Goal: Task Accomplishment & Management: Use online tool/utility

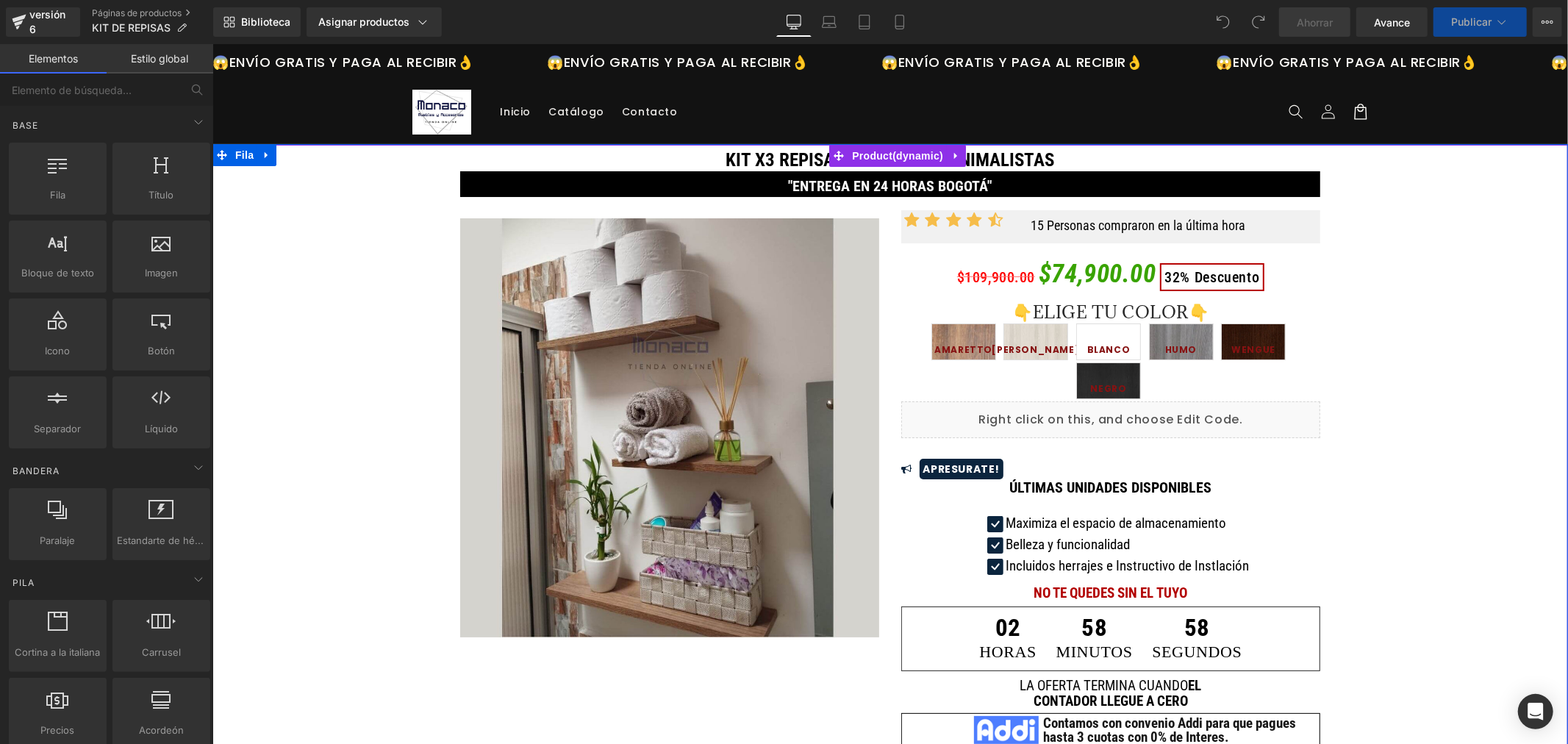
scroll to position [490, 0]
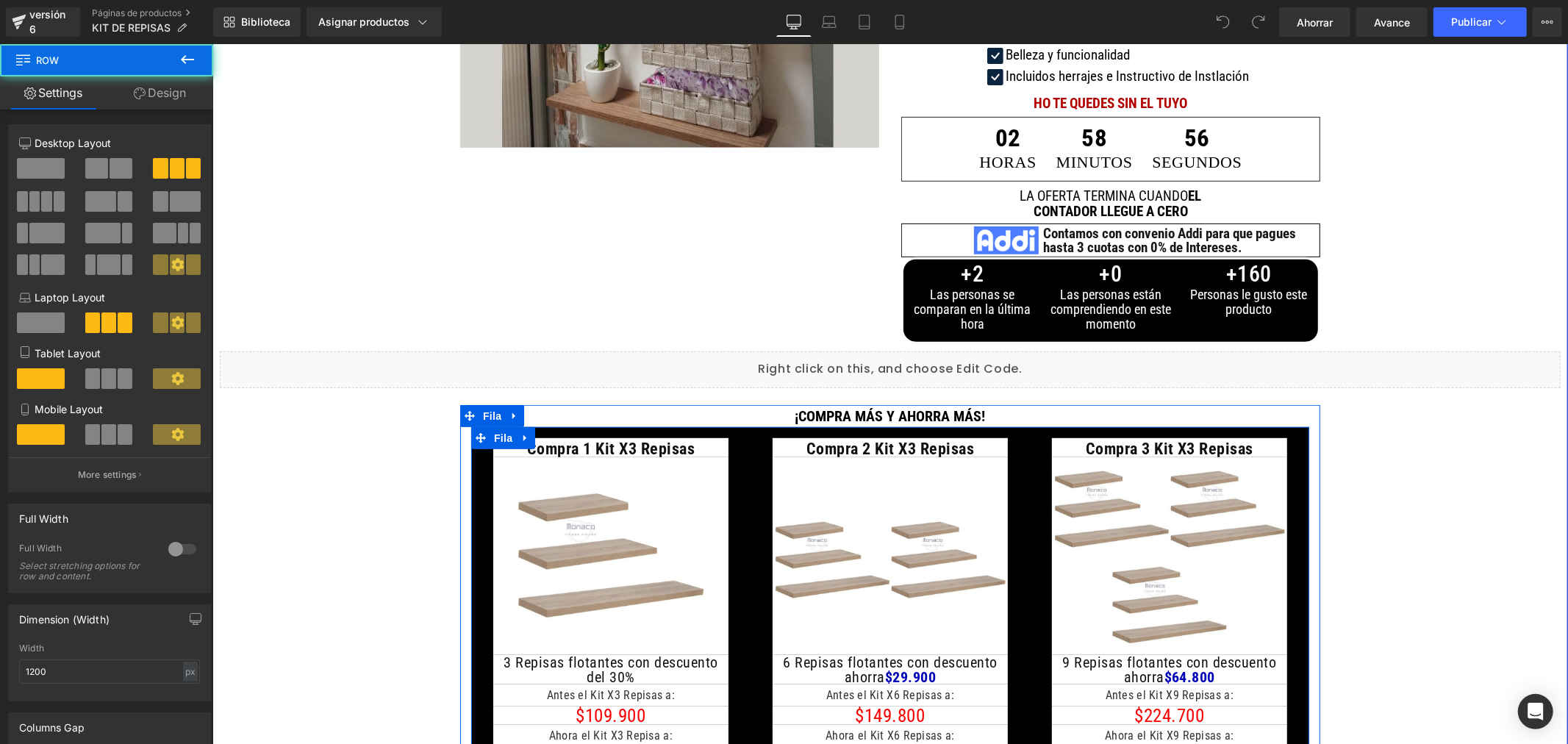
click at [749, 454] on div "Compra 2 Kit X3 Repisas Título Imagen 6 Repisas flotantes con descuento ahorra …" at bounding box center [889, 605] width 279 height 342
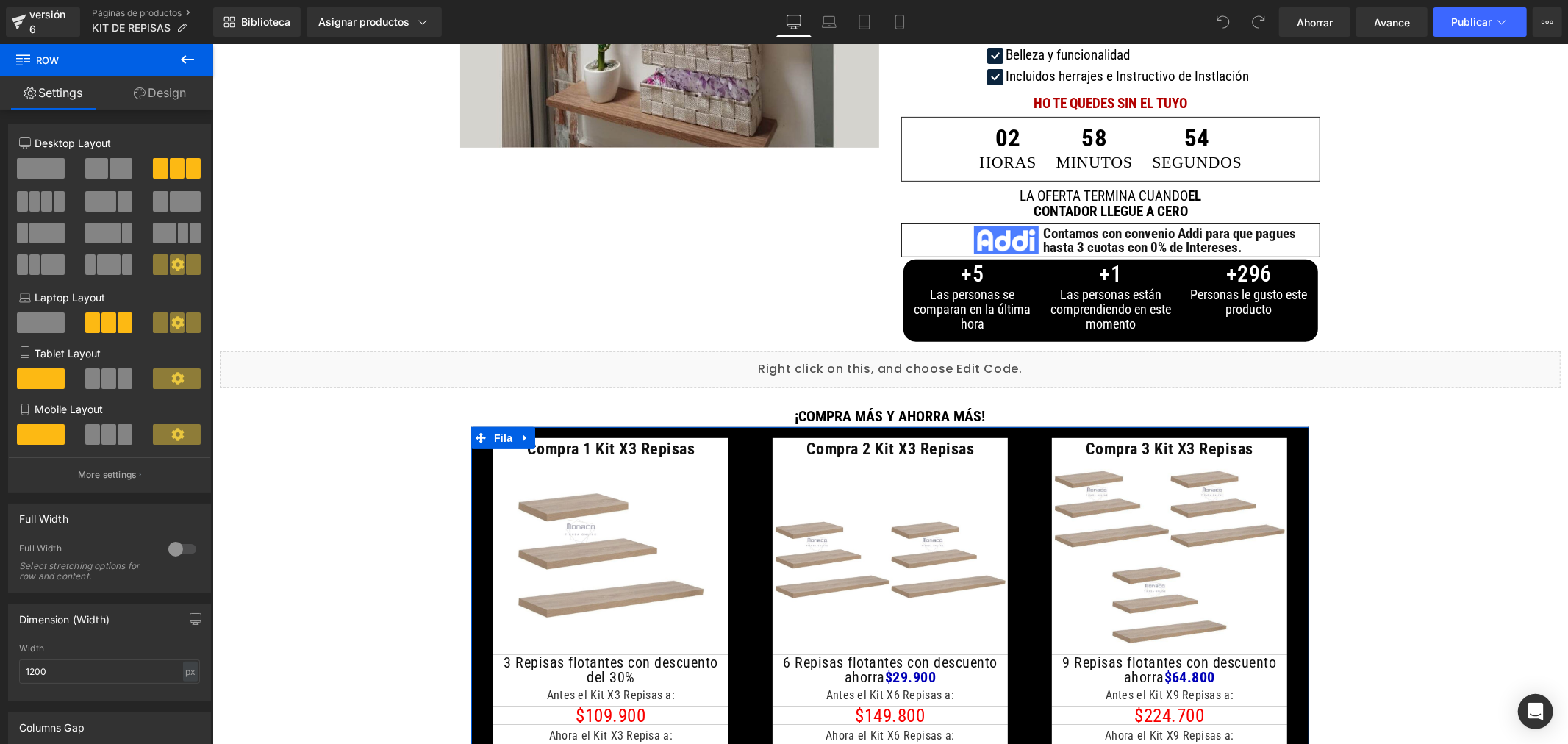
click at [186, 90] on link "Design" at bounding box center [159, 93] width 106 height 33
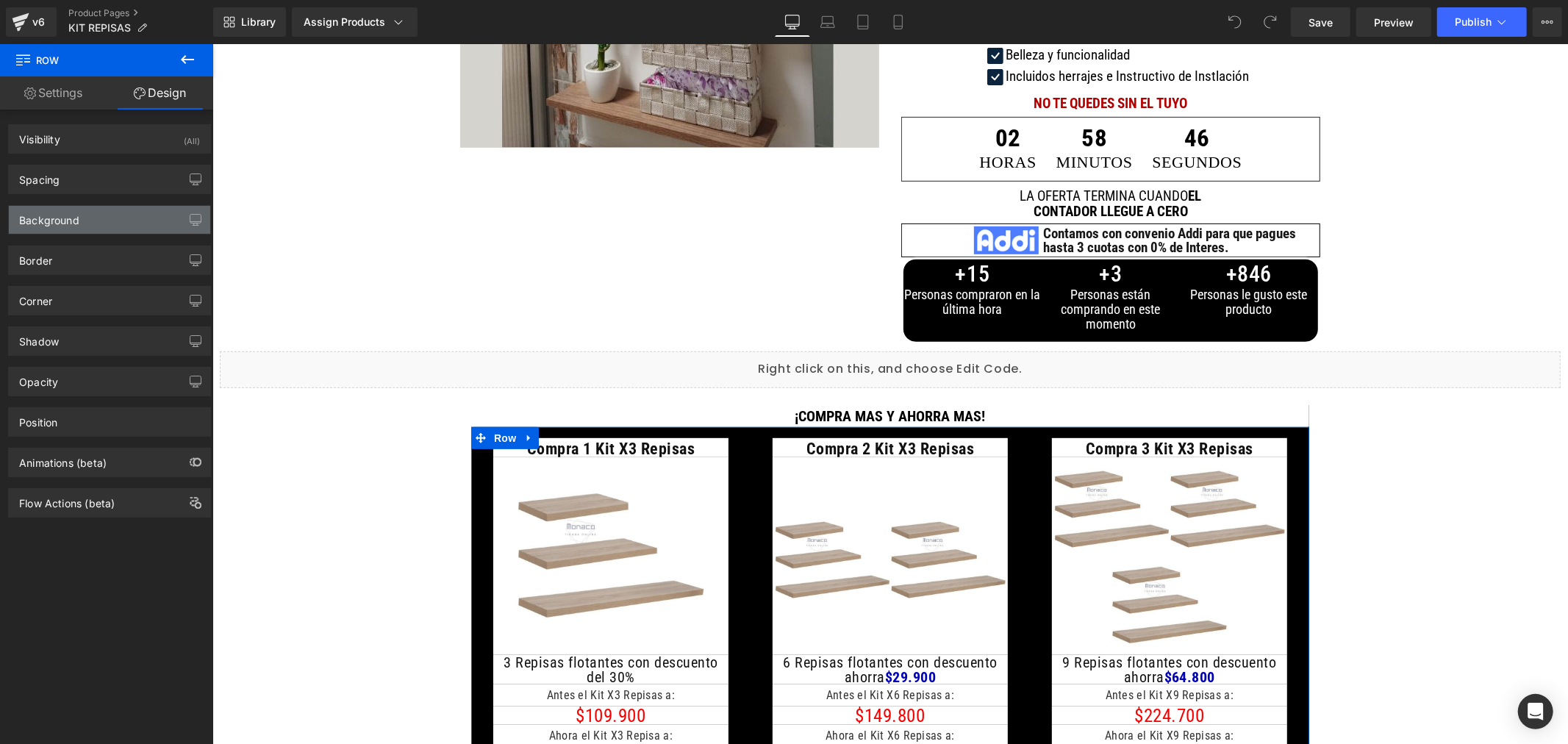
click at [125, 223] on div "Background" at bounding box center [110, 220] width 201 height 28
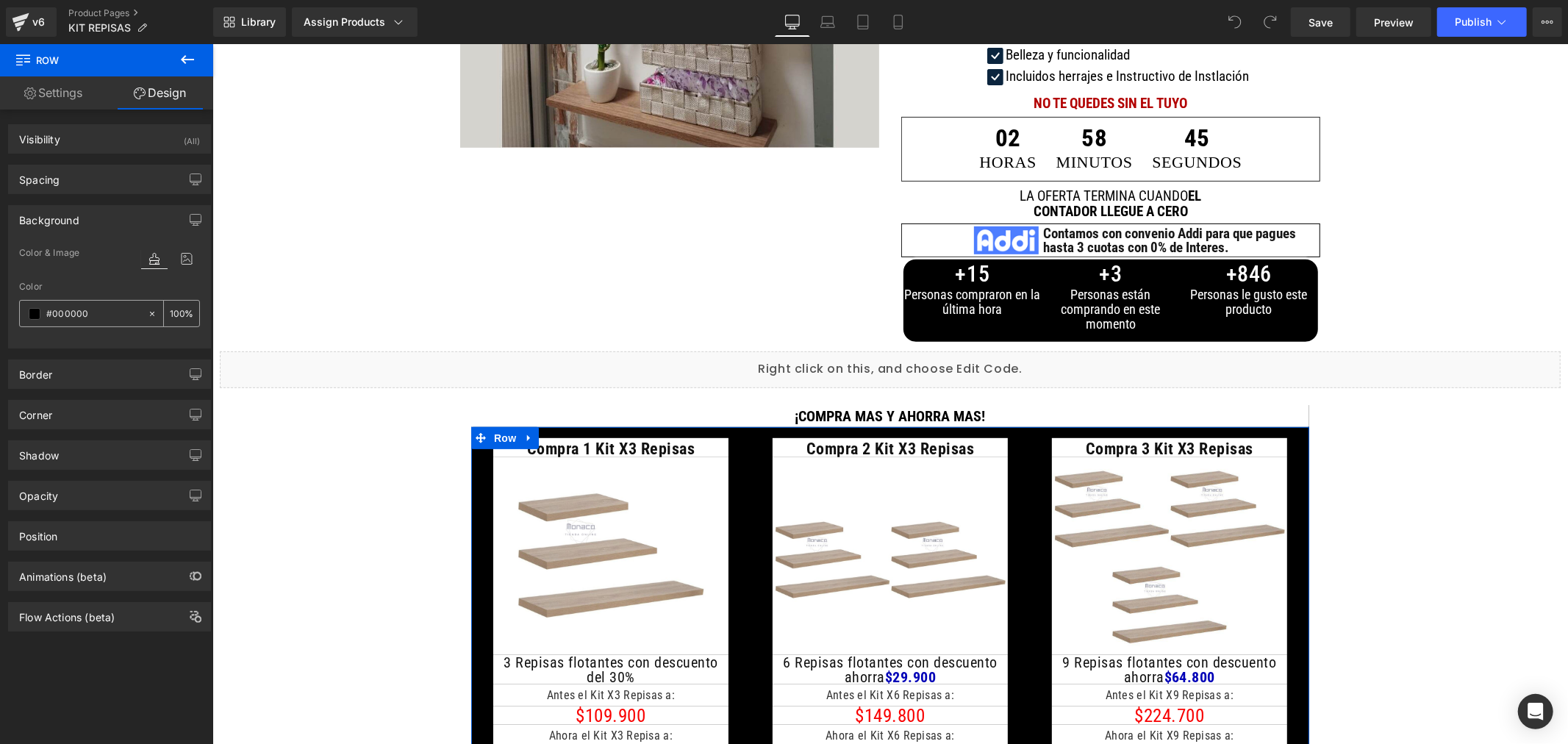
click at [72, 314] on input "#000000" at bounding box center [93, 314] width 94 height 16
click at [35, 317] on span at bounding box center [35, 314] width 12 height 12
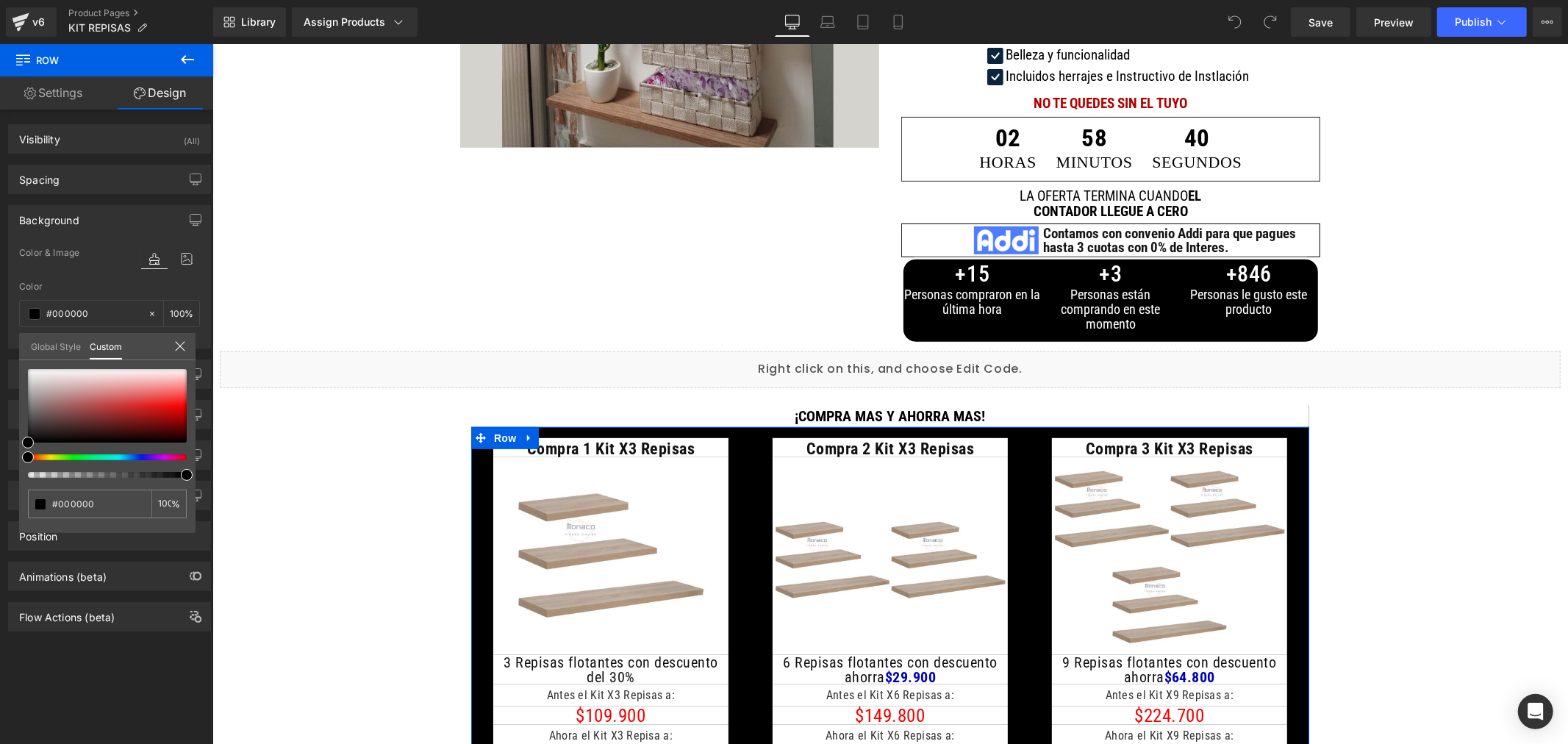
click at [51, 346] on link "Global Style" at bounding box center [55, 346] width 50 height 25
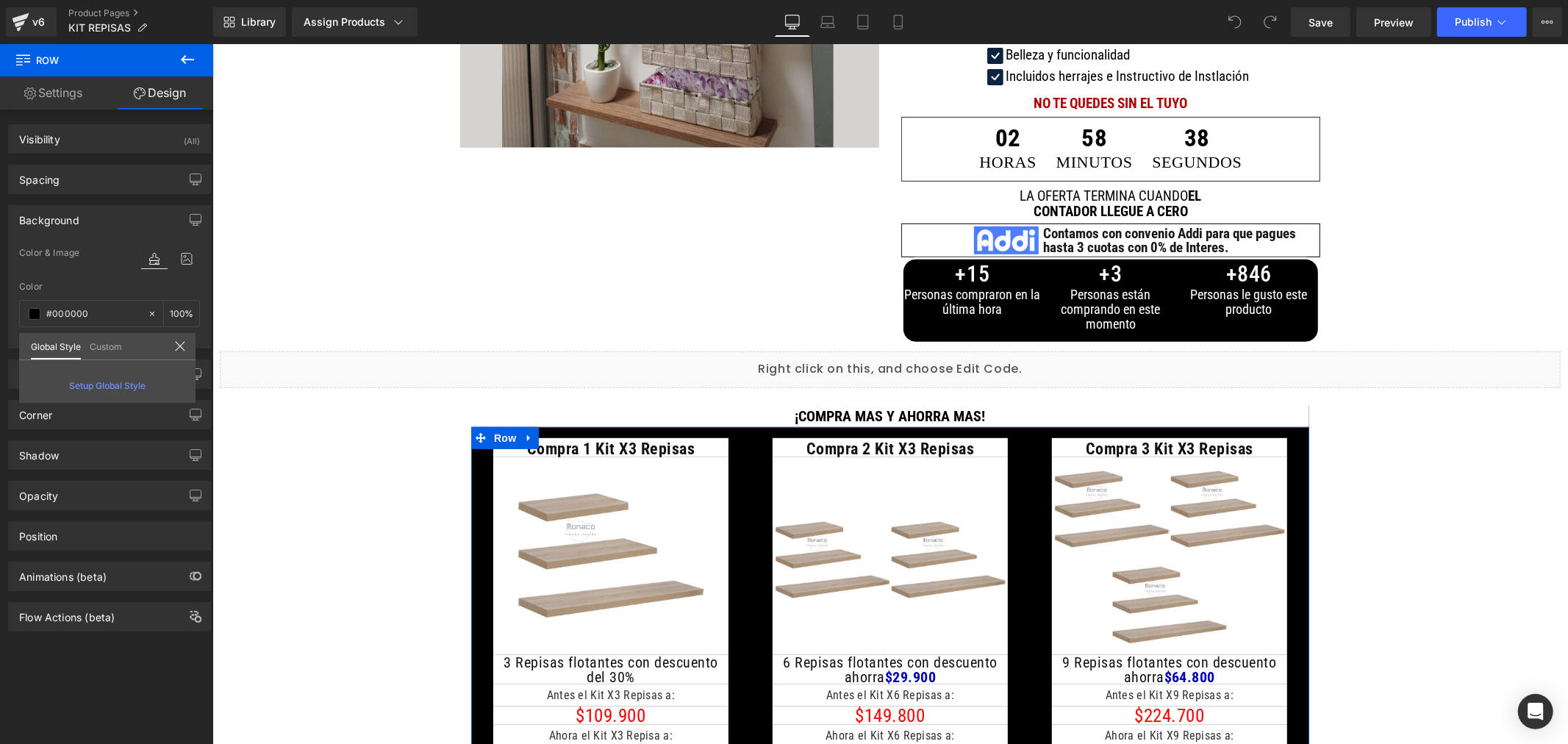
click at [104, 344] on link "Custom" at bounding box center [106, 346] width 32 height 25
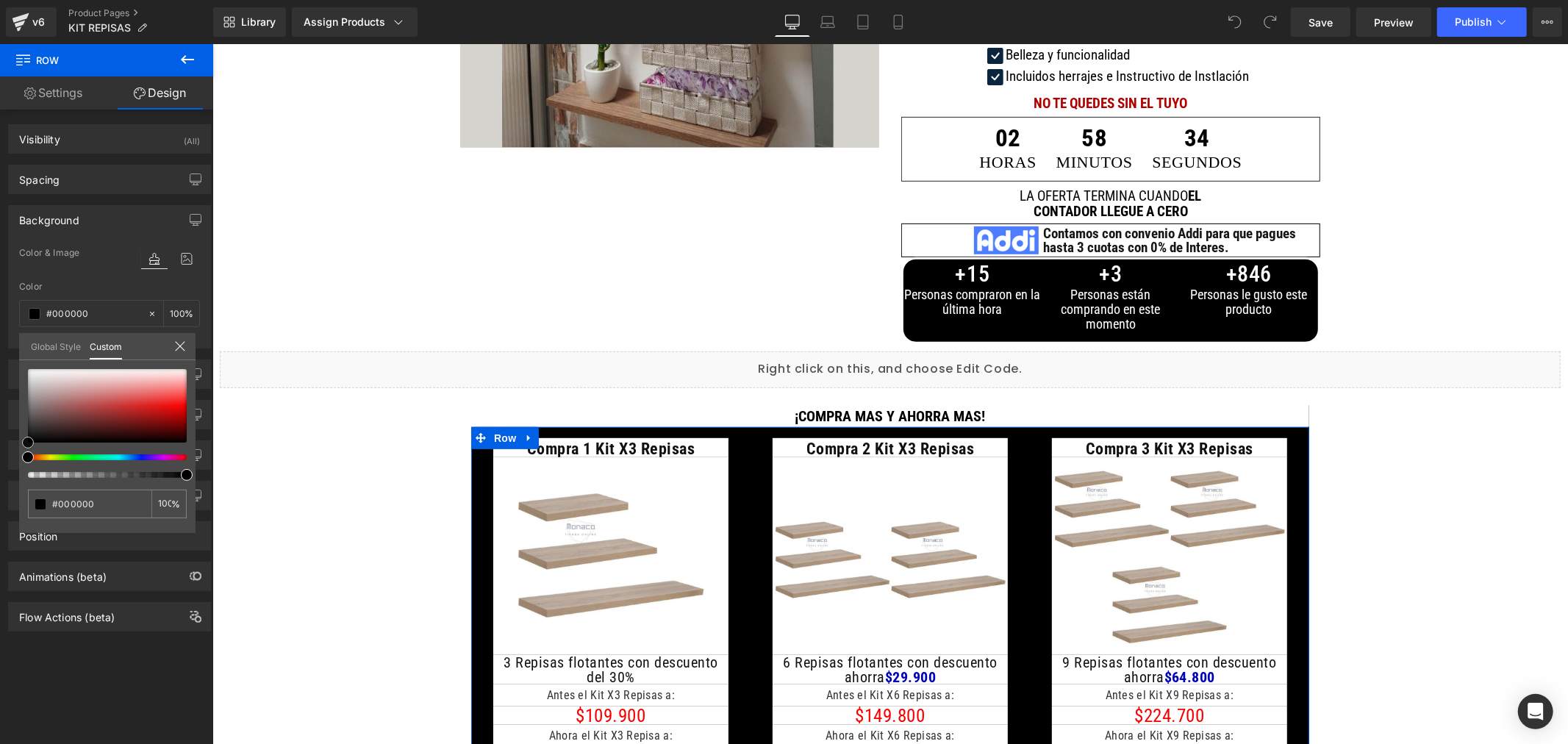
click at [137, 410] on div at bounding box center [107, 406] width 159 height 73
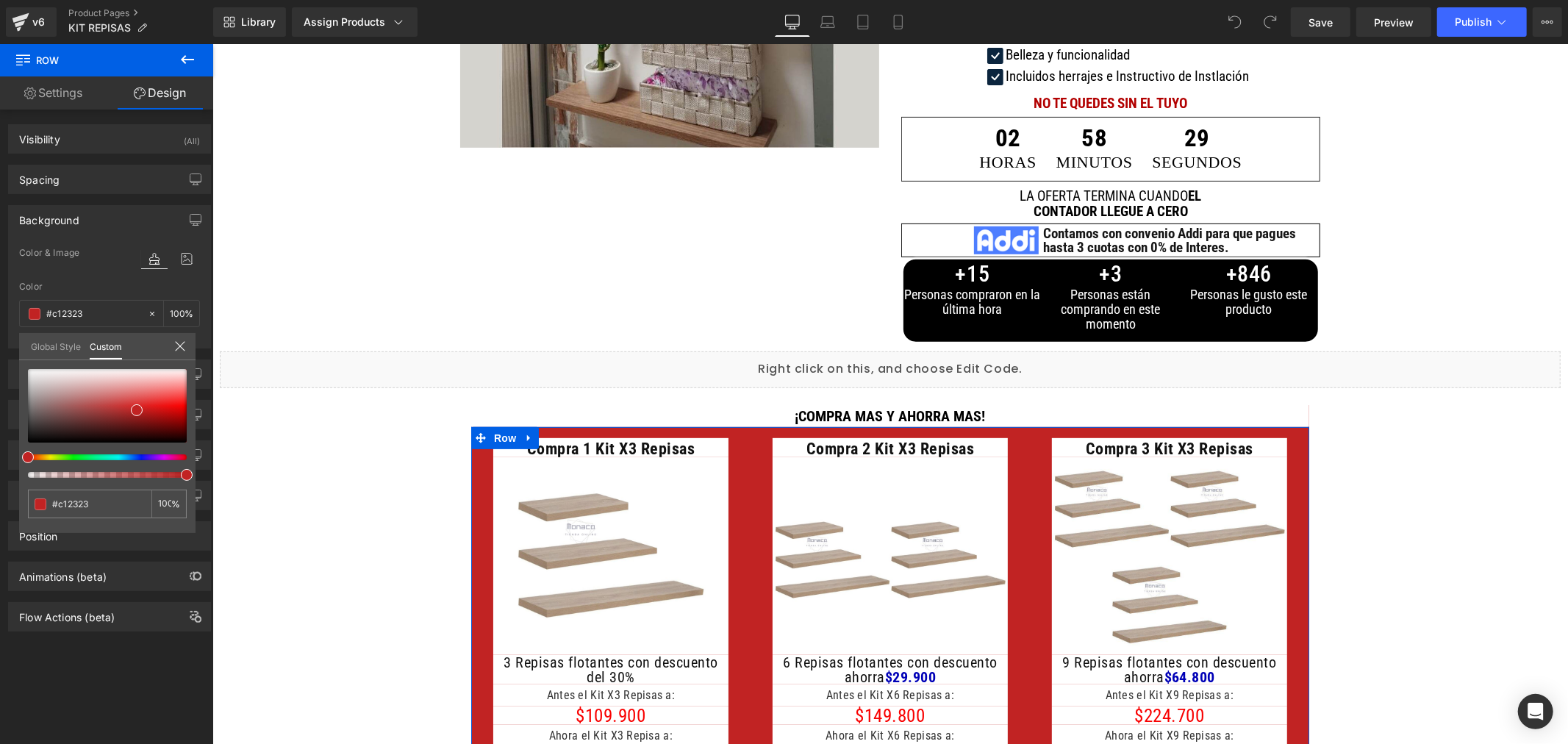
drag, startPoint x: 180, startPoint y: 343, endPoint x: 187, endPoint y: 349, distance: 9.2
click at [180, 343] on icon at bounding box center [180, 346] width 12 height 12
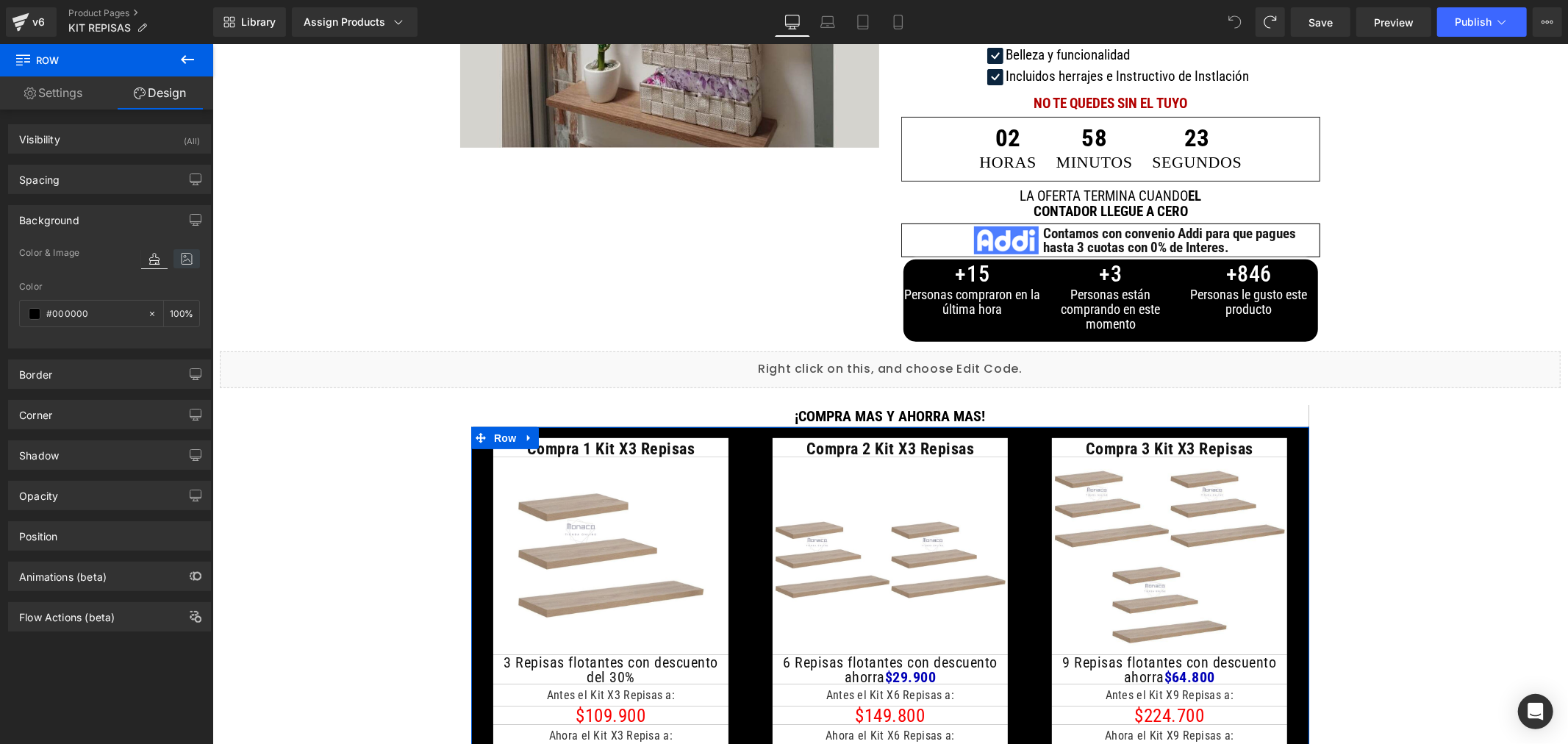
click at [187, 249] on icon at bounding box center [186, 258] width 26 height 19
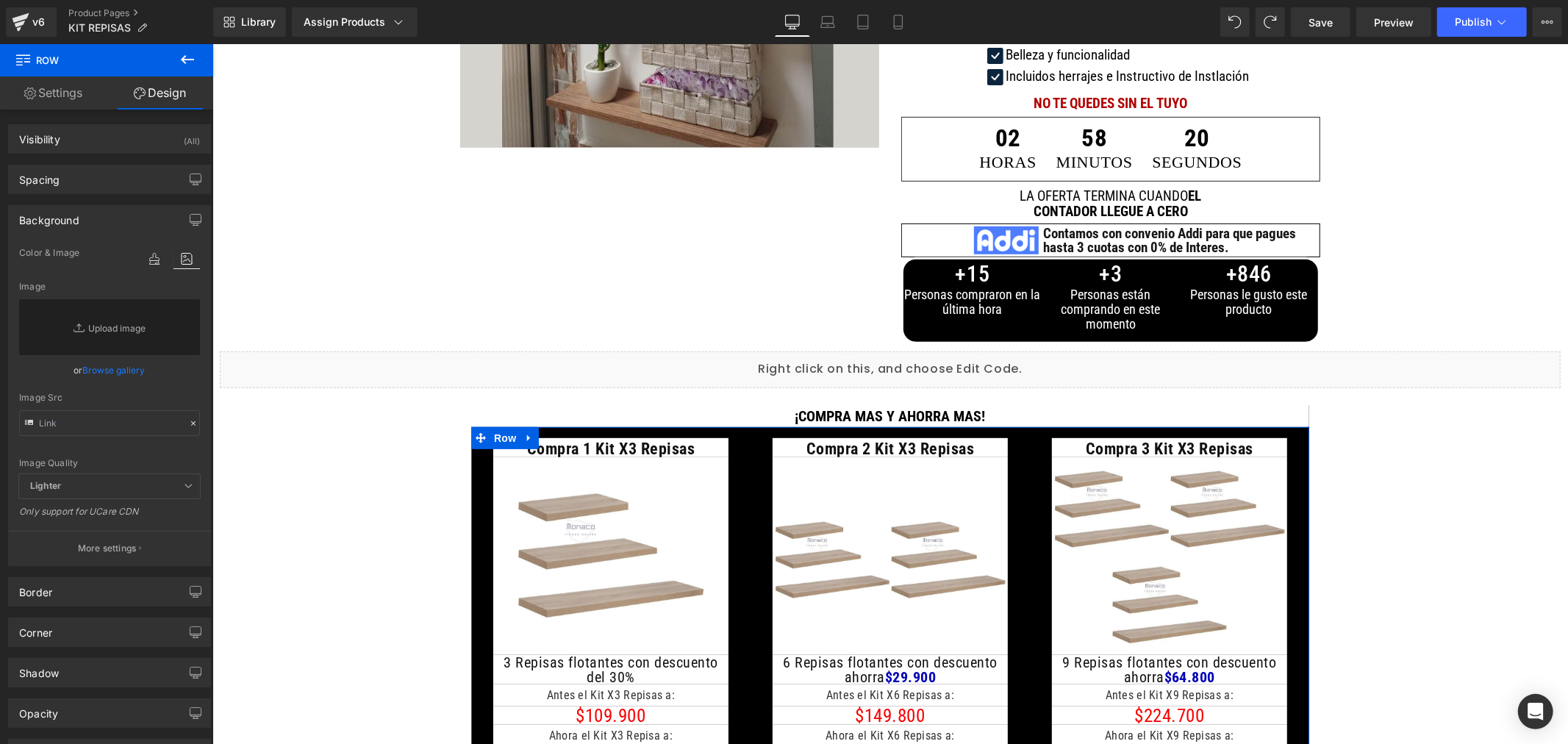
click at [118, 370] on link "Browse gallery" at bounding box center [115, 370] width 63 height 26
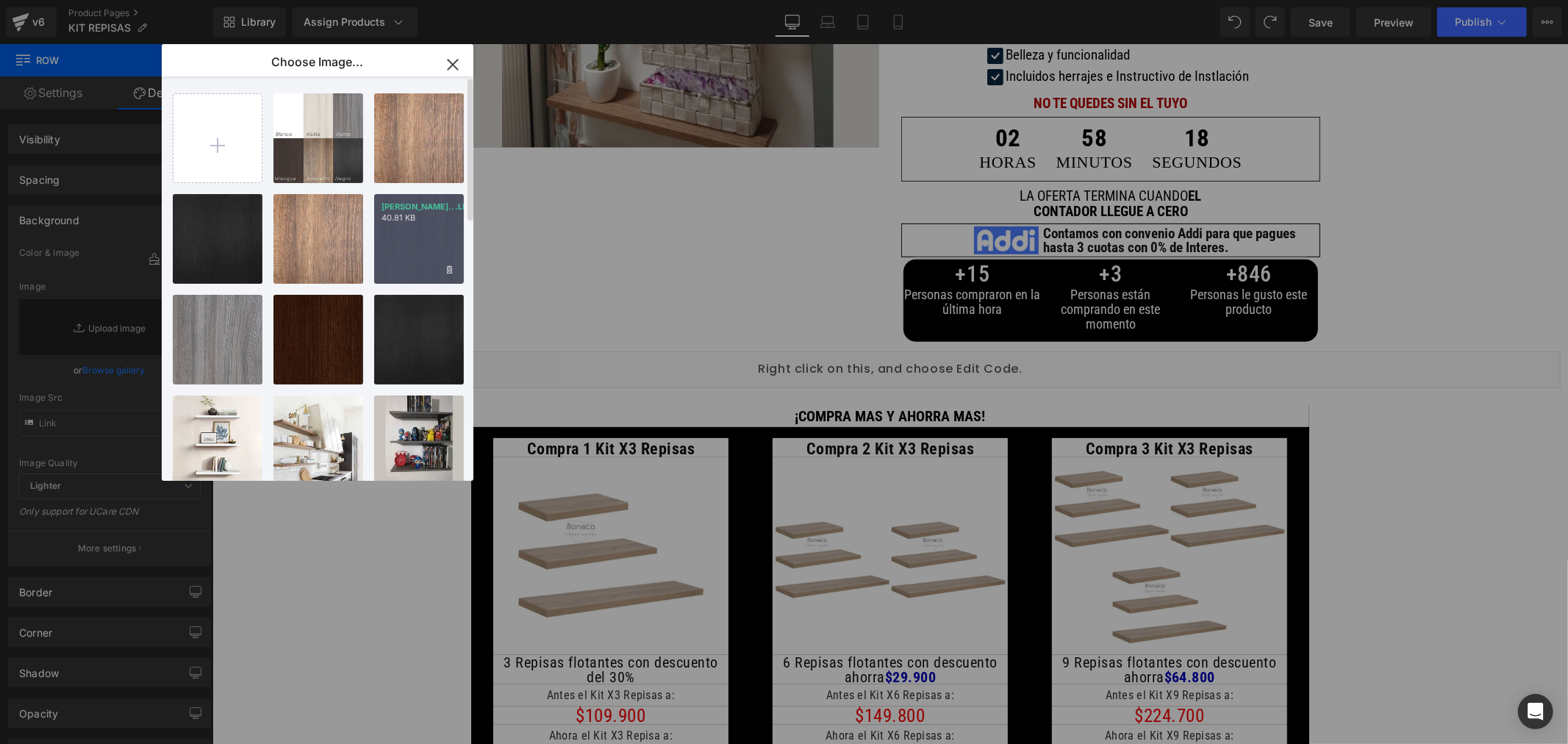
click at [447, 239] on div "[PERSON_NAME]...LLIO.avif 40.81 KB" at bounding box center [419, 238] width 90 height 90
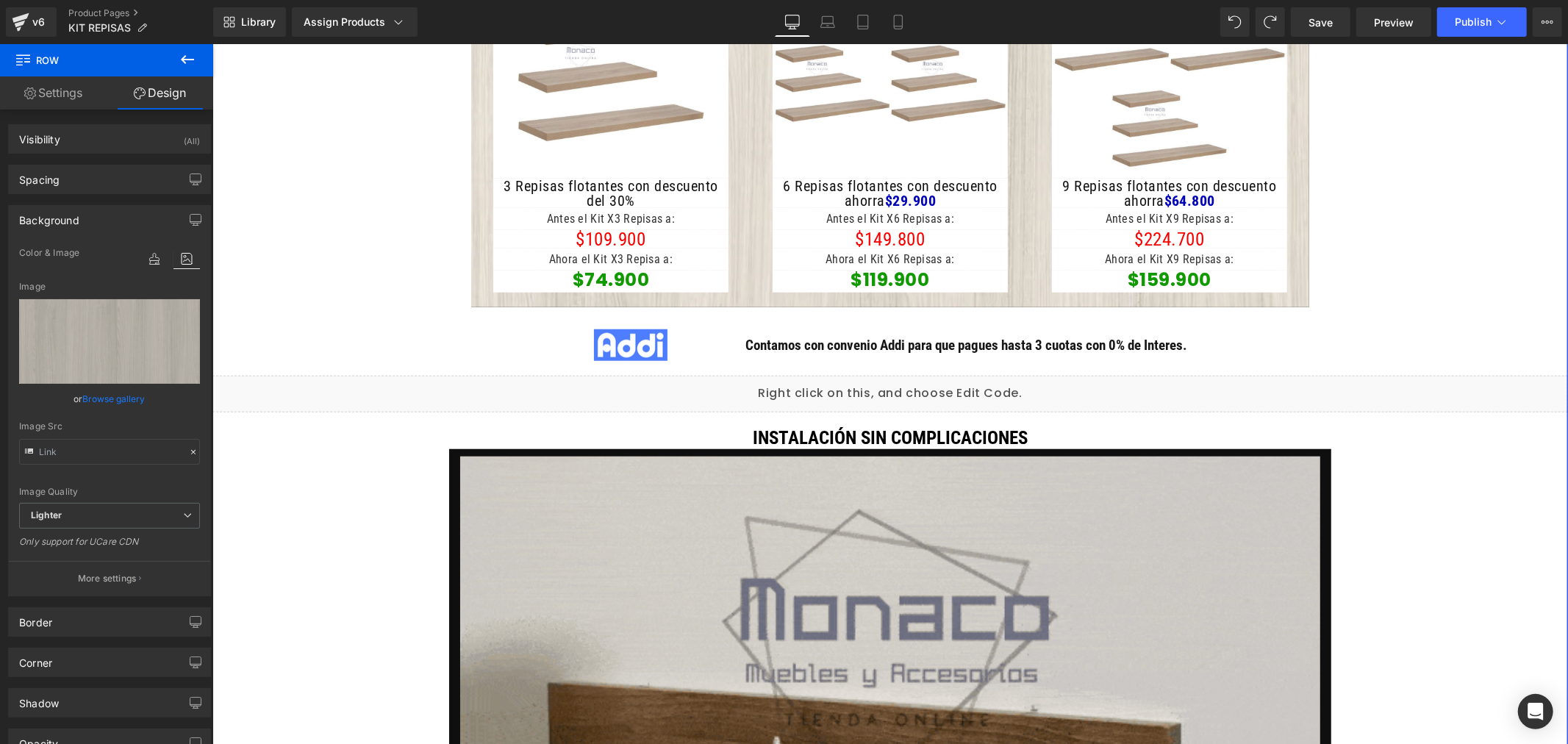
scroll to position [981, 0]
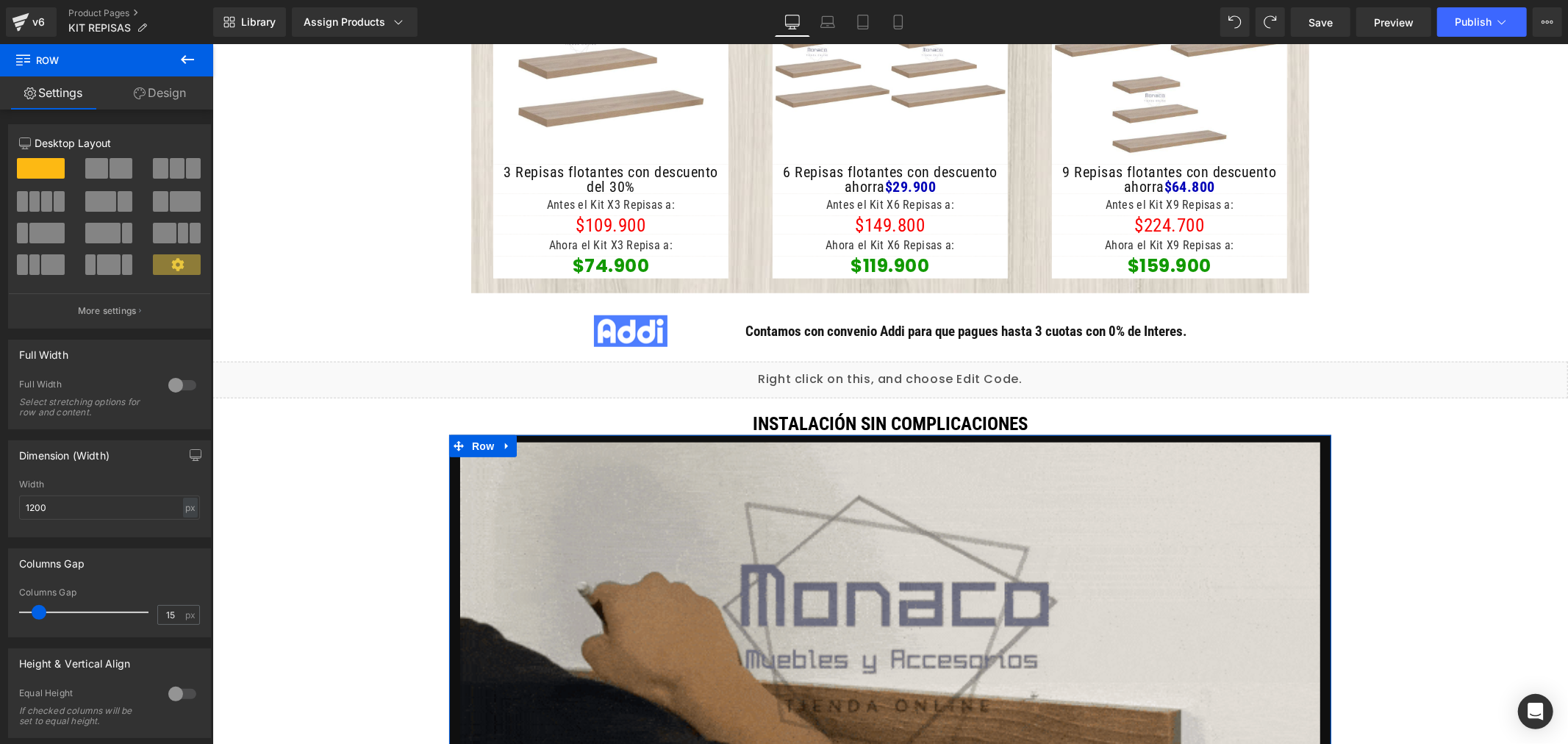
click at [153, 96] on link "Design" at bounding box center [159, 93] width 106 height 33
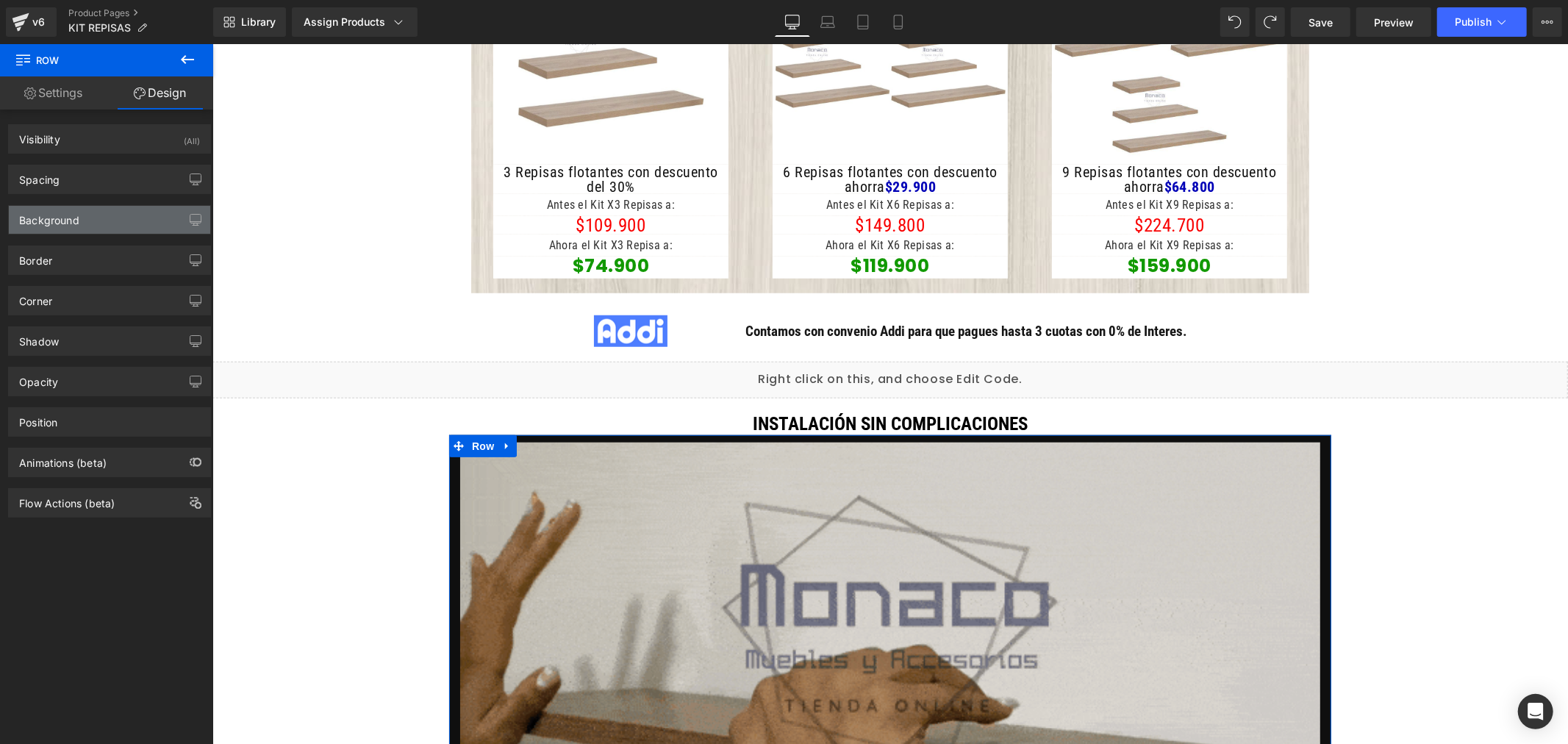
click at [142, 218] on div "Background" at bounding box center [110, 220] width 201 height 28
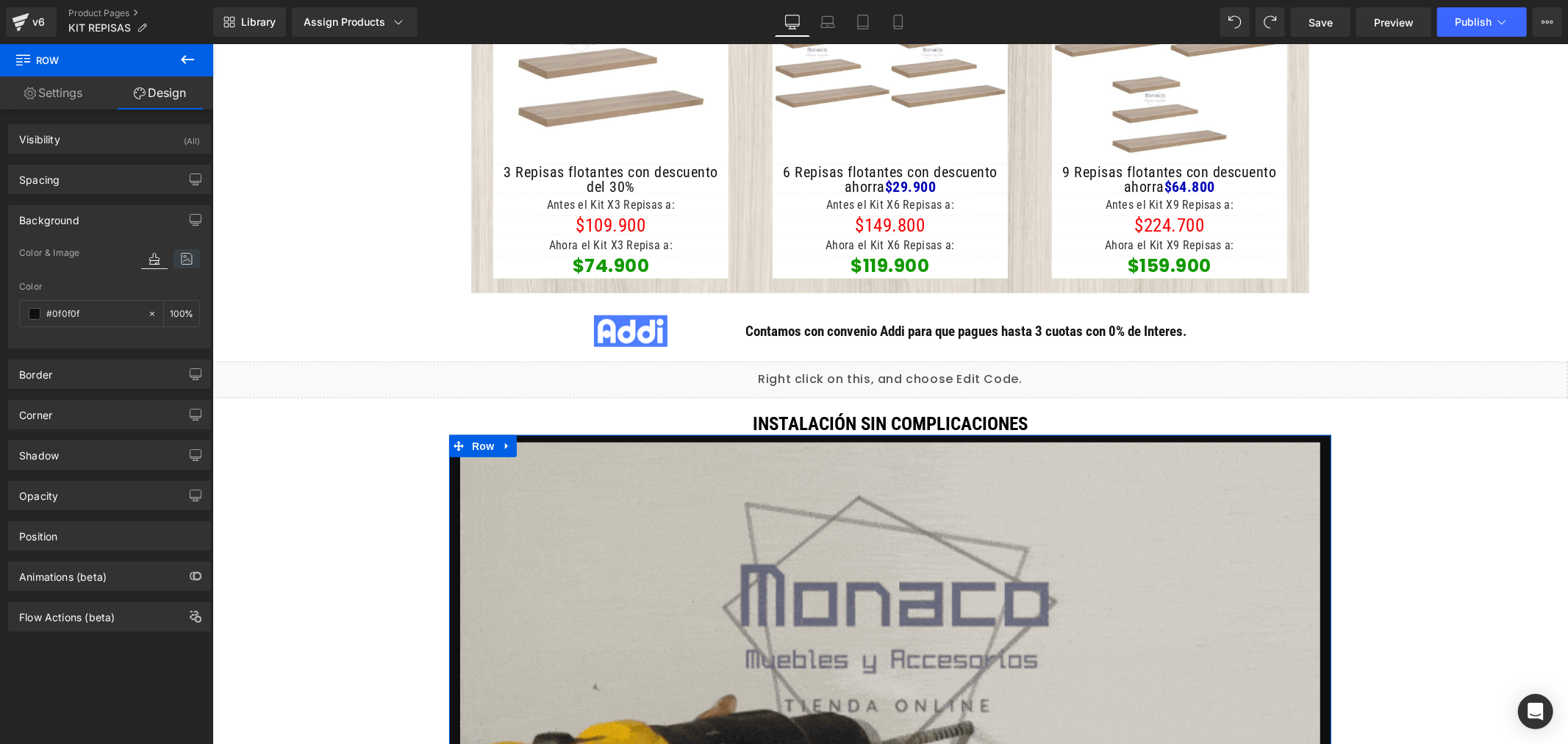
click at [181, 261] on icon at bounding box center [186, 258] width 26 height 19
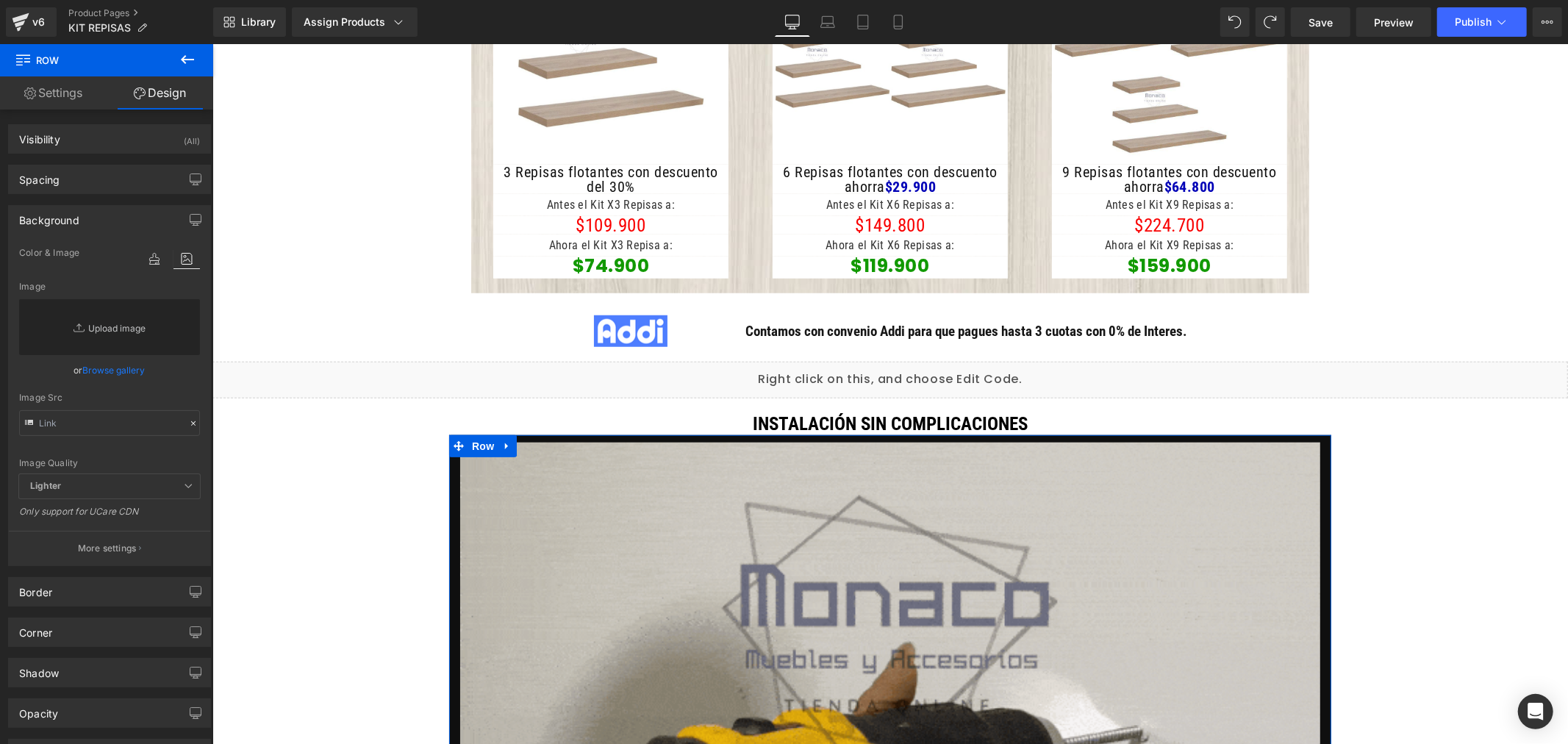
click at [119, 326] on link "Replace Image" at bounding box center [109, 327] width 181 height 56
click at [109, 370] on link "Browse gallery" at bounding box center [115, 370] width 63 height 26
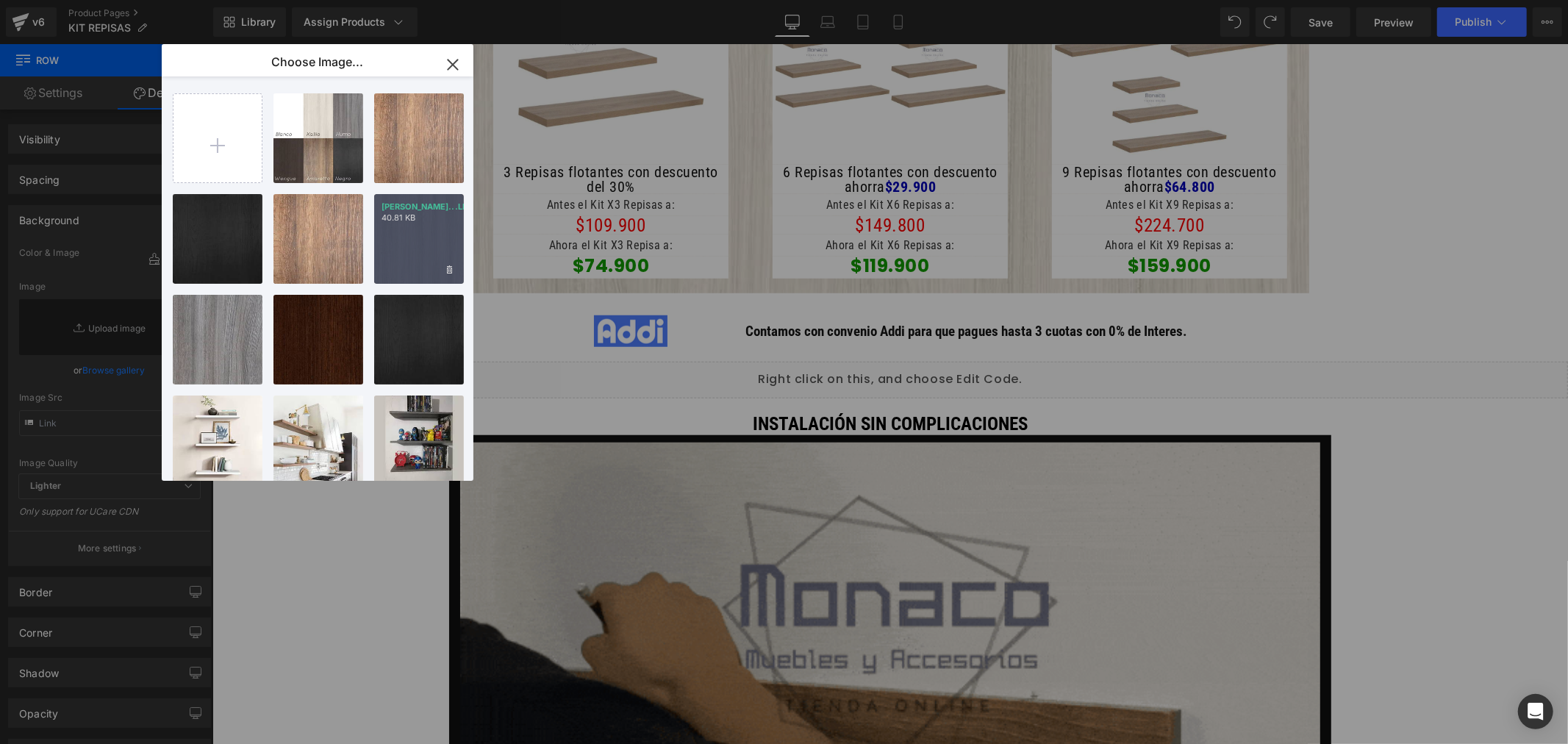
click at [439, 243] on div "[PERSON_NAME]...LLIO.avif 40.81 KB" at bounding box center [419, 238] width 90 height 90
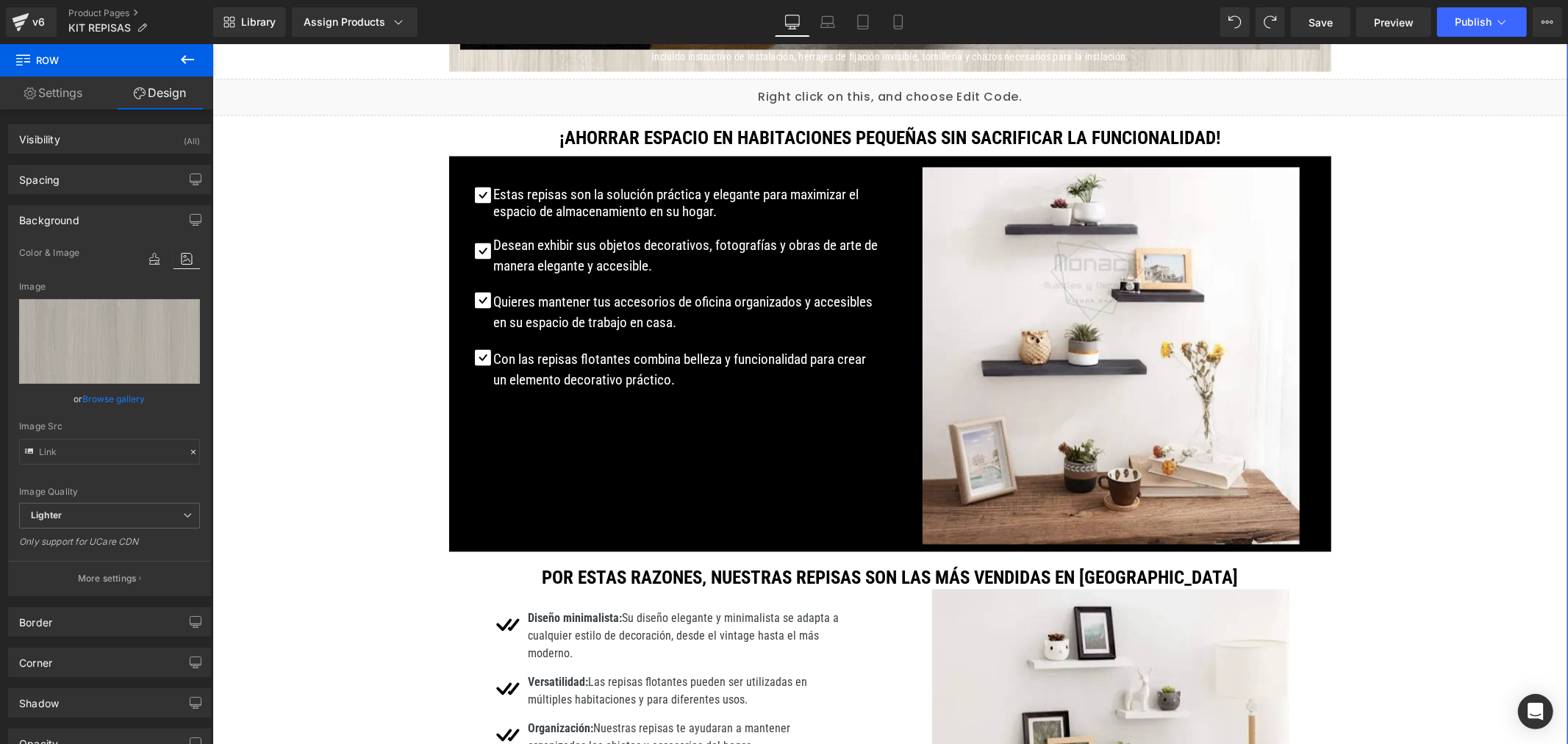
scroll to position [2288, 0]
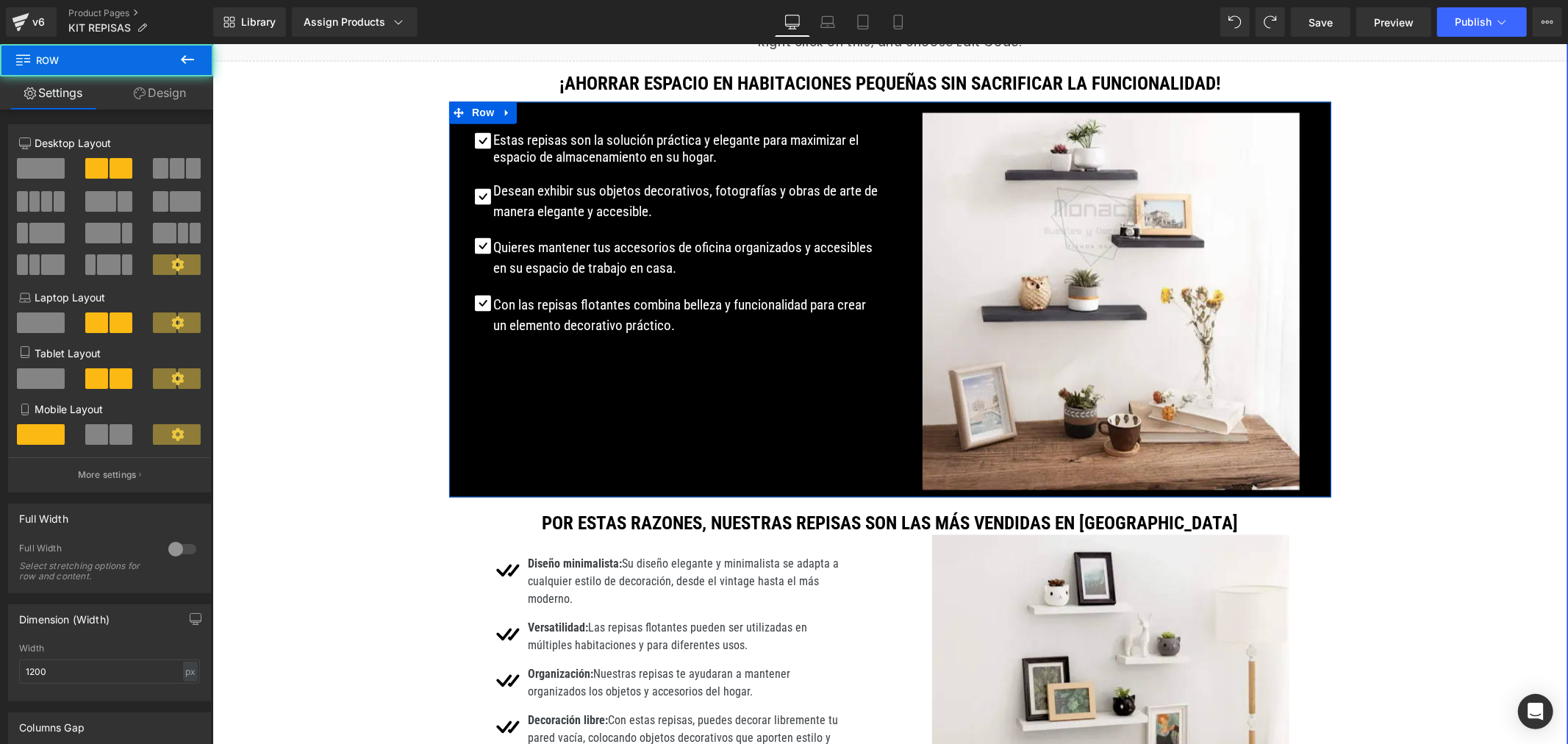
click at [485, 417] on div "Icon Estas repisas son la solución práctica y elegante para maximizar el espaci…" at bounding box center [890, 299] width 882 height 396
click at [167, 98] on link "Design" at bounding box center [159, 93] width 106 height 33
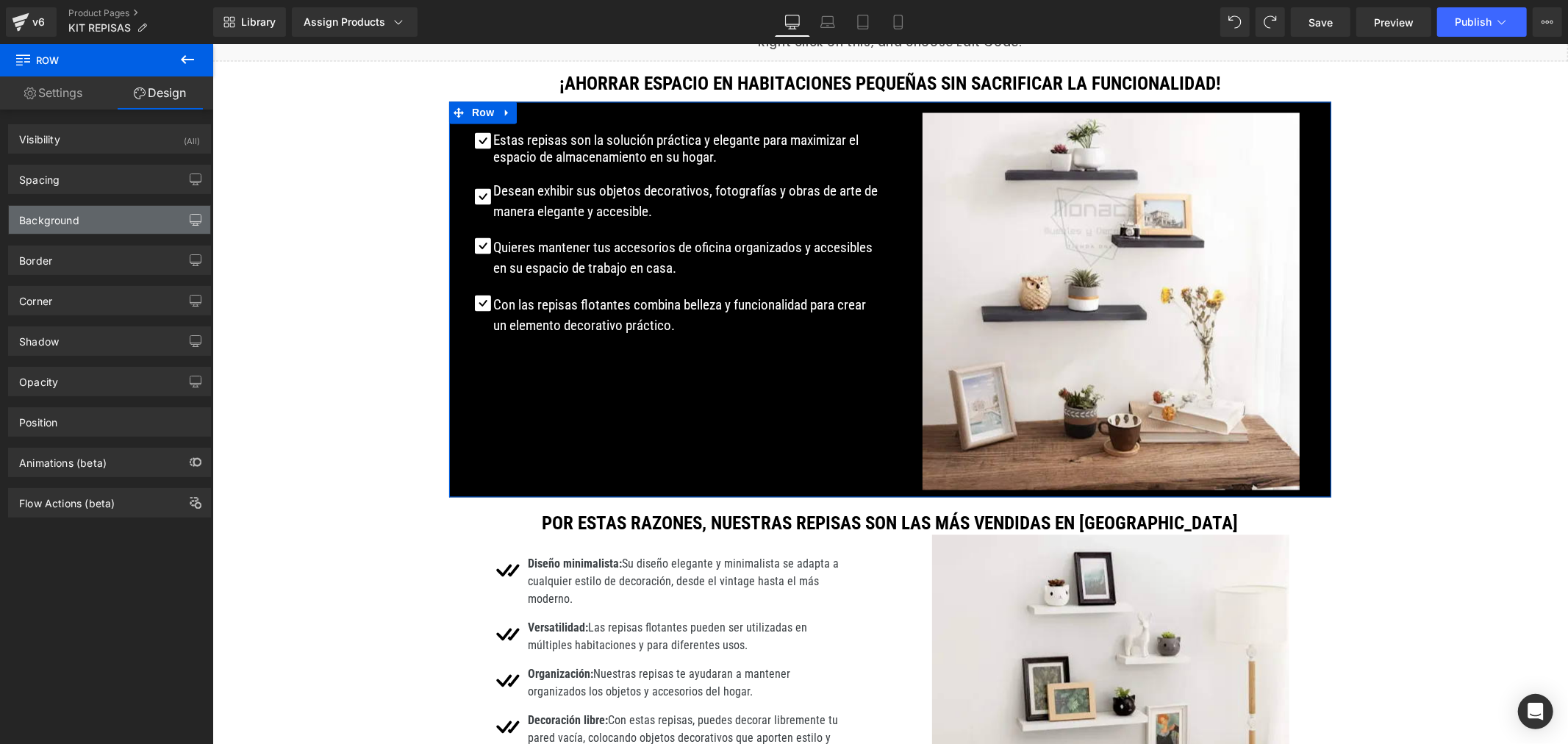
click at [190, 217] on icon "button" at bounding box center [195, 219] width 12 height 12
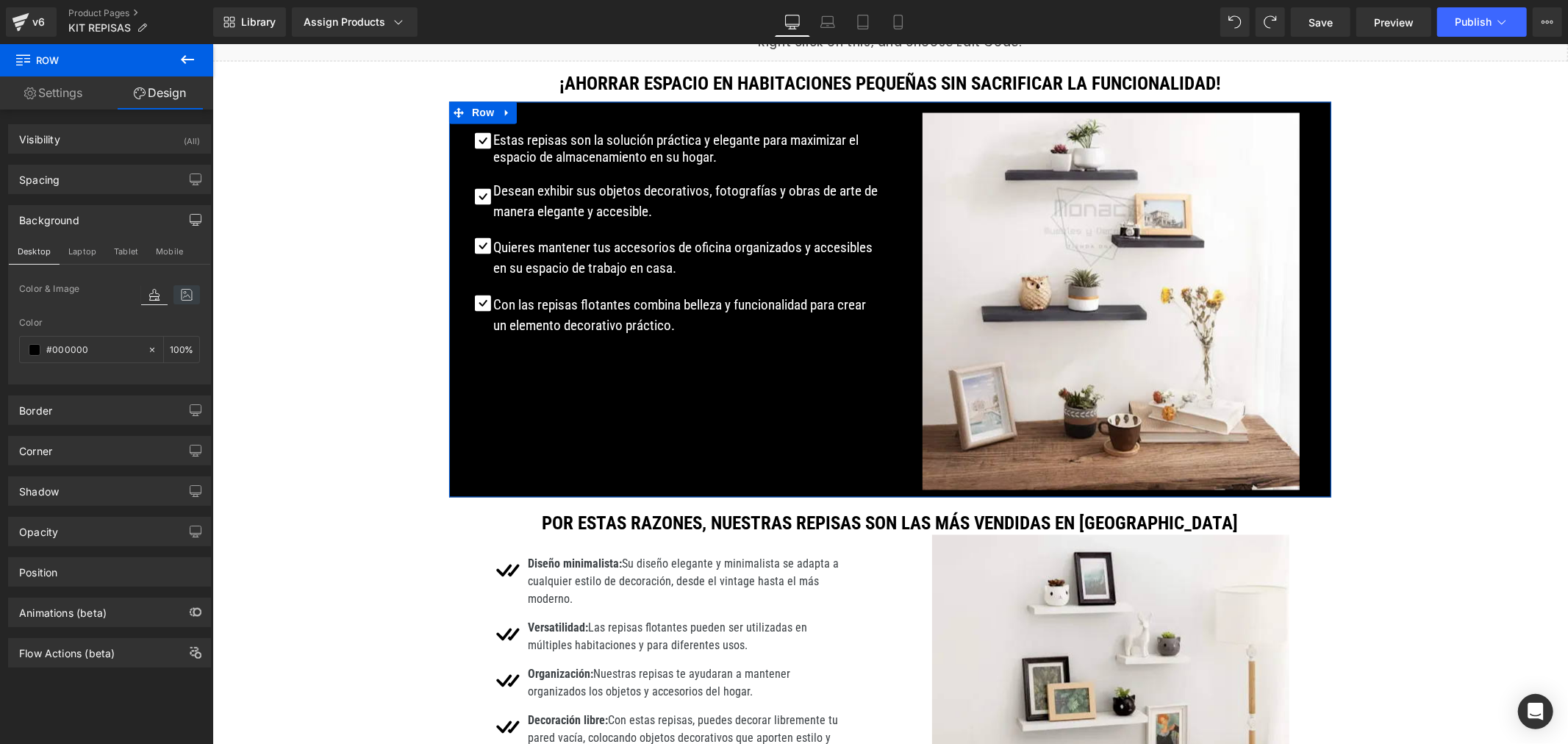
click at [180, 292] on icon at bounding box center [186, 294] width 26 height 19
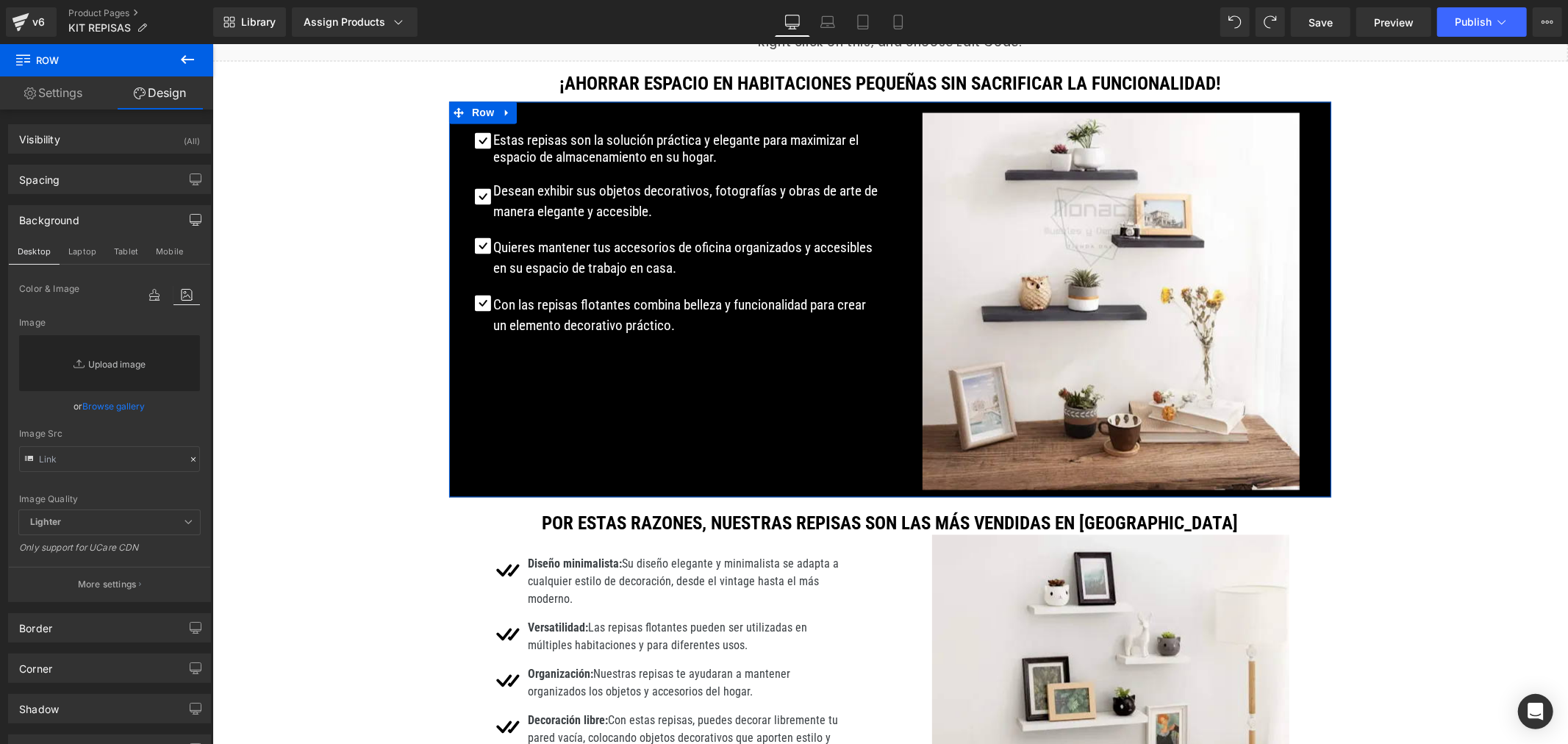
click at [90, 365] on link "Replace Image" at bounding box center [109, 364] width 181 height 56
click at [119, 408] on link "Browse gallery" at bounding box center [115, 406] width 63 height 26
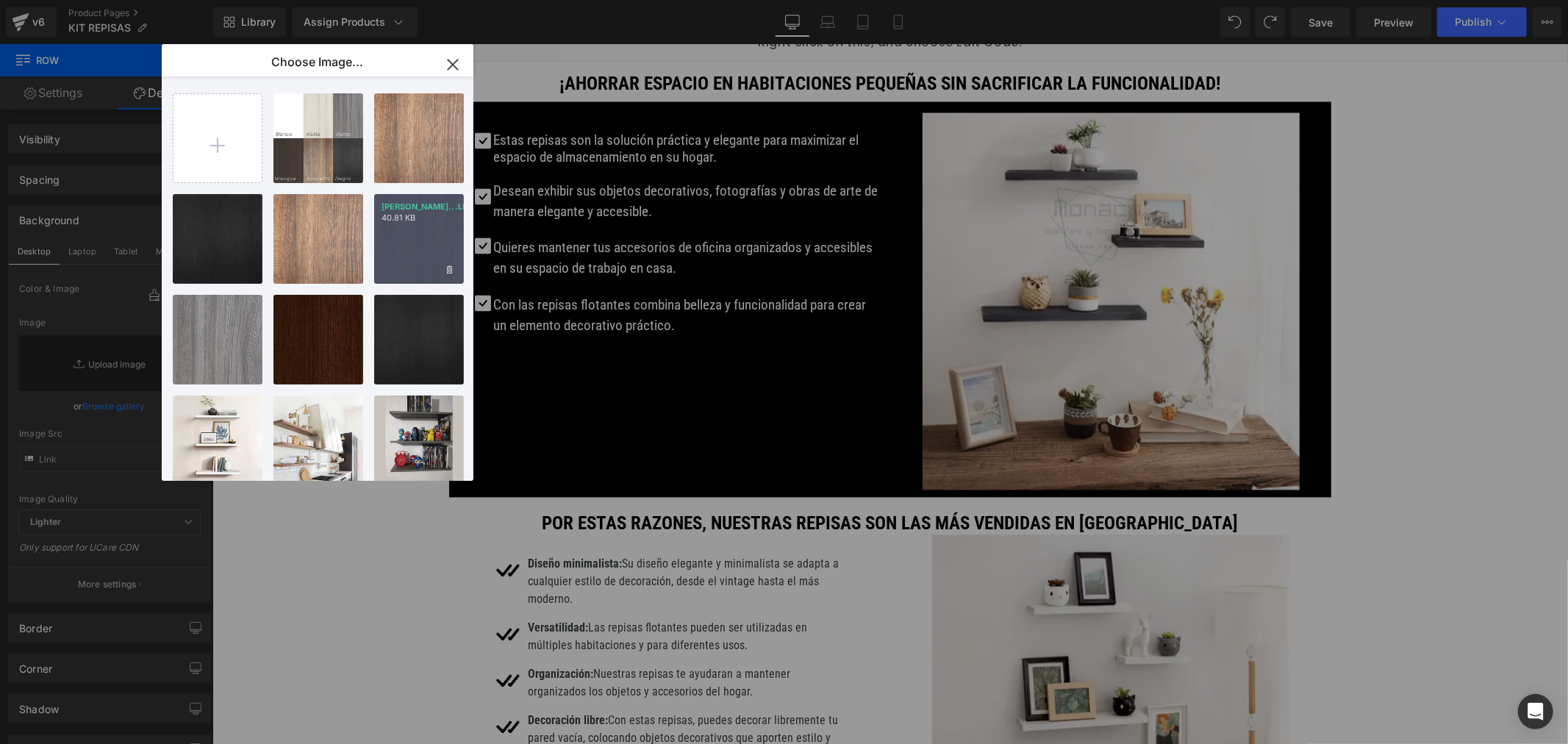
click at [424, 231] on div "[PERSON_NAME]...LLIO.avif 40.81 KB" at bounding box center [419, 238] width 90 height 90
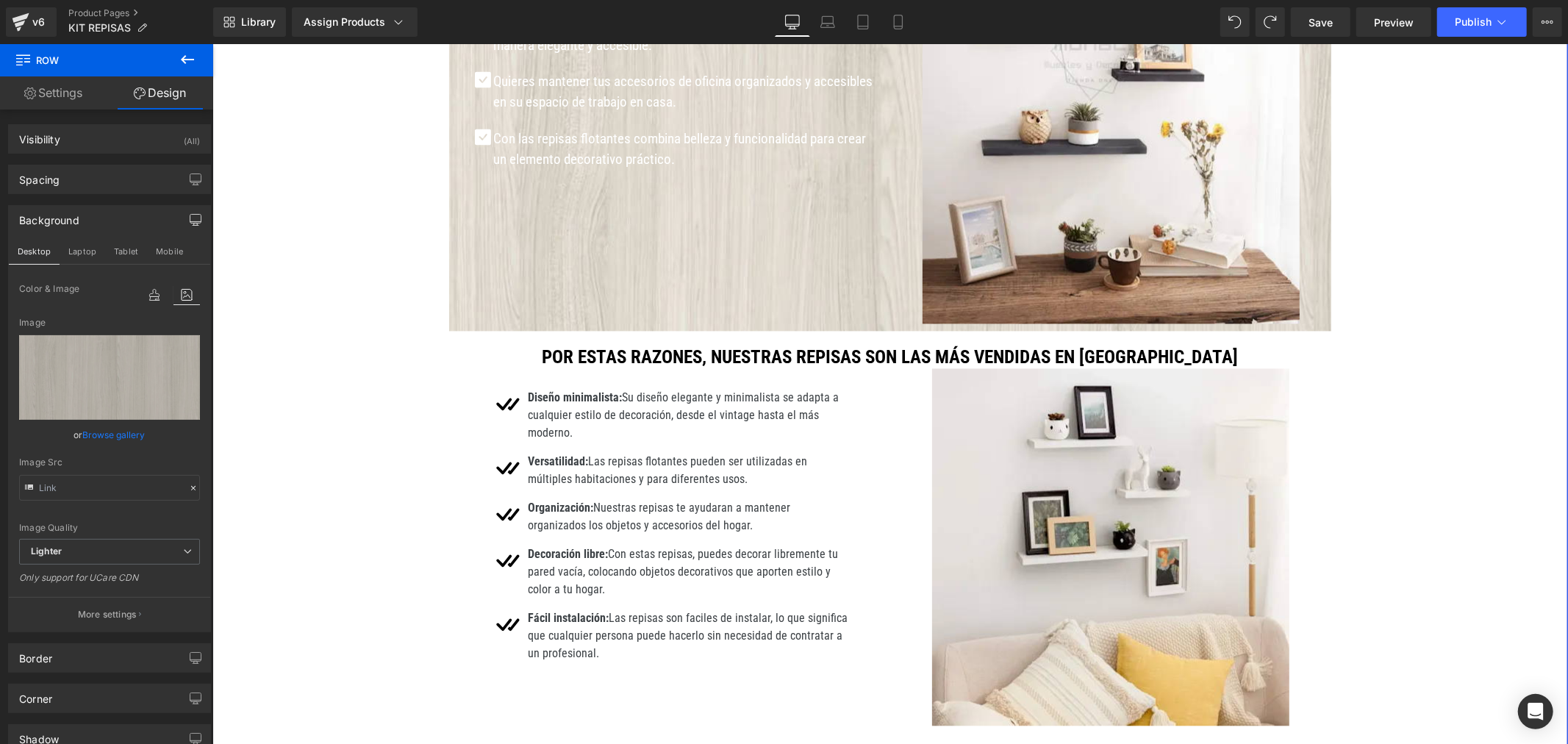
scroll to position [2860, 0]
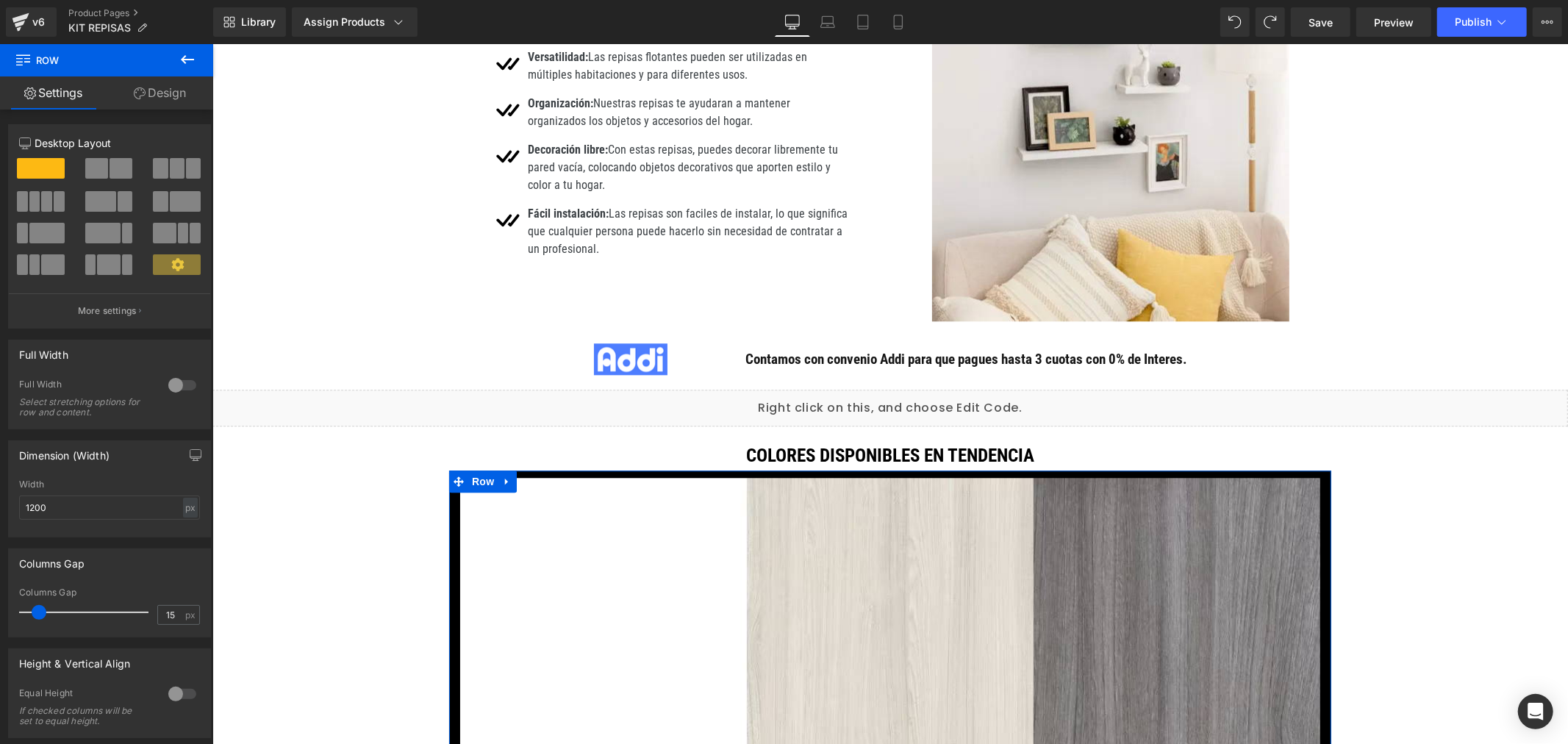
click at [167, 86] on link "Design" at bounding box center [159, 93] width 106 height 33
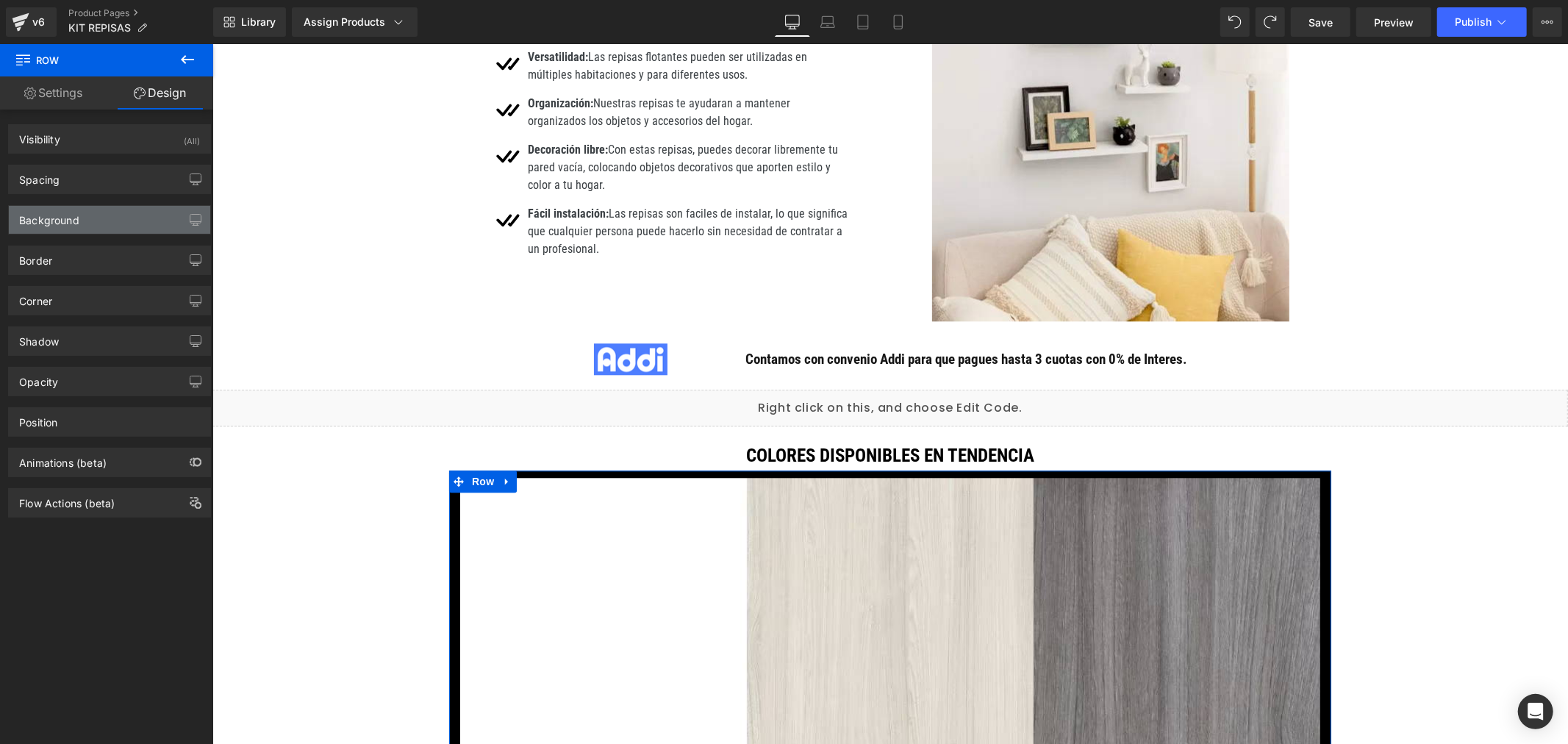
click at [173, 214] on div "Background" at bounding box center [110, 220] width 201 height 28
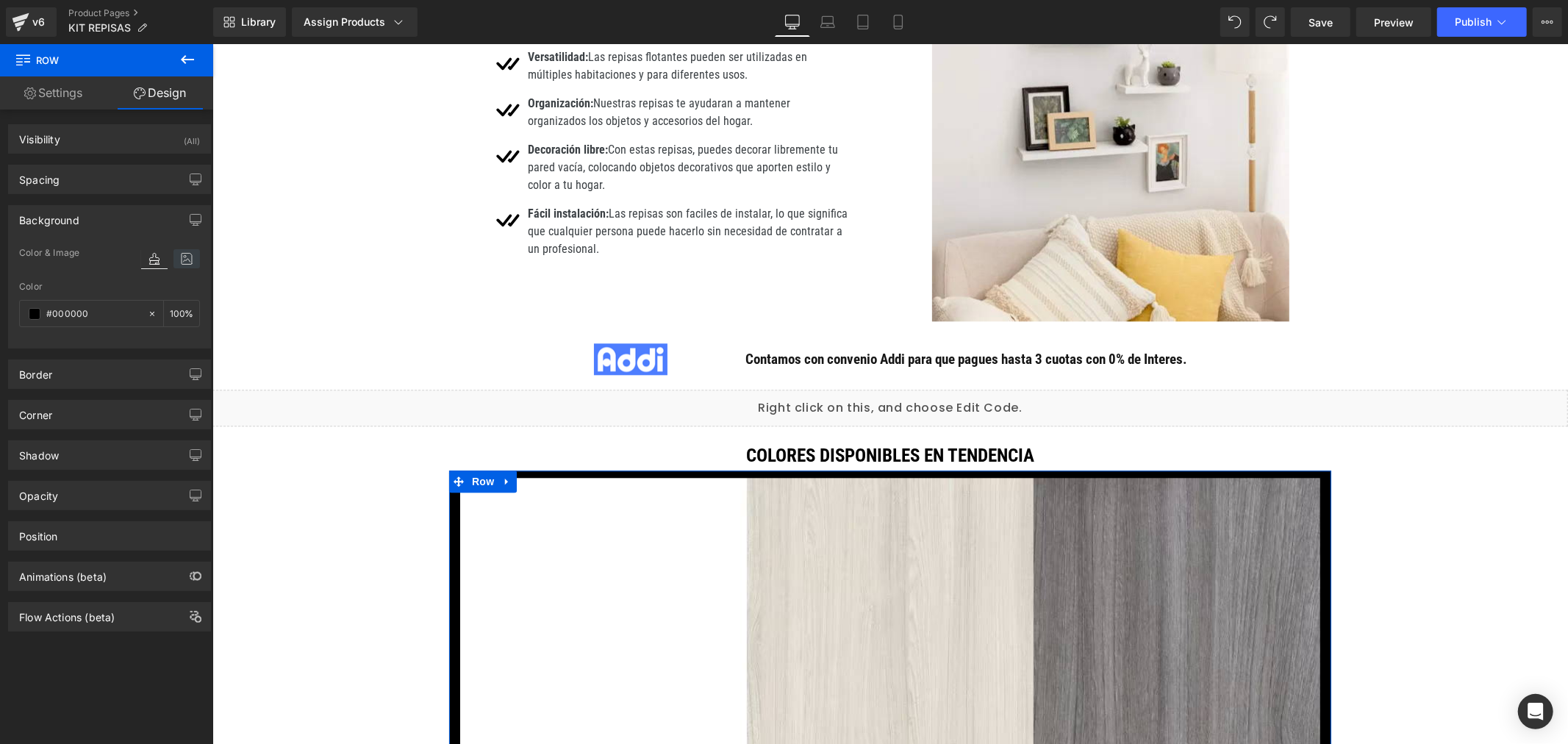
click at [185, 252] on icon at bounding box center [186, 258] width 26 height 19
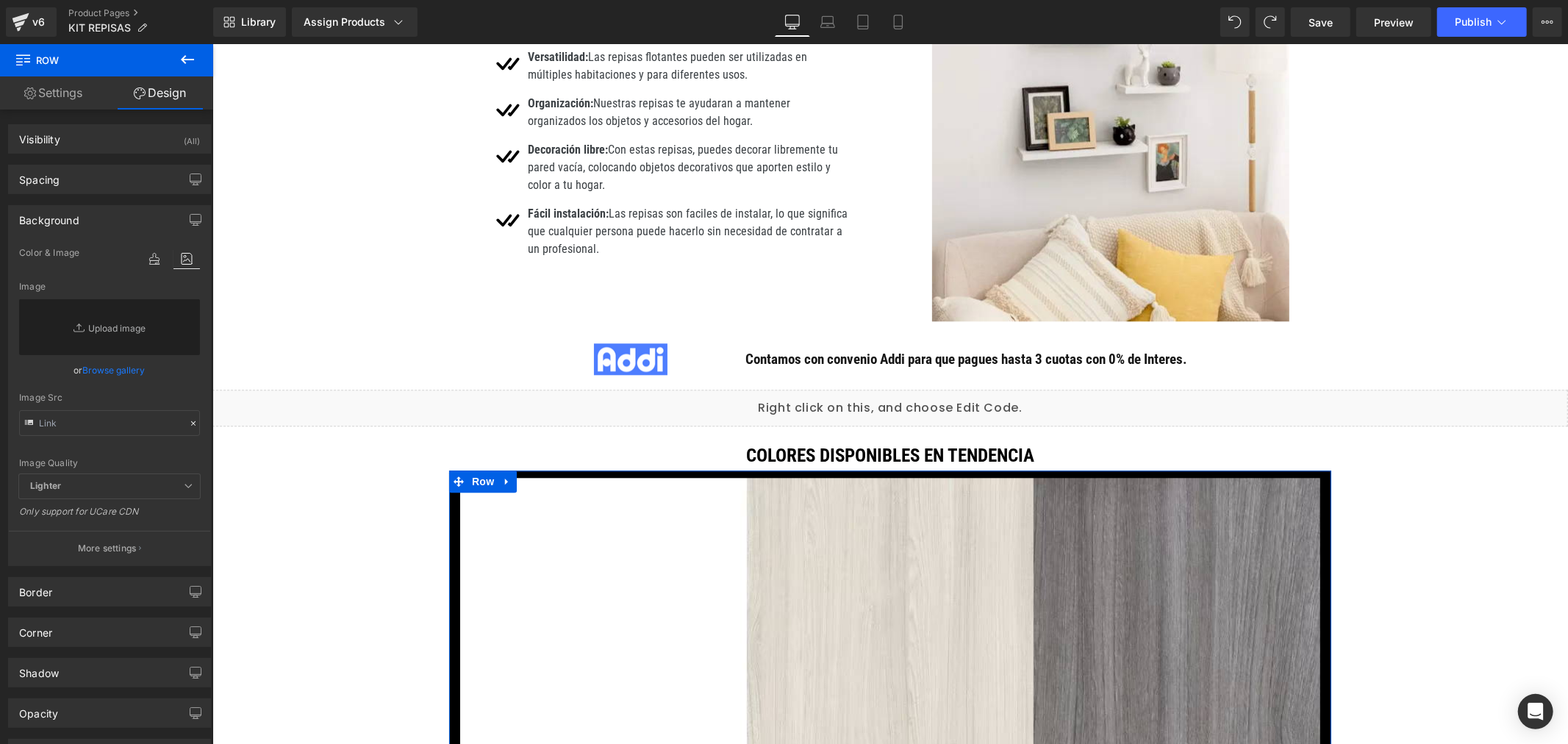
click at [108, 368] on link "Browse gallery" at bounding box center [115, 370] width 63 height 26
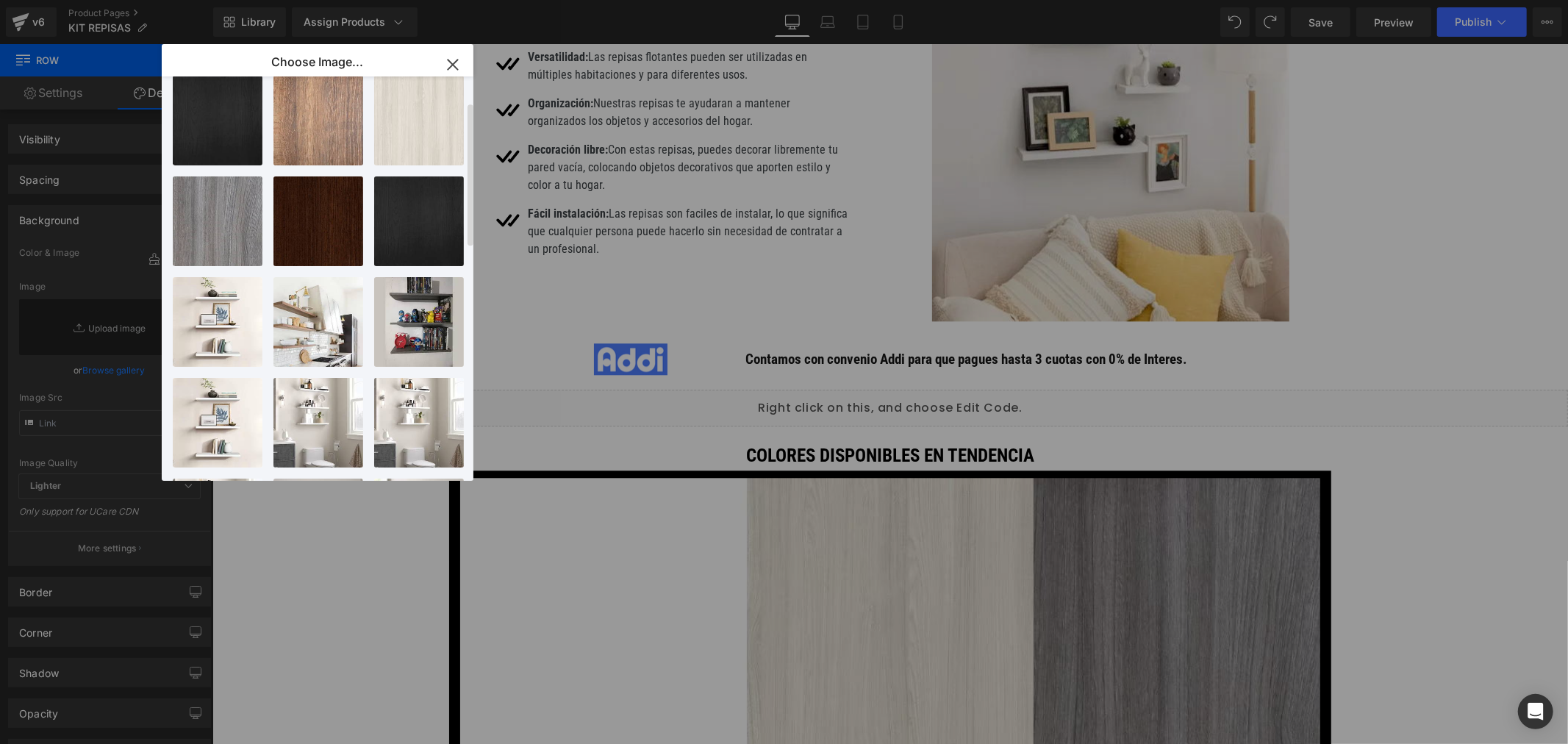
scroll to position [0, 0]
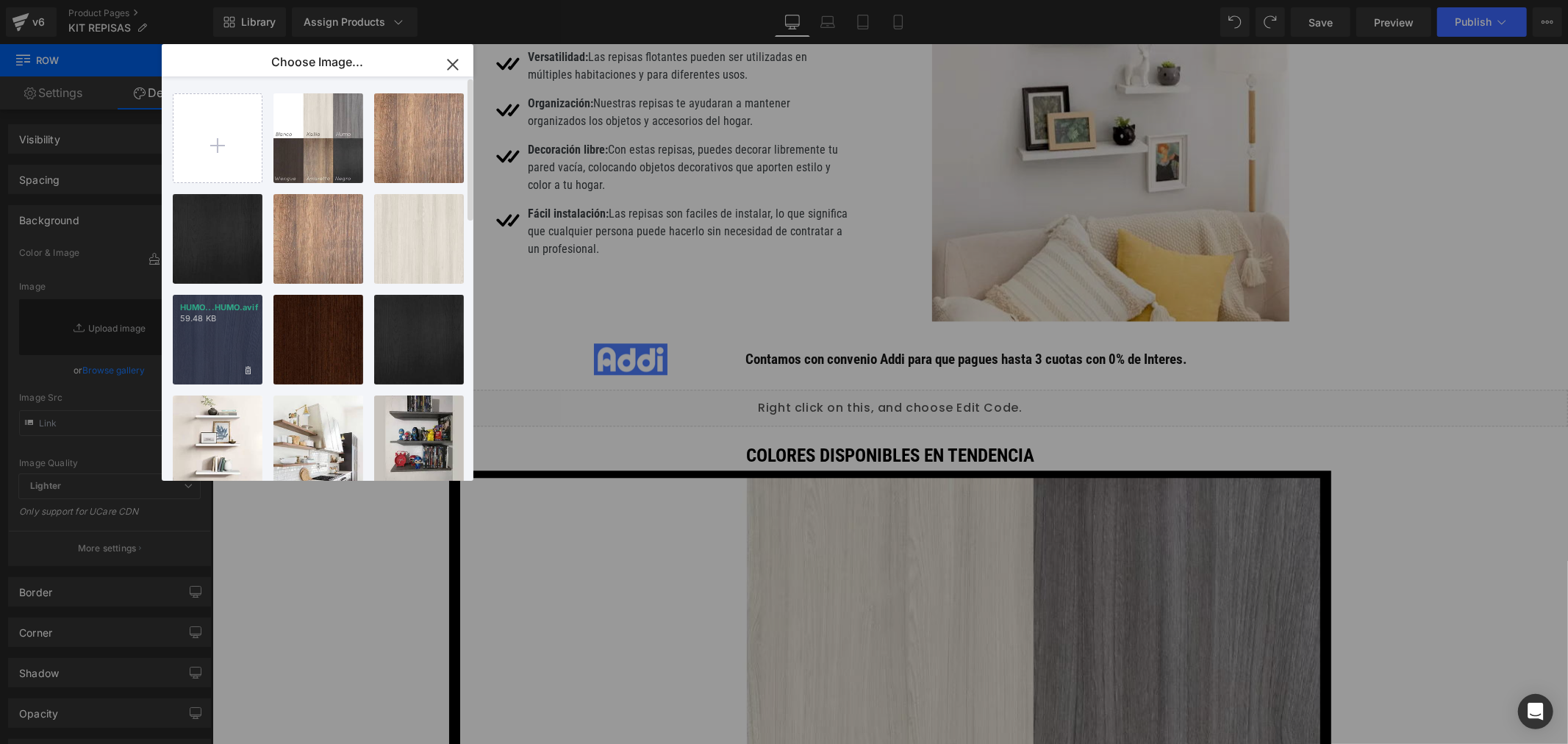
click at [223, 315] on p "59.48 KB" at bounding box center [217, 318] width 75 height 11
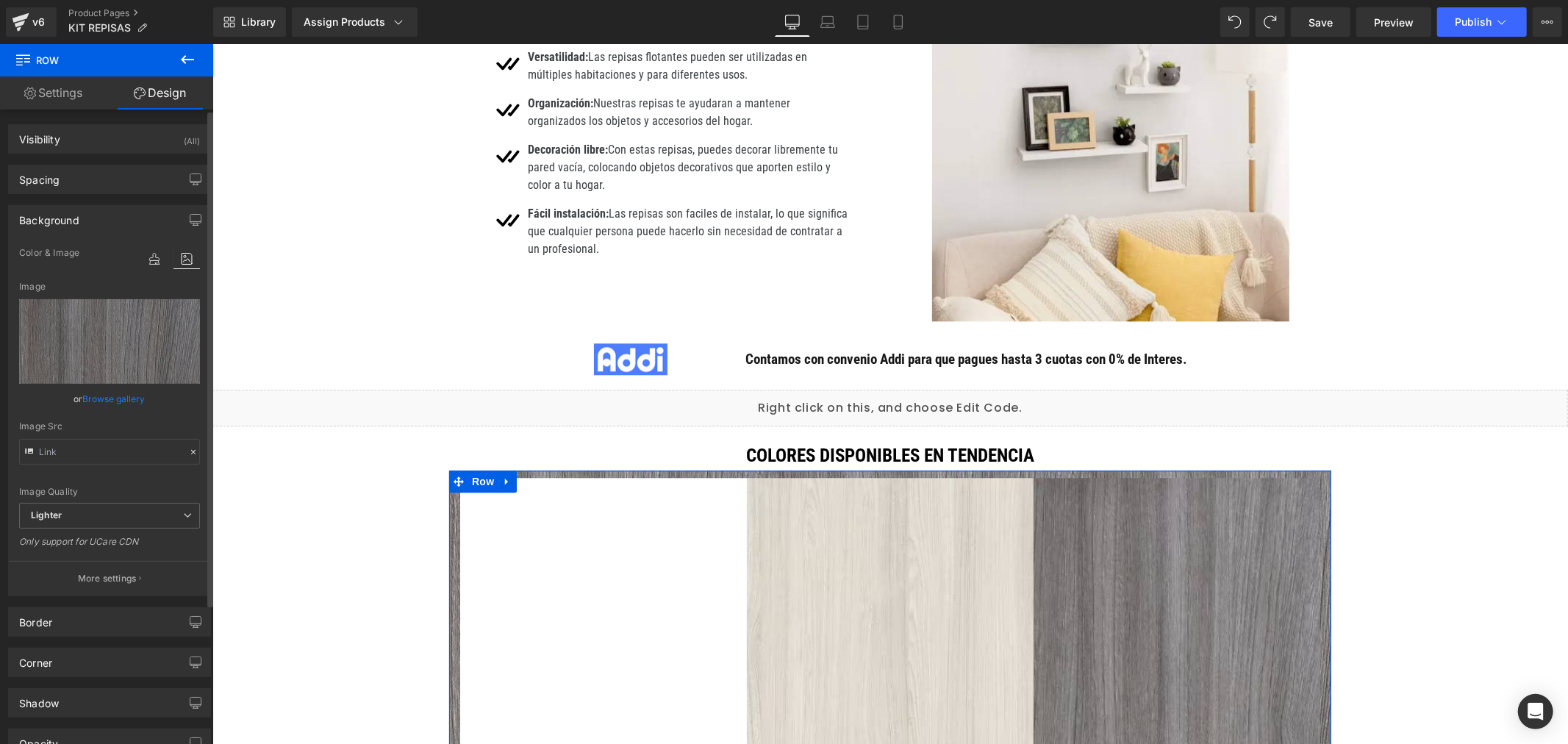
click at [133, 388] on link "Browse gallery" at bounding box center [115, 398] width 63 height 26
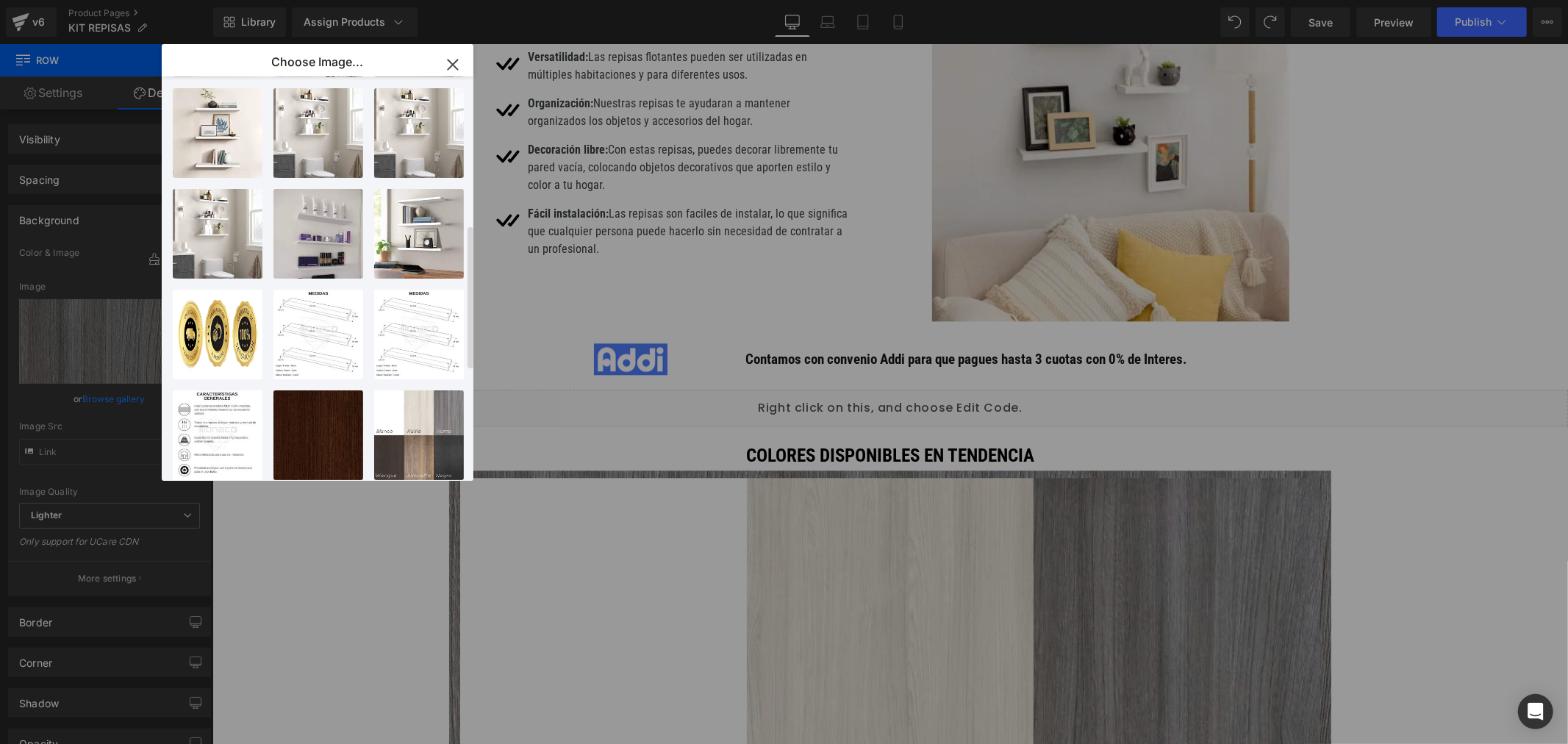
scroll to position [727, 0]
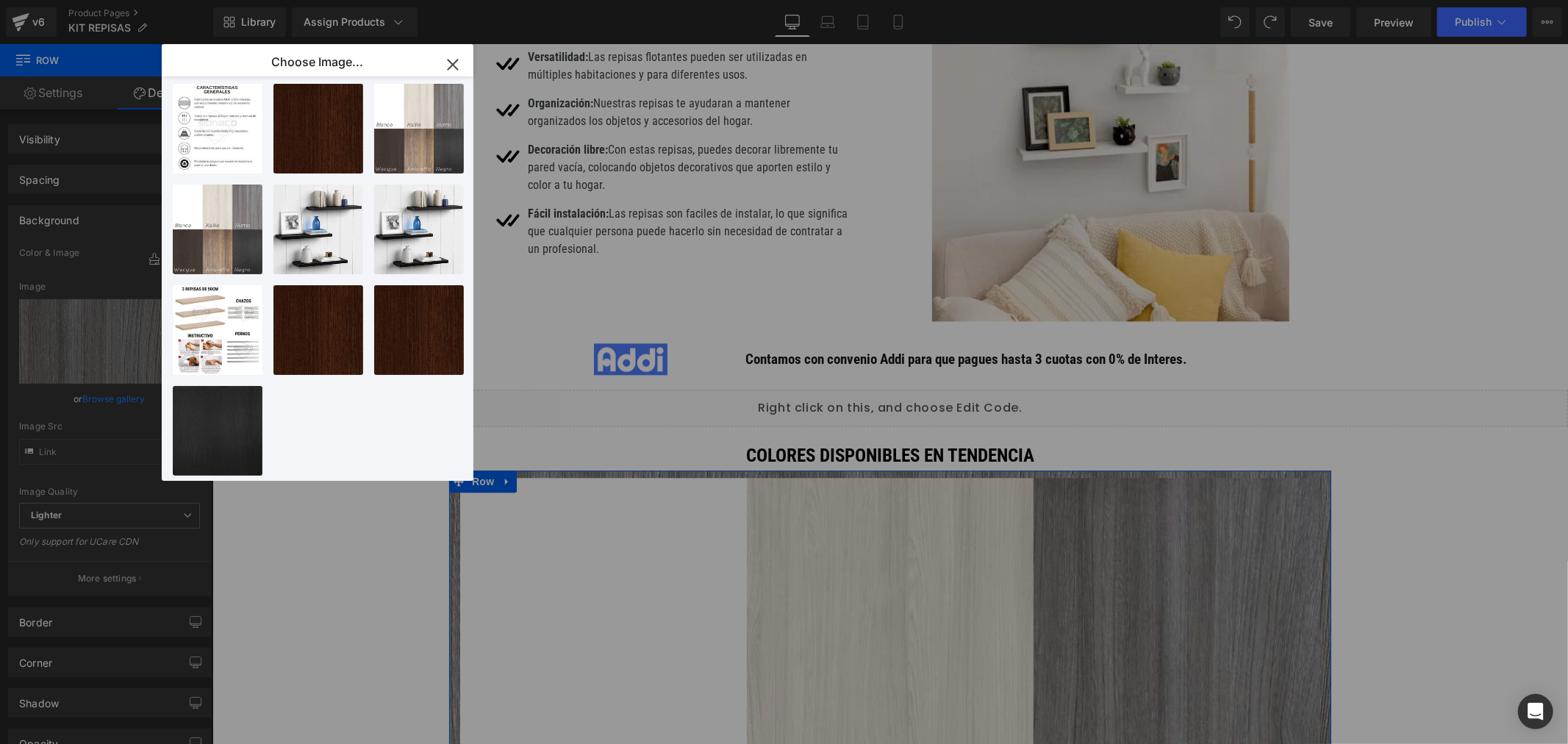
click at [85, 0] on div "You are previewing how the will restyle your page. You can not edit Elements in…" at bounding box center [784, 0] width 1568 height 0
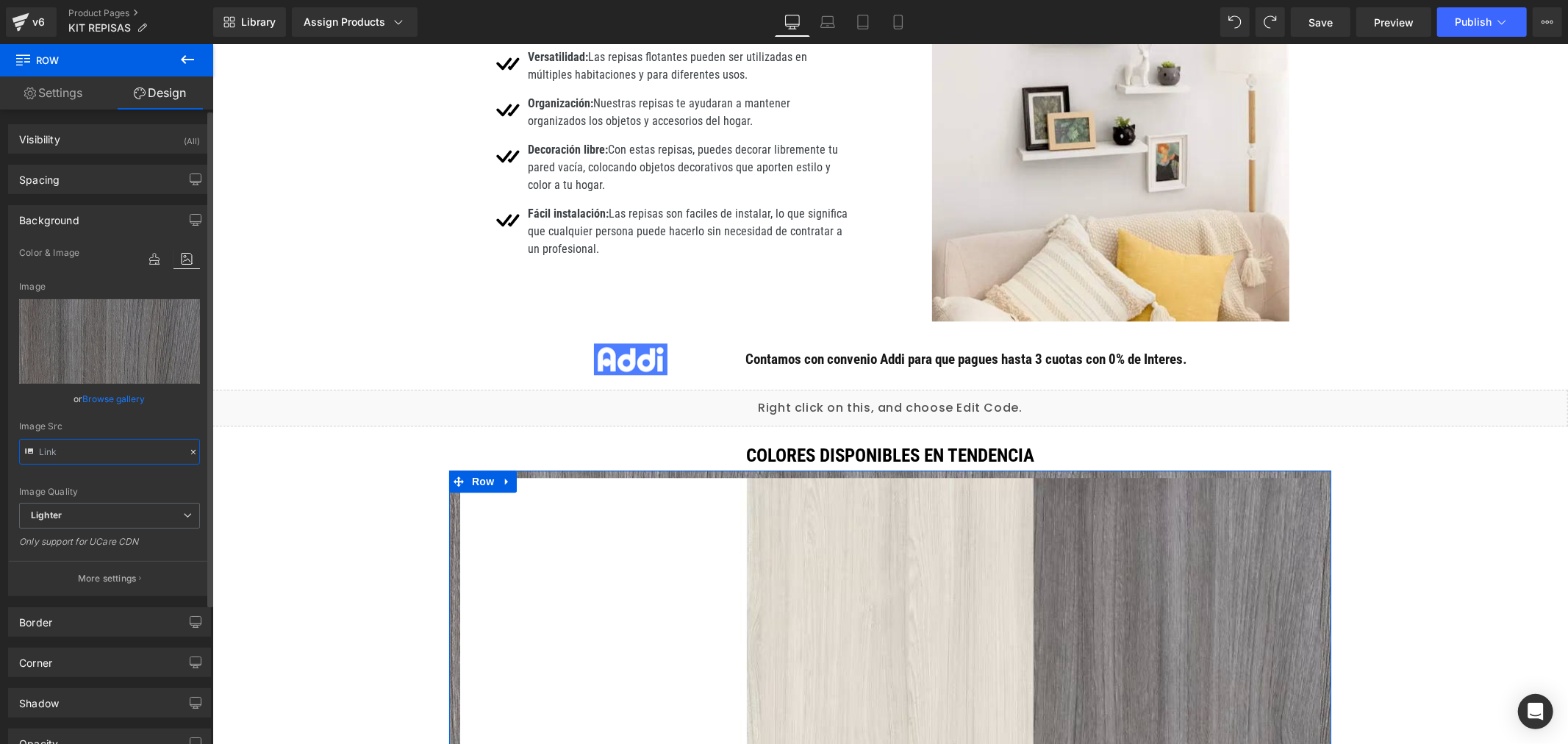
click at [99, 451] on input "text" at bounding box center [109, 451] width 181 height 26
paste input "d735ea7d-a0c9-433c-b36c-29b388284733/-/format/auto/-/preview/3000x3000/-/qualit…"
type input "[URL][DOMAIN_NAME][PERSON_NAME]"
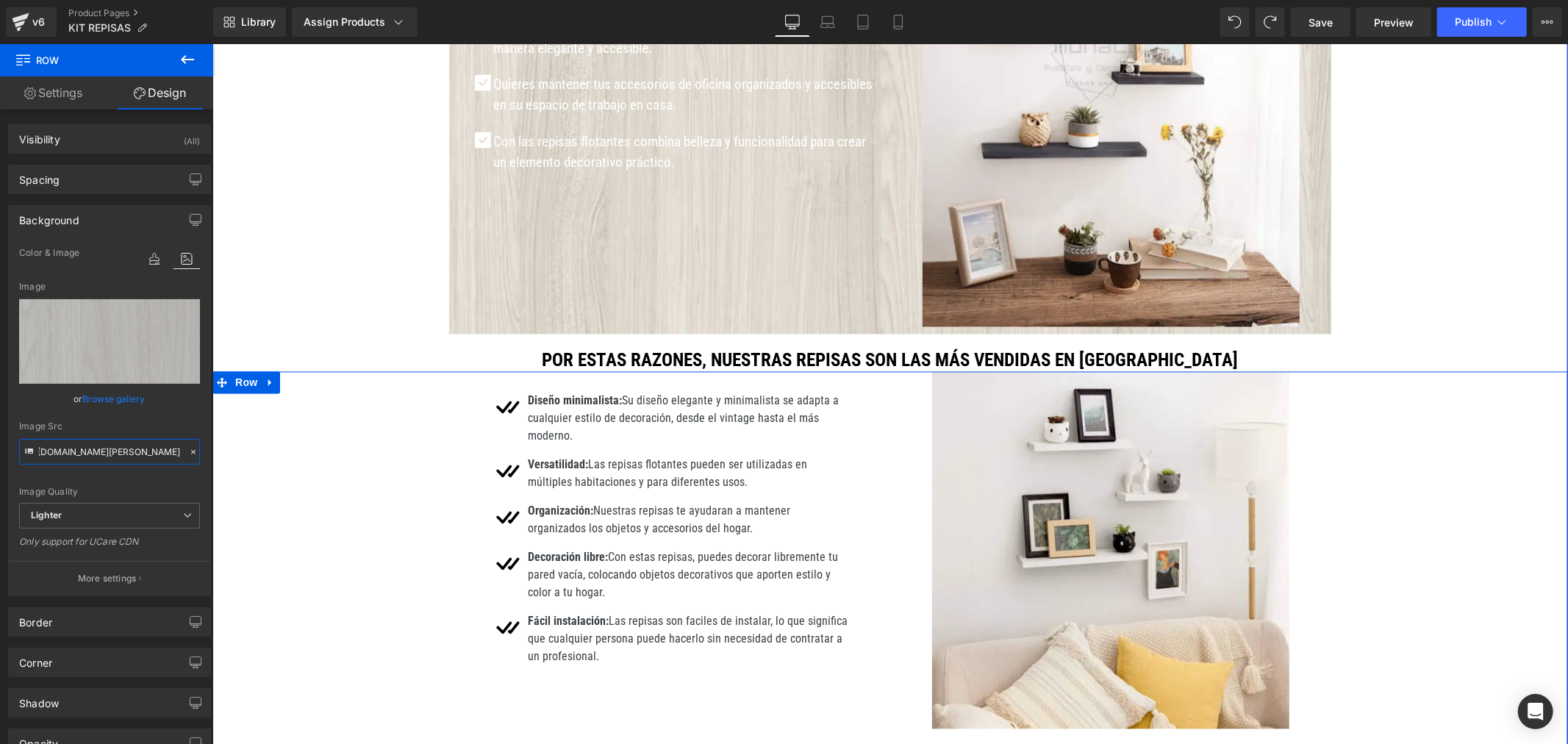
scroll to position [2451, 0]
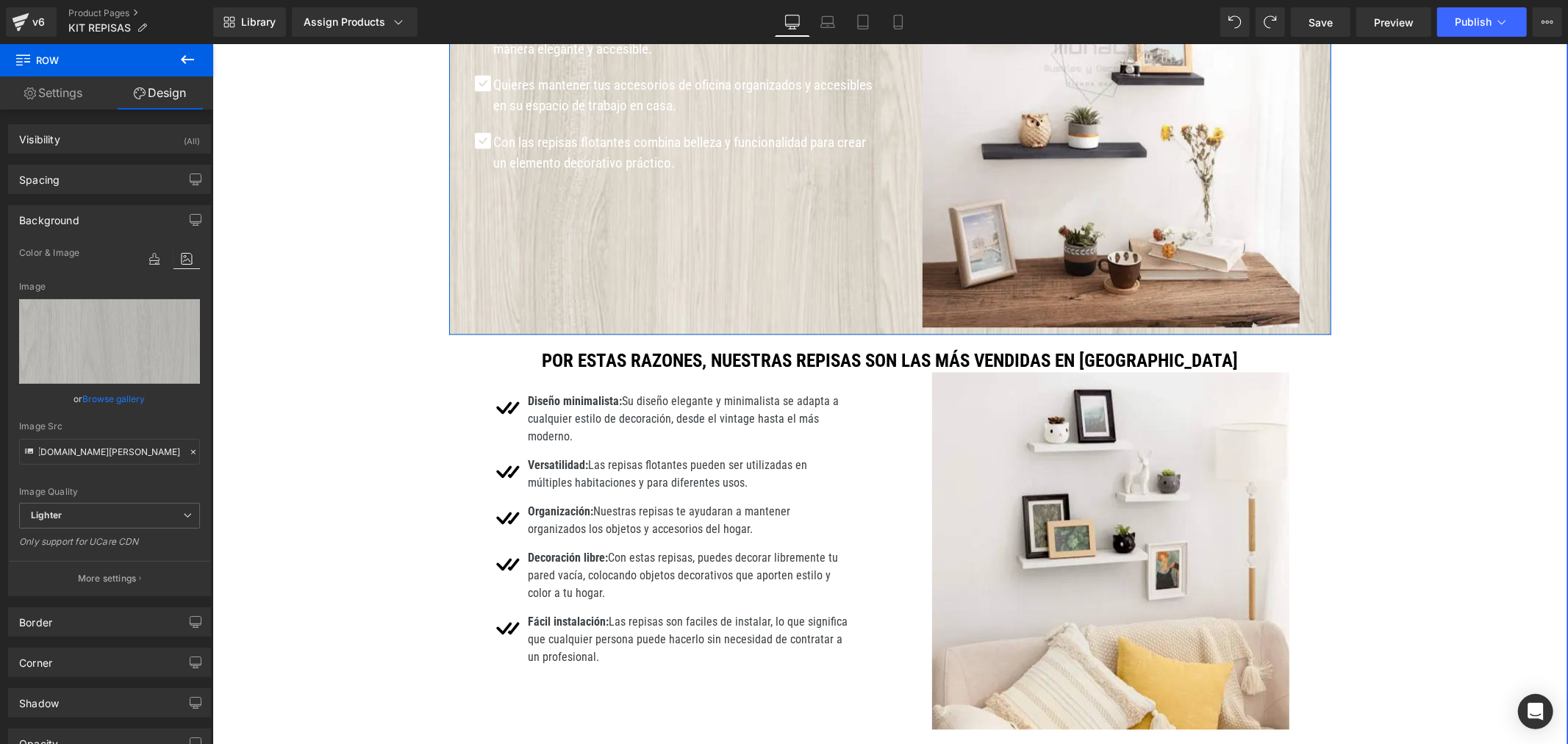
click at [512, 289] on div "Icon Estas repisas son la solución práctica y elegante para maximizar el espaci…" at bounding box center [890, 136] width 882 height 396
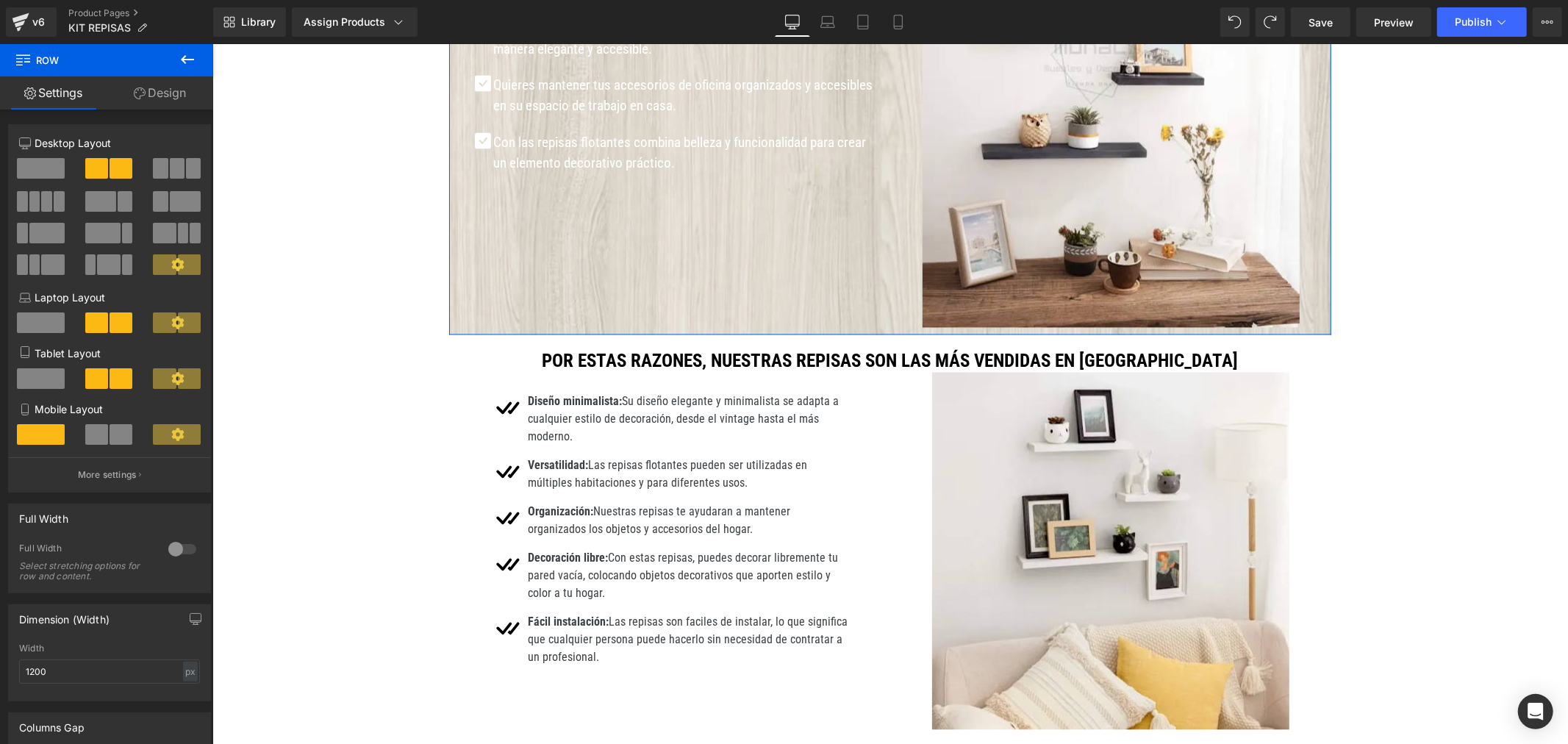
click at [176, 92] on link "Design" at bounding box center [159, 93] width 106 height 33
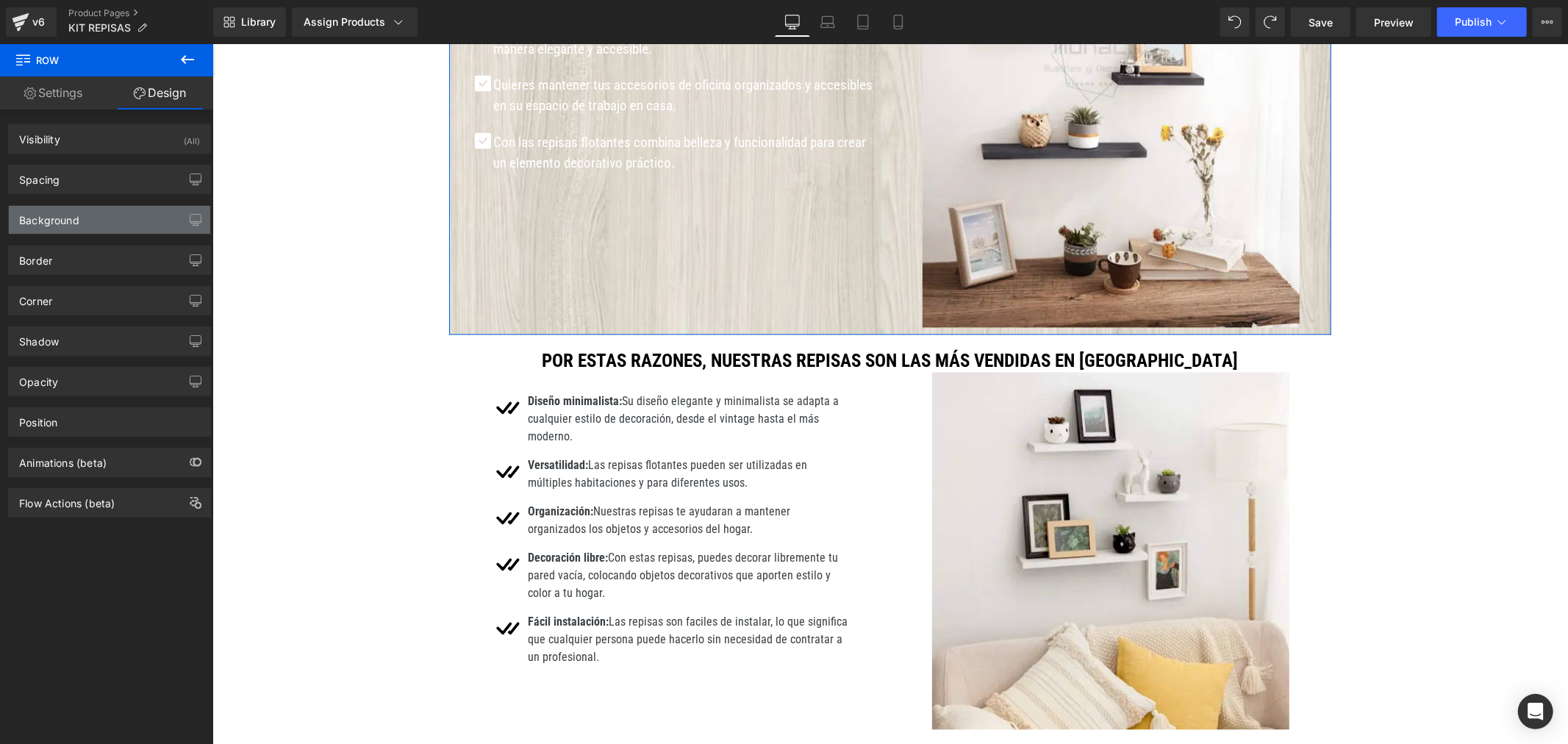
click at [109, 224] on div "Background" at bounding box center [110, 220] width 201 height 28
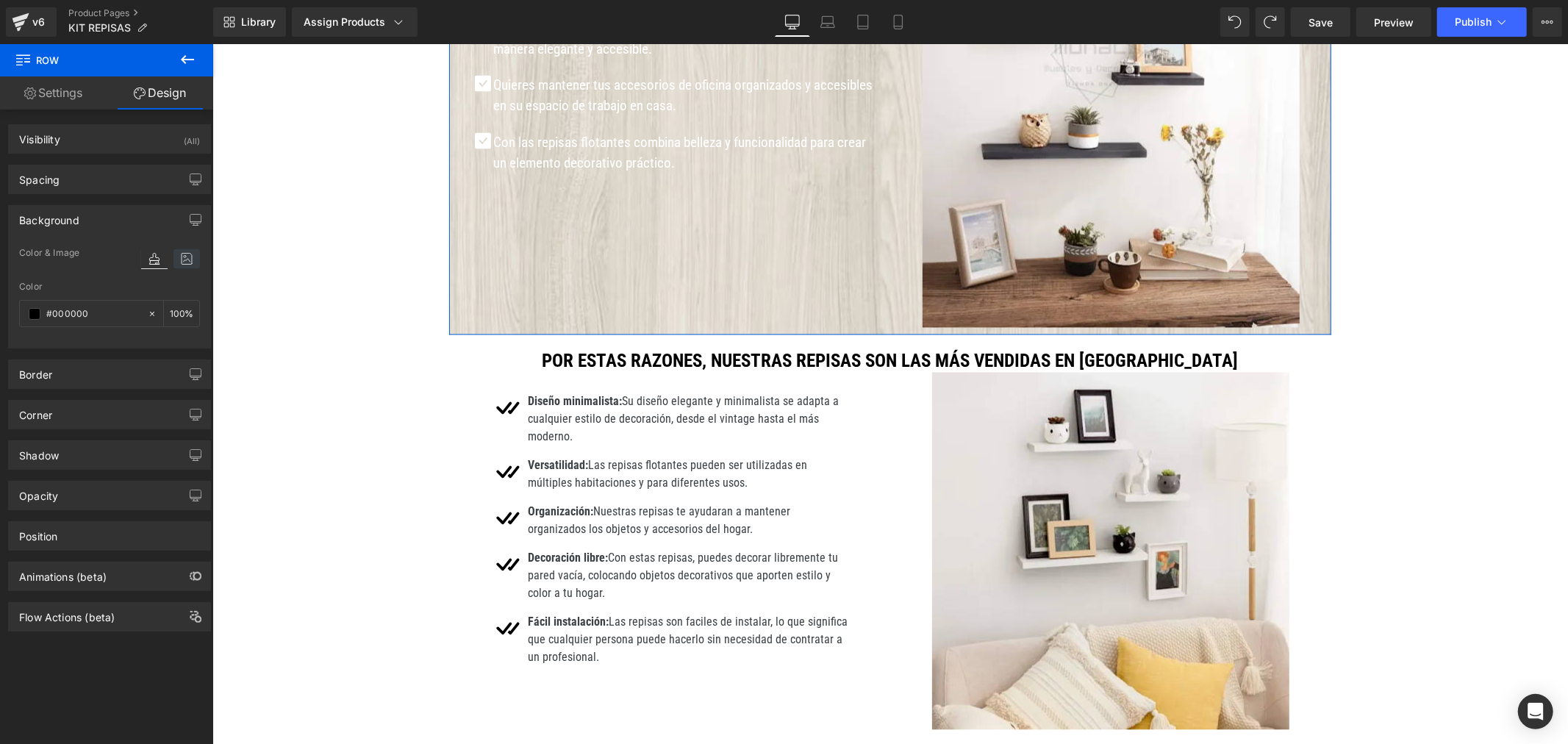
click at [191, 262] on icon at bounding box center [186, 258] width 26 height 19
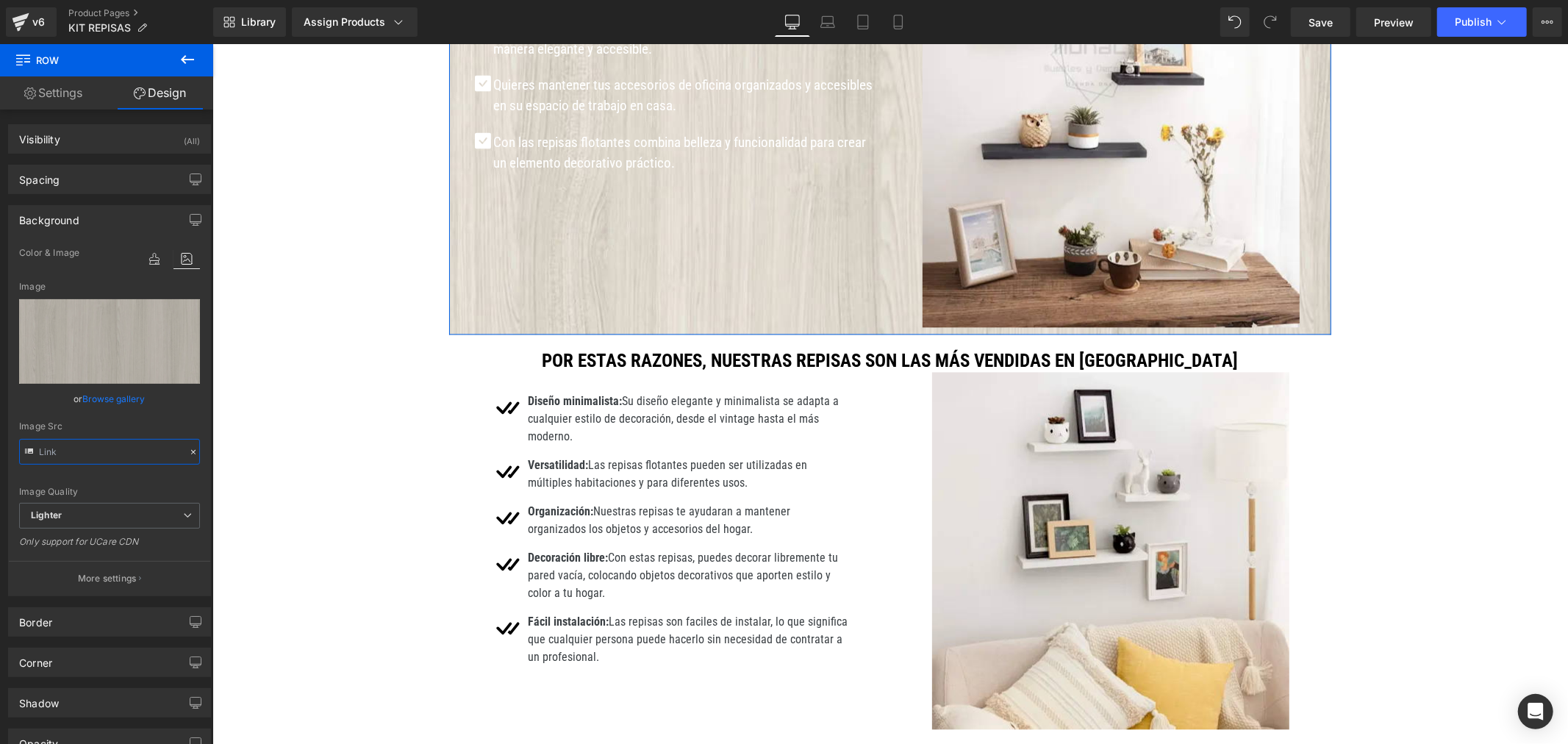
click at [103, 449] on input "text" at bounding box center [109, 451] width 181 height 26
click at [103, 447] on input "text" at bounding box center [109, 451] width 181 height 26
paste input "d735ea7d-a0c9-433c-b36c-29b388284733/-/format/auto/-/preview/3000x3000/-/qualit…"
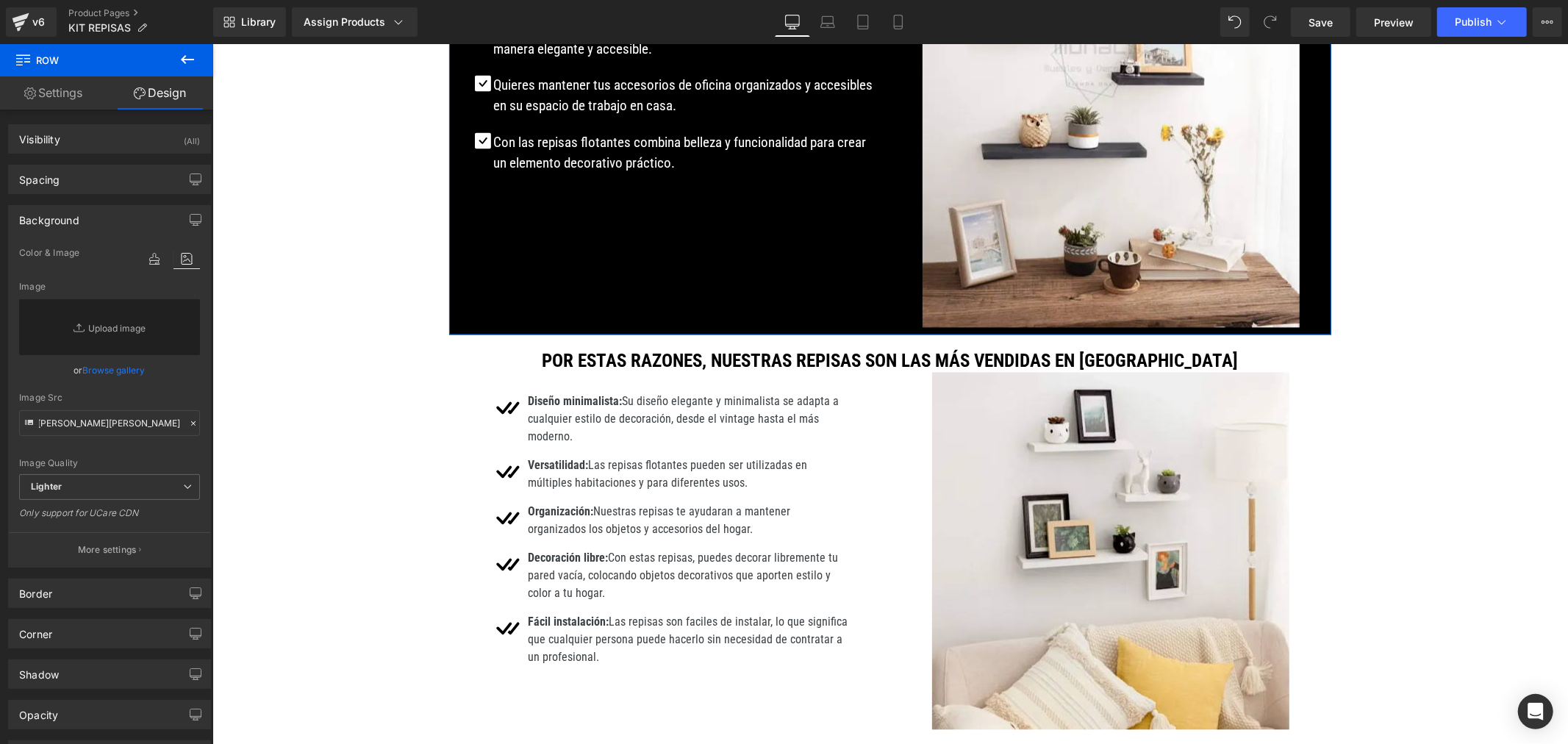
scroll to position [0, 0]
click at [131, 384] on div "Image Quality Lighter Lightest Lighter Lighter Lightest Only support for UCare …" at bounding box center [109, 359] width 181 height 230
click at [114, 423] on input "[URL][DOMAIN_NAME][DOMAIN_NAME][PERSON_NAME][PERSON_NAME]" at bounding box center [109, 423] width 181 height 26
paste input "text"
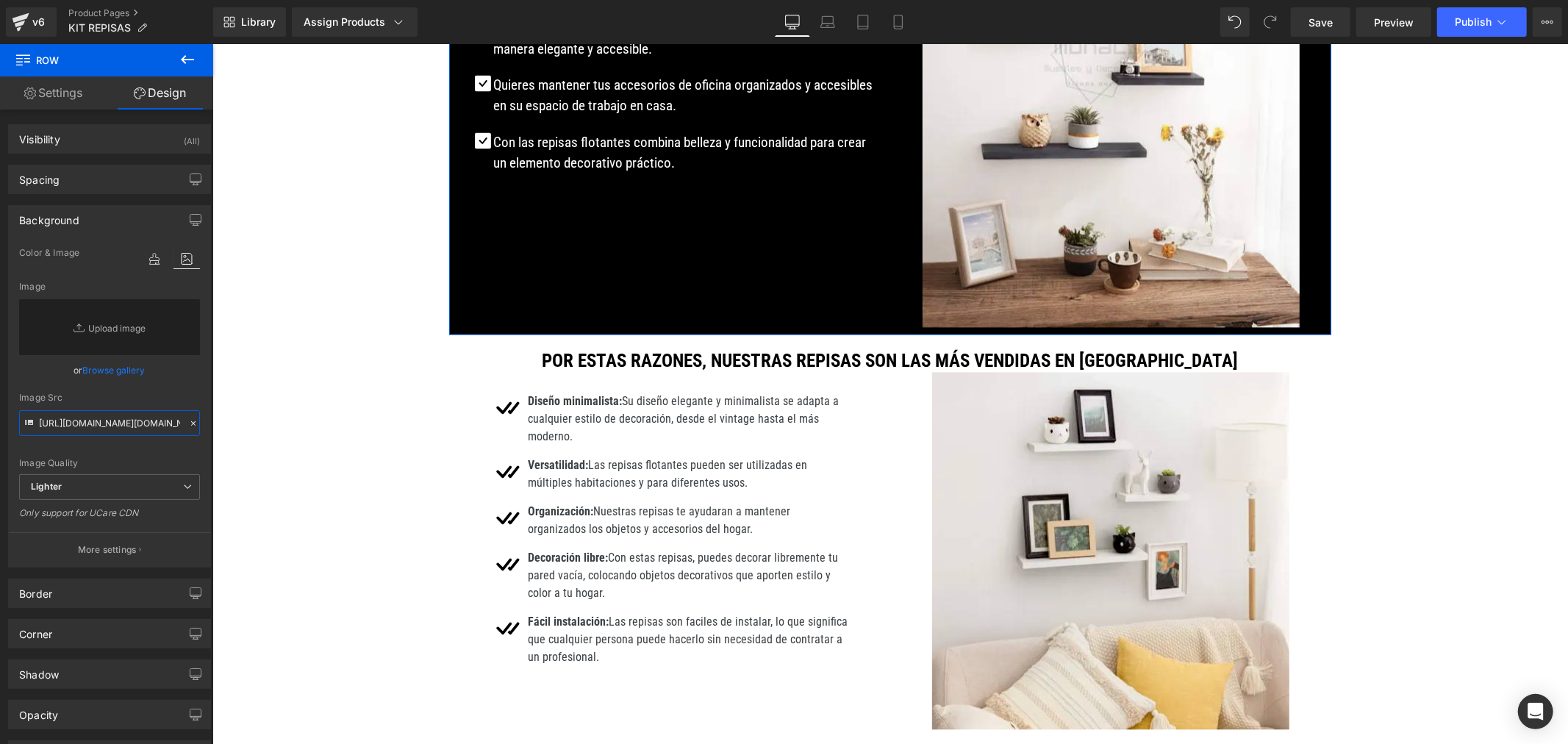
type input "[URL][DOMAIN_NAME][PERSON_NAME]"
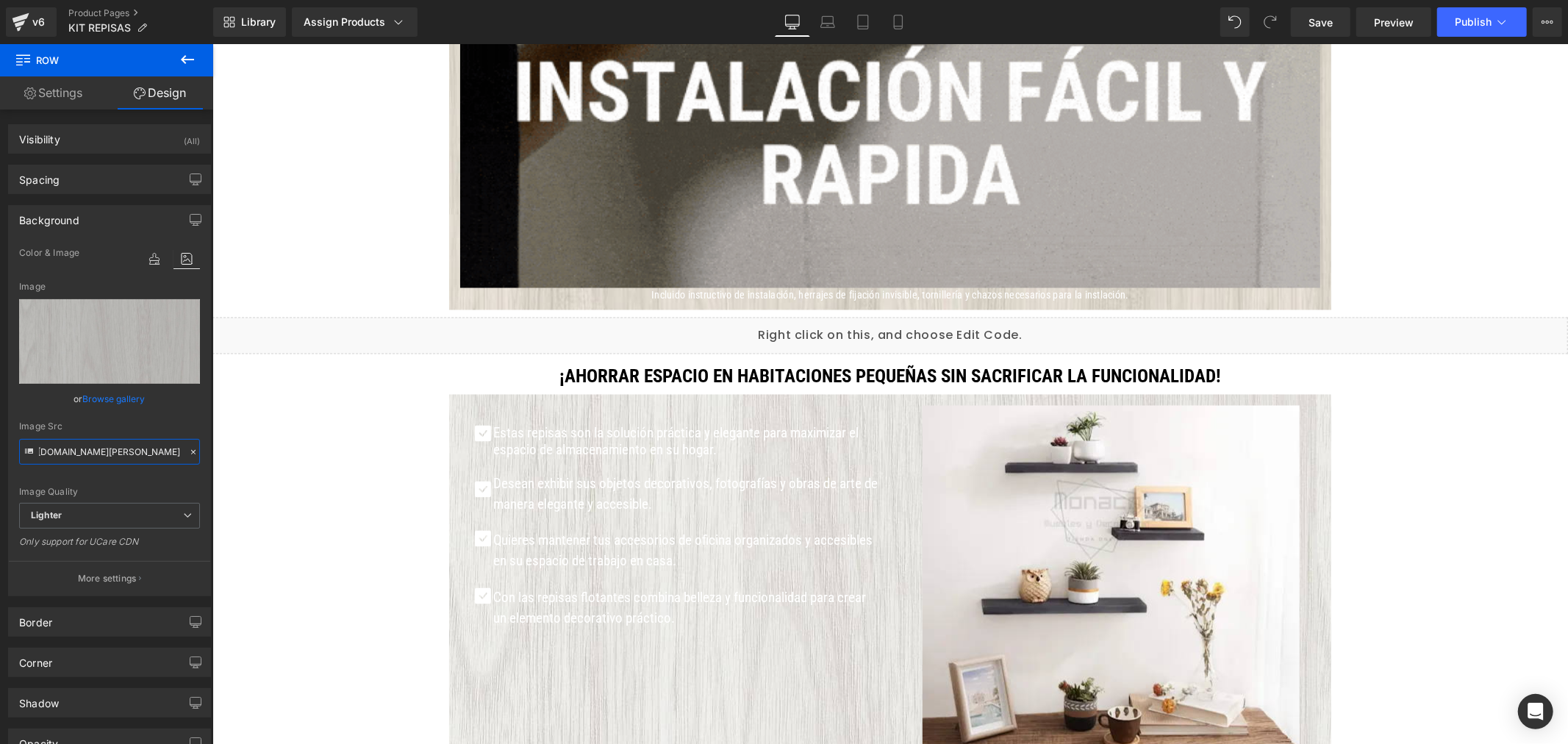
scroll to position [1716, 0]
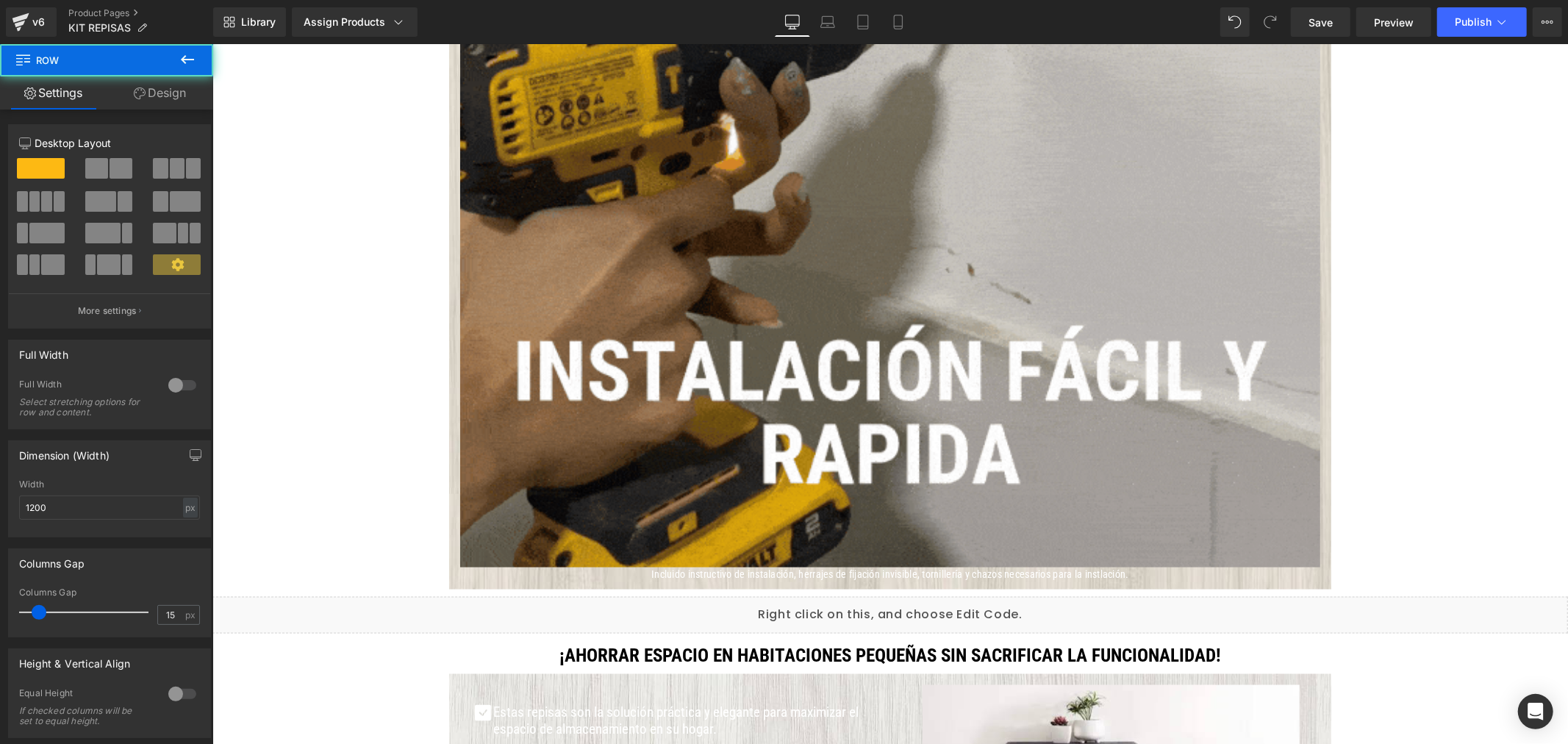
click at [448, 395] on div "Image Incluido instructivo de instalación, herrajes de fijación invisible, torn…" at bounding box center [890, 144] width 882 height 875
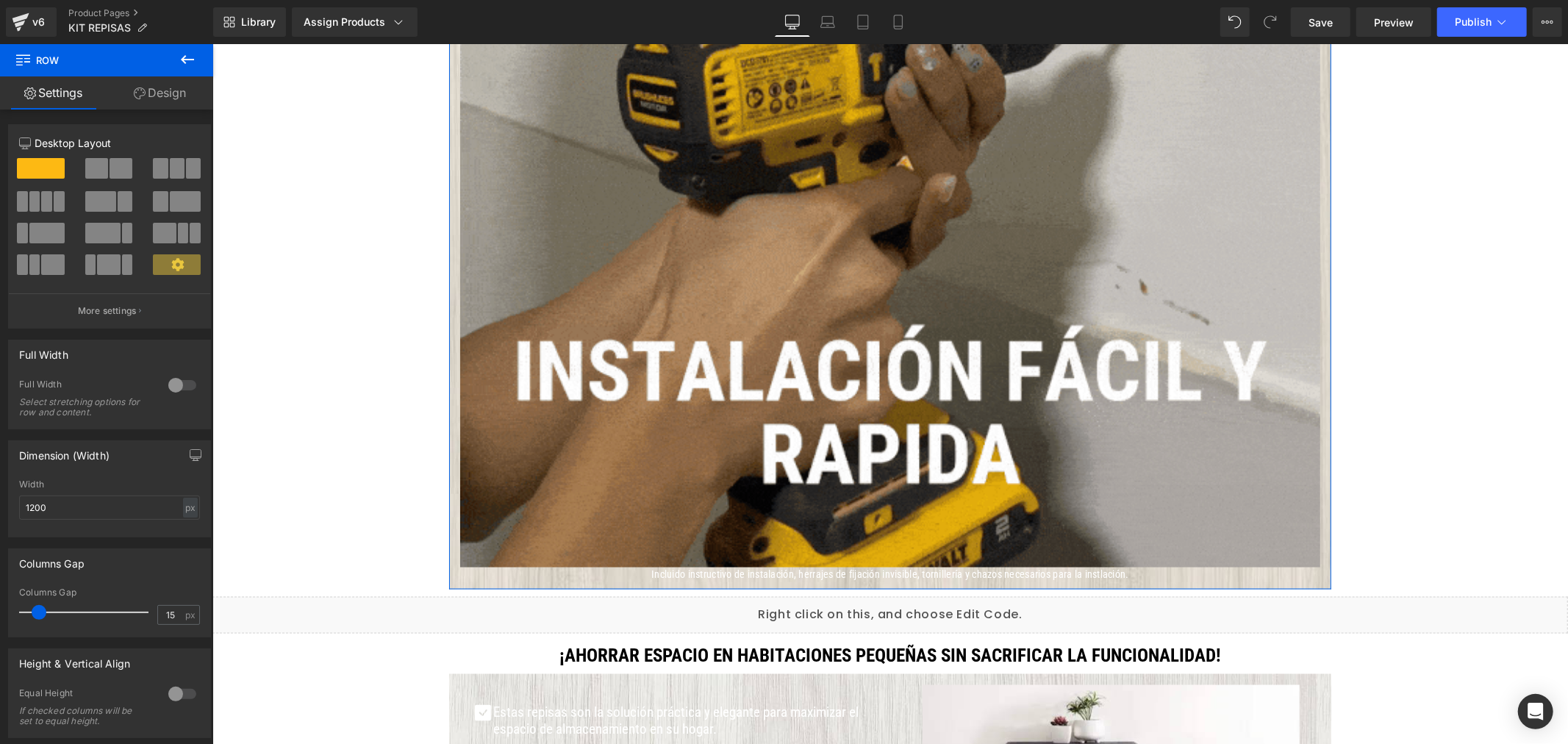
click at [171, 92] on link "Design" at bounding box center [159, 93] width 106 height 33
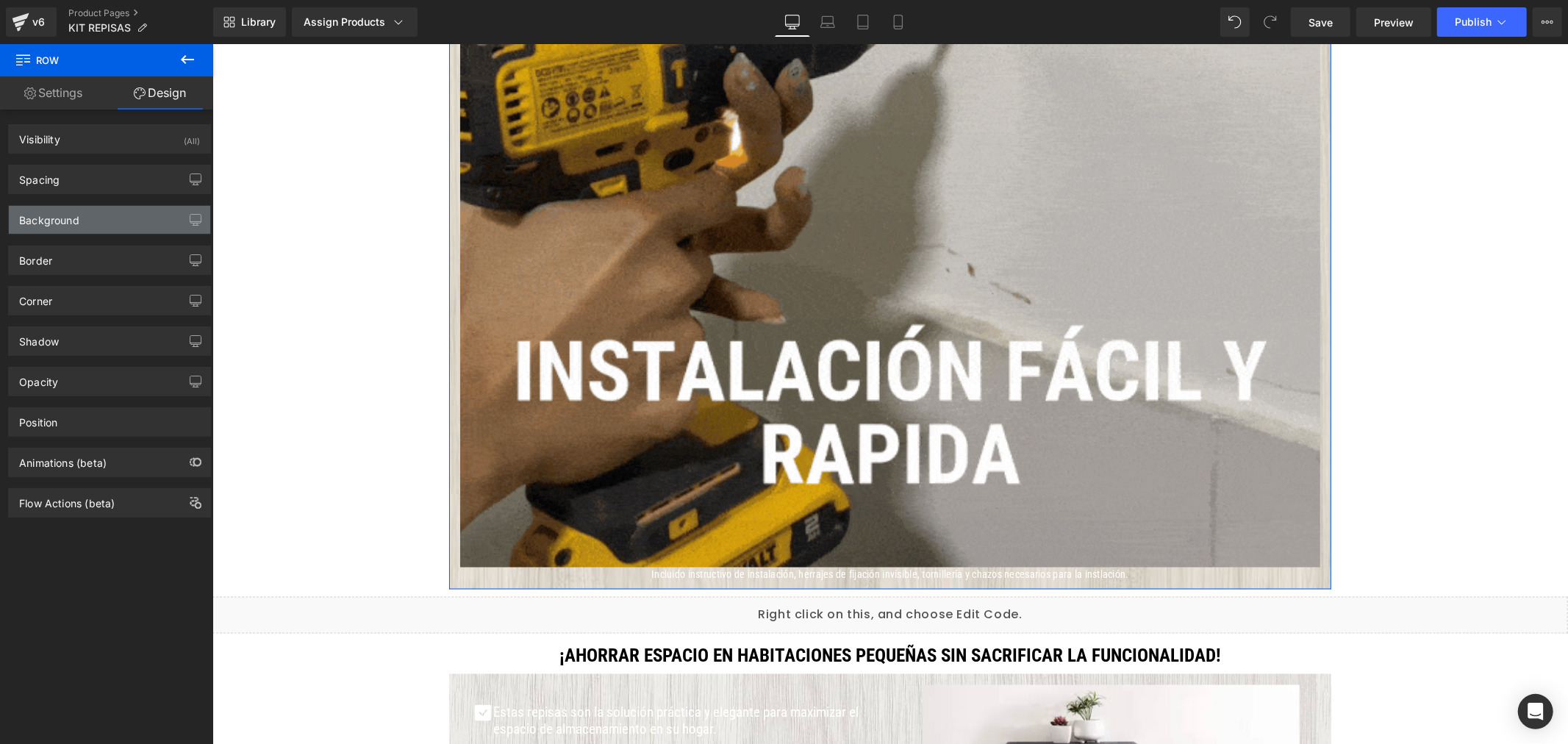
click at [97, 221] on div "Background" at bounding box center [110, 220] width 201 height 28
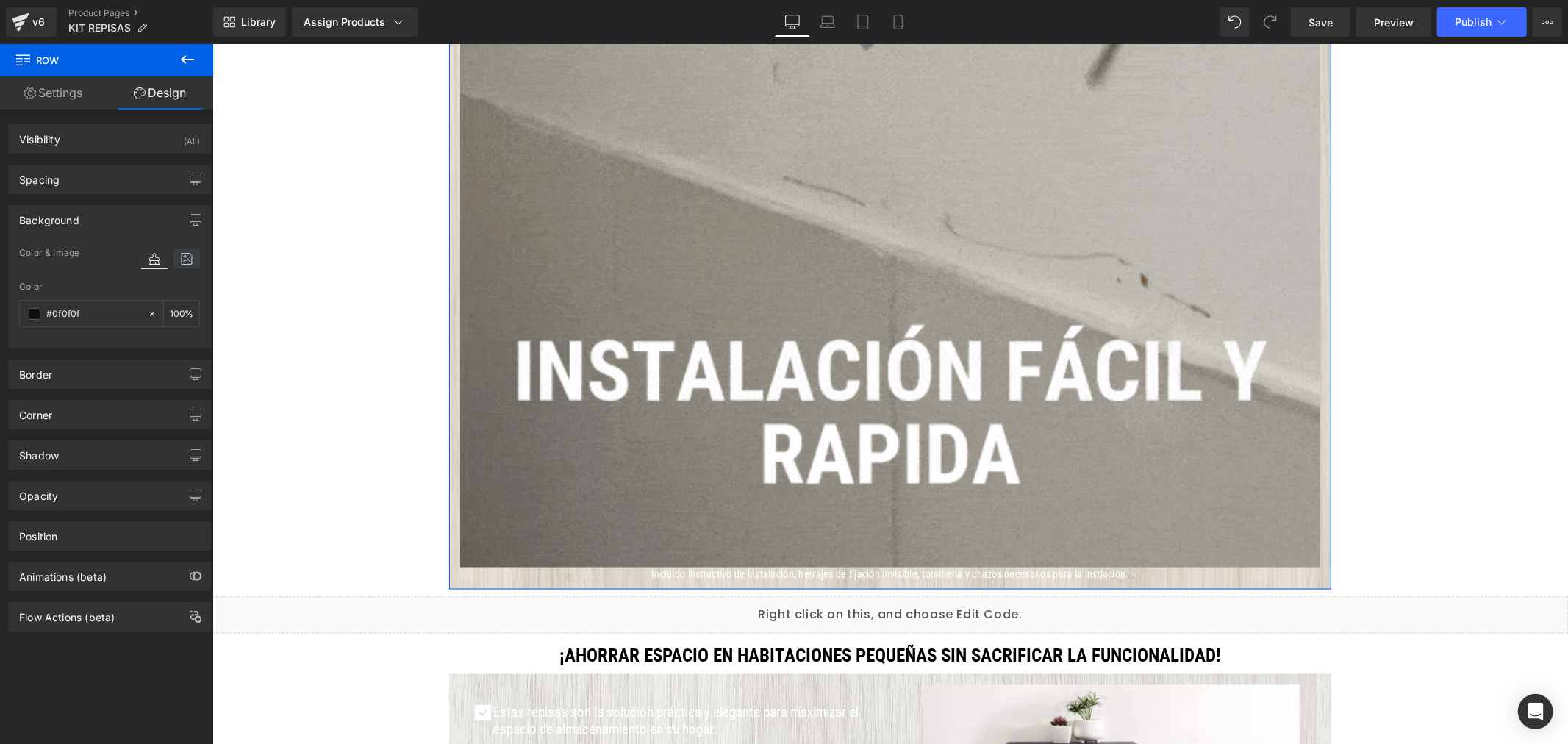
click at [178, 257] on icon at bounding box center [186, 258] width 26 height 19
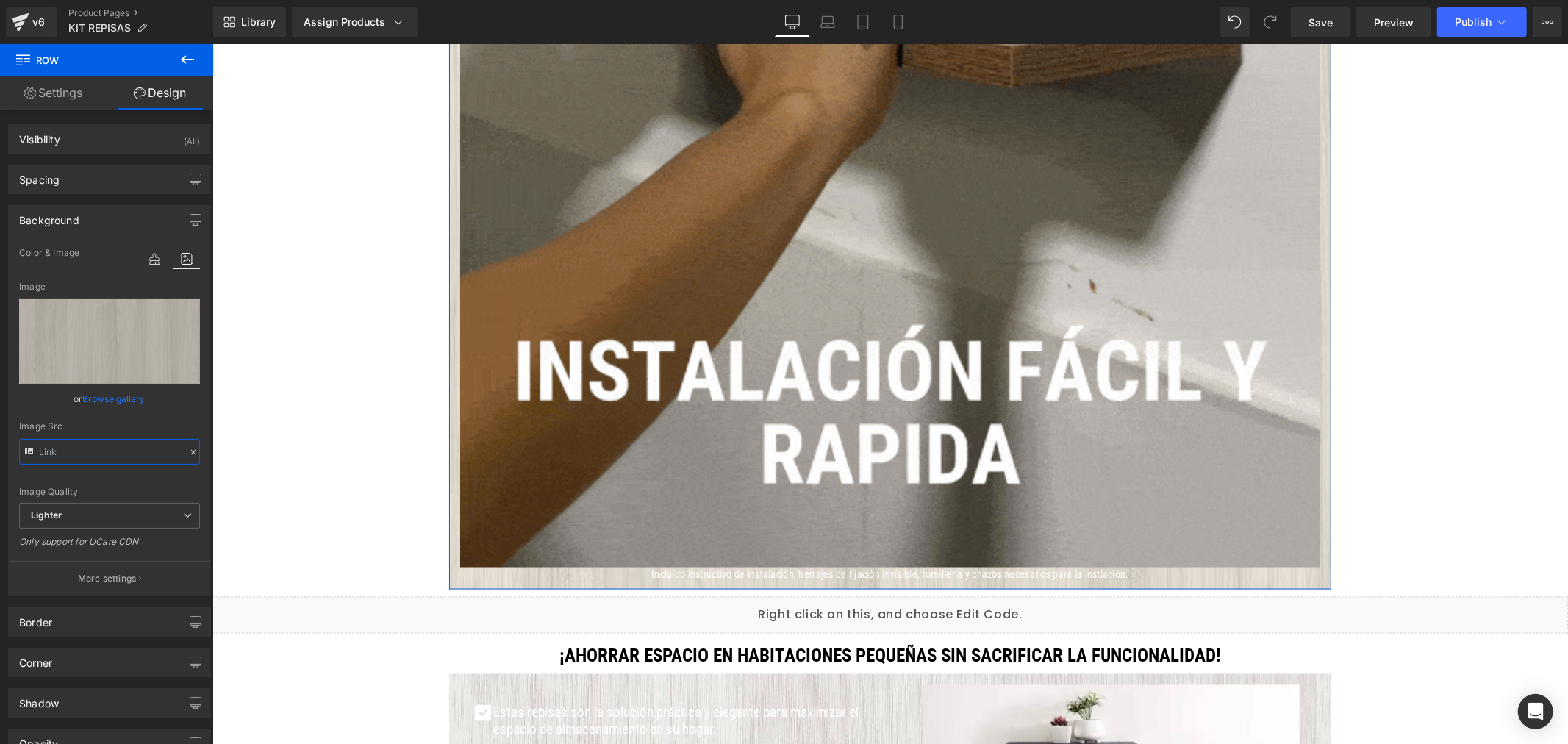
click at [92, 458] on input "text" at bounding box center [109, 451] width 181 height 26
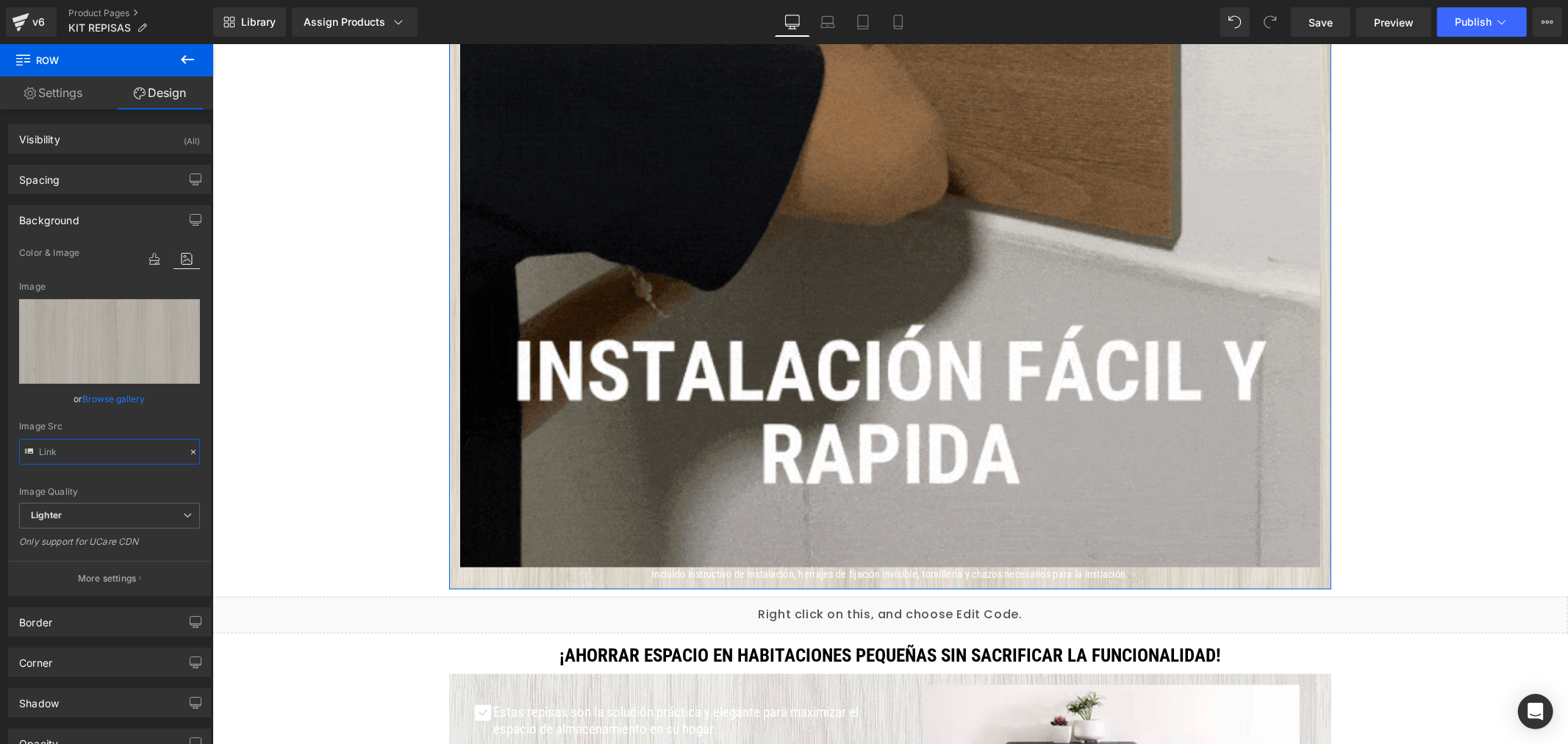
click at [92, 458] on input "text" at bounding box center [109, 451] width 181 height 26
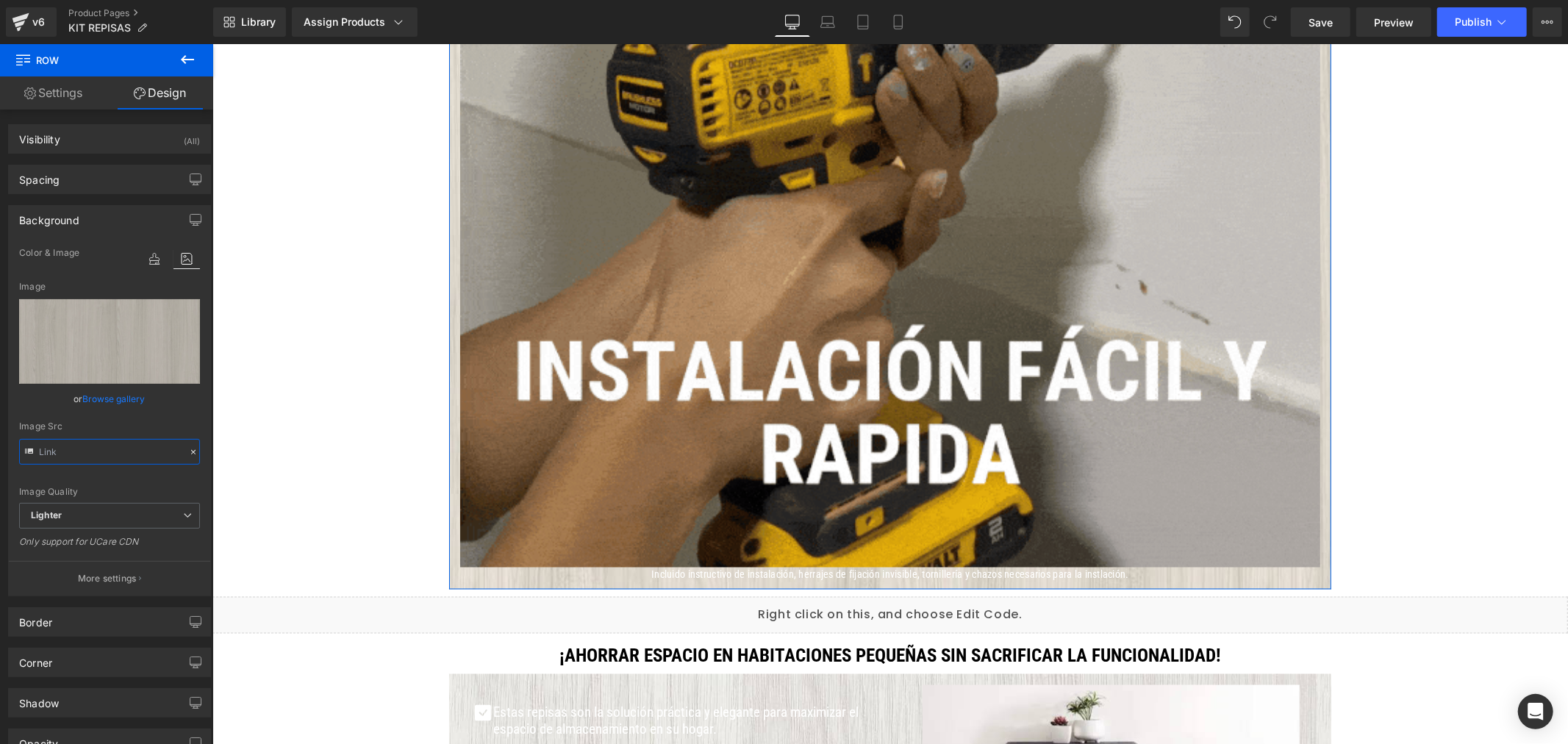
click at [92, 458] on input "text" at bounding box center [109, 451] width 181 height 26
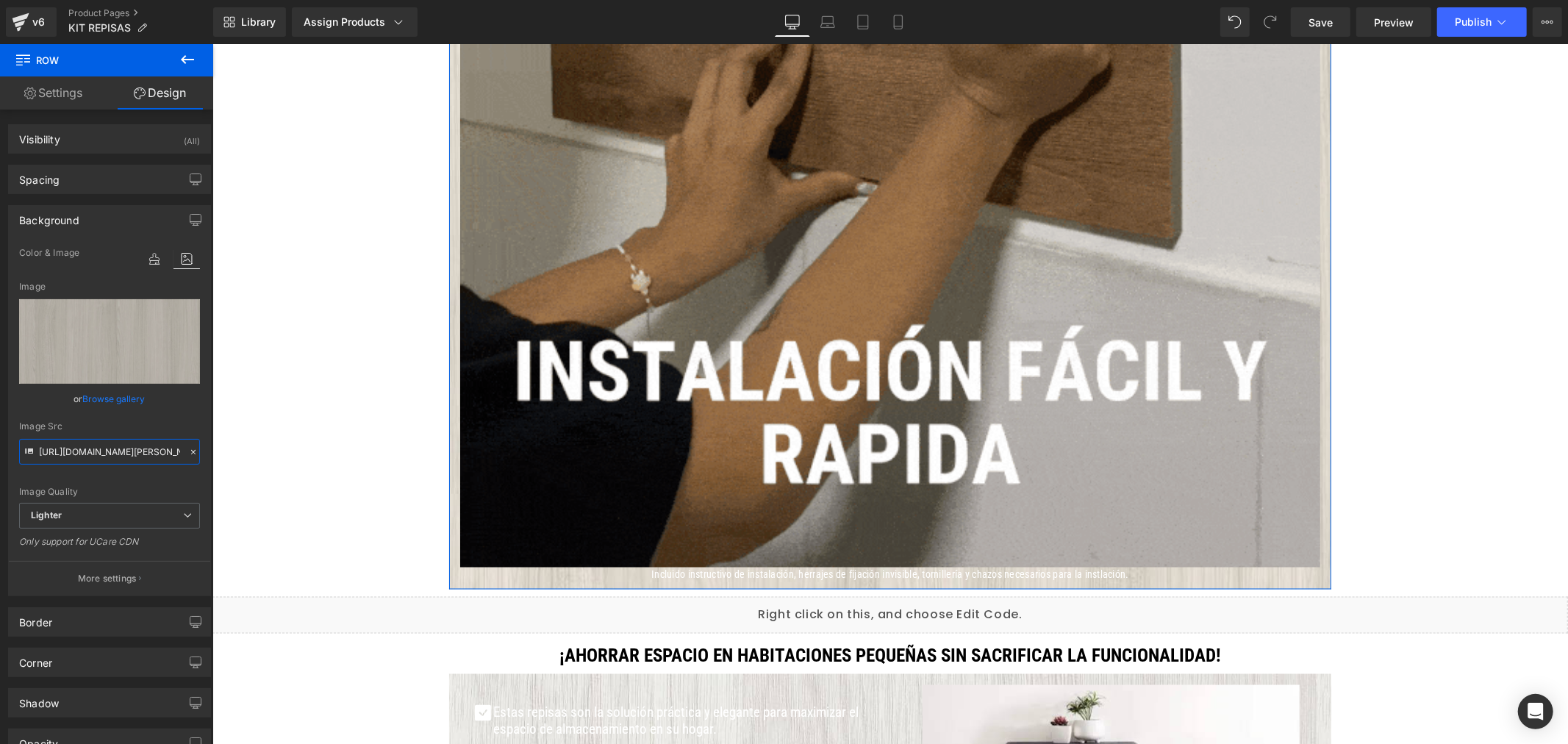
paste input "d735ea7d-a0c9-433c-b36c-29b388284733/-/format/auto/-/preview/3000x3000/-/qualit…"
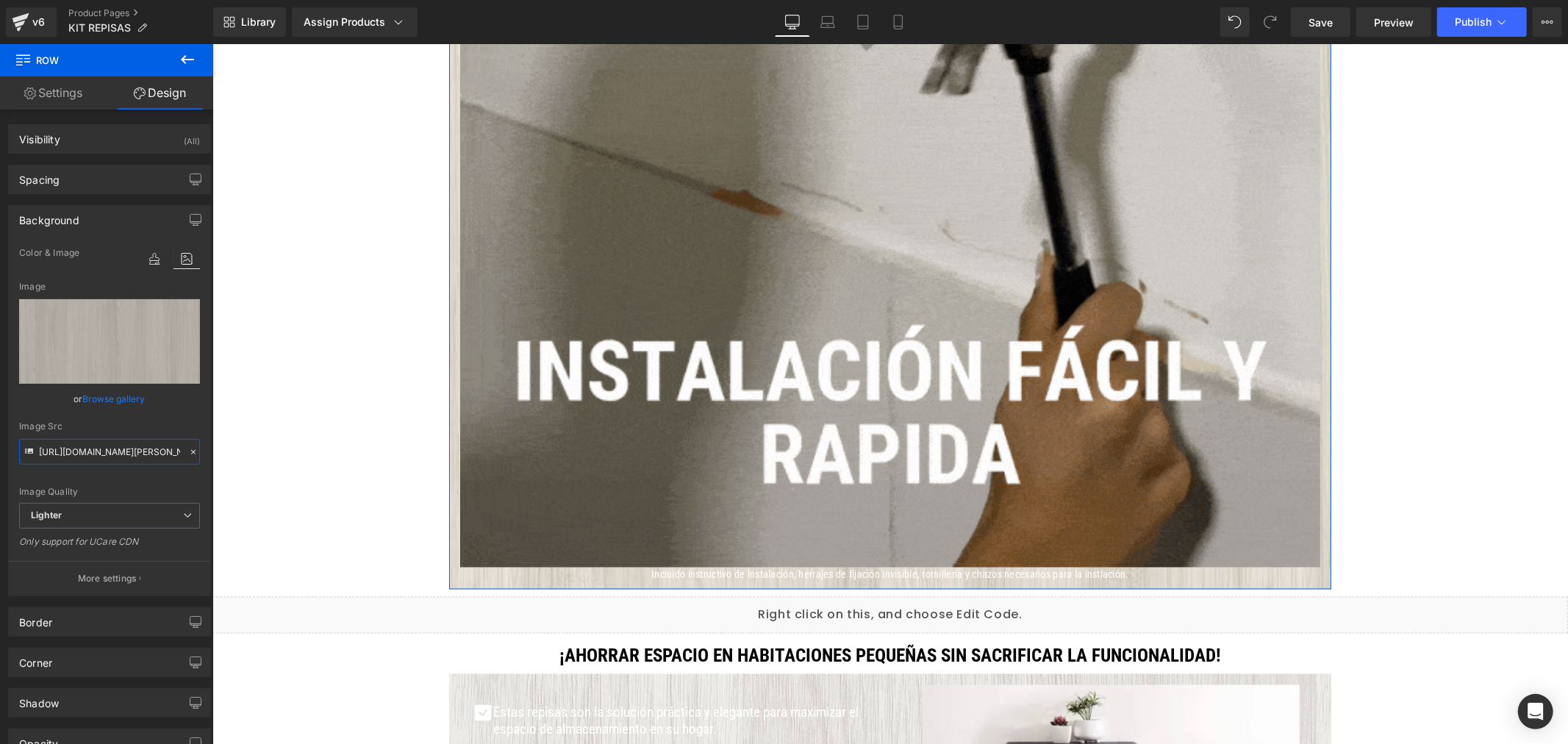
type input "[URL][DOMAIN_NAME][PERSON_NAME]"
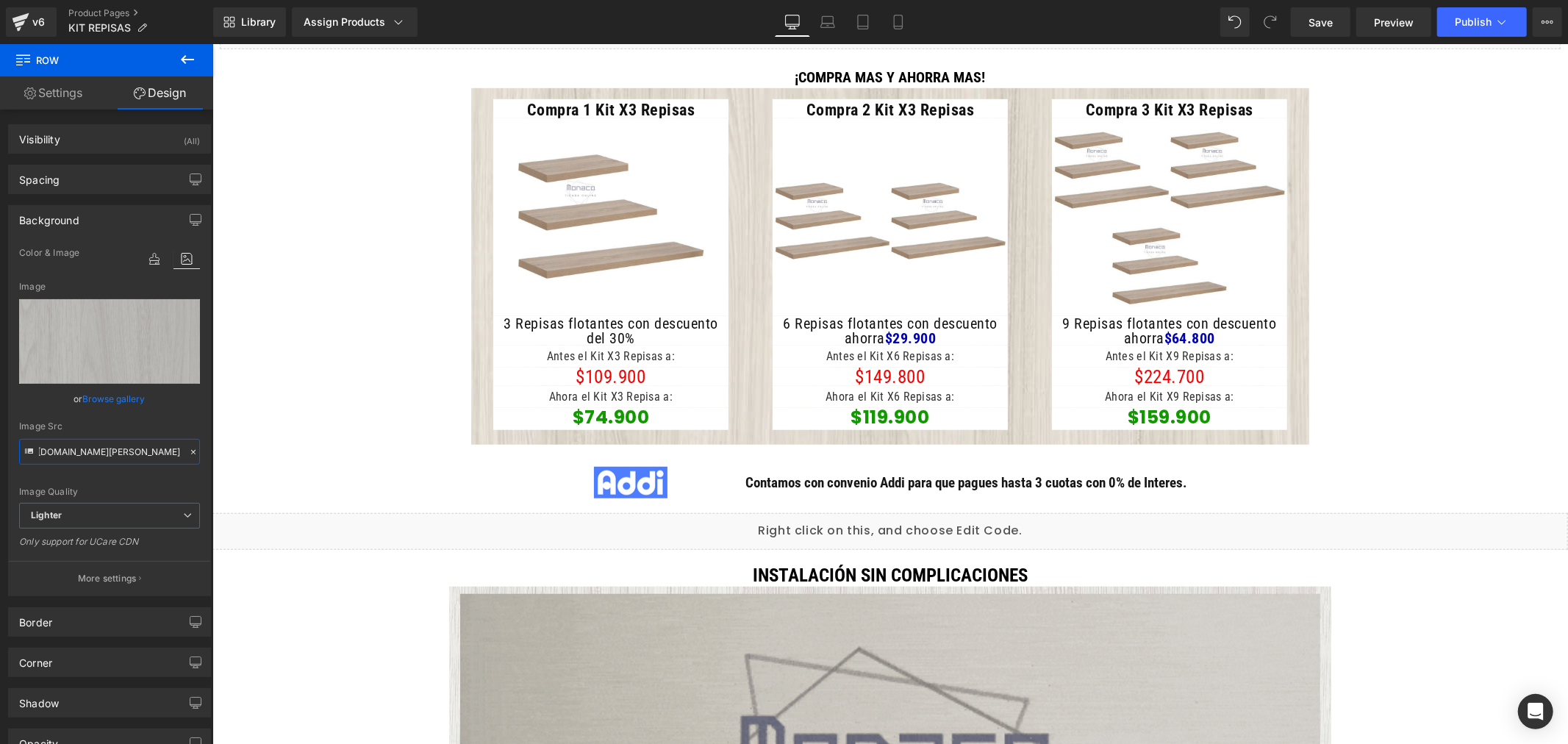
scroll to position [817, 0]
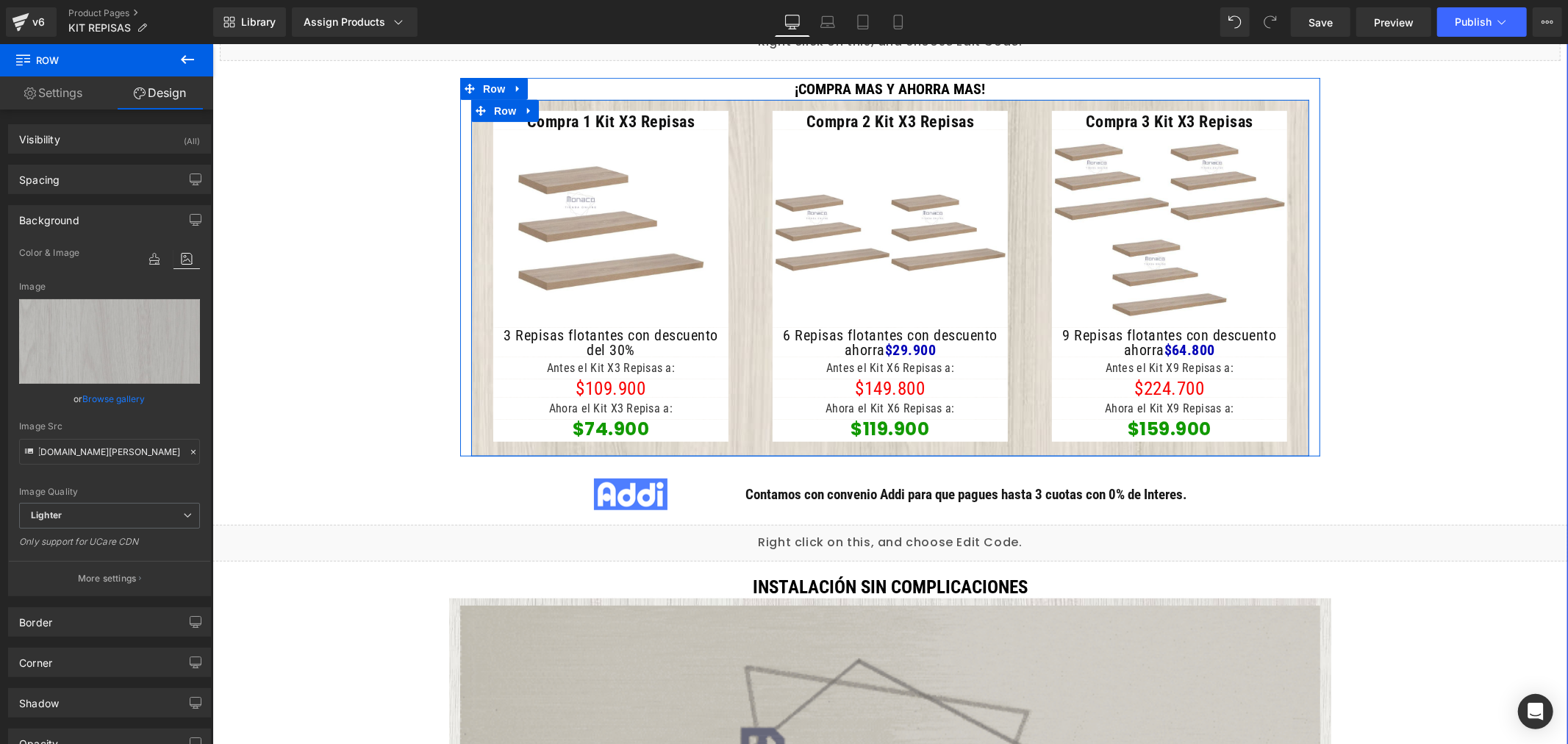
click at [475, 342] on div "Compra 1 Kit X3 Repisas Heading Image 3 Repisas flotantes con descuento del 30%…" at bounding box center [610, 277] width 279 height 342
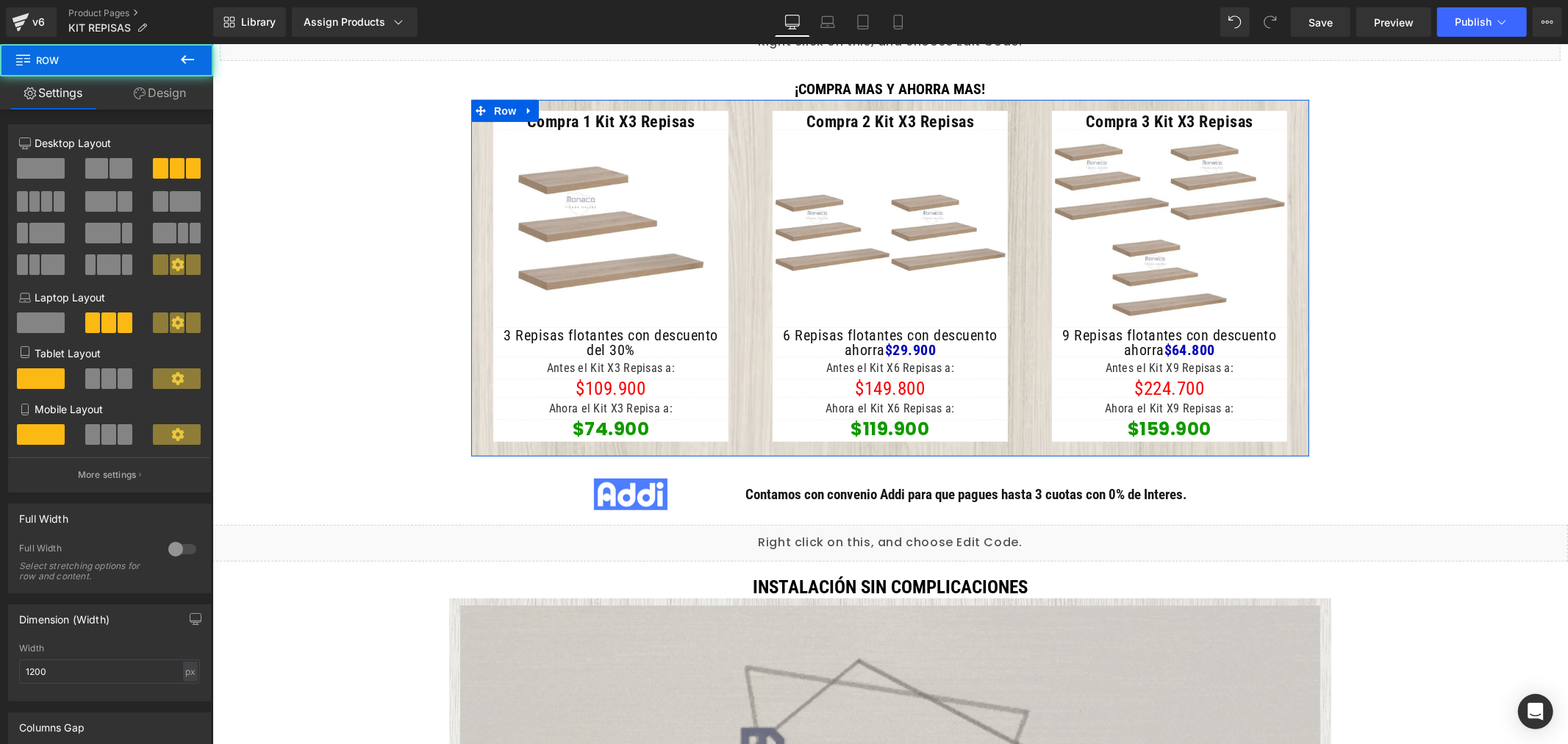
click at [170, 90] on link "Design" at bounding box center [159, 93] width 106 height 33
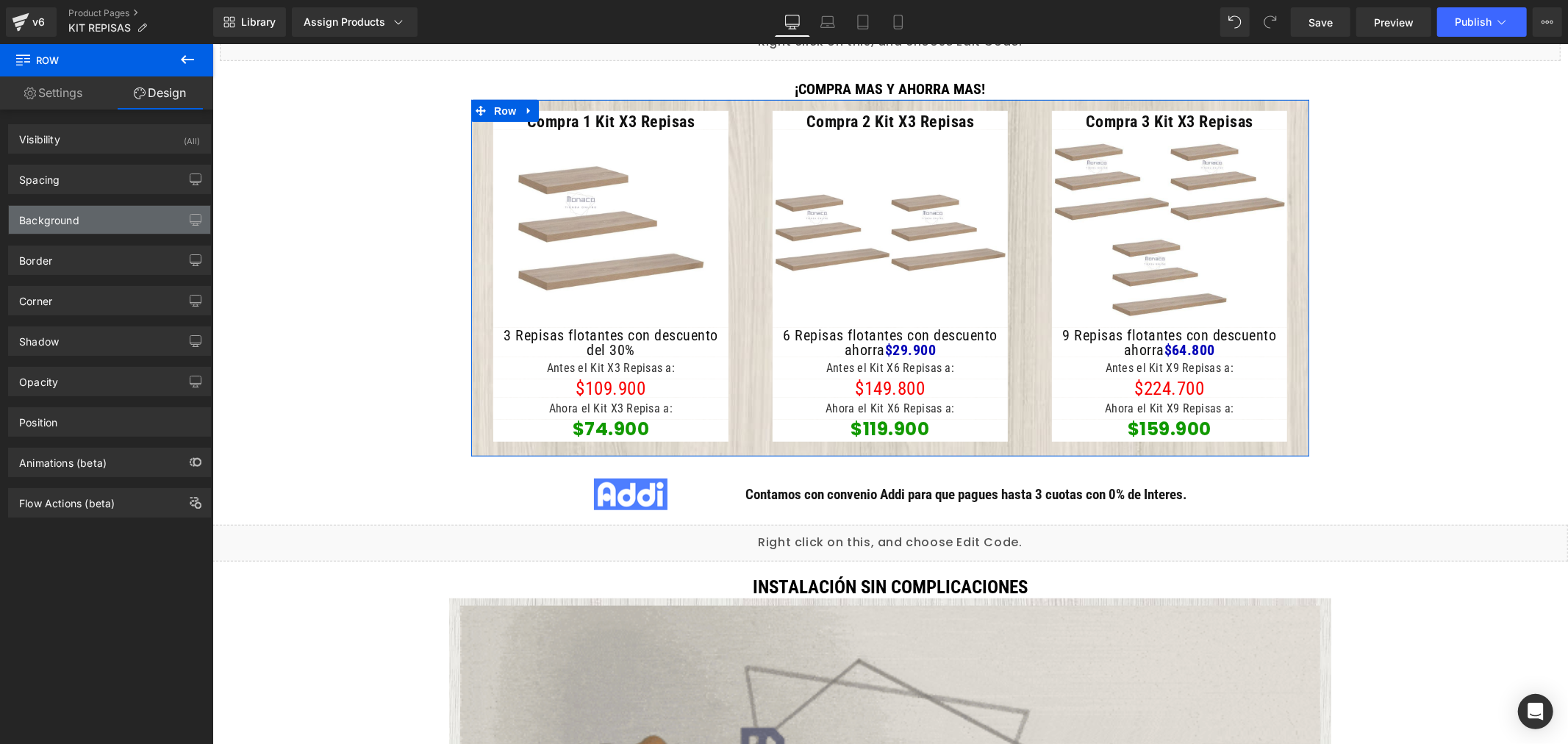
click at [106, 221] on div "Background" at bounding box center [110, 220] width 201 height 28
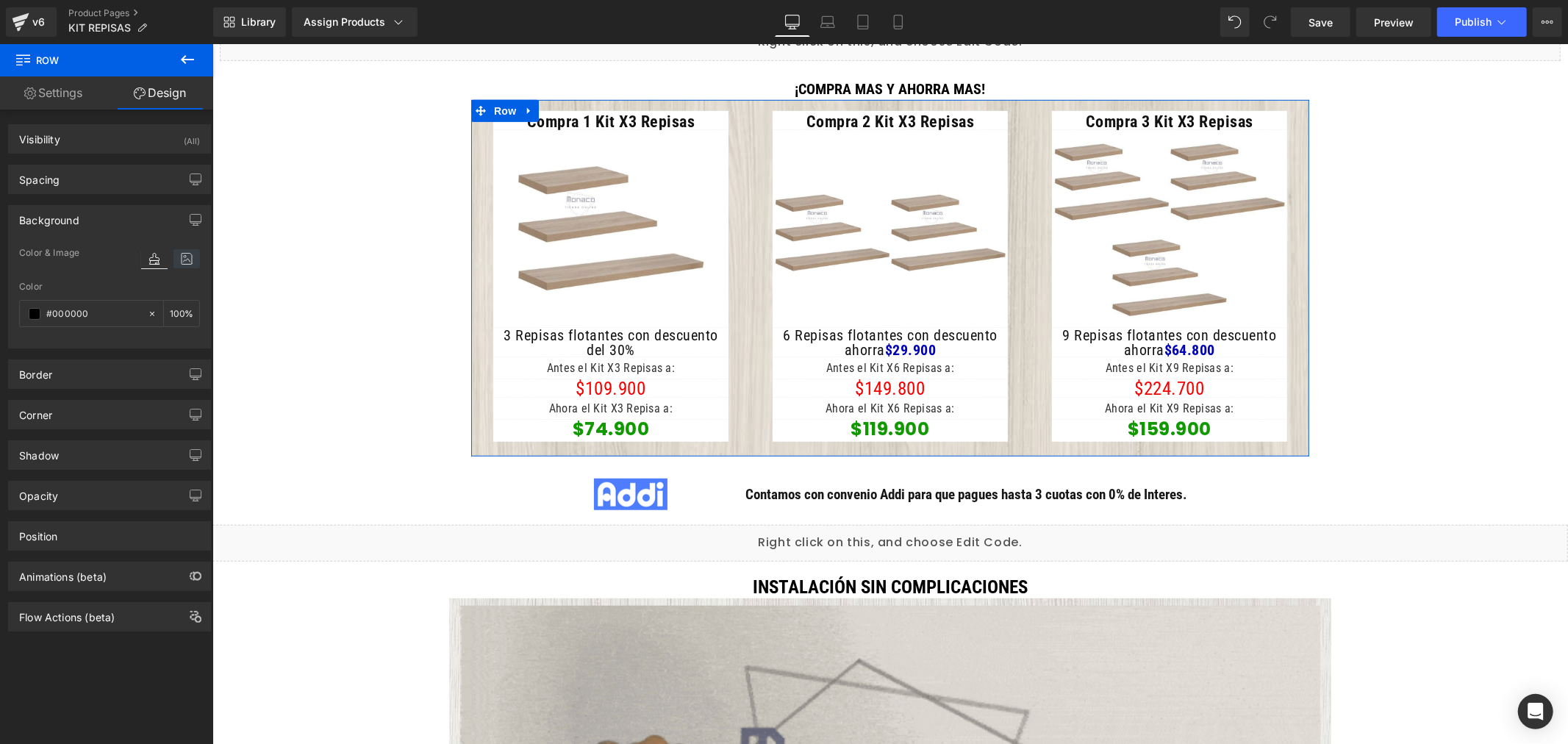
click at [185, 252] on icon at bounding box center [186, 258] width 26 height 19
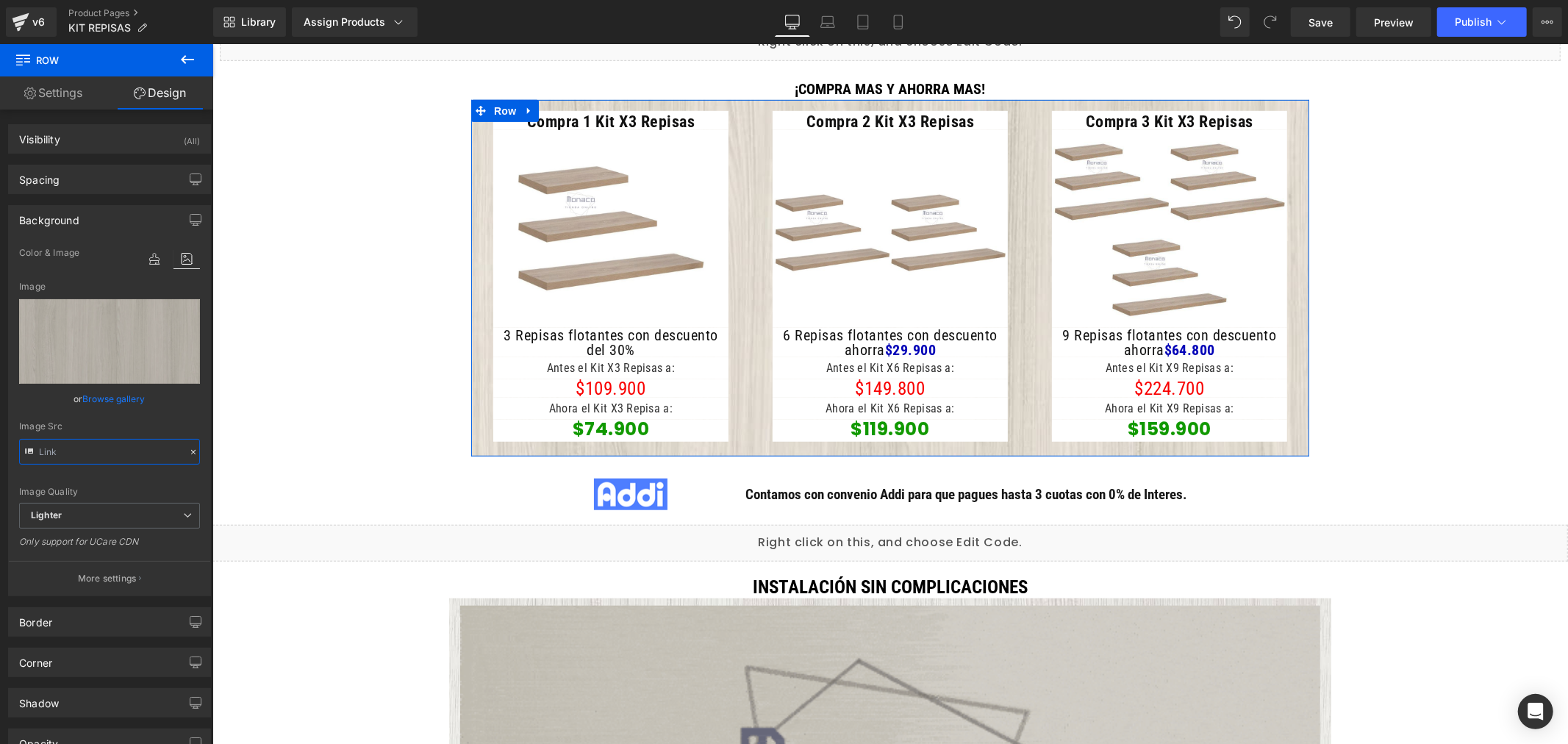
click at [92, 458] on input "text" at bounding box center [109, 451] width 181 height 26
paste input "d735ea7d-a0c9-433c-b36c-29b388284733/-/format/auto/-/preview/3000x3000/-/qualit…"
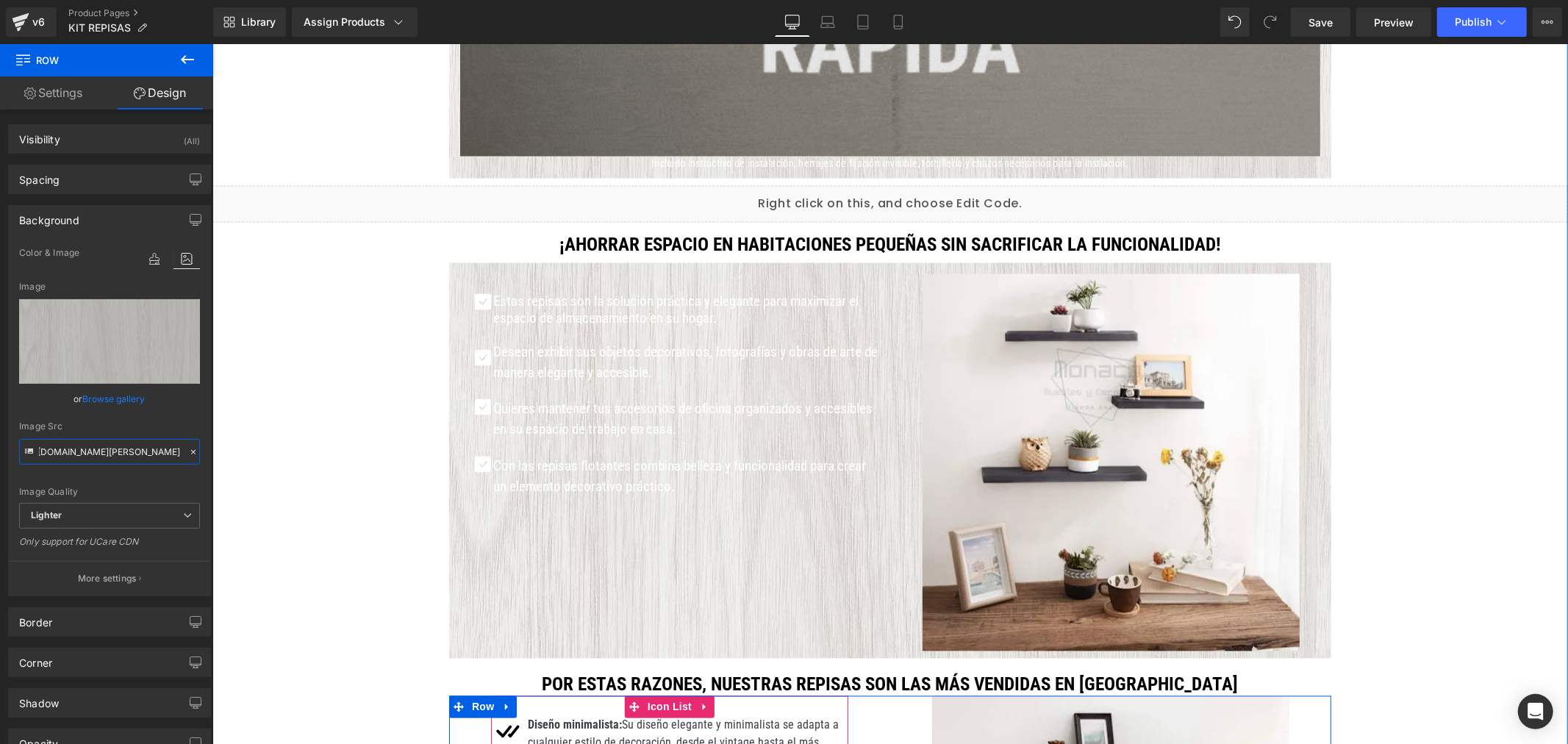
scroll to position [2124, 0]
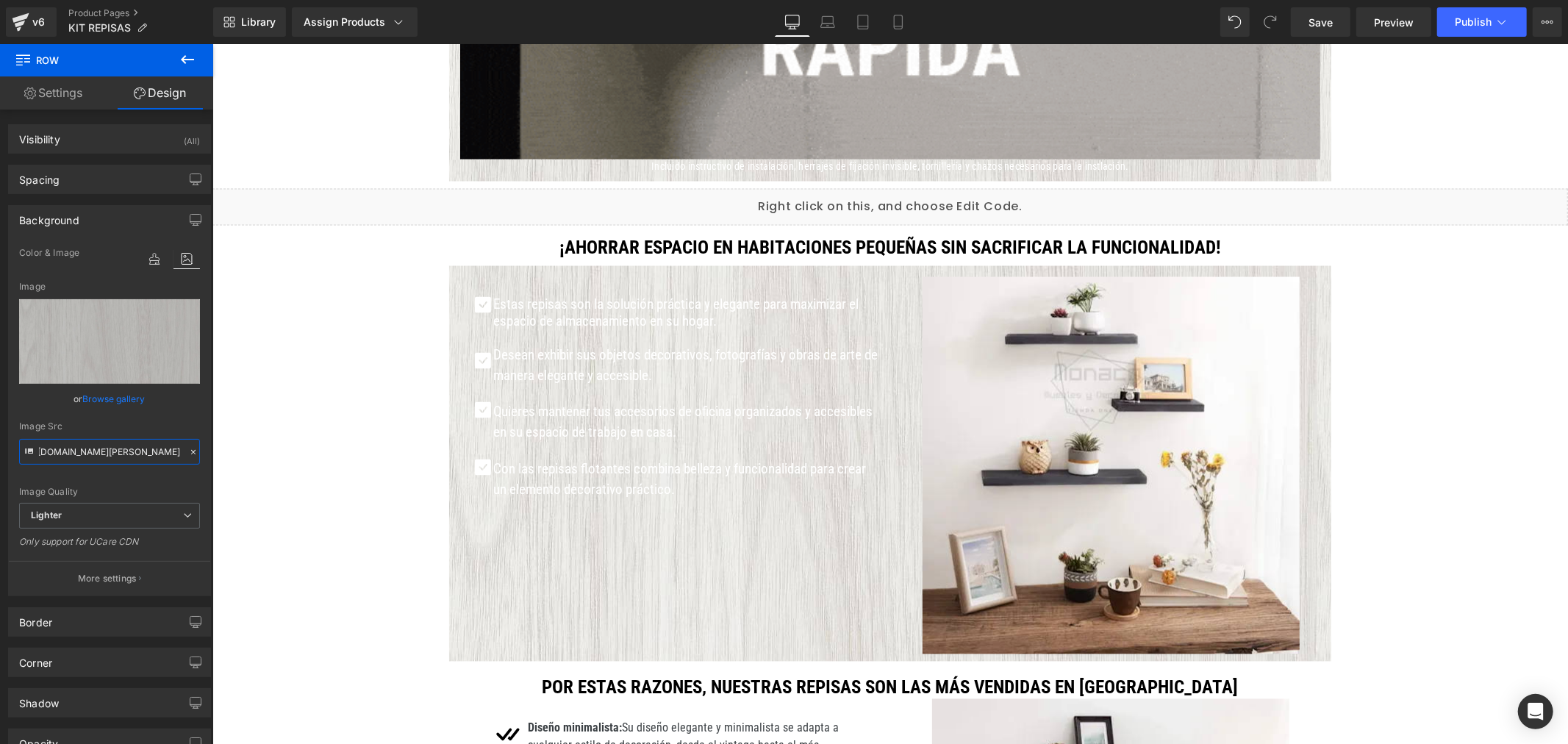
type input "[URL][DOMAIN_NAME][PERSON_NAME]"
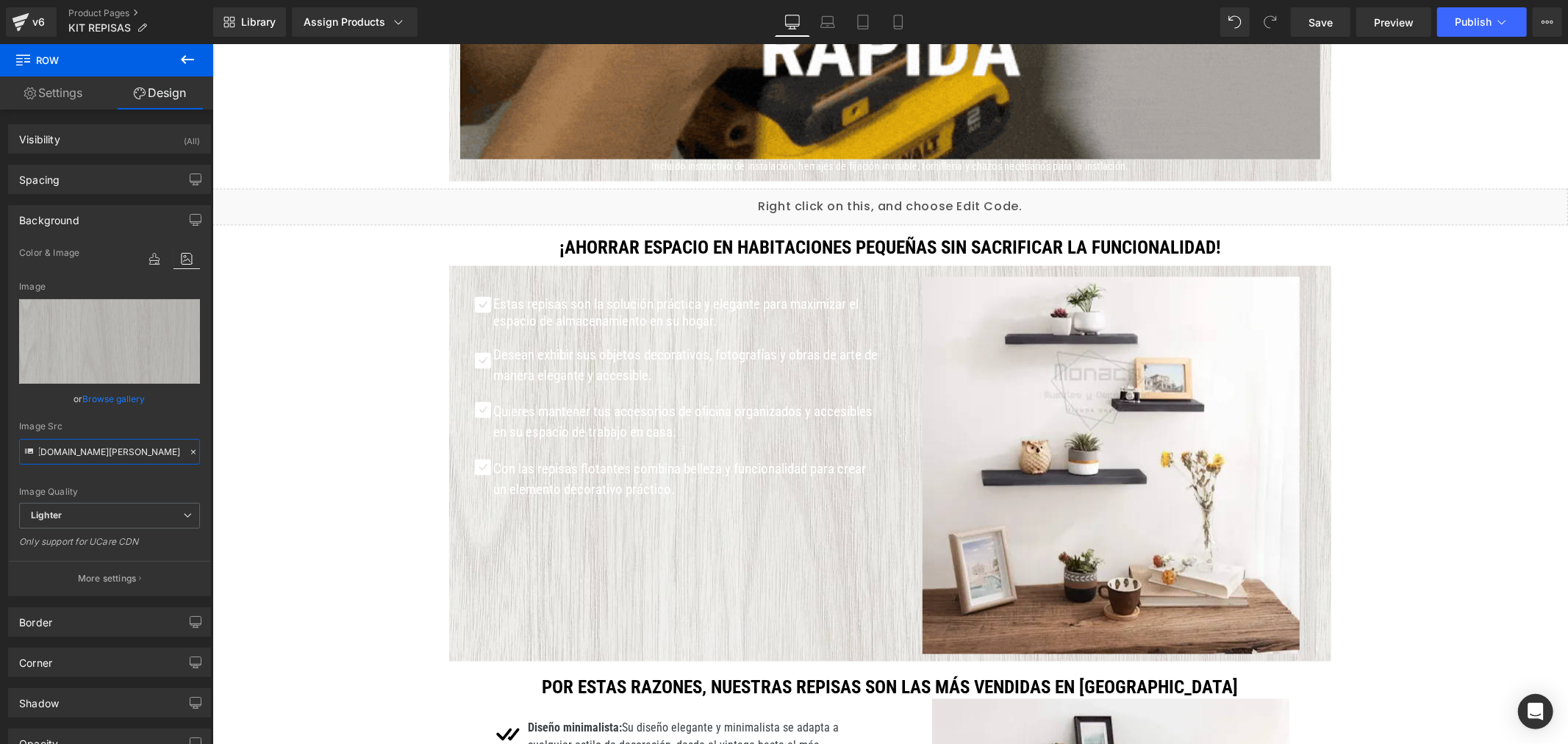
scroll to position [0, 0]
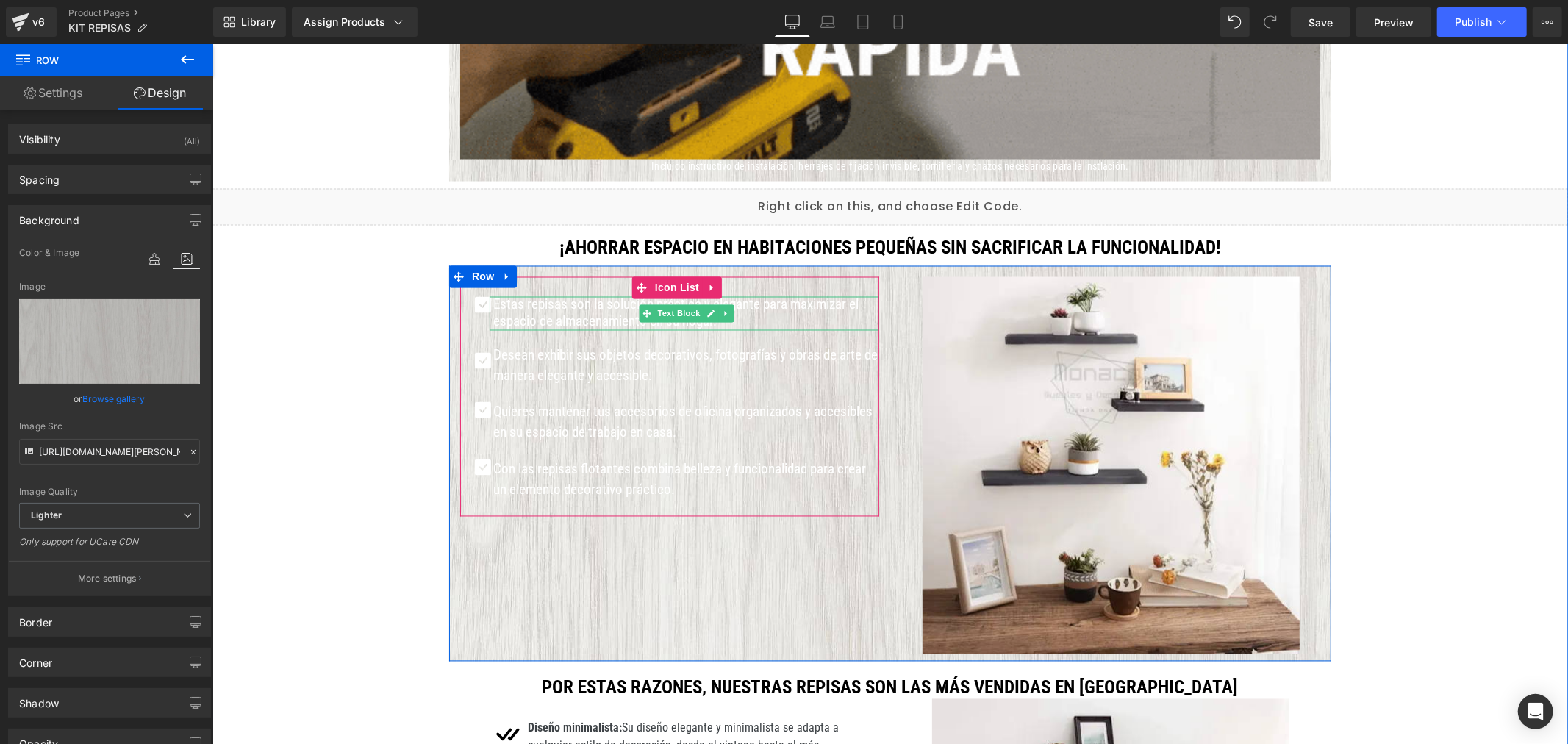
click at [522, 313] on p "Estas repisas son la solución práctica y elegante para maximizar el espacio de …" at bounding box center [685, 313] width 386 height 34
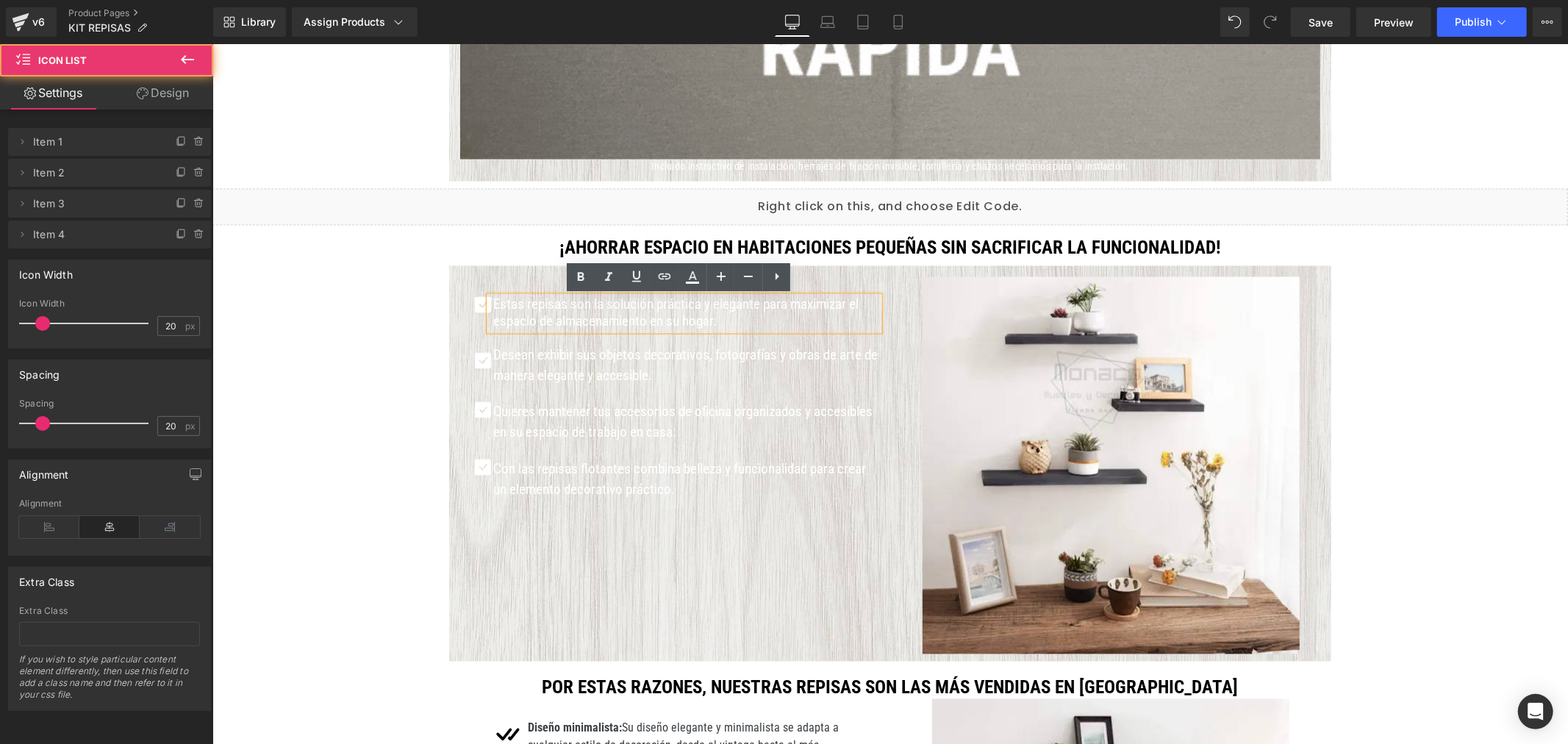
click at [462, 280] on div "Icon Estas repisas son la solución práctica y elegante para maximizar el espaci…" at bounding box center [669, 396] width 419 height 240
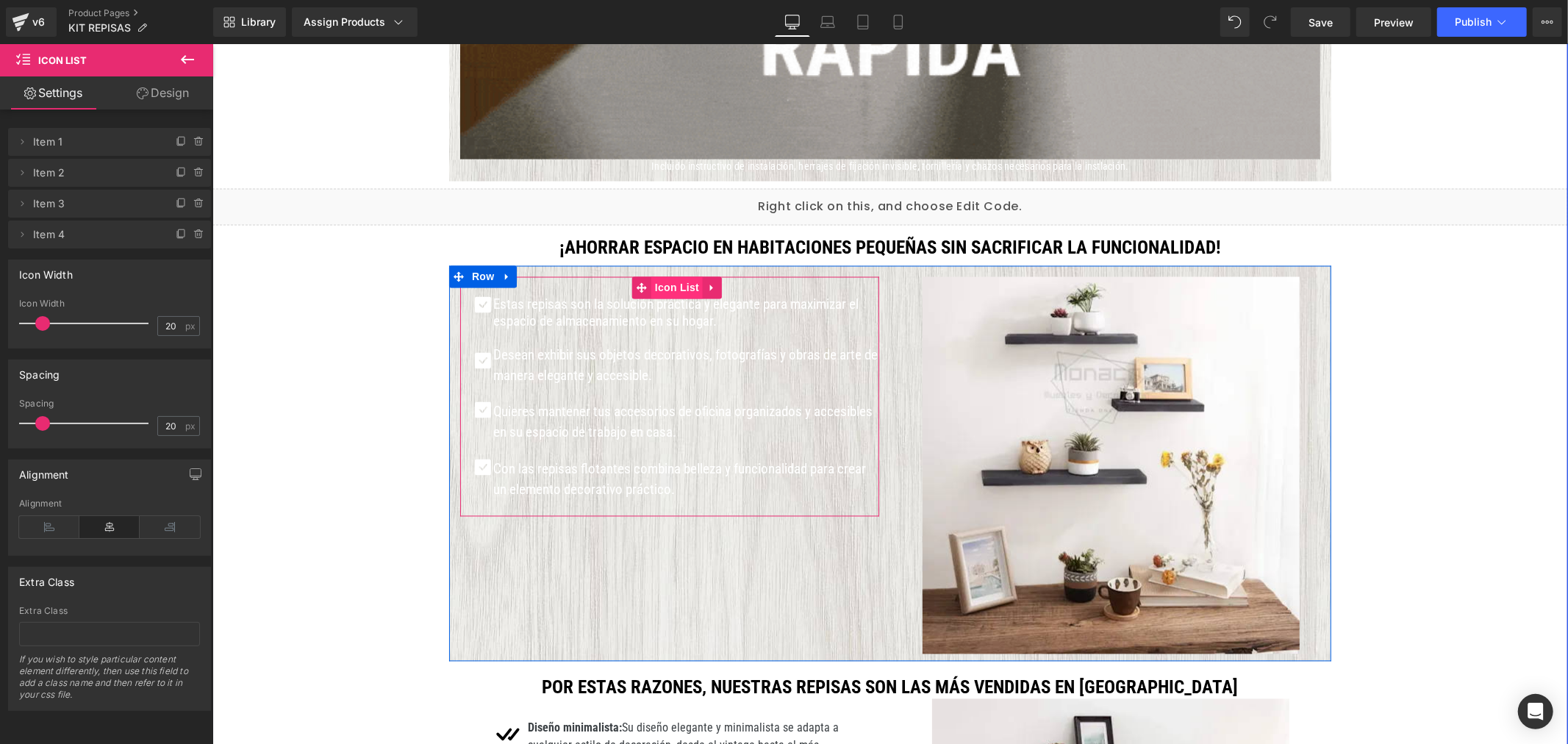
click at [655, 290] on span "Icon List" at bounding box center [676, 287] width 51 height 22
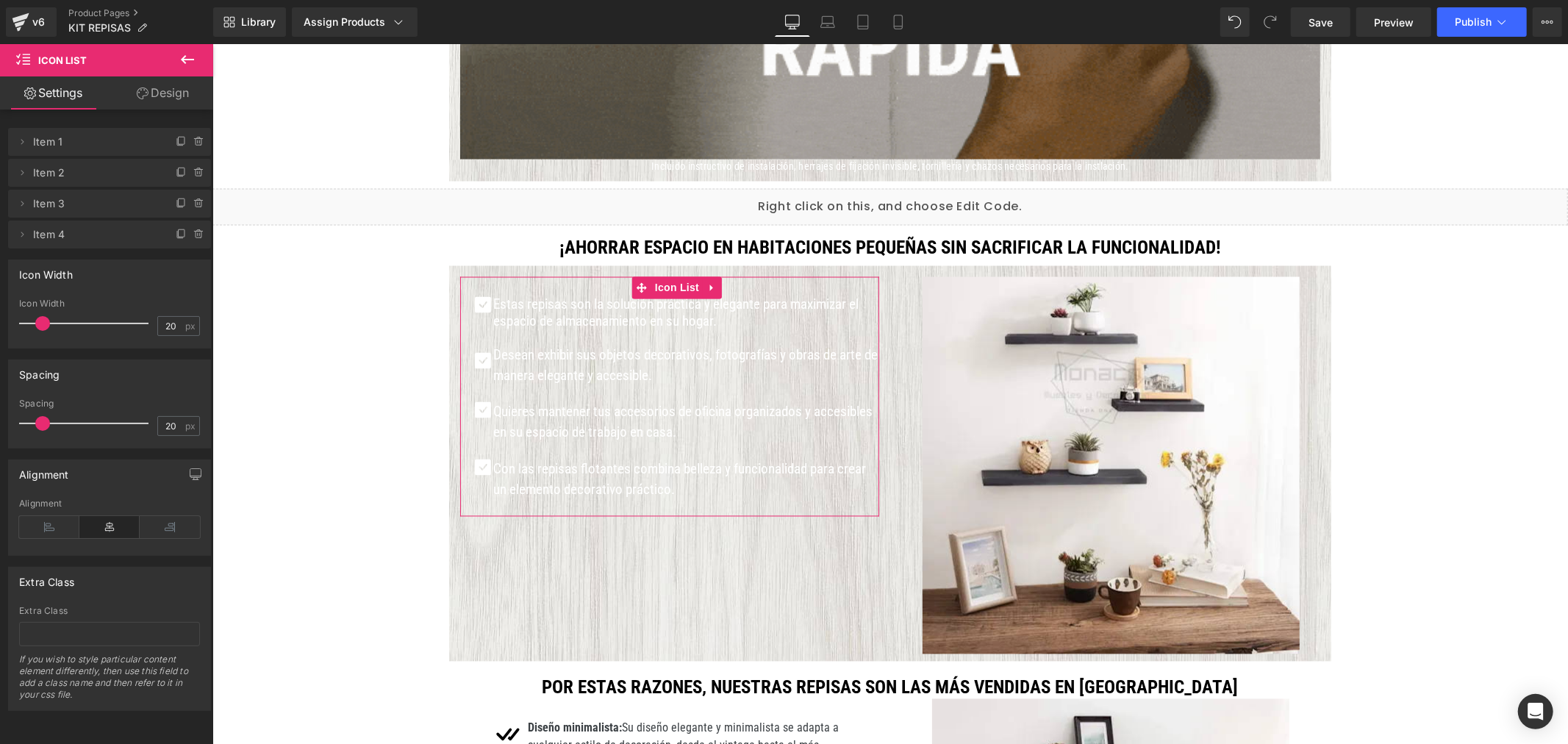
click at [180, 96] on link "Design" at bounding box center [162, 93] width 106 height 33
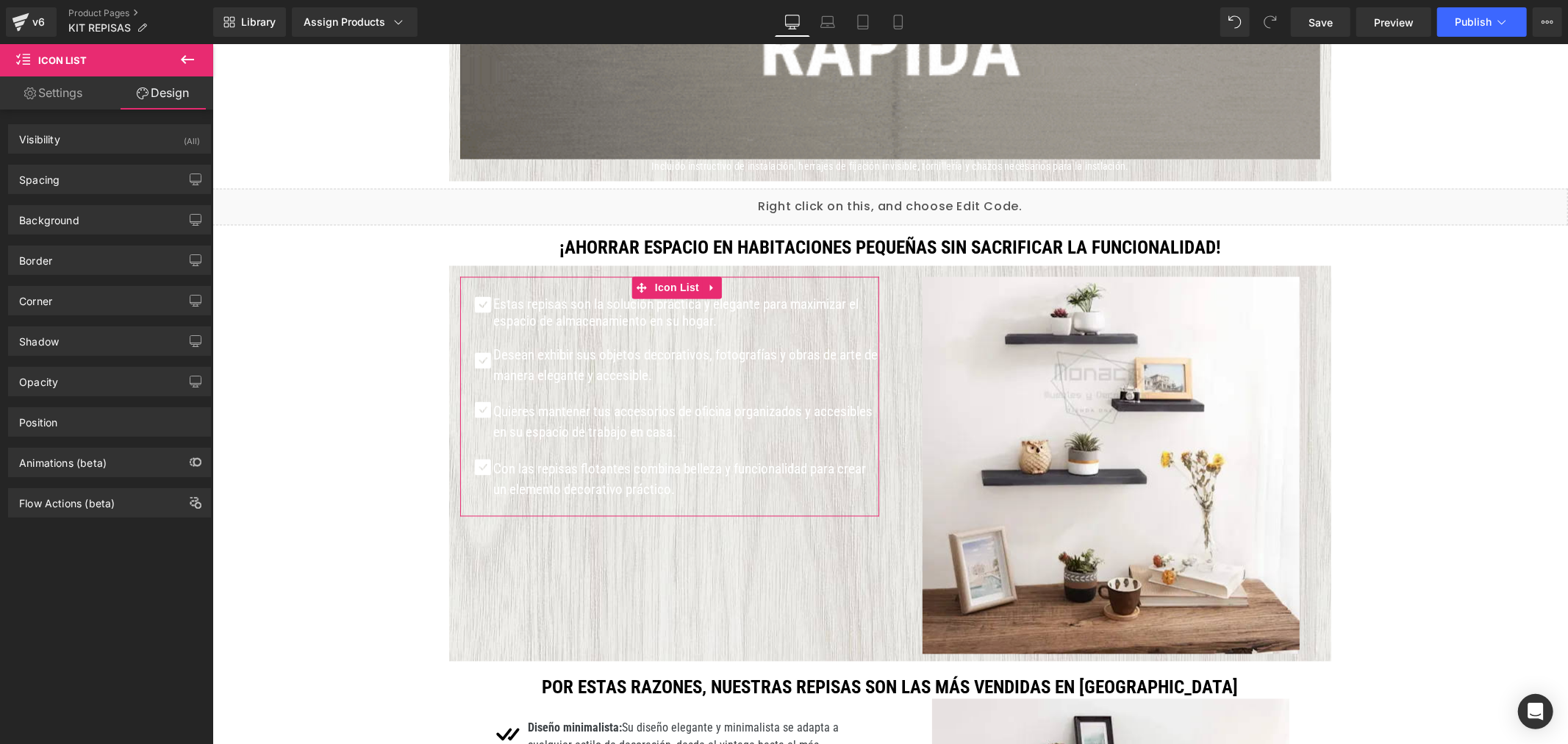
click at [62, 96] on link "Settings" at bounding box center [53, 93] width 106 height 33
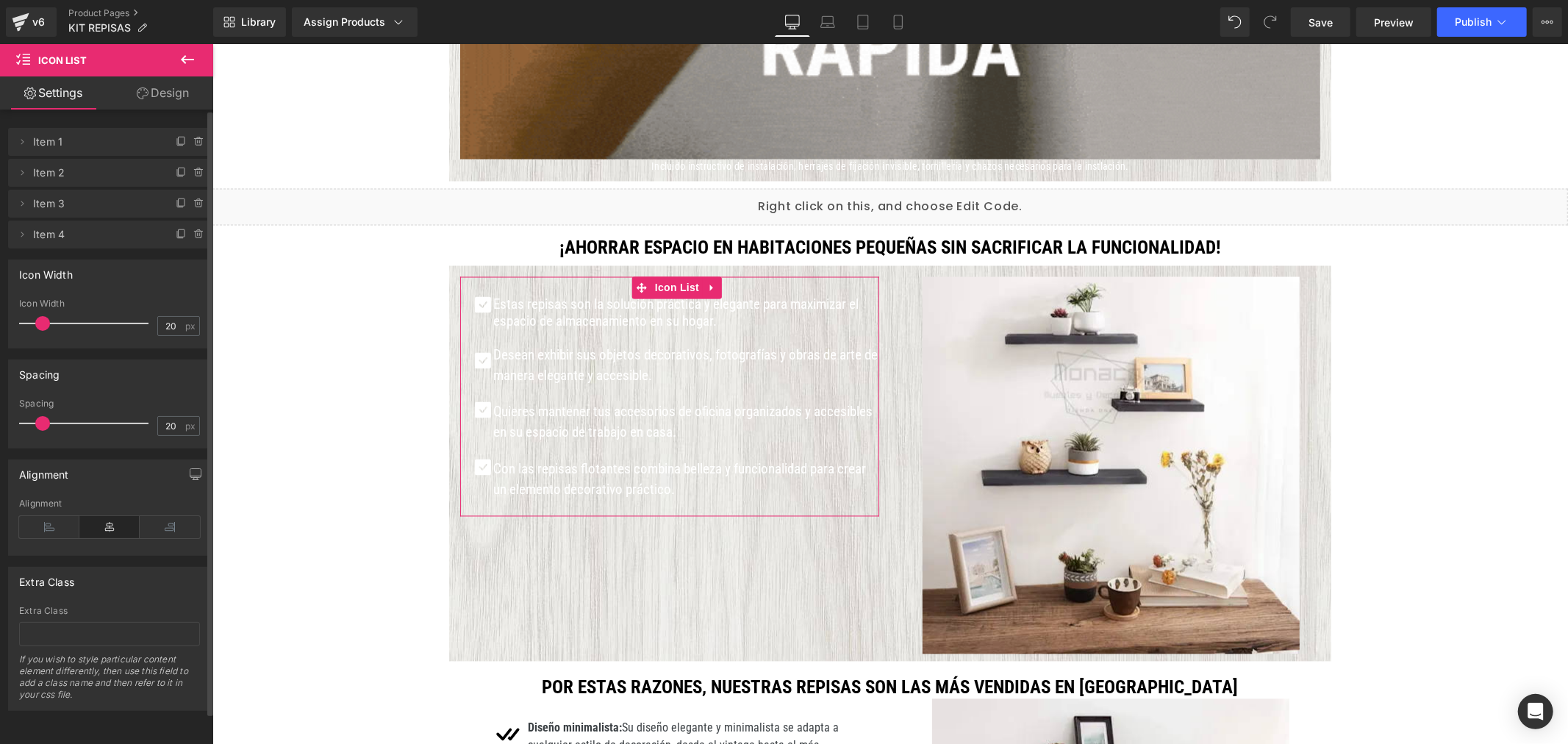
scroll to position [9, 0]
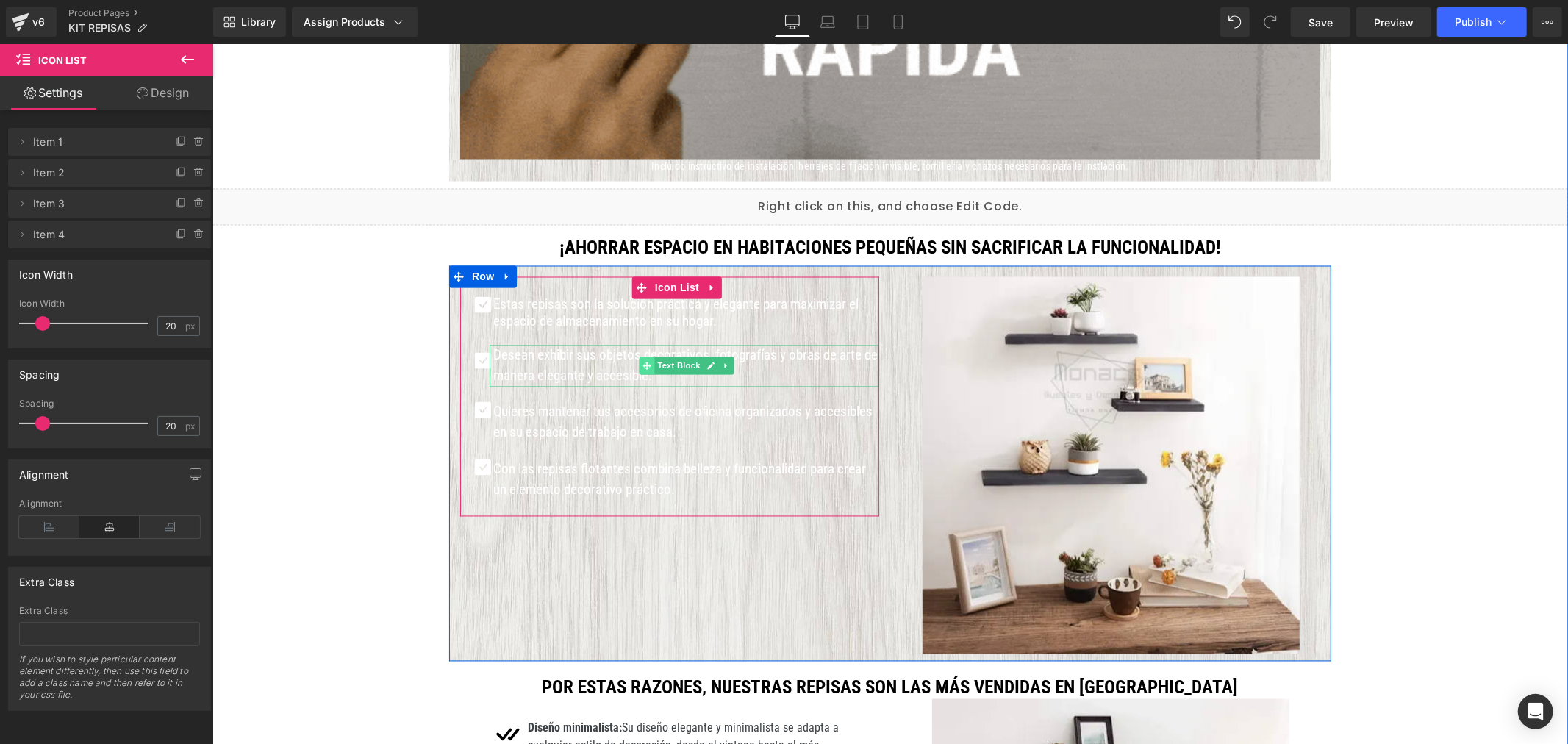
click at [641, 362] on icon at bounding box center [646, 366] width 8 height 8
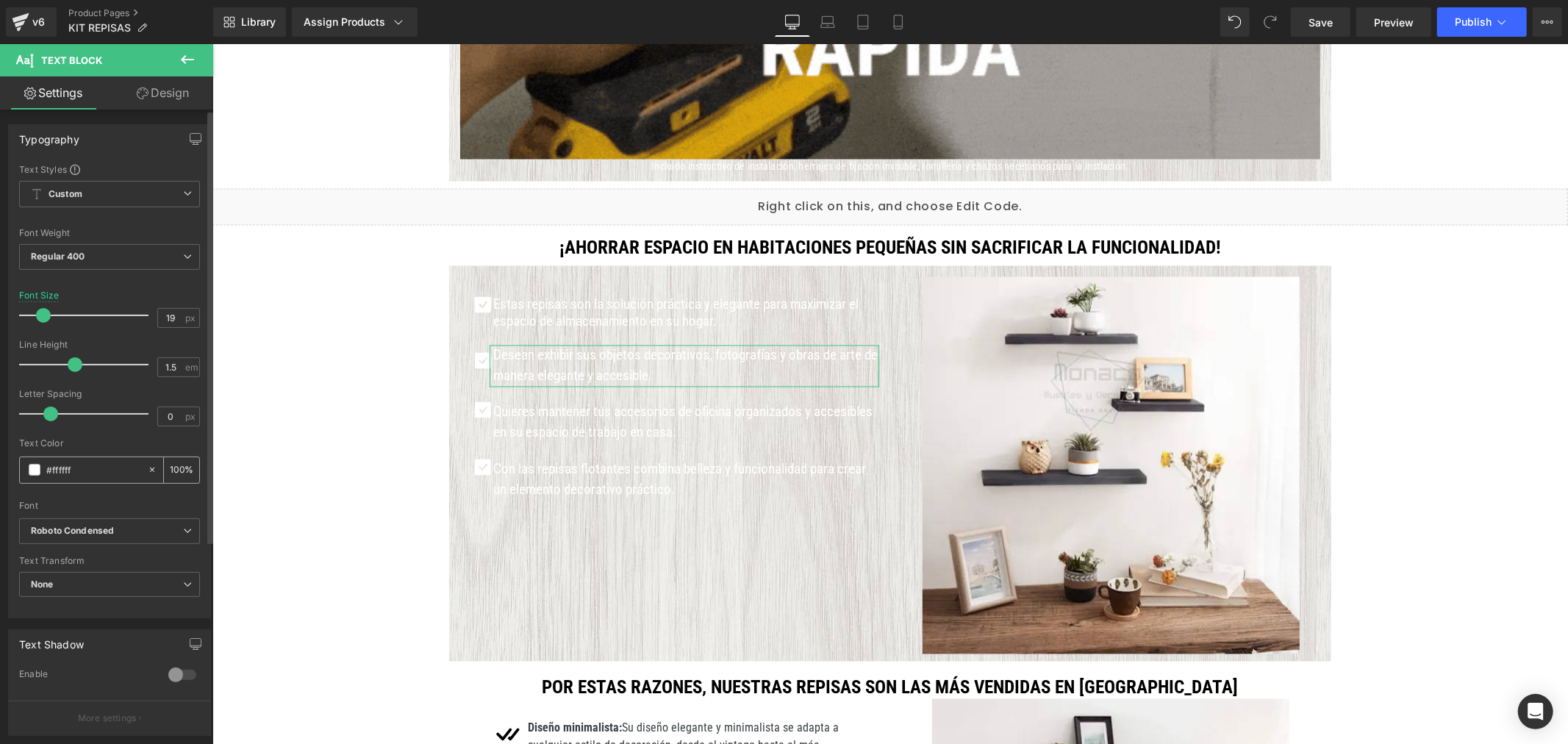
click at [87, 469] on input "#ffffff" at bounding box center [93, 470] width 94 height 16
click at [50, 471] on input "#ffffff" at bounding box center [93, 470] width 94 height 16
click at [31, 471] on span at bounding box center [35, 470] width 12 height 12
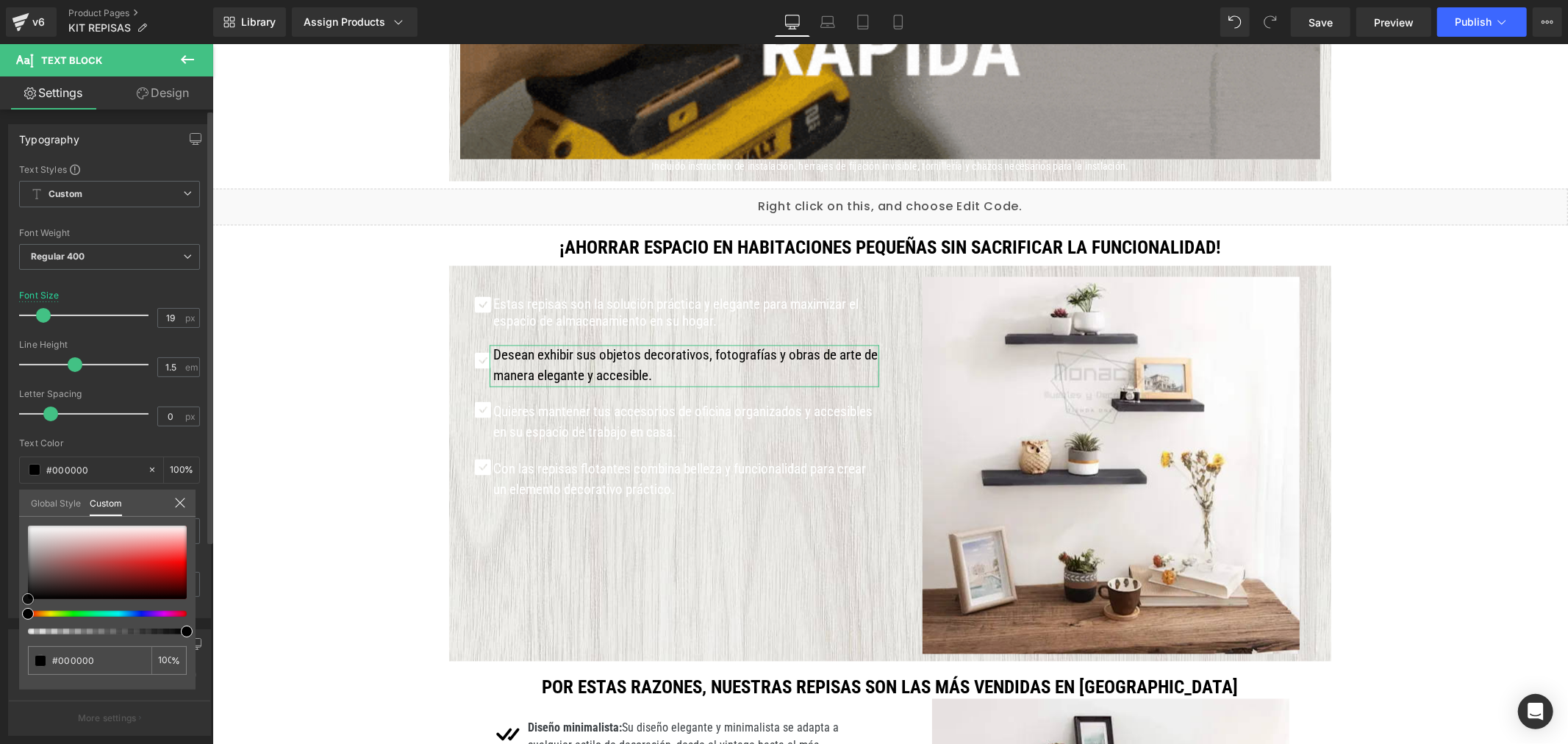
drag, startPoint x: 44, startPoint y: 553, endPoint x: 18, endPoint y: 606, distance: 59.0
click at [19, 606] on div "#ffffff 100 %" at bounding box center [107, 608] width 176 height 164
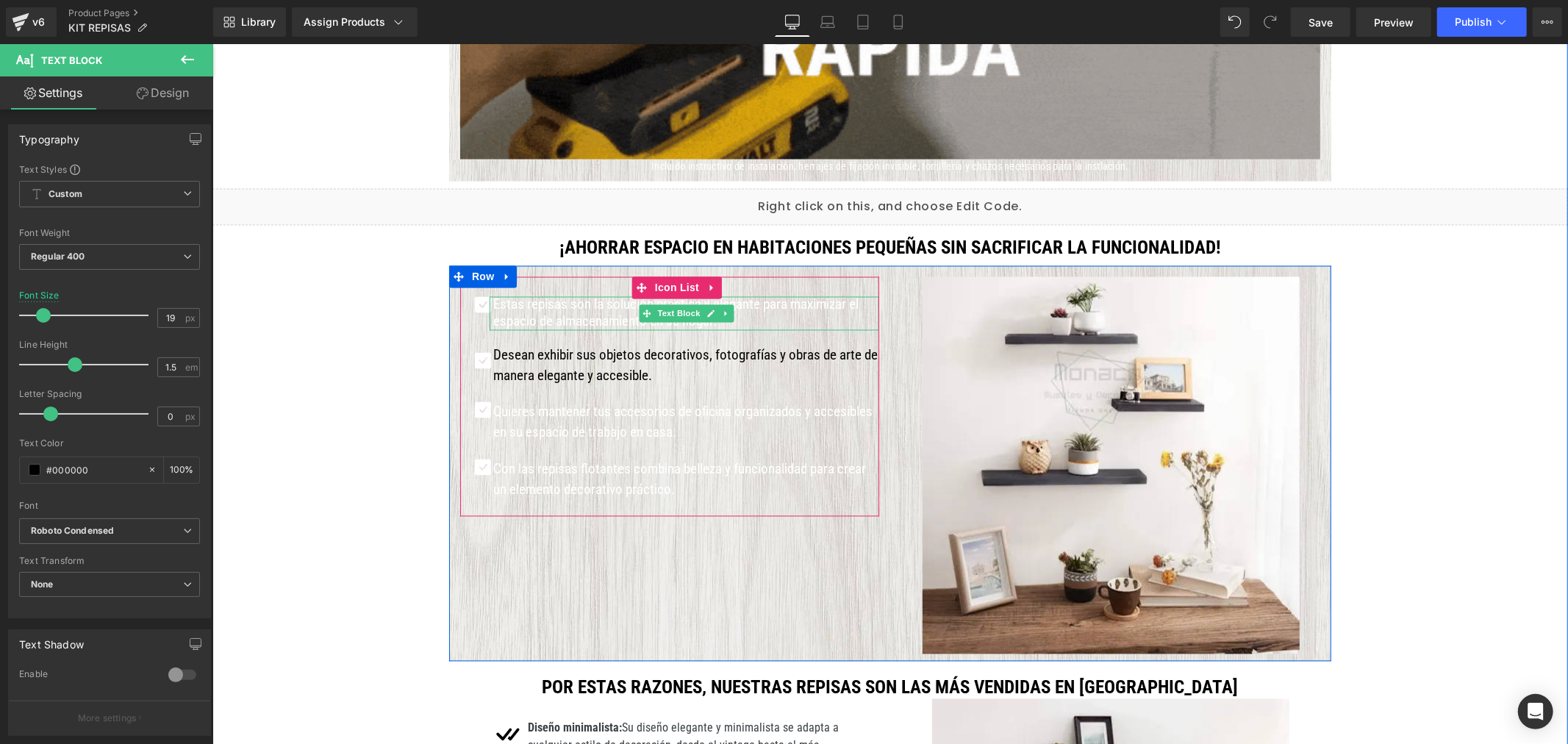
click at [561, 324] on p "Estas repisas son la solución práctica y elegante para maximizar el espacio de …" at bounding box center [685, 313] width 386 height 34
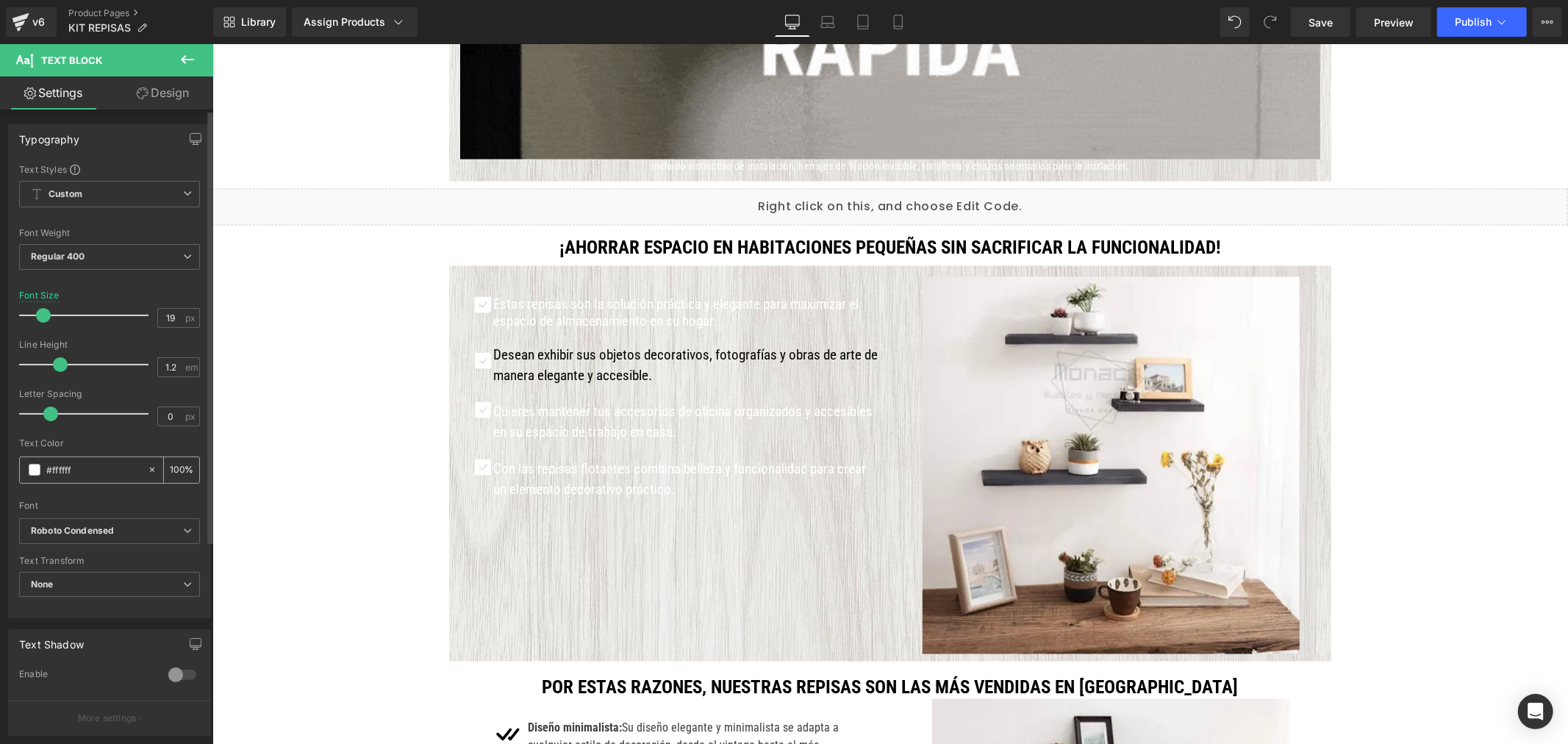
click at [53, 468] on input "#ffffff" at bounding box center [93, 470] width 94 height 16
click at [40, 472] on span at bounding box center [35, 470] width 12 height 12
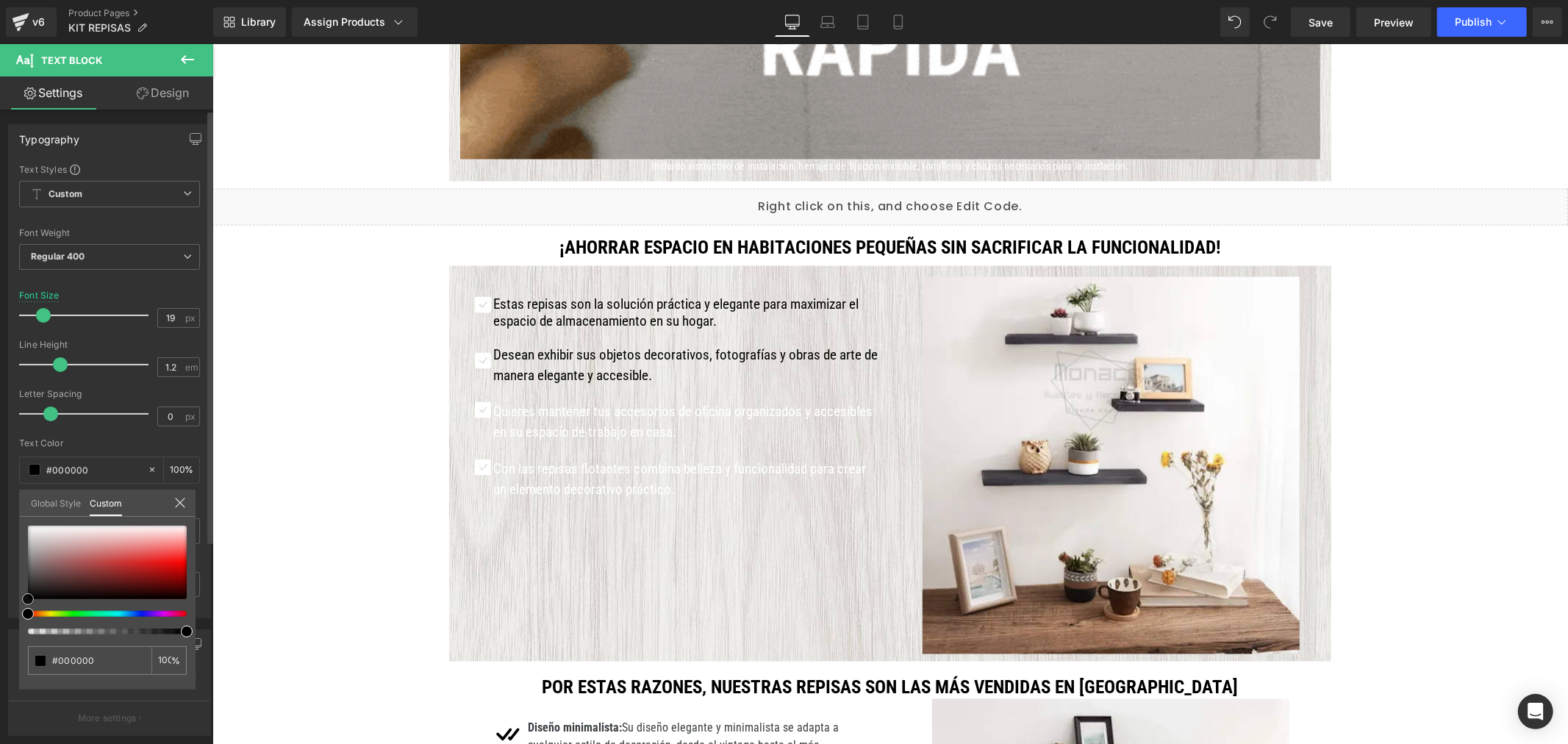
drag, startPoint x: 37, startPoint y: 584, endPoint x: 23, endPoint y: 610, distance: 29.5
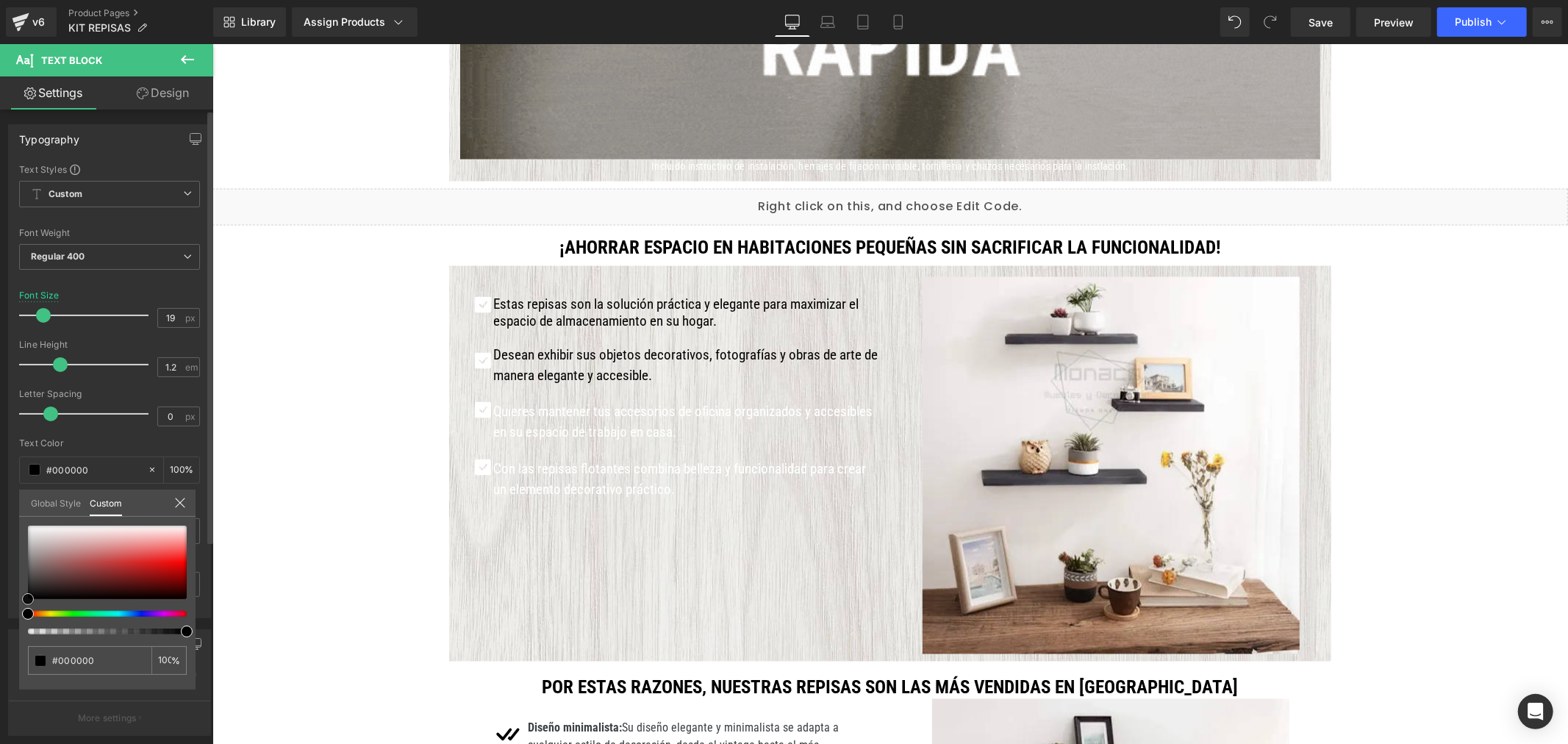
click at [6, 612] on div "Typography Text Styles Custom Custom Setup Global Style Custom Setup Global Sty…" at bounding box center [110, 365] width 220 height 506
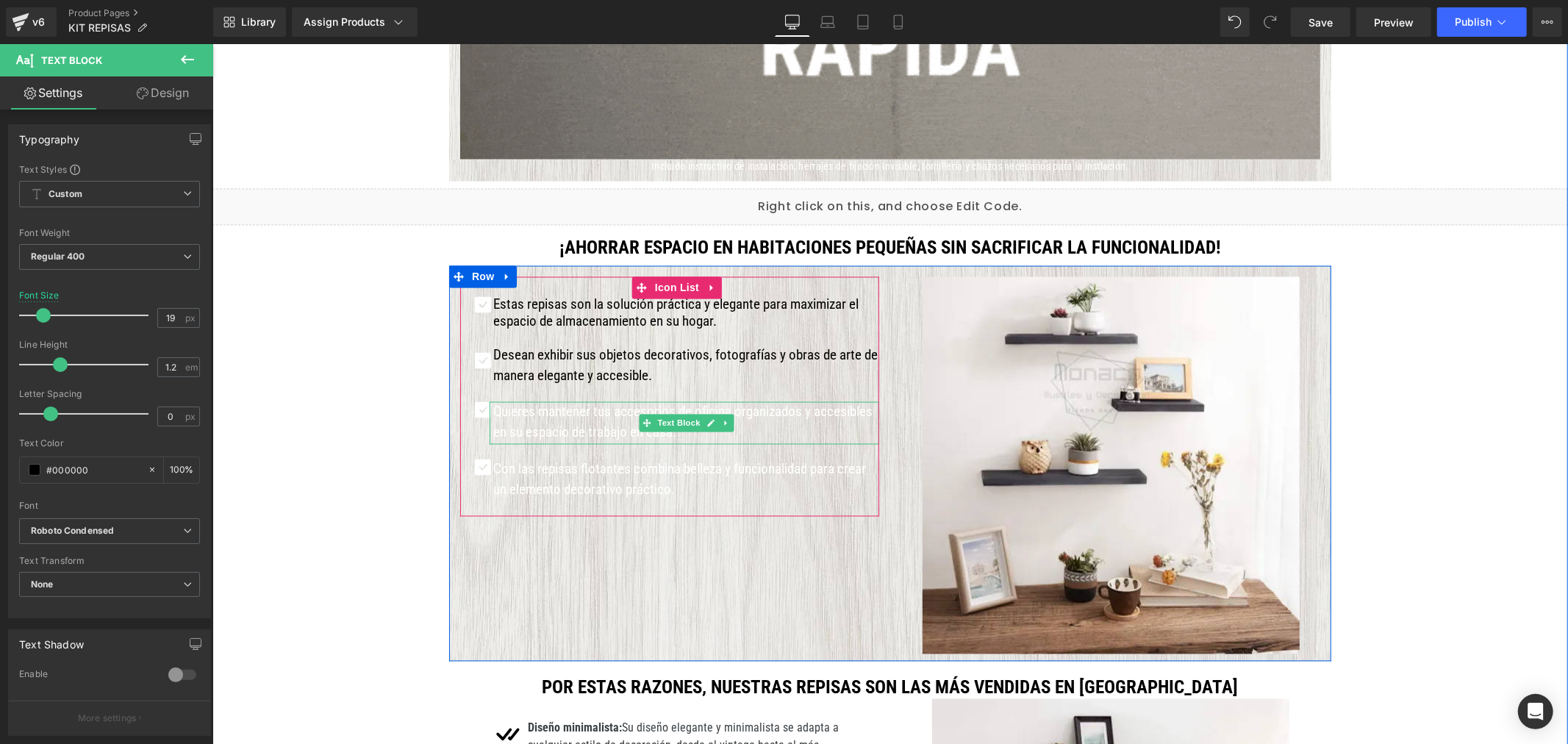
click at [542, 421] on p "Quieres mantener tus accesorios de oficina organizados y accesibles en su espac…" at bounding box center [685, 422] width 386 height 42
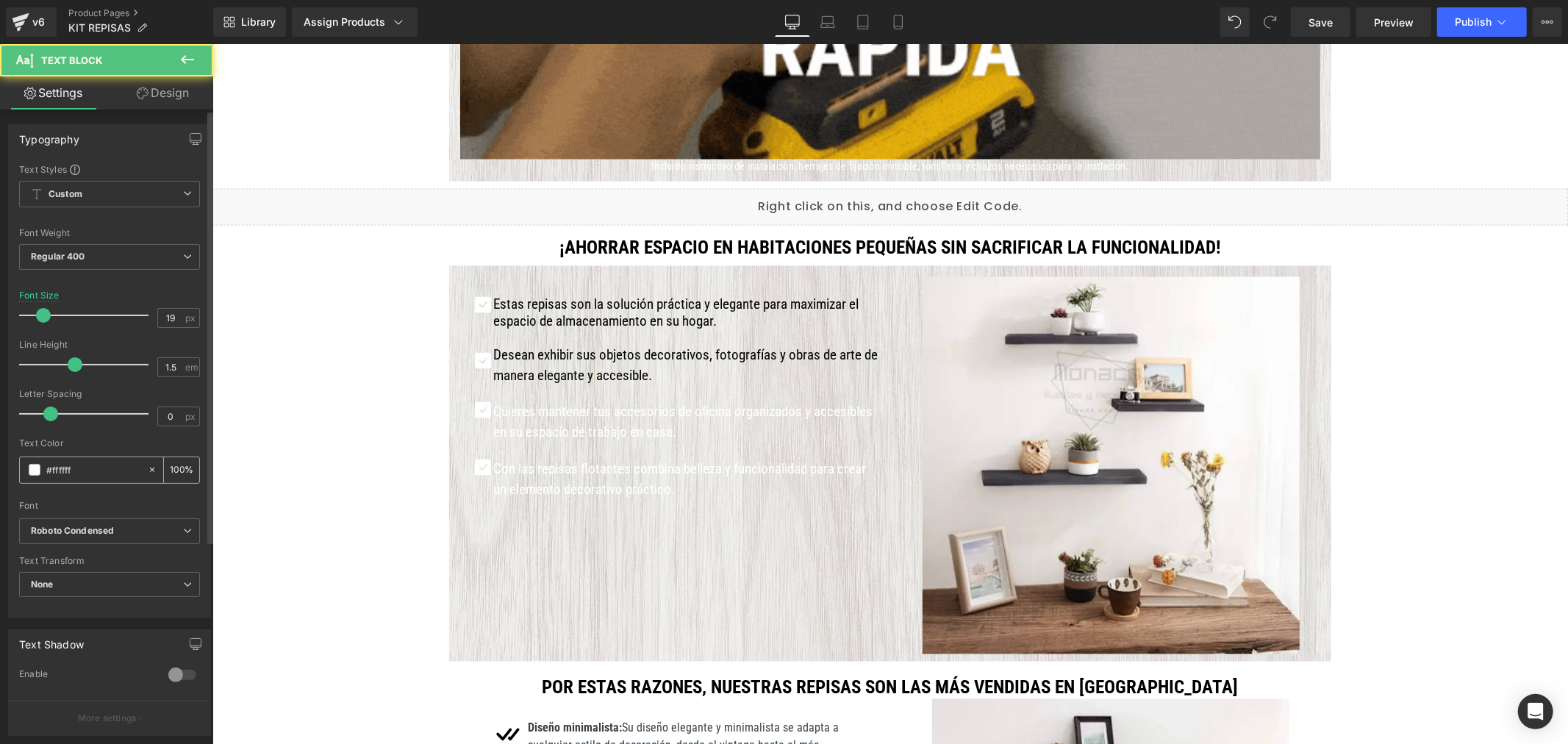
click at [34, 467] on span at bounding box center [35, 470] width 12 height 12
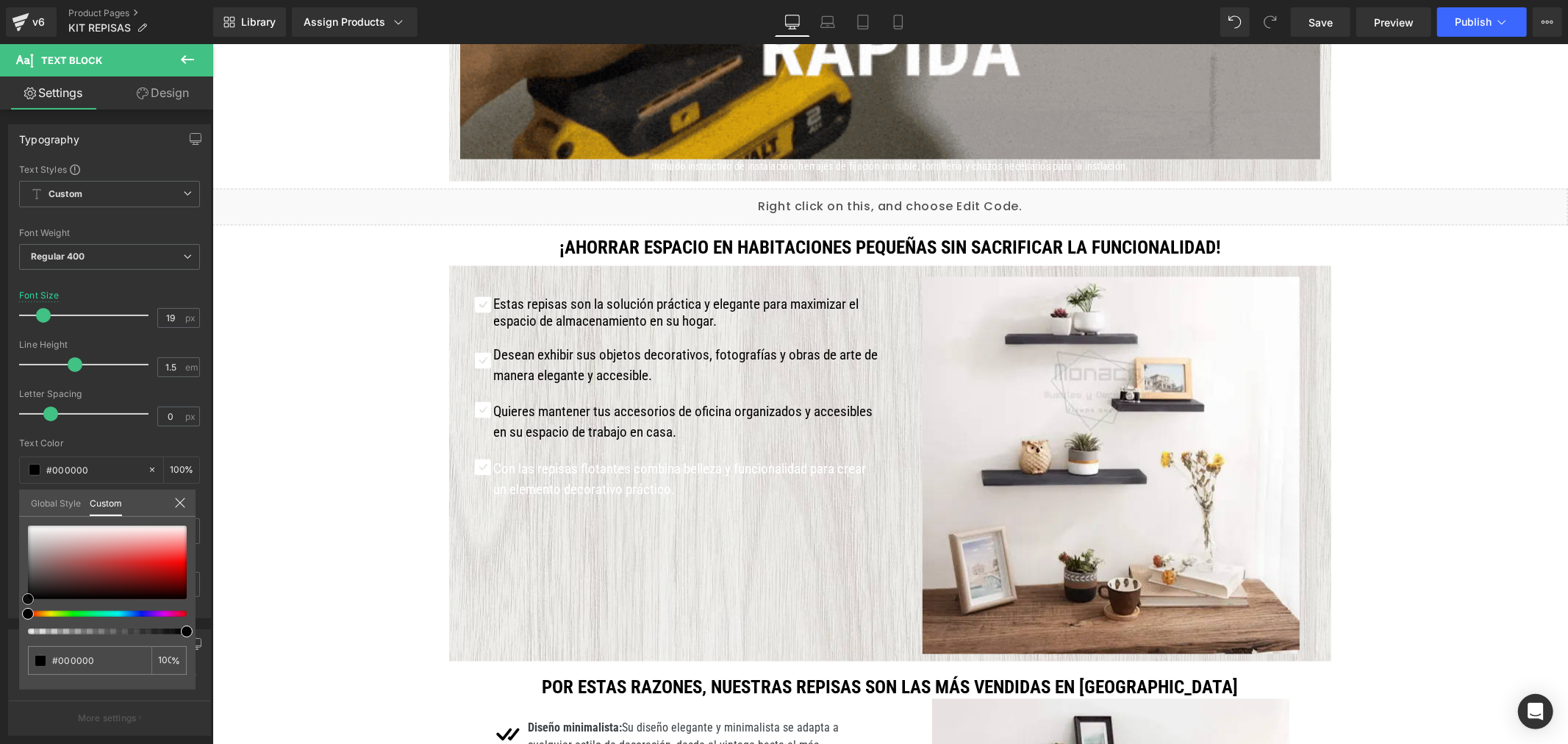
drag, startPoint x: 63, startPoint y: 550, endPoint x: -17, endPoint y: 623, distance: 108.3
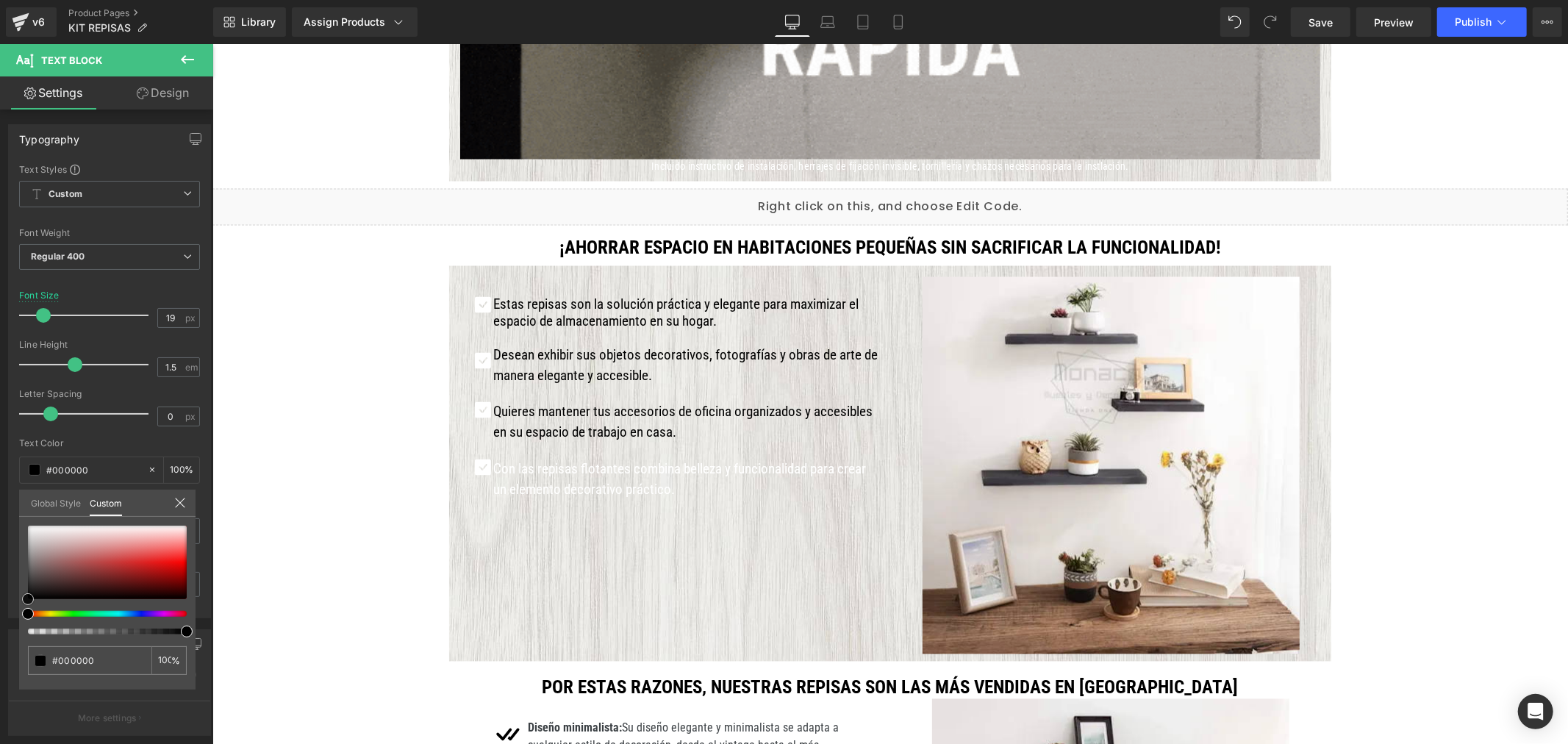
click at [0, 623] on html "Text Block You are previewing how the will restyle your page. You can not edit …" at bounding box center [784, 372] width 1568 height 744
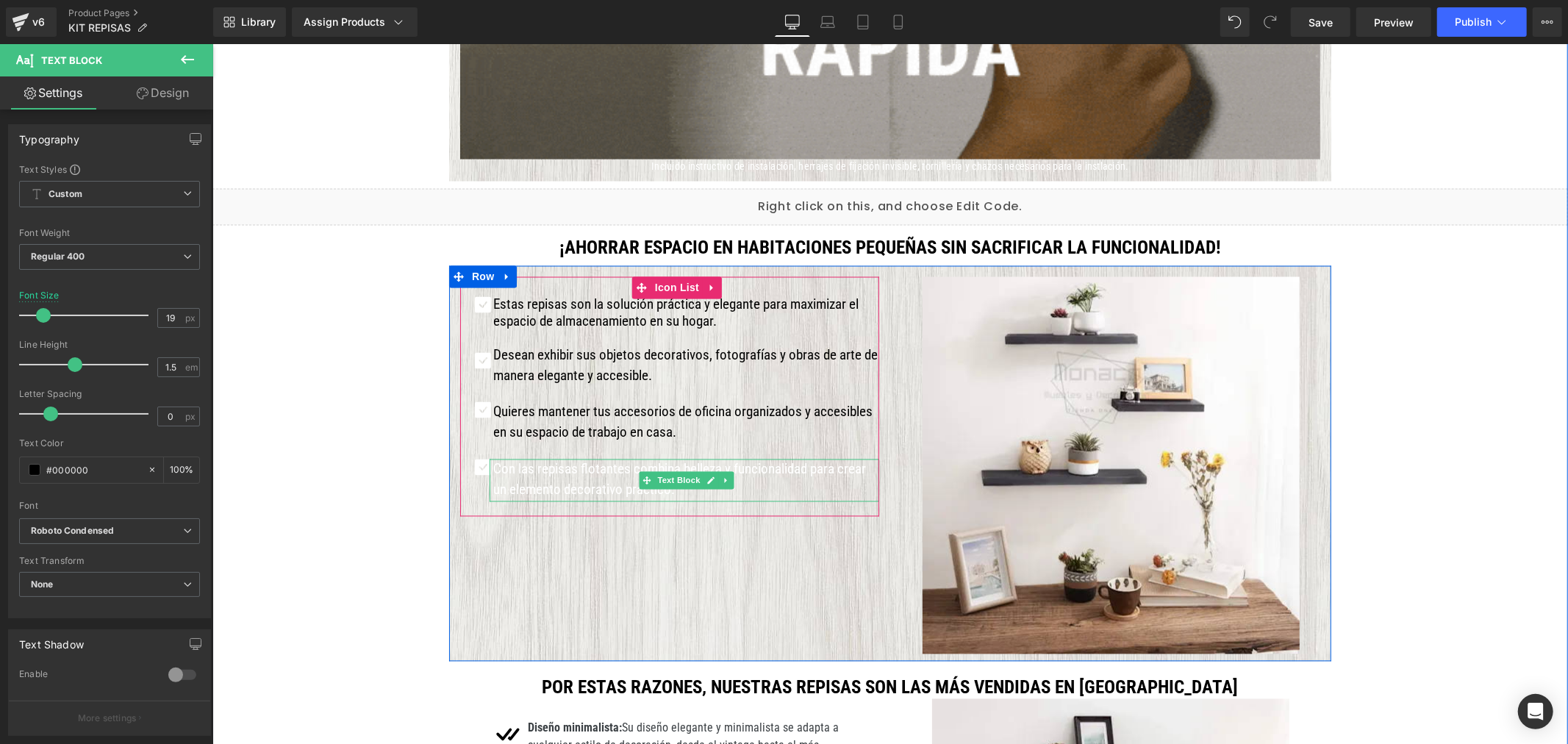
click at [538, 478] on p "Con las repisas flotantes combina belleza y funcionalidad para crear un element…" at bounding box center [685, 479] width 386 height 42
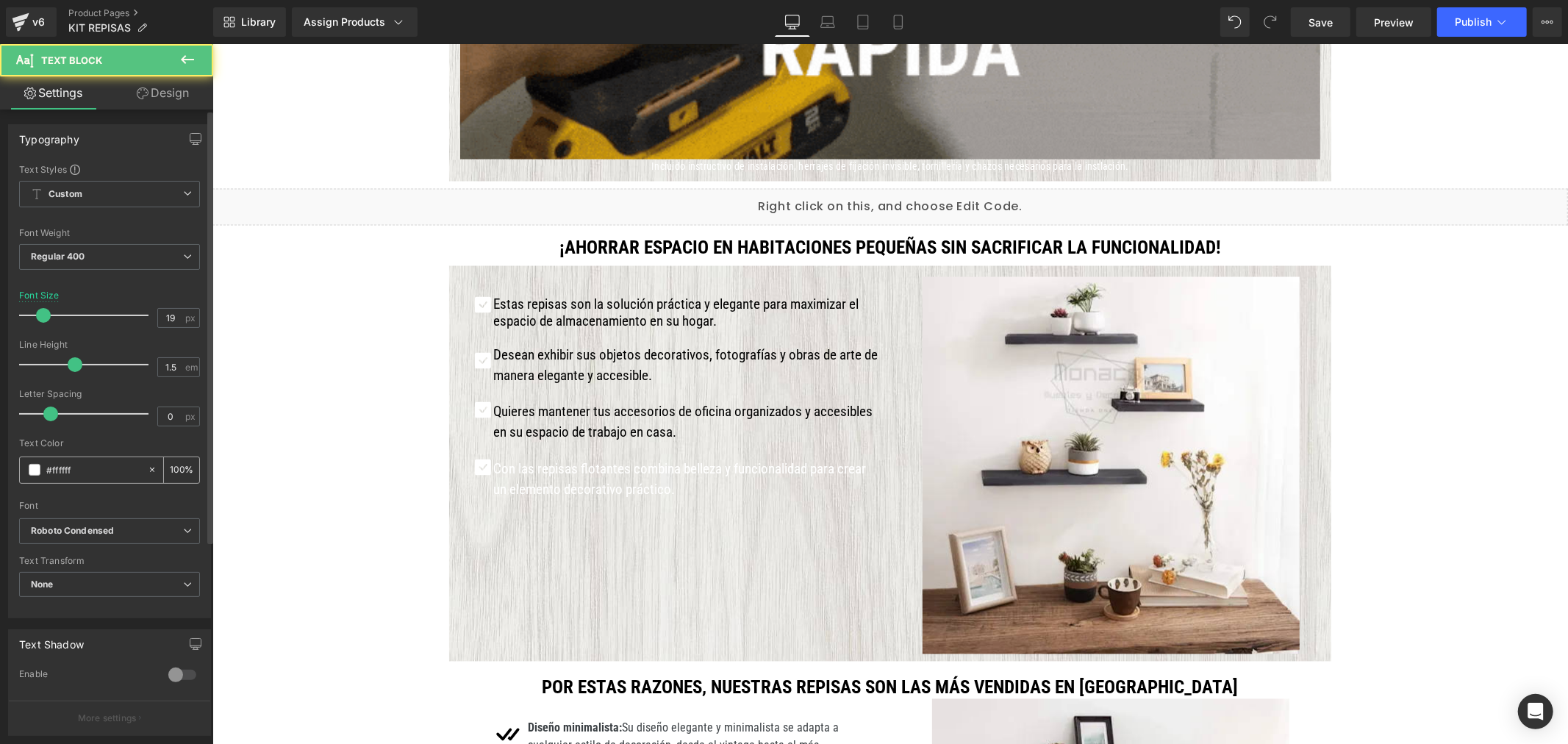
click at [40, 472] on div "#ffffff" at bounding box center [83, 470] width 127 height 26
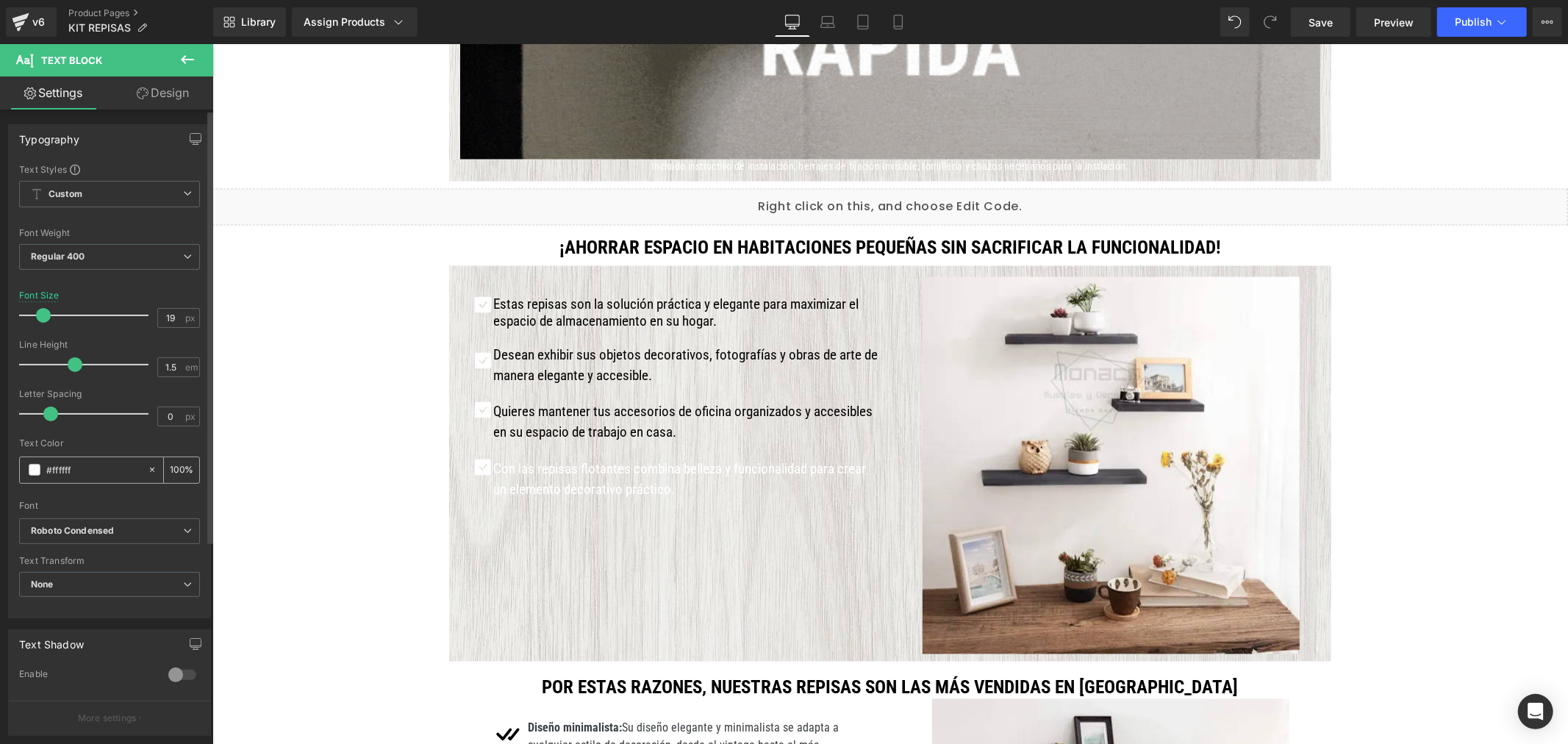
click at [35, 469] on span at bounding box center [35, 470] width 12 height 12
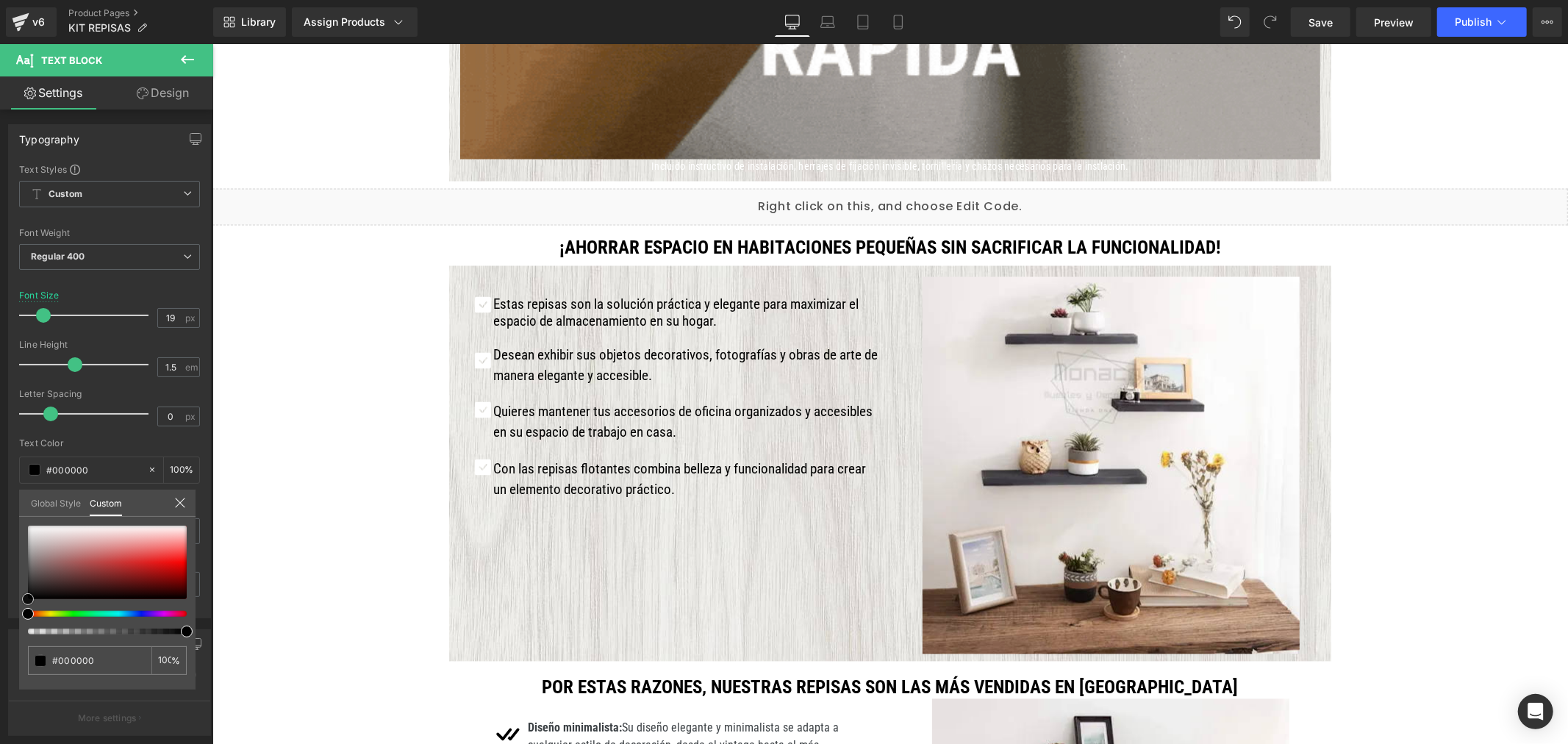
drag, startPoint x: 69, startPoint y: 561, endPoint x: -19, endPoint y: 626, distance: 109.4
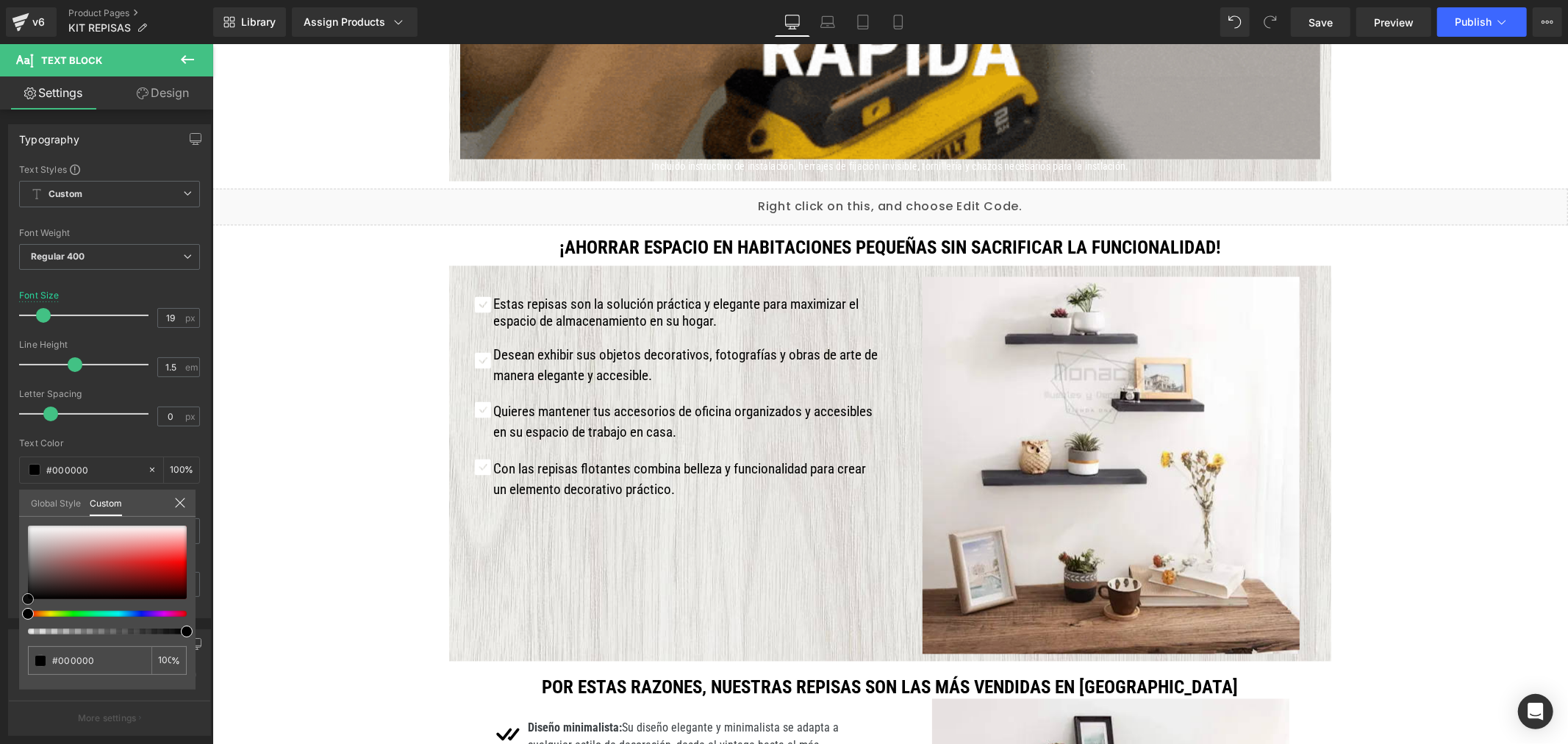
click at [0, 626] on html "Text Block You are previewing how the will restyle your page. You can not edit …" at bounding box center [784, 372] width 1568 height 744
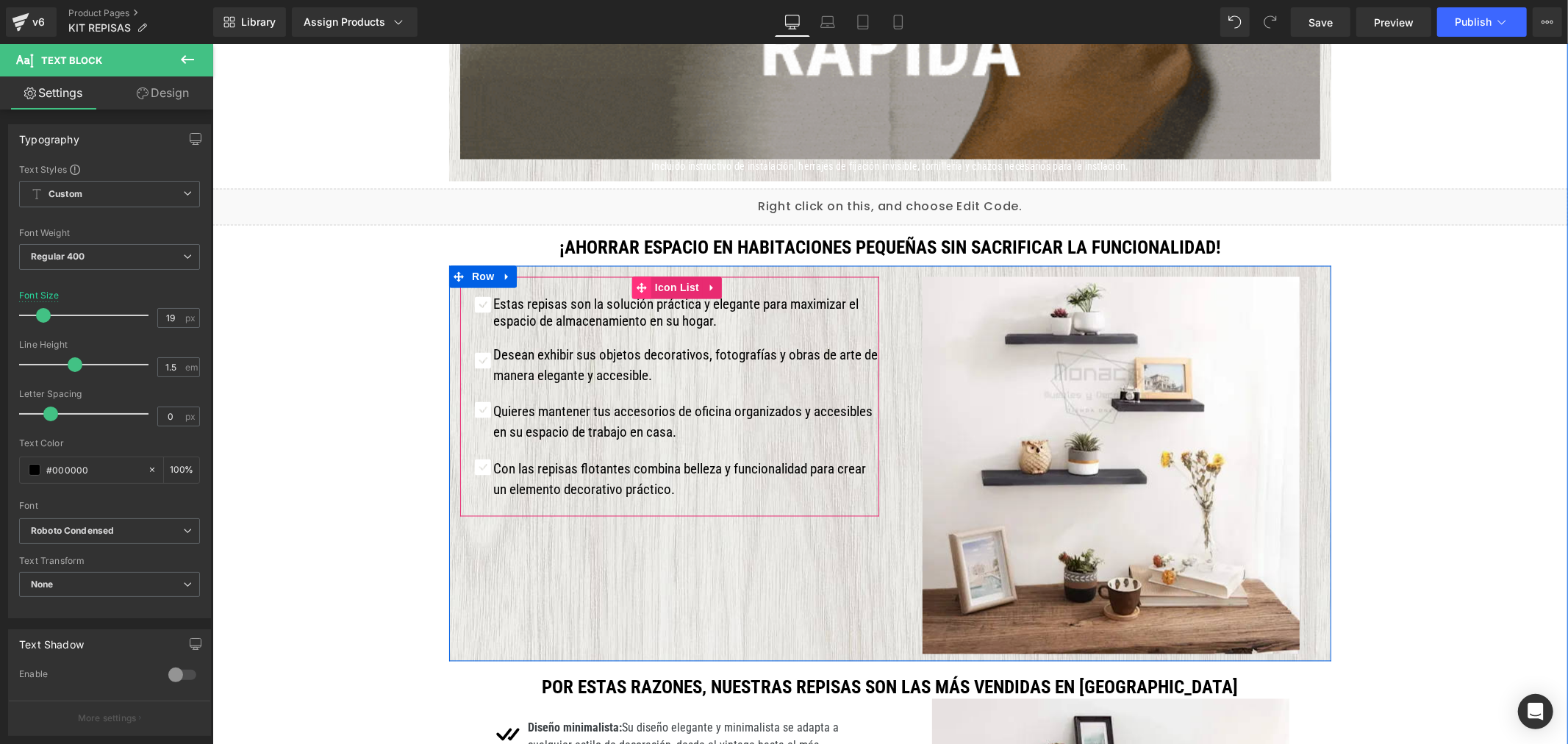
click at [638, 290] on icon at bounding box center [641, 287] width 10 height 11
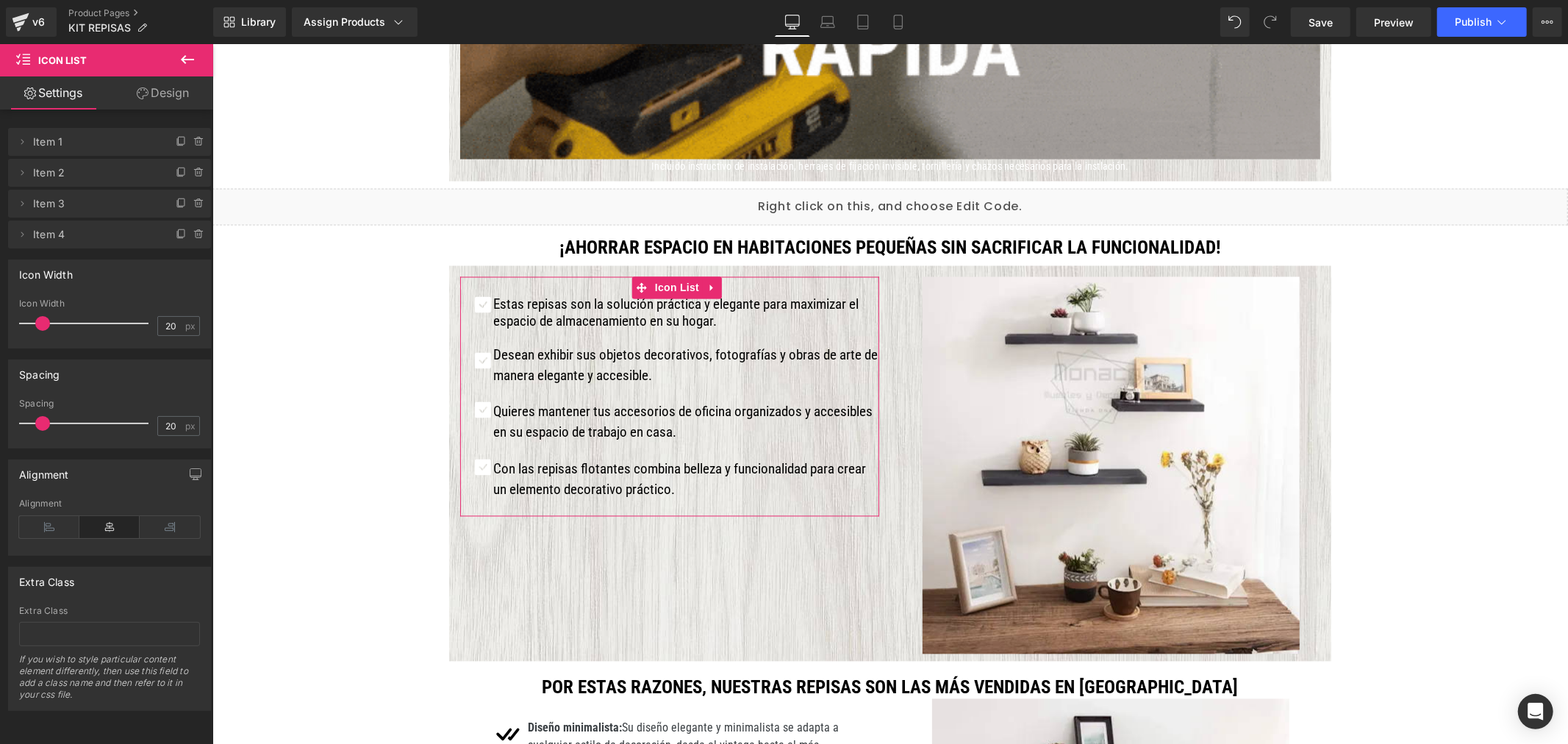
scroll to position [0, 0]
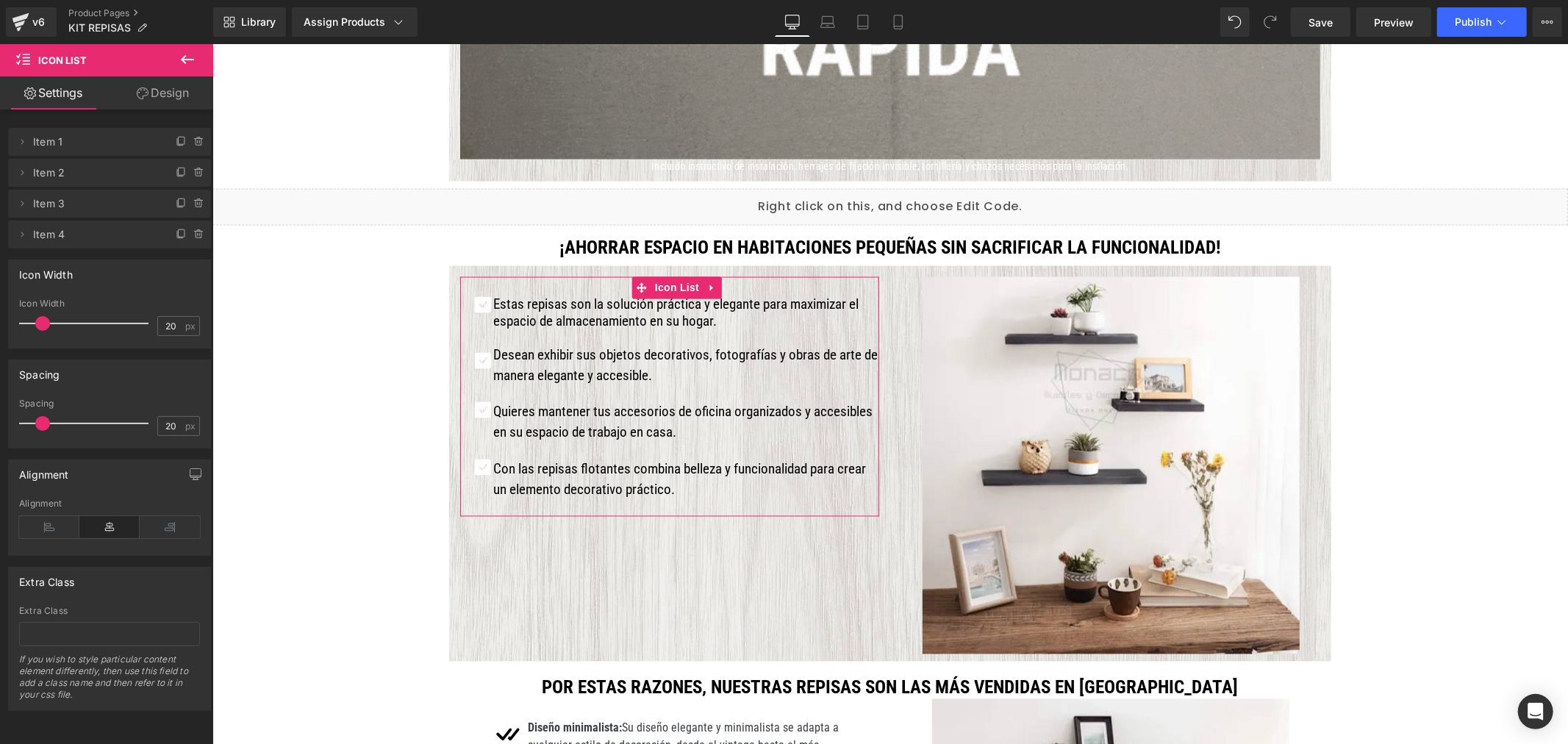
click at [173, 88] on link "Design" at bounding box center [162, 93] width 106 height 33
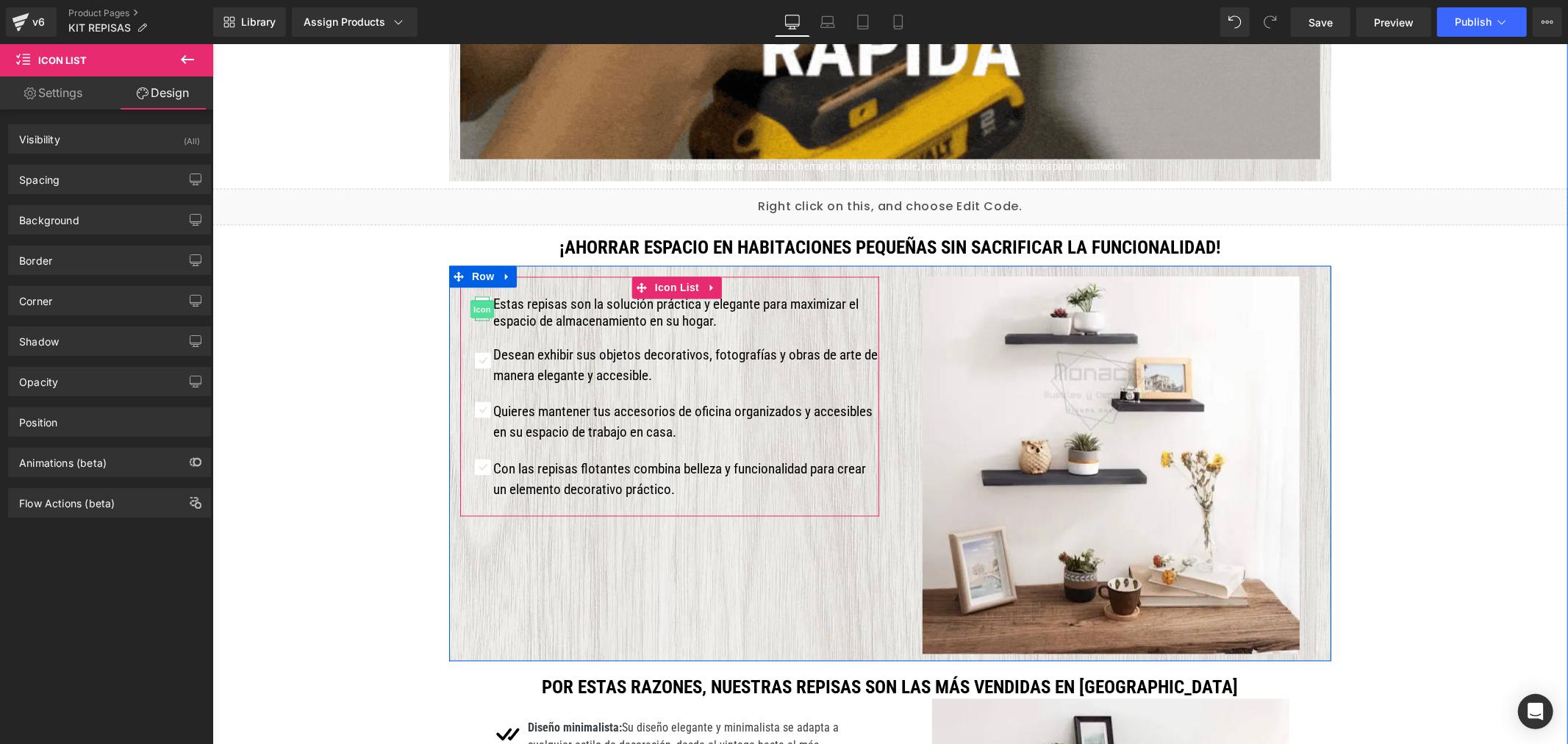
click at [474, 304] on span "Icon" at bounding box center [481, 308] width 24 height 17
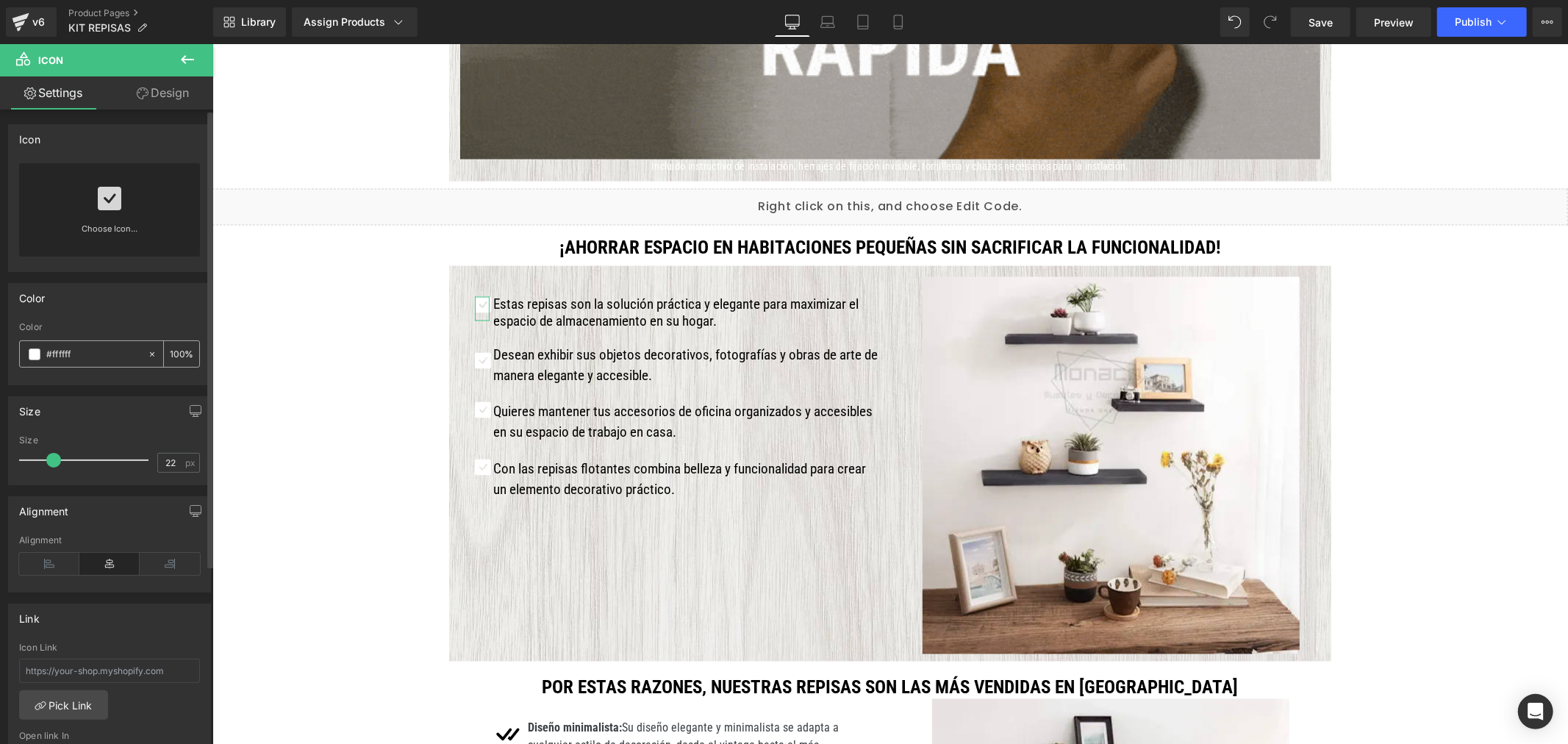
click at [35, 353] on span at bounding box center [35, 355] width 12 height 12
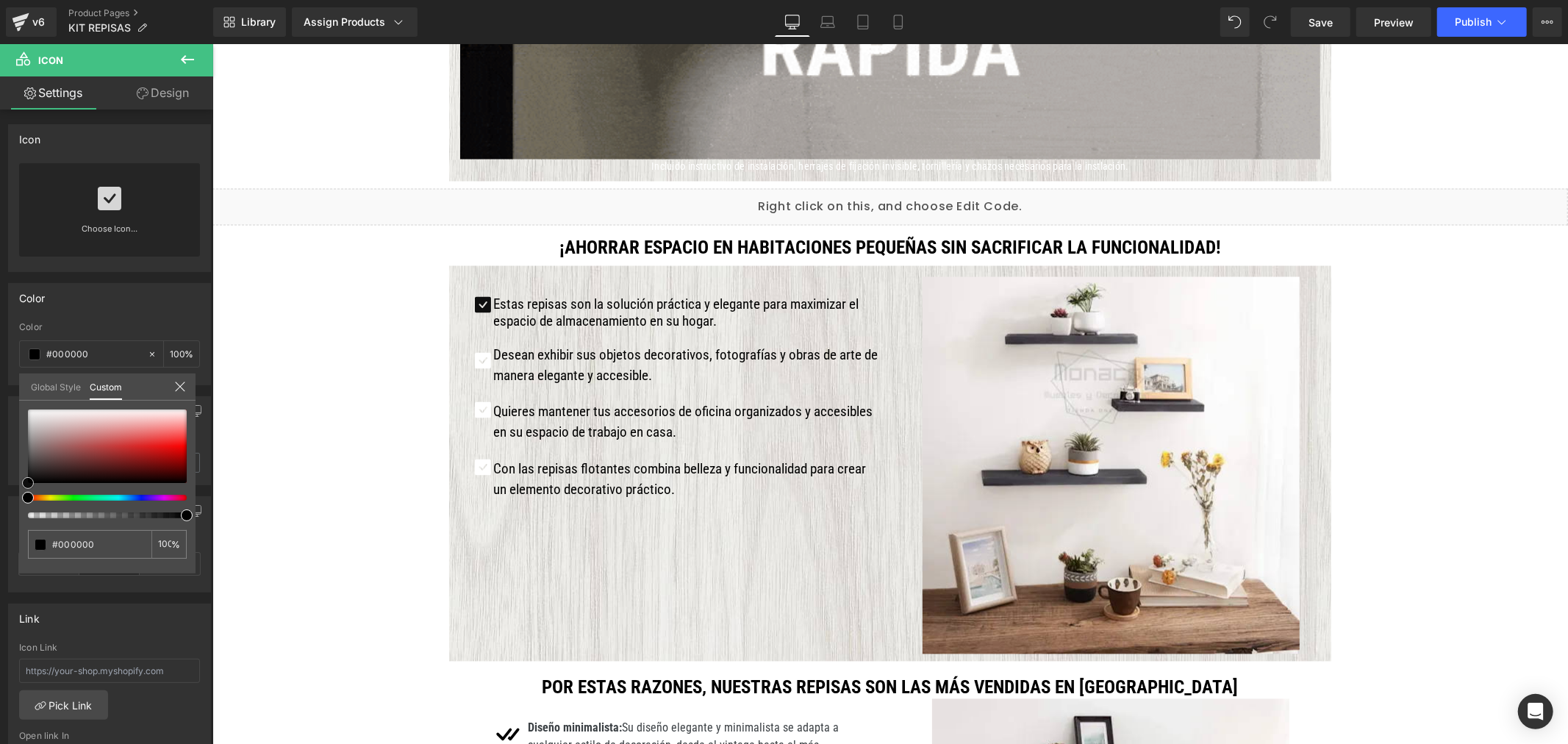
drag, startPoint x: 59, startPoint y: 451, endPoint x: -24, endPoint y: 492, distance: 92.6
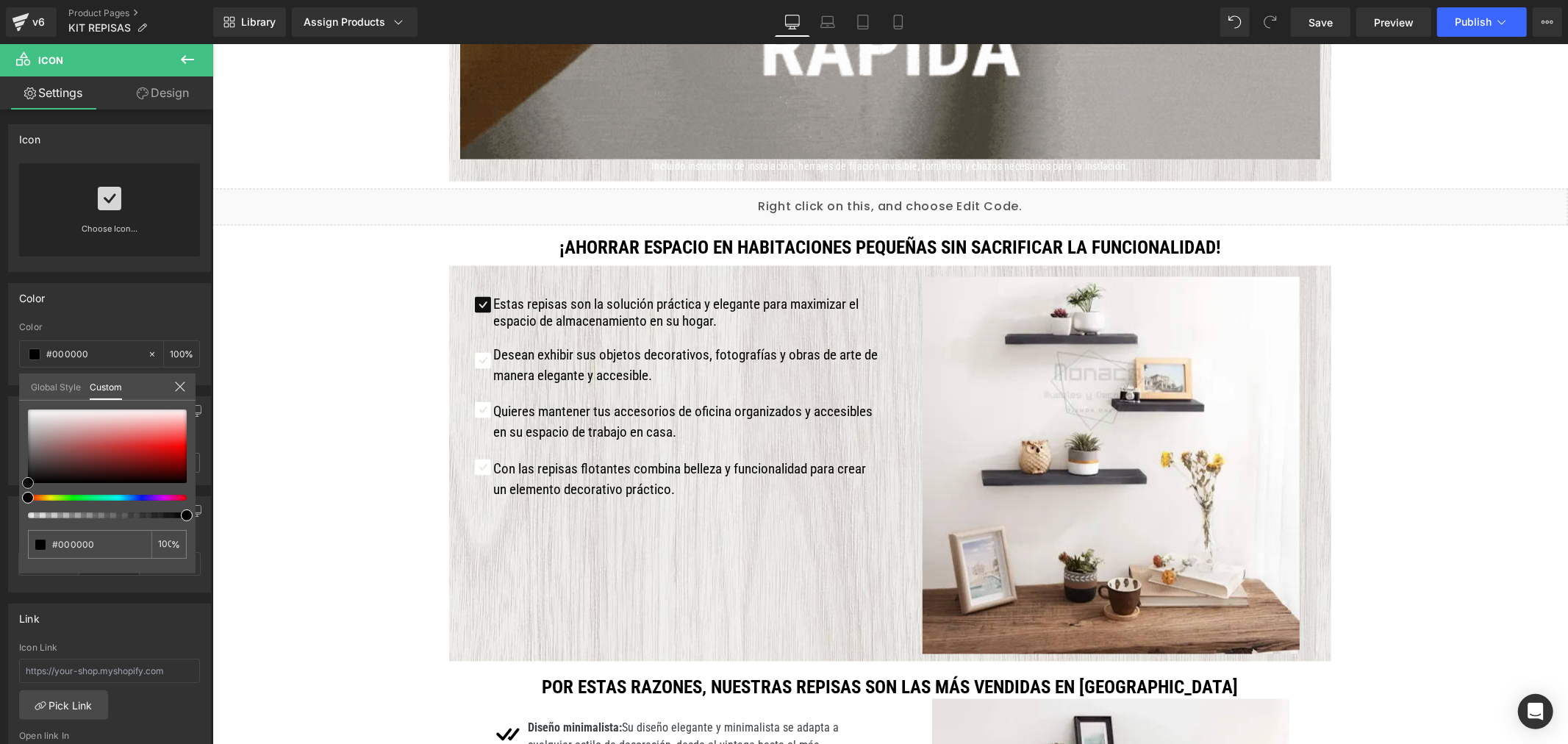
click at [0, 492] on html "Icon You are previewing how the will restyle your page. You can not edit Elemen…" at bounding box center [784, 372] width 1568 height 744
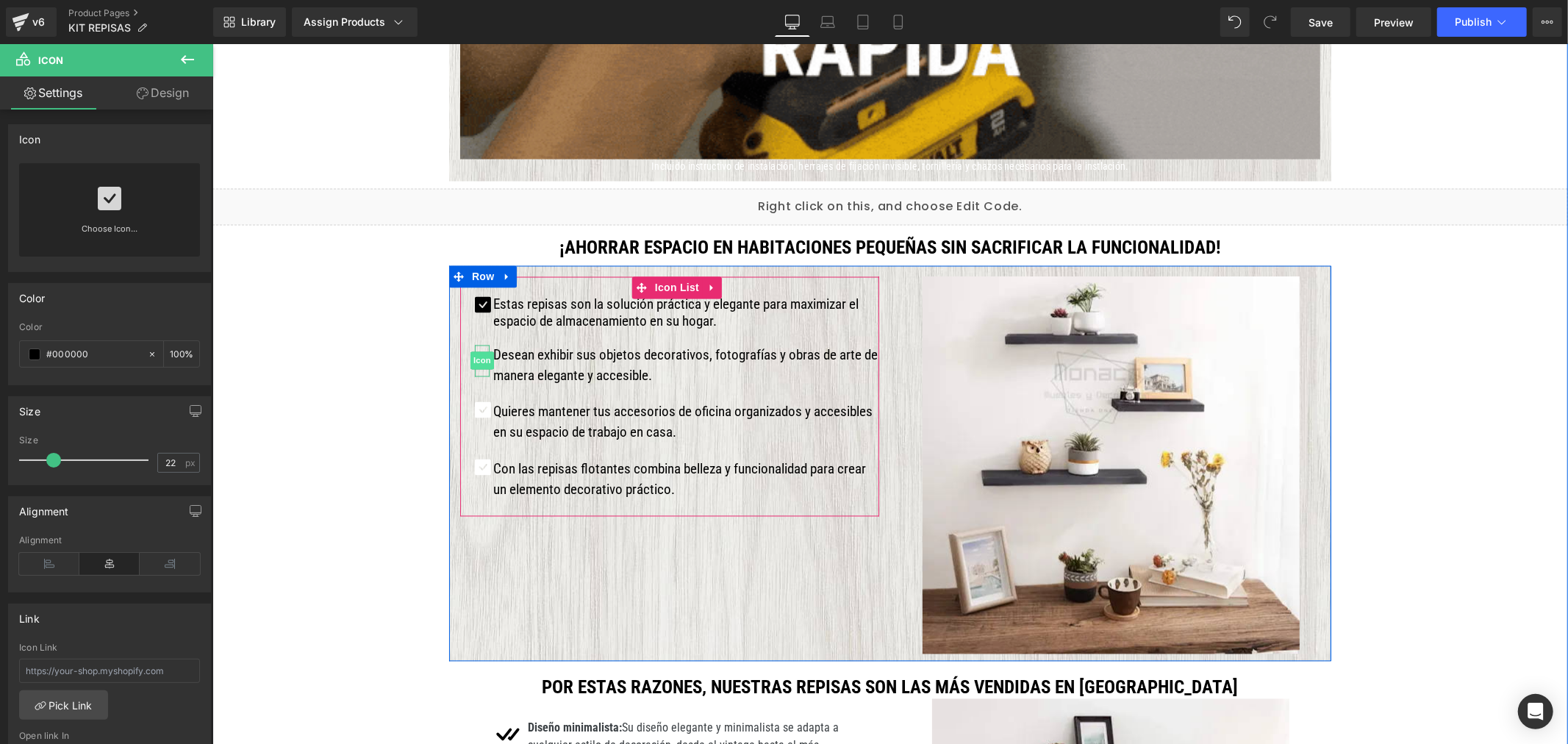
click at [476, 357] on span "Icon" at bounding box center [481, 360] width 24 height 17
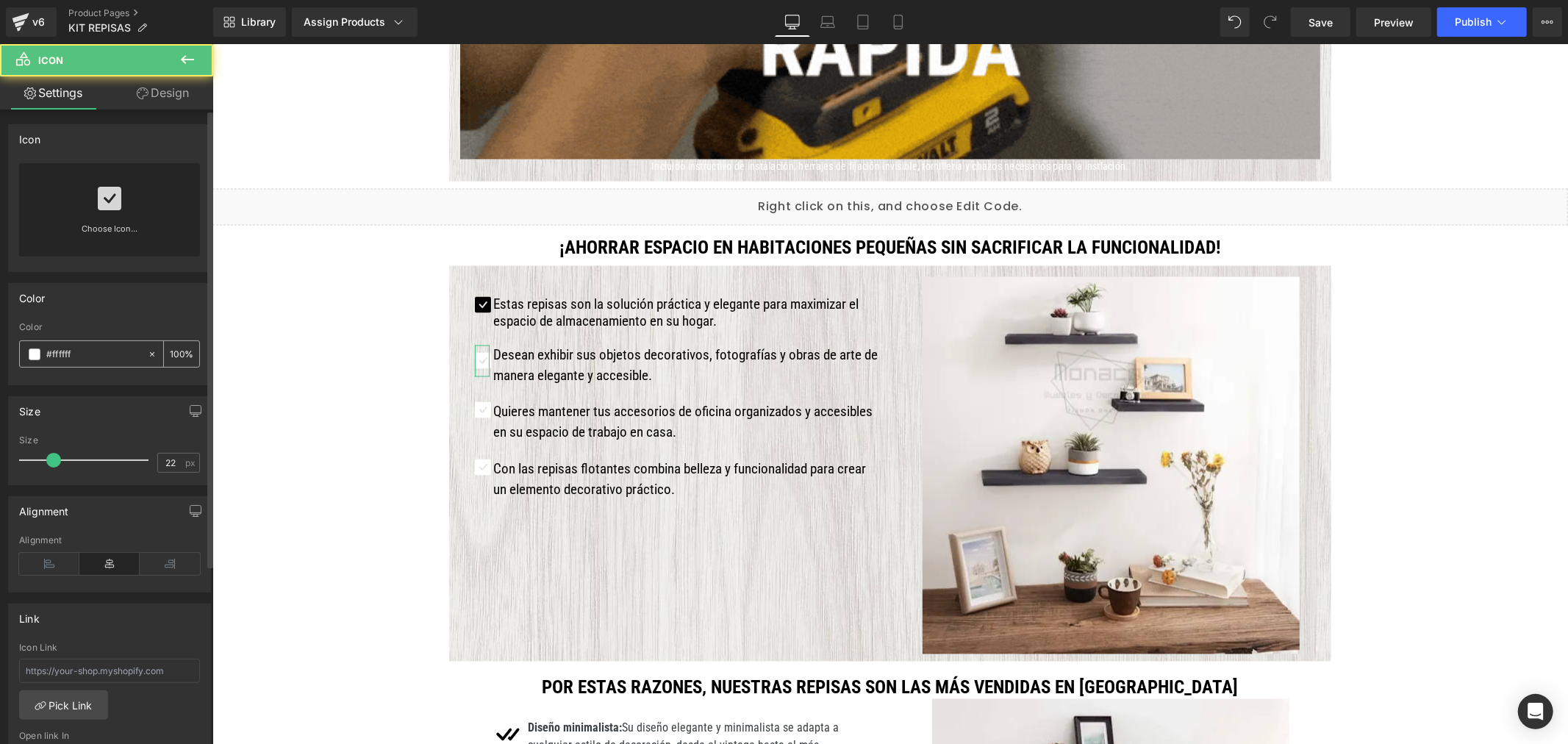
click at [32, 353] on span at bounding box center [35, 355] width 12 height 12
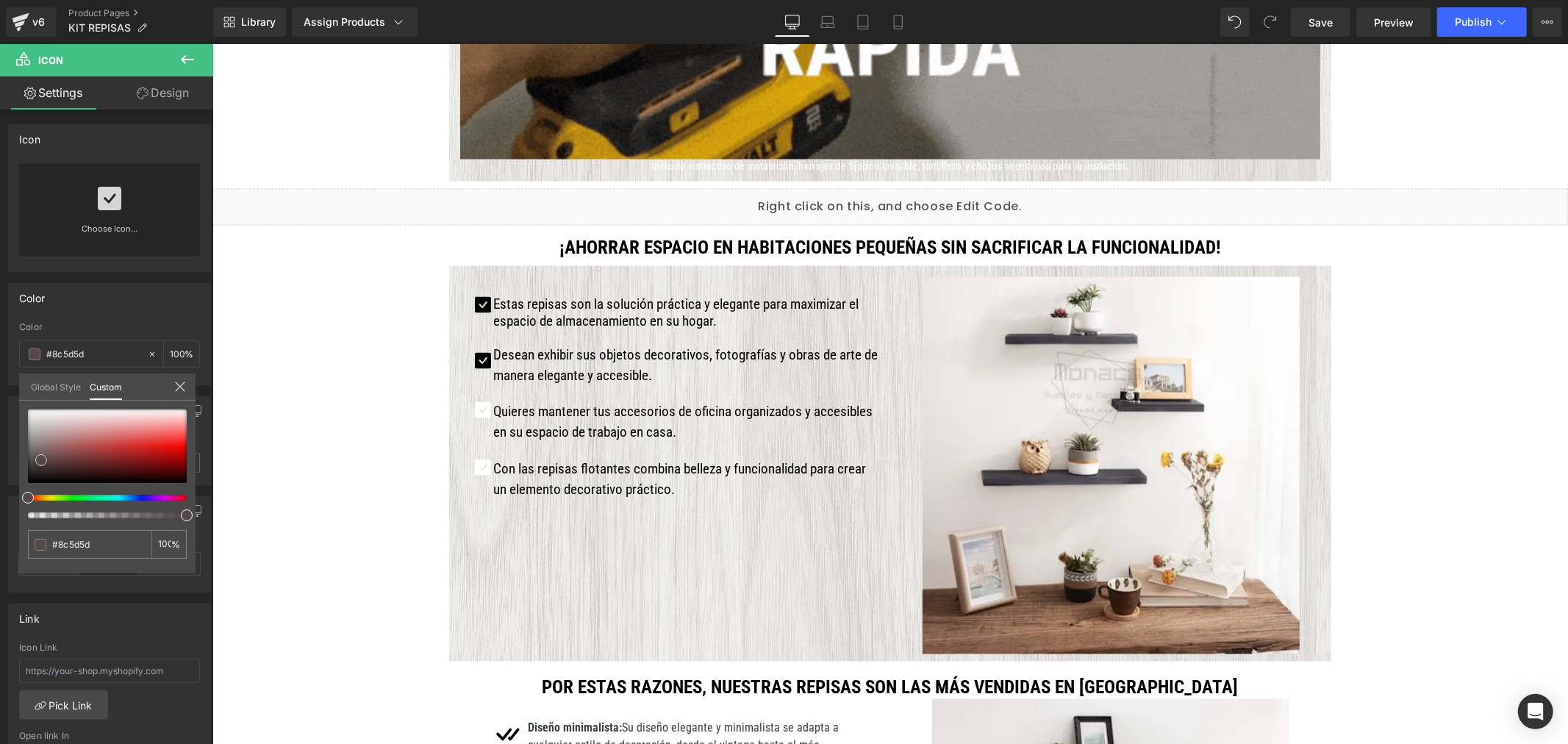
drag, startPoint x: 41, startPoint y: 459, endPoint x: -15, endPoint y: 519, distance: 82.1
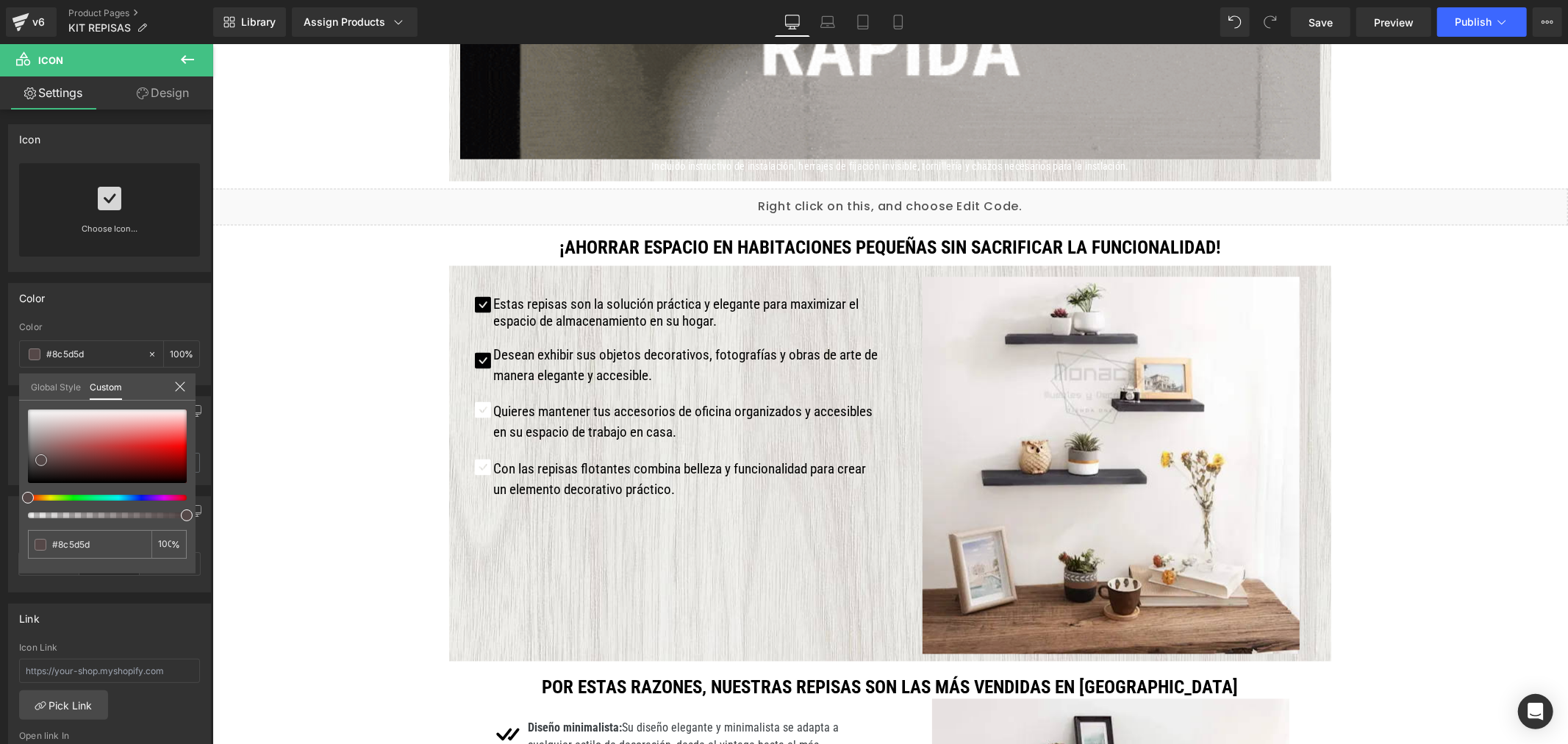
click at [0, 519] on html "Icon You are previewing how the will restyle your page. You can not edit Elemen…" at bounding box center [784, 372] width 1568 height 744
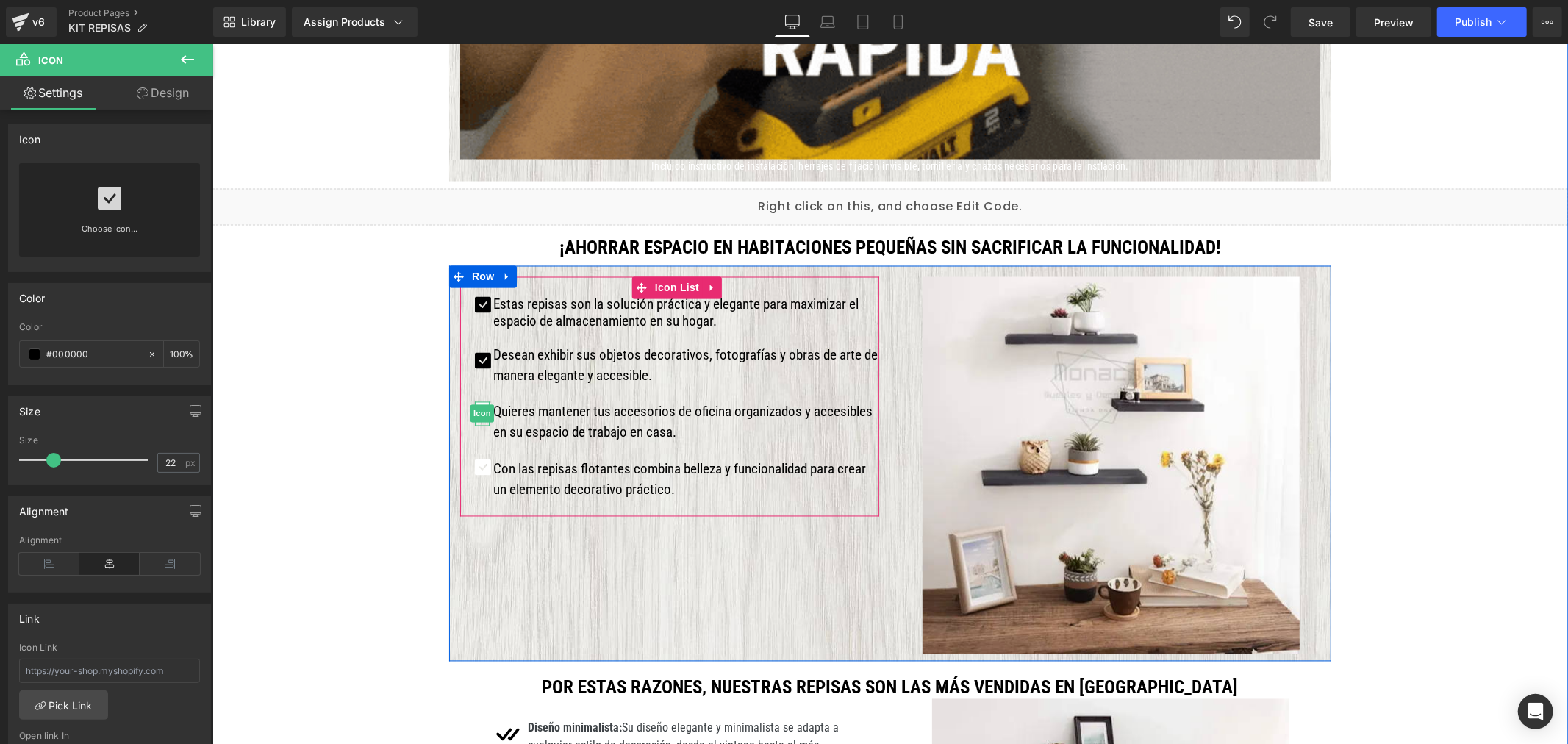
click at [475, 409] on span "Icon" at bounding box center [481, 412] width 24 height 17
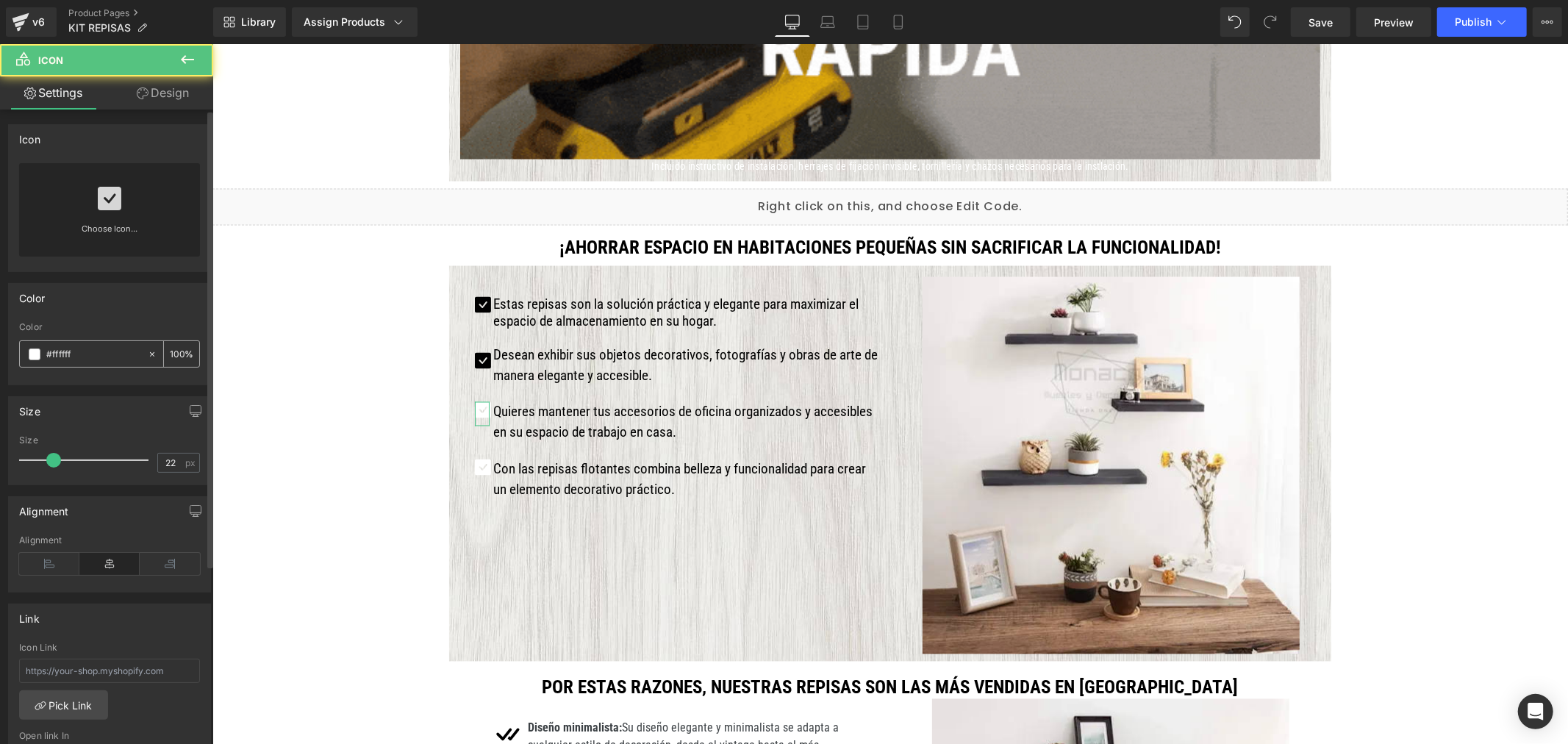
click at [39, 356] on span at bounding box center [35, 355] width 12 height 12
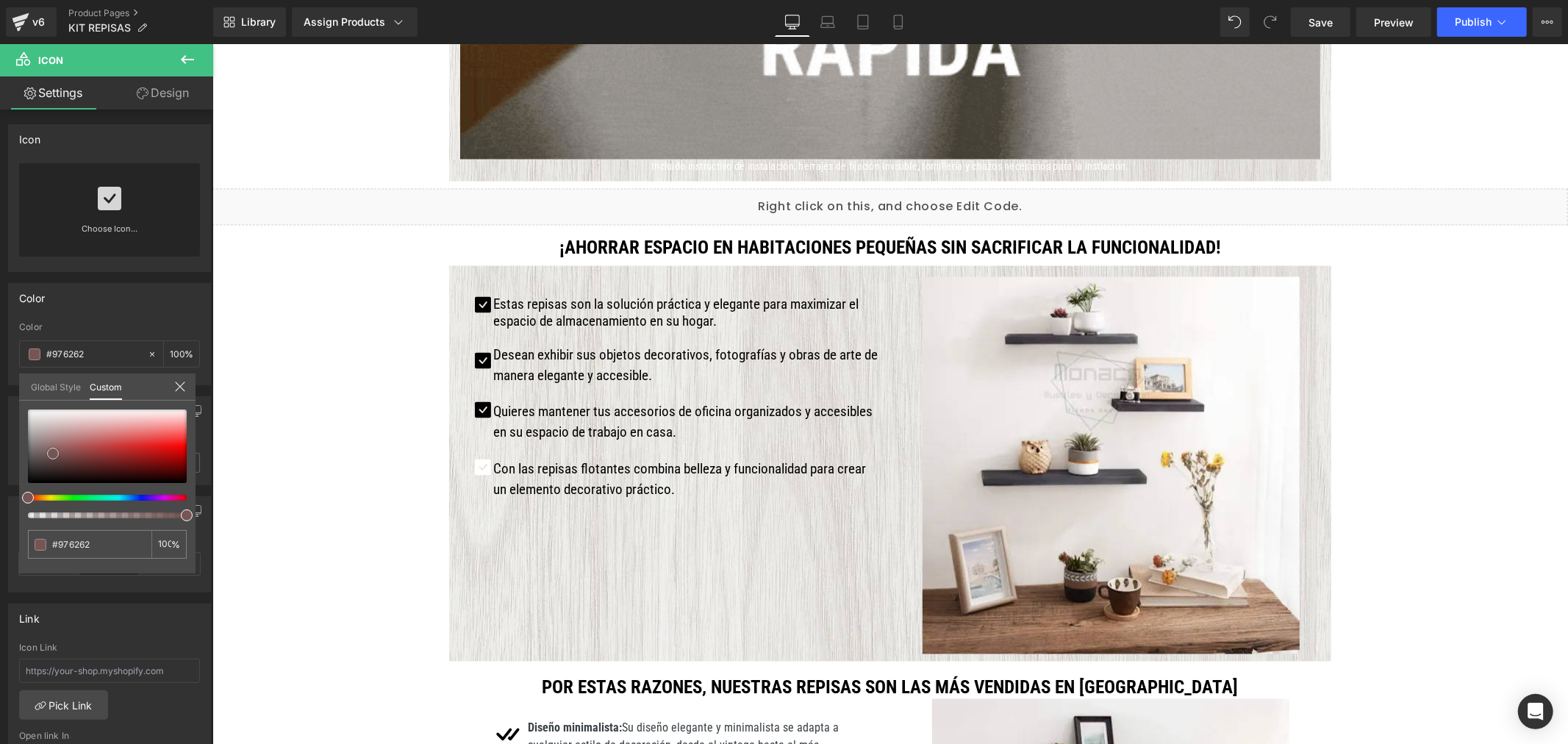
drag, startPoint x: 60, startPoint y: 449, endPoint x: -9, endPoint y: 503, distance: 87.6
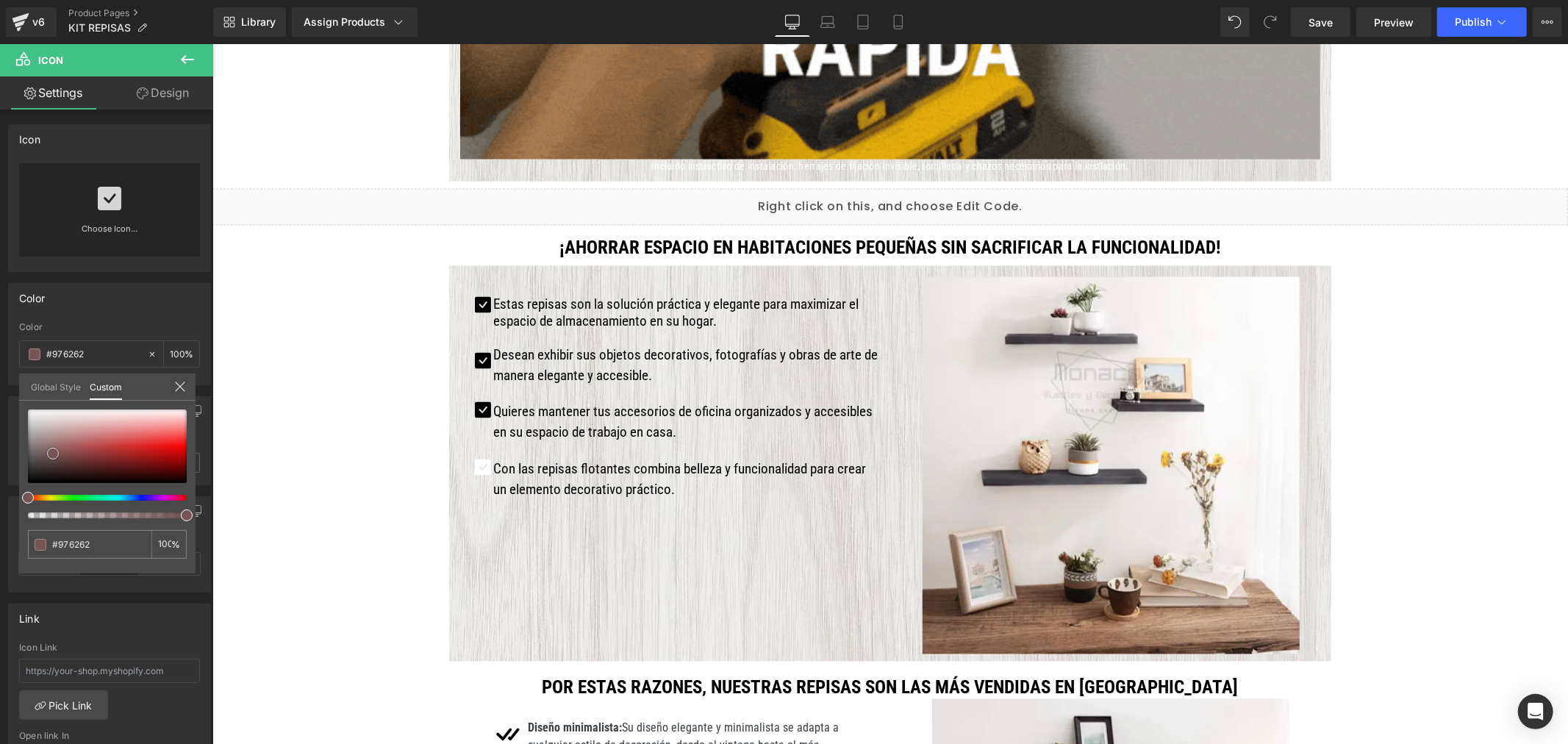
click at [0, 503] on html "Icon You are previewing how the will restyle your page. You can not edit Elemen…" at bounding box center [784, 372] width 1568 height 744
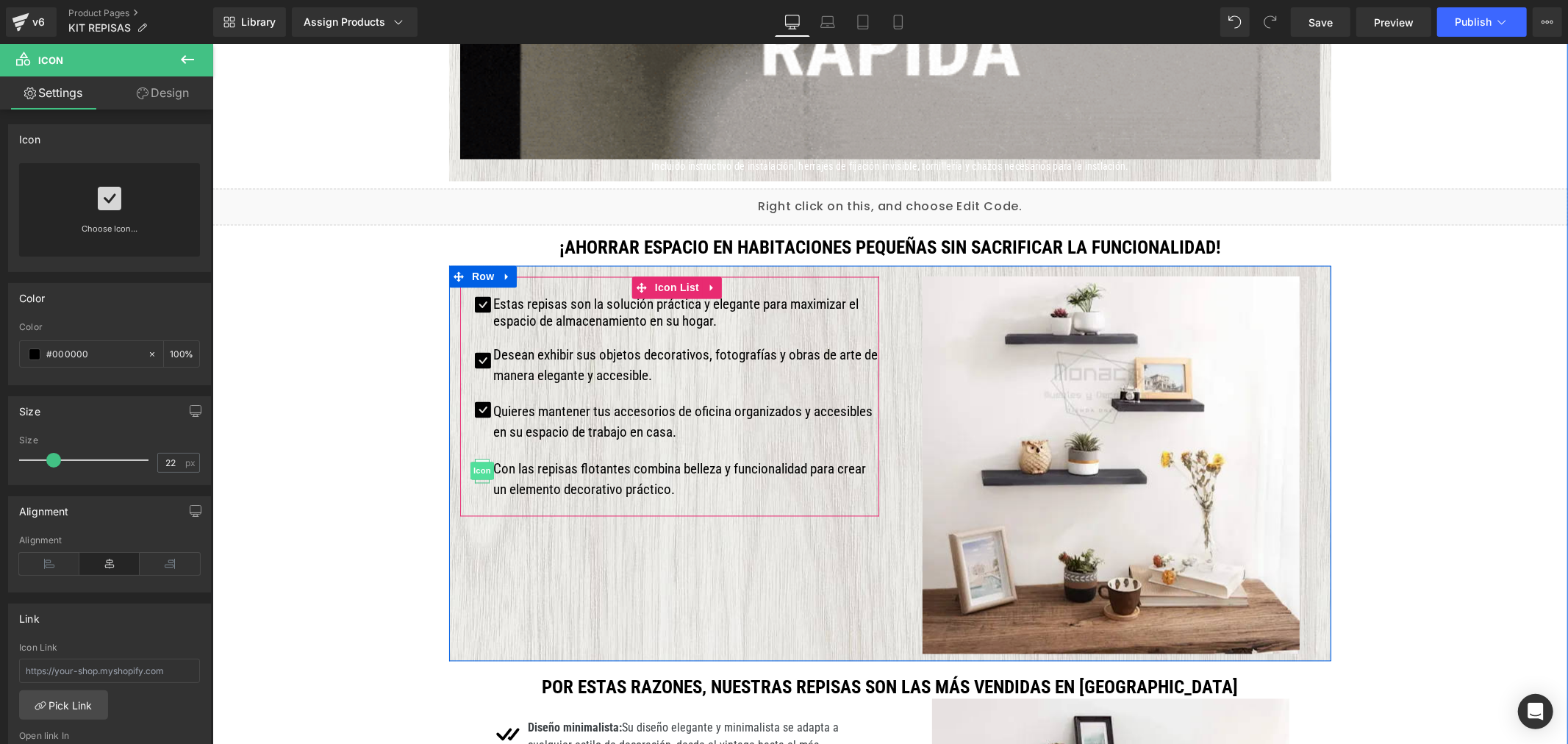
click at [475, 464] on span "Icon" at bounding box center [481, 470] width 24 height 17
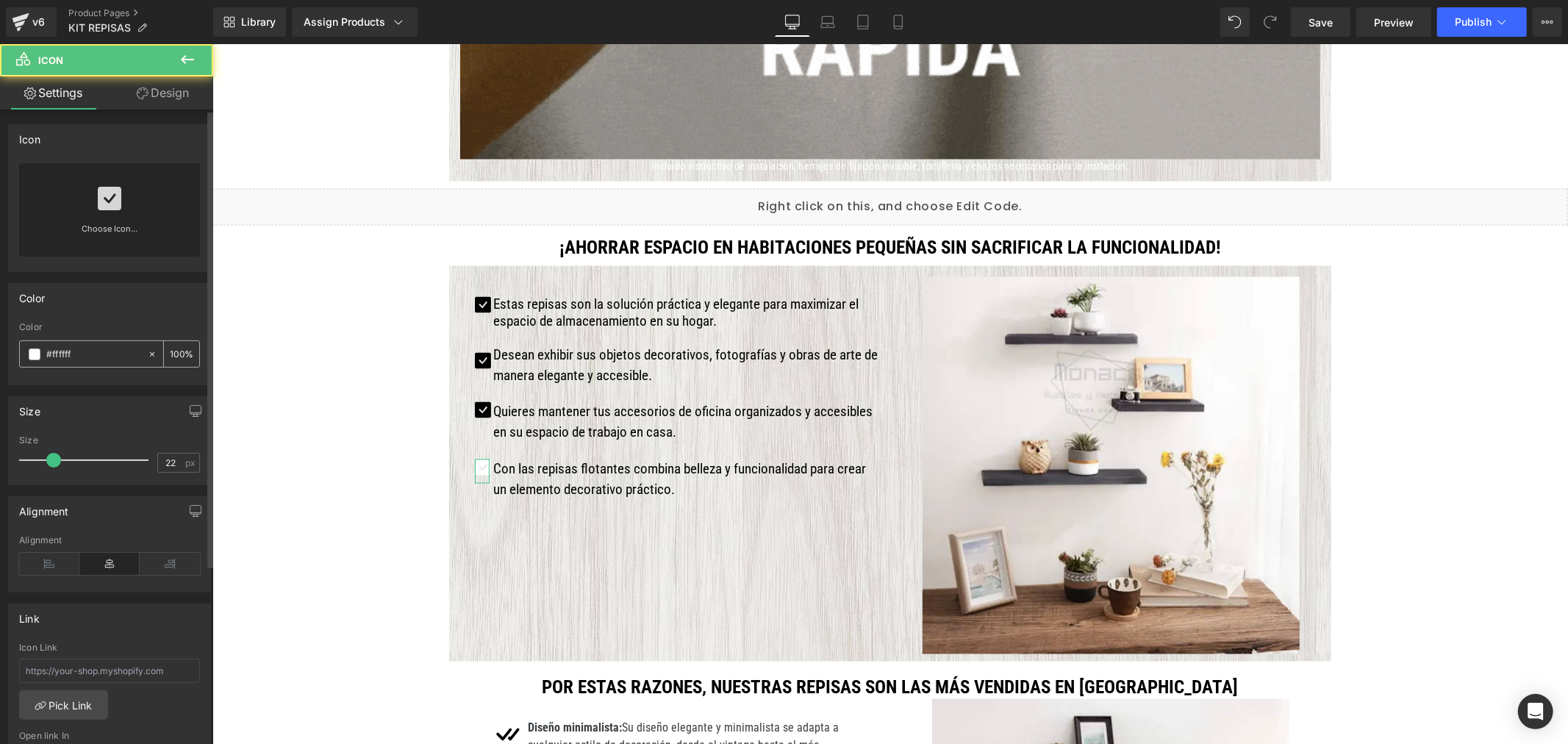
click at [37, 360] on div "#ffffff" at bounding box center [83, 354] width 127 height 26
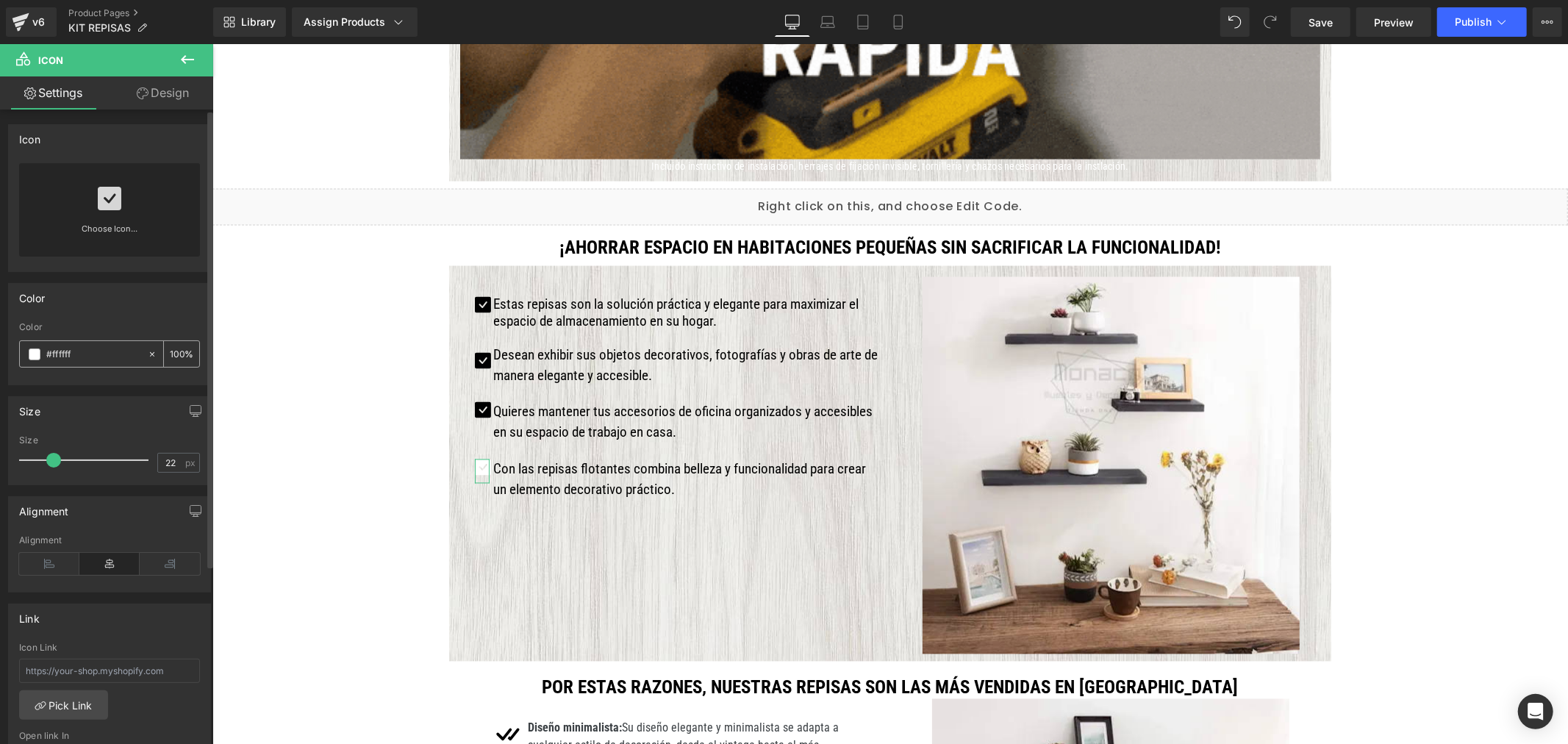
click at [35, 356] on span at bounding box center [35, 355] width 12 height 12
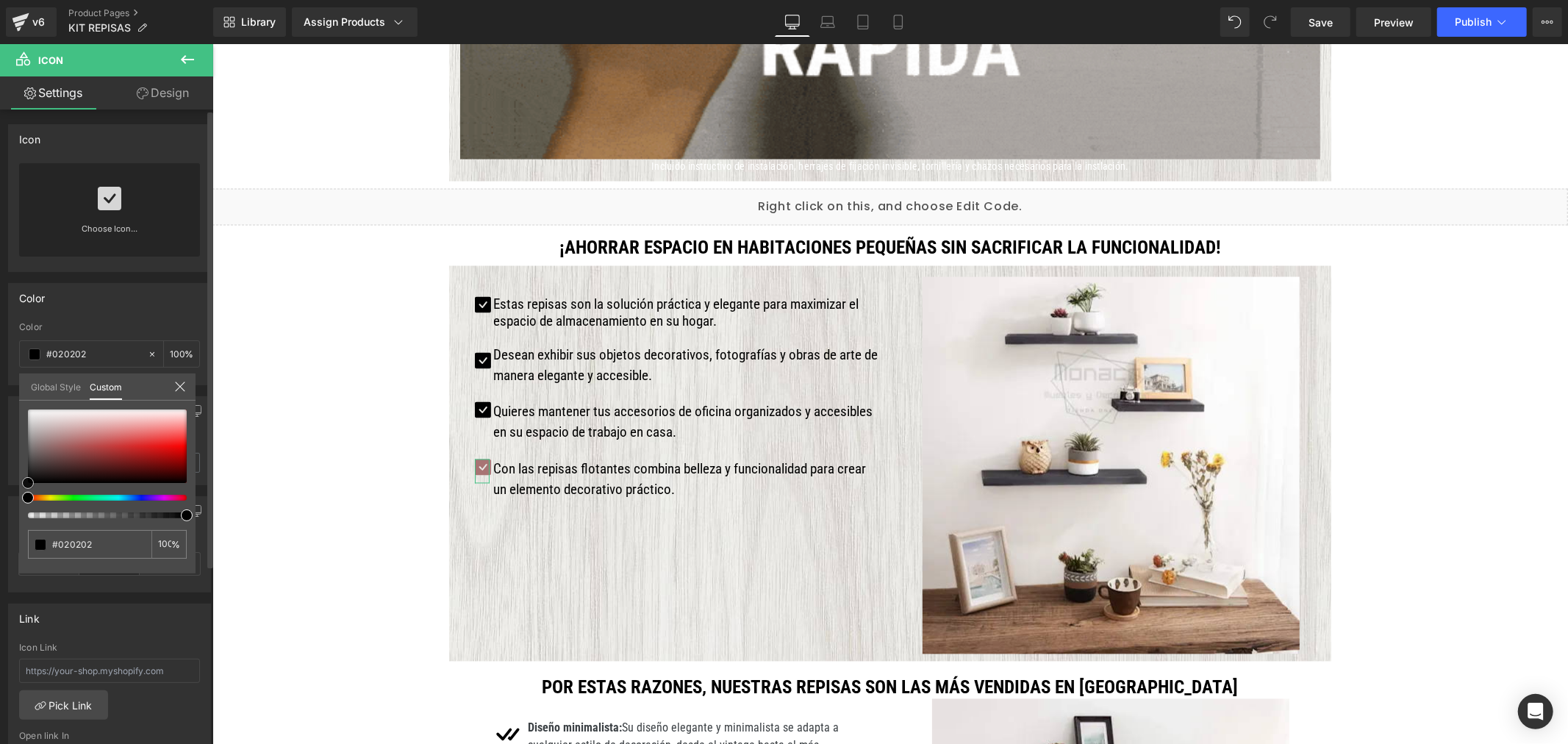
drag, startPoint x: 41, startPoint y: 464, endPoint x: 6, endPoint y: 511, distance: 58.6
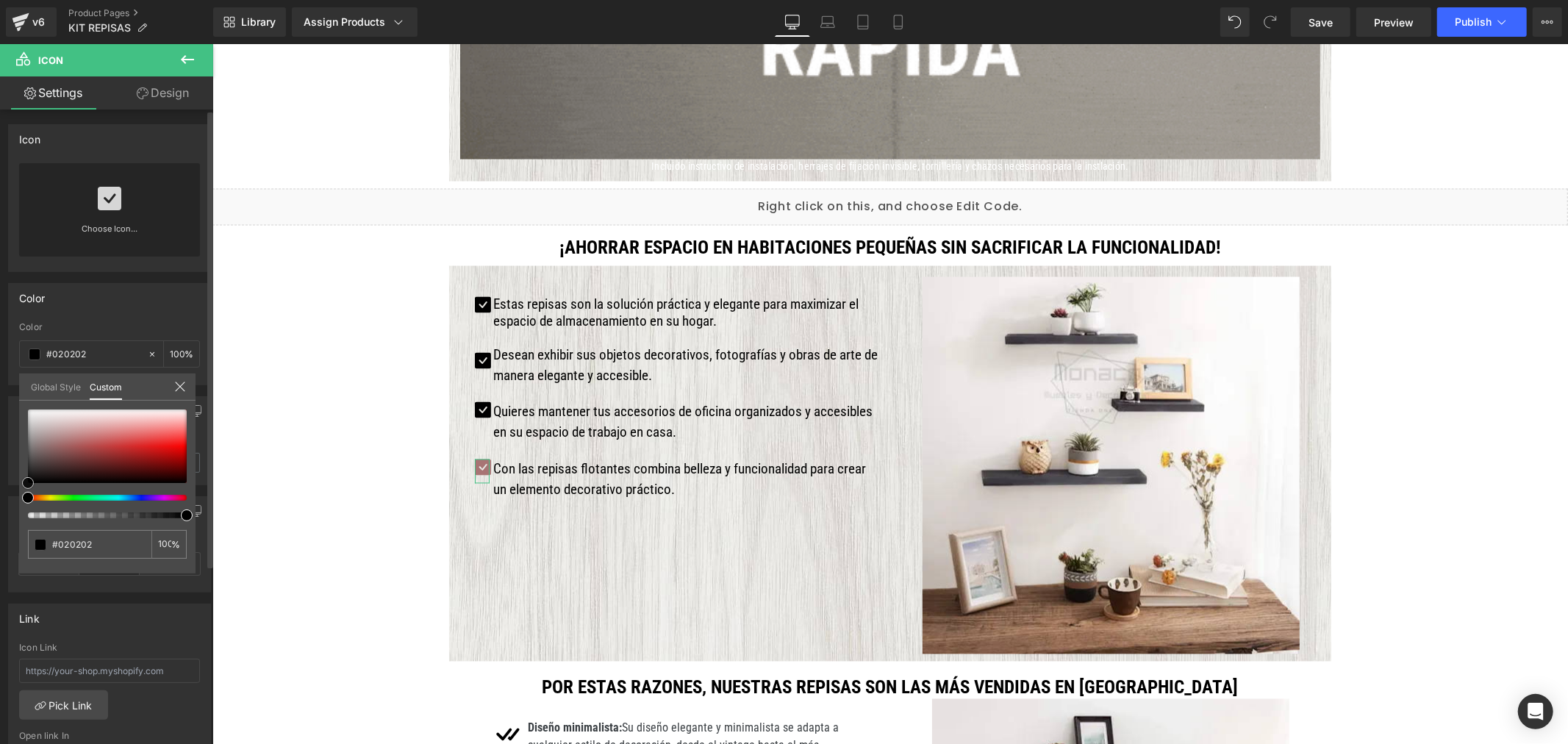
click at [6, 385] on div "Color rgba(255, 255, 255, 1) Color #ffffff 100 % Global Style Custom Setup Glob…" at bounding box center [110, 328] width 220 height 113
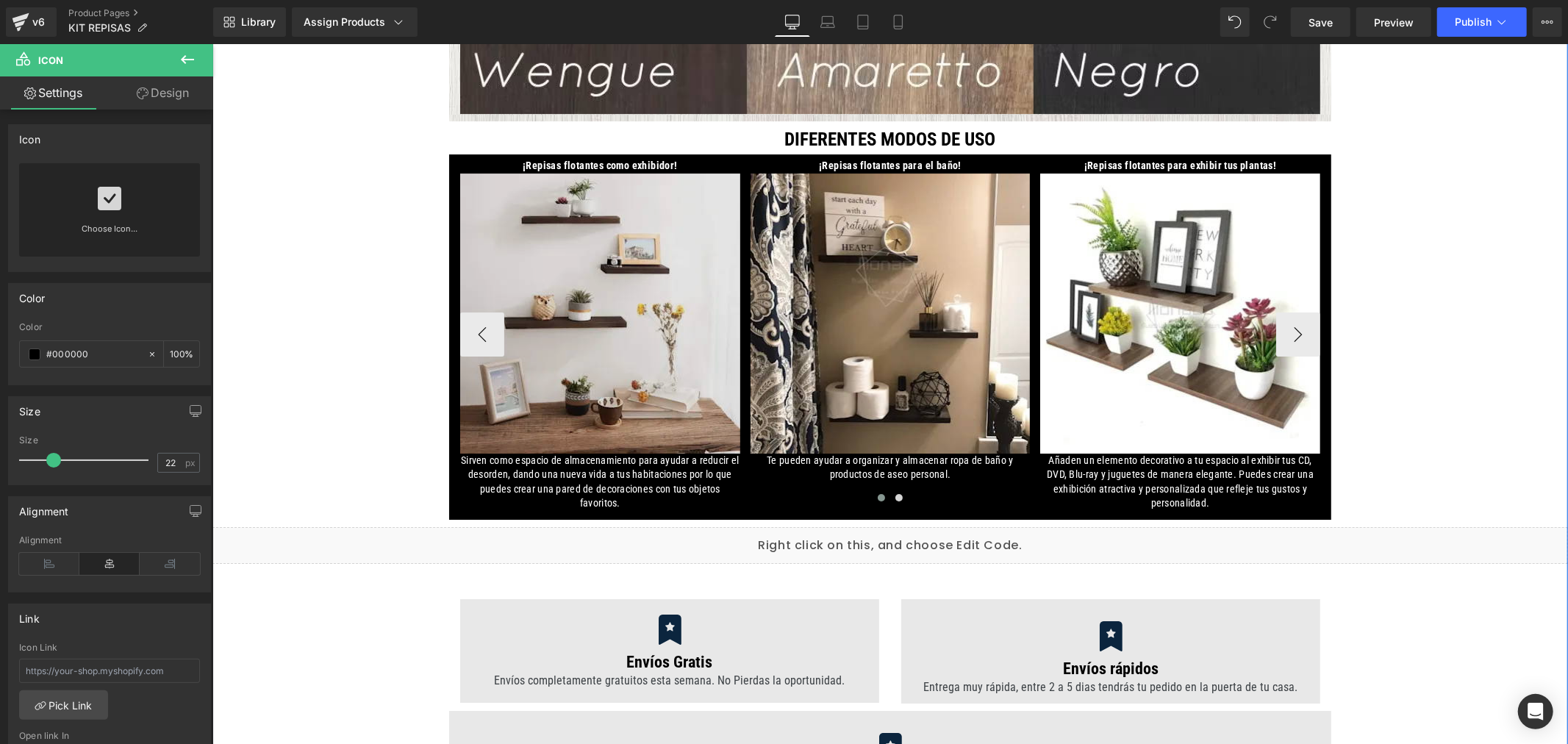
scroll to position [4085, 0]
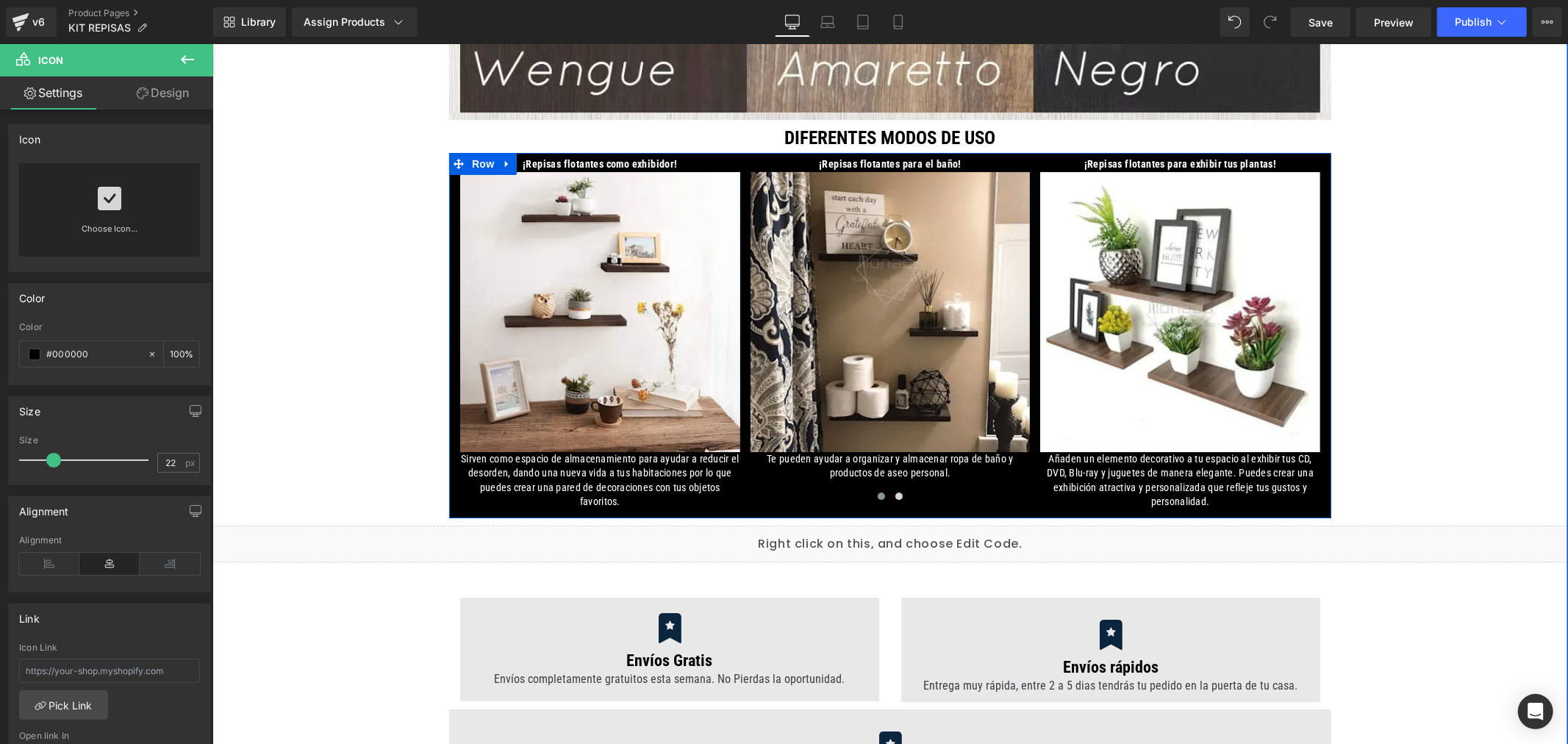
click at [448, 188] on div "¡Repisas flotantes como exhibidor! Text Block Image Sirven como espacio de alma…" at bounding box center [890, 331] width 882 height 356
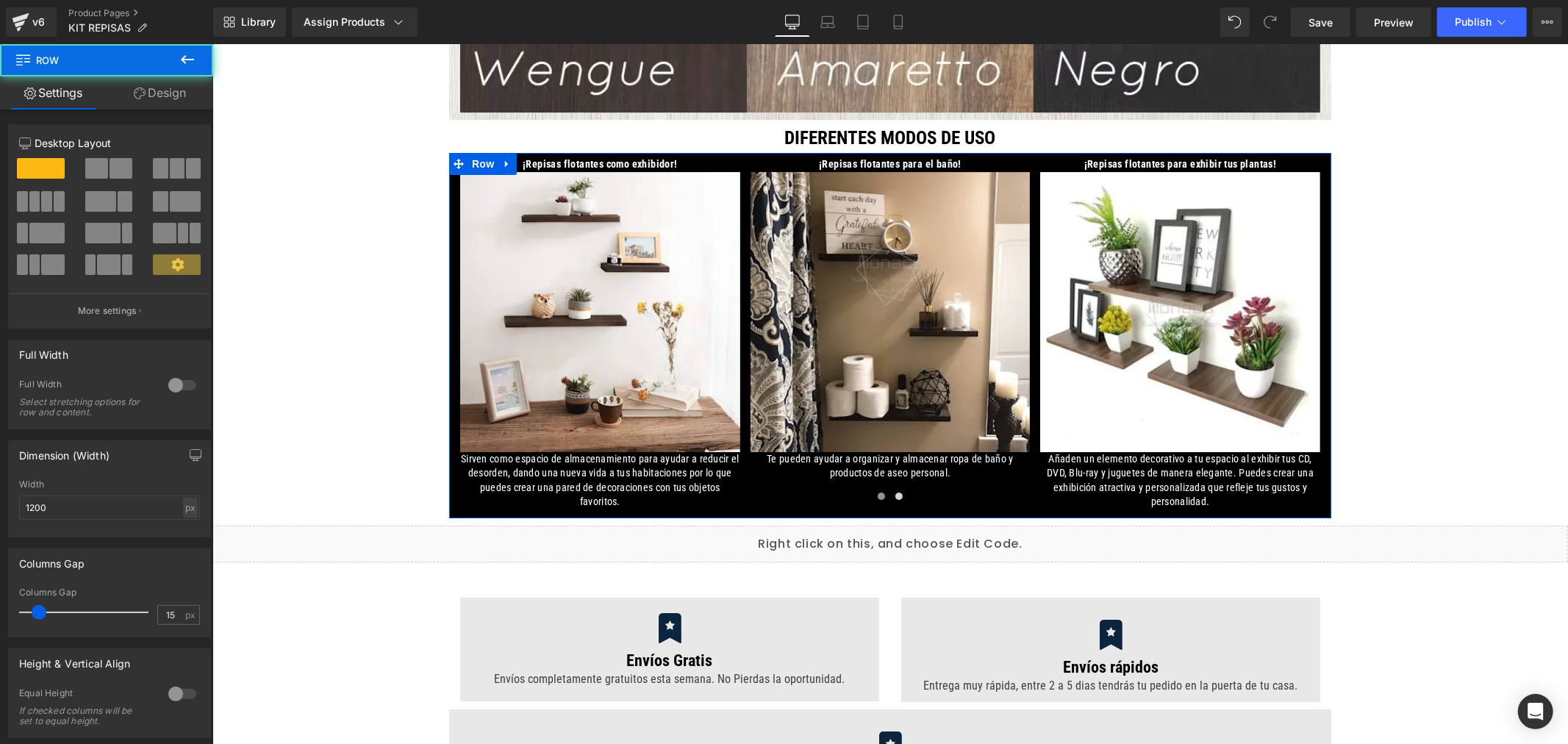
click at [174, 94] on link "Design" at bounding box center [159, 93] width 106 height 33
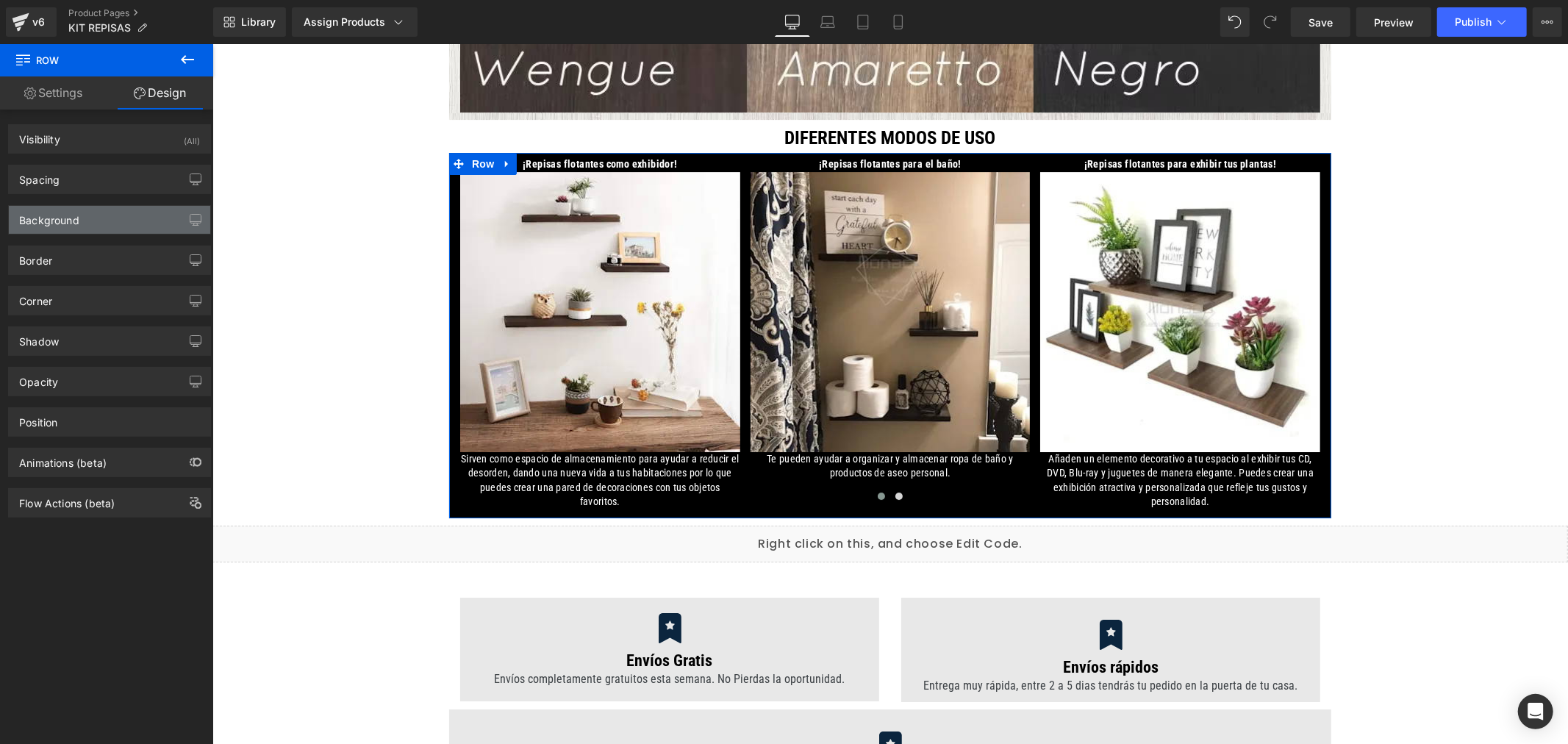
click at [72, 219] on div "Background" at bounding box center [49, 216] width 60 height 21
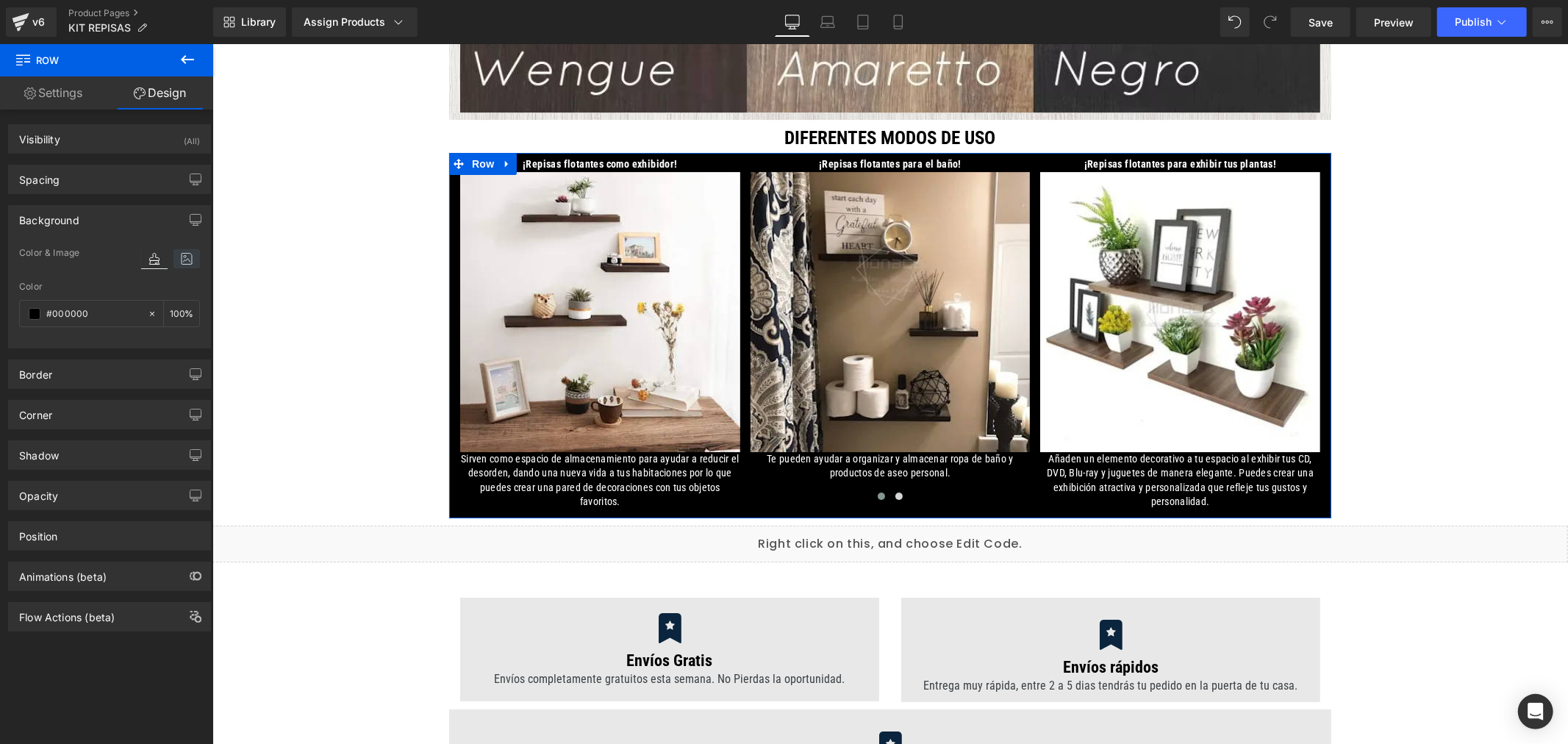
click at [190, 267] on icon at bounding box center [186, 258] width 26 height 19
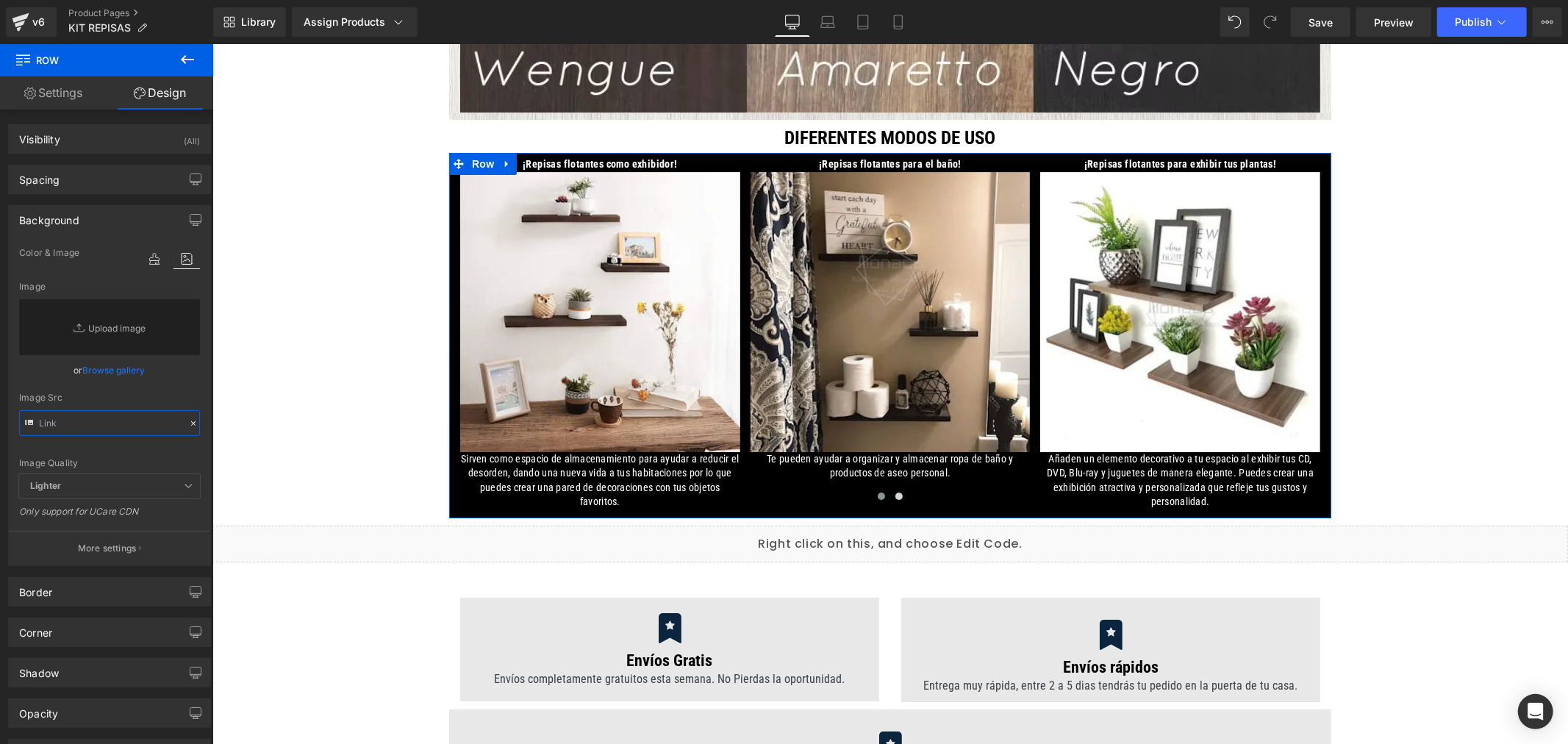
click at [82, 424] on input "text" at bounding box center [109, 423] width 181 height 26
paste input "[URL][DOMAIN_NAME][PERSON_NAME]"
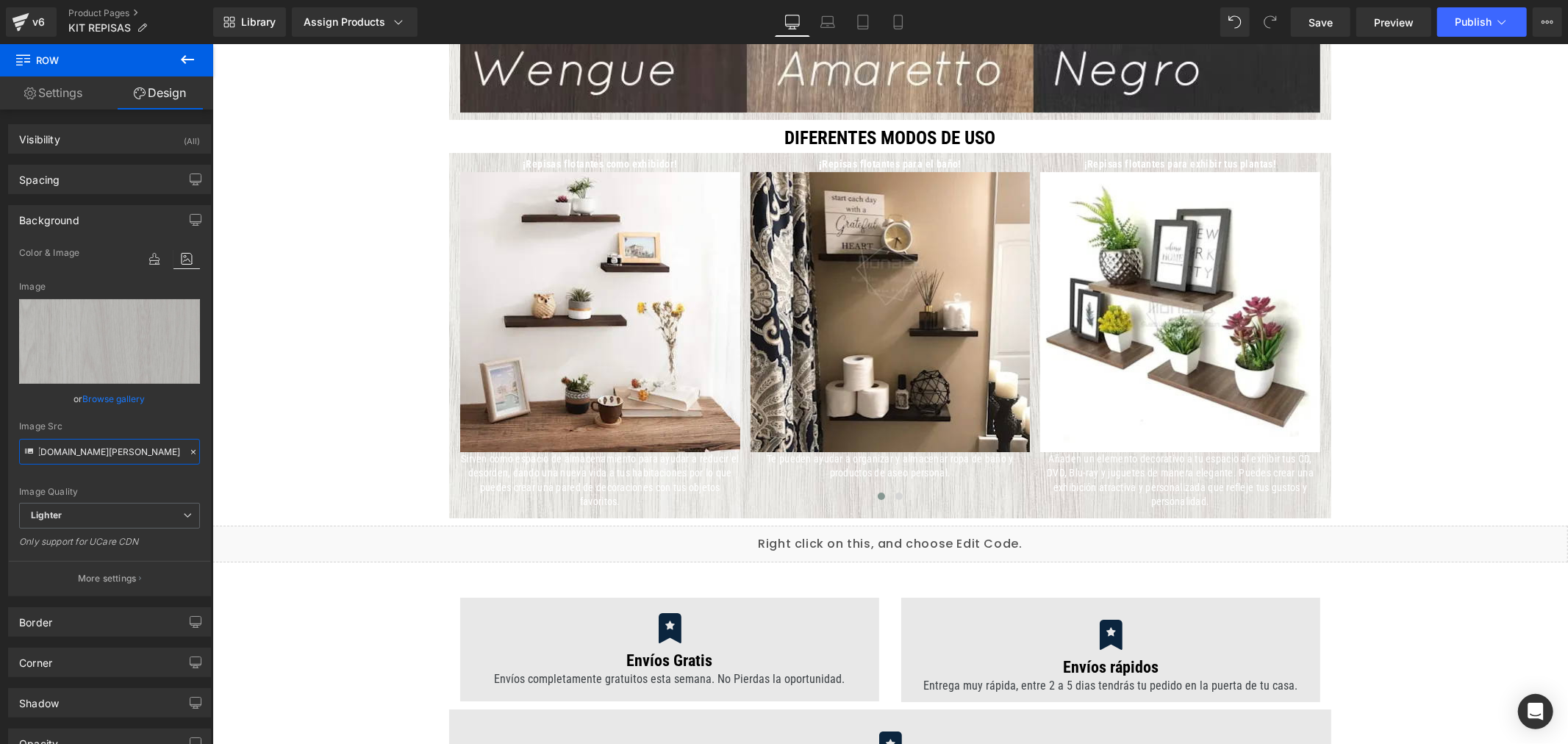
type input "[URL][DOMAIN_NAME][PERSON_NAME]"
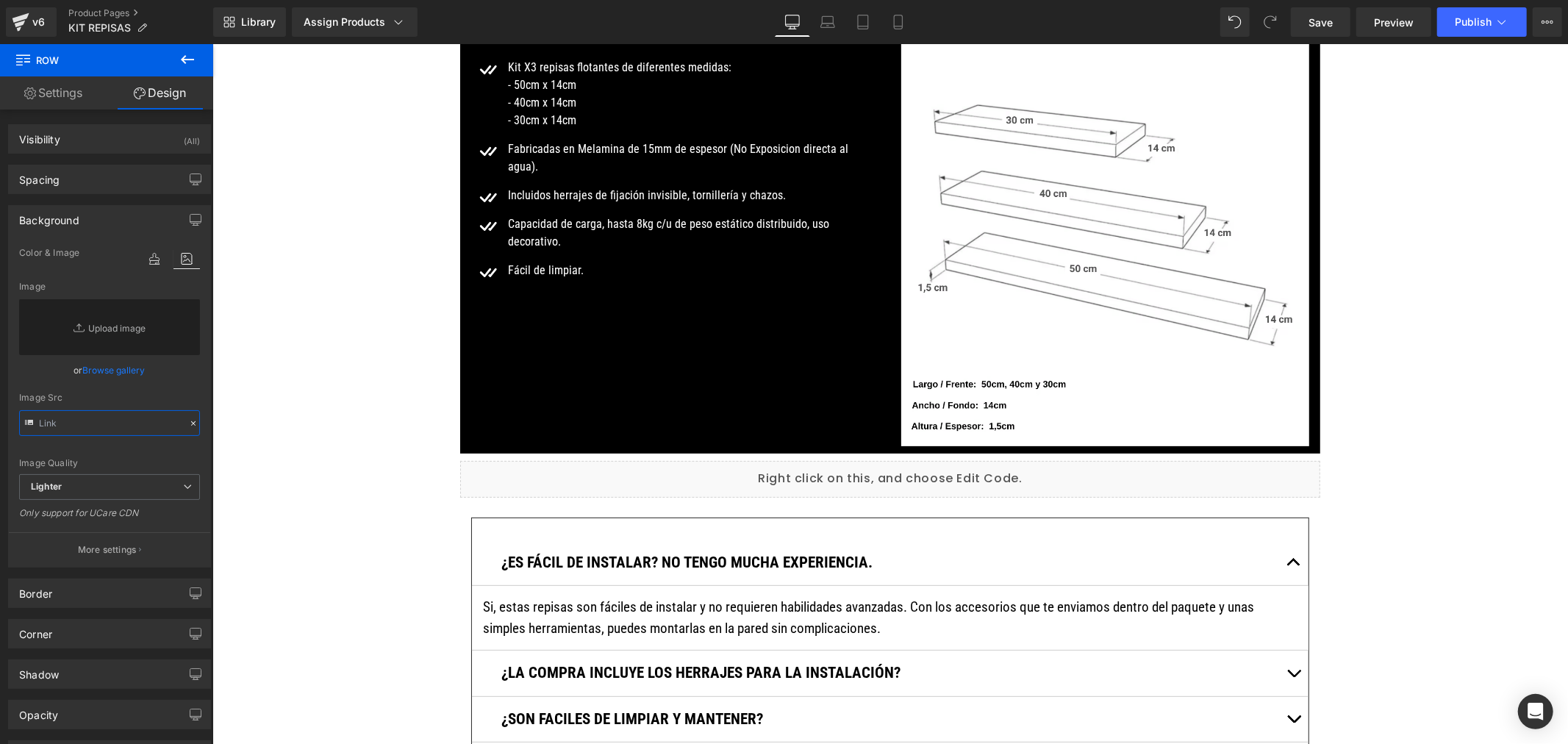
scroll to position [4821, 0]
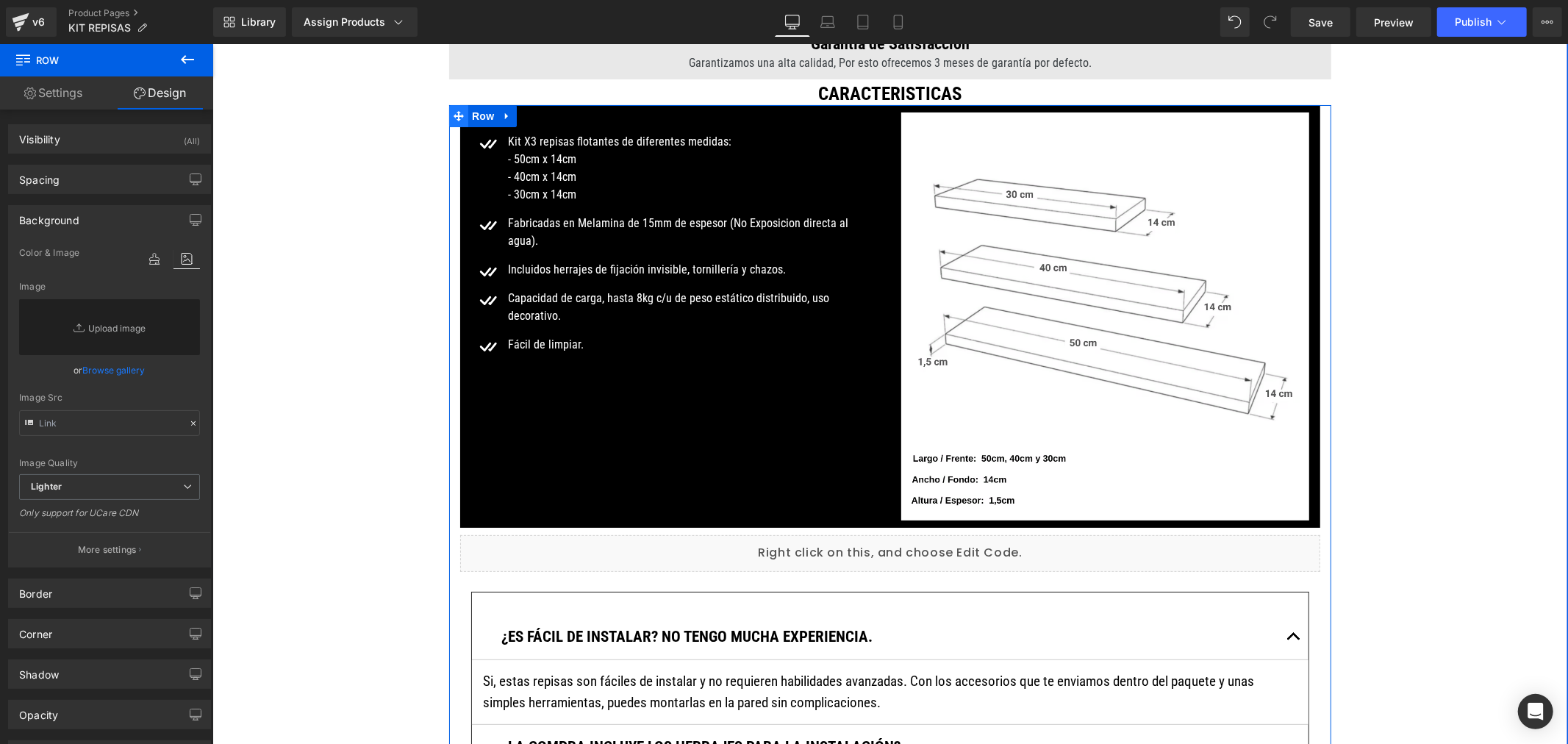
click at [460, 111] on span at bounding box center [458, 115] width 19 height 22
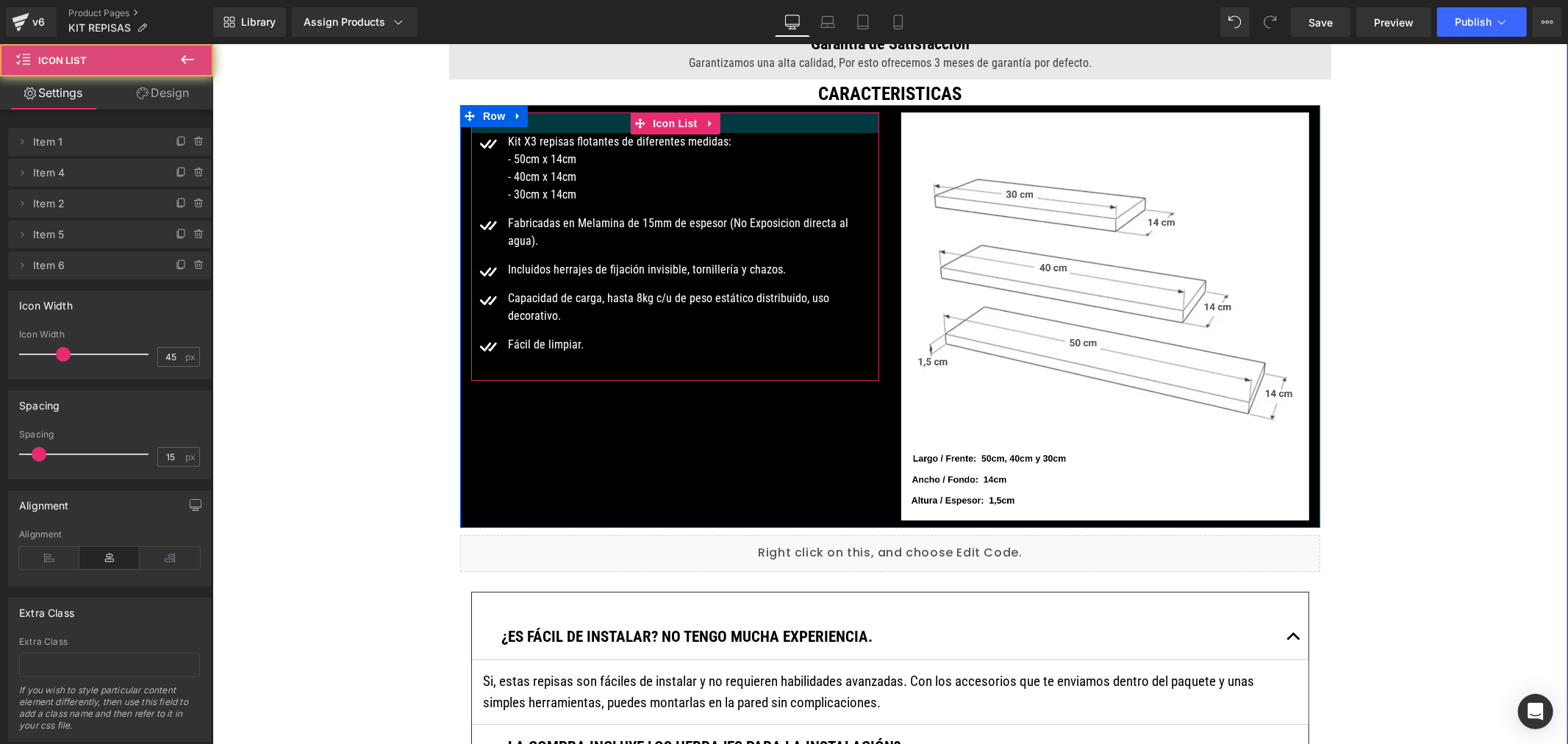
click at [533, 113] on div at bounding box center [674, 122] width 408 height 21
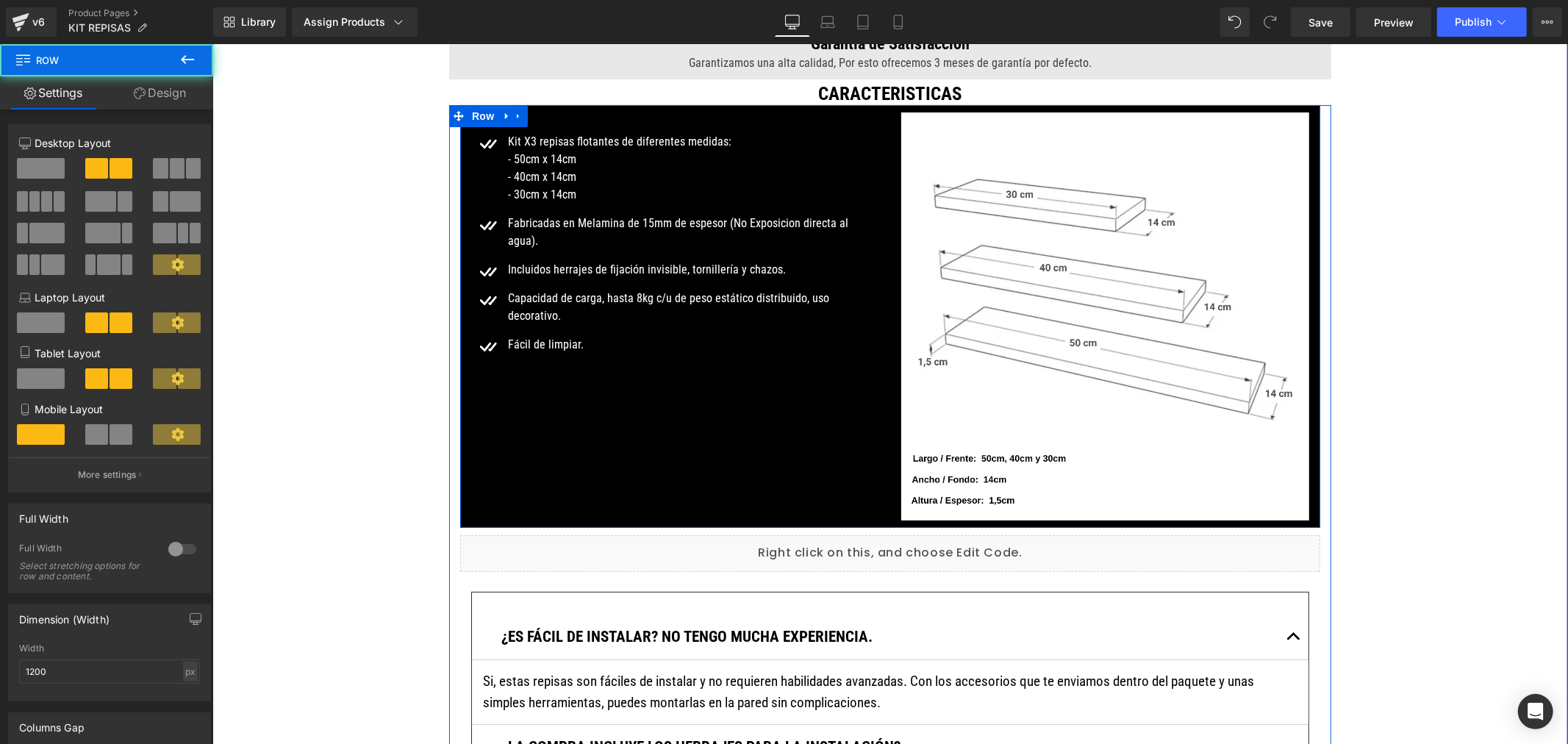
click at [500, 408] on div "Icon Kit X3 repisas flotantes de diferentes medidas: - 50cm x 14cm - 40cm x 14c…" at bounding box center [889, 316] width 860 height 423
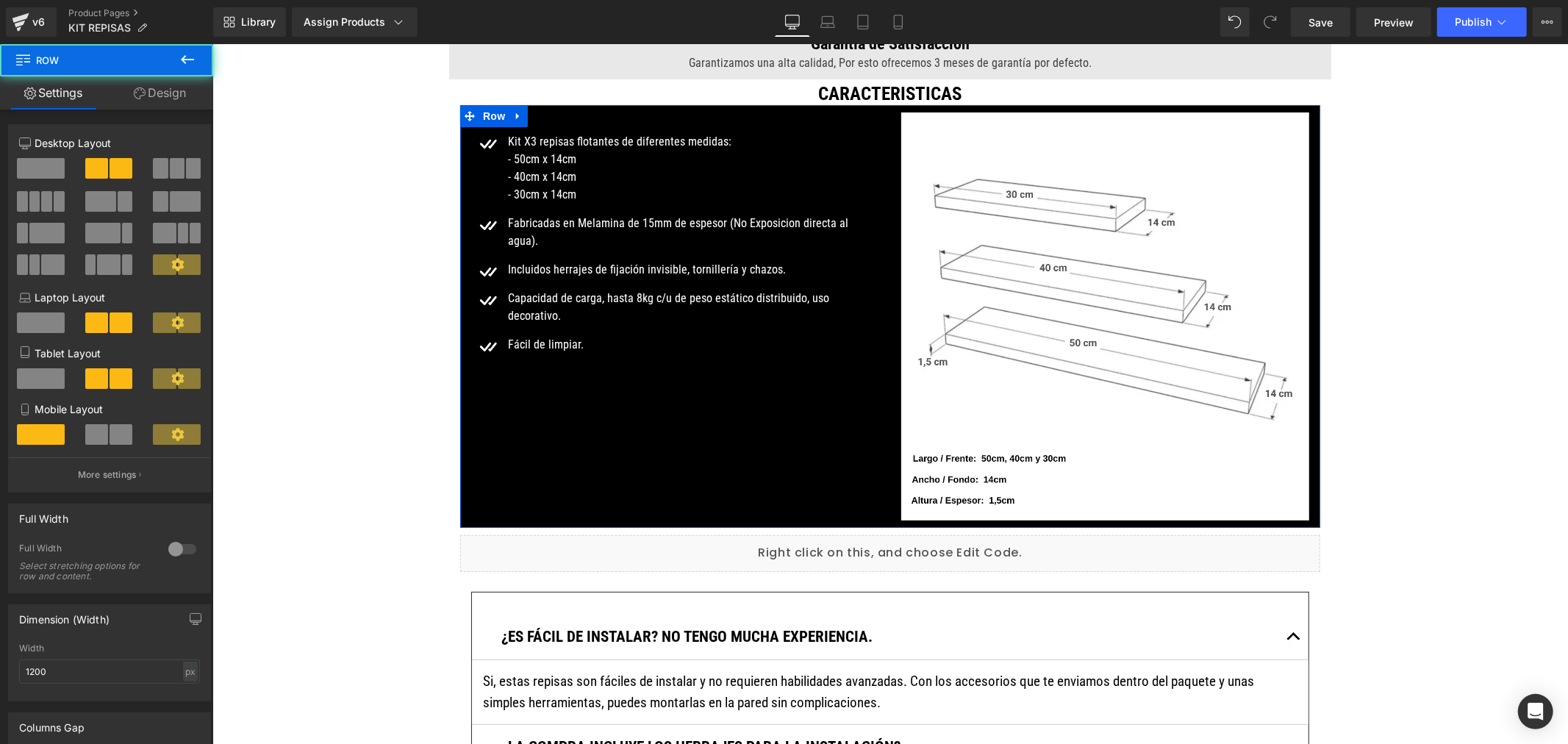
click at [169, 90] on link "Design" at bounding box center [159, 93] width 106 height 33
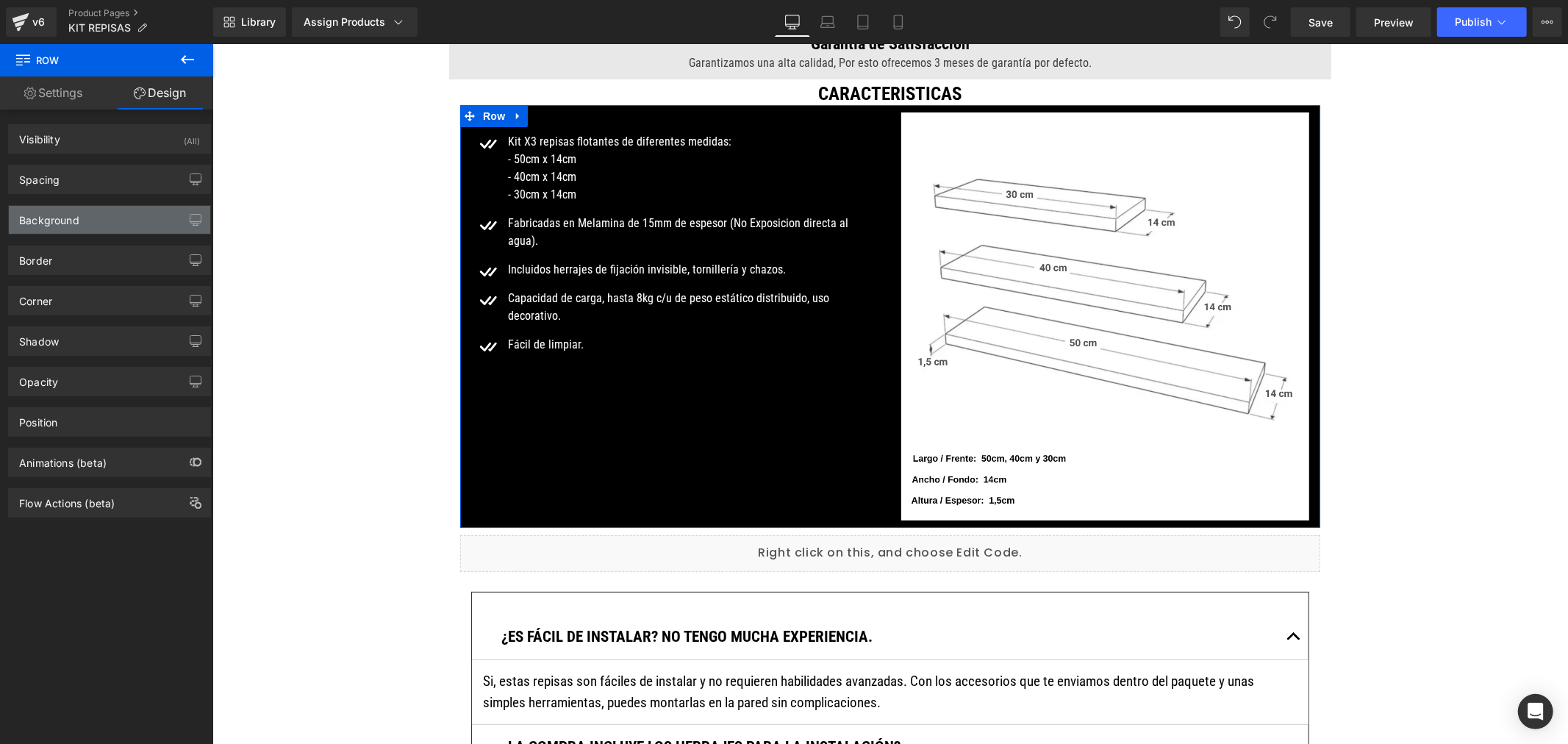
click at [124, 214] on div "Background" at bounding box center [110, 220] width 201 height 28
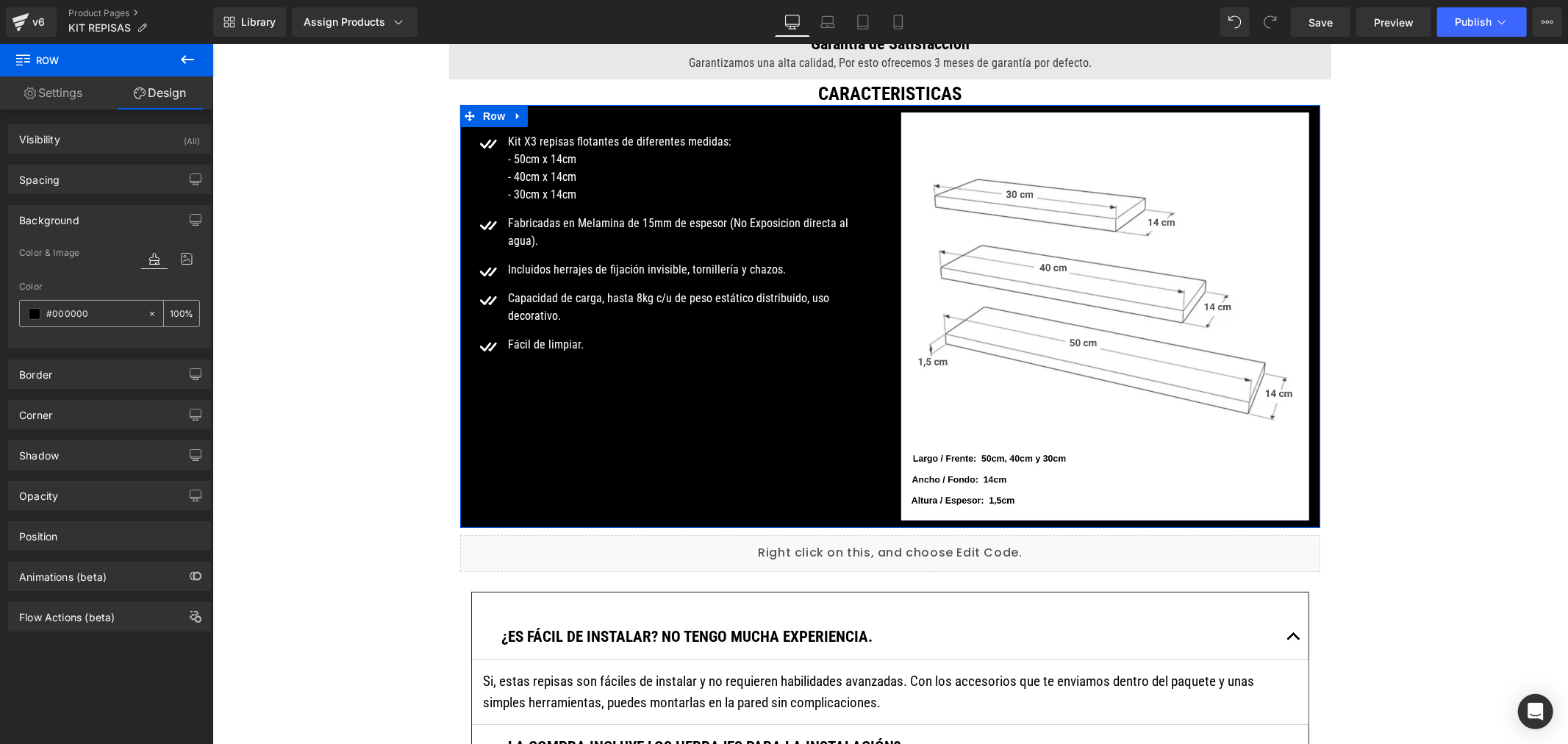
click at [70, 317] on input "#000000" at bounding box center [93, 314] width 94 height 16
click at [191, 261] on icon at bounding box center [186, 258] width 26 height 19
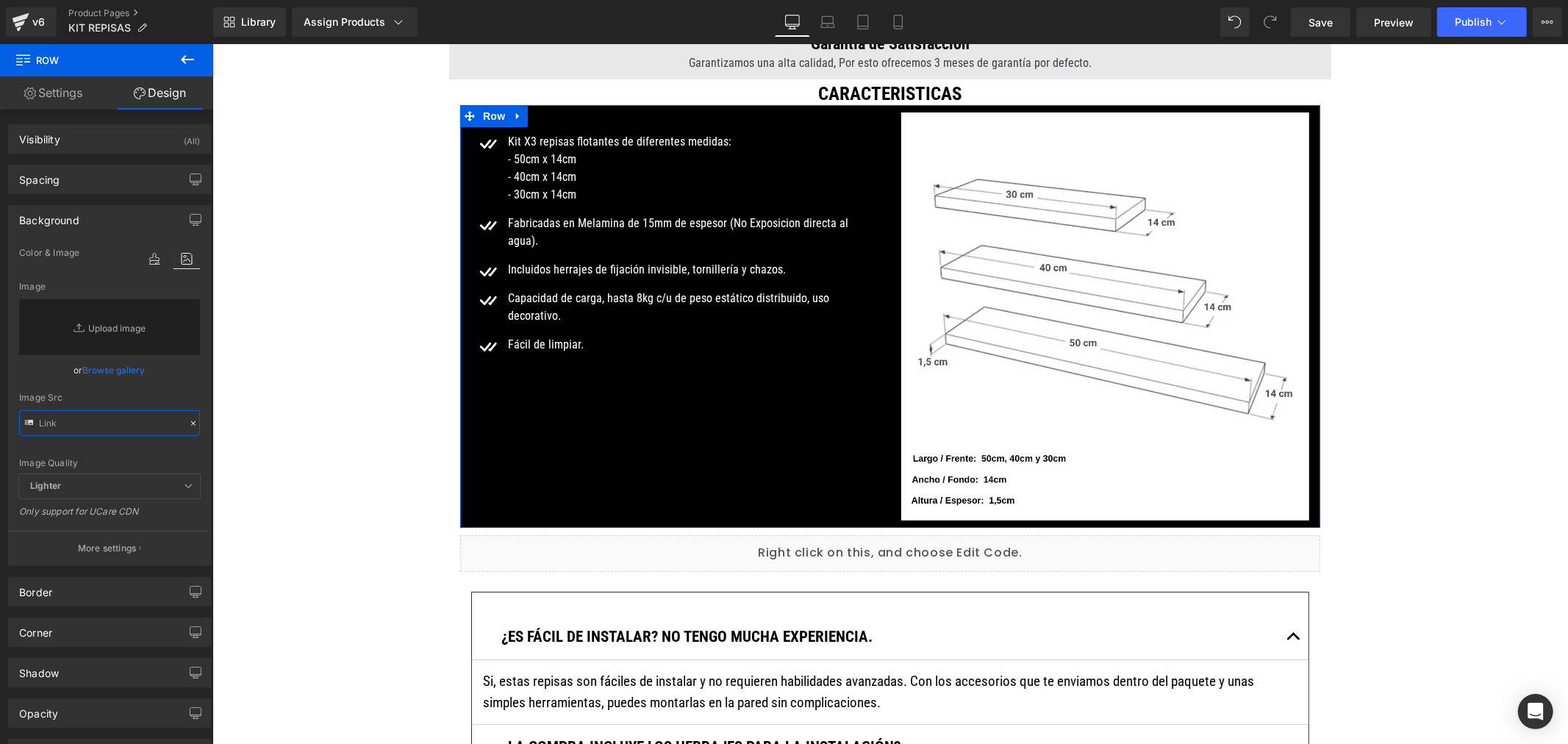
click at [100, 429] on input "text" at bounding box center [109, 423] width 181 height 26
paste input "[URL][DOMAIN_NAME][PERSON_NAME]"
type input "[URL][DOMAIN_NAME][PERSON_NAME]"
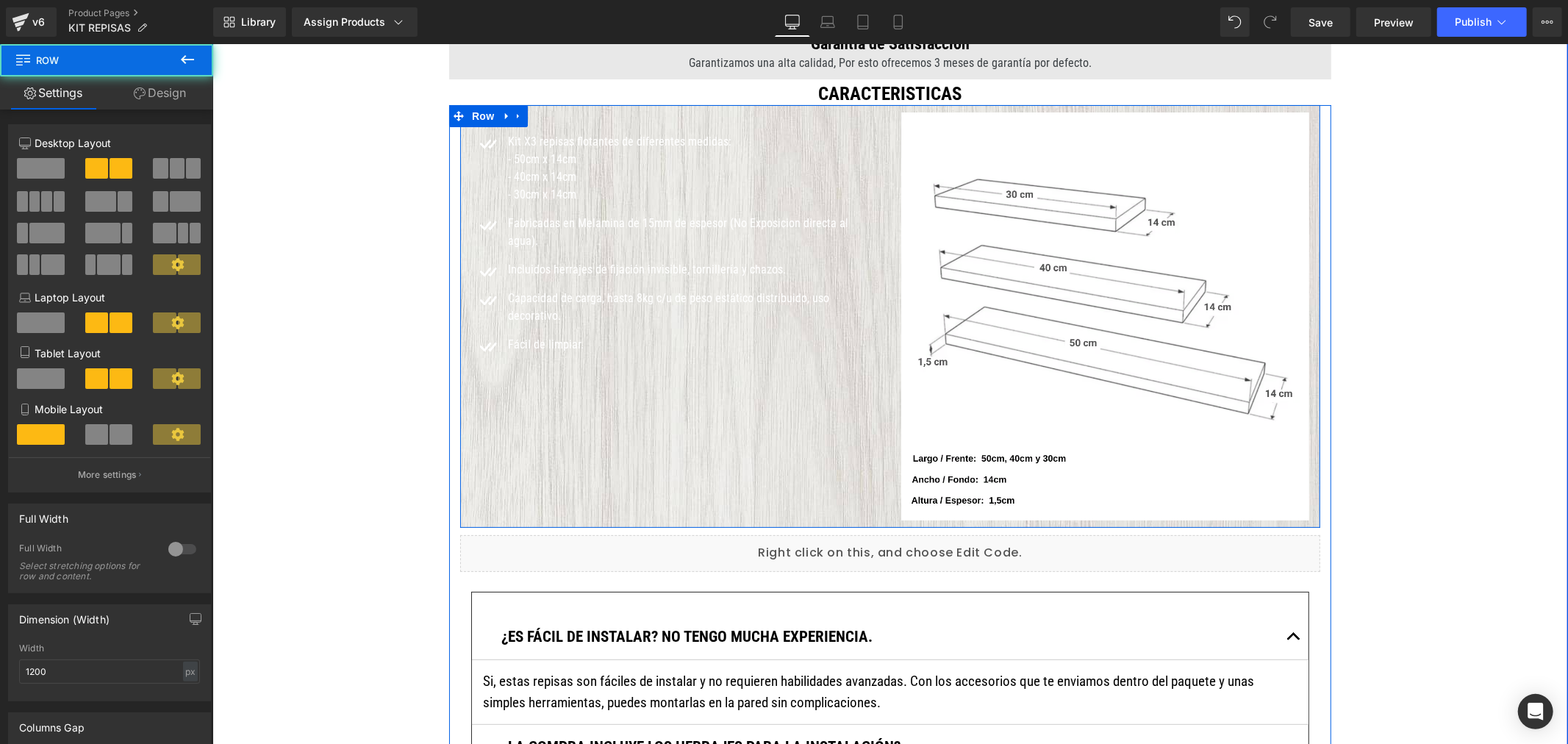
click at [671, 417] on div "Icon Kit X3 repisas flotantes de diferentes medidas: - 50cm x 14cm - 40cm x 14c…" at bounding box center [889, 316] width 860 height 423
click at [537, 337] on font "Fácil de limpiar." at bounding box center [545, 343] width 76 height 14
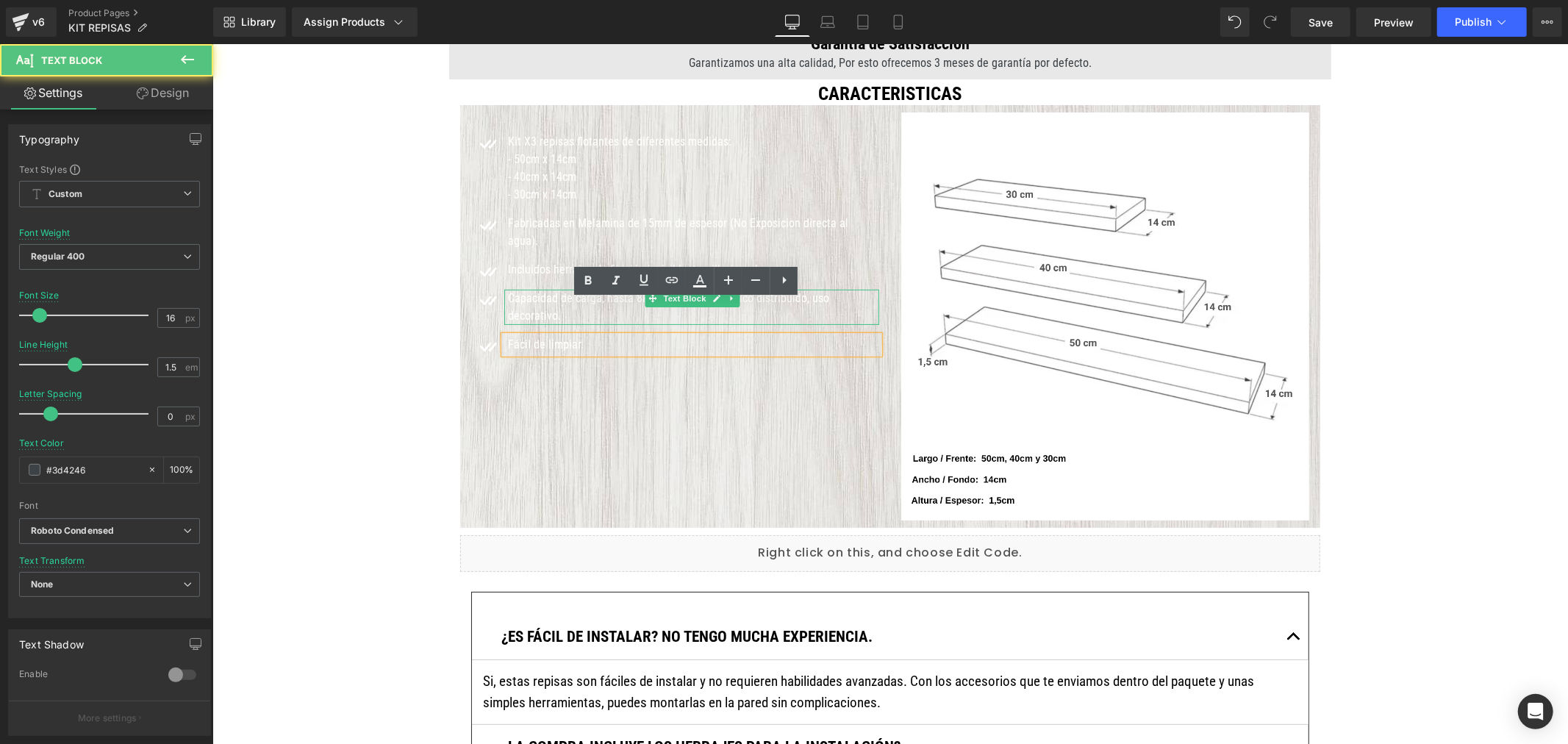
click at [522, 290] on font "Capacidad de carga, hasta 8kg c/u de peso estático distribuido, uso decorativo." at bounding box center [668, 306] width 322 height 31
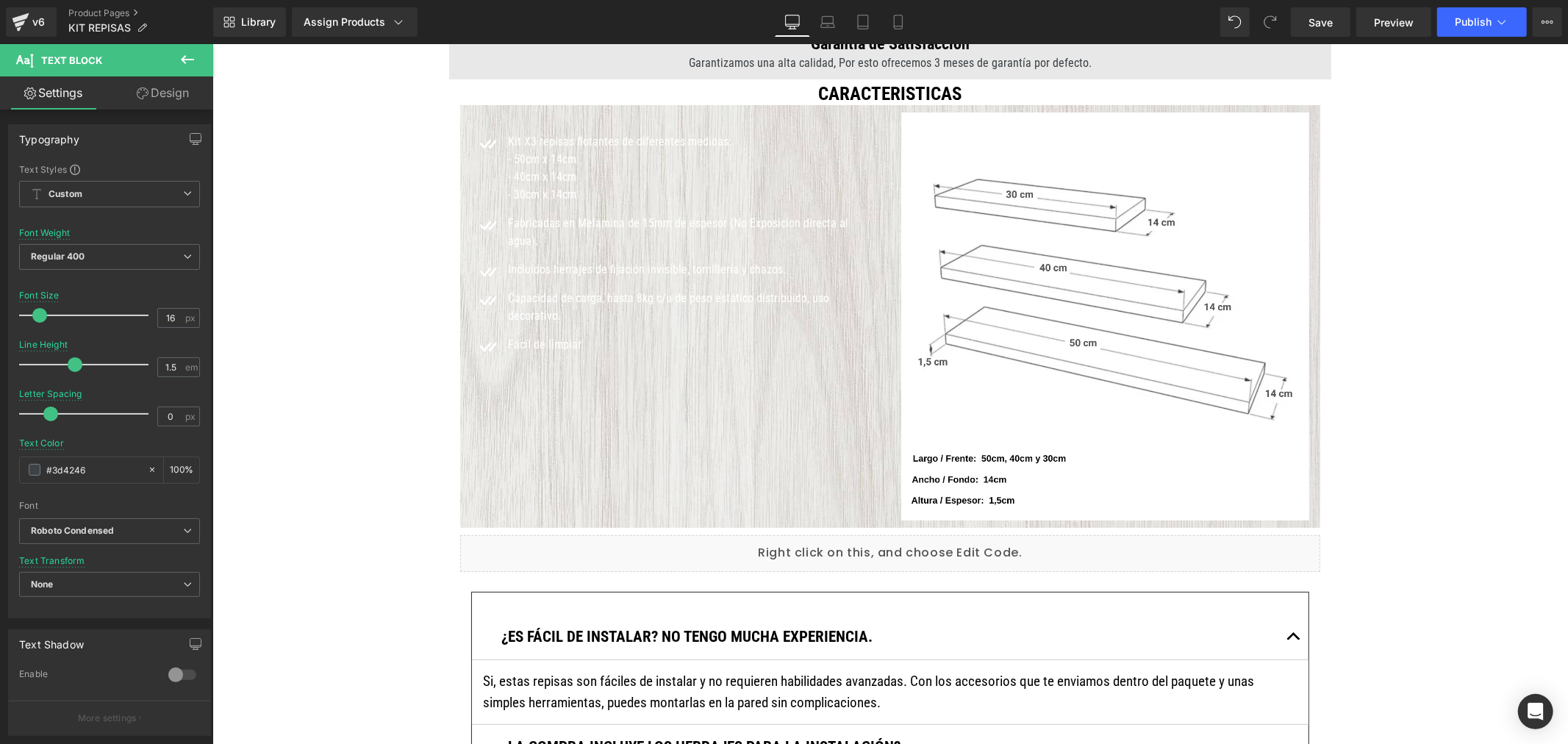
click at [149, 91] on link "Design" at bounding box center [162, 93] width 106 height 33
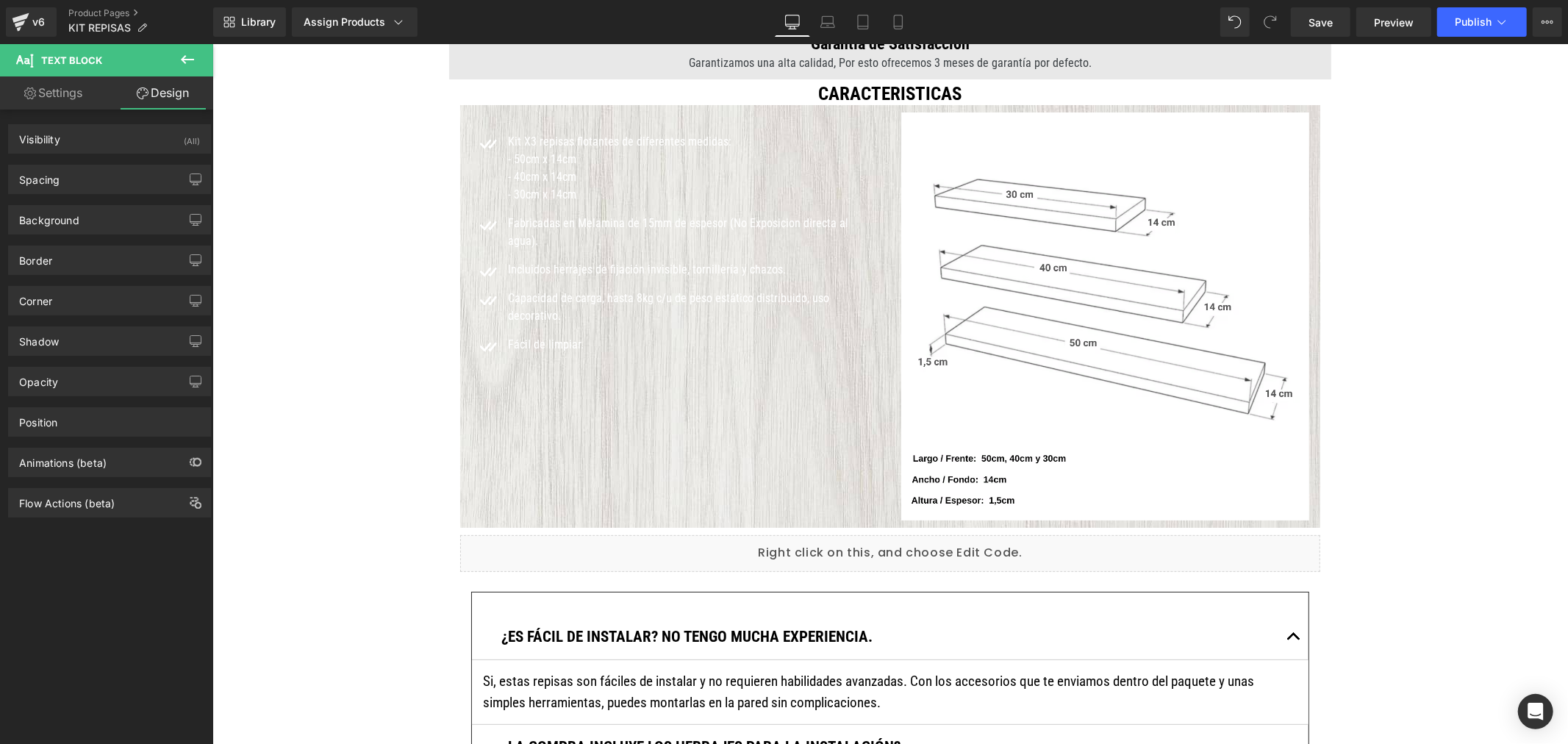
click at [58, 91] on link "Settings" at bounding box center [53, 93] width 106 height 33
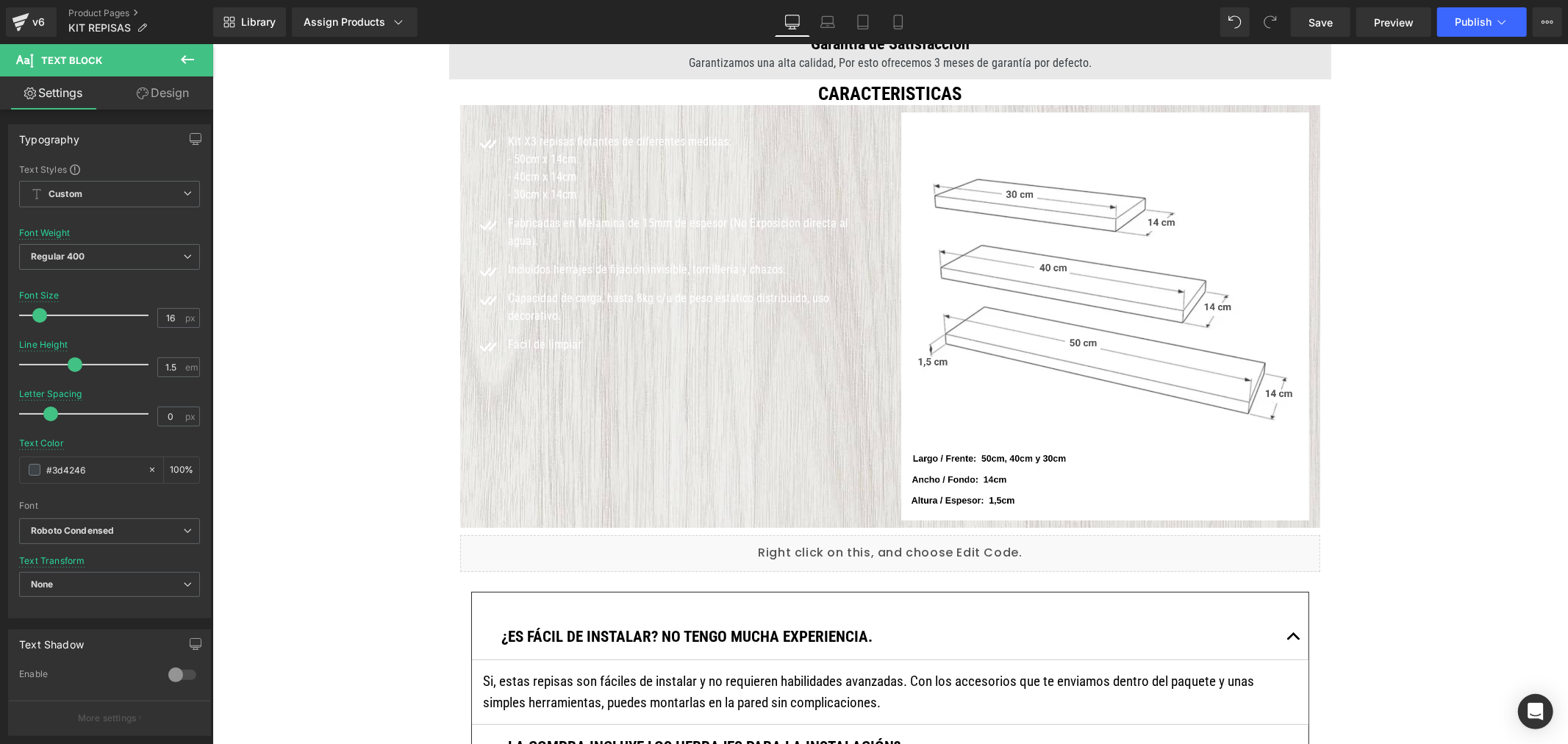
click at [613, 385] on div "Icon Kit X3 repisas flotantes de diferentes medidas: - 50cm x 14cm - 40cm x 14c…" at bounding box center [889, 316] width 860 height 423
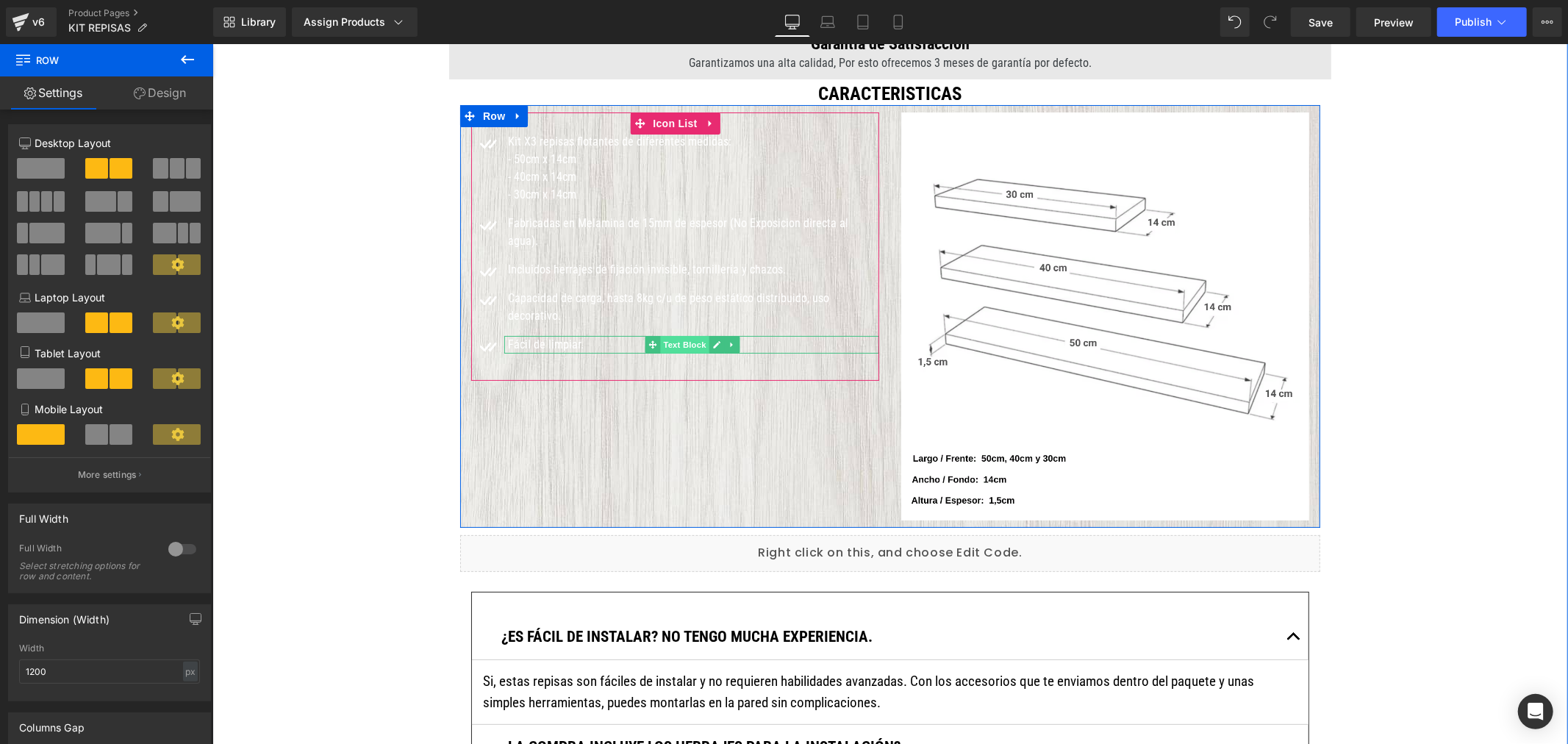
click at [660, 336] on span "Text Block" at bounding box center [683, 344] width 49 height 17
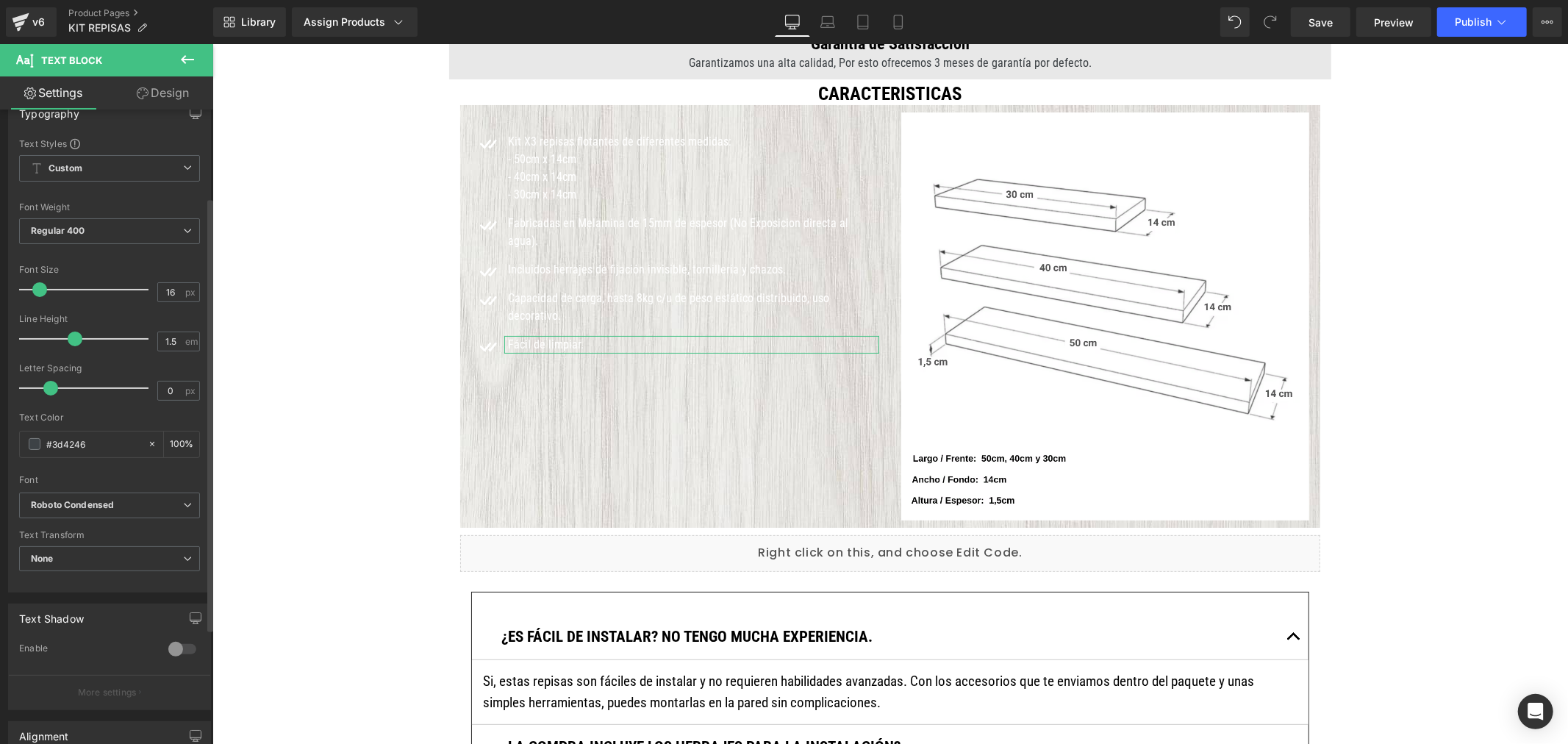
scroll to position [0, 0]
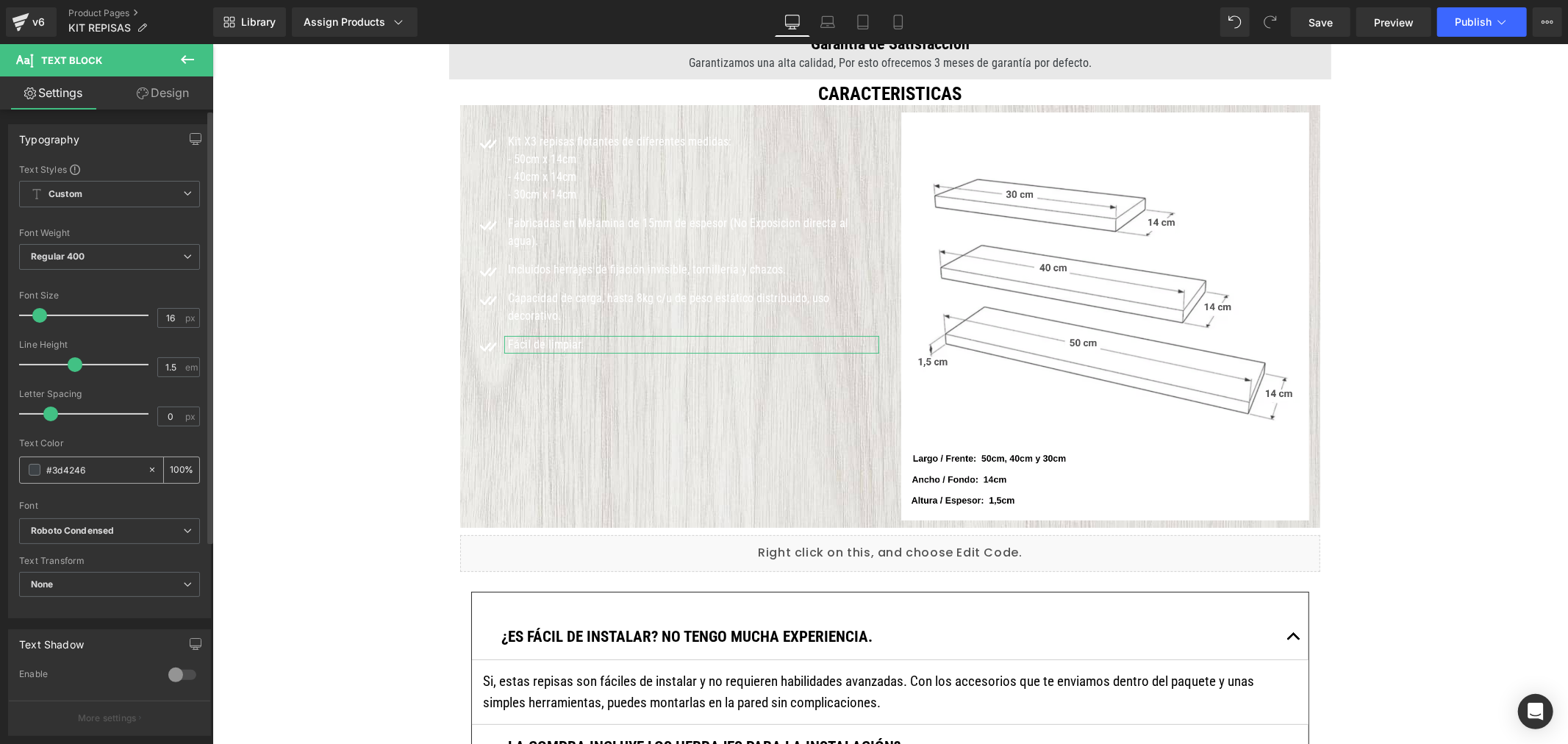
click at [30, 466] on span at bounding box center [35, 470] width 12 height 12
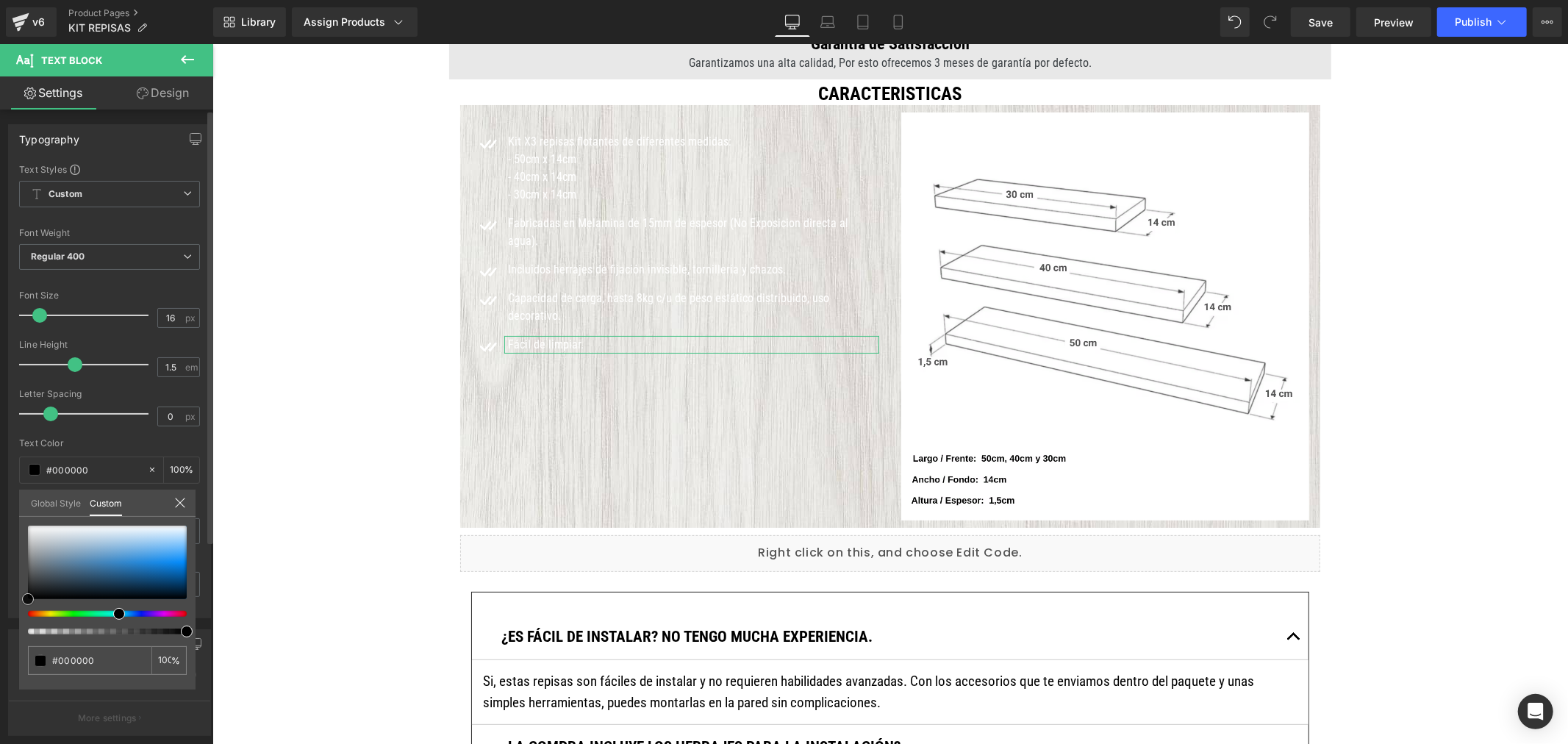
drag, startPoint x: 35, startPoint y: 580, endPoint x: 0, endPoint y: 621, distance: 53.9
click at [0, 619] on div "Typography Text Styles Custom Custom Setup Global Style Custom Setup Global Sty…" at bounding box center [110, 365] width 220 height 506
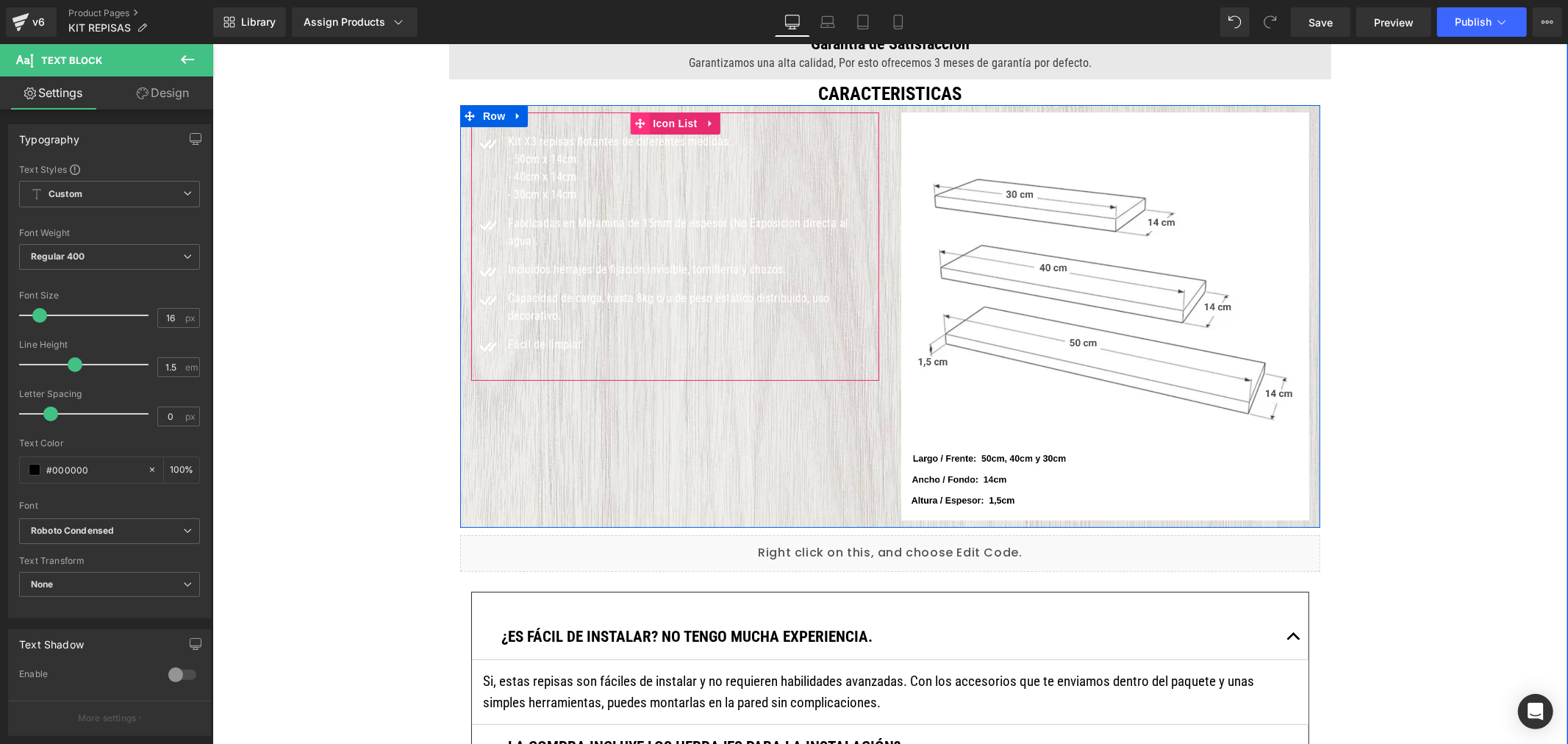
click at [636, 122] on icon at bounding box center [639, 123] width 10 height 10
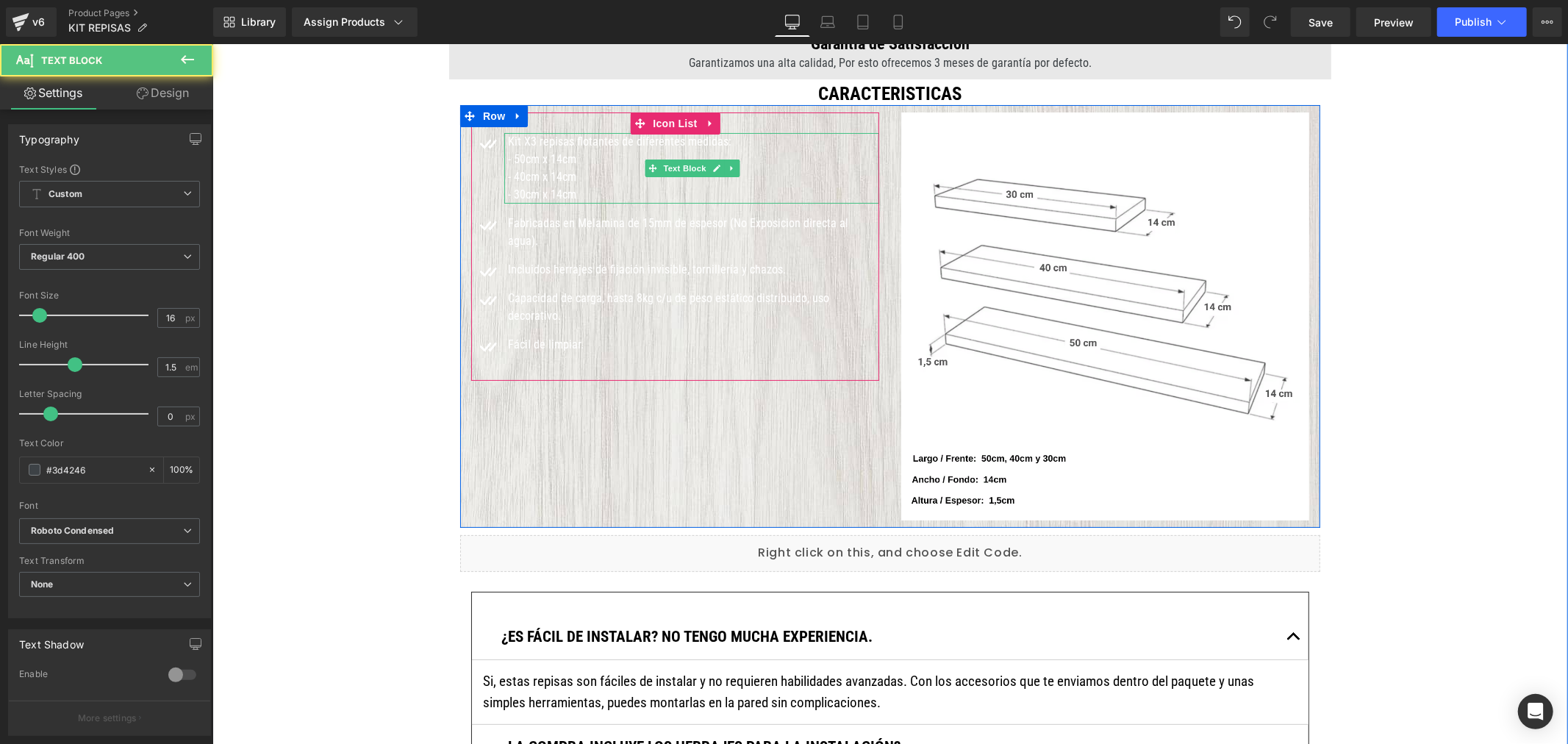
click at [537, 148] on div "Kit X3 repisas flotantes de diferentes medidas:" at bounding box center [692, 140] width 371 height 17
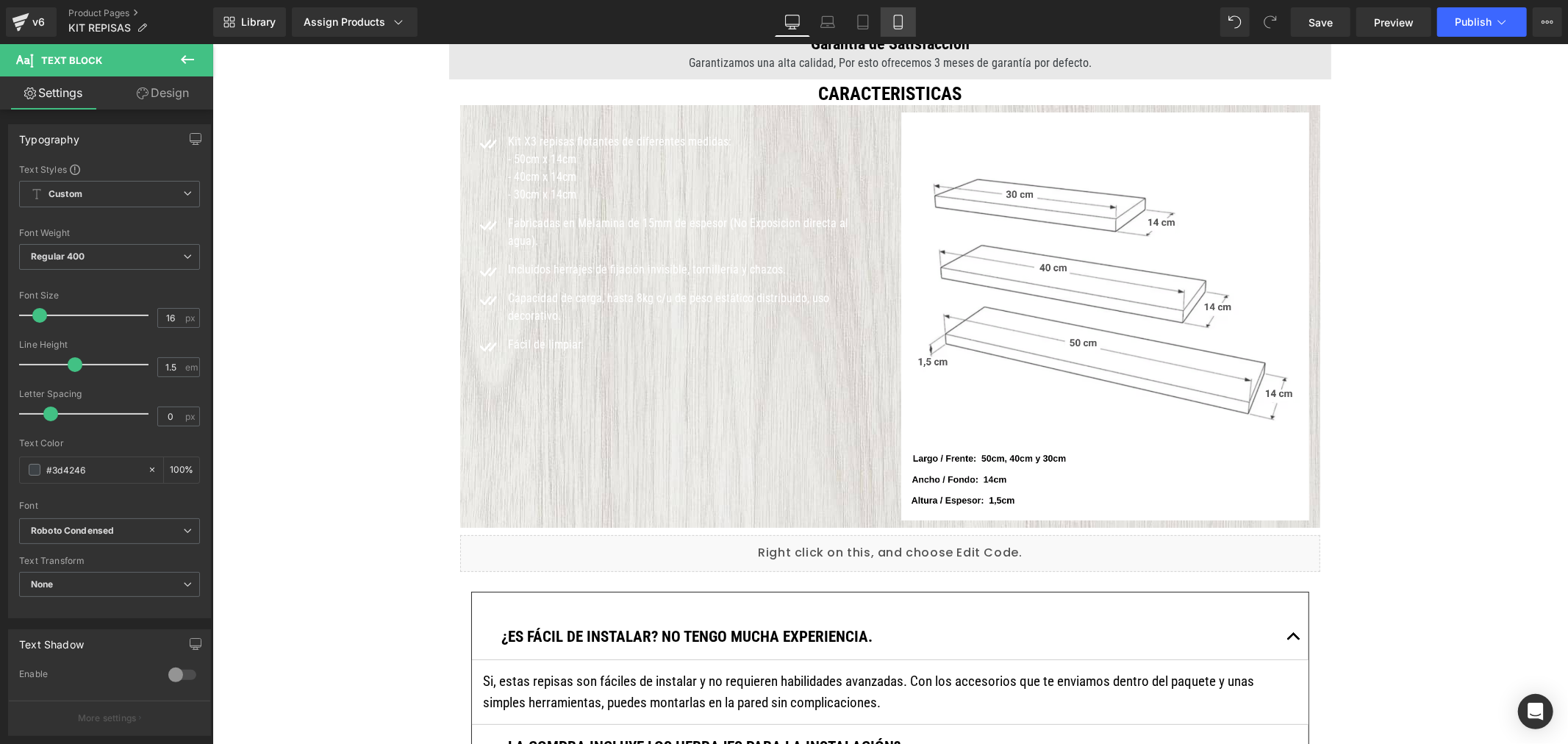
click at [898, 23] on icon at bounding box center [899, 22] width 15 height 15
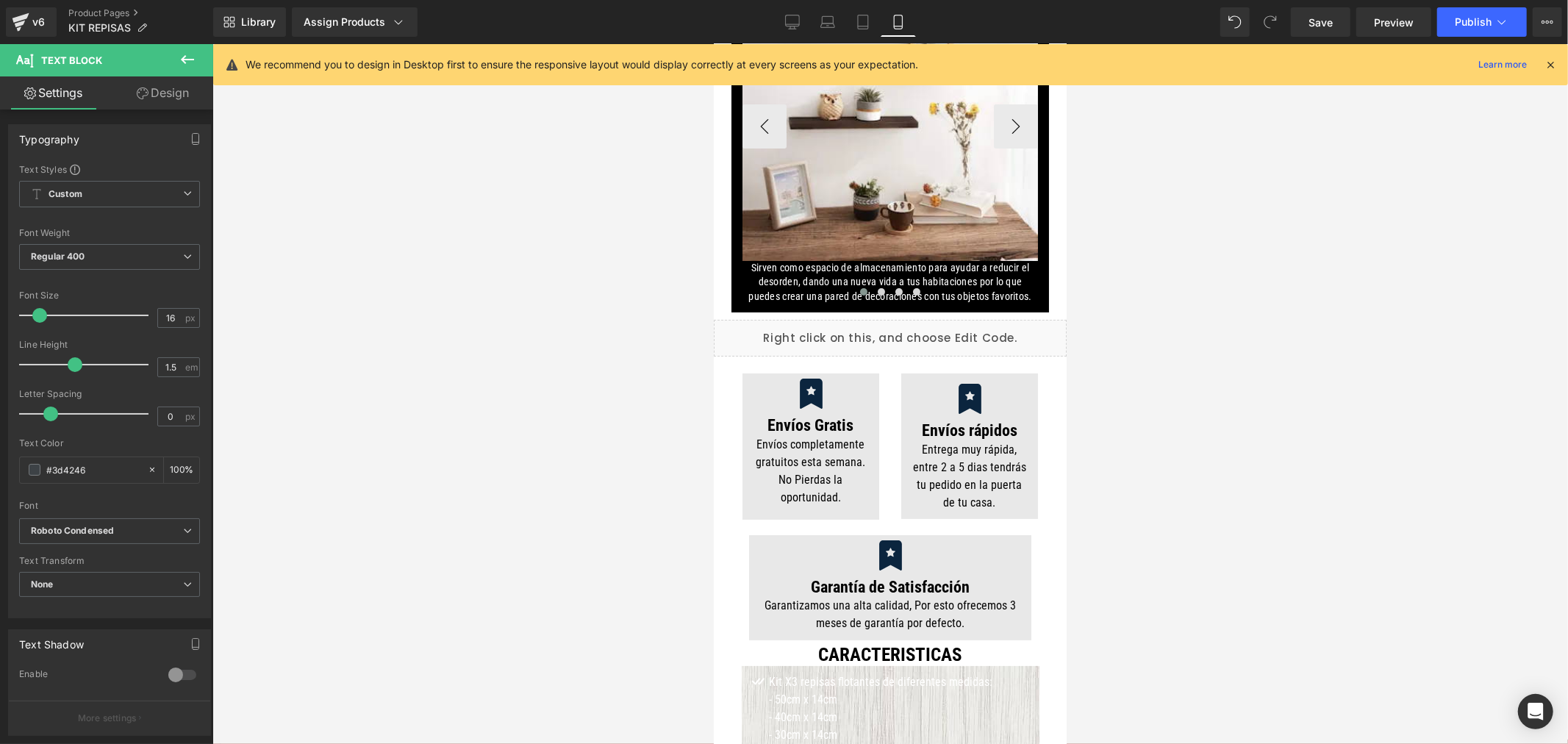
scroll to position [4651, 0]
click at [799, 16] on icon at bounding box center [791, 21] width 14 height 11
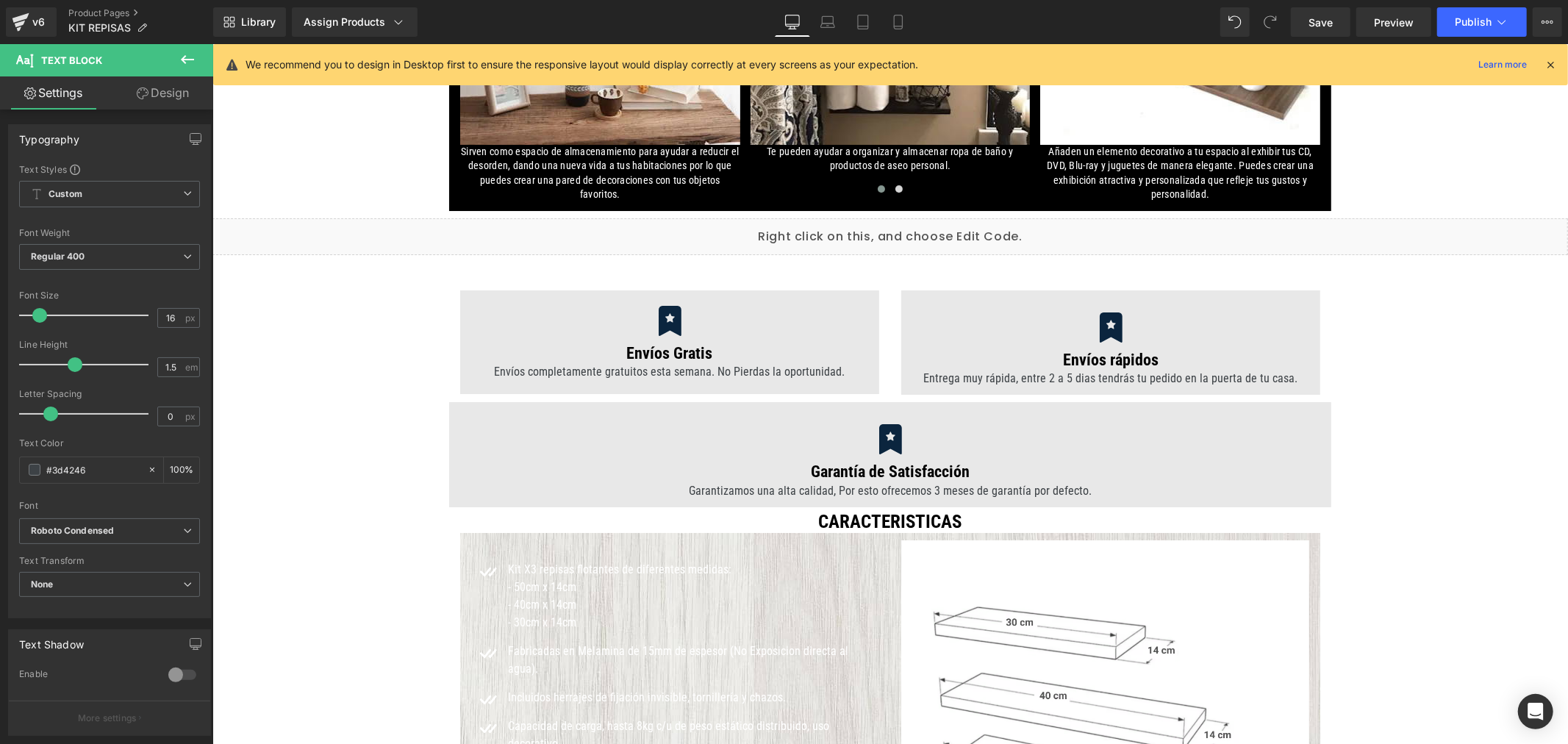
scroll to position [4670, 0]
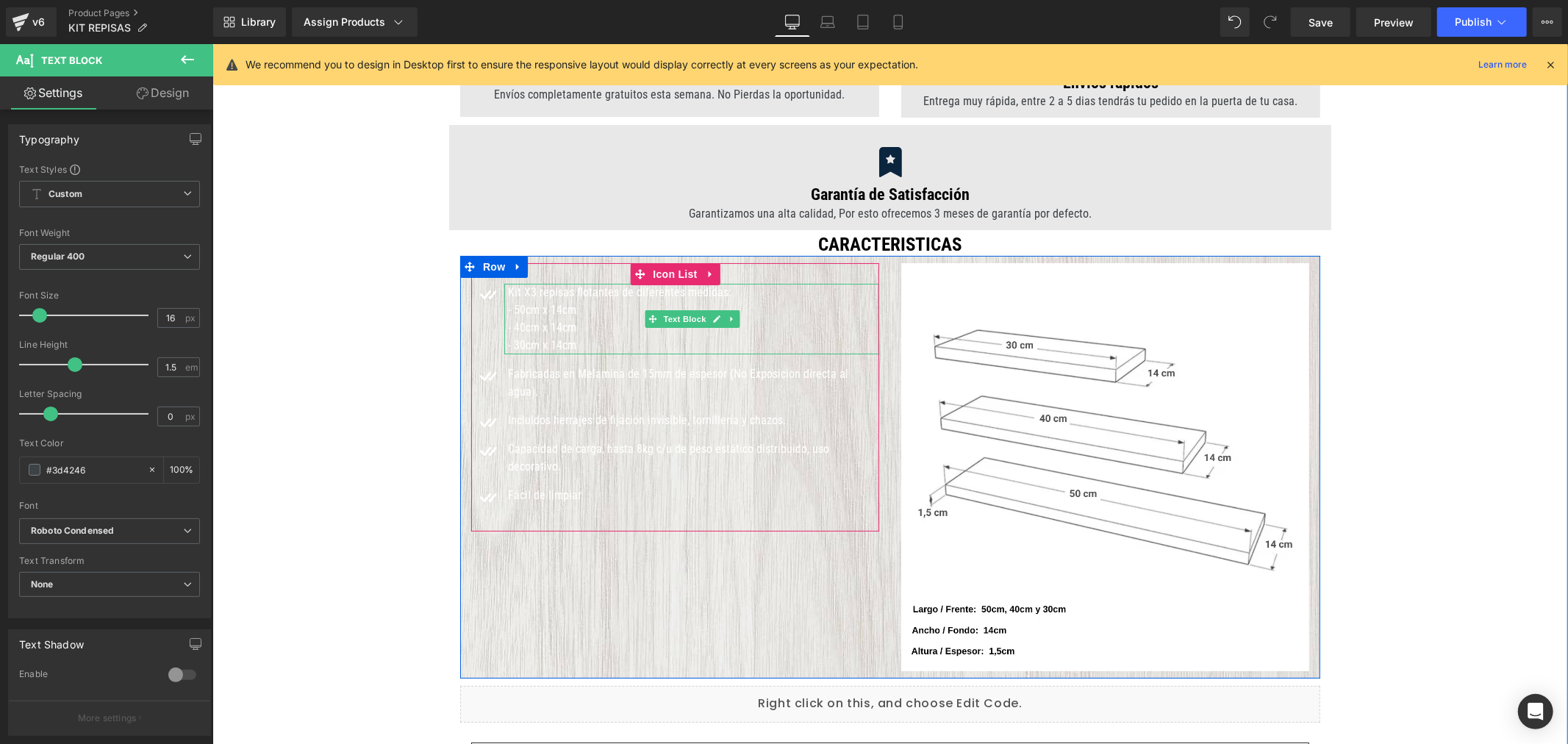
click at [554, 297] on font "Kit X3 repisas flotantes de diferentes medidas:" at bounding box center [618, 291] width 223 height 14
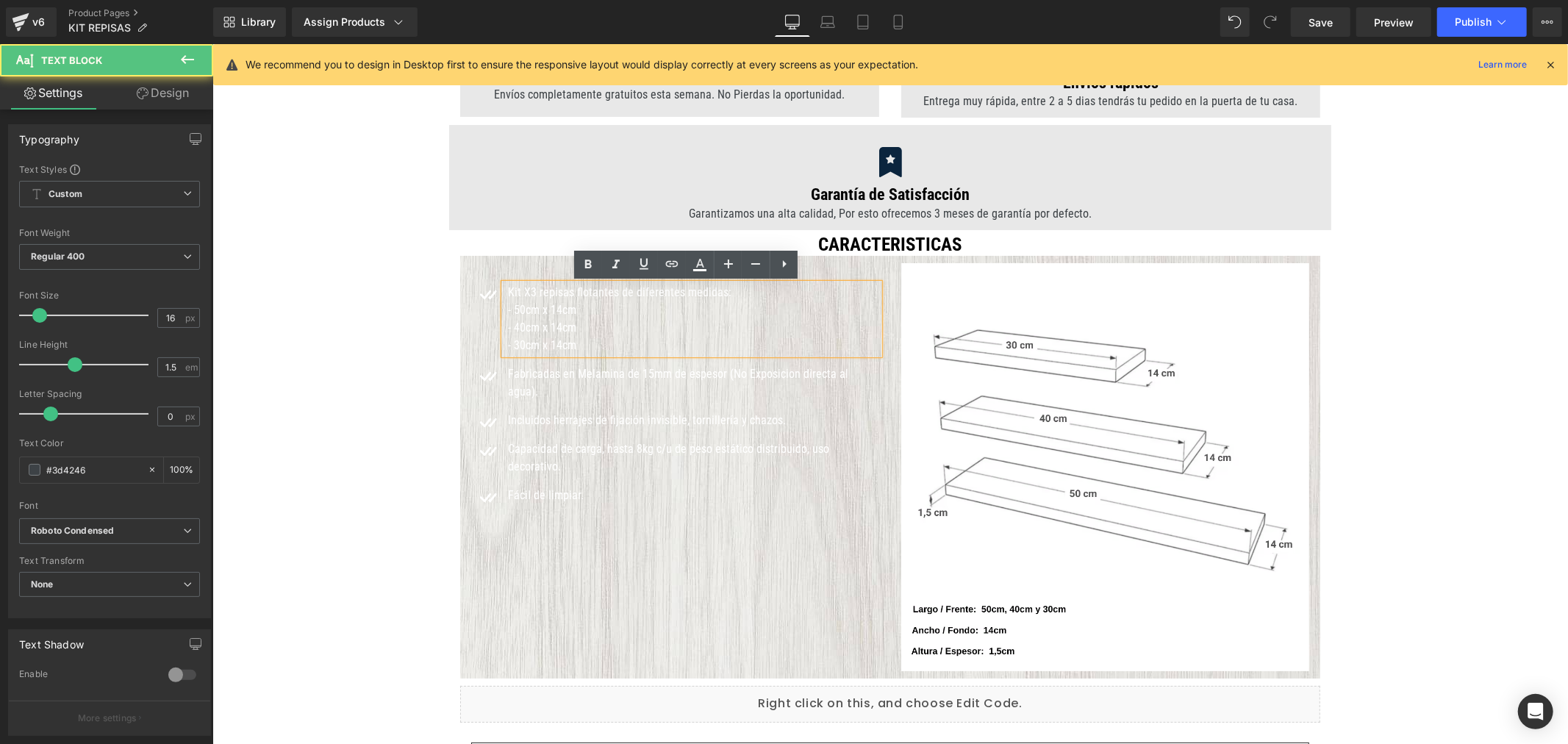
click at [570, 301] on div "- 50cm x 14cm" at bounding box center [692, 309] width 371 height 17
click at [533, 304] on font "- 50cm x 14cm" at bounding box center [541, 308] width 68 height 14
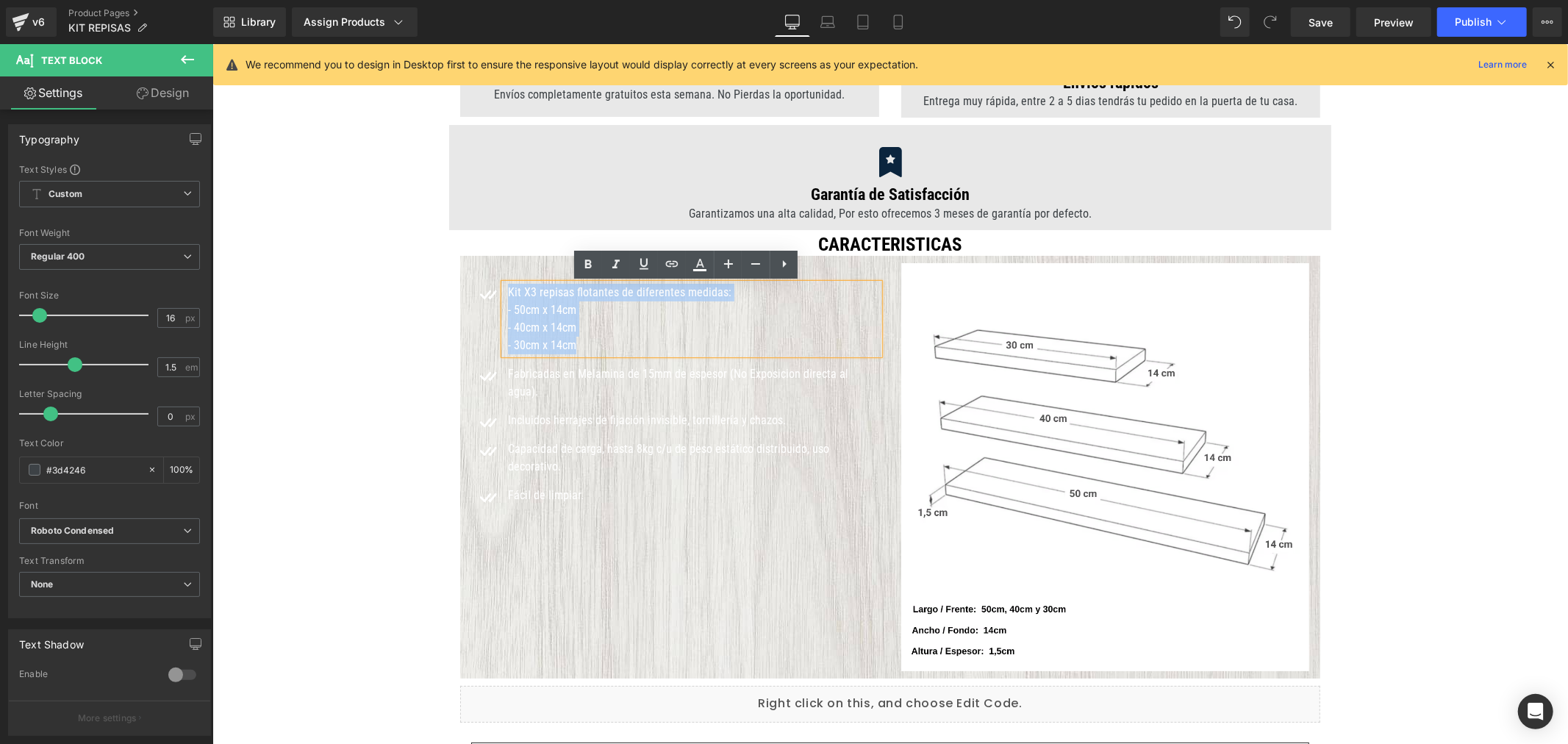
drag, startPoint x: 594, startPoint y: 341, endPoint x: 500, endPoint y: 286, distance: 108.9
click at [504, 286] on div "Kit X3 repisas flotantes de diferentes medidas: - 50cm x 14cm - 40cm x 14cm - 3…" at bounding box center [691, 318] width 375 height 71
click at [697, 262] on icon at bounding box center [699, 264] width 17 height 17
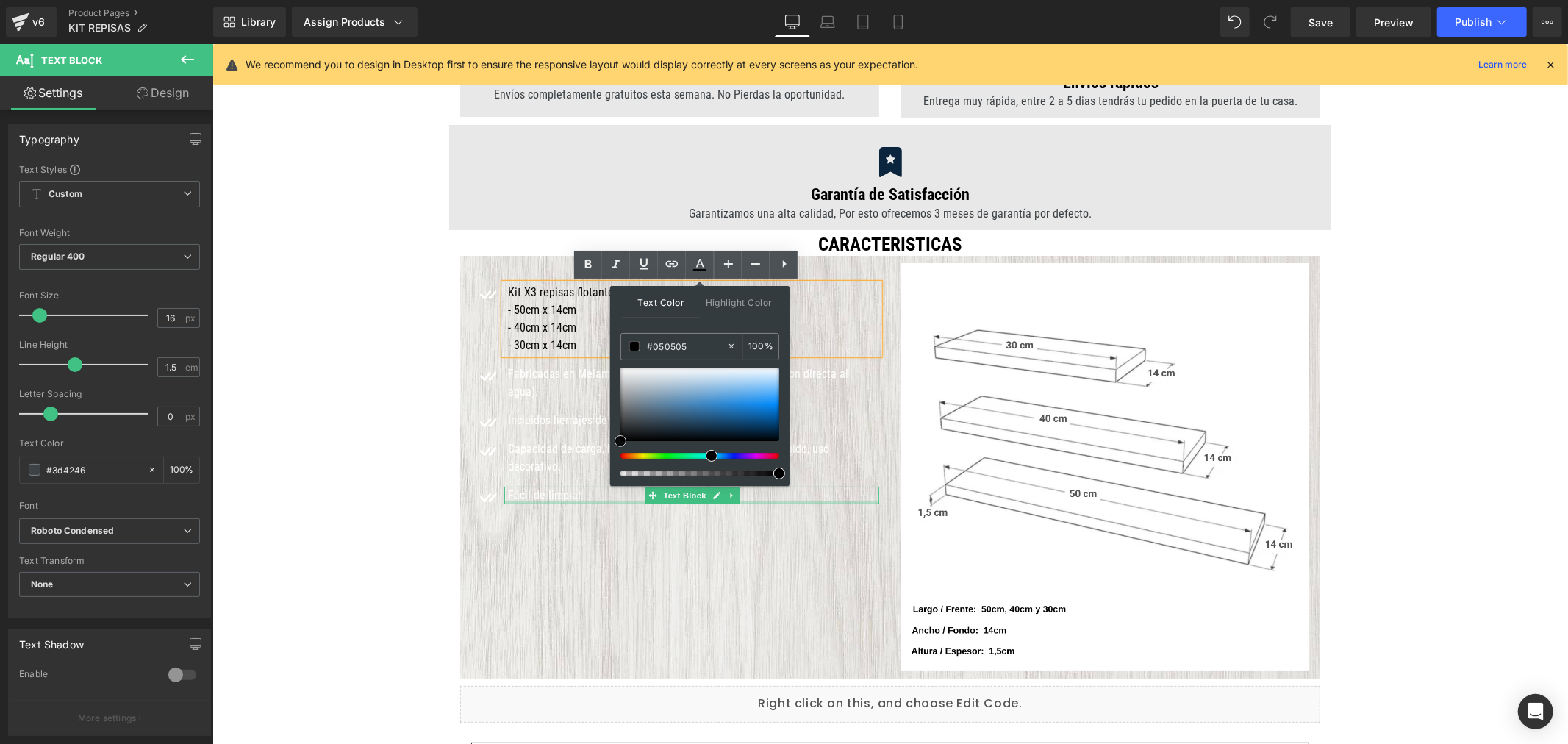
drag, startPoint x: 838, startPoint y: 465, endPoint x: 598, endPoint y: 468, distance: 240.0
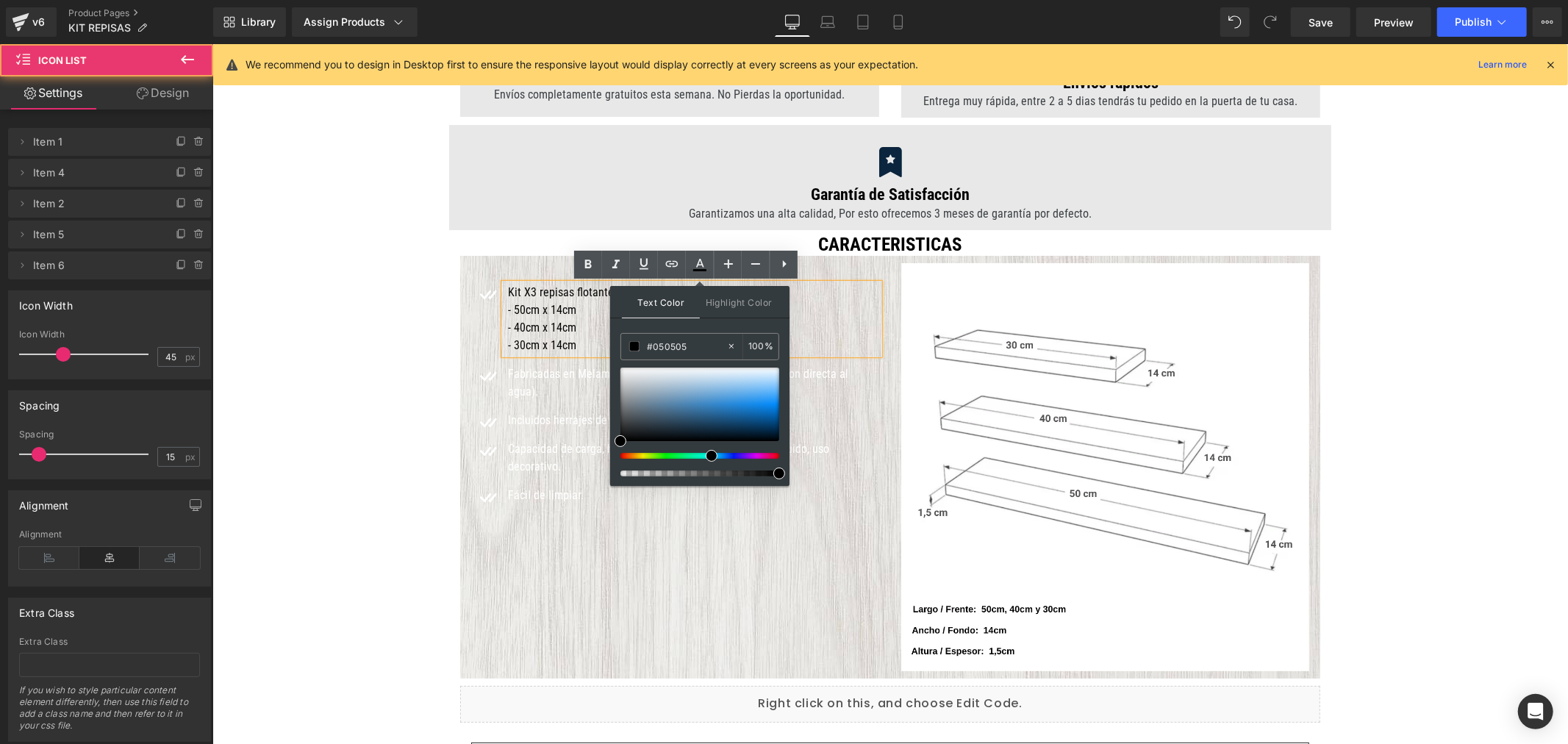
click at [540, 386] on ul "Icon Kit X3 repisas flotantes de diferentes medidas: - 50cm x 14cm - 40cm x 14c…" at bounding box center [674, 398] width 408 height 232
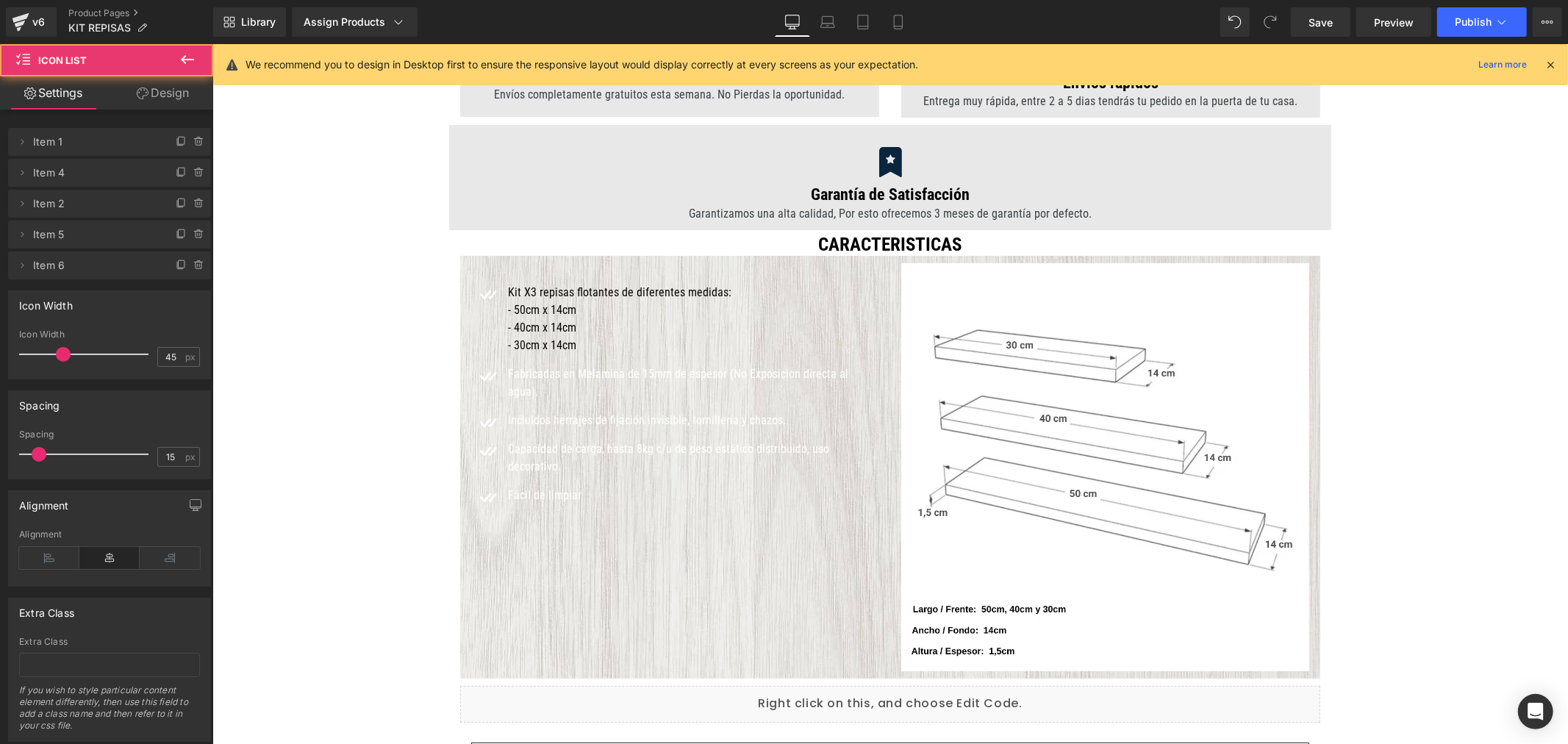
click at [566, 373] on font "Fabricadas en Melamina de 15mm de espesor (No Exposicion directa al agua)." at bounding box center [677, 382] width 340 height 31
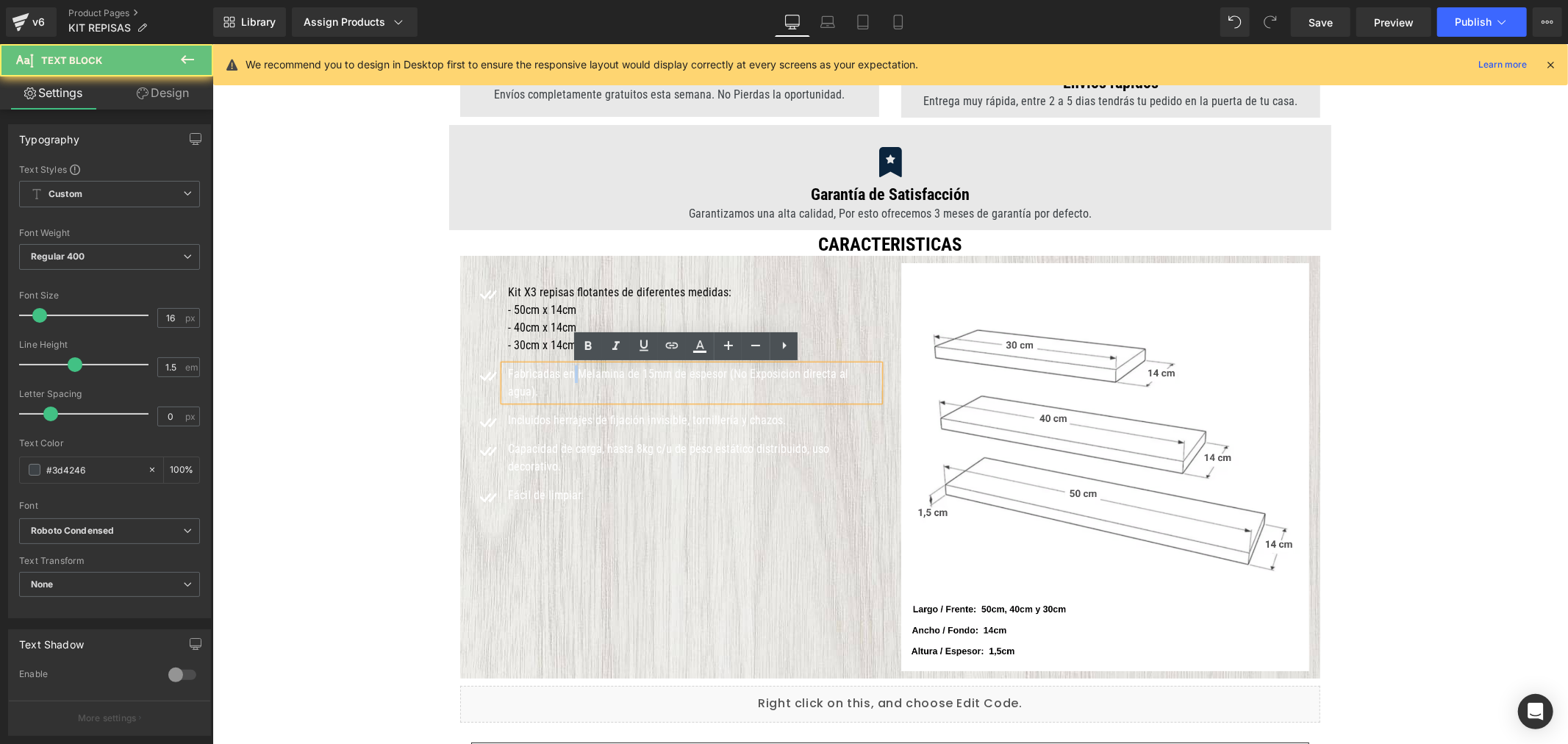
click at [566, 373] on font "Fabricadas en Melamina de 15mm de espesor (No Exposicion directa al agua)." at bounding box center [677, 382] width 340 height 31
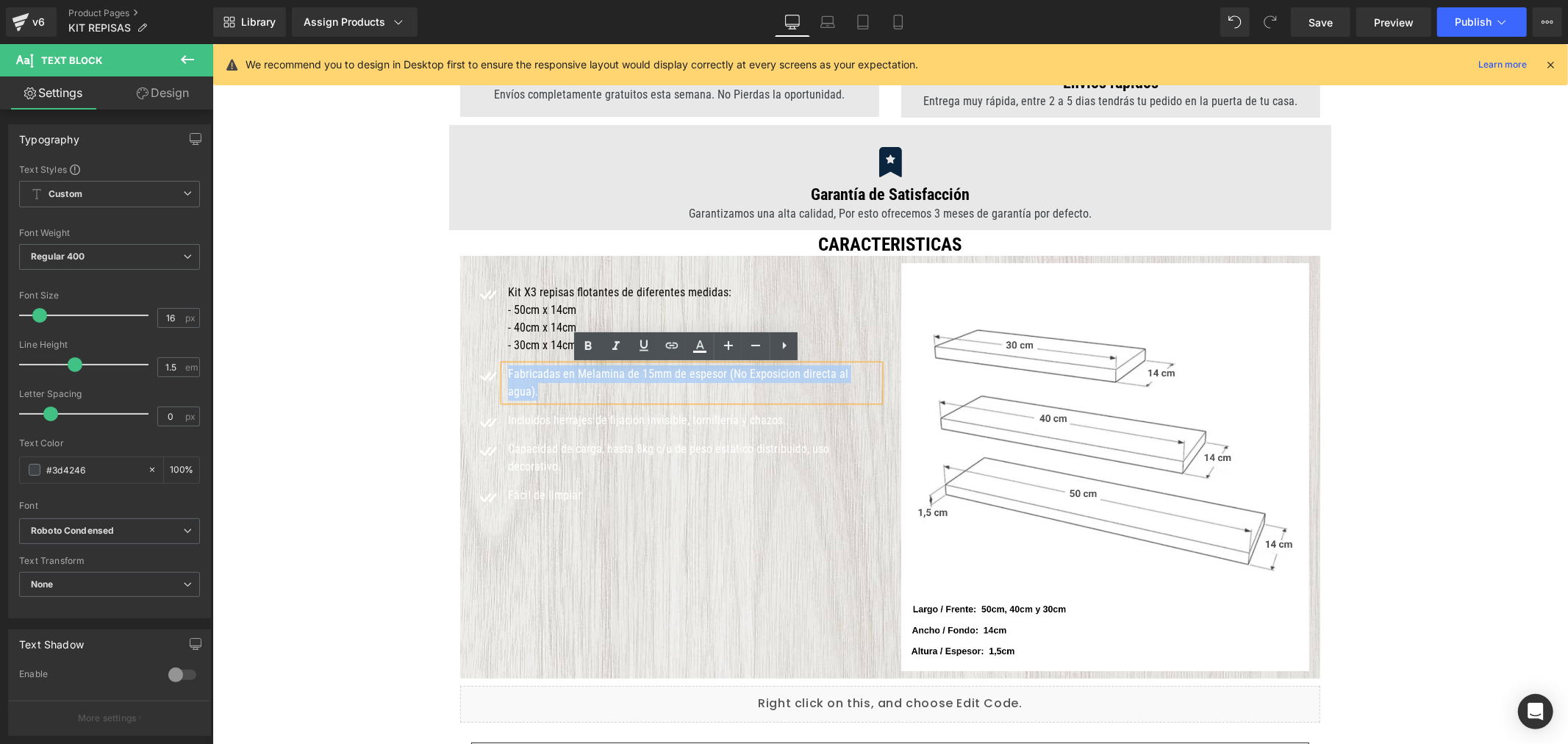
click at [566, 373] on font "Fabricadas en Melamina de 15mm de espesor (No Exposicion directa al agua)." at bounding box center [677, 382] width 340 height 31
click at [697, 344] on icon at bounding box center [699, 346] width 17 height 17
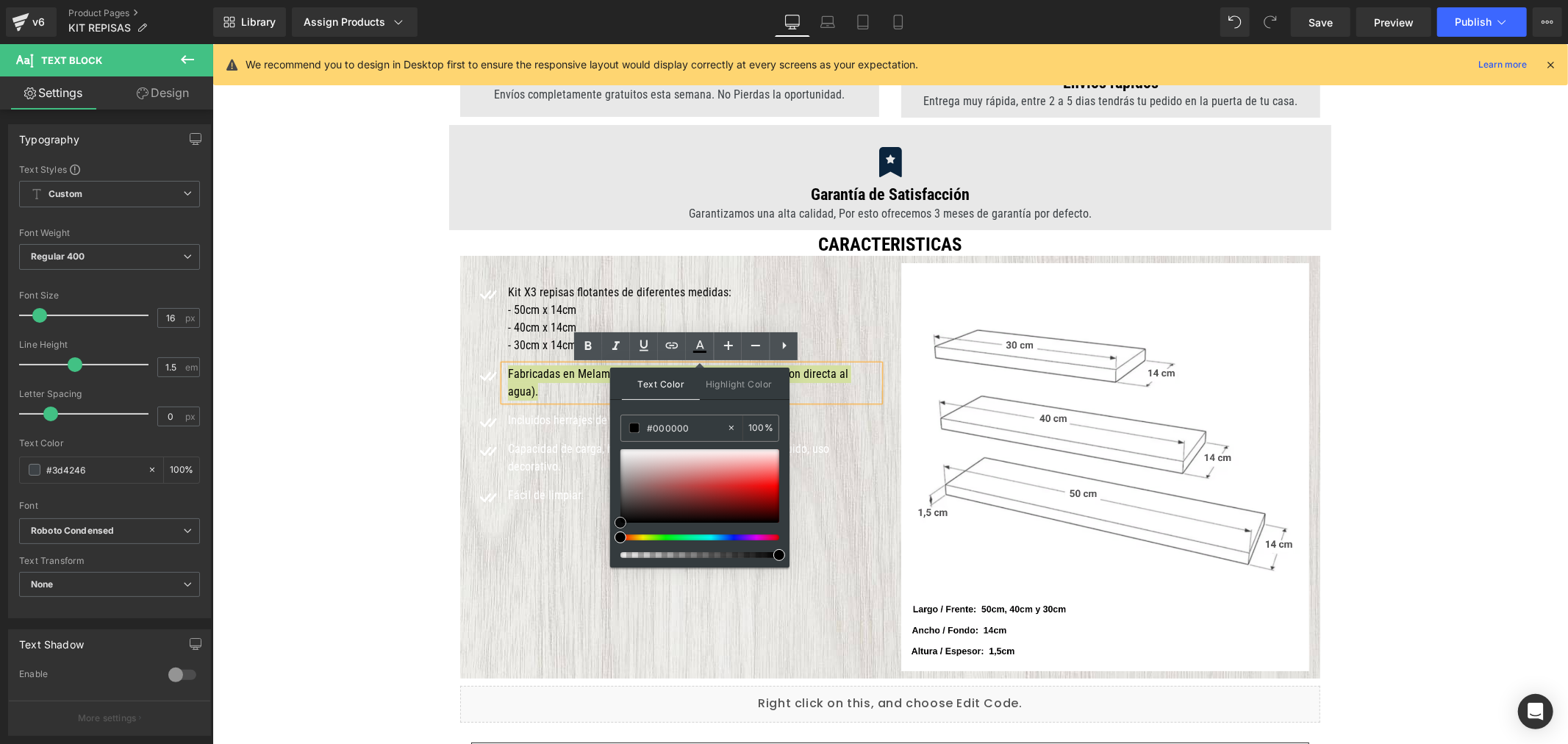
drag, startPoint x: 847, startPoint y: 540, endPoint x: 599, endPoint y: 557, distance: 248.6
click at [212, 44] on div at bounding box center [212, 44] width 0 height 0
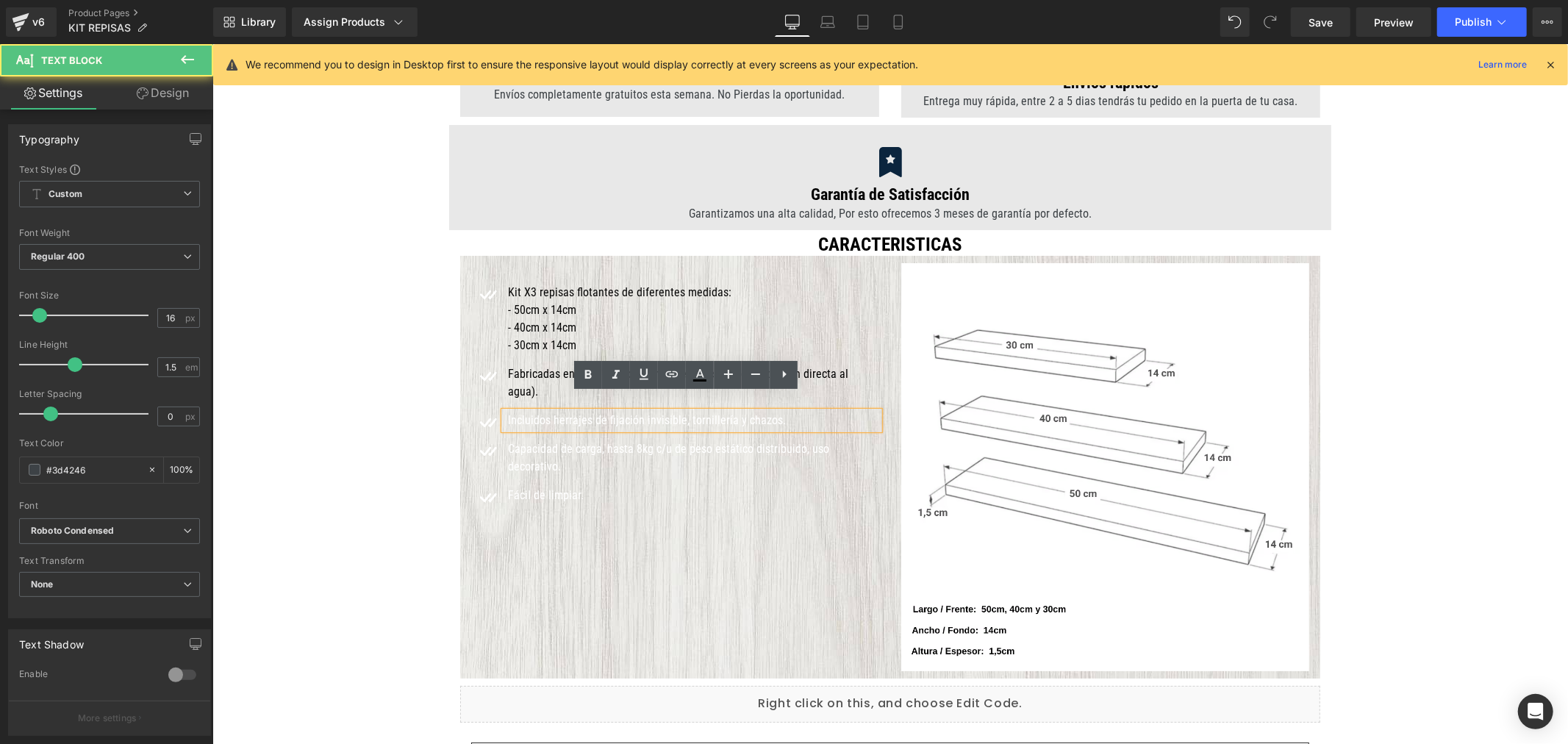
click at [540, 412] on font "Incluidos herrajes de fijación invisible, tornillería y chazos." at bounding box center [646, 419] width 278 height 14
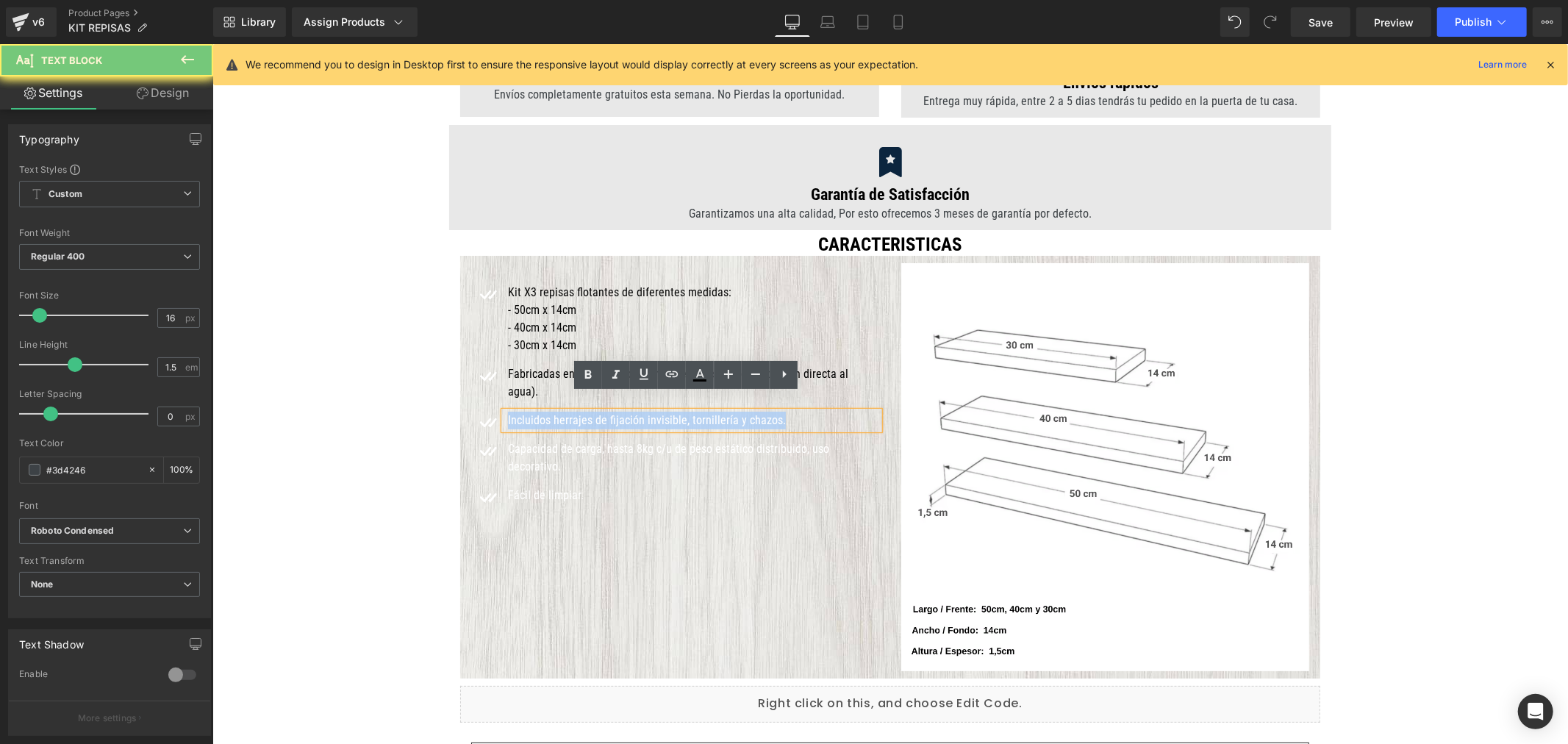
click at [540, 412] on font "Incluidos herrajes de fijación invisible, tornillería y chazos." at bounding box center [646, 419] width 278 height 14
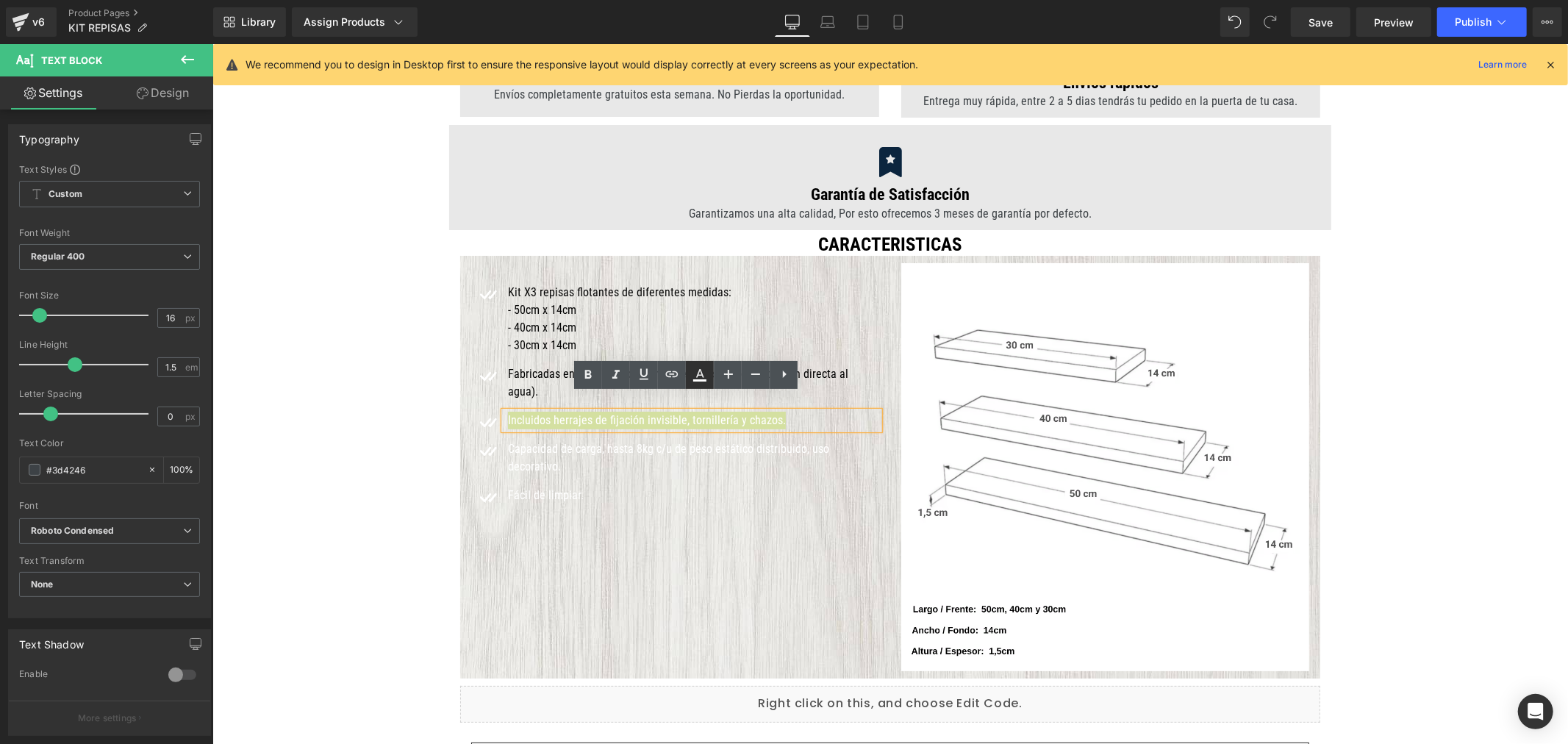
click at [695, 372] on icon at bounding box center [699, 374] width 17 height 17
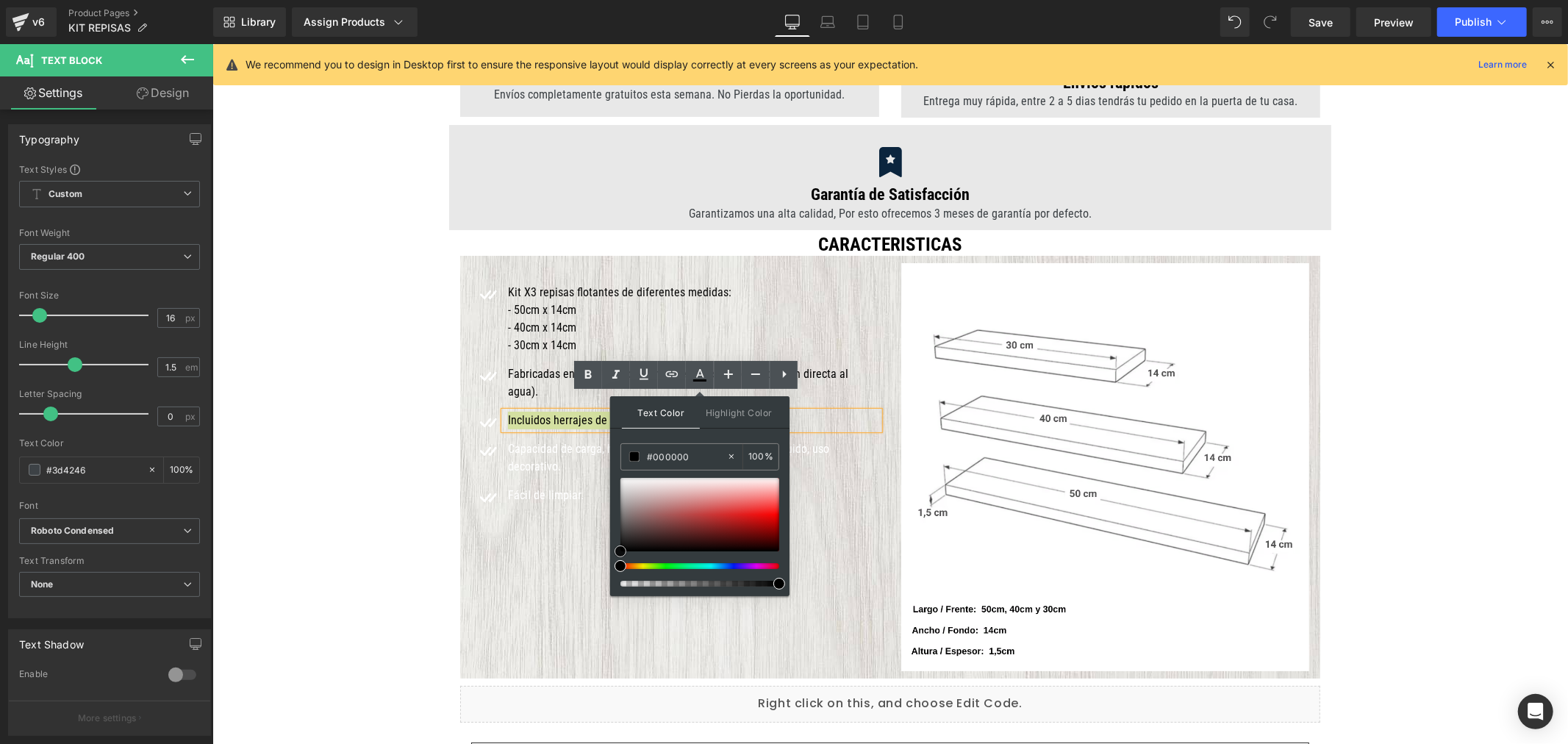
drag, startPoint x: 603, startPoint y: 566, endPoint x: 579, endPoint y: 586, distance: 31.2
click at [552, 441] on font "Capacidad de carga, hasta 8kg c/u de peso estático distribuido, uso decorativo." at bounding box center [668, 457] width 322 height 31
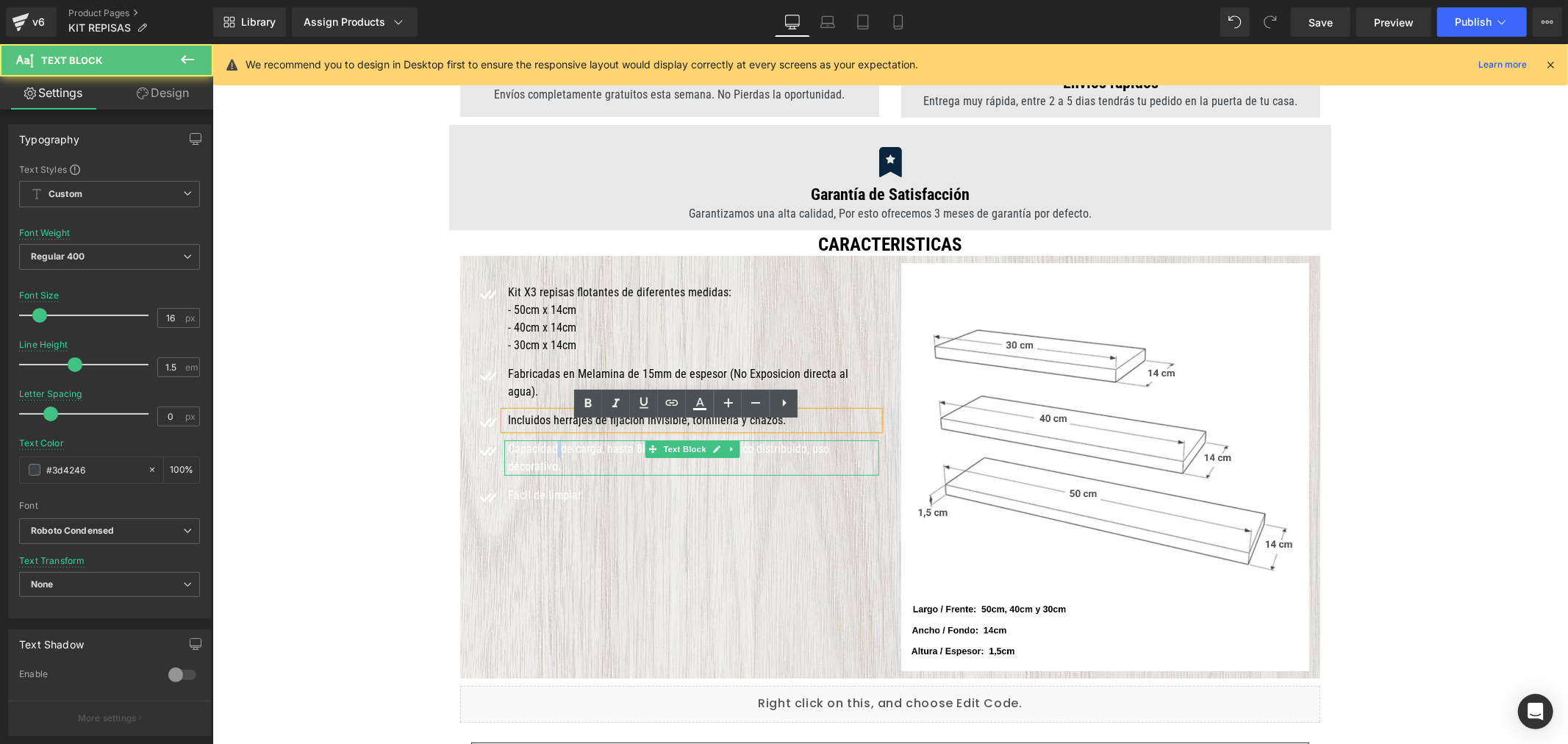
click at [552, 441] on font "Capacidad de carga, hasta 8kg c/u de peso estático distribuido, uso decorativo." at bounding box center [668, 457] width 322 height 31
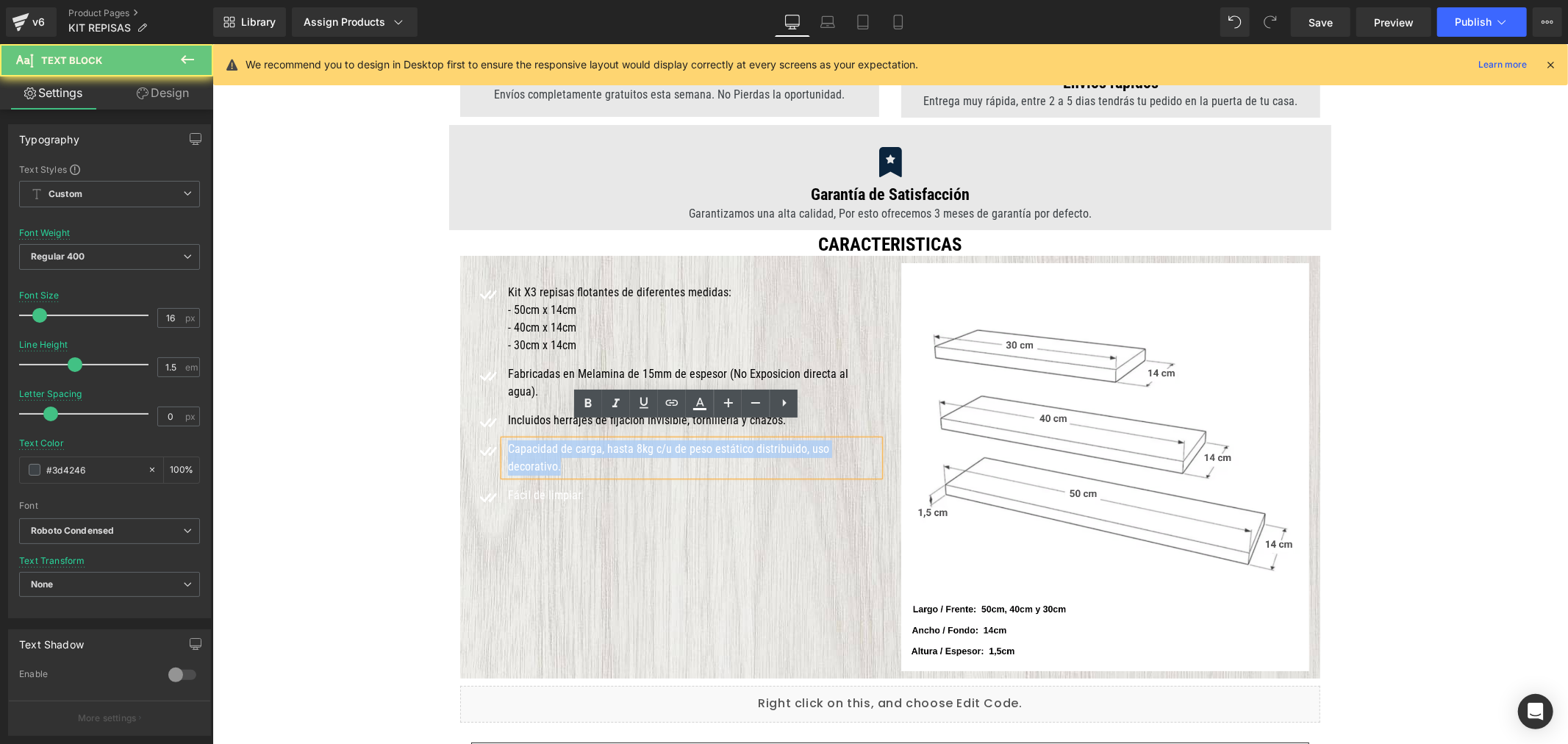
click at [552, 441] on font "Capacidad de carga, hasta 8kg c/u de peso estático distribuido, uso decorativo." at bounding box center [668, 457] width 322 height 31
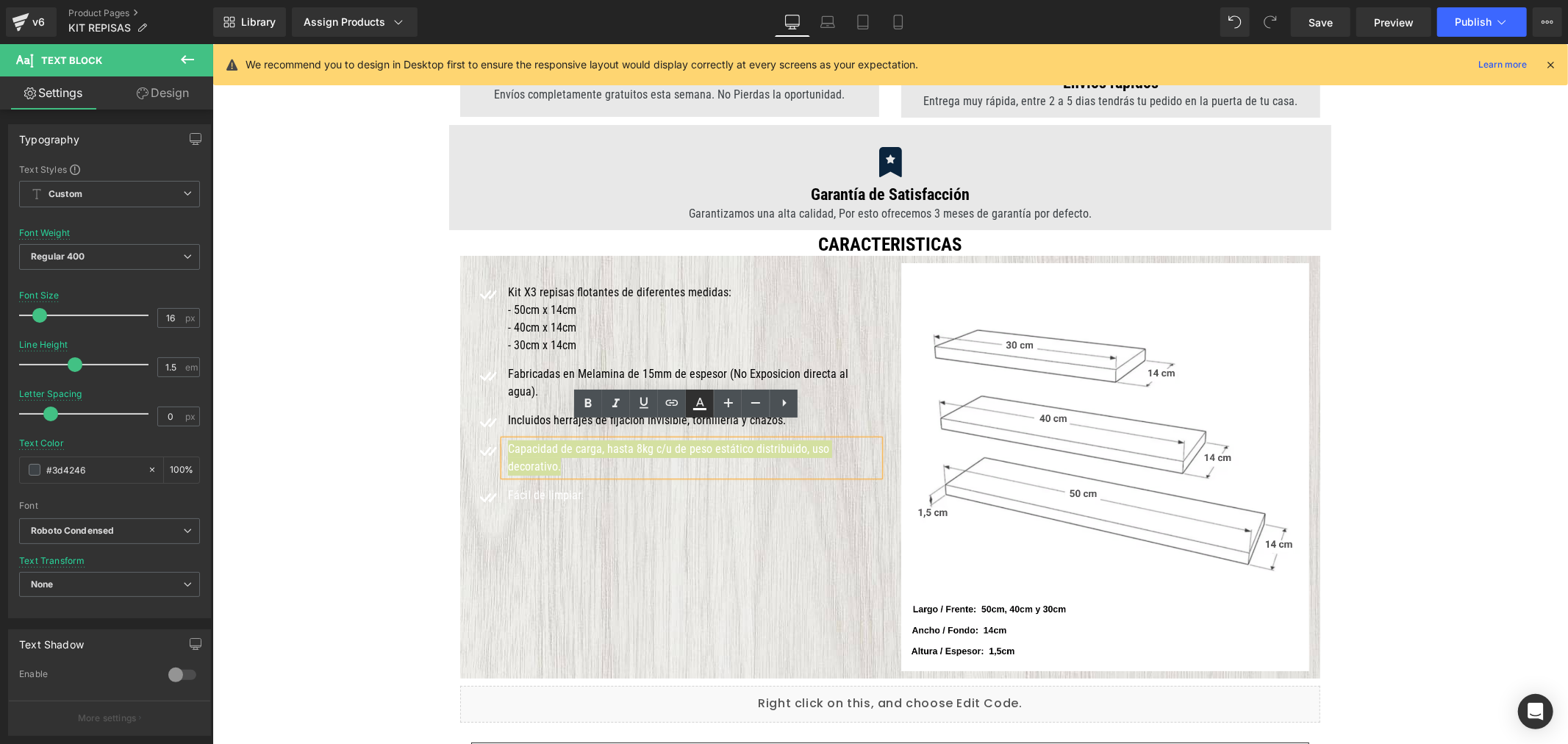
click at [702, 402] on icon at bounding box center [699, 403] width 17 height 17
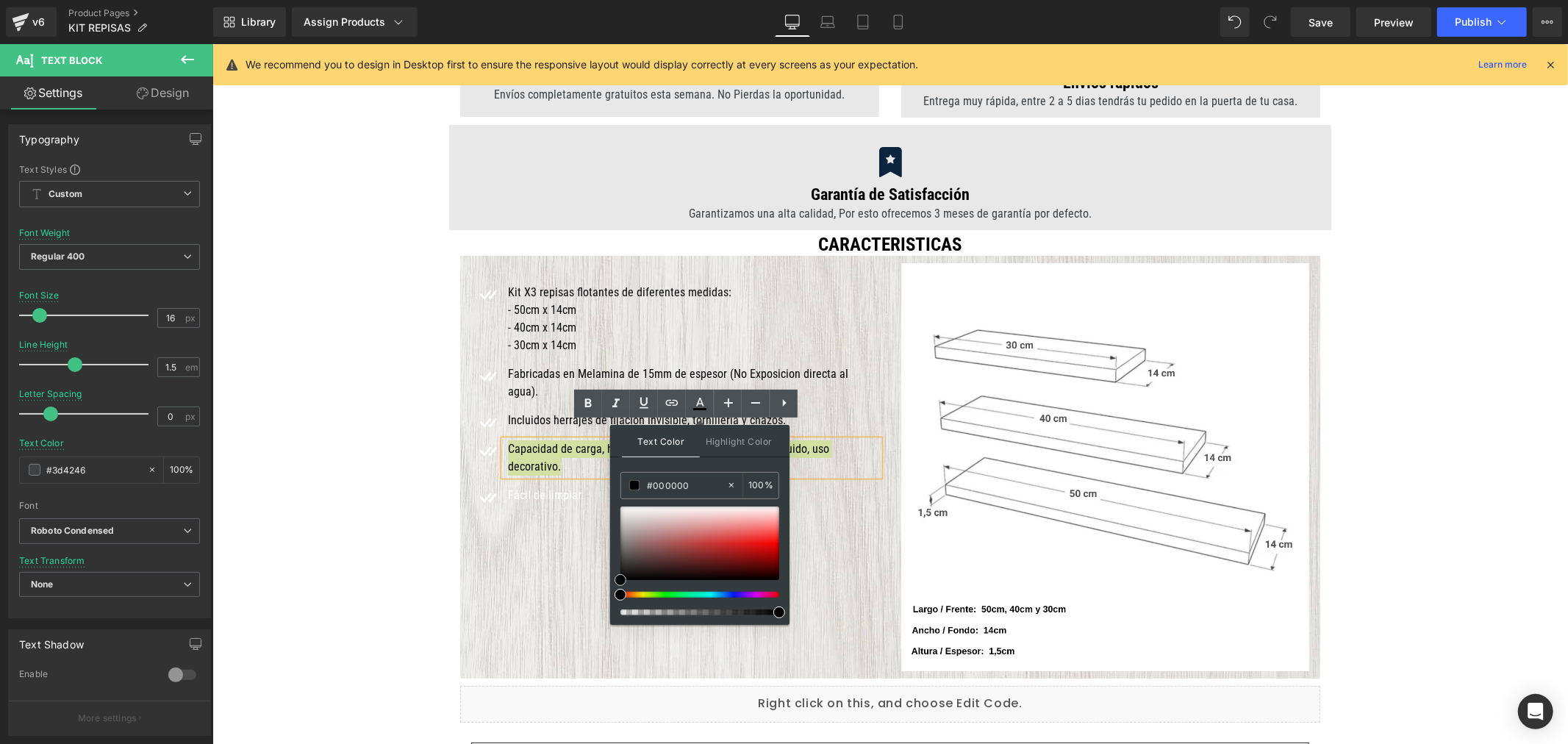
drag, startPoint x: 858, startPoint y: 590, endPoint x: 606, endPoint y: 610, distance: 252.8
click at [559, 487] on font "Fácil de limpiar." at bounding box center [545, 494] width 76 height 14
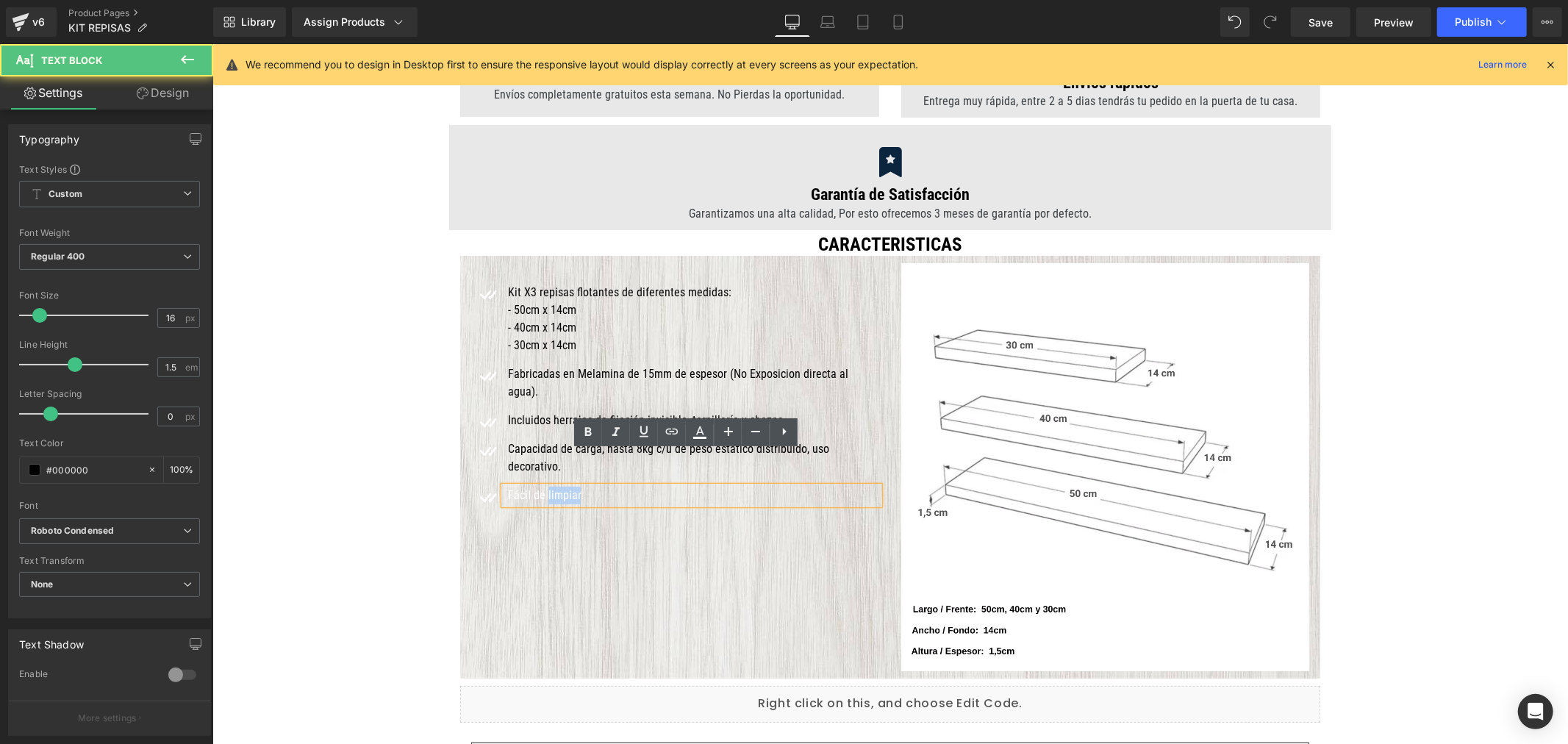
click at [559, 487] on font "Fácil de limpiar." at bounding box center [545, 494] width 76 height 14
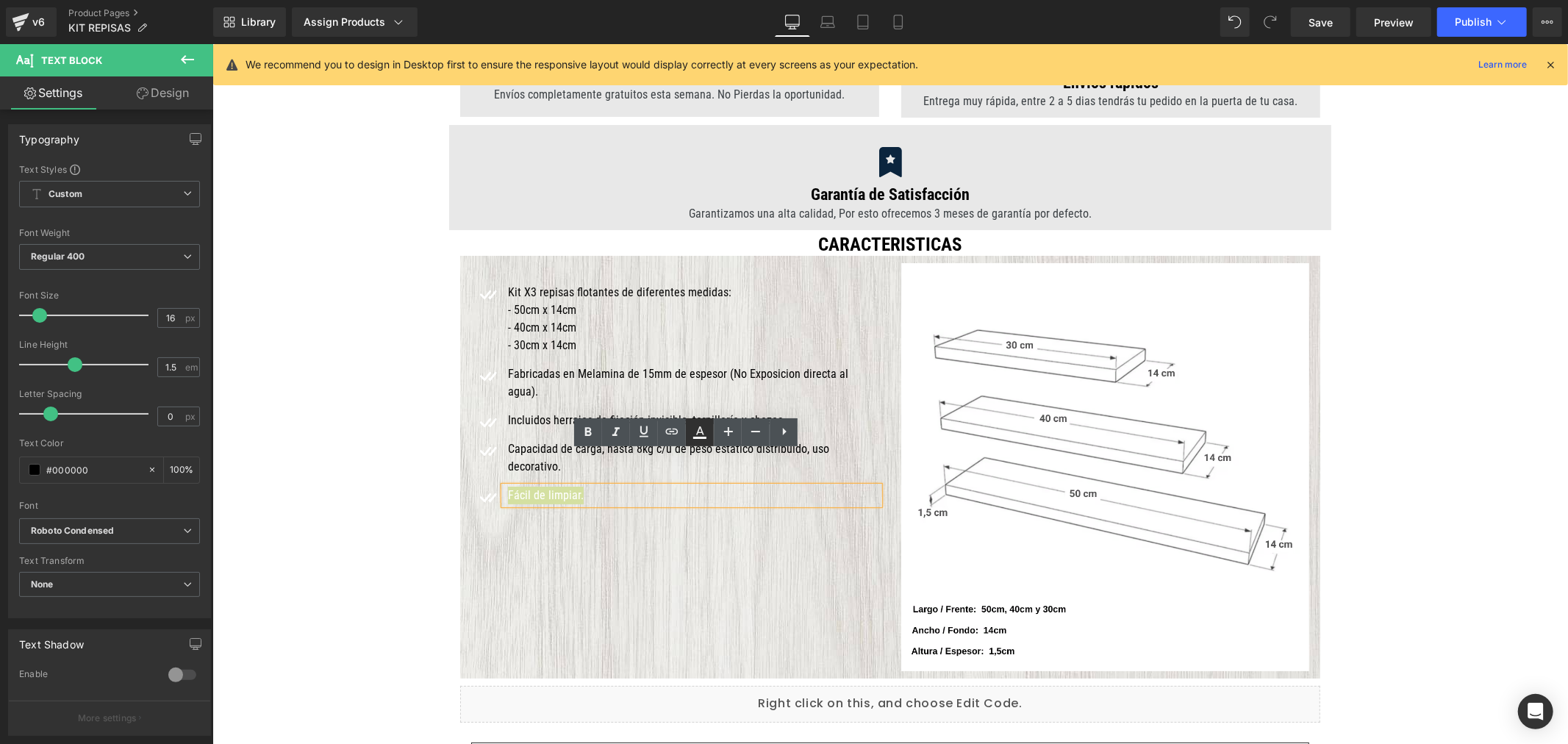
click at [702, 428] on icon at bounding box center [699, 432] width 17 height 17
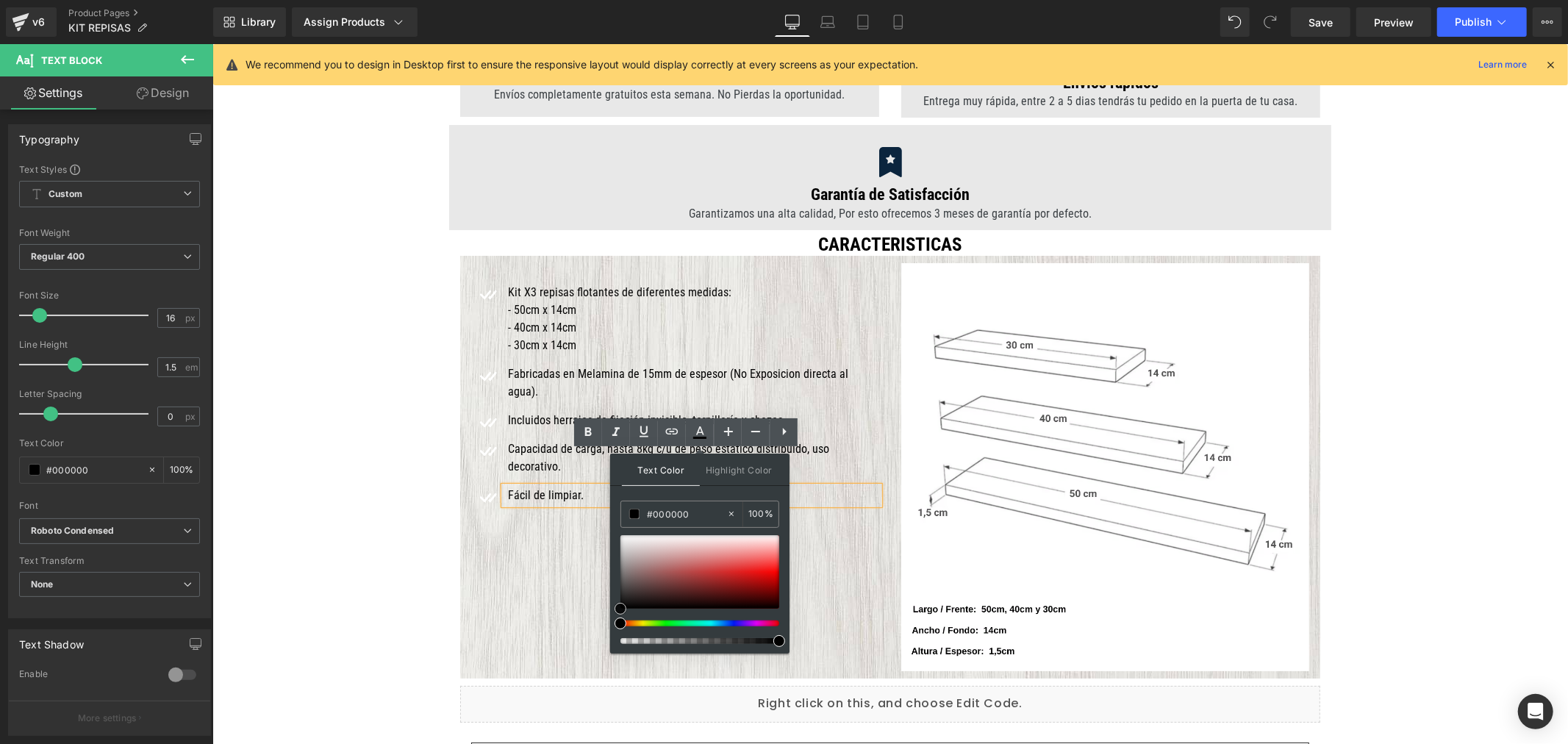
drag, startPoint x: 845, startPoint y: 651, endPoint x: 575, endPoint y: 621, distance: 271.7
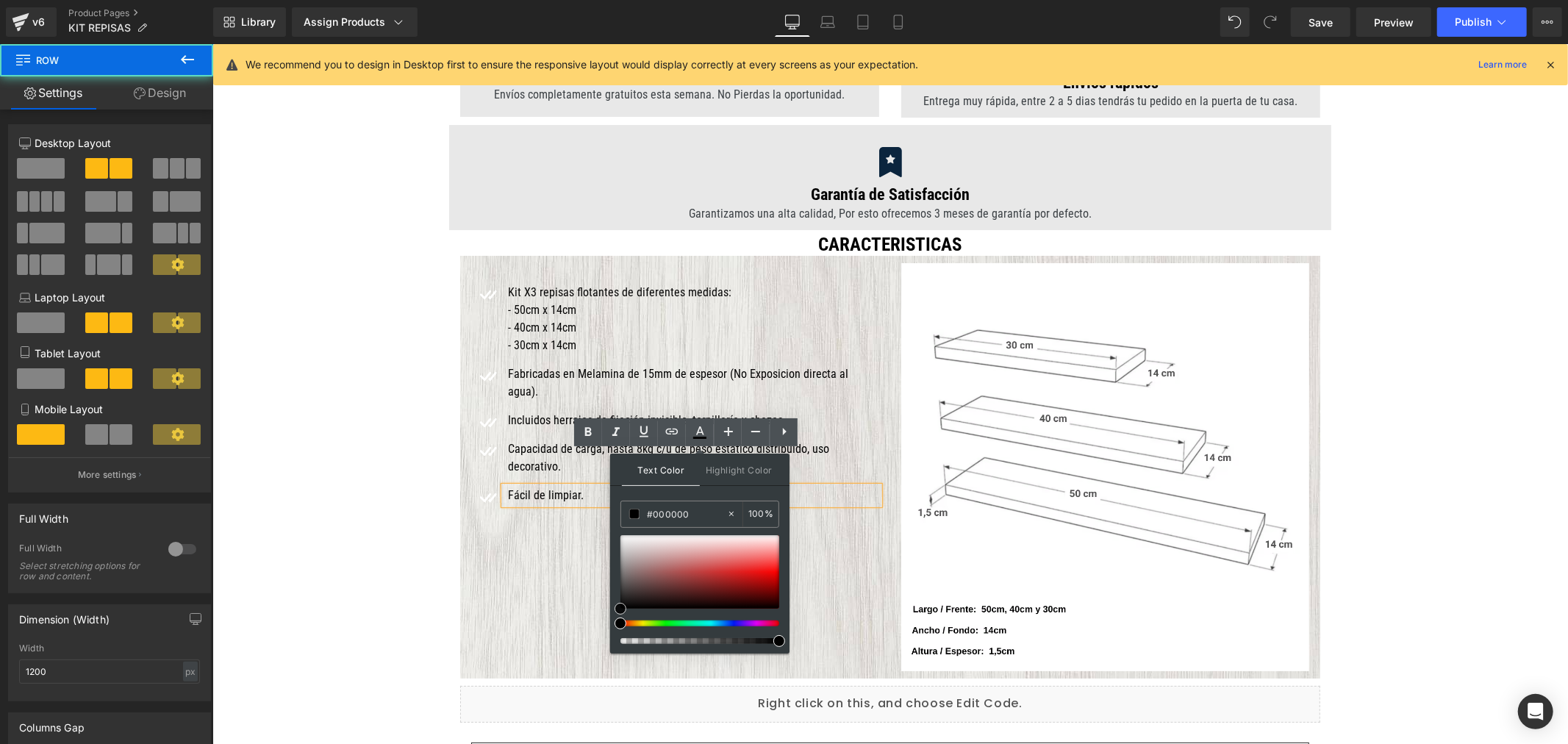
click at [514, 580] on div "Icon Kit X3 repisas flotantes de diferentes medidas: - 50cm x 14cm - 40cm x 14c…" at bounding box center [889, 466] width 860 height 423
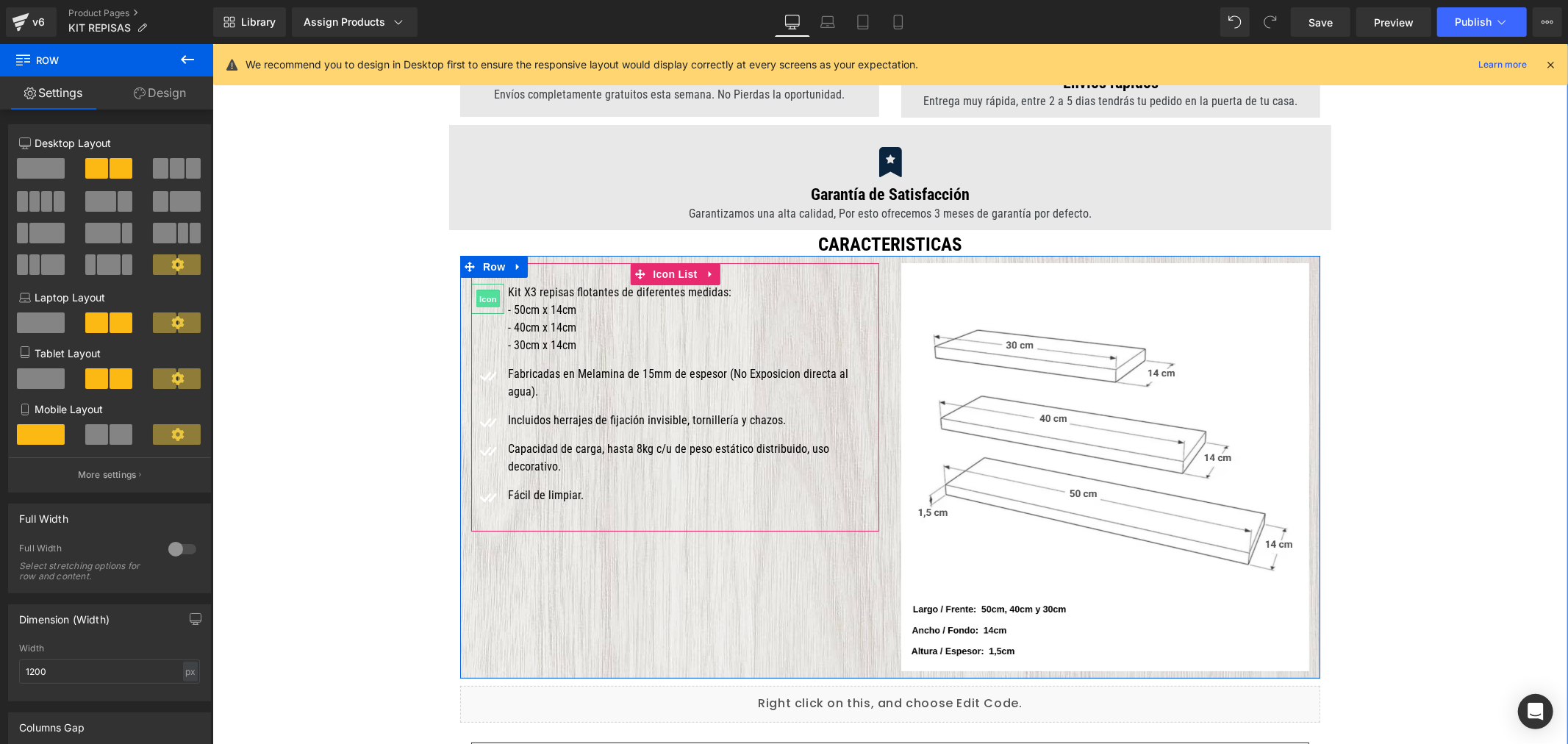
click at [485, 298] on span "Icon" at bounding box center [487, 298] width 24 height 17
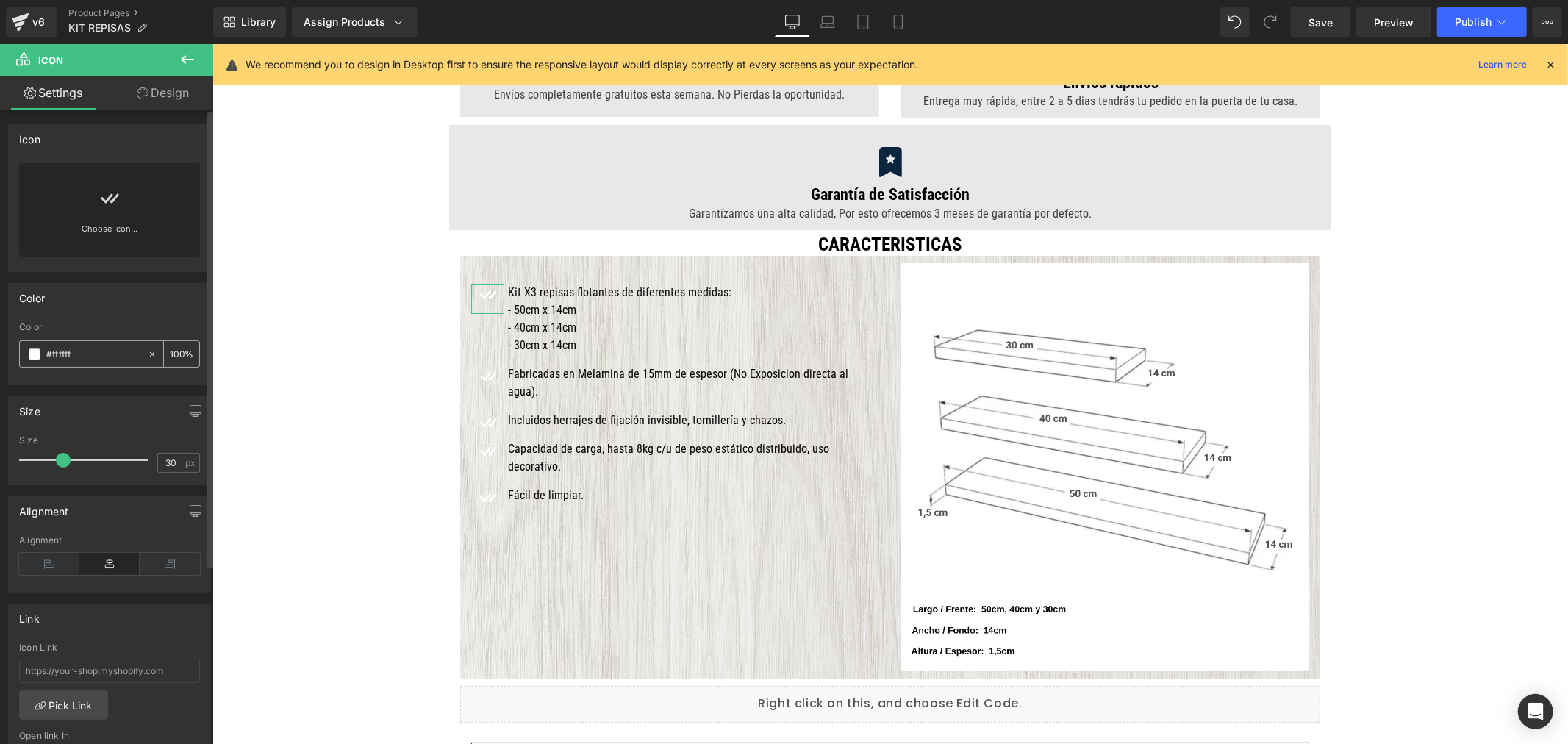
click at [31, 351] on span at bounding box center [35, 355] width 12 height 12
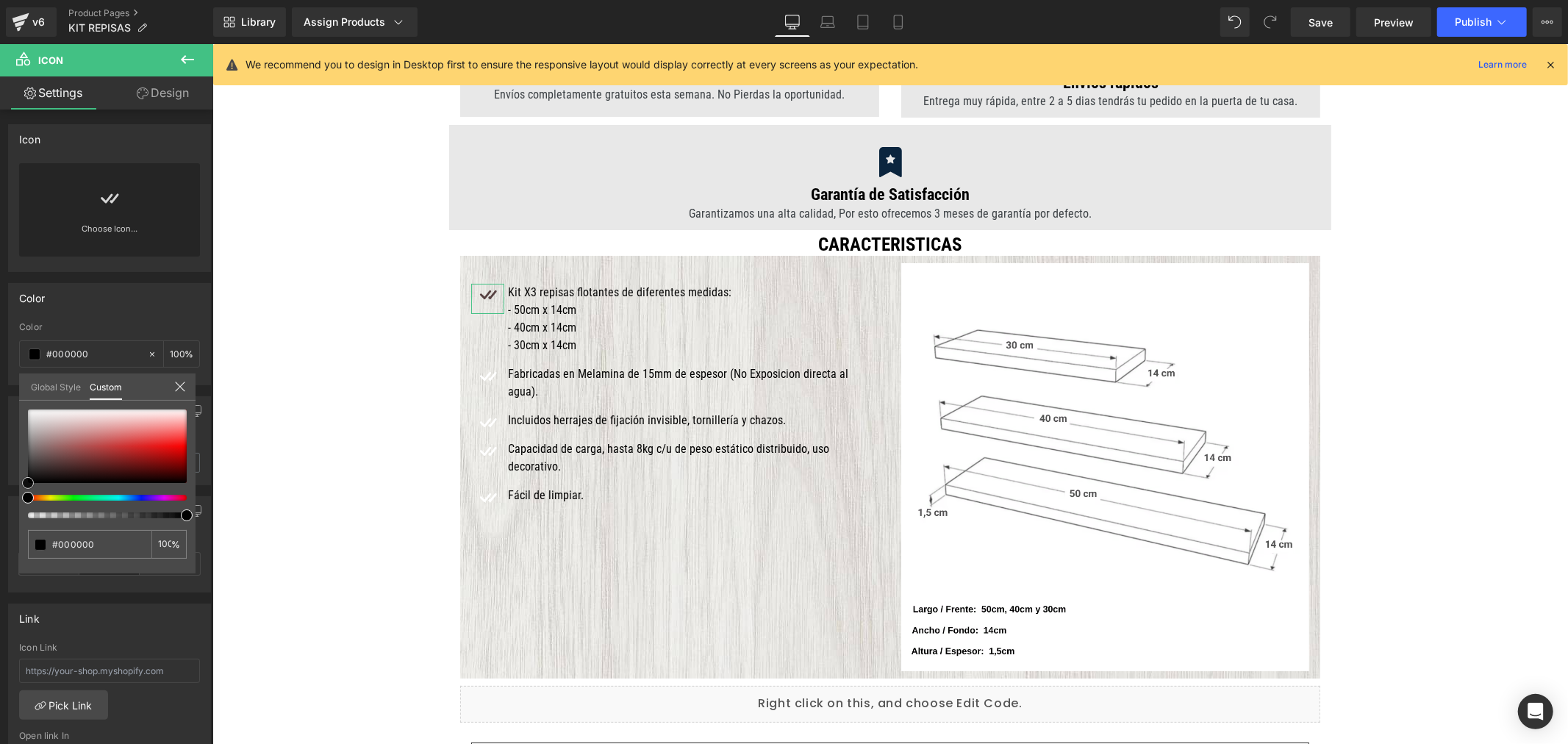
drag, startPoint x: 59, startPoint y: 459, endPoint x: -19, endPoint y: 496, distance: 86.3
click at [0, 496] on html "Icon You are previewing how the will restyle your page. You can not edit Elemen…" at bounding box center [784, 372] width 1568 height 744
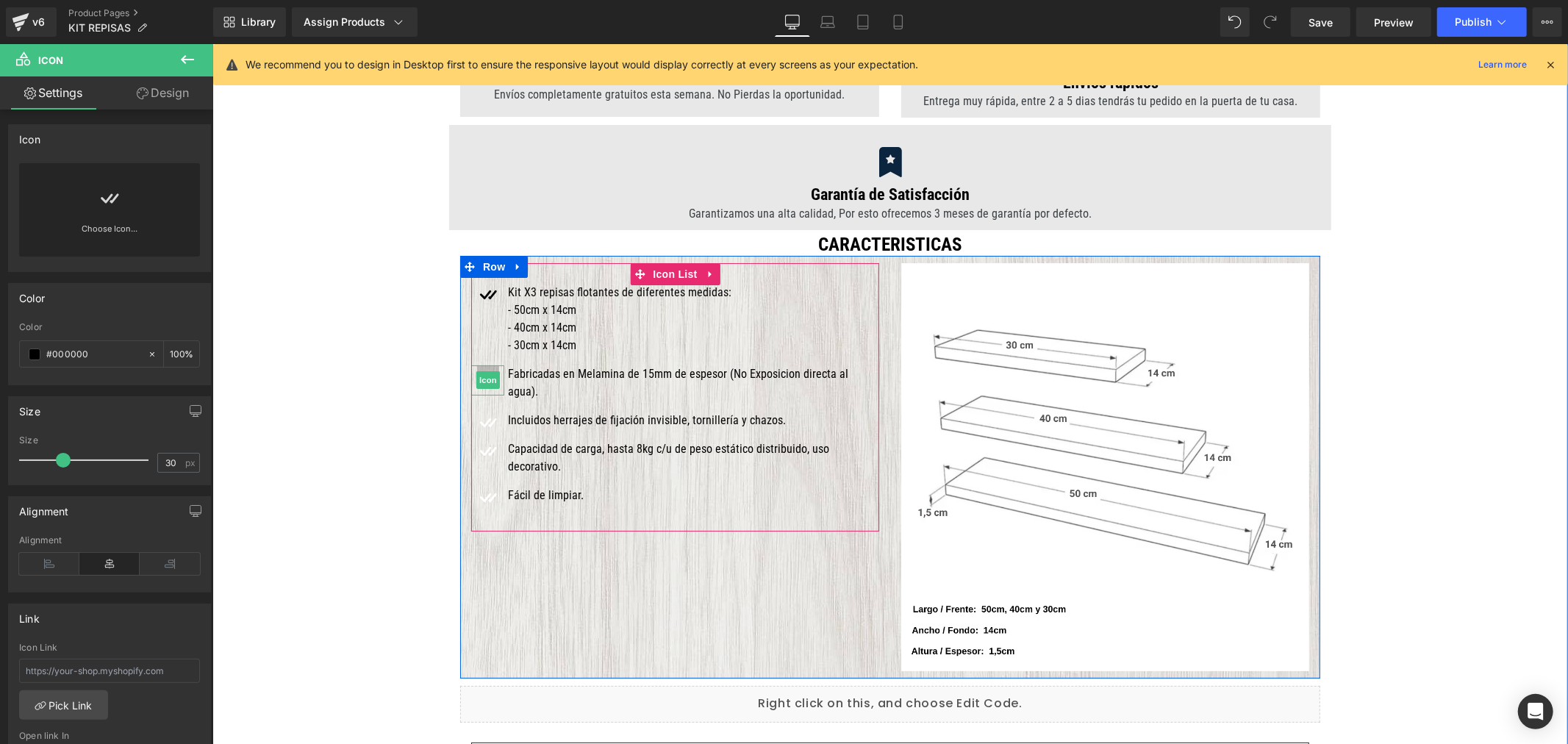
click at [485, 380] on span "Icon" at bounding box center [487, 379] width 24 height 17
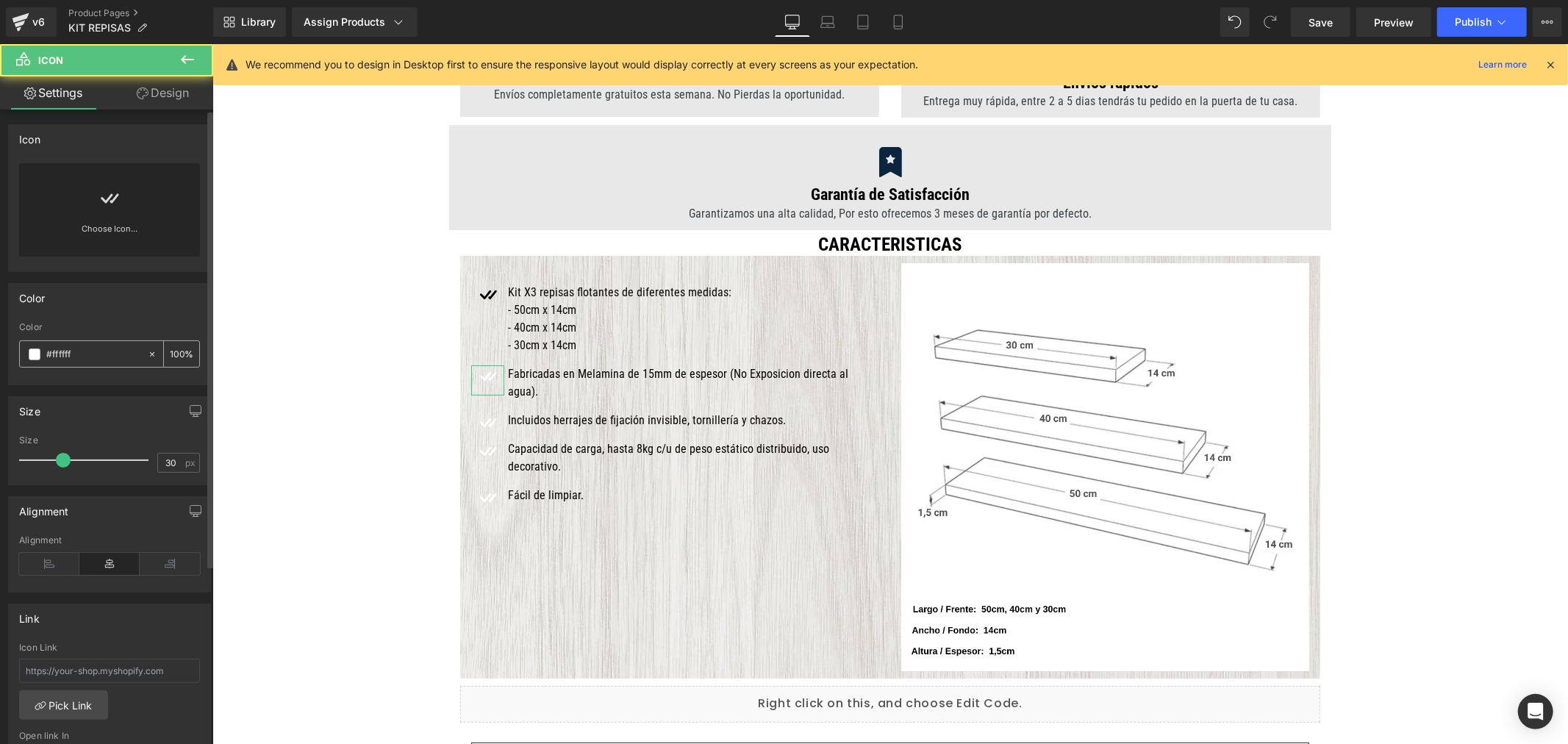
click at [34, 356] on span at bounding box center [35, 355] width 12 height 12
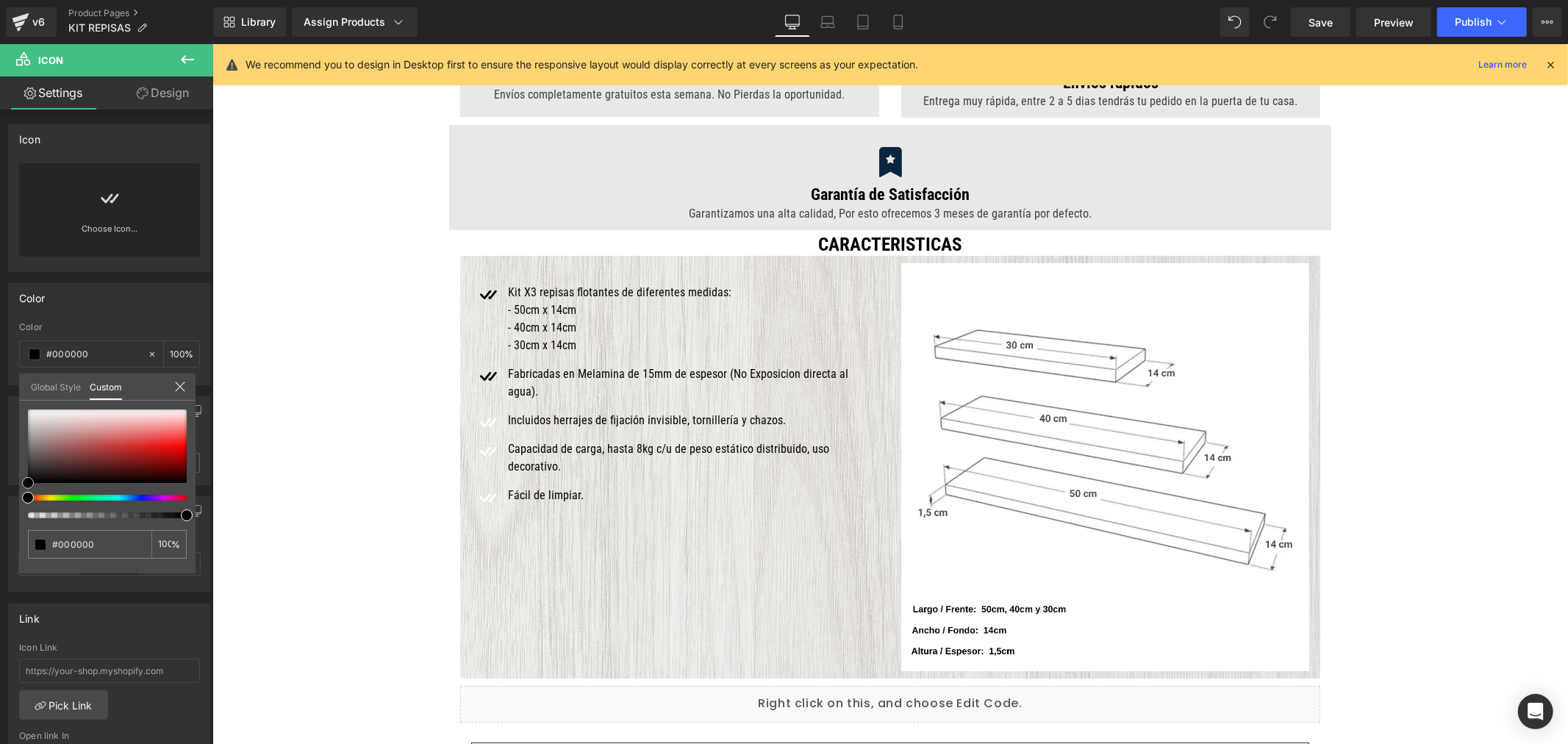
drag, startPoint x: 58, startPoint y: 465, endPoint x: -28, endPoint y: 516, distance: 100.0
click at [0, 516] on html "Icon You are previewing how the will restyle your page. You can not edit Elemen…" at bounding box center [784, 372] width 1568 height 744
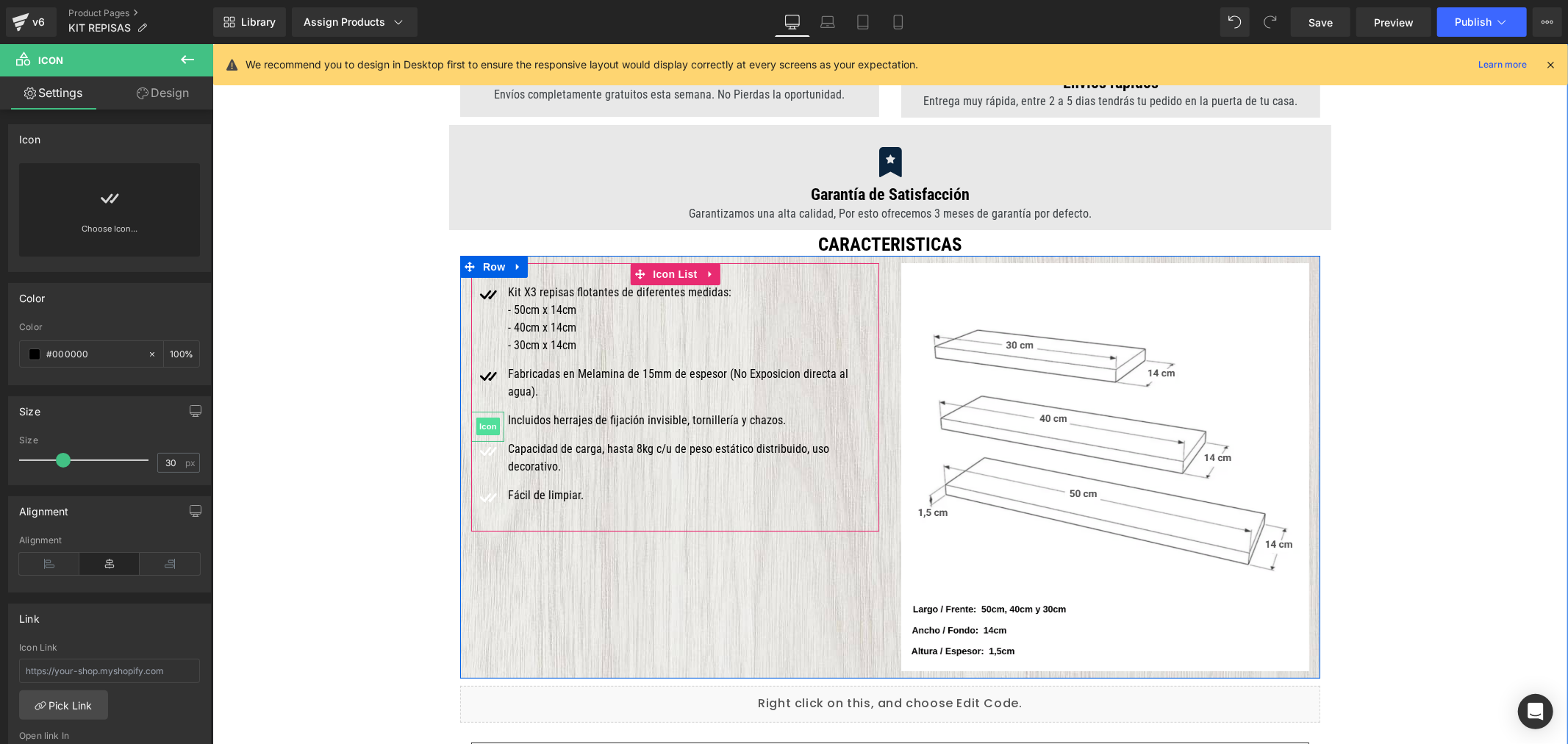
click at [487, 417] on span "Icon" at bounding box center [487, 426] width 24 height 17
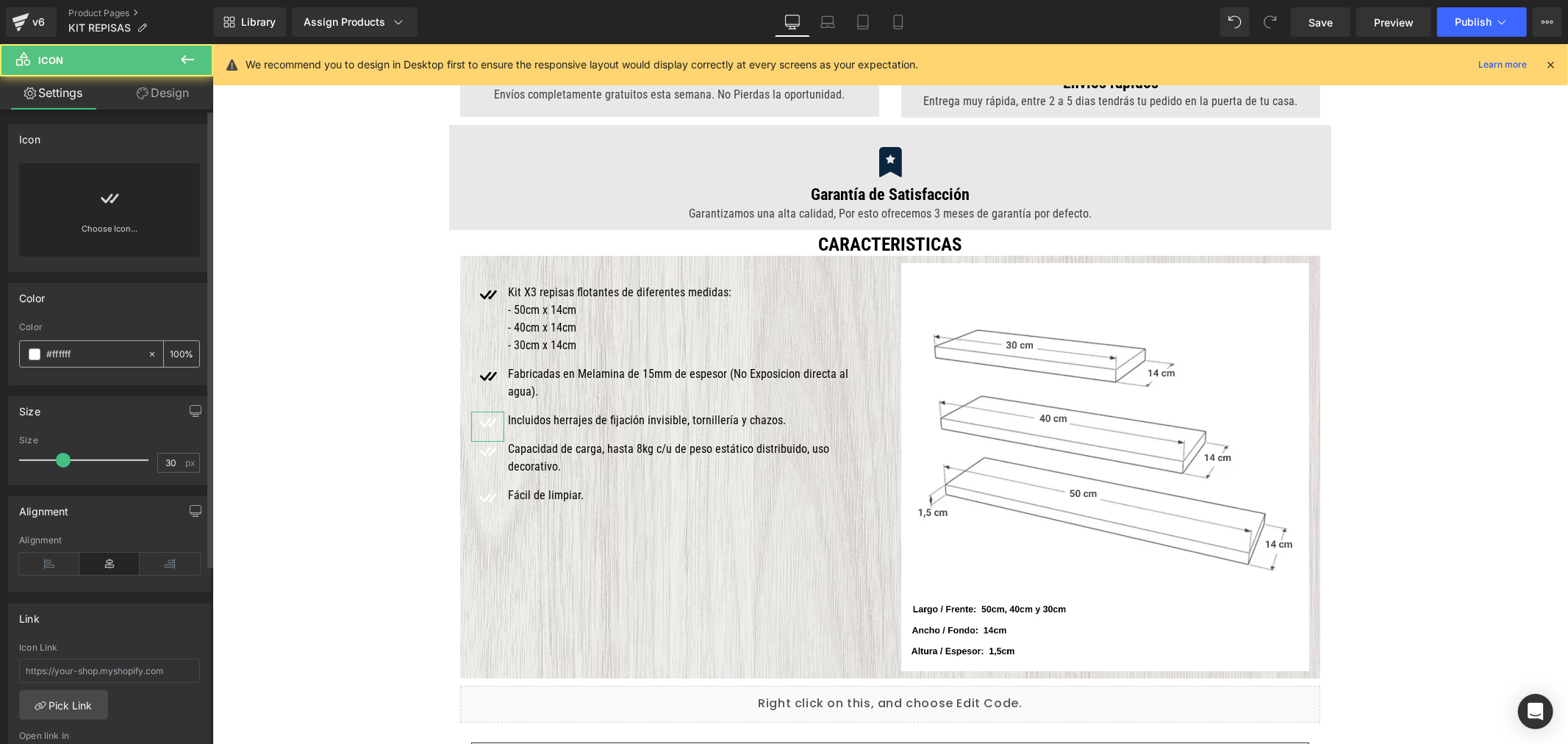
click at [31, 353] on span at bounding box center [35, 355] width 12 height 12
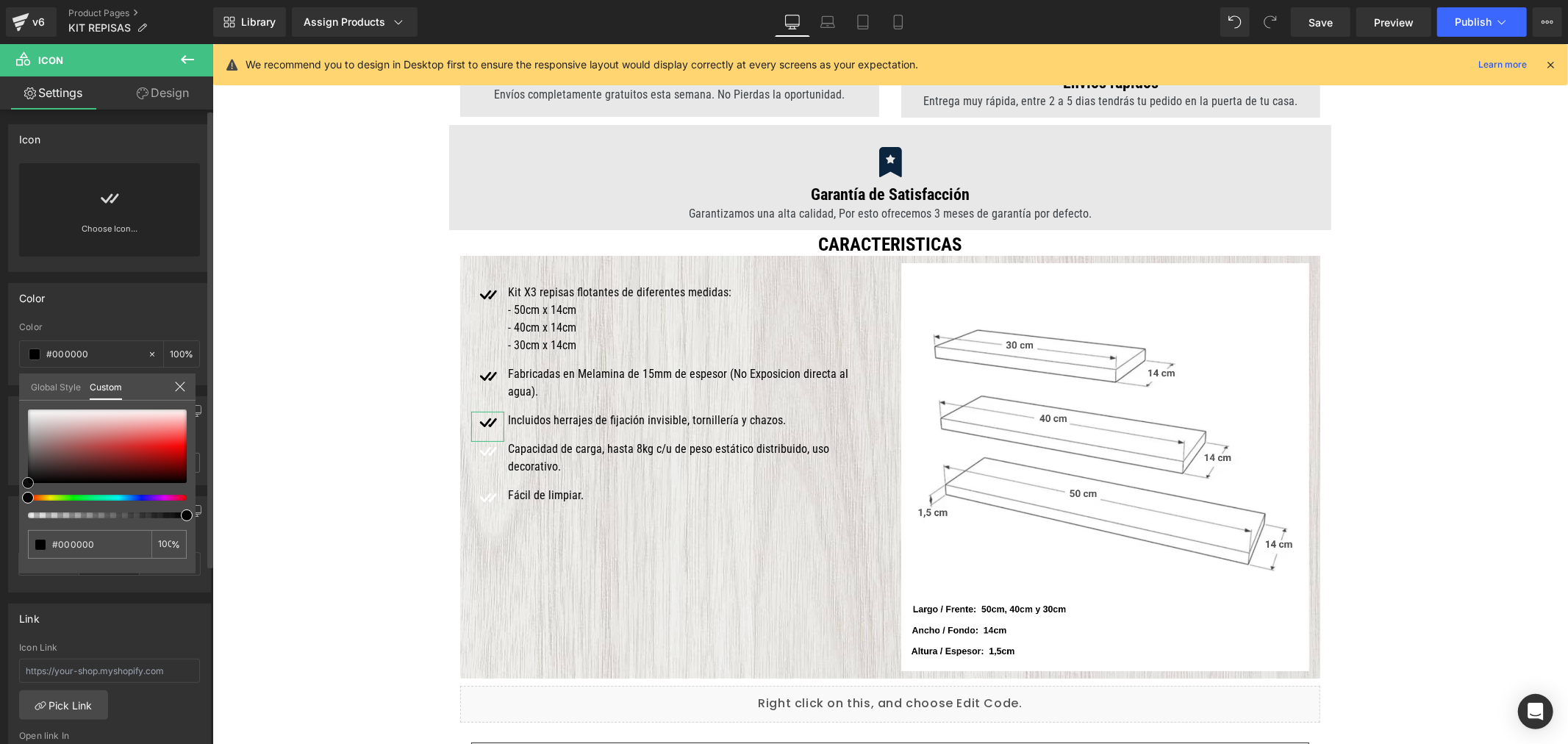
drag, startPoint x: 52, startPoint y: 462, endPoint x: 5, endPoint y: 503, distance: 62.4
click at [6, 385] on div "Color rgba(255, 255, 255, 1) Color #ffffff 100 % Global Style Custom Setup Glob…" at bounding box center [110, 328] width 220 height 113
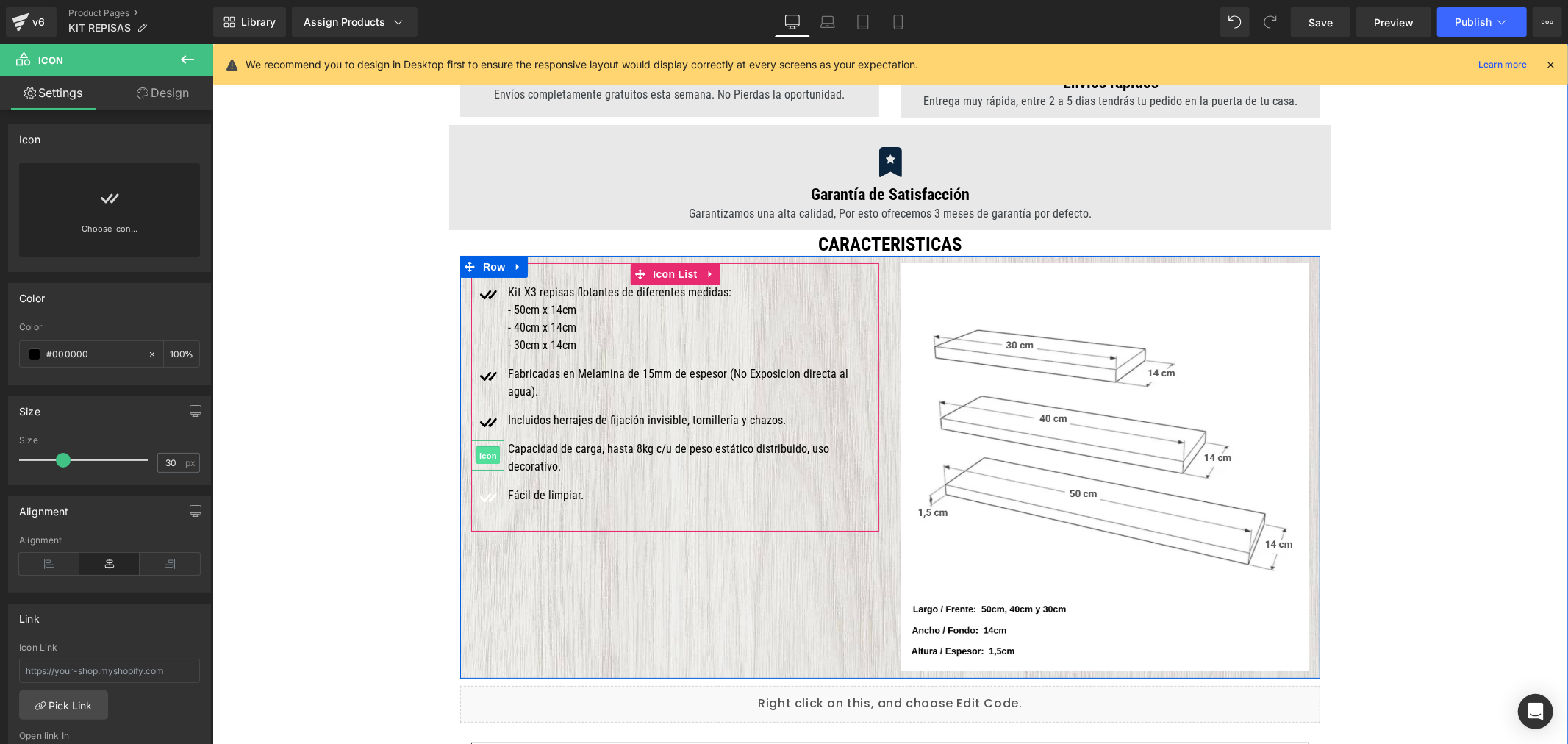
click at [481, 446] on span "Icon" at bounding box center [487, 454] width 24 height 17
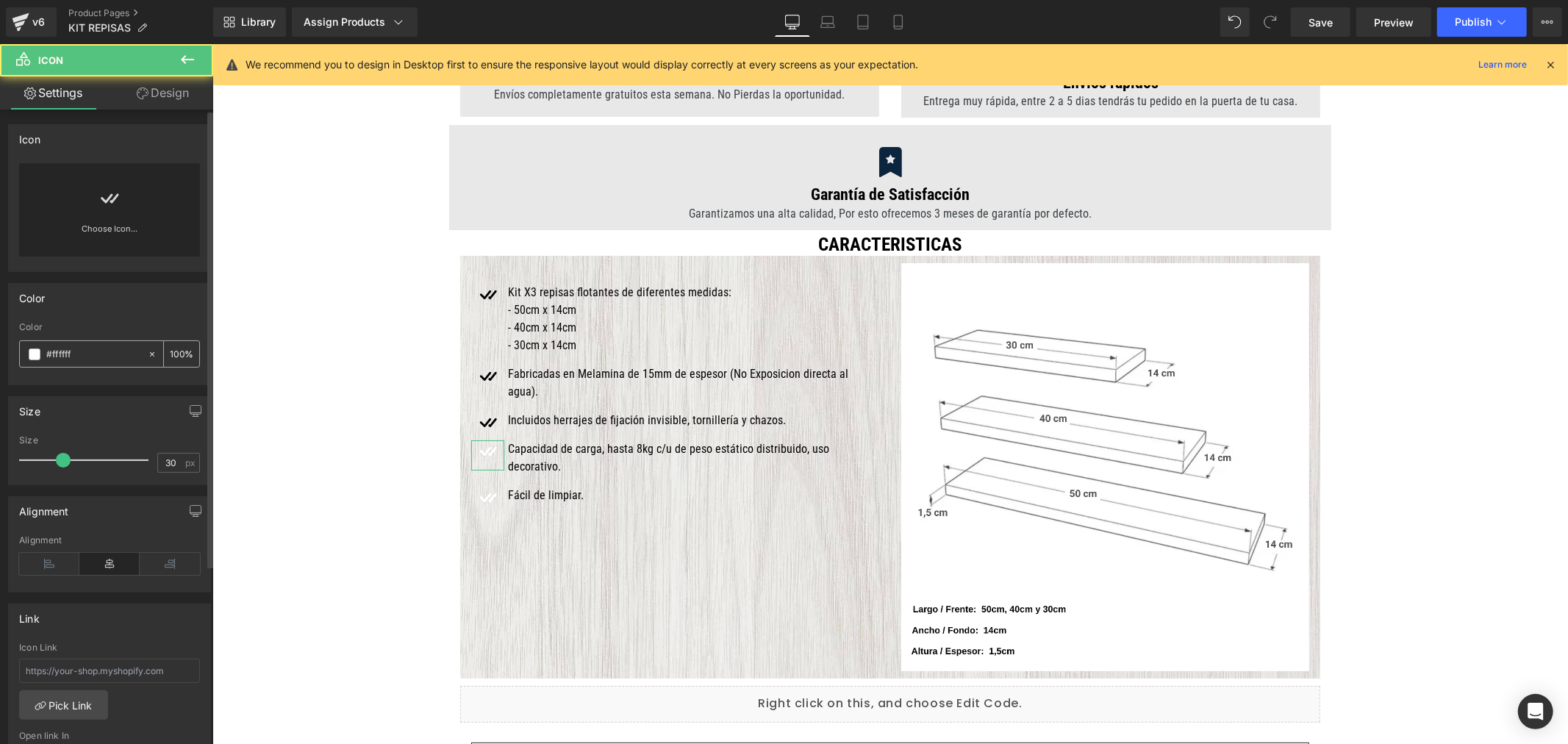
click at [34, 355] on span at bounding box center [35, 355] width 12 height 12
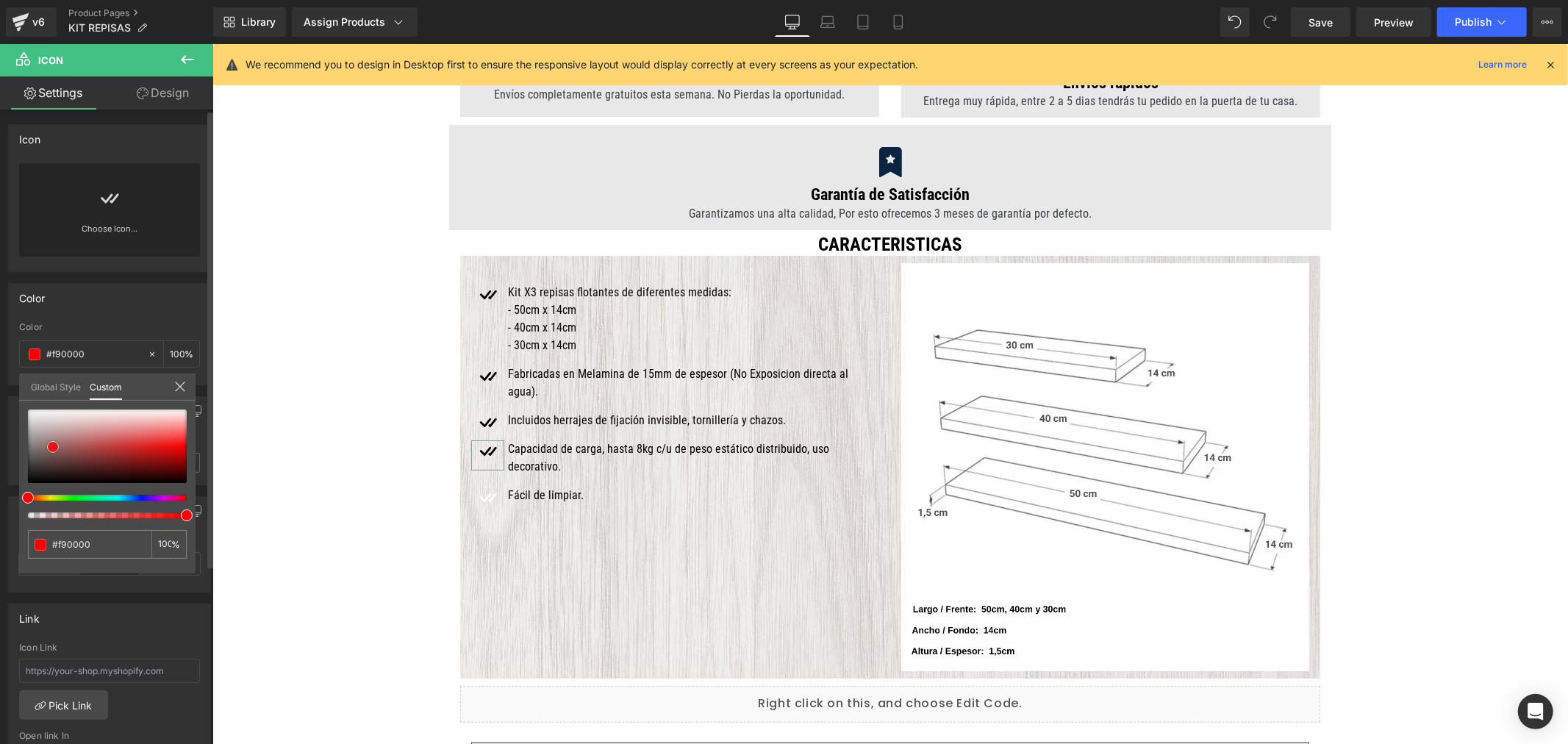
drag, startPoint x: 53, startPoint y: 446, endPoint x: 5, endPoint y: 513, distance: 82.4
click at [5, 385] on div "Color rgba(255, 255, 255, 1) Color #ffffff 100 % Global Style Custom Setup Glob…" at bounding box center [110, 328] width 220 height 113
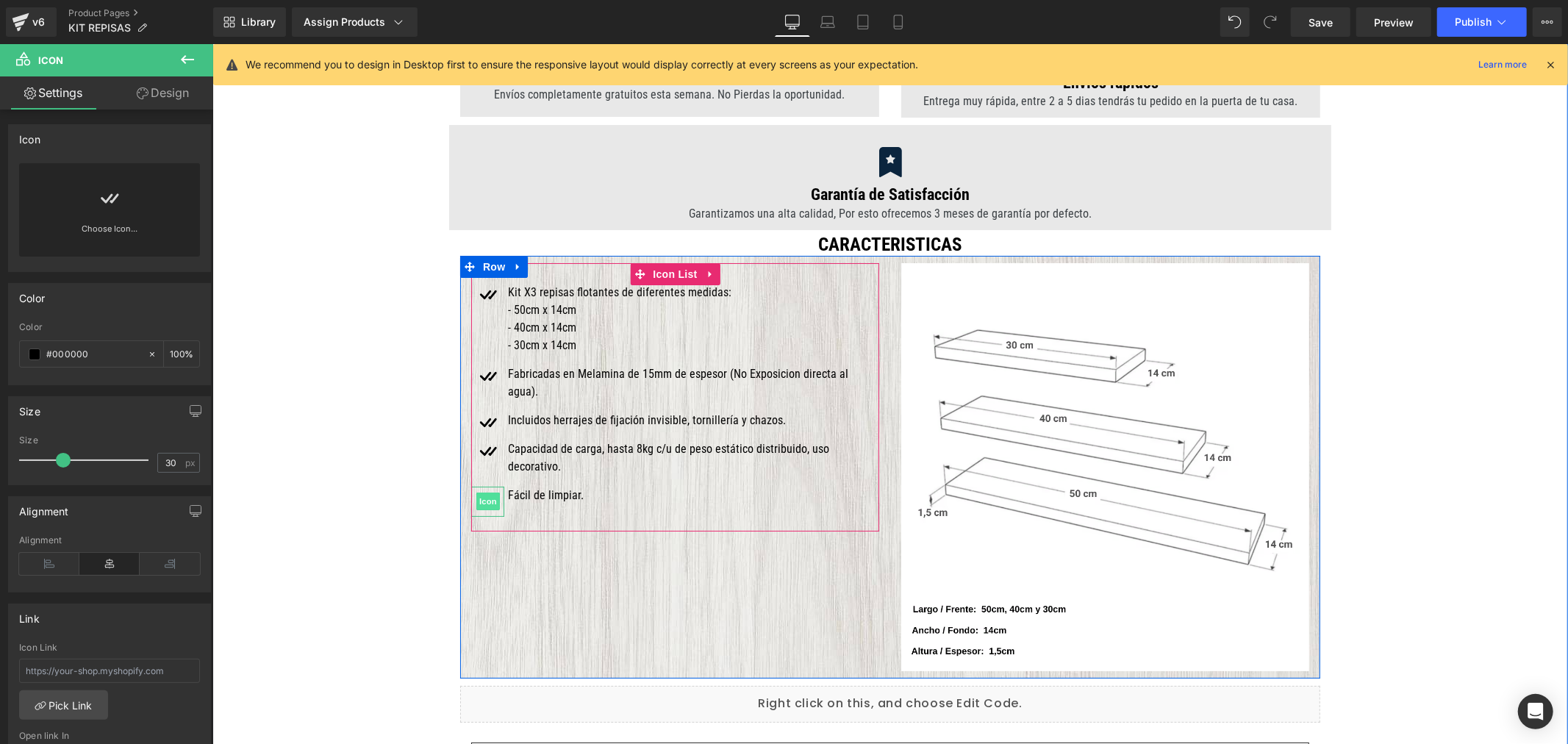
click at [481, 492] on span "Icon" at bounding box center [487, 500] width 24 height 17
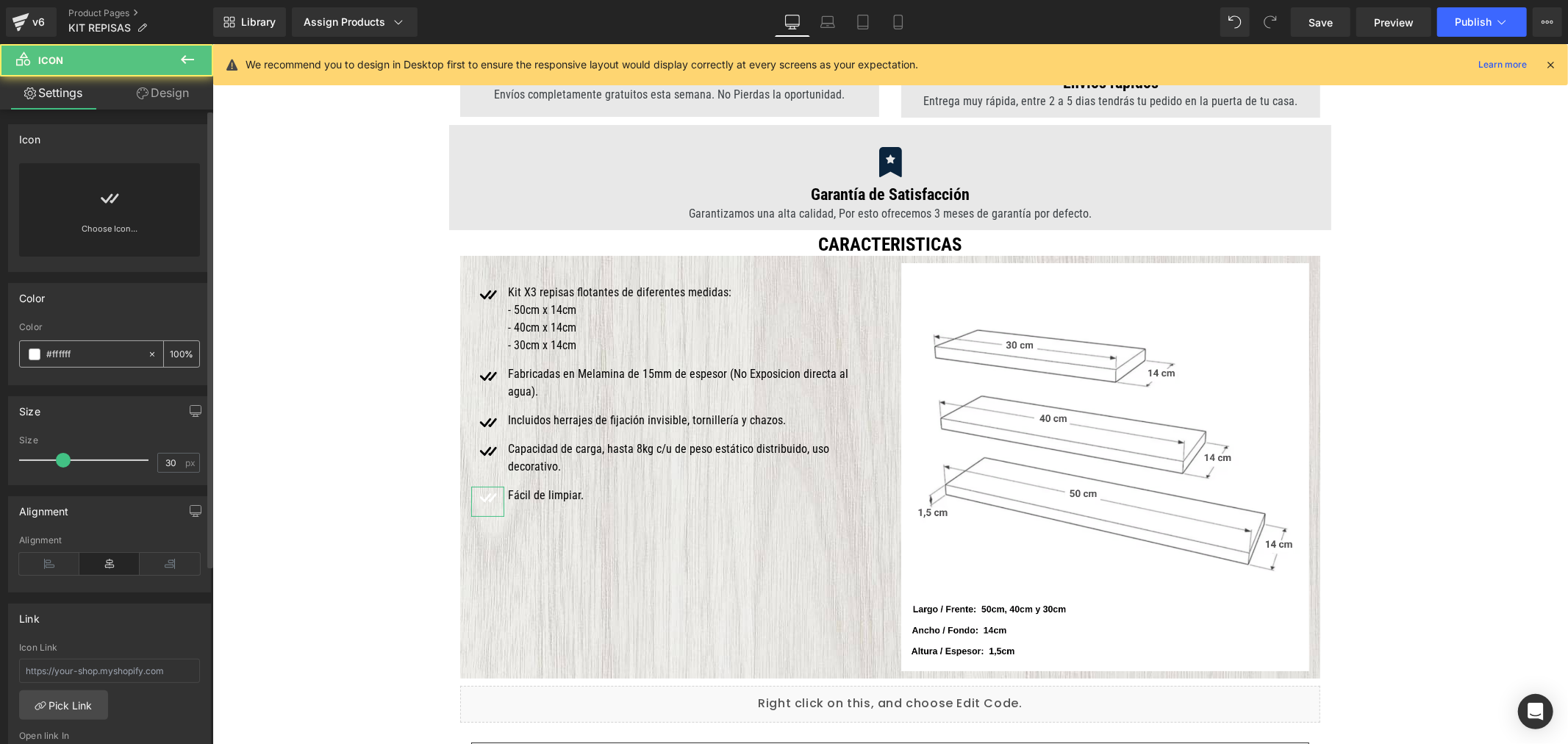
click at [35, 361] on div "#ffffff" at bounding box center [83, 354] width 127 height 26
click at [37, 356] on span at bounding box center [35, 355] width 12 height 12
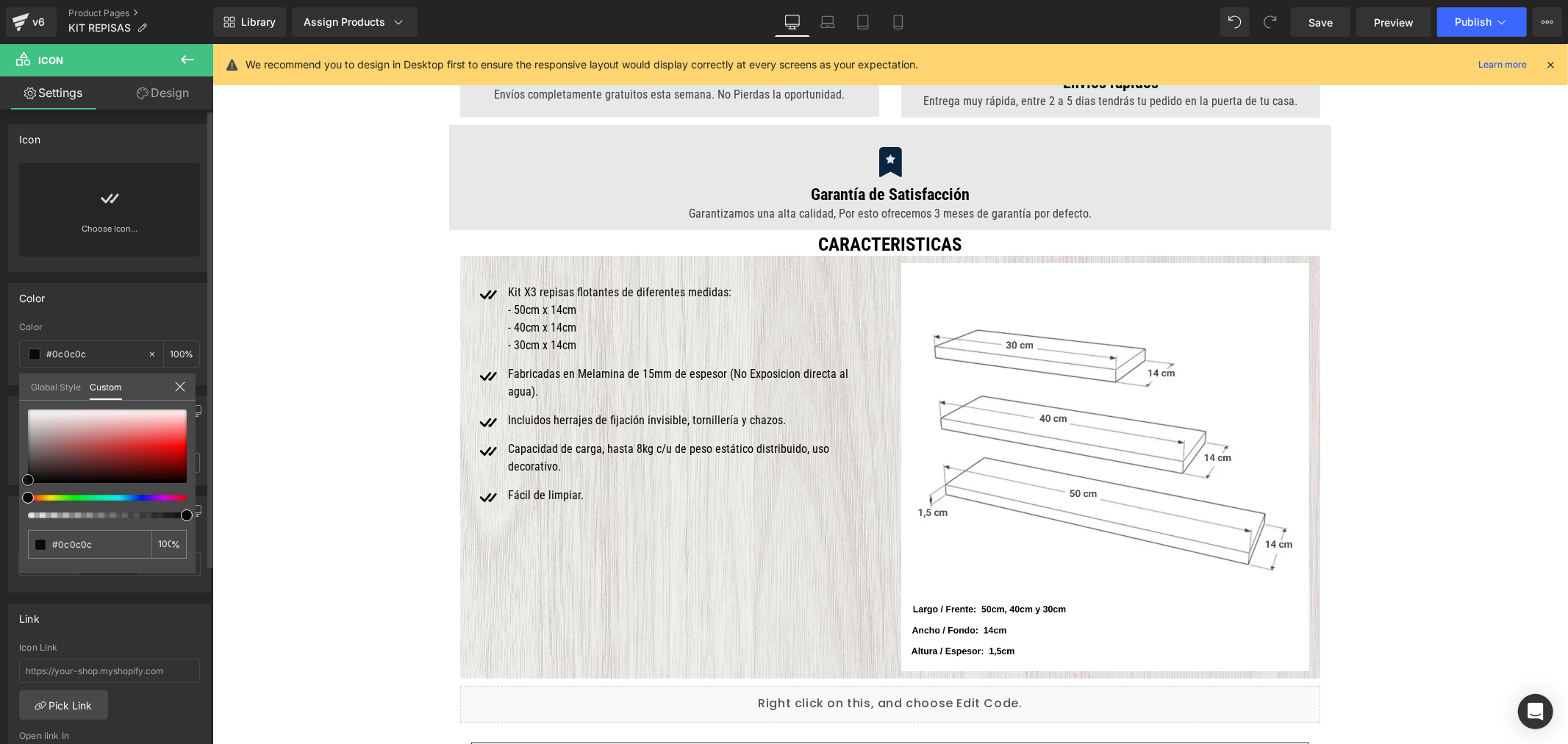
drag, startPoint x: 68, startPoint y: 443, endPoint x: 18, endPoint y: 487, distance: 66.6
click at [0, 479] on html "Icon You are previewing how the will restyle your page. You can not edit Elemen…" at bounding box center [784, 372] width 1568 height 744
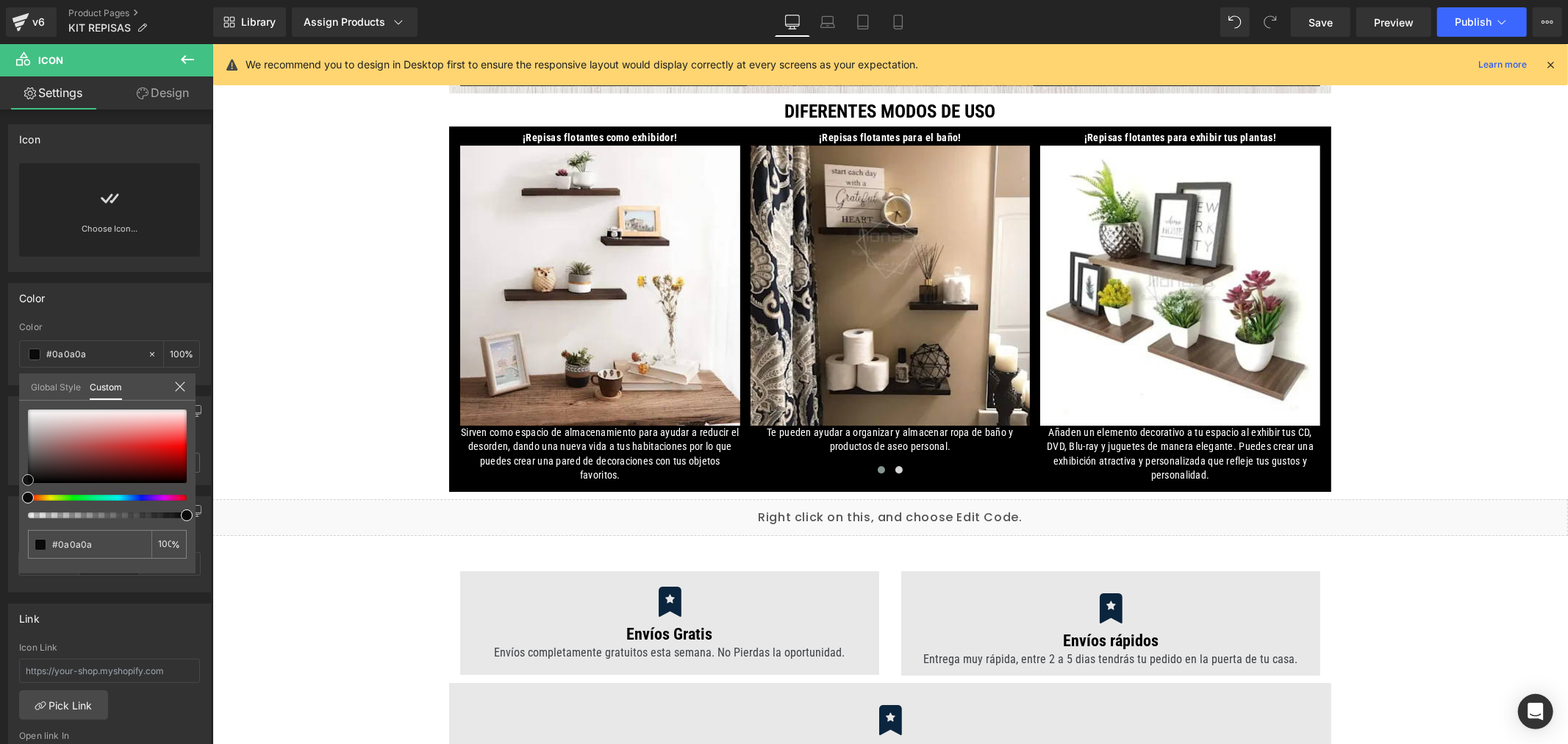
scroll to position [4098, 0]
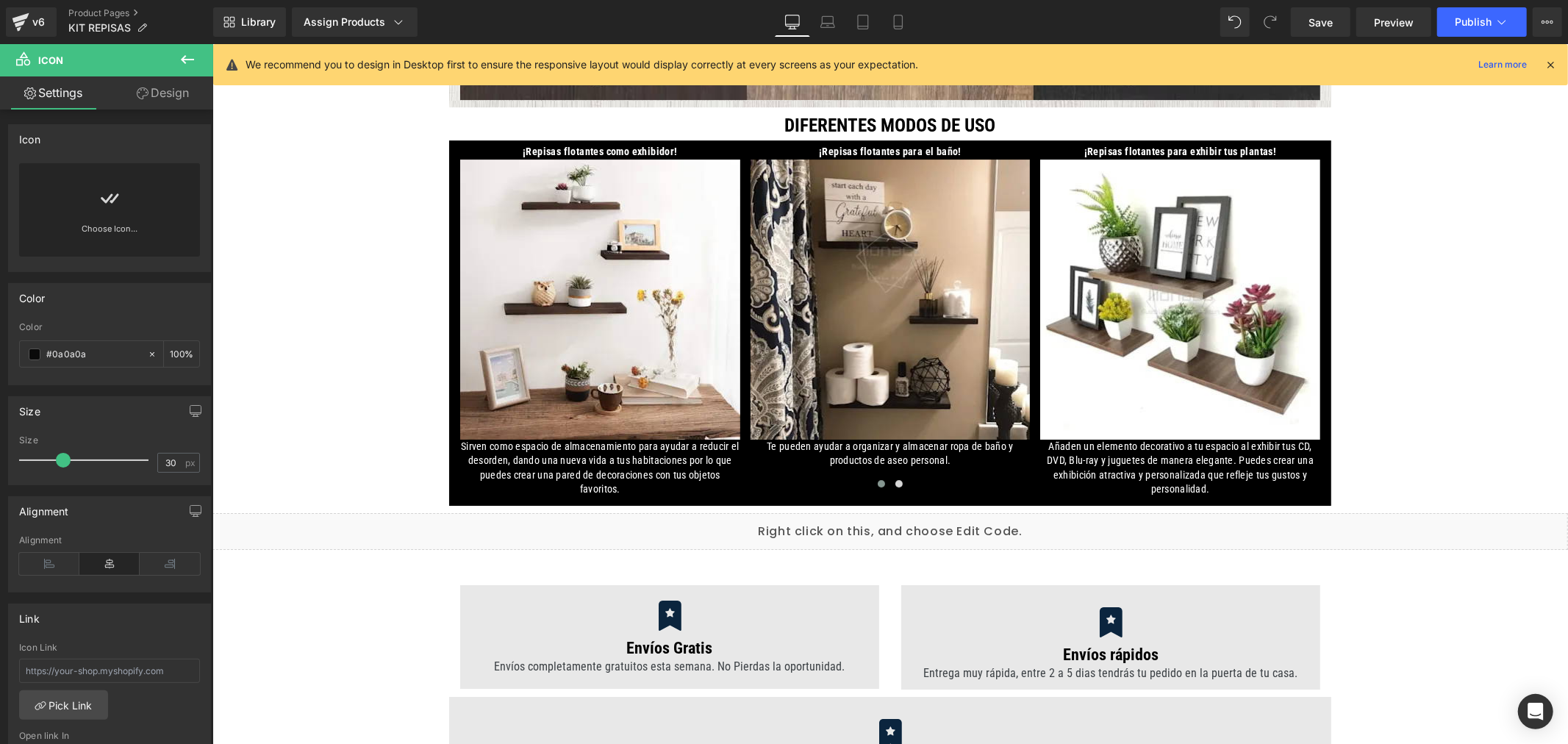
click at [32, 351] on span at bounding box center [35, 355] width 12 height 12
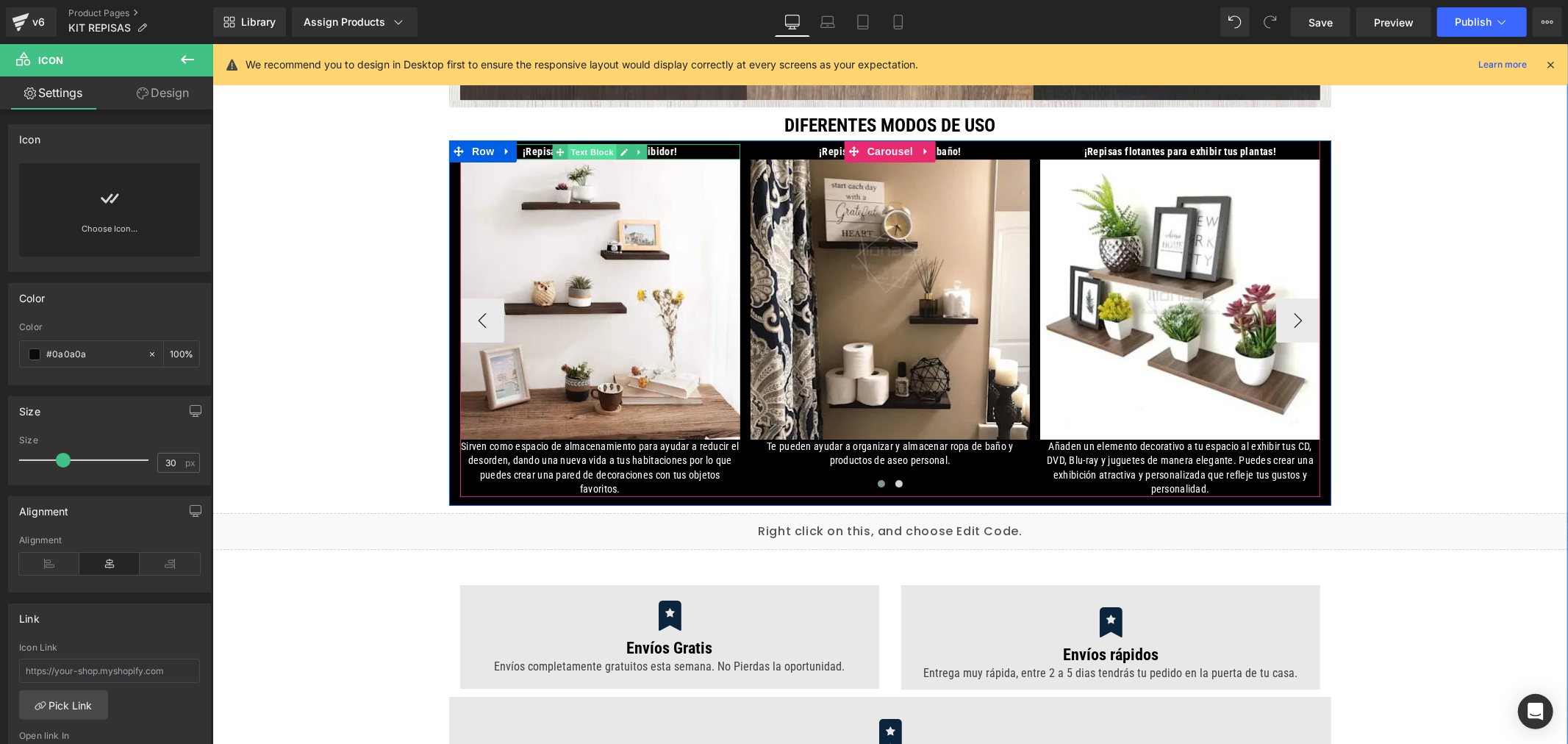
click at [585, 150] on span "Text Block" at bounding box center [591, 151] width 49 height 17
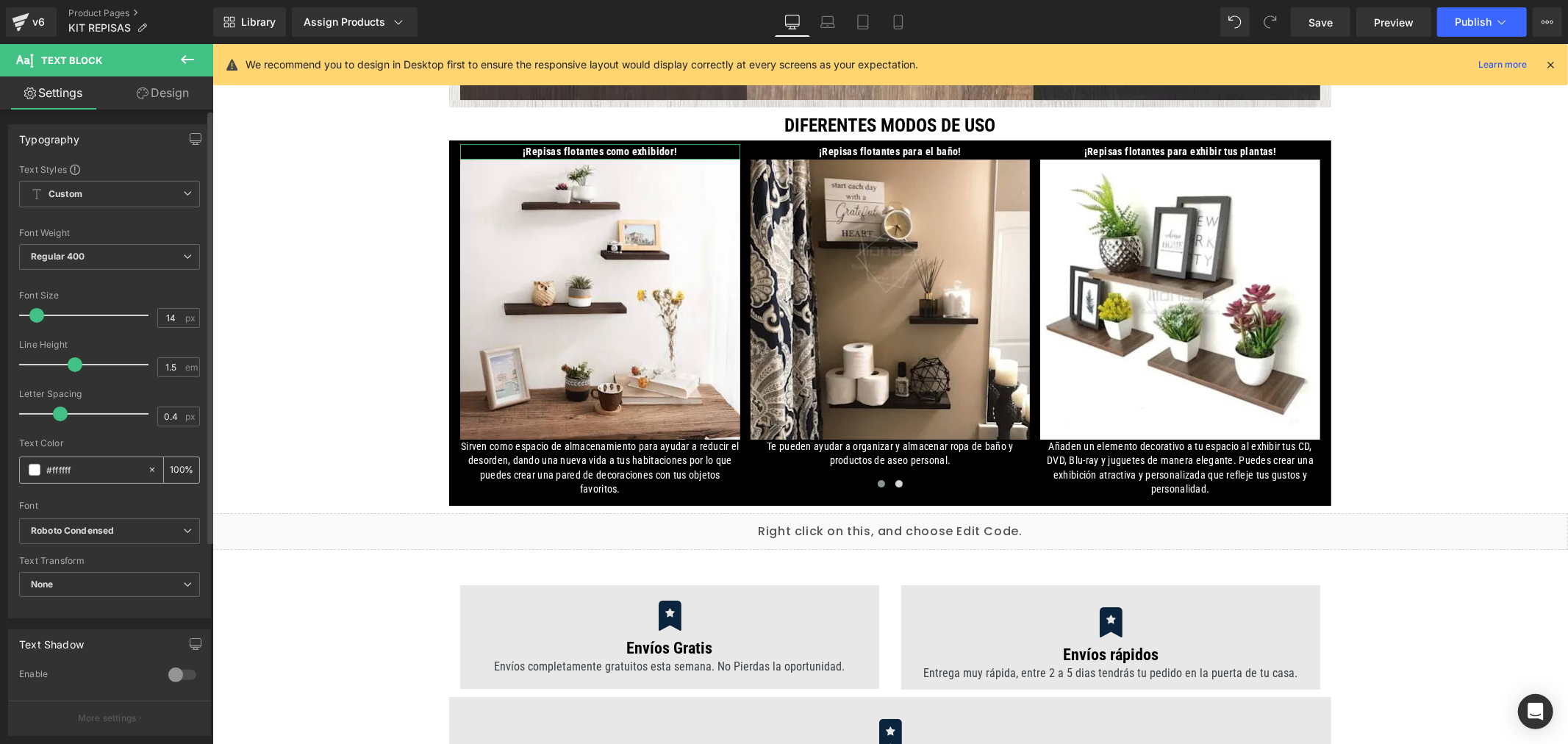
click at [30, 478] on div "#ffffff" at bounding box center [83, 470] width 127 height 26
click at [32, 472] on span at bounding box center [35, 470] width 12 height 12
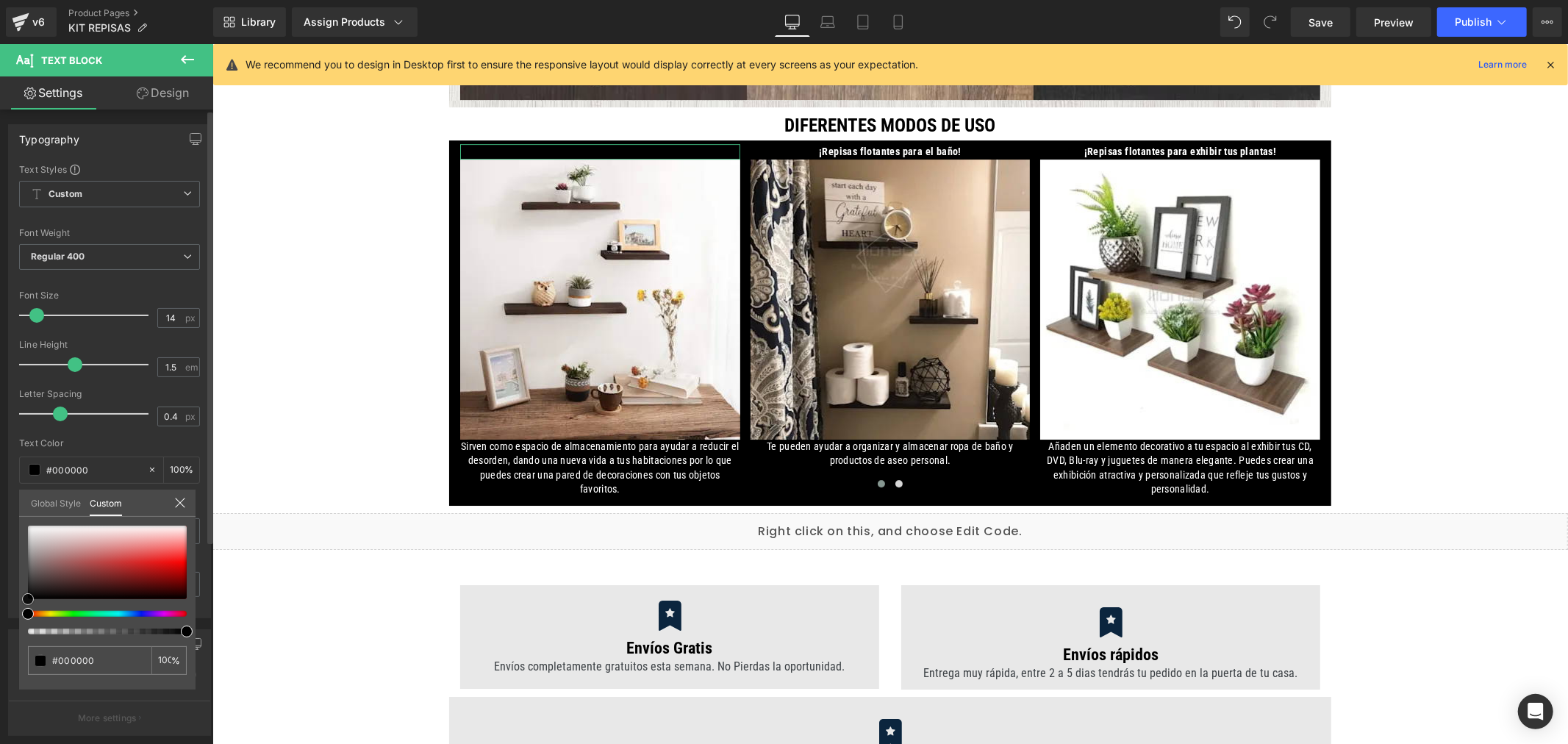
drag, startPoint x: 17, startPoint y: 597, endPoint x: 7, endPoint y: 621, distance: 26.0
click at [7, 619] on div "Typography Text Styles Custom Custom Setup Global Style Custom Setup Global Sty…" at bounding box center [110, 365] width 220 height 506
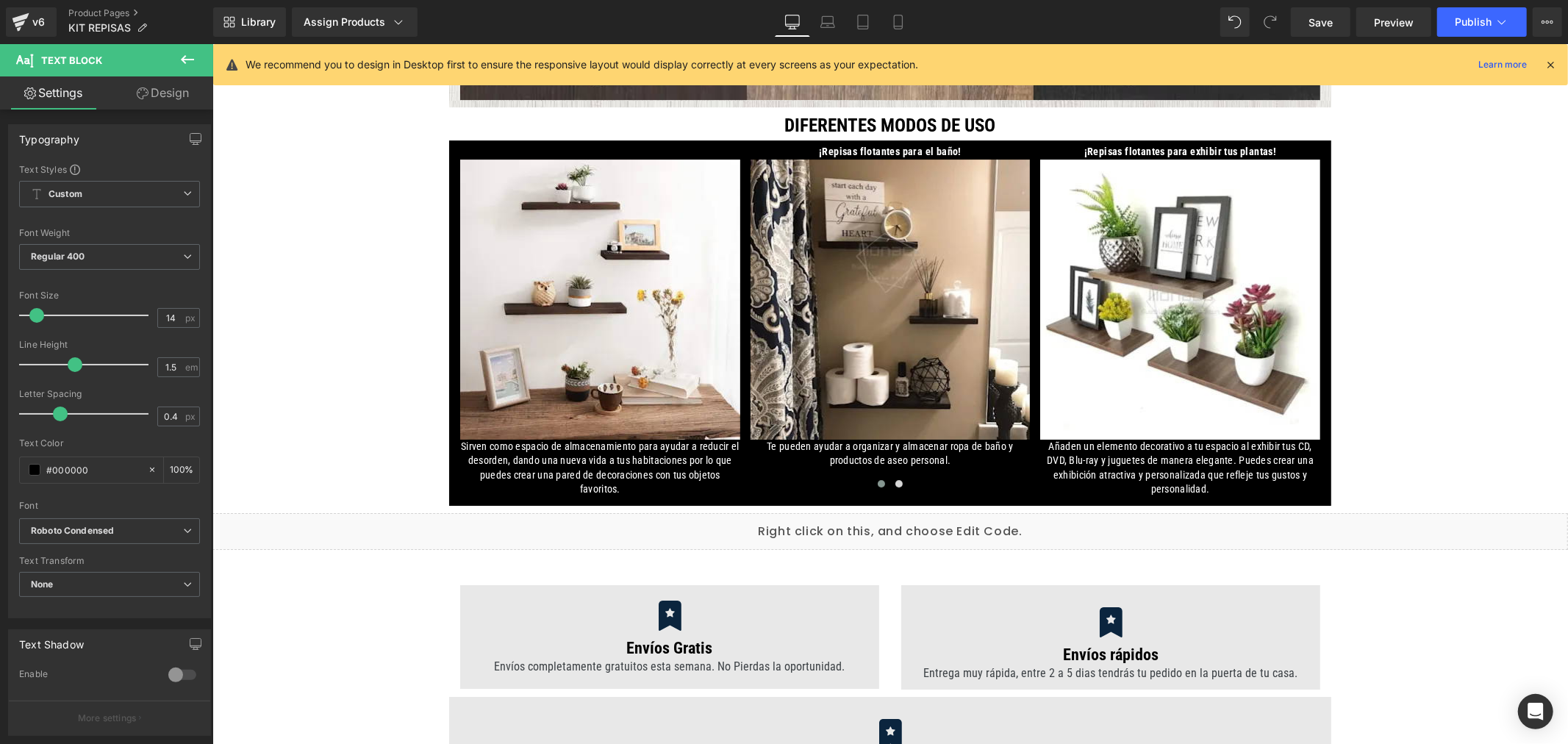
click at [35, 473] on span at bounding box center [35, 470] width 12 height 12
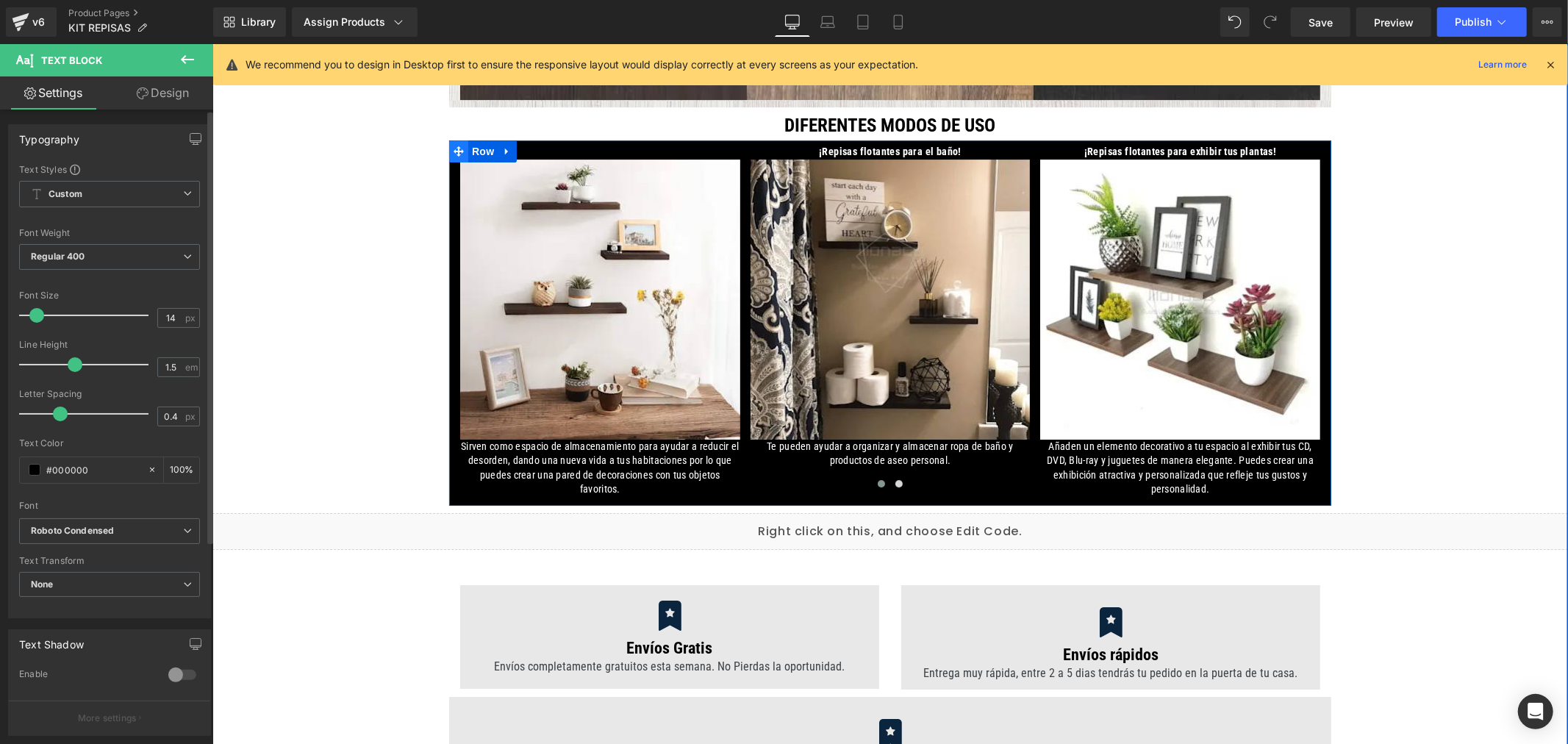
click at [453, 154] on icon at bounding box center [458, 151] width 10 height 11
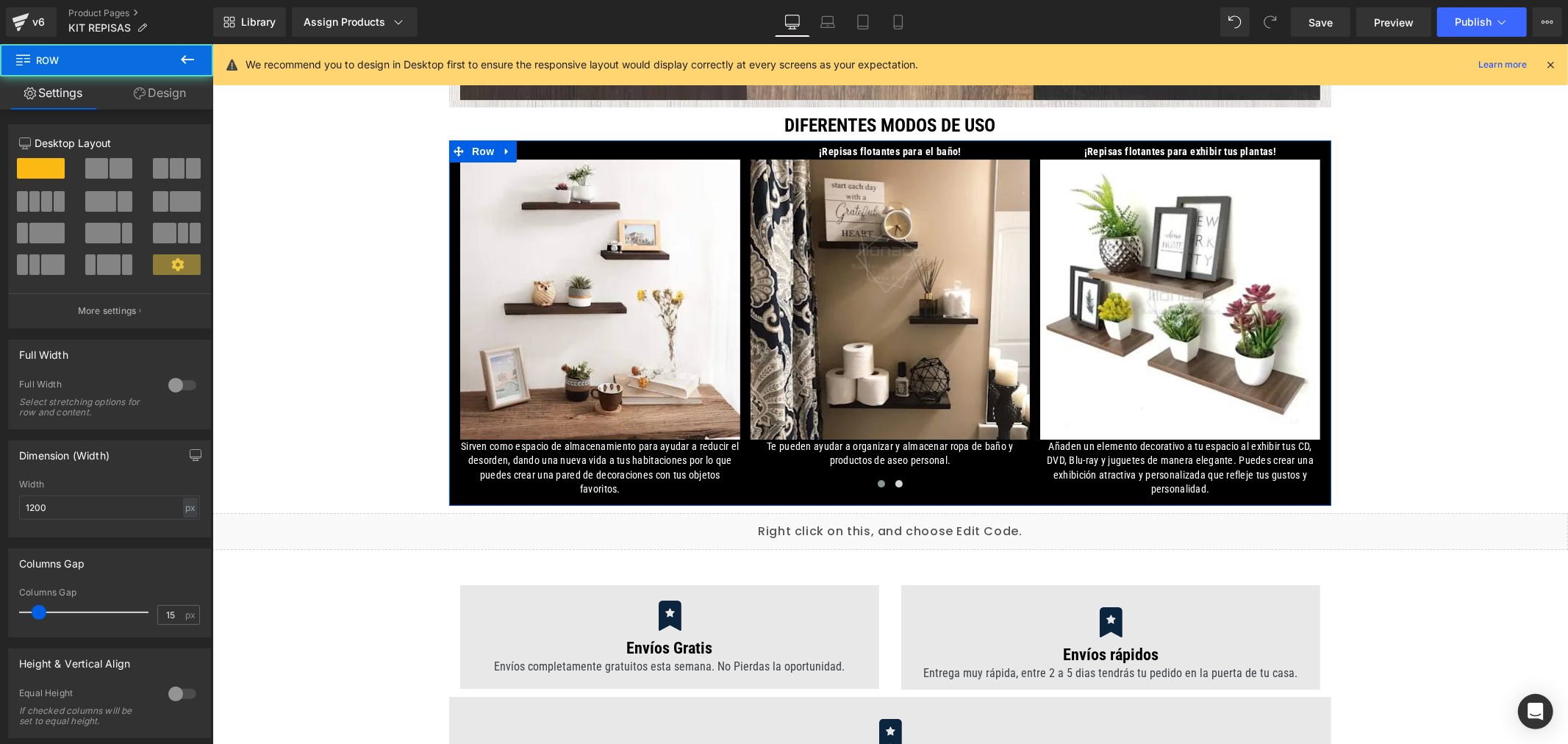
click at [167, 96] on link "Design" at bounding box center [159, 93] width 106 height 33
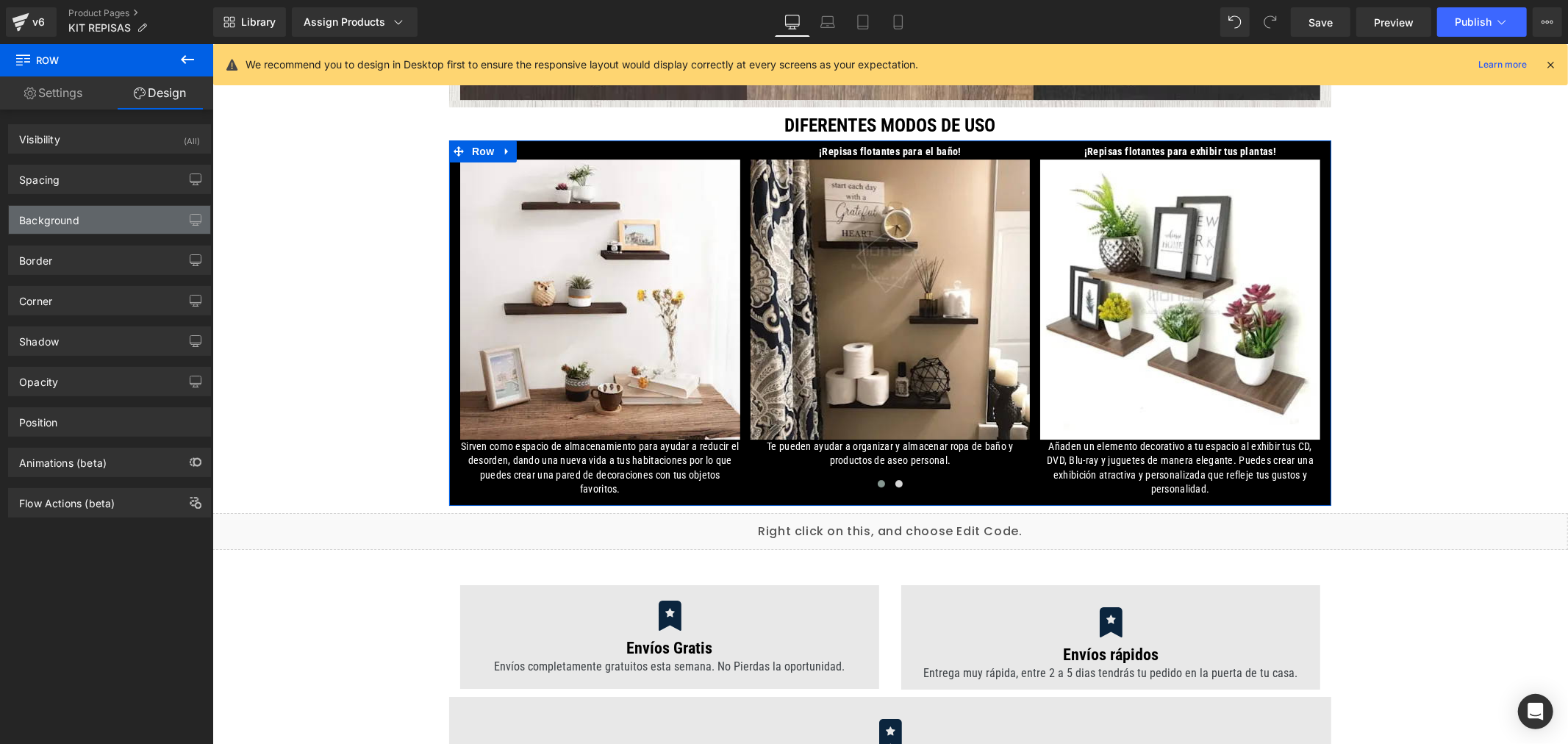
click at [96, 214] on div "Background" at bounding box center [110, 220] width 201 height 28
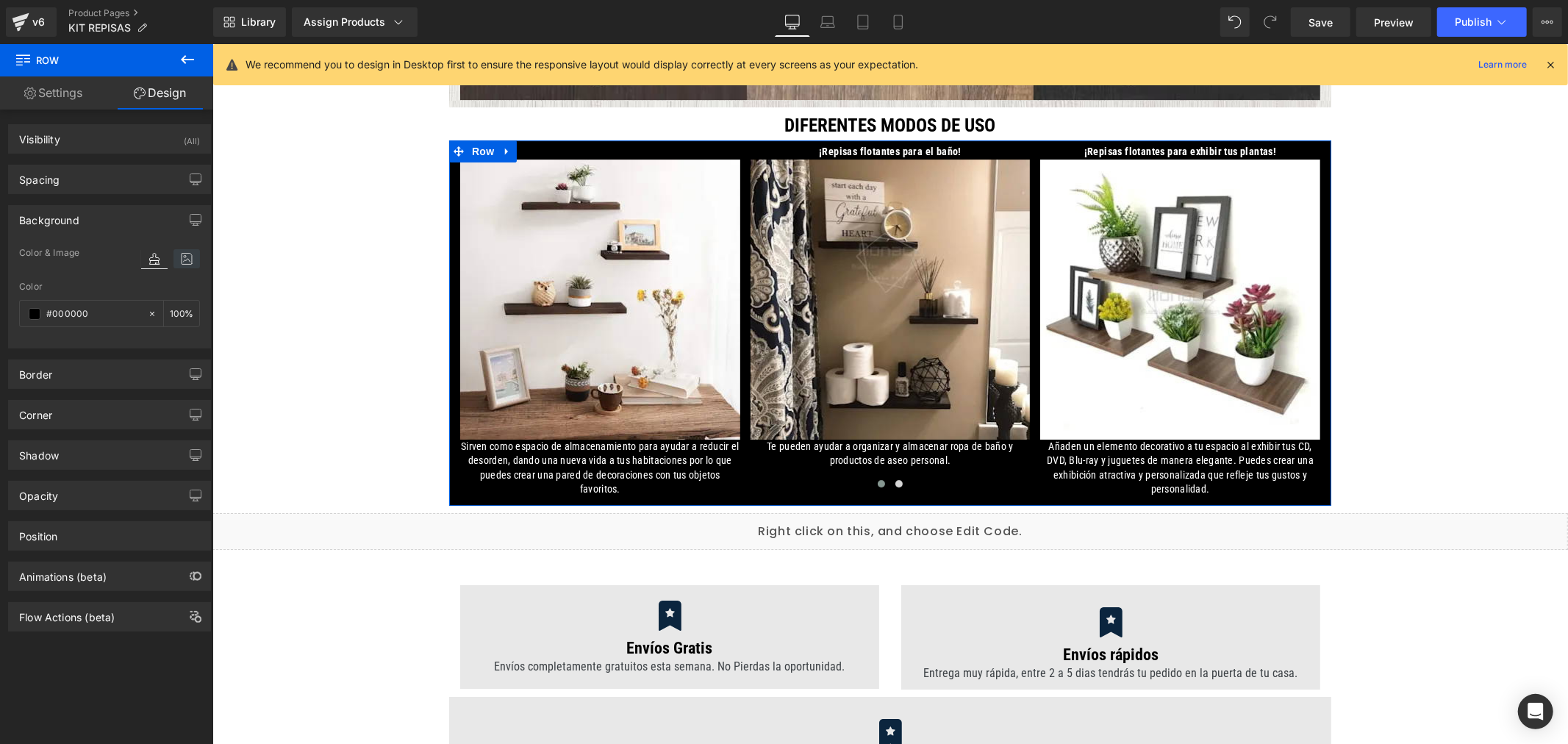
click at [181, 252] on icon at bounding box center [186, 258] width 26 height 19
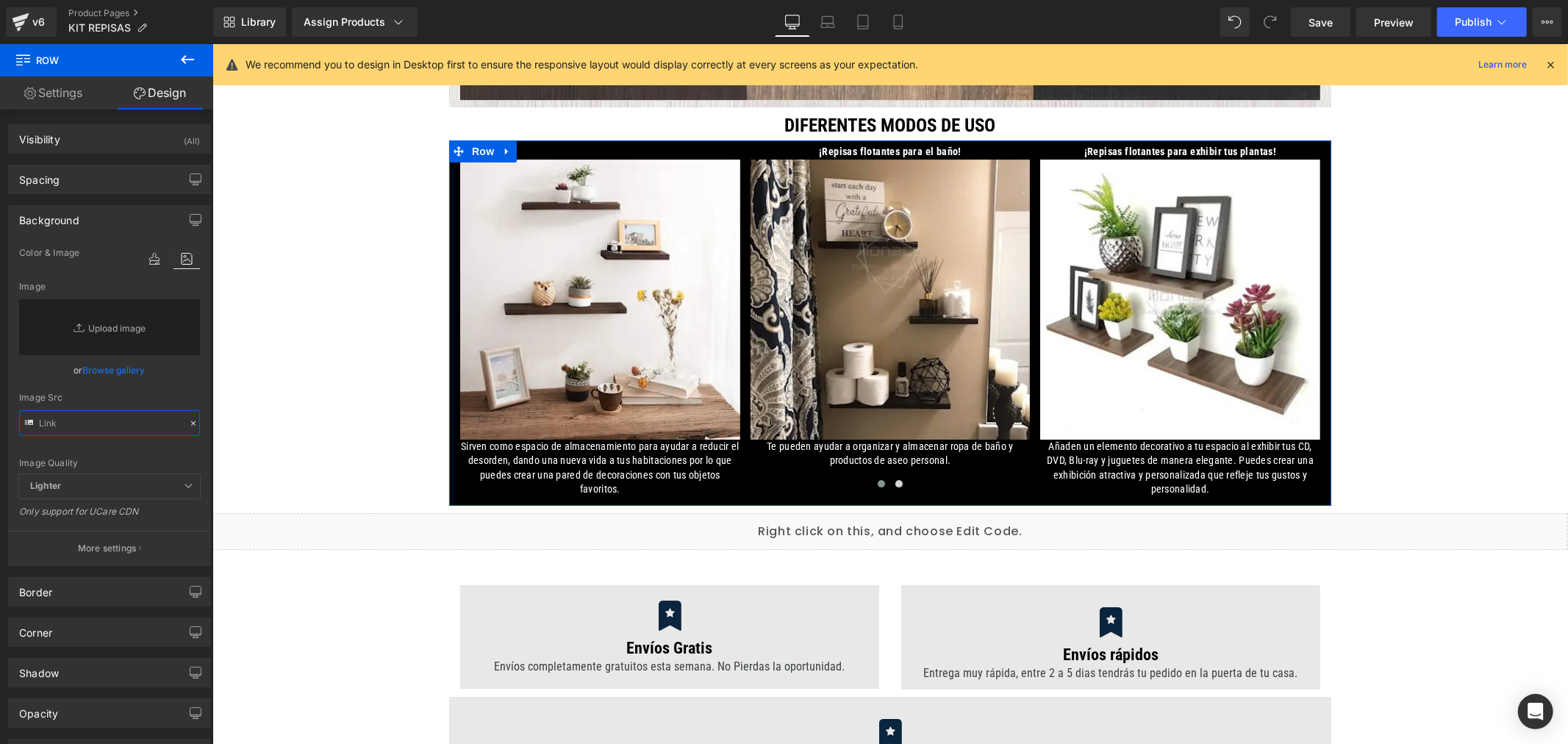
click at [59, 428] on input "text" at bounding box center [109, 423] width 181 height 26
paste input "[URL][DOMAIN_NAME][PERSON_NAME]"
type input "[URL][DOMAIN_NAME][PERSON_NAME]"
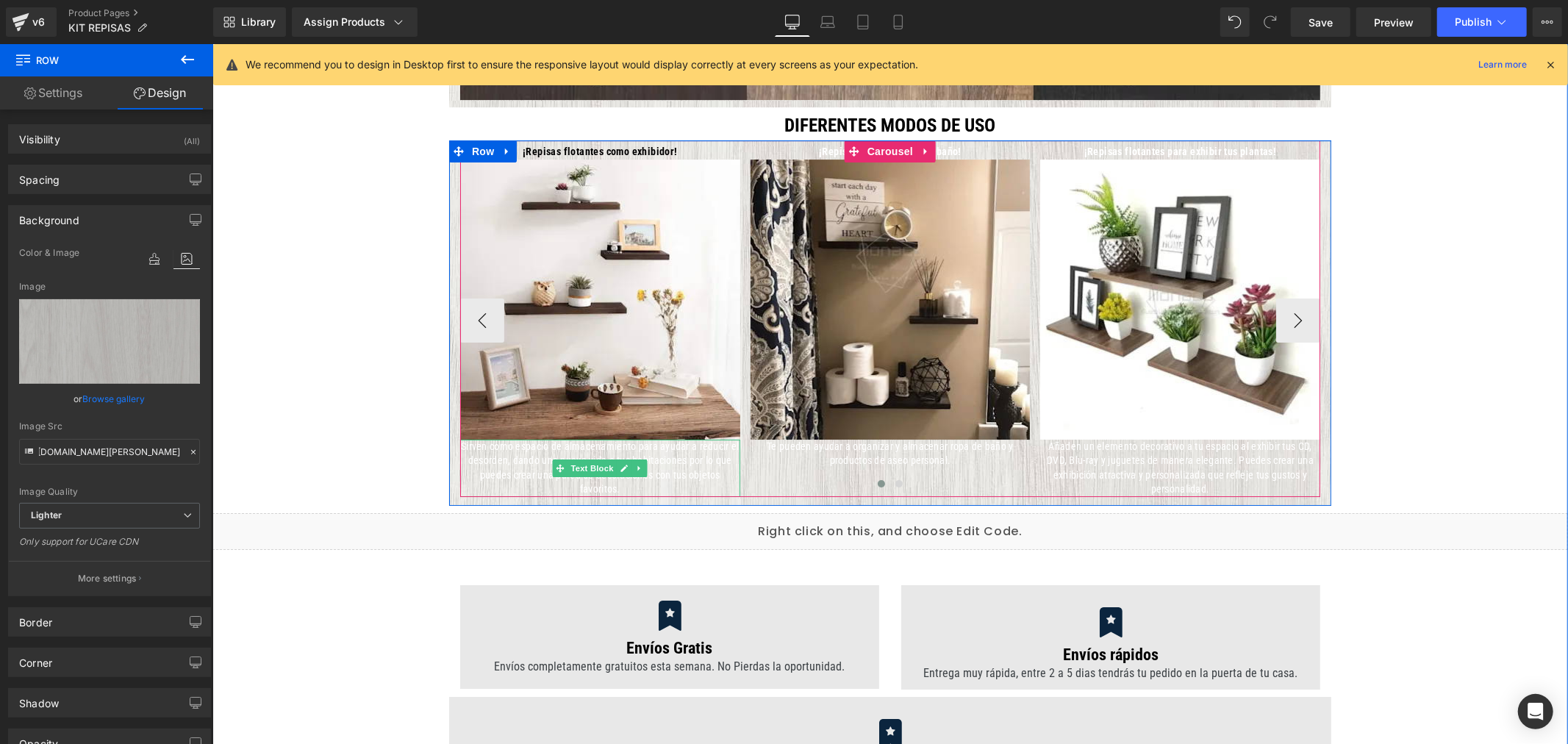
click at [529, 470] on p "Sirven como espacio de almacenamiento para ayudar a reducir el desorden, dando …" at bounding box center [599, 468] width 280 height 58
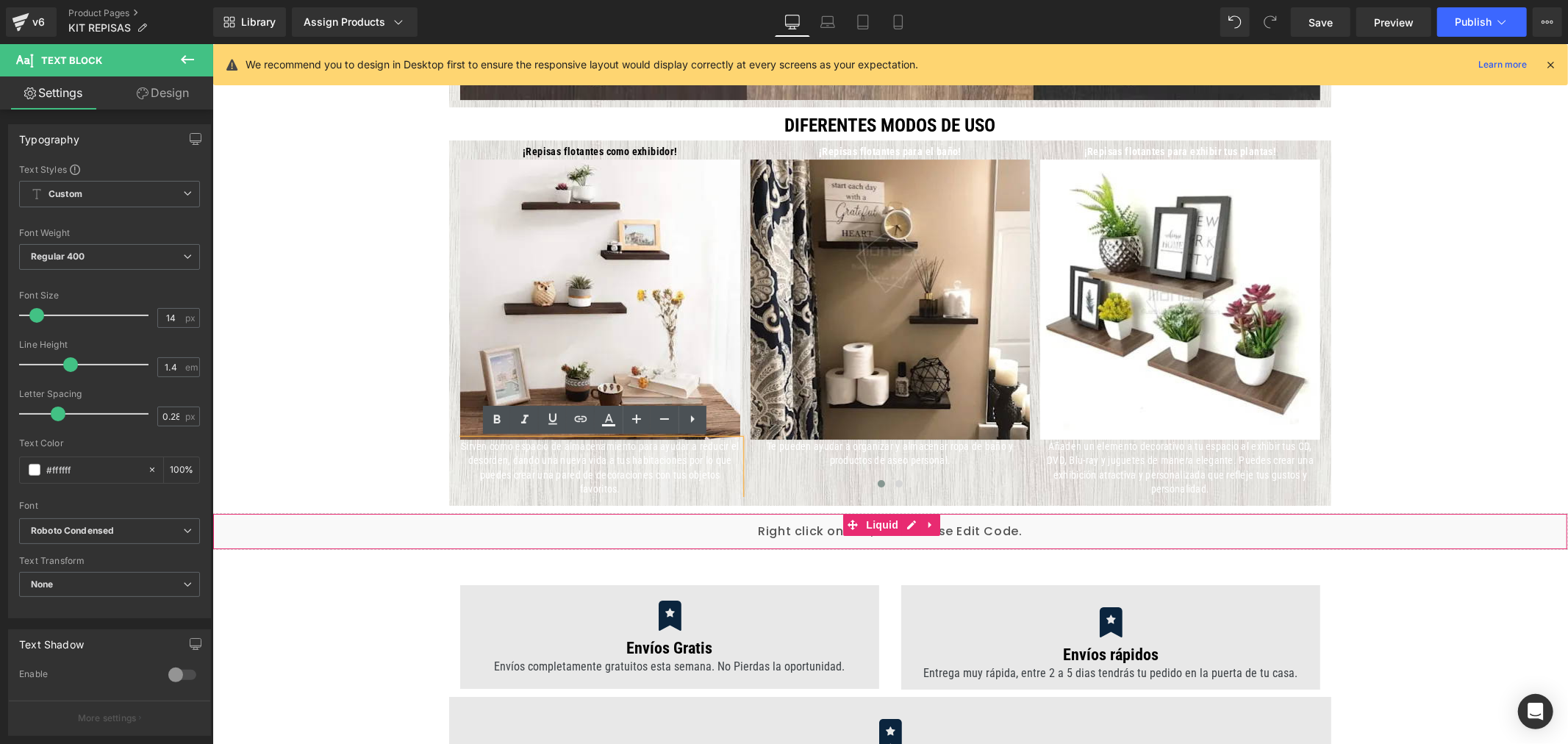
click at [510, 534] on div "Liquid" at bounding box center [890, 530] width 1355 height 37
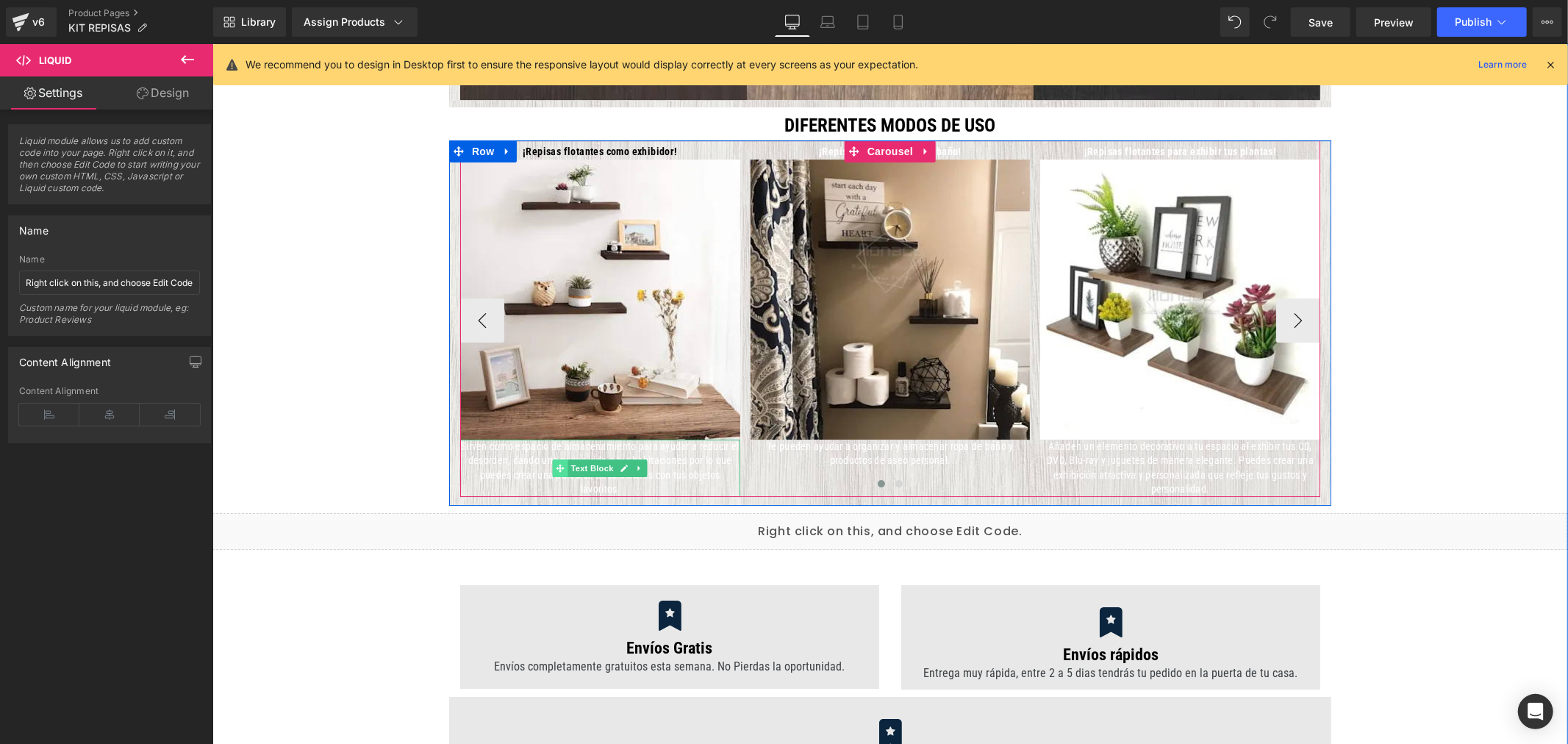
click at [556, 466] on icon at bounding box center [560, 468] width 8 height 9
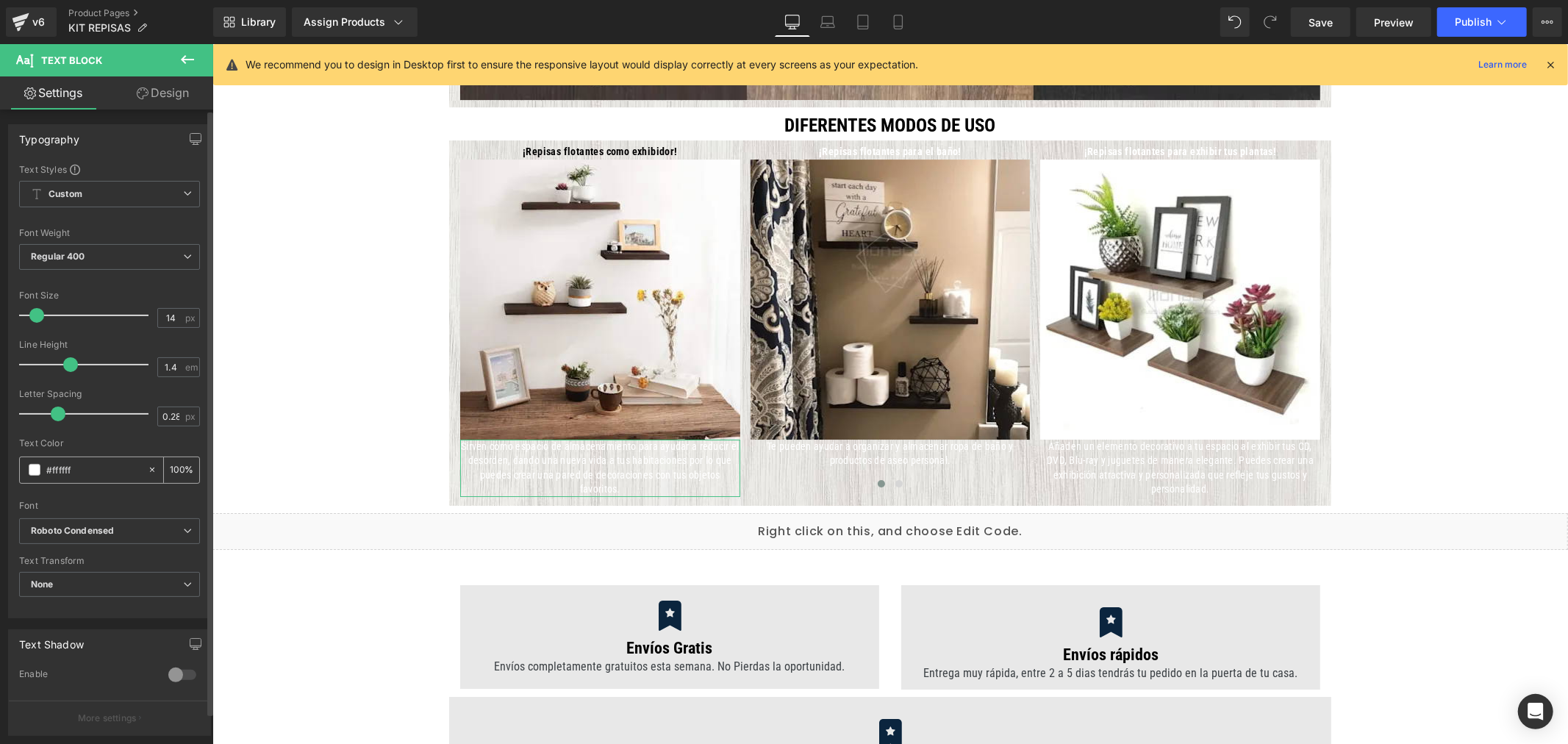
click at [34, 472] on span at bounding box center [35, 470] width 12 height 12
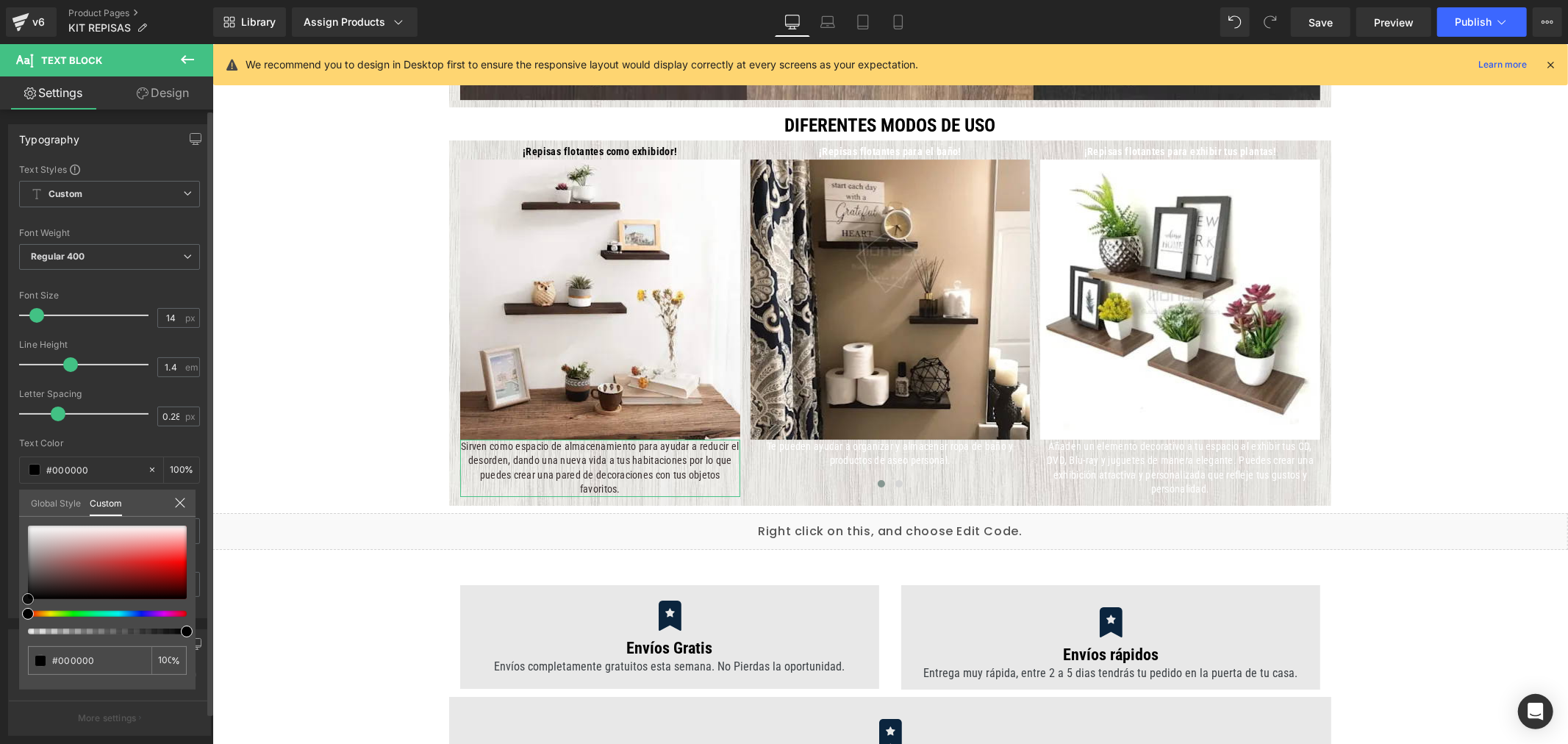
drag, startPoint x: 40, startPoint y: 586, endPoint x: 17, endPoint y: 613, distance: 35.5
click at [17, 613] on div "Typography Text Styles Custom Custom Setup Global Style Custom Setup Global Sty…" at bounding box center [110, 365] width 220 height 506
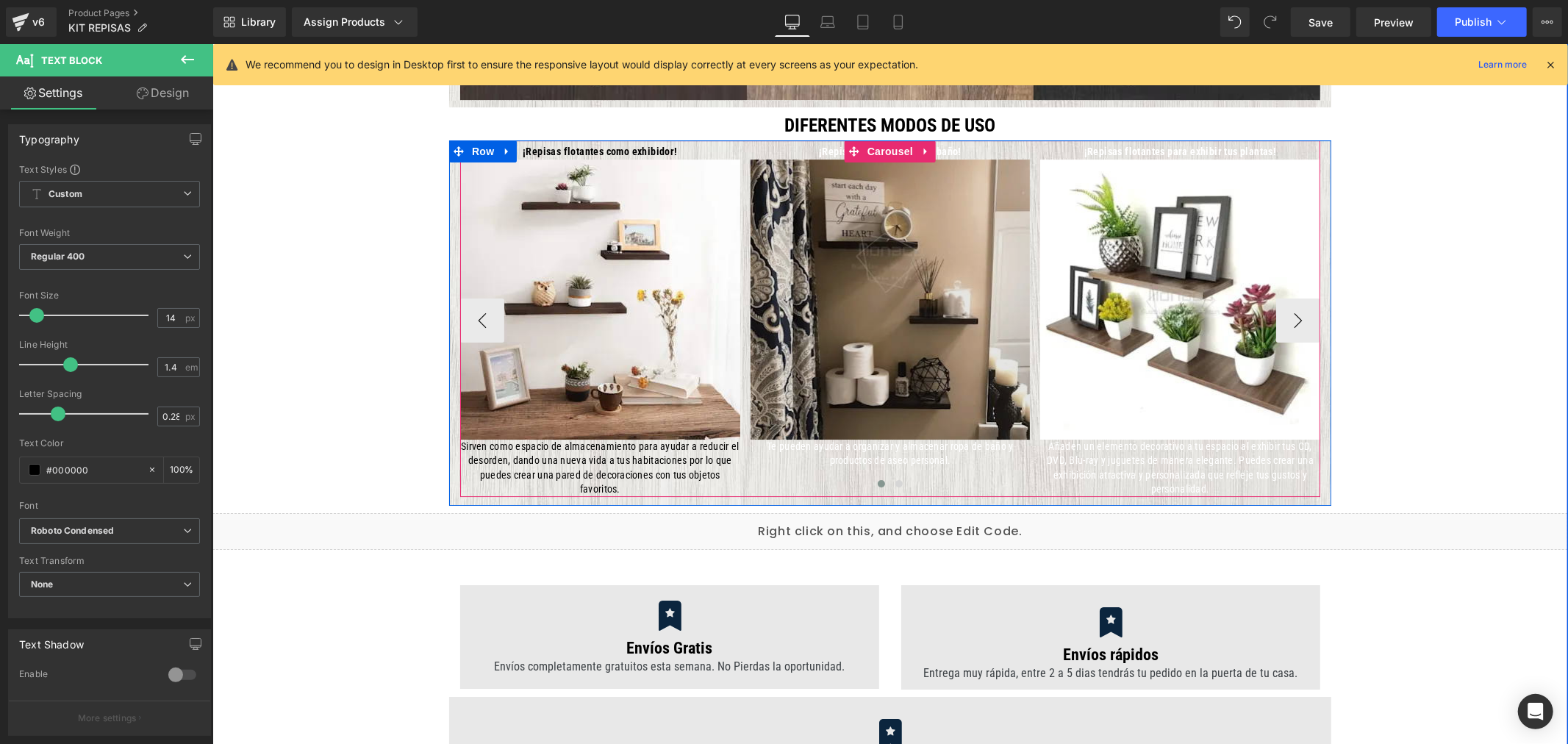
click at [809, 167] on img at bounding box center [890, 299] width 280 height 280
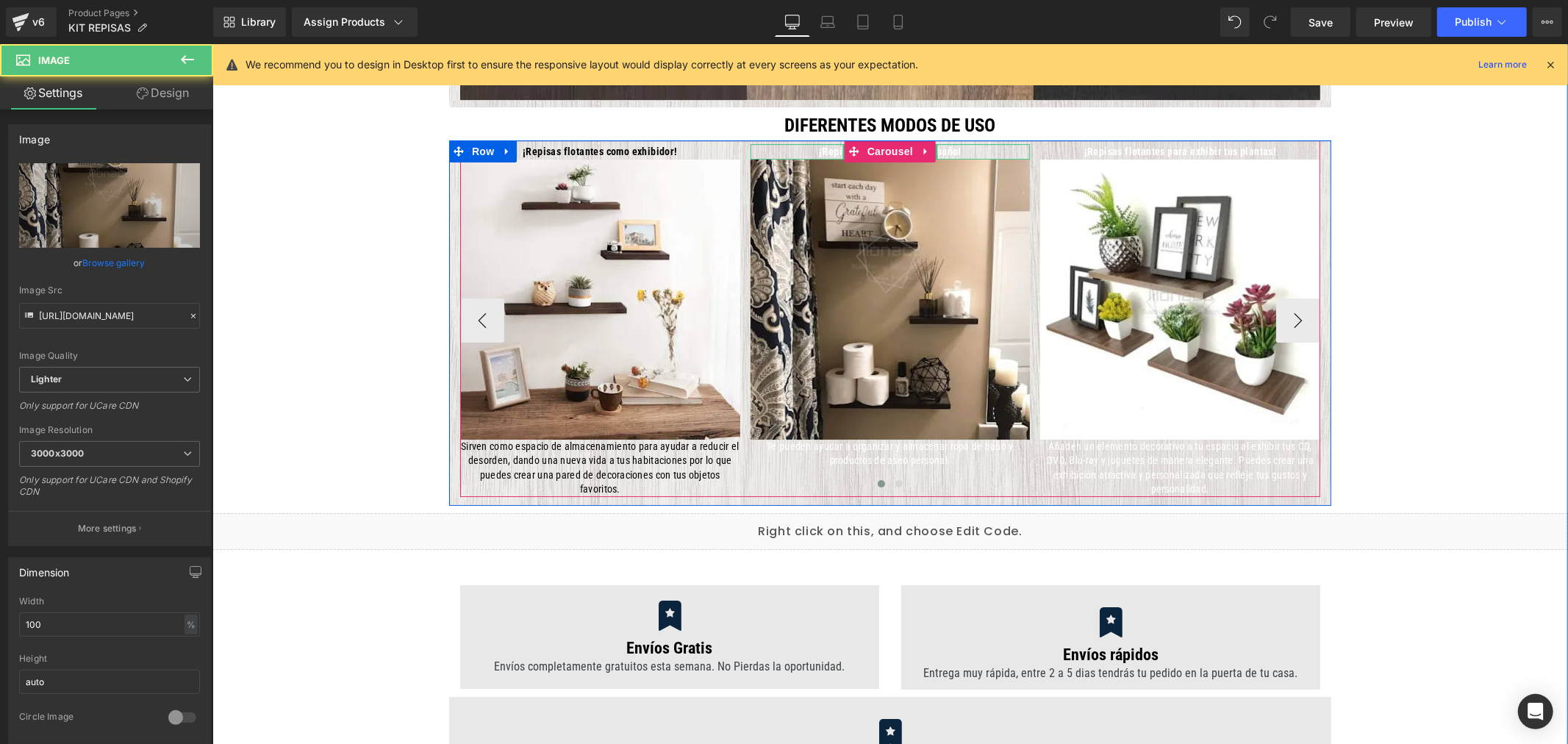
click at [826, 150] on b "¡Repisas flotantes para el baño!" at bounding box center [889, 151] width 143 height 12
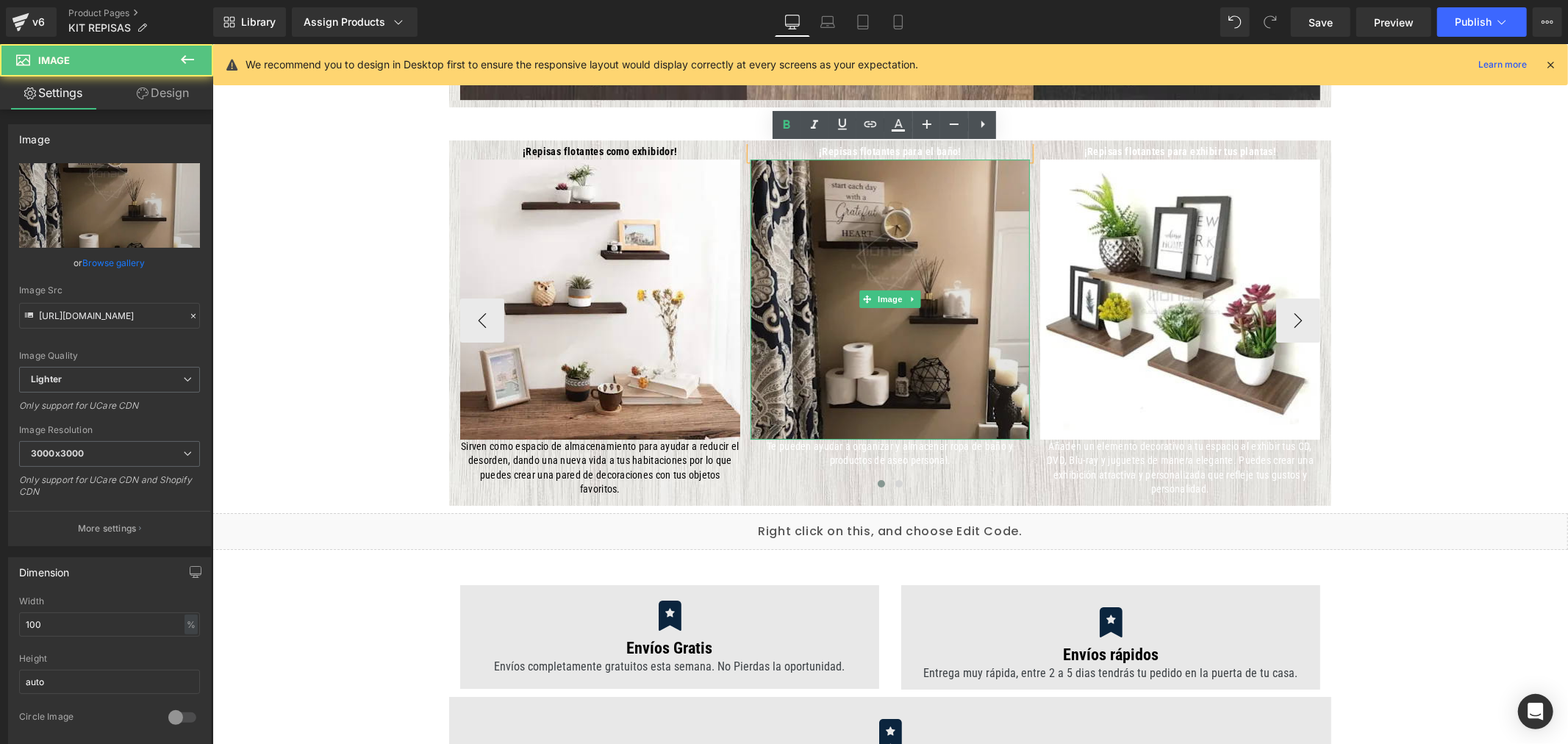
click at [929, 201] on img at bounding box center [890, 299] width 280 height 280
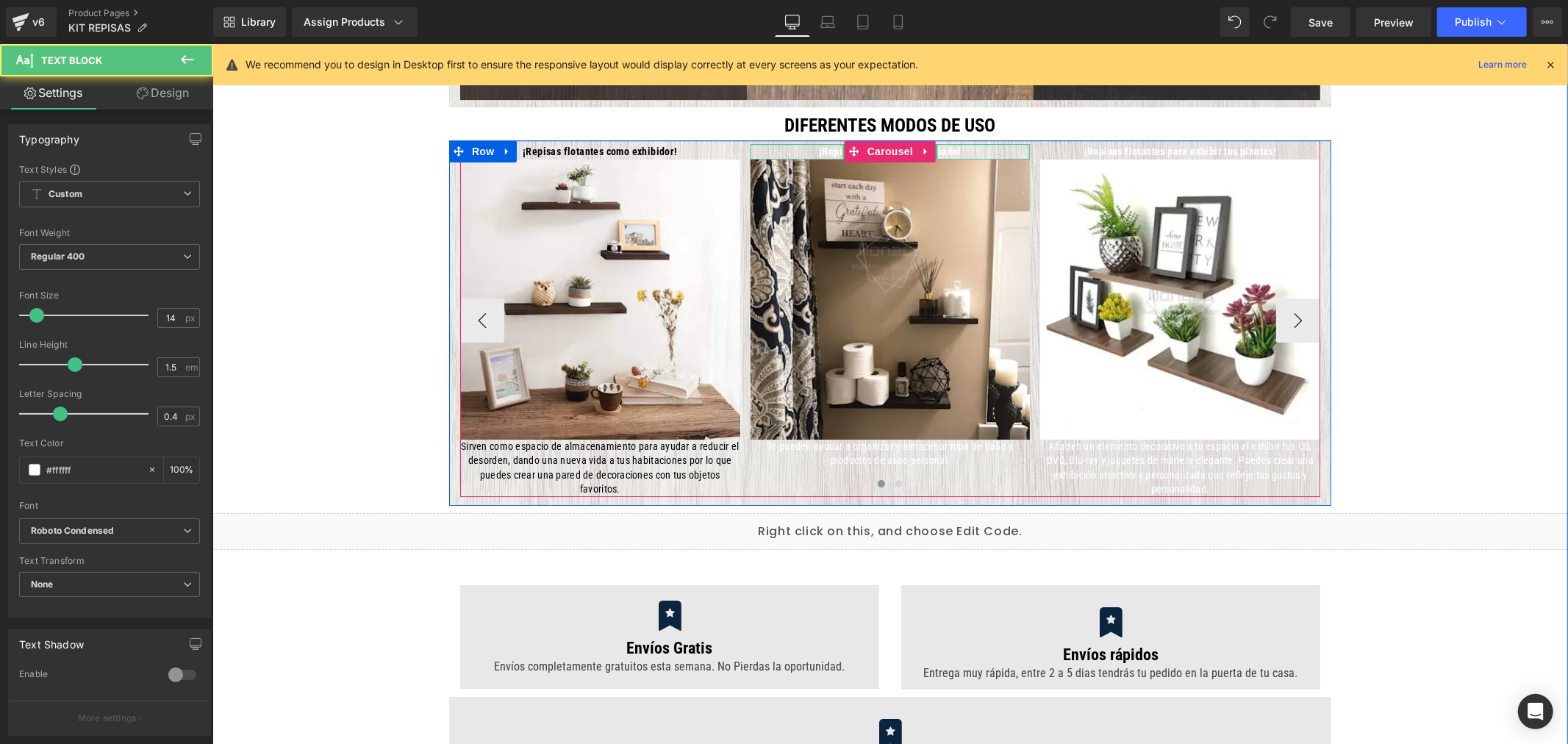
click at [941, 149] on b "¡Repisas flotantes para el baño!" at bounding box center [889, 151] width 143 height 12
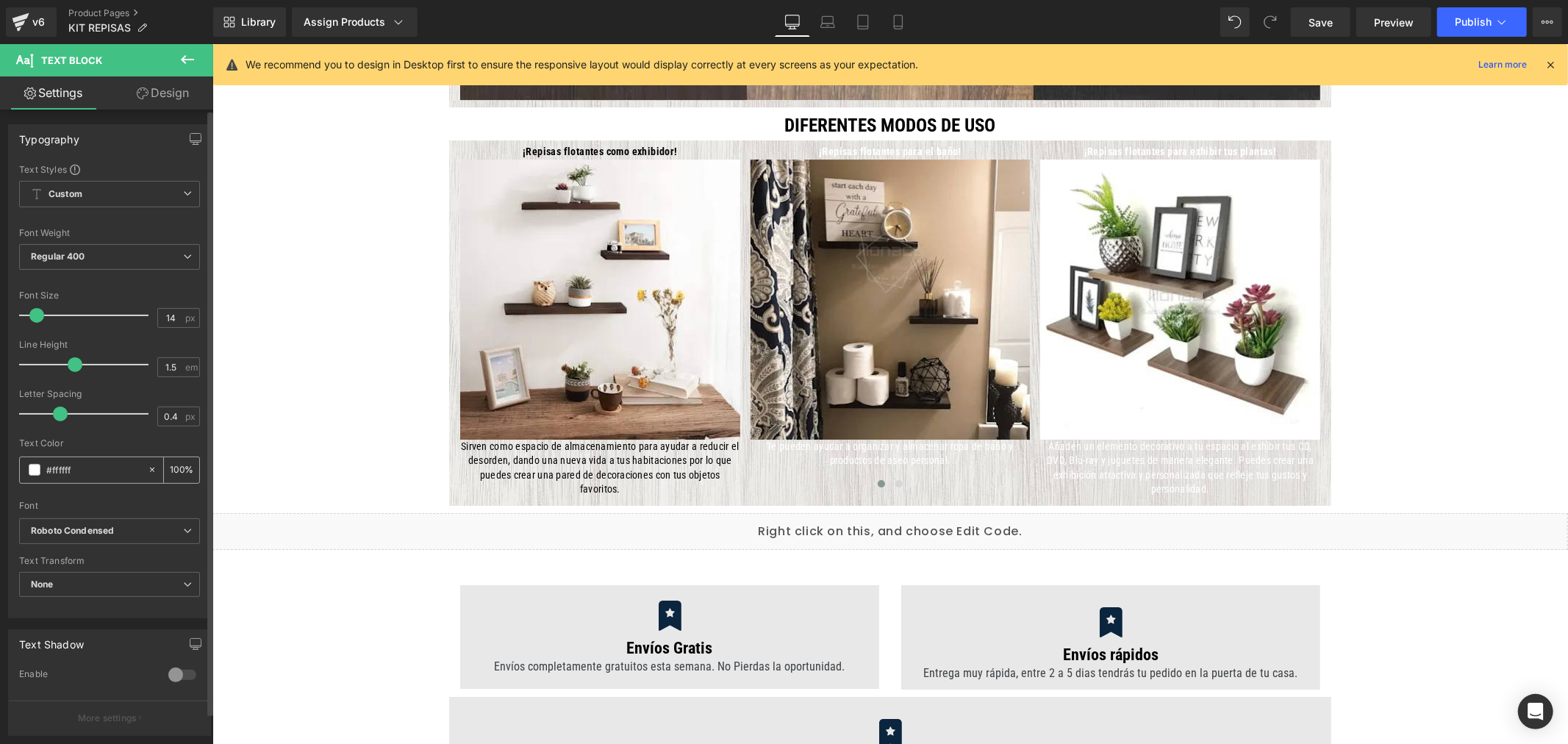
click at [31, 472] on span at bounding box center [35, 470] width 12 height 12
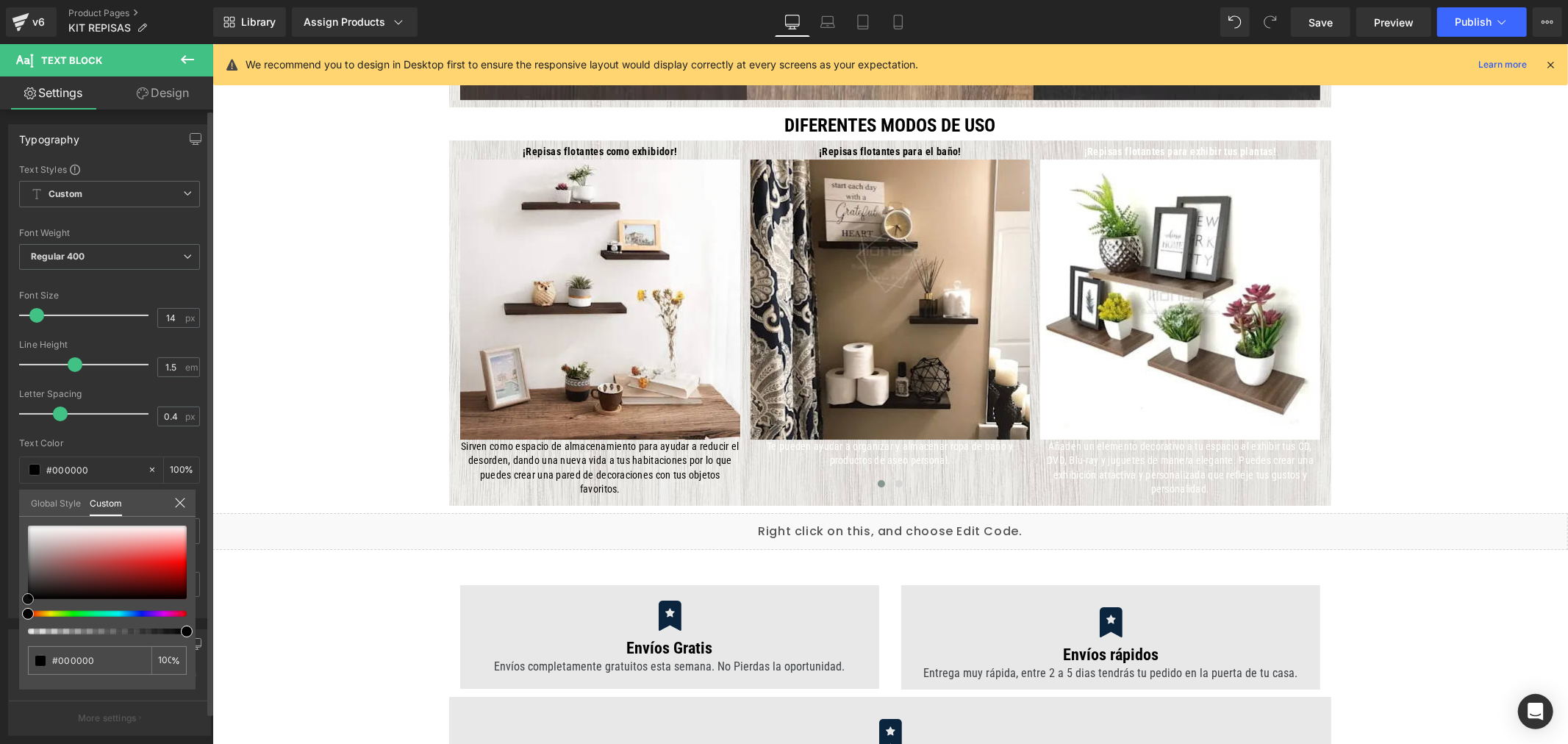
drag, startPoint x: 45, startPoint y: 560, endPoint x: 12, endPoint y: 626, distance: 73.8
click at [8, 619] on div "Typography Text Styles Custom Custom Setup Global Style Custom Setup Global Sty…" at bounding box center [110, 365] width 220 height 506
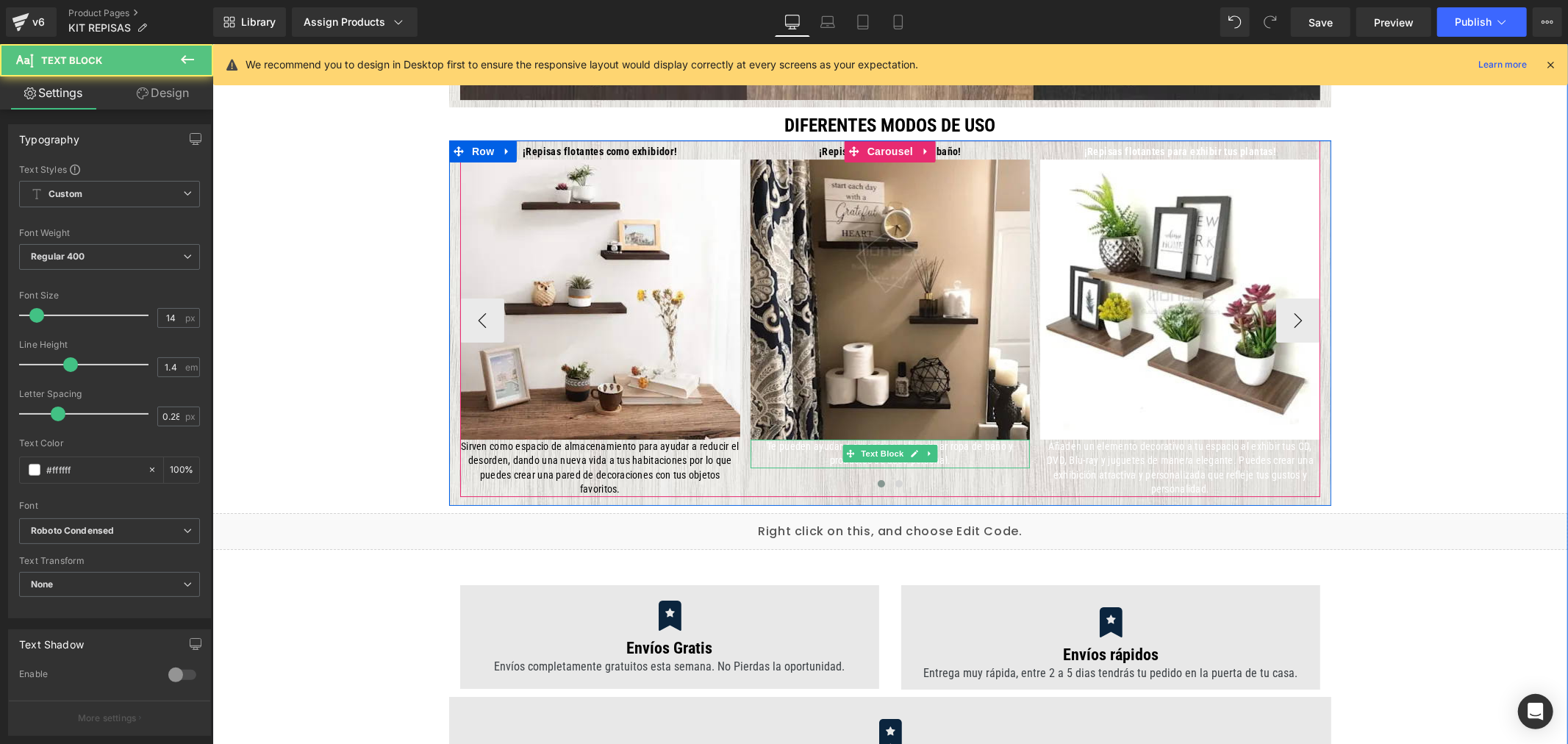
click at [959, 453] on p "Te pueden ayudar a organizar y almacenar ropa de baño y productos de aseo perso…" at bounding box center [890, 453] width 280 height 29
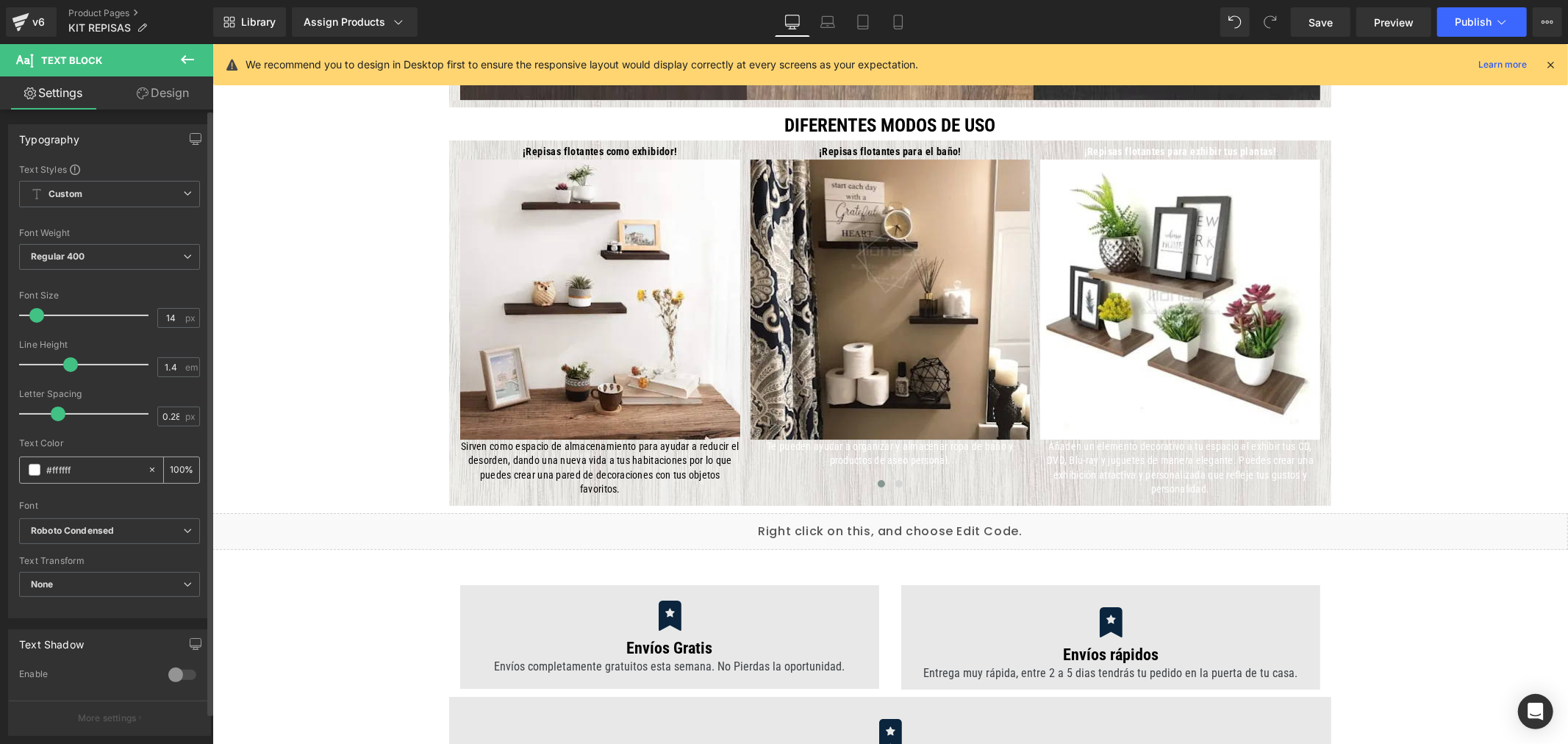
click at [35, 472] on span at bounding box center [35, 470] width 12 height 12
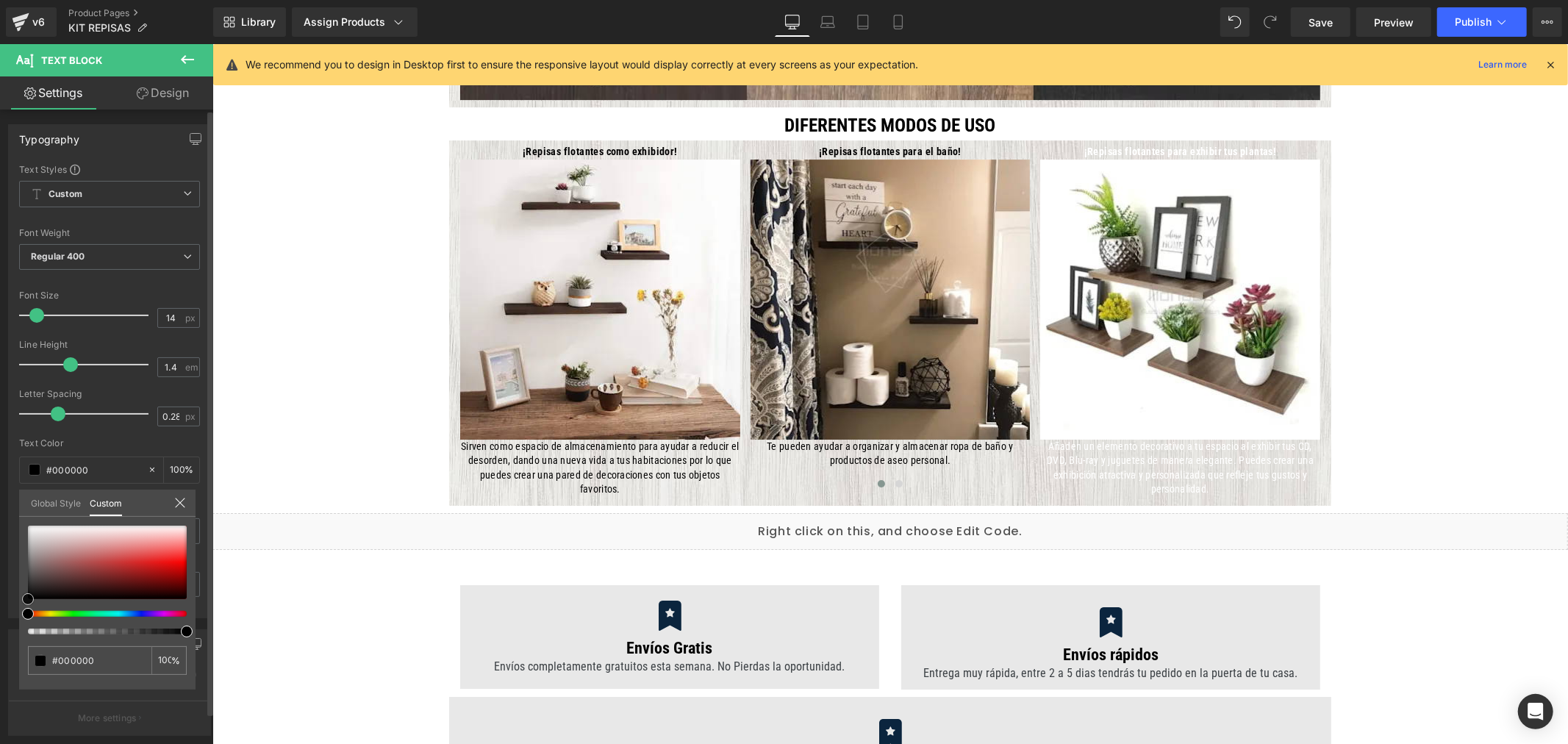
drag, startPoint x: 56, startPoint y: 543, endPoint x: 4, endPoint y: 619, distance: 92.1
click at [4, 619] on div "Typography Text Styles Custom Custom Setup Global Style Custom Setup Global Sty…" at bounding box center [110, 365] width 220 height 506
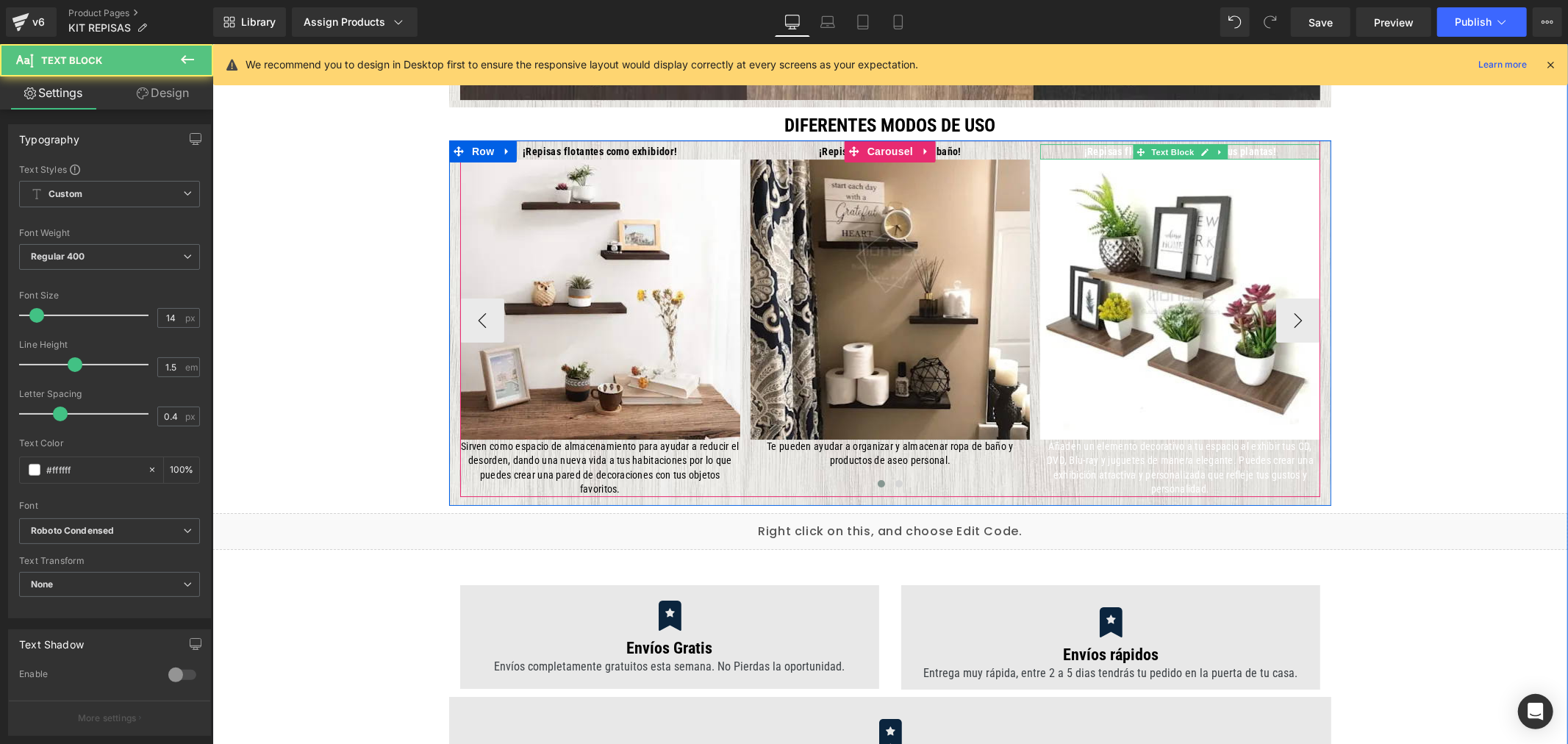
click at [1242, 149] on strong "¡Repisas flotantes para exhibir tus plantas!" at bounding box center [1180, 151] width 193 height 12
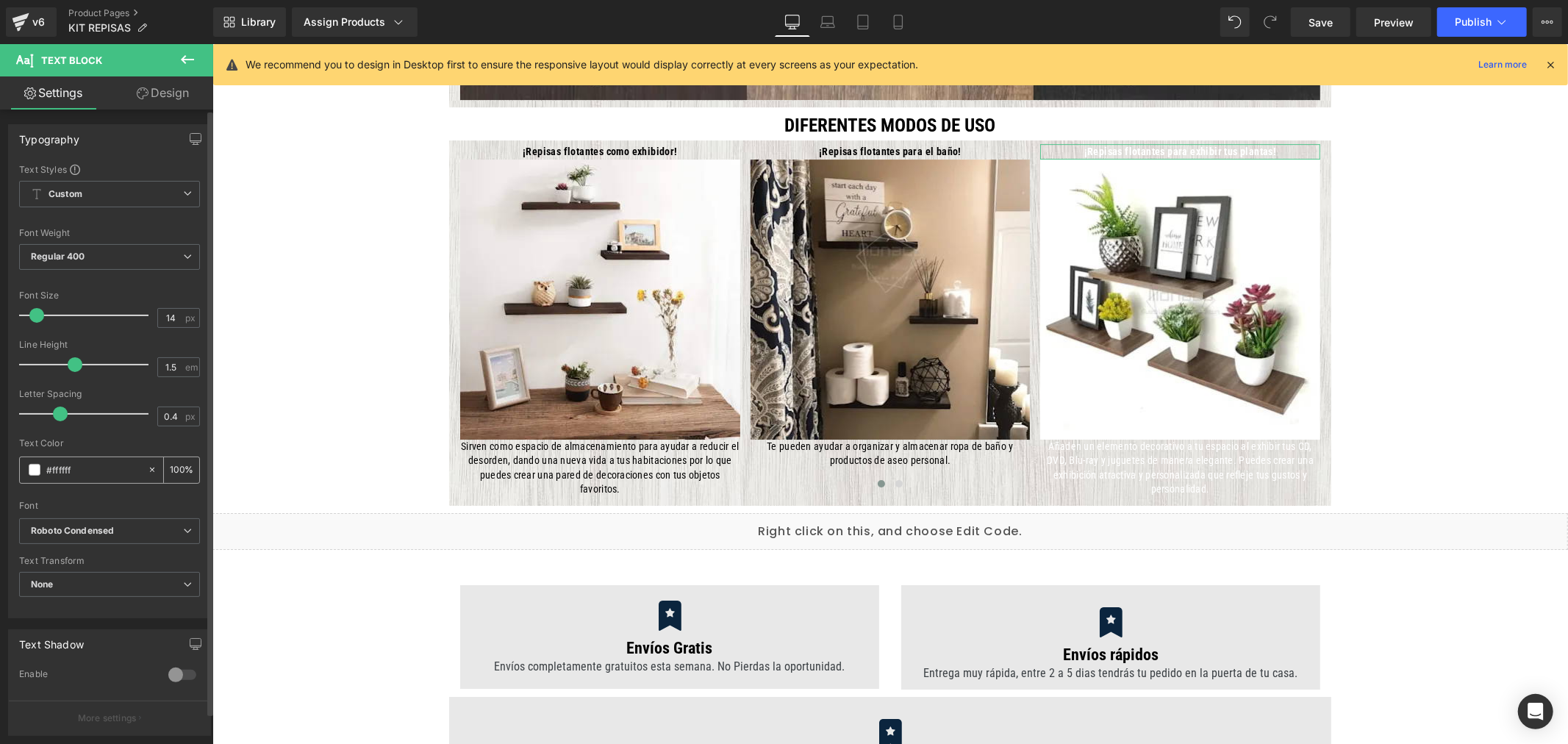
click at [34, 471] on span at bounding box center [35, 470] width 12 height 12
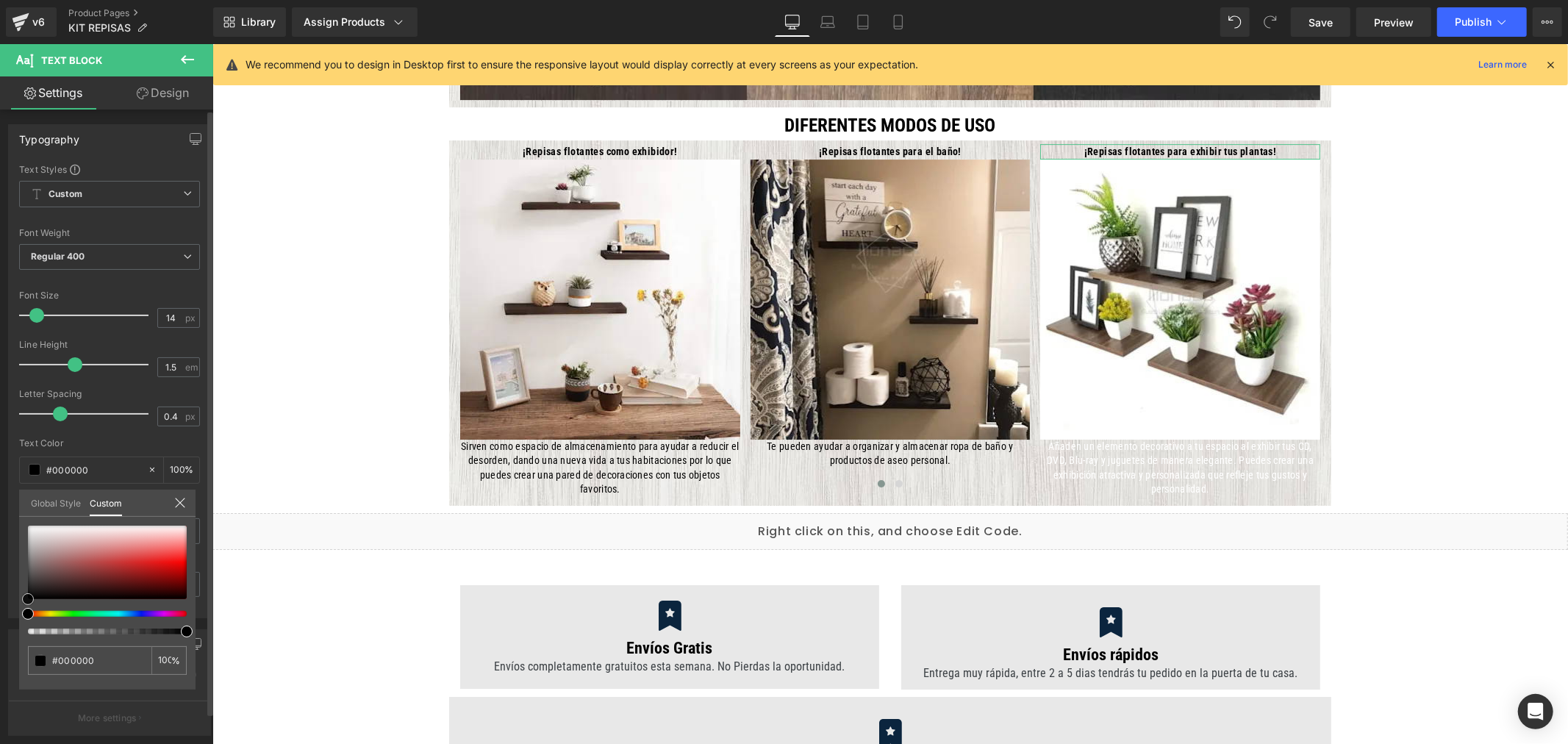
drag, startPoint x: 40, startPoint y: 571, endPoint x: 31, endPoint y: 628, distance: 57.7
click at [11, 619] on div "Typography Text Styles Custom Custom Setup Global Style Custom Setup Global Sty…" at bounding box center [110, 365] width 220 height 506
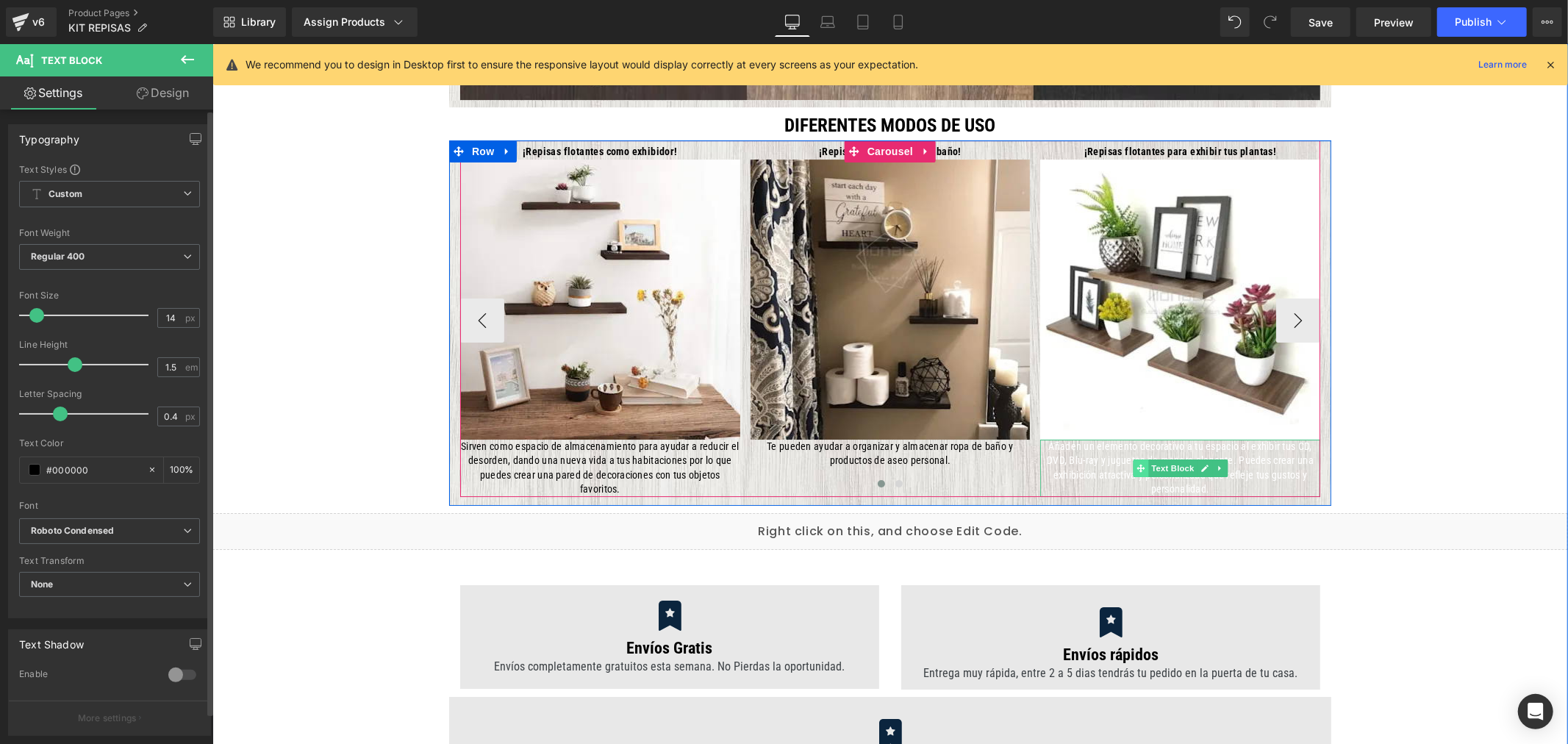
click at [1136, 468] on icon at bounding box center [1140, 468] width 8 height 8
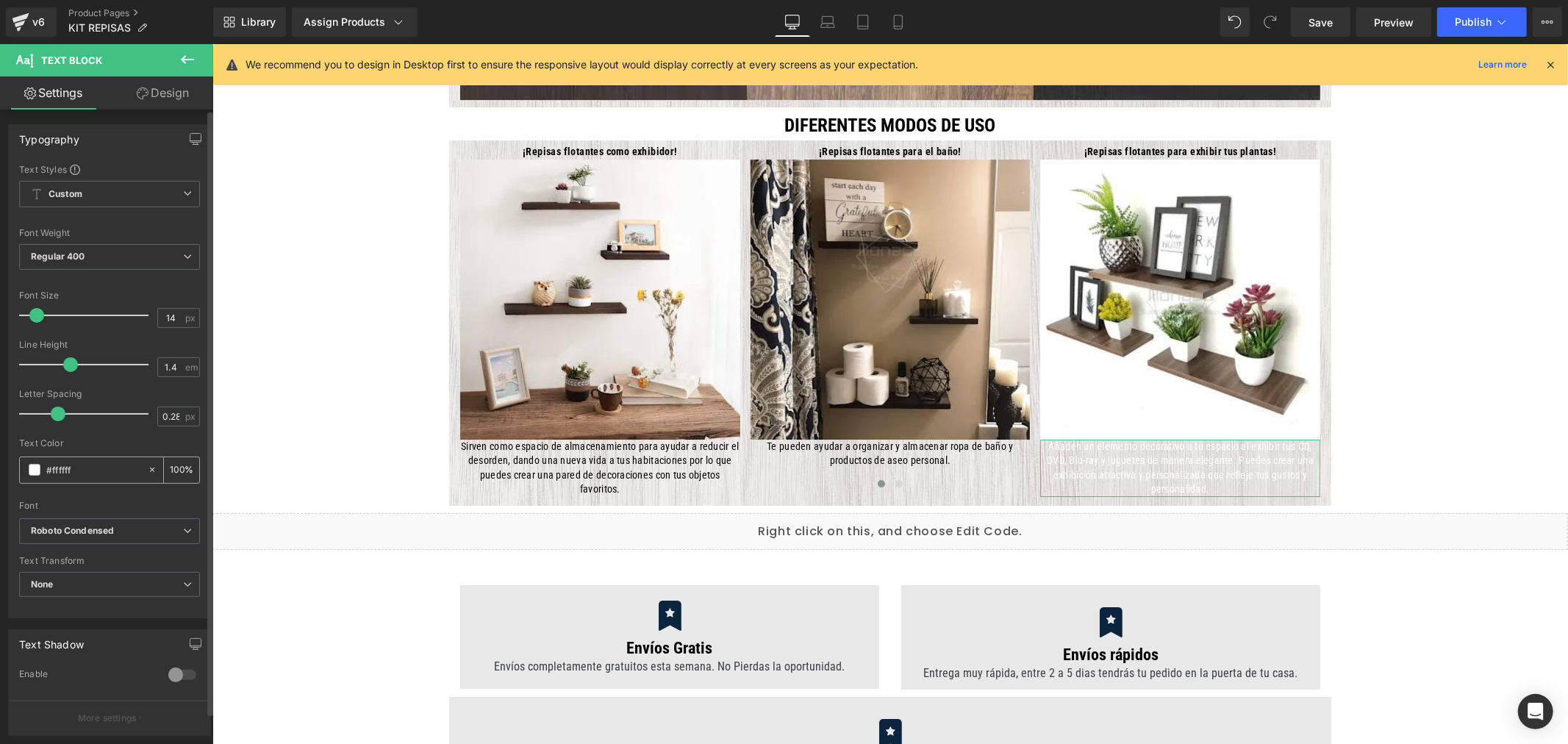
click at [35, 471] on span at bounding box center [35, 470] width 12 height 12
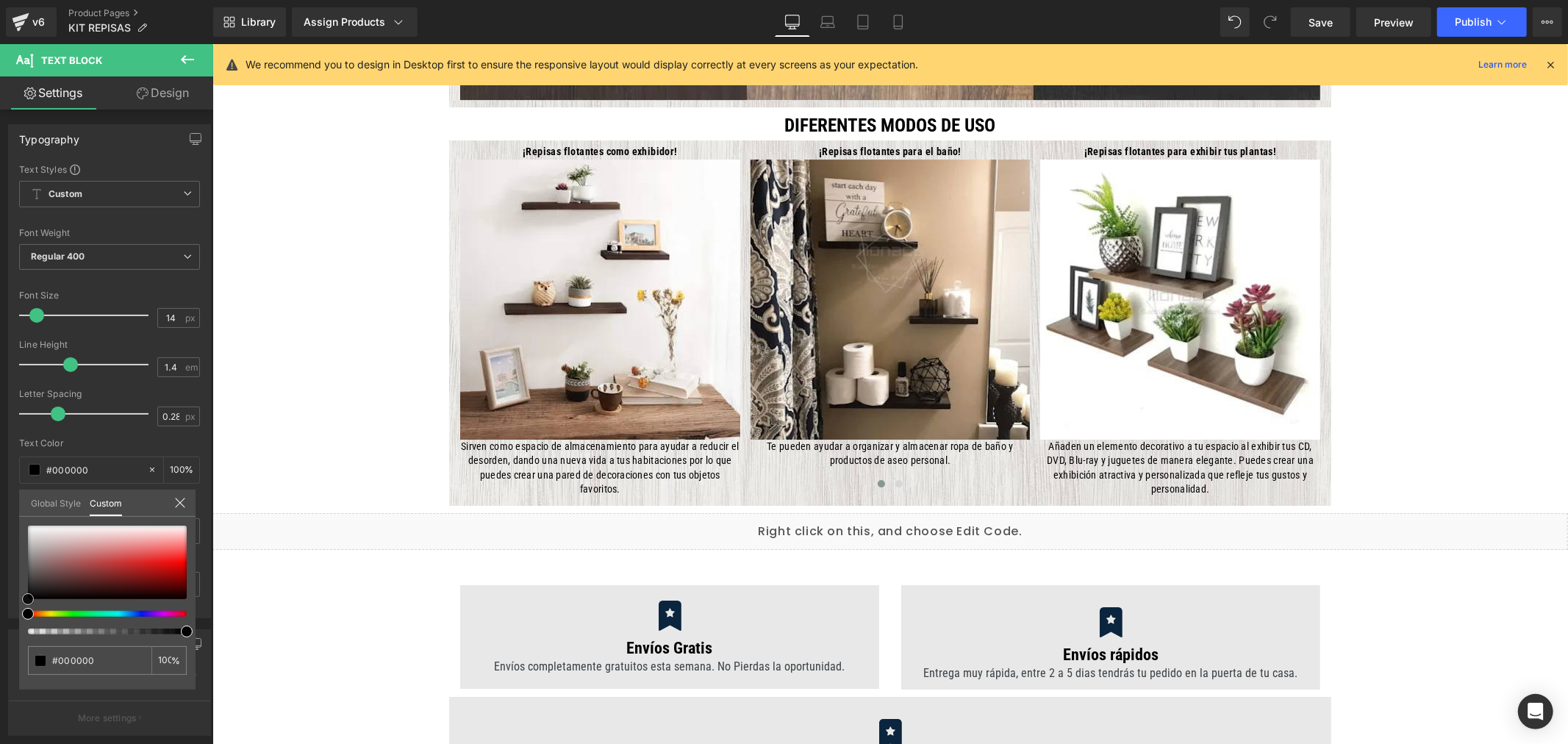
drag, startPoint x: 49, startPoint y: 556, endPoint x: -12, endPoint y: 657, distance: 118.0
click at [0, 657] on html "Text Block You are previewing how the will restyle your page. You can not edit …" at bounding box center [784, 372] width 1568 height 744
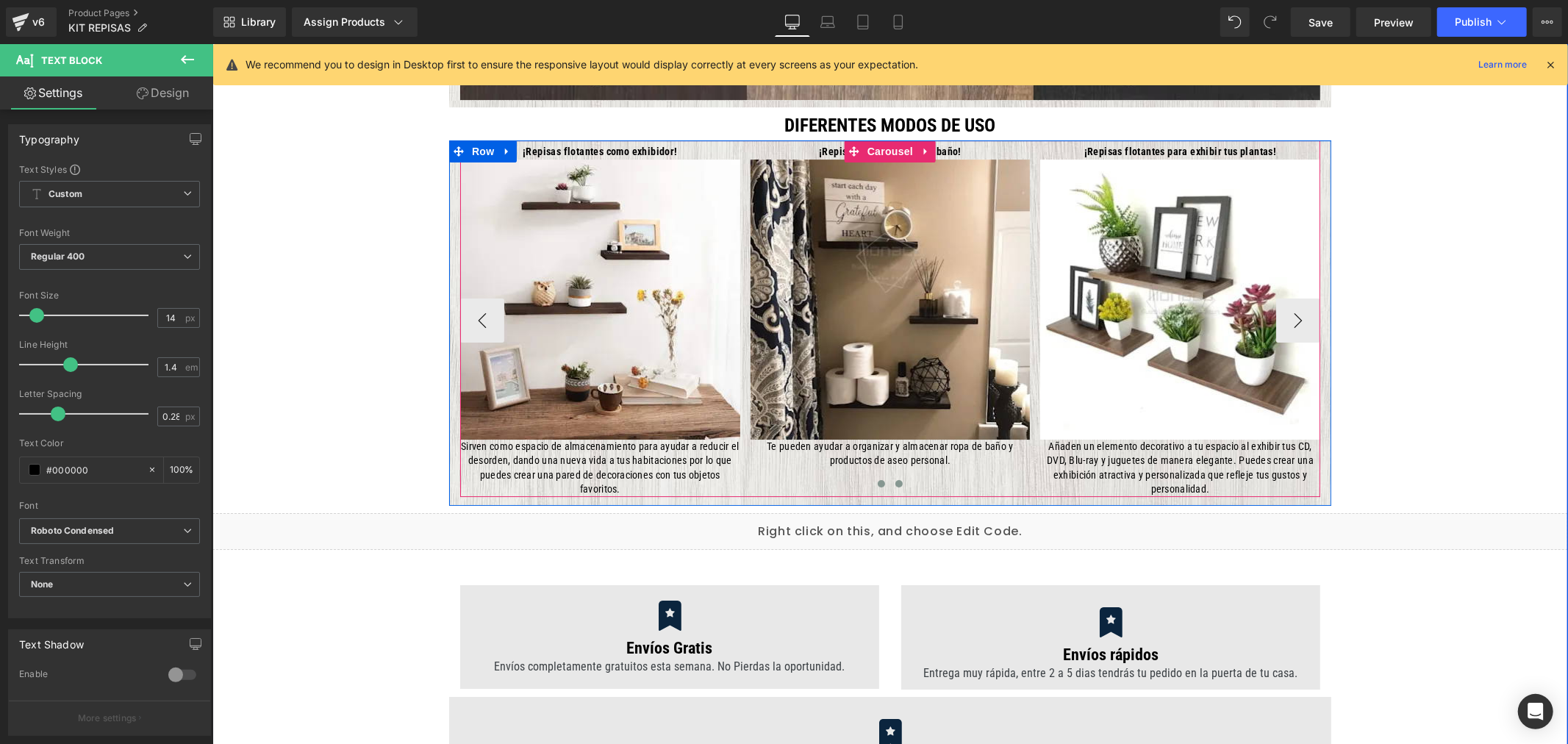
click at [894, 485] on span at bounding box center [898, 483] width 7 height 7
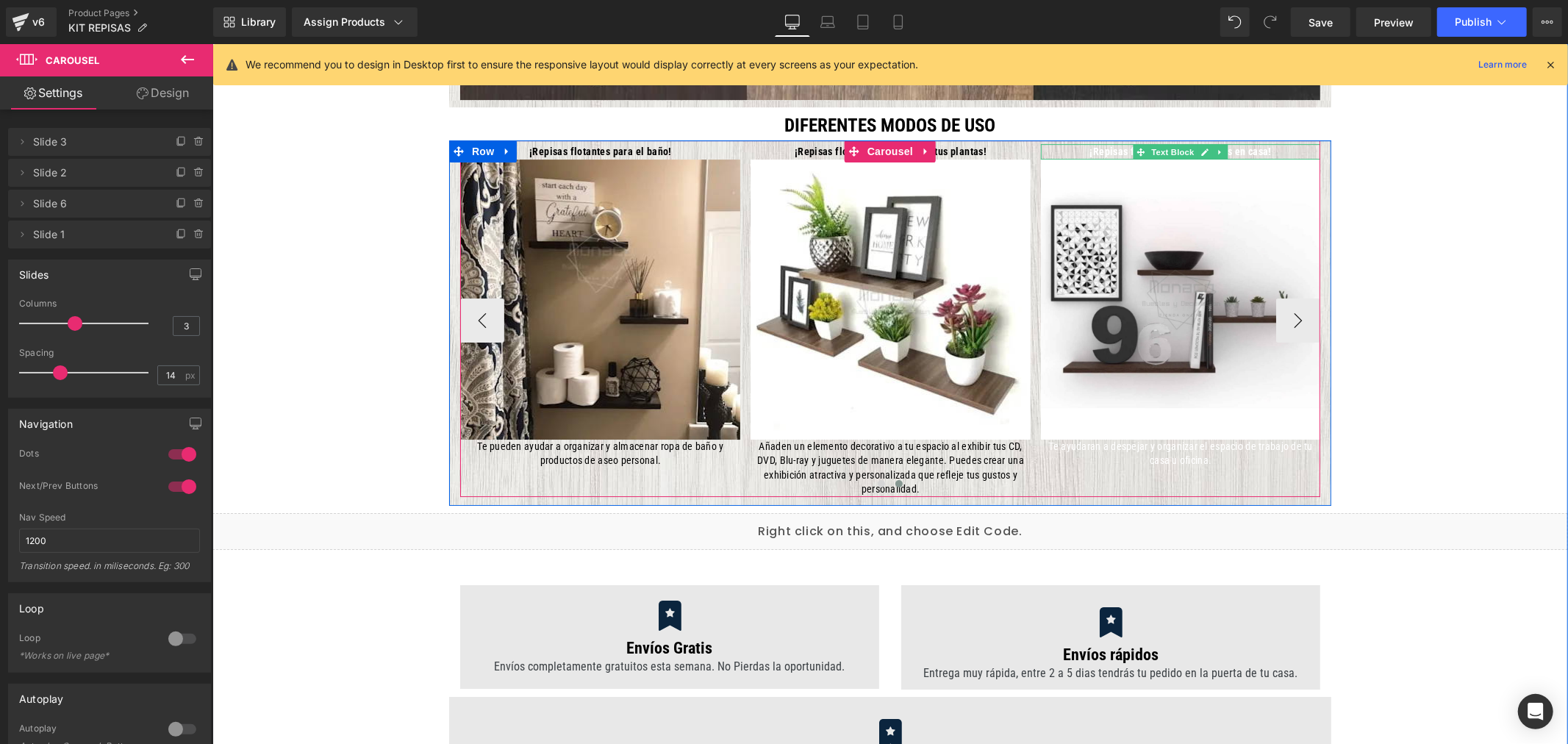
click at [1251, 151] on strong "¡Repisas flotantes para oficinas en casa!" at bounding box center [1180, 151] width 181 height 12
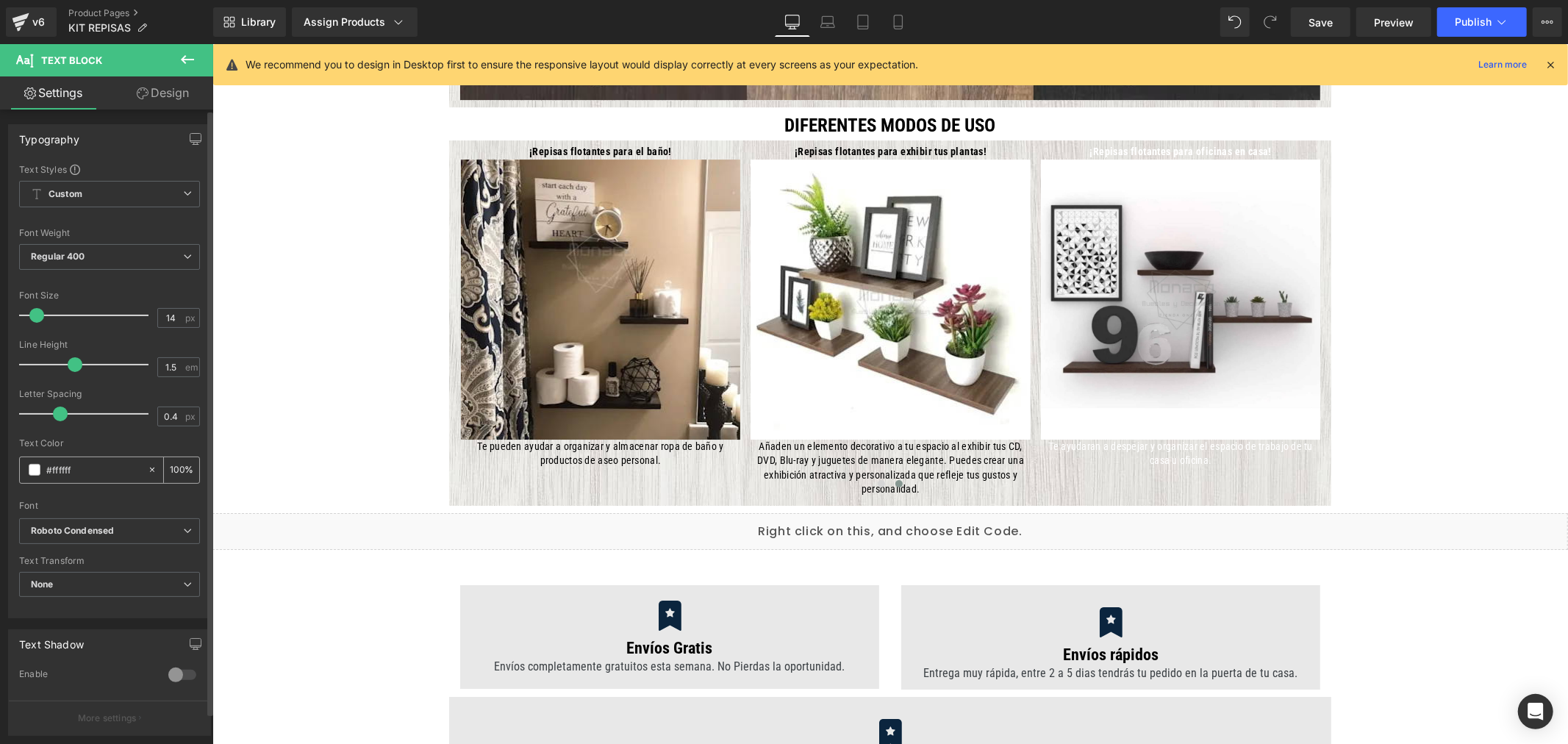
click at [37, 473] on span at bounding box center [35, 470] width 12 height 12
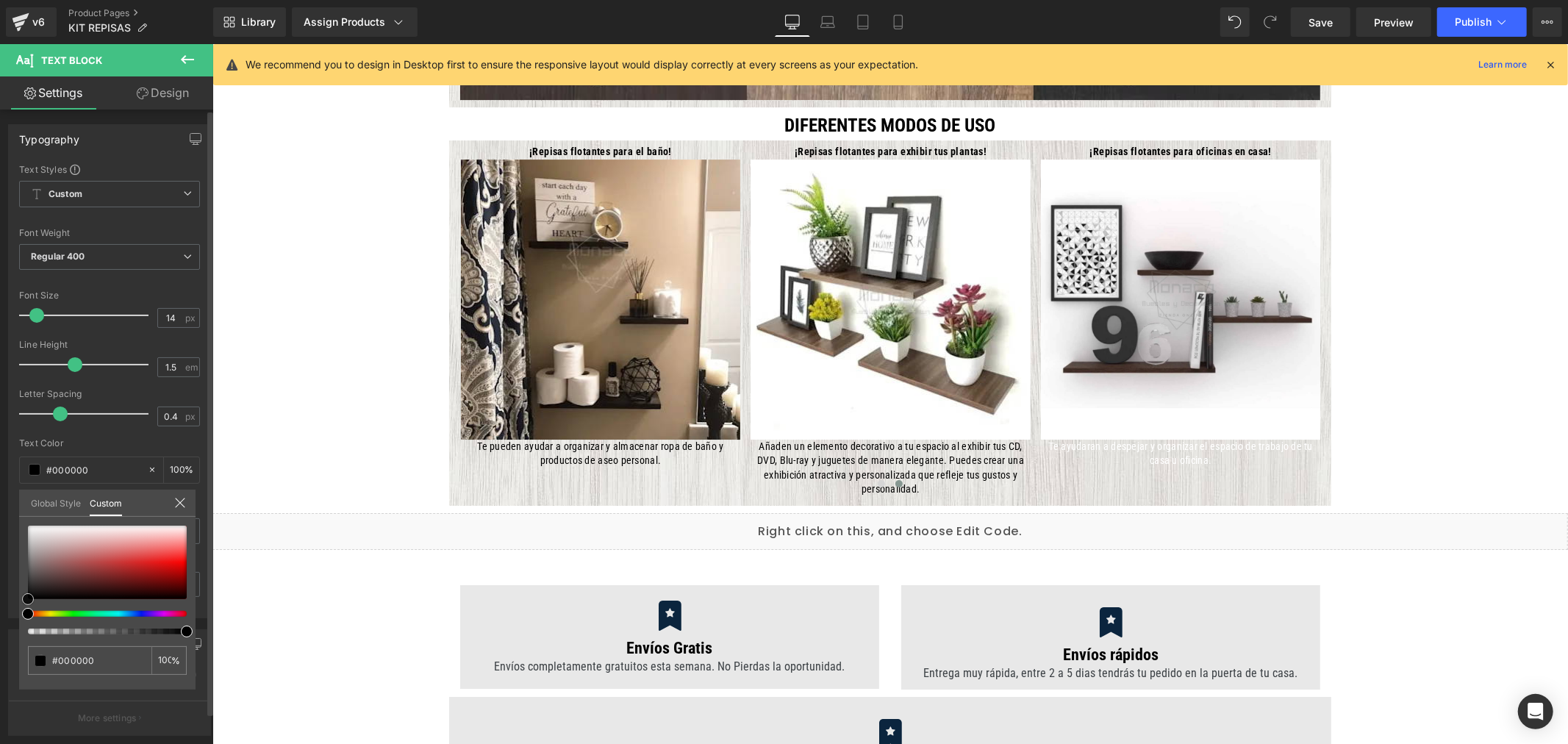
drag, startPoint x: 37, startPoint y: 594, endPoint x: 10, endPoint y: 623, distance: 39.6
click at [10, 619] on div "Typography Text Styles Custom Custom Setup Global Style Custom Setup Global Sty…" at bounding box center [110, 365] width 220 height 506
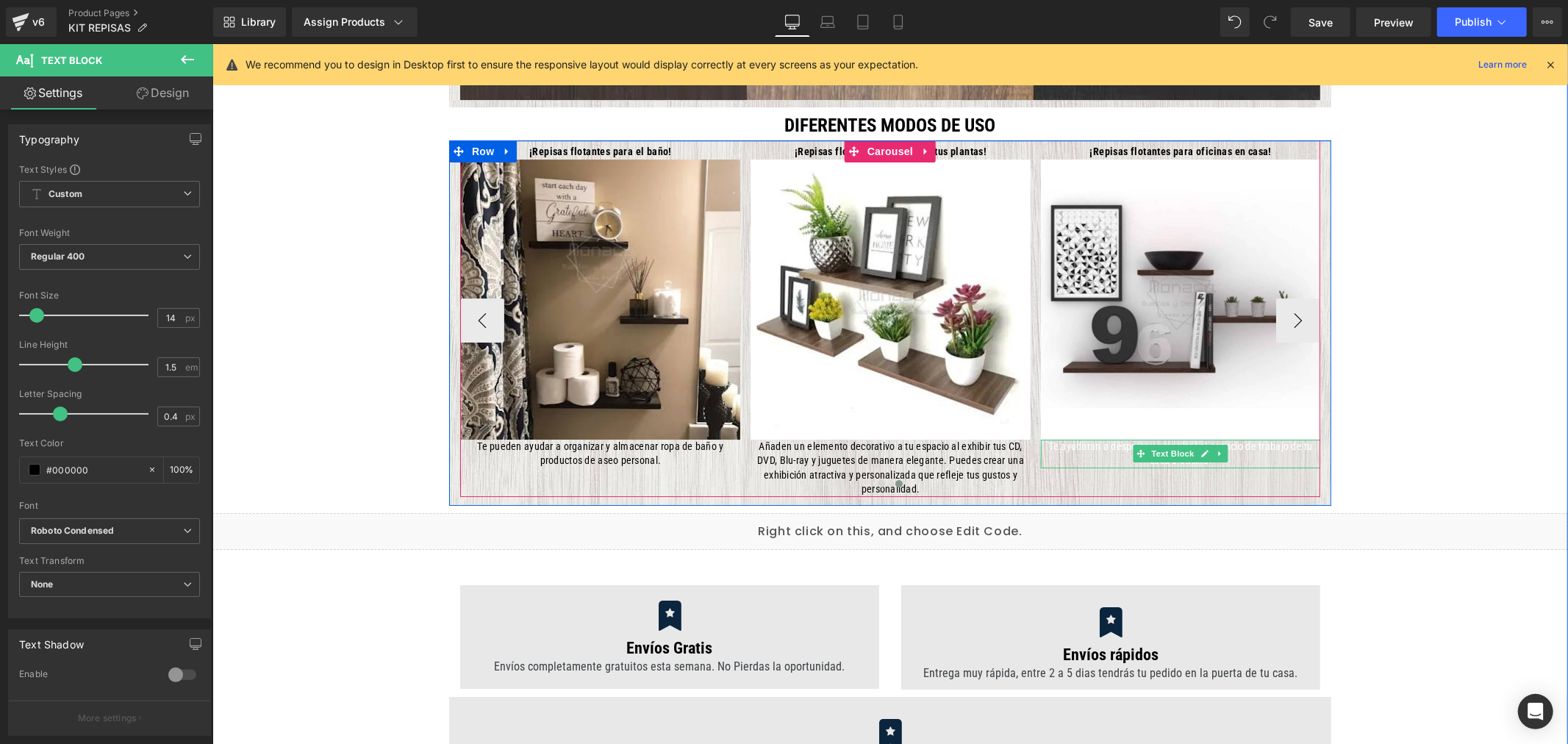
click at [1242, 450] on p "Te ayudaran a despejar y organizar el espacio de trabajo de tu casa u oficina." at bounding box center [1181, 453] width 280 height 29
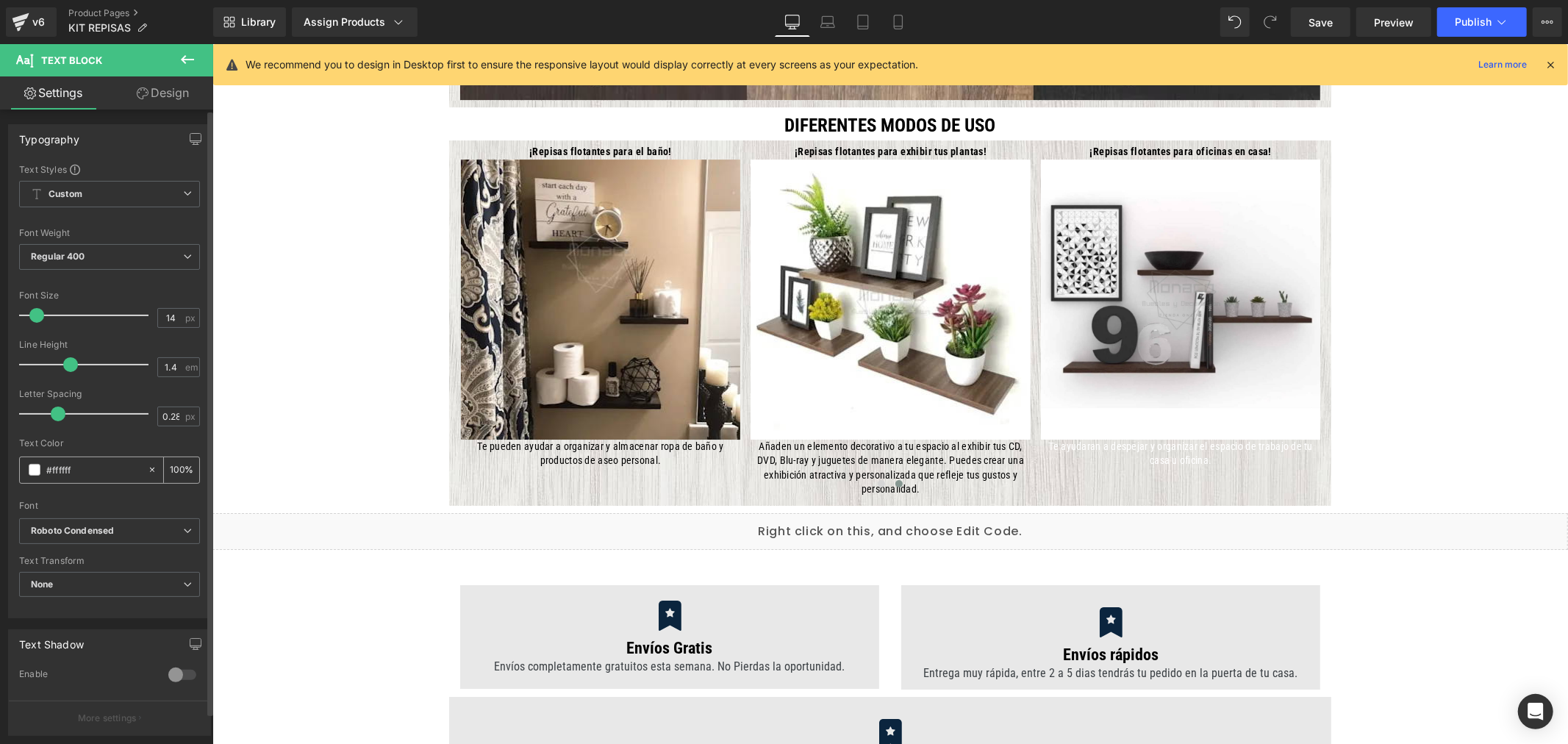
click at [35, 471] on span at bounding box center [35, 470] width 12 height 12
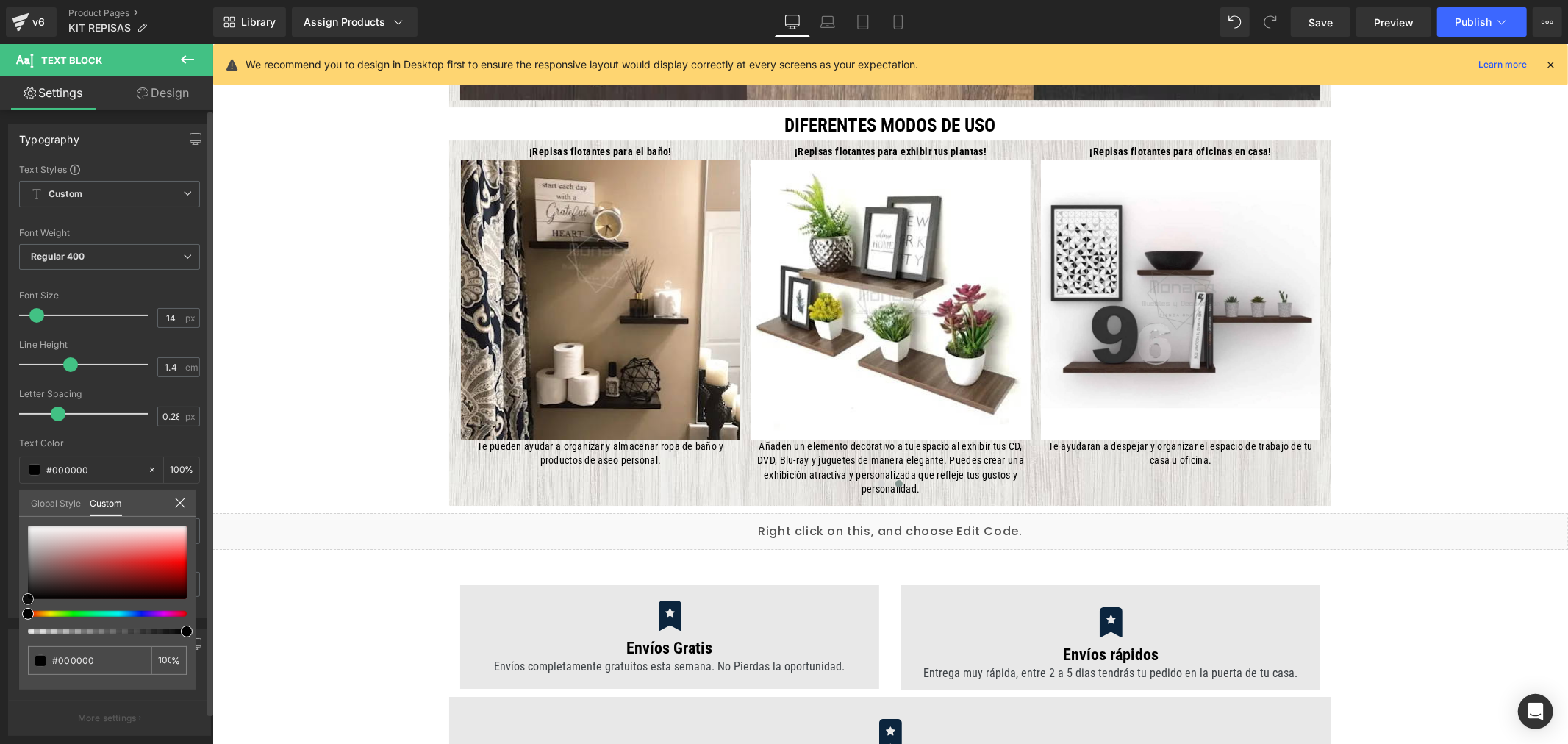
drag, startPoint x: 18, startPoint y: 593, endPoint x: 10, endPoint y: 621, distance: 29.1
click at [10, 619] on div "Typography Text Styles Custom Custom Setup Global Style Custom Setup Global Sty…" at bounding box center [110, 365] width 220 height 506
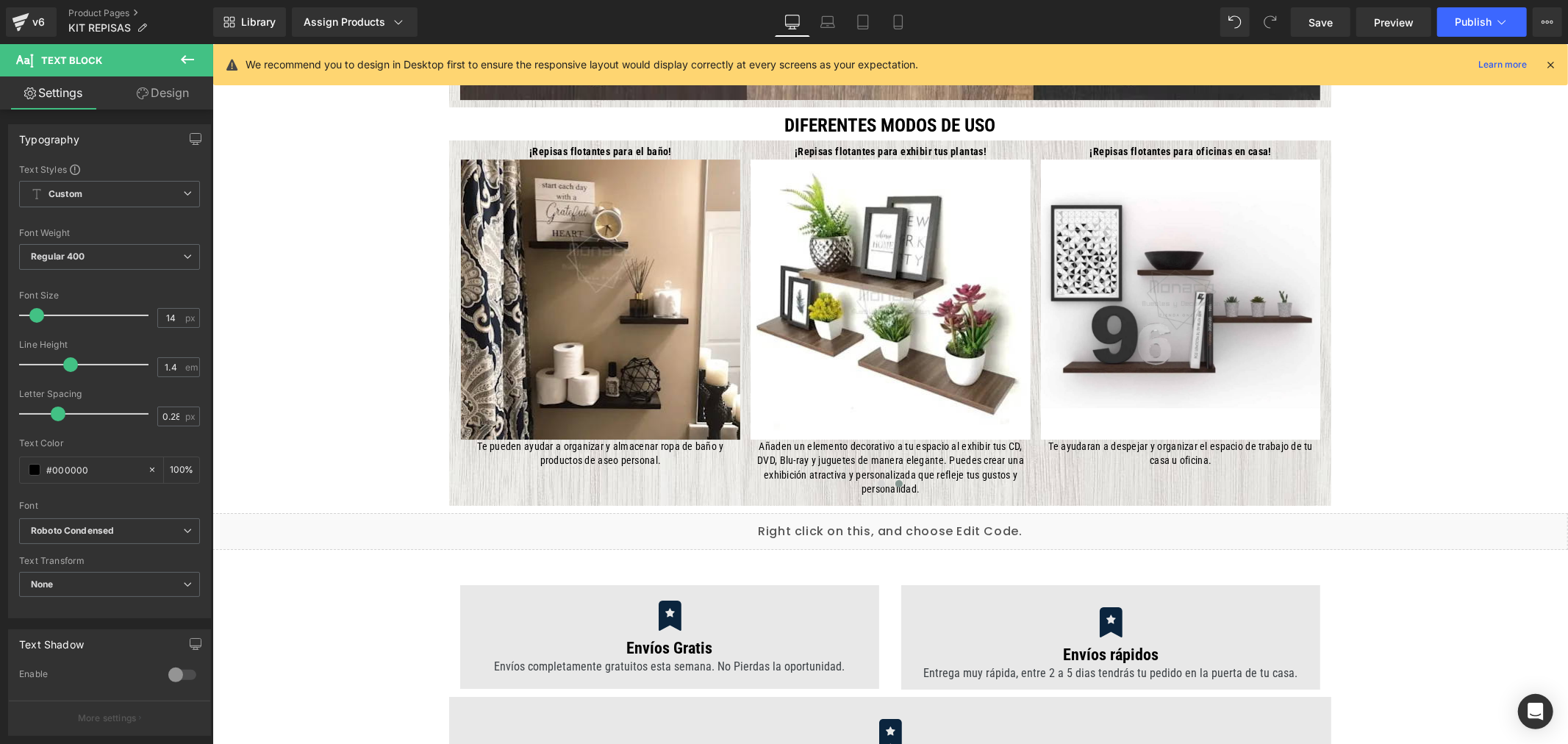
click at [708, 67] on p "We recommend you to design in Desktop first to ensure the responsive layout wou…" at bounding box center [582, 65] width 673 height 16
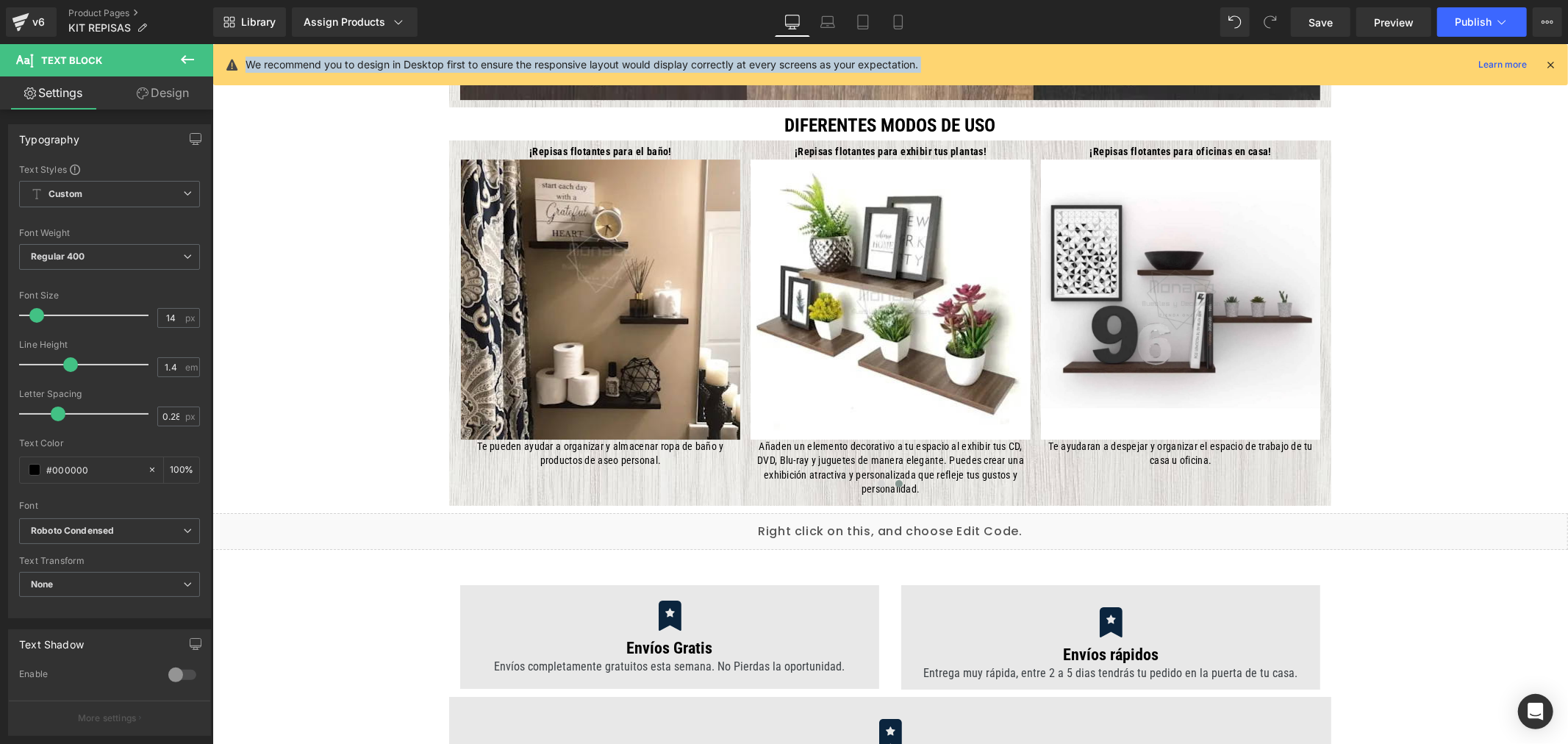
click at [708, 67] on p "We recommend you to design in Desktop first to ensure the responsive layout wou…" at bounding box center [582, 65] width 673 height 16
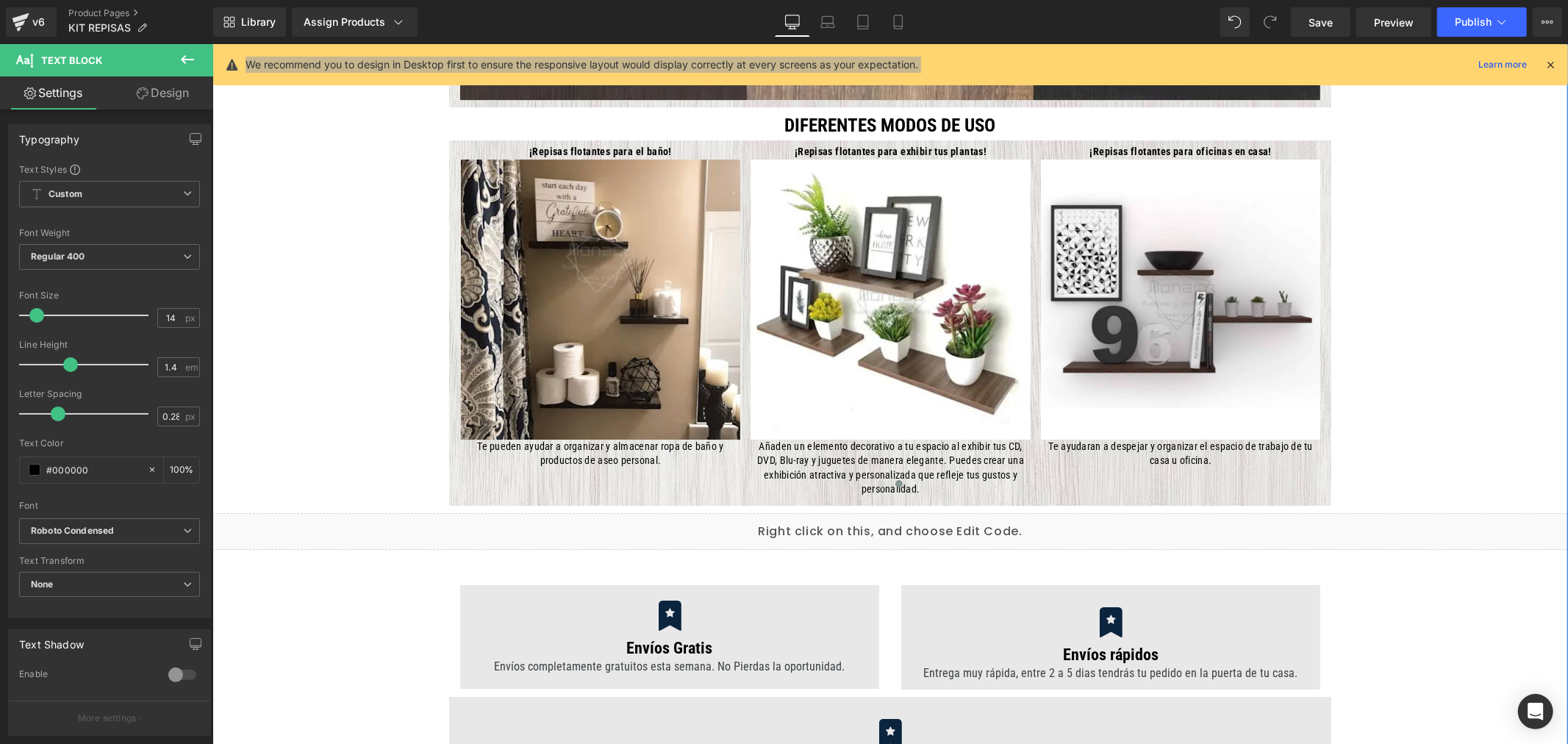
click at [1444, 111] on div "DIFERENTES MODOS DE USO" at bounding box center [890, 121] width 1355 height 30
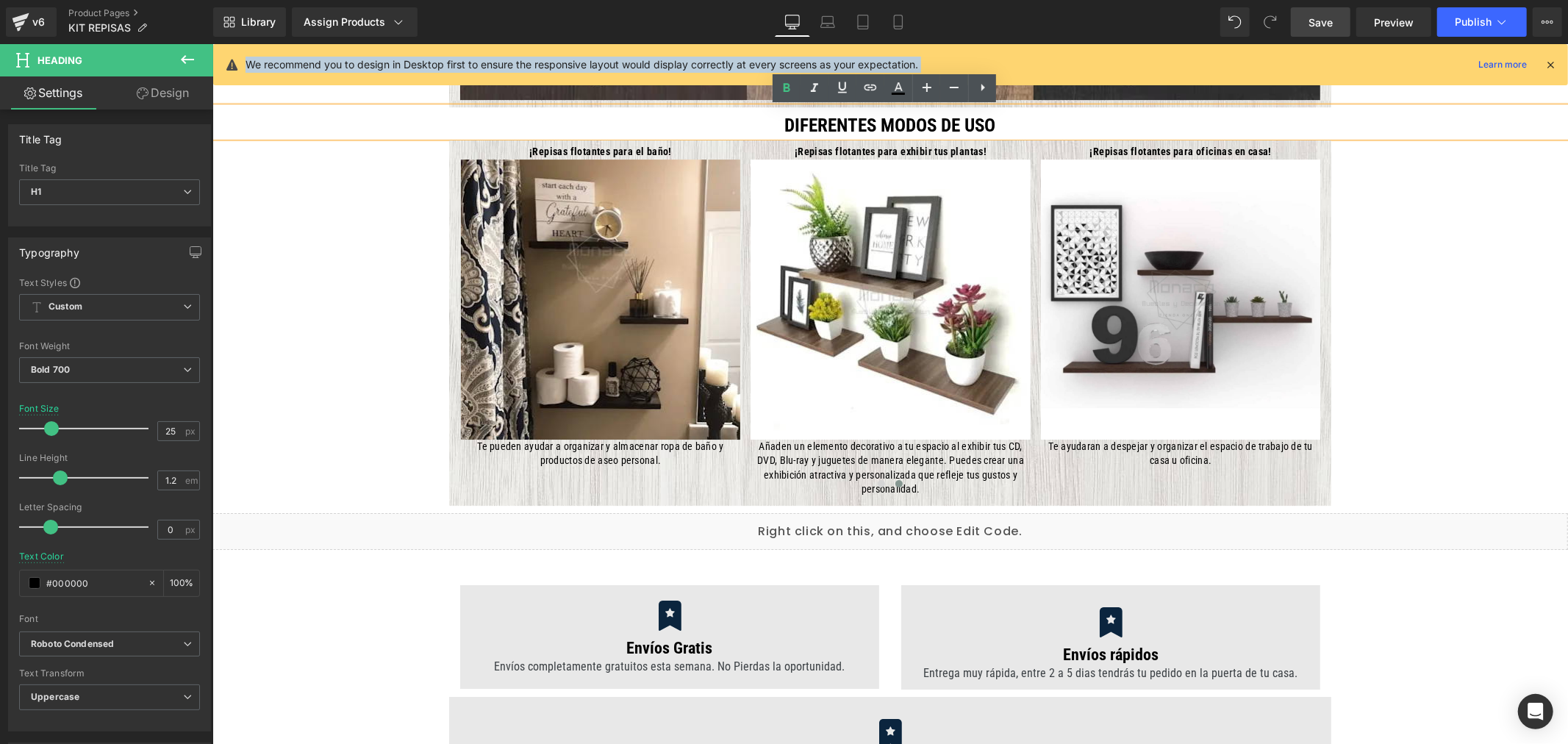
click at [1319, 19] on span "Save" at bounding box center [1320, 22] width 24 height 16
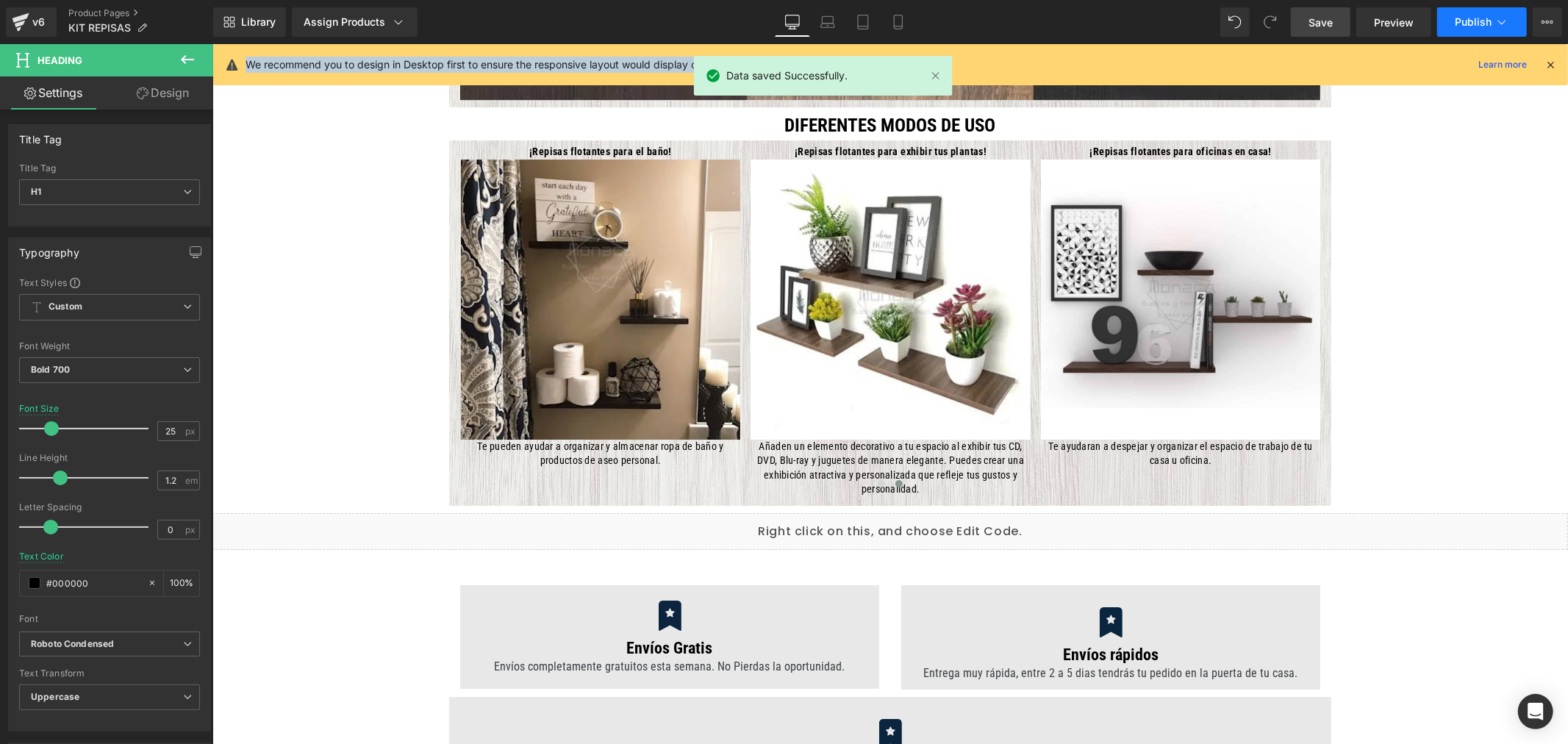
click at [1472, 19] on span "Publish" at bounding box center [1473, 22] width 37 height 12
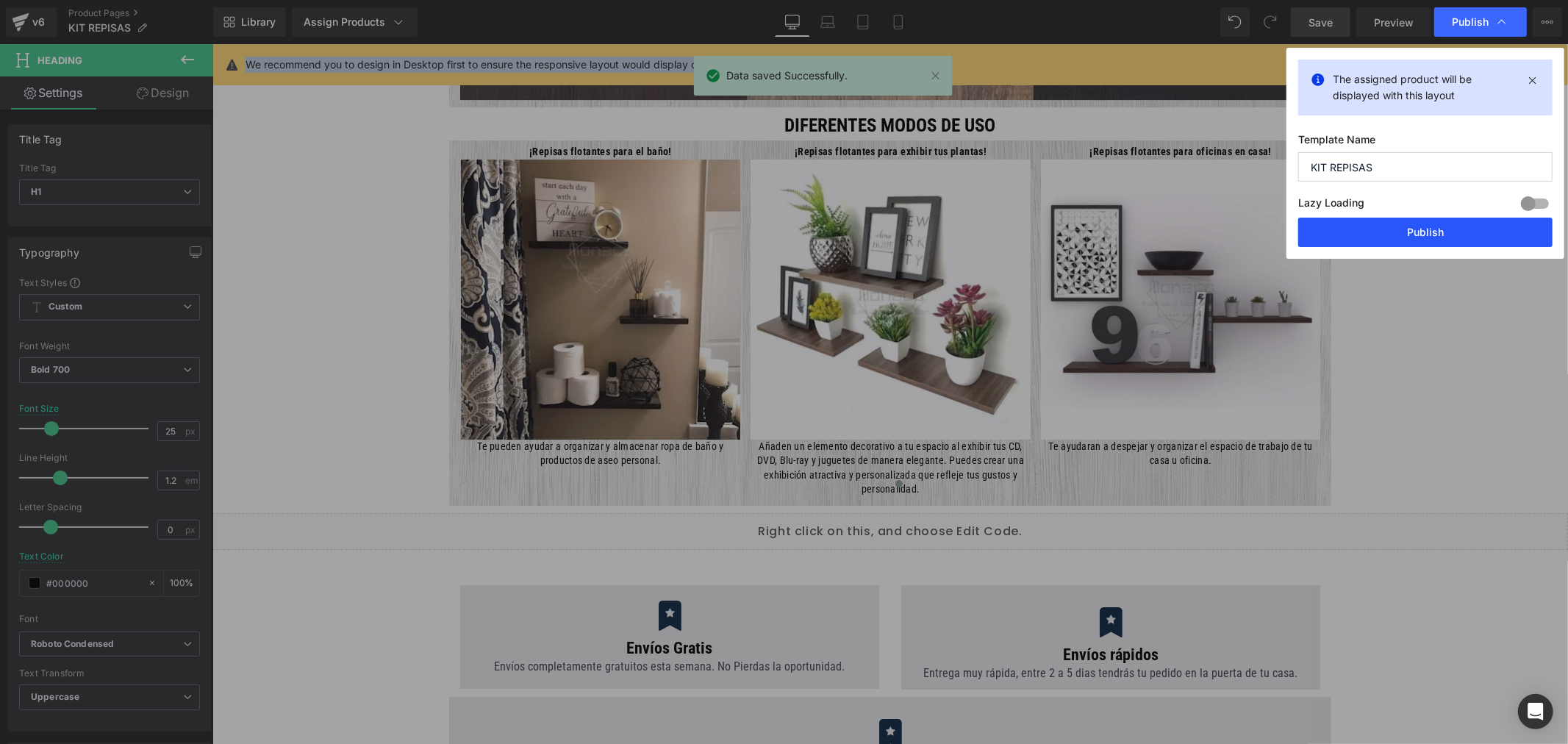
click at [1431, 239] on button "Publish" at bounding box center [1425, 233] width 254 height 30
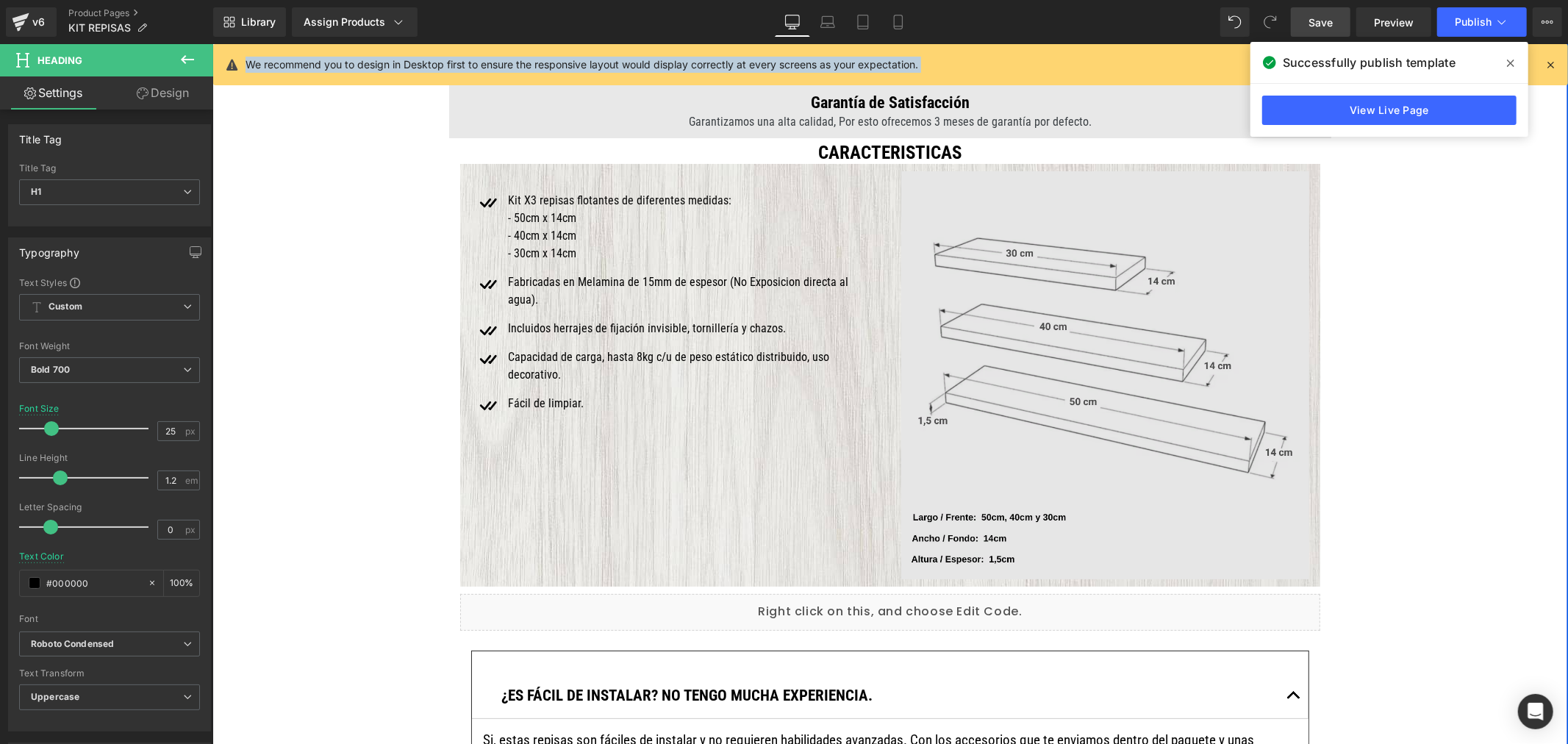
scroll to position [4424, 0]
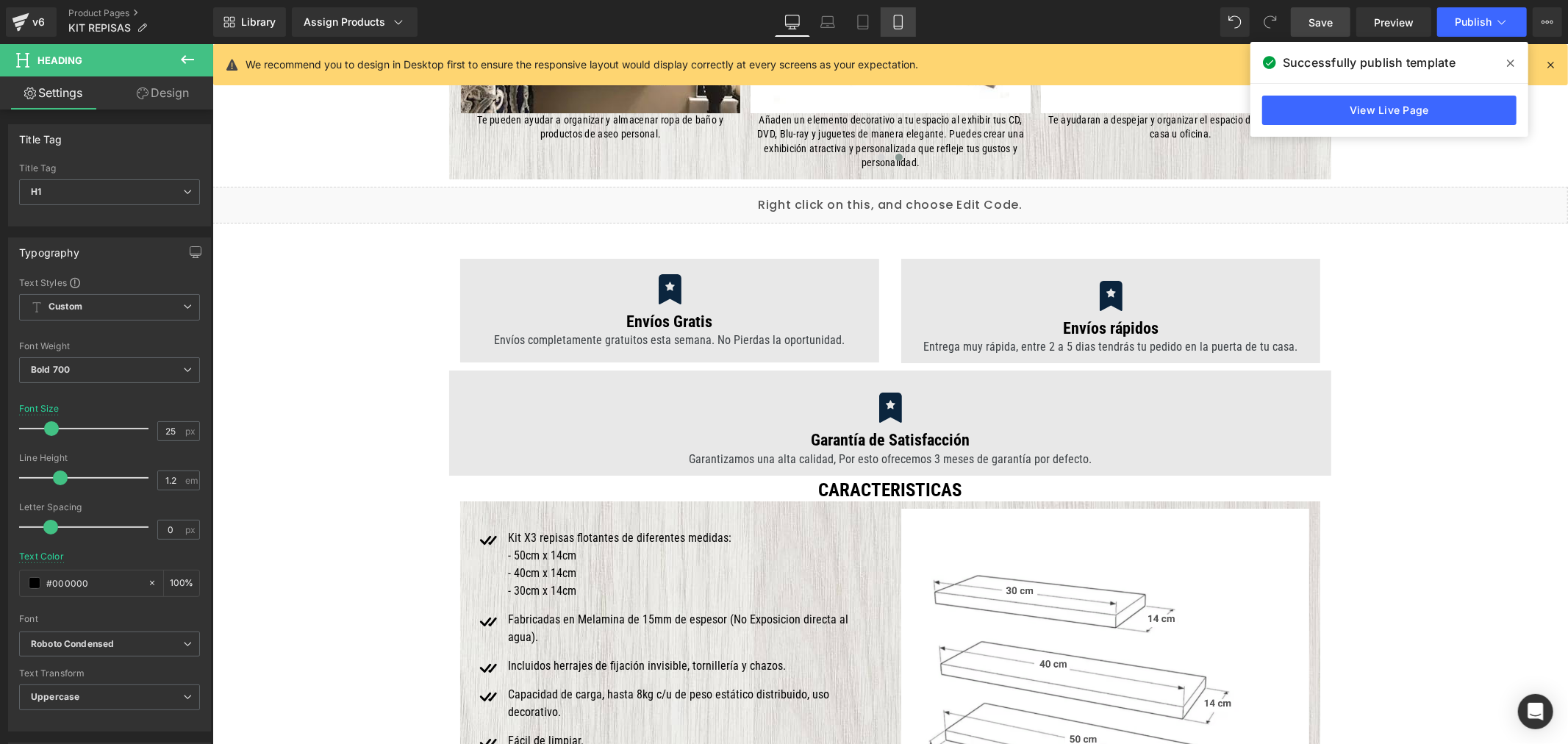
click at [897, 26] on icon at bounding box center [899, 22] width 15 height 15
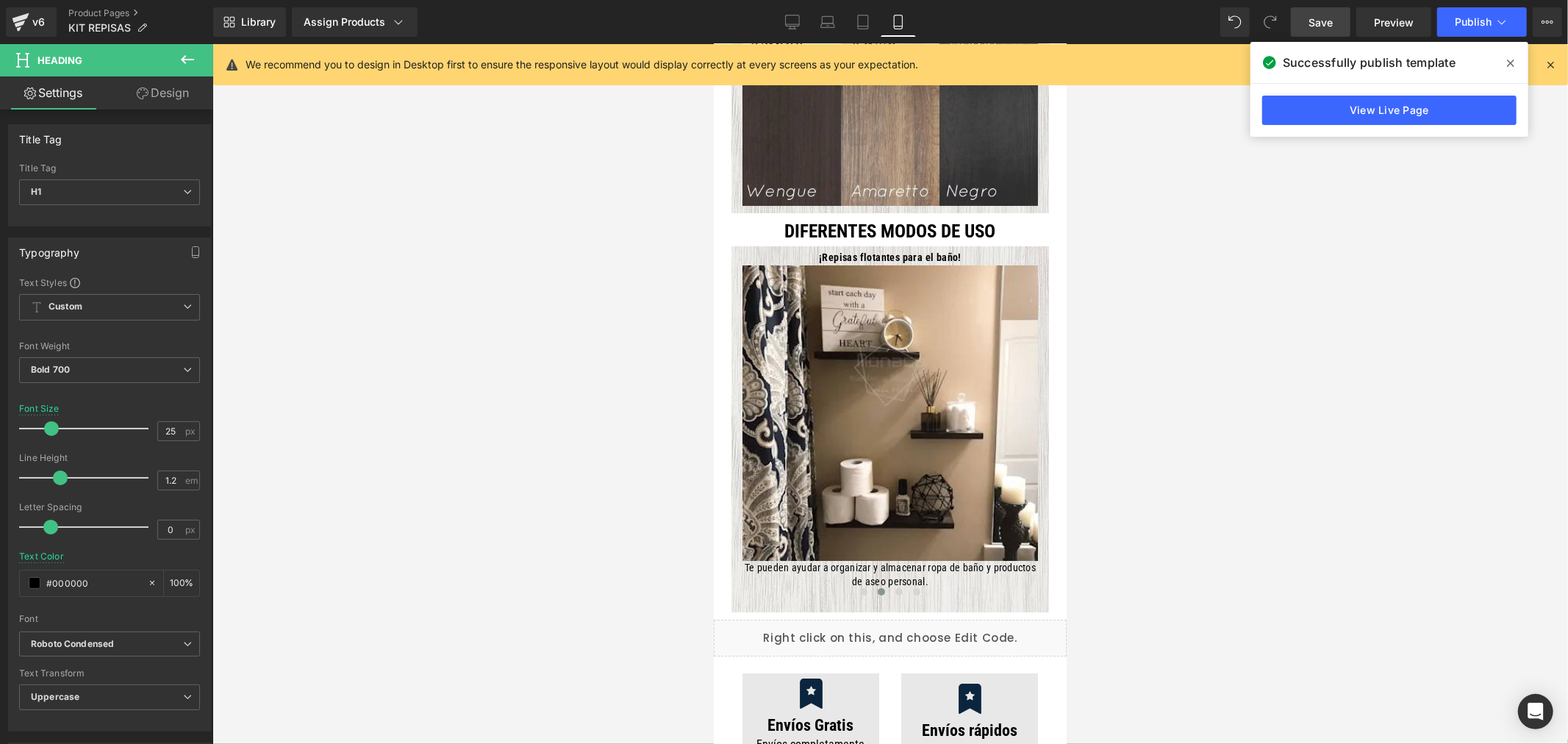
scroll to position [4370, 0]
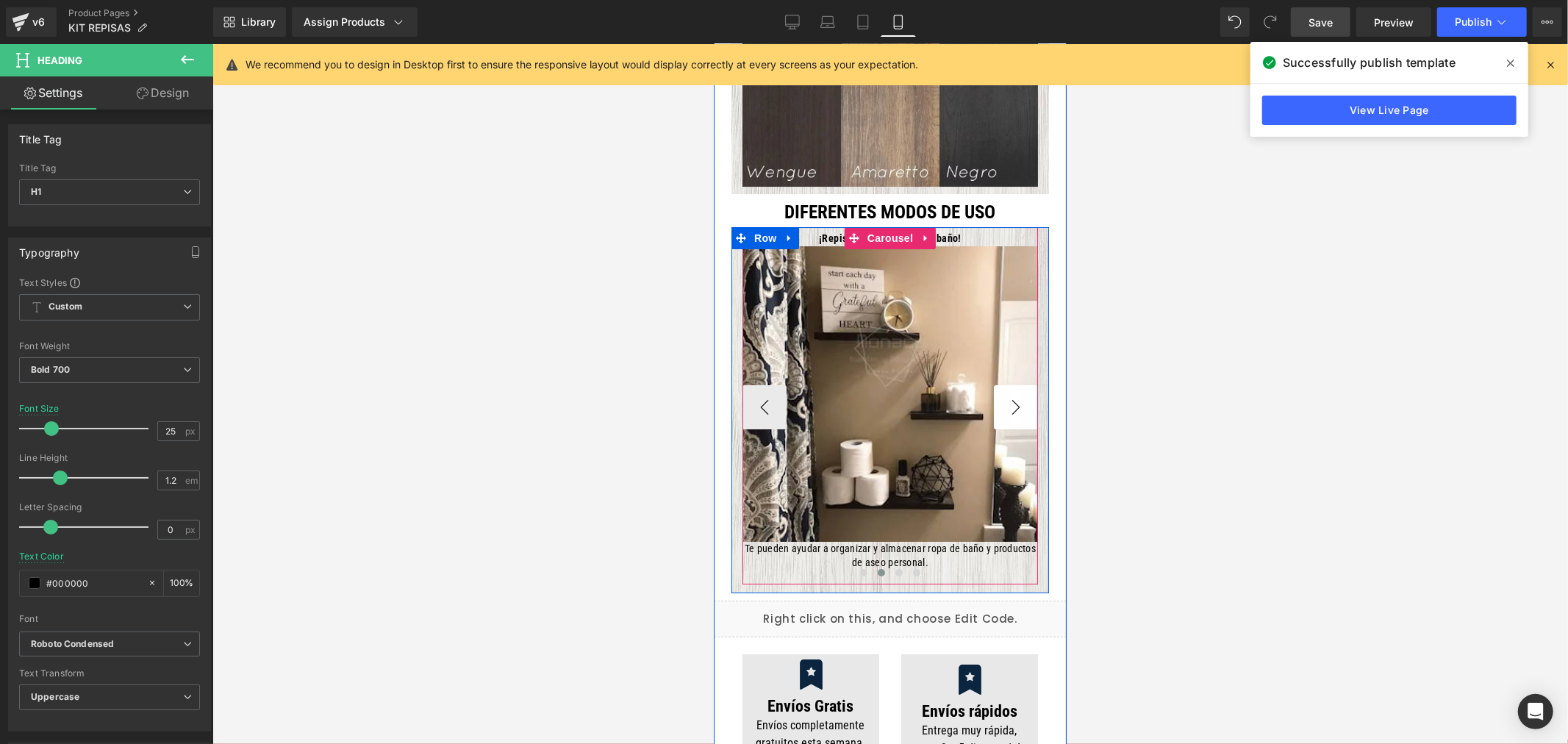
click at [1018, 389] on button "›" at bounding box center [1015, 406] width 44 height 44
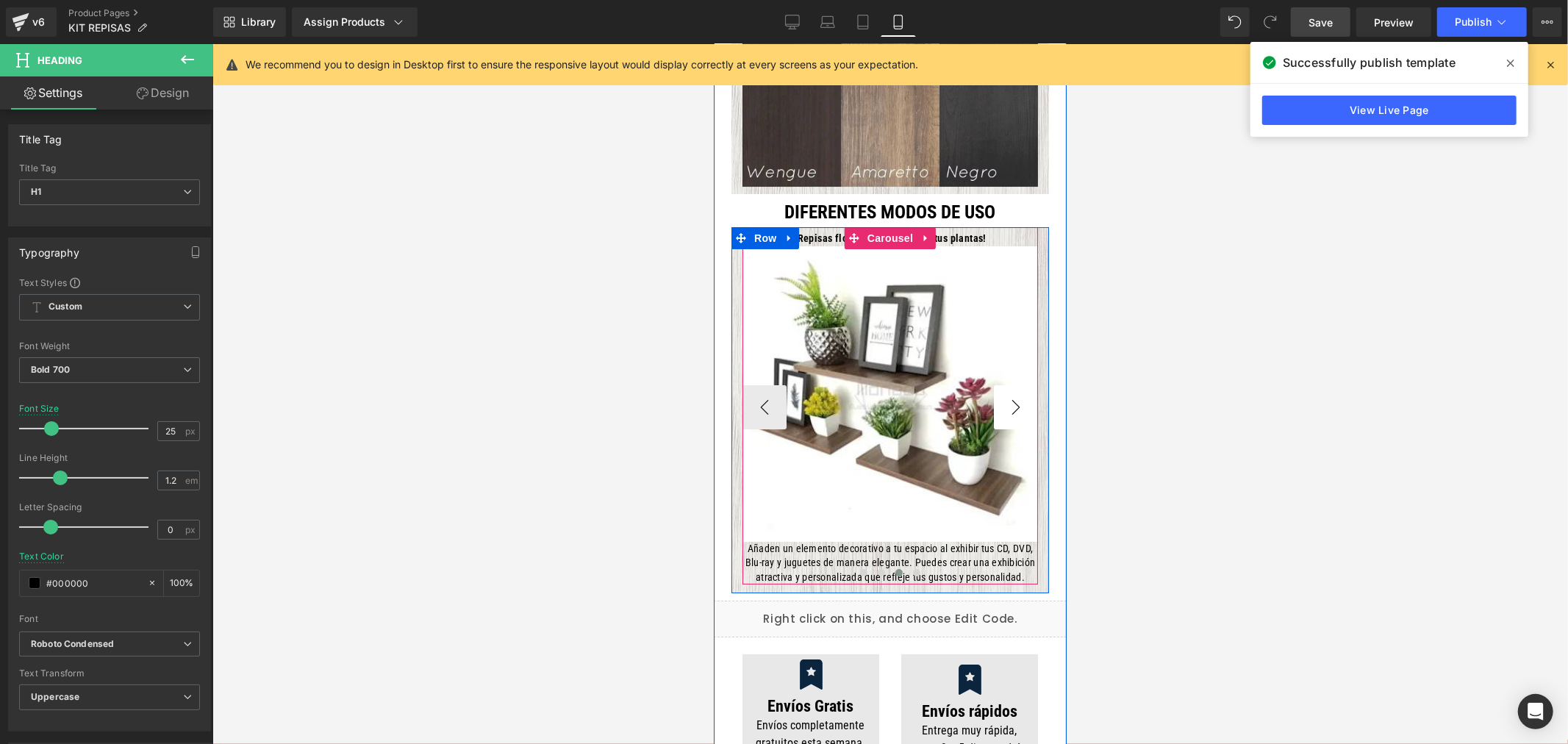
click at [1018, 389] on button "›" at bounding box center [1015, 406] width 44 height 44
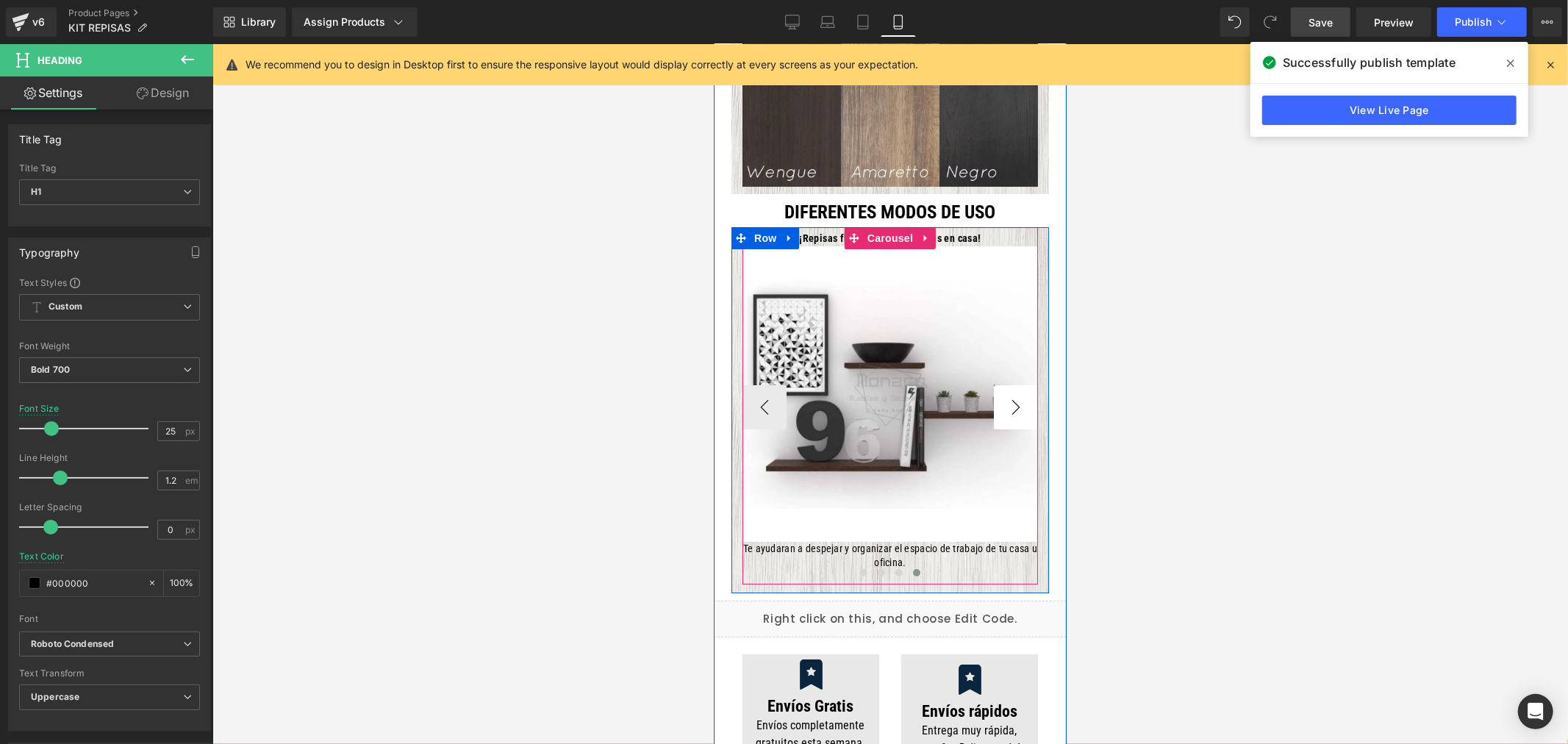
click at [1018, 389] on button "›" at bounding box center [1015, 406] width 44 height 44
click at [760, 387] on button "‹" at bounding box center [763, 406] width 44 height 44
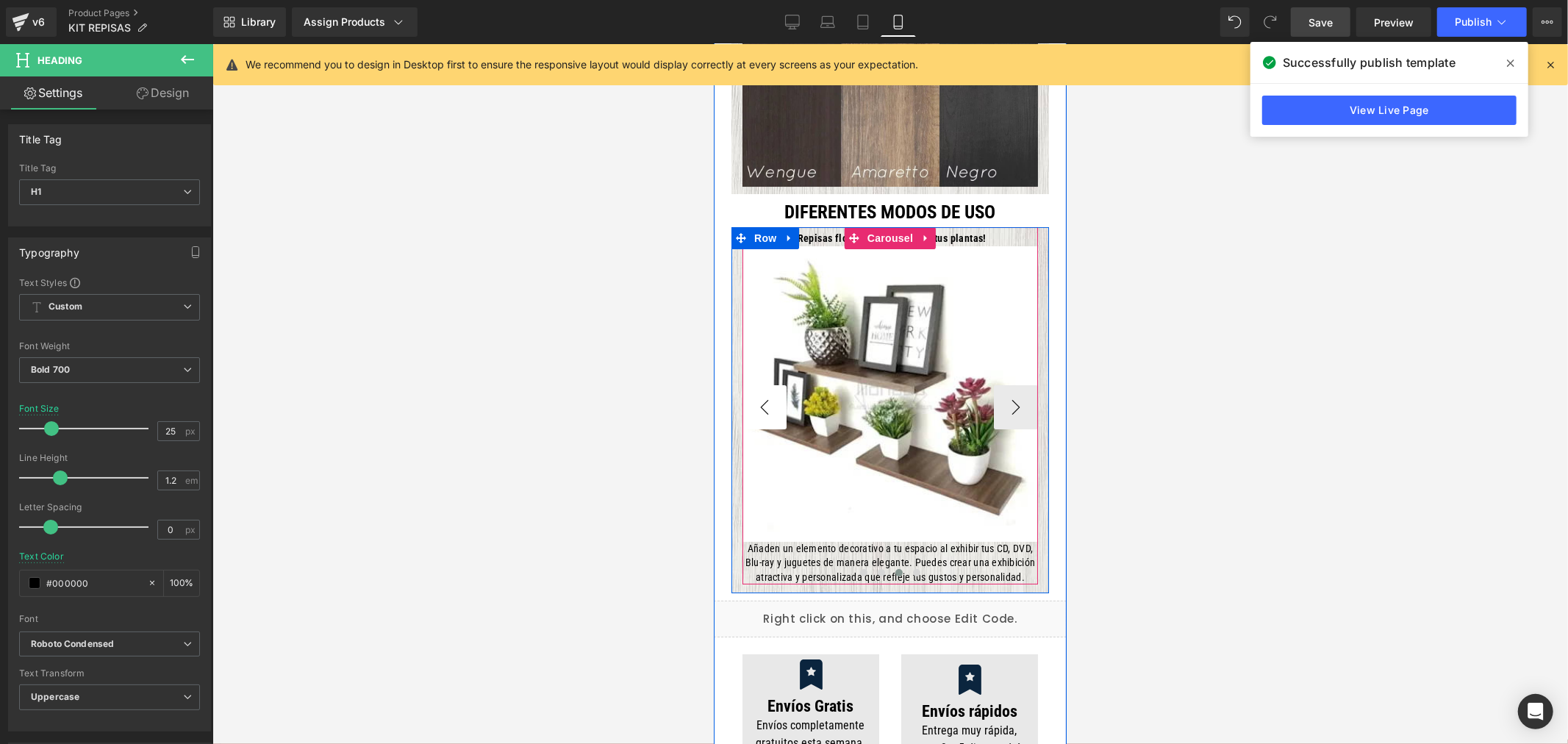
click at [760, 387] on button "‹" at bounding box center [763, 406] width 44 height 44
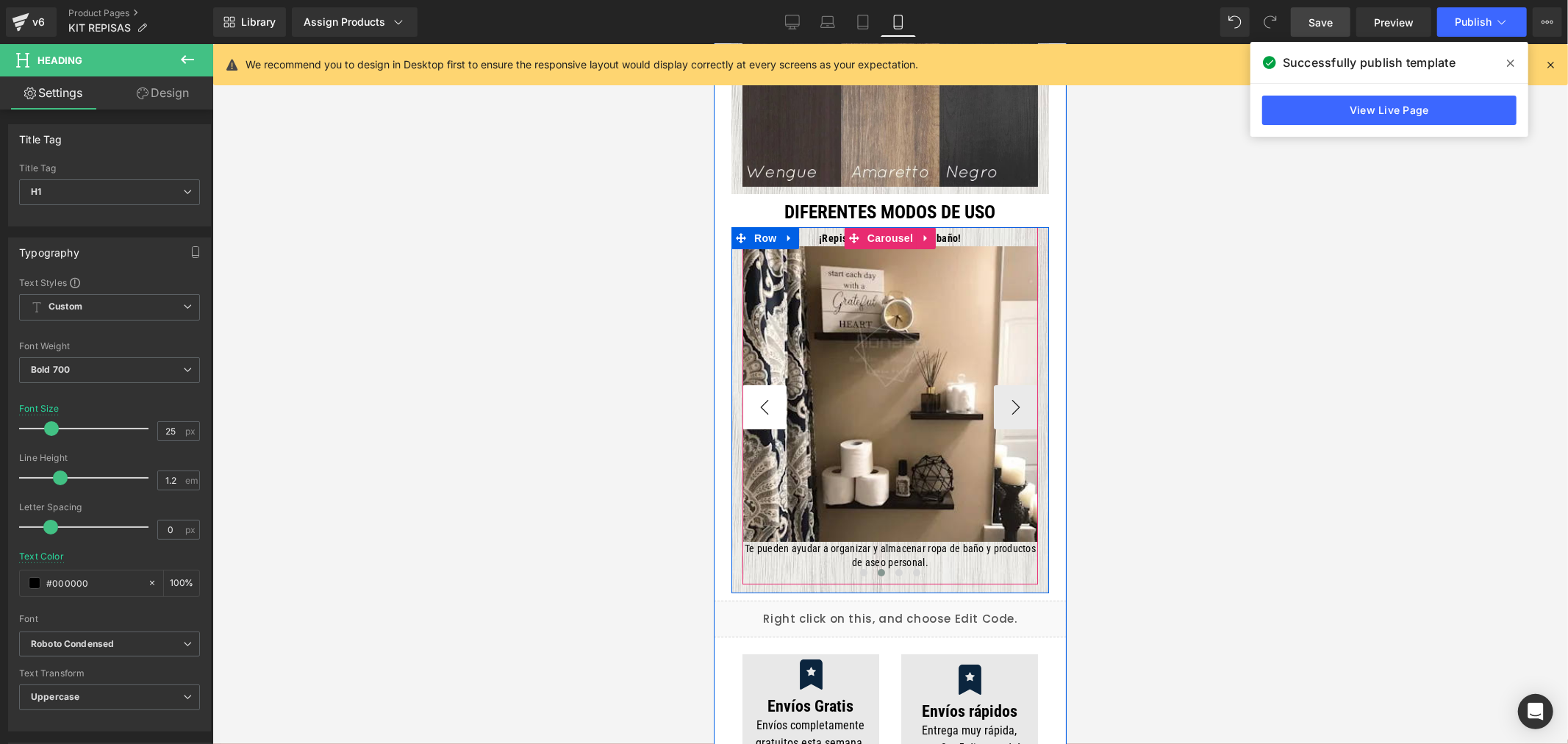
click at [760, 387] on button "‹" at bounding box center [763, 406] width 44 height 44
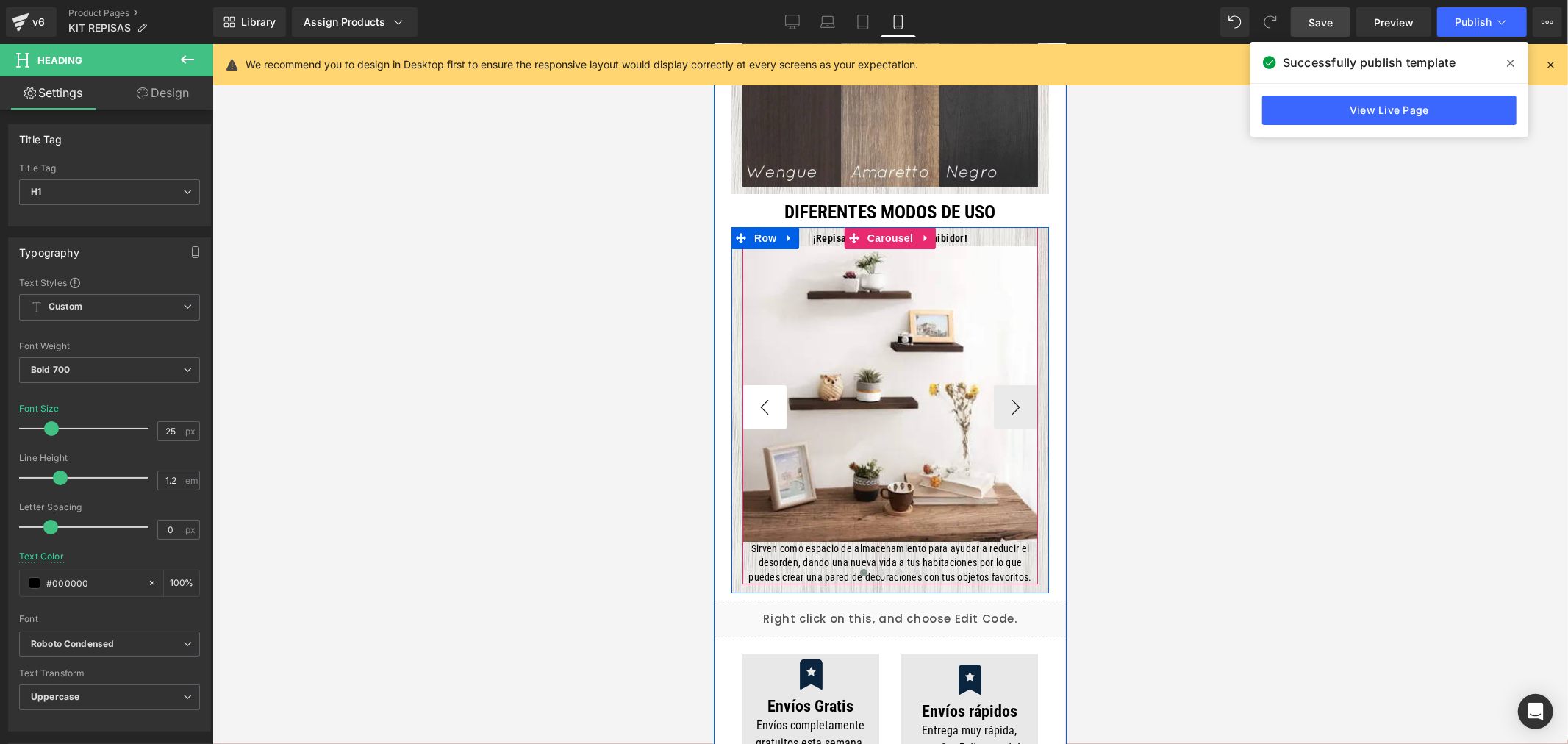
click at [760, 387] on button "‹" at bounding box center [763, 406] width 44 height 44
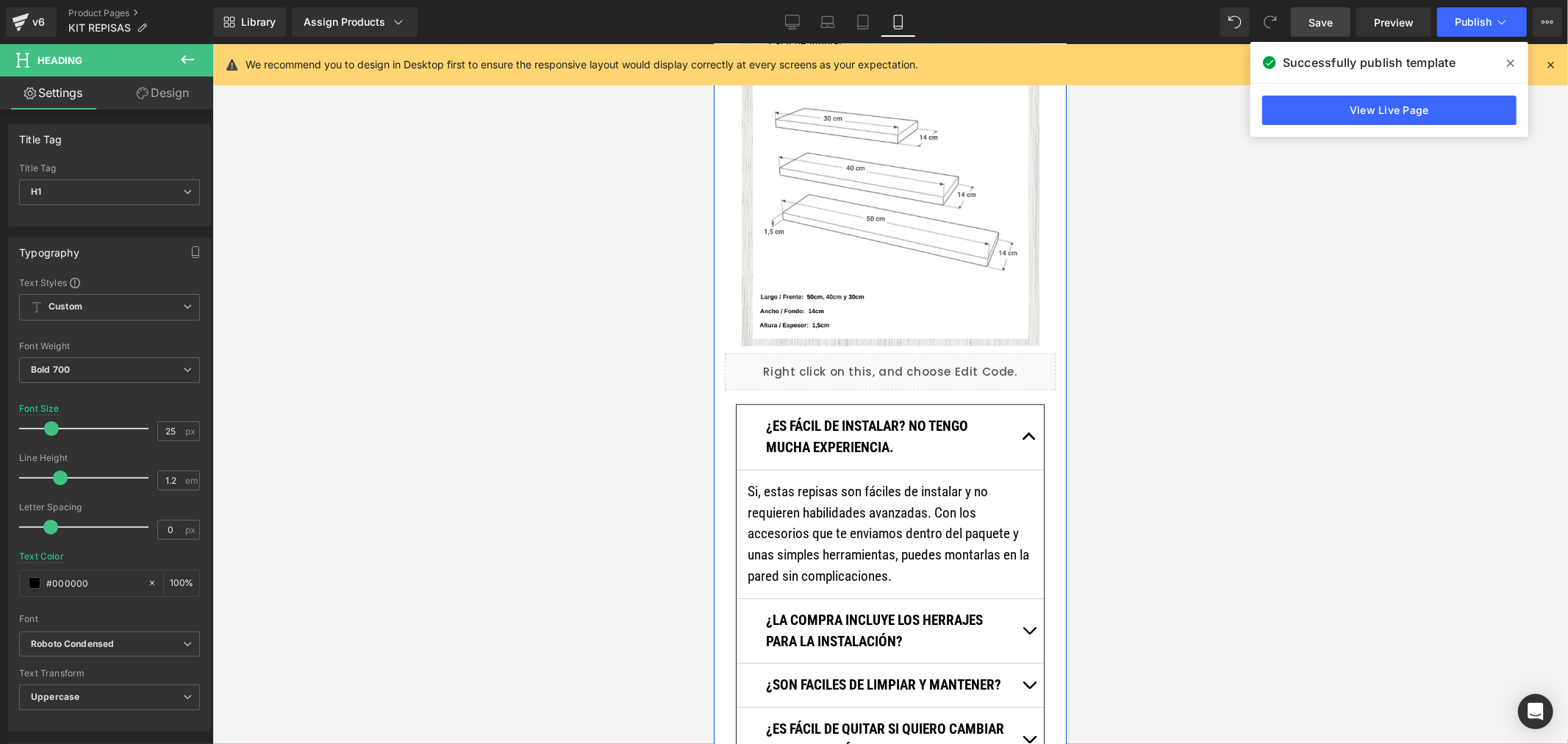
scroll to position [5106, 0]
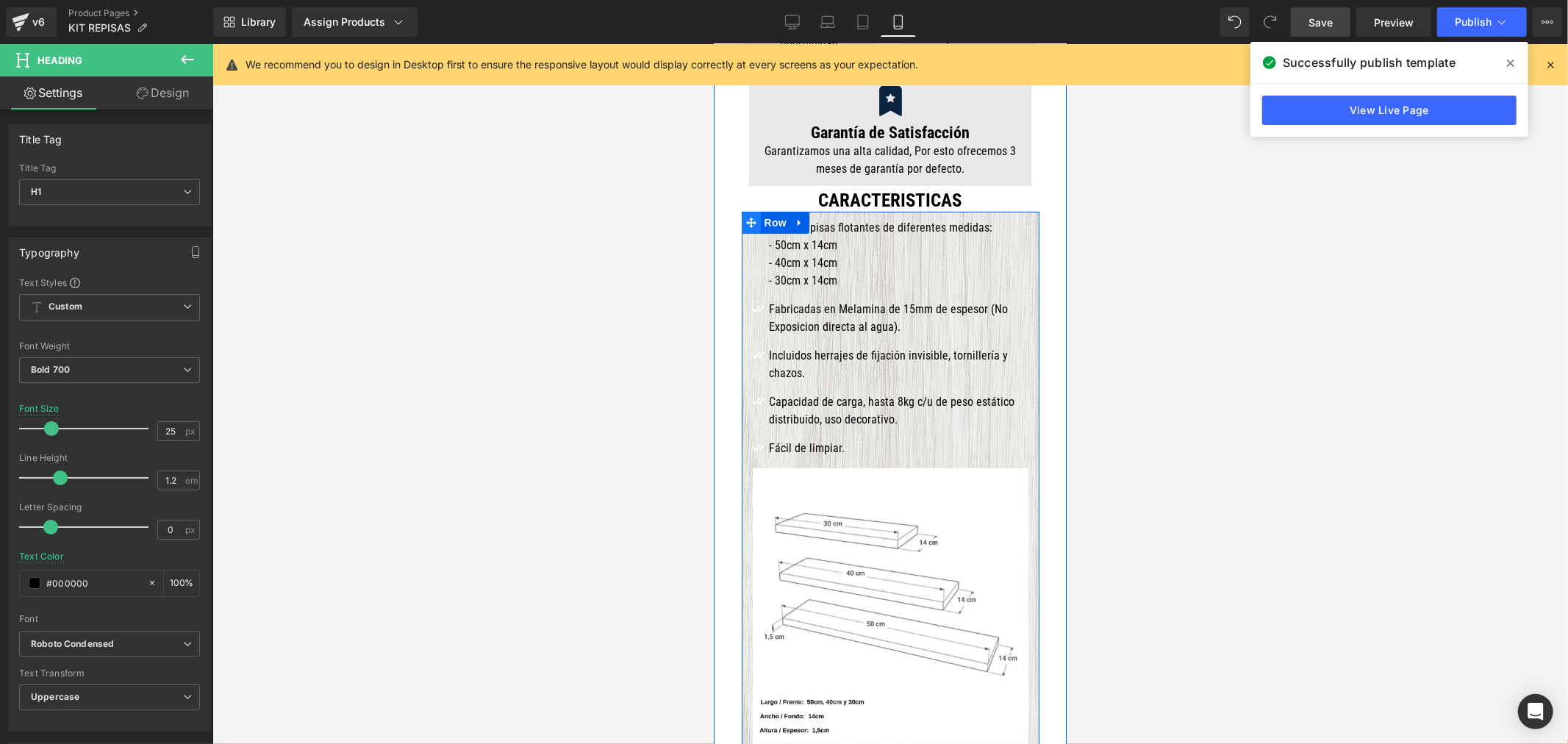
click at [749, 214] on span "Row" at bounding box center [747, 222] width 24 height 17
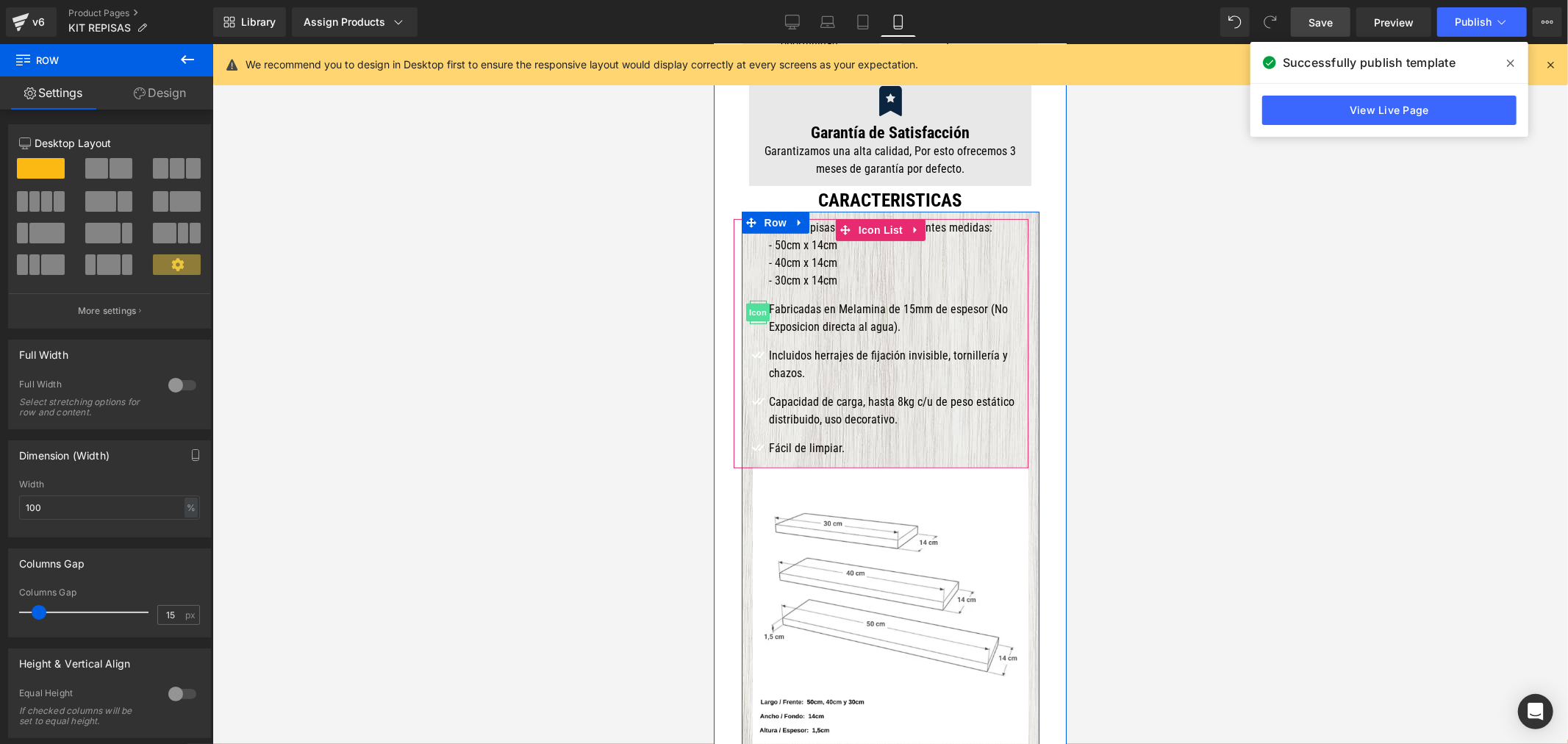
click at [749, 303] on span "Icon" at bounding box center [757, 311] width 24 height 17
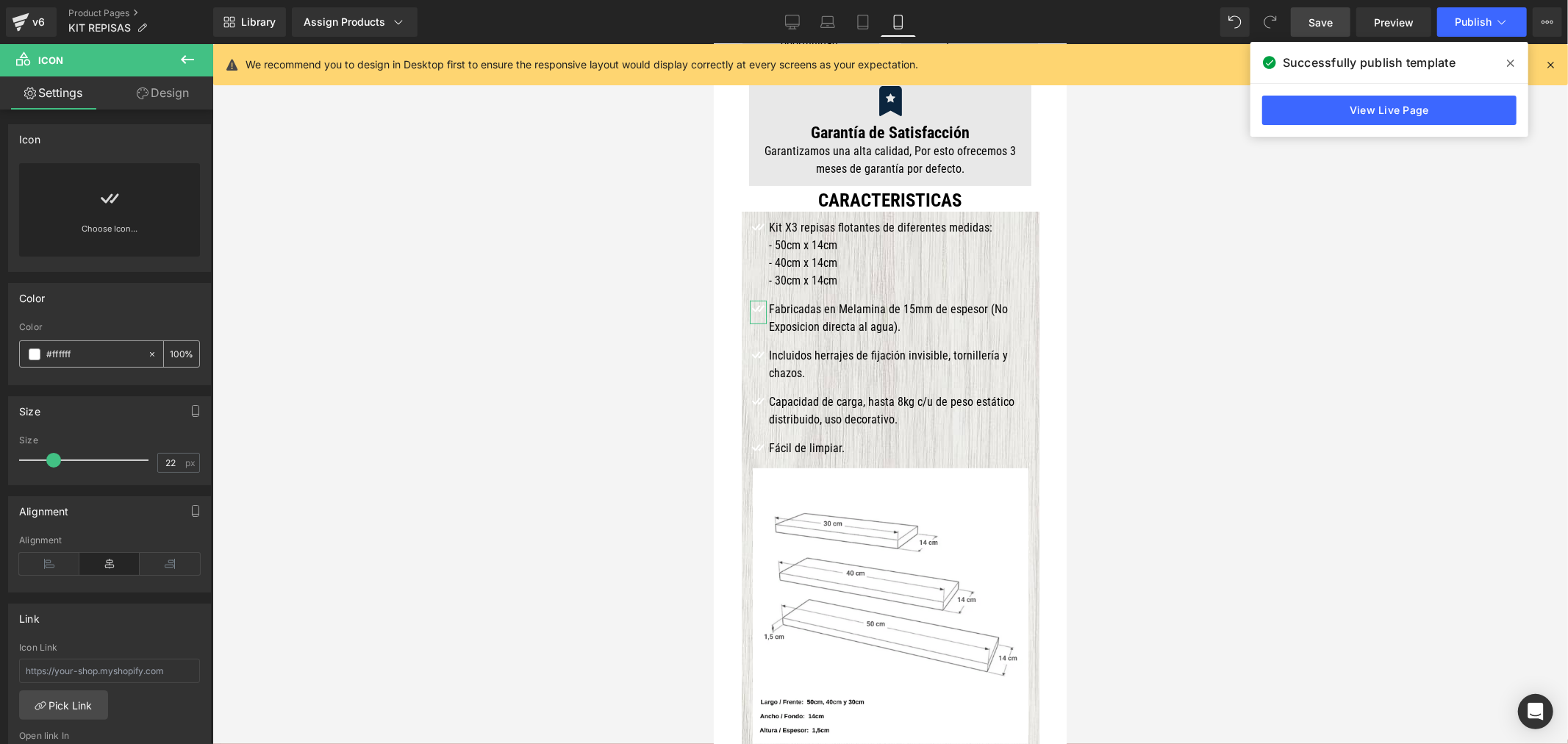
click at [33, 351] on span at bounding box center [35, 355] width 12 height 12
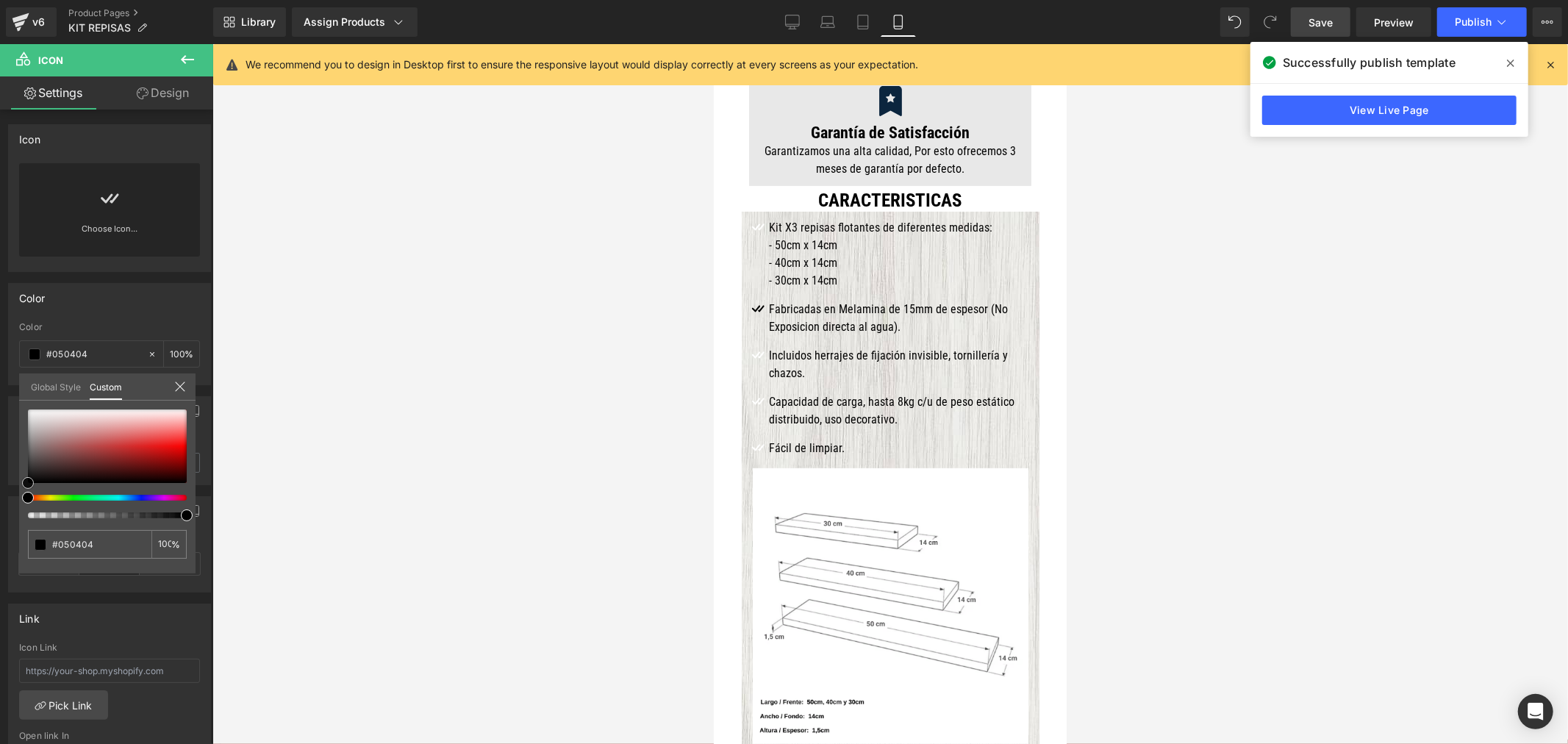
drag, startPoint x: 78, startPoint y: 478, endPoint x: -12, endPoint y: 511, distance: 95.9
click at [0, 511] on html "Icon You are previewing how the will restyle your page. You can not edit Elemen…" at bounding box center [784, 372] width 1568 height 744
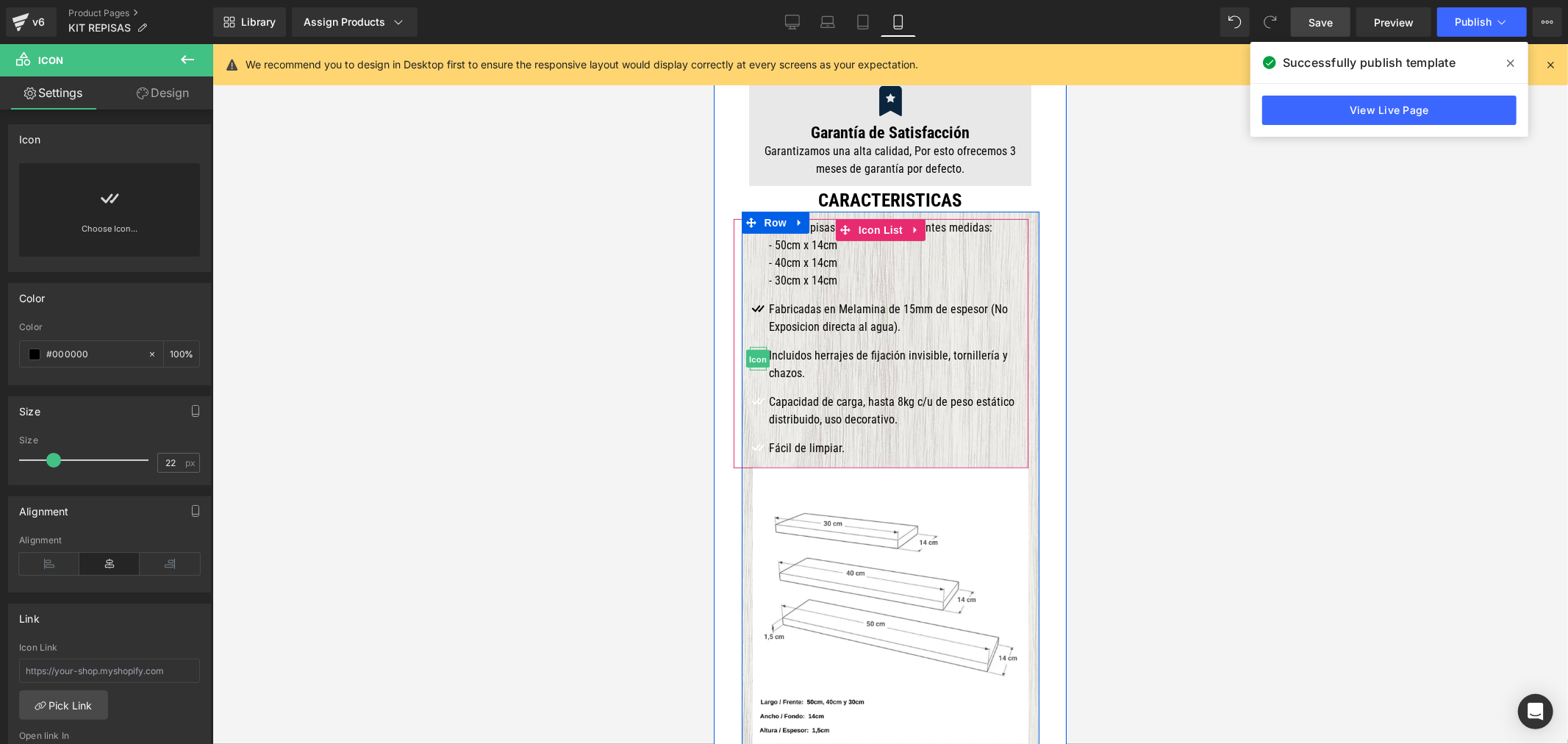
click at [749, 350] on span "Icon" at bounding box center [757, 358] width 24 height 17
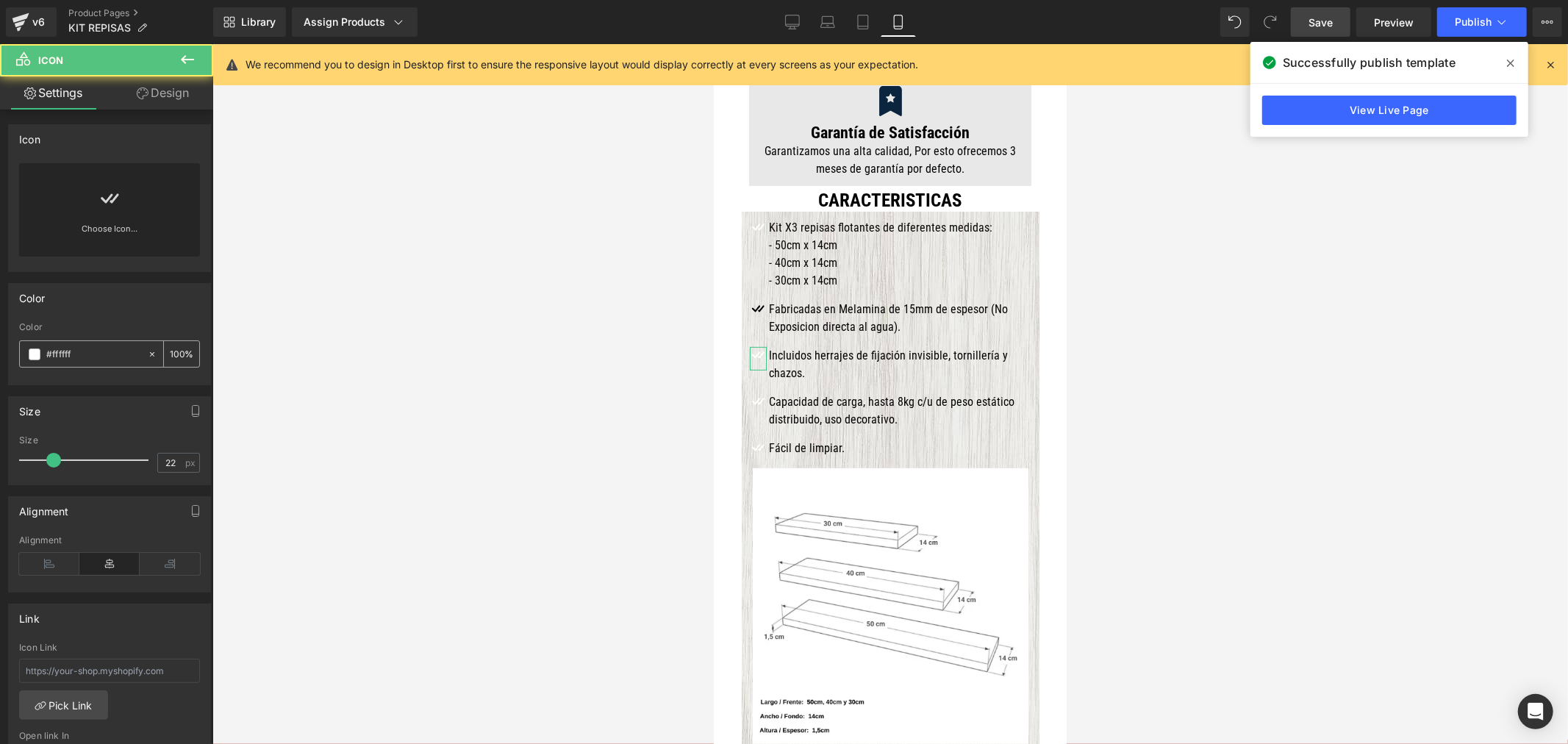
click at [37, 356] on span at bounding box center [35, 355] width 12 height 12
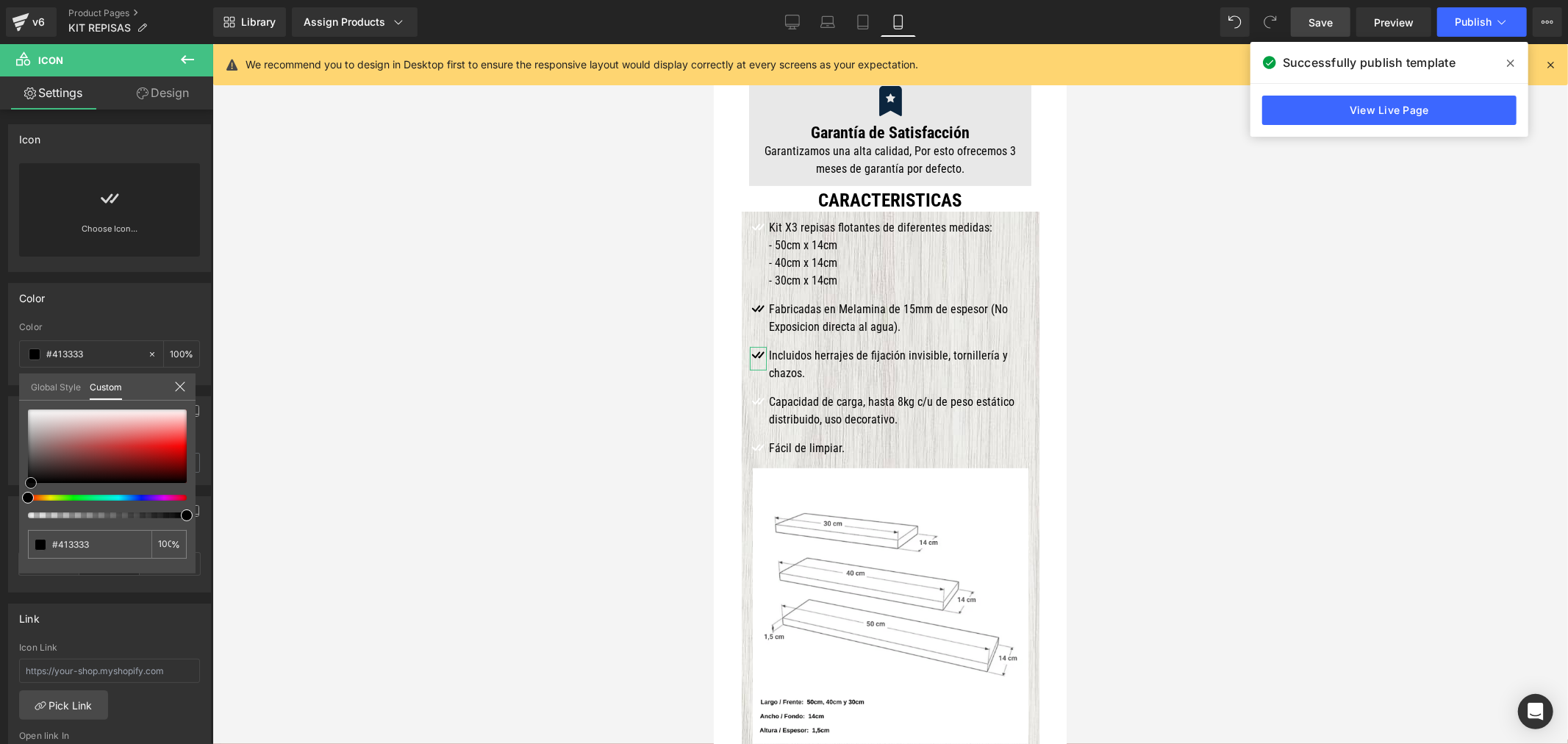
drag, startPoint x: 53, startPoint y: 456, endPoint x: 11, endPoint y: 515, distance: 72.4
click at [12, 385] on div "Color rgba(255, 255, 255, 1) Color #ffffff 100 % Global Style Custom Setup Glob…" at bounding box center [110, 328] width 220 height 113
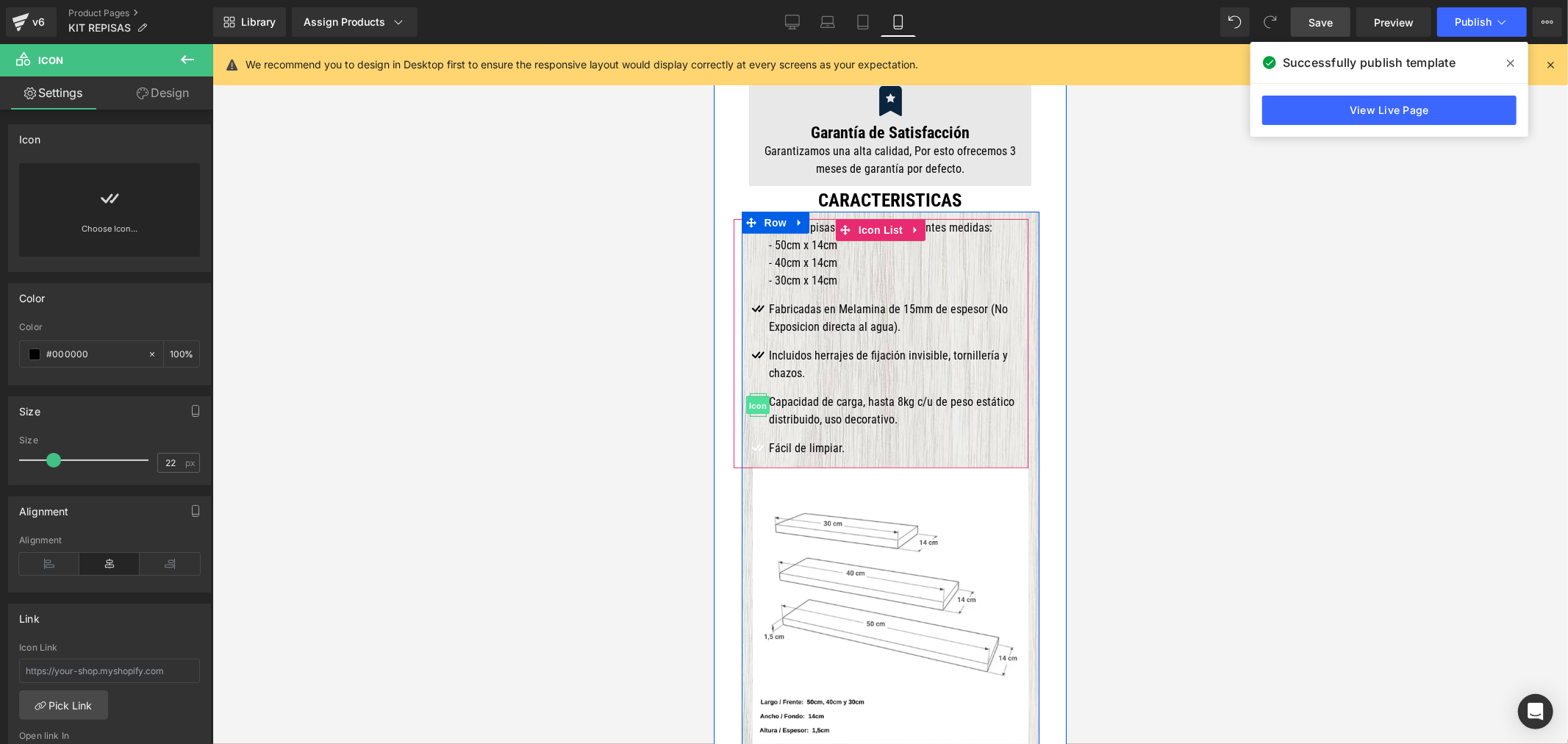
click at [754, 397] on span "Icon" at bounding box center [757, 405] width 24 height 17
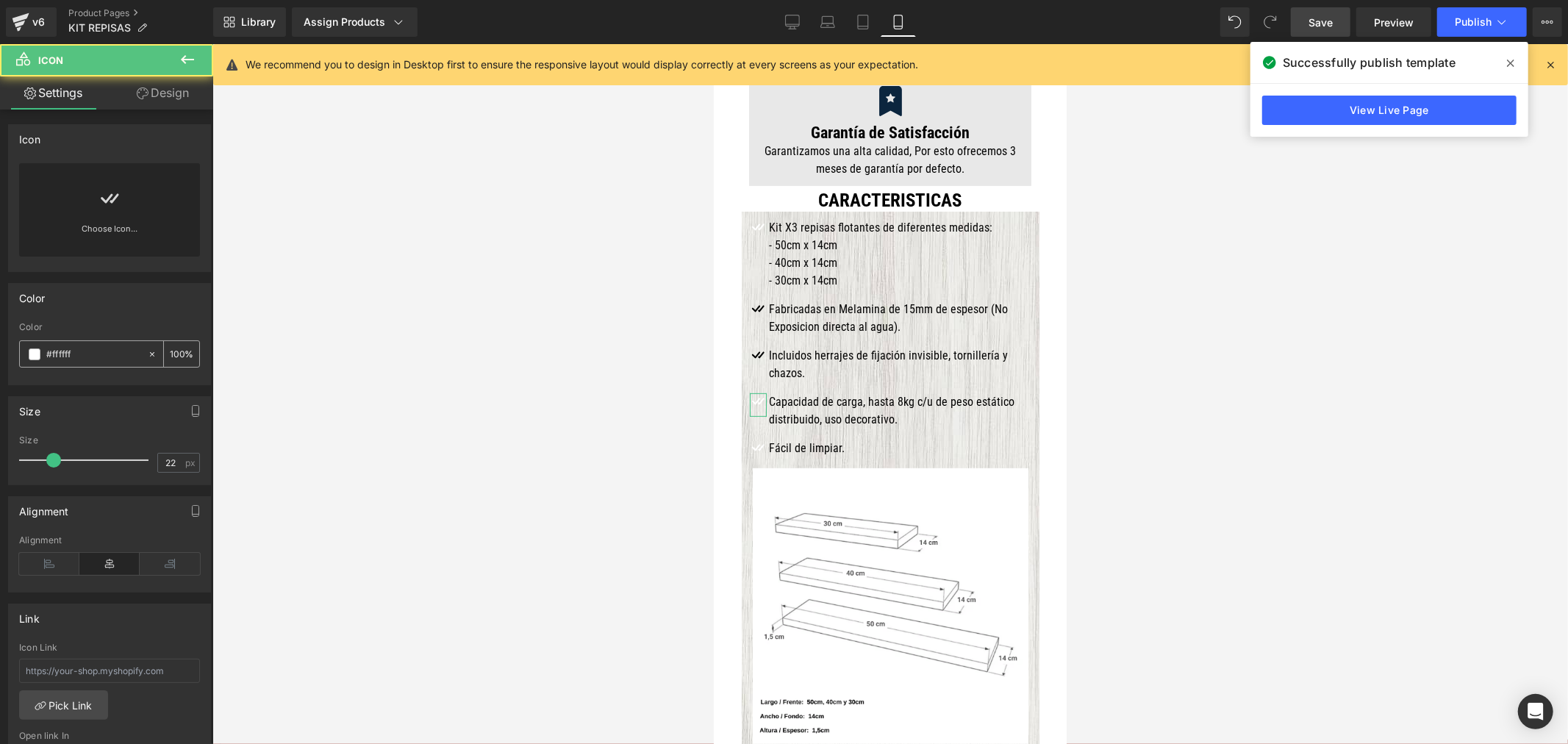
click at [34, 357] on span at bounding box center [35, 355] width 12 height 12
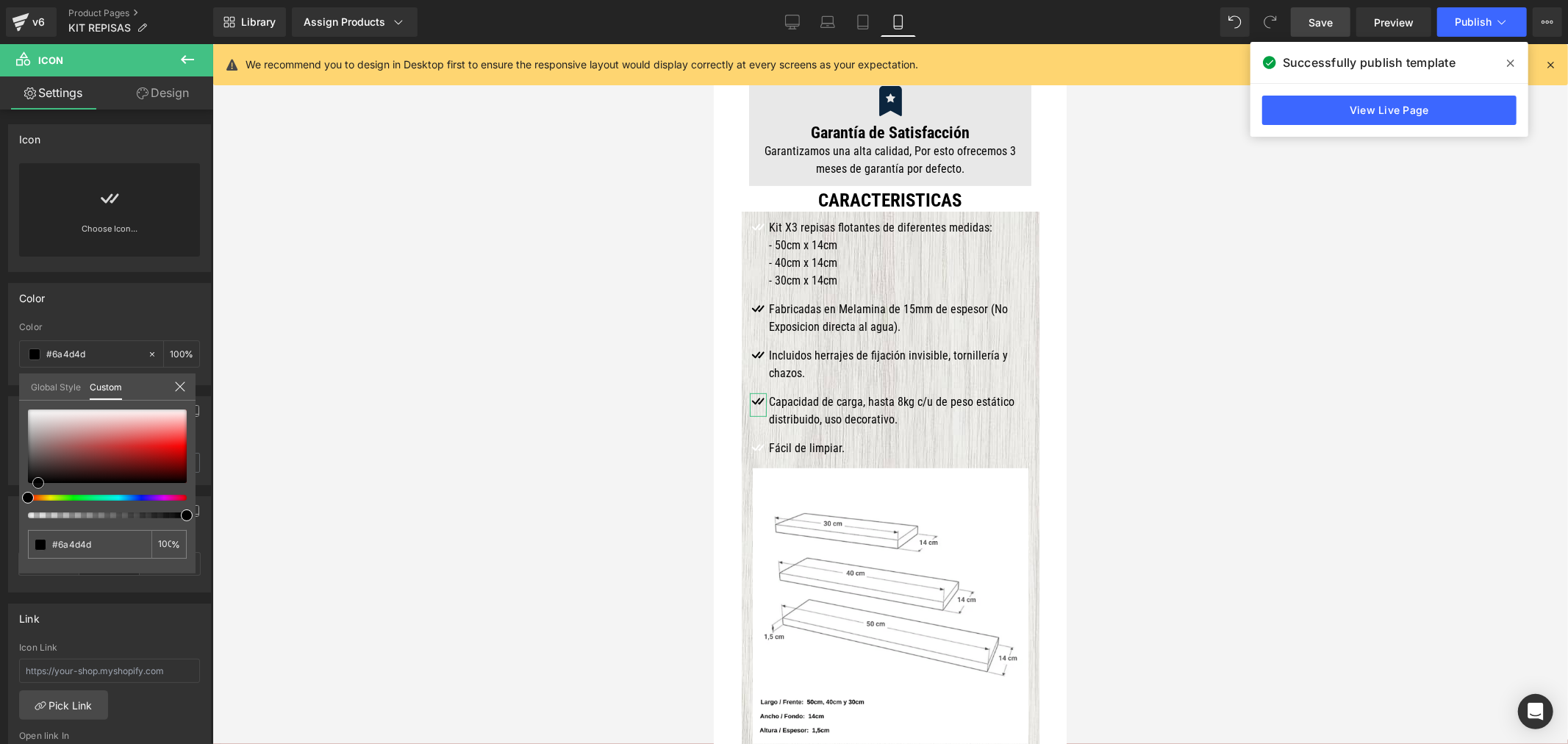
drag, startPoint x: 66, startPoint y: 431, endPoint x: 15, endPoint y: 515, distance: 98.3
click at [15, 385] on div "Color rgba(255, 255, 255, 1) Color #ffffff 100 % Global Style Custom Setup Glob…" at bounding box center [110, 328] width 220 height 113
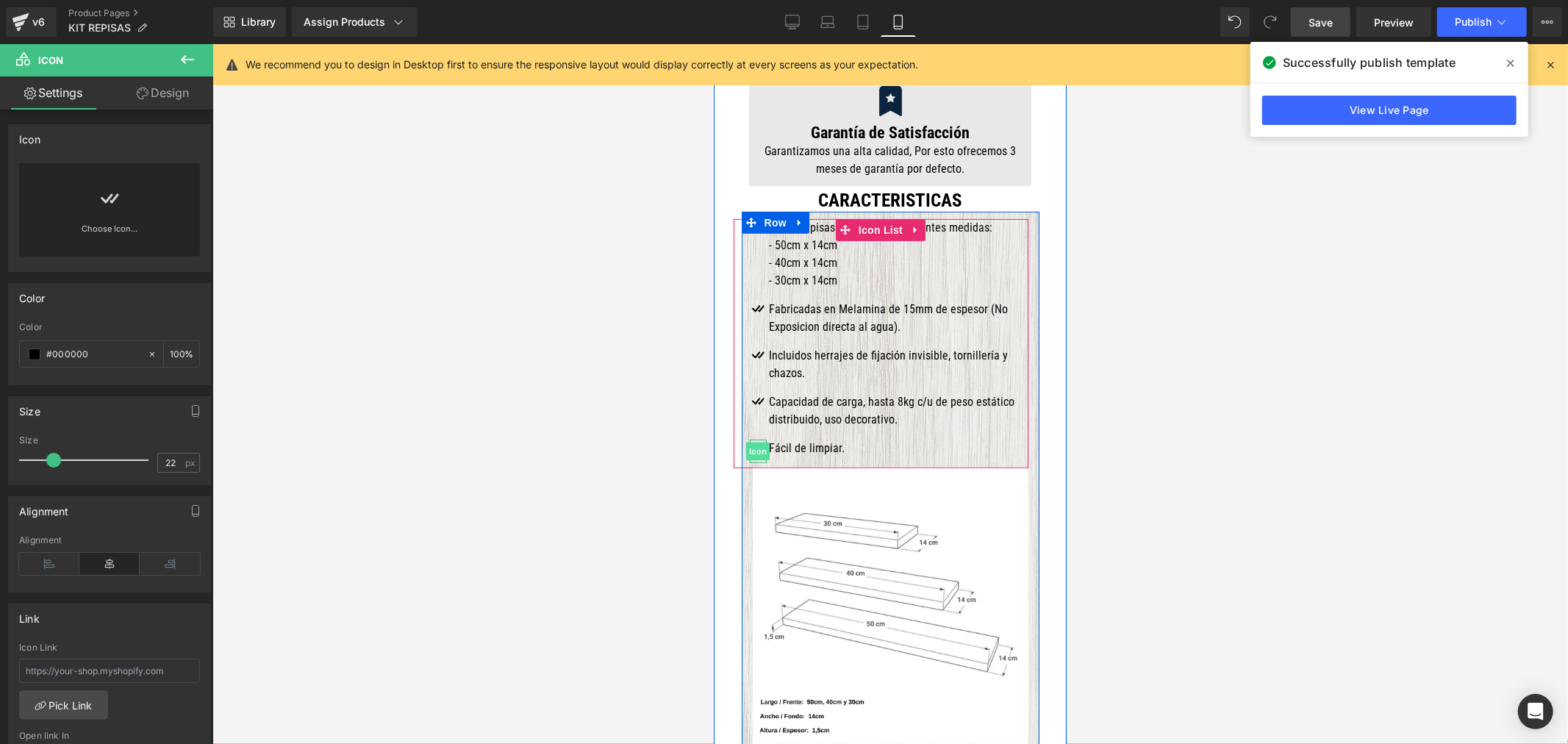
click at [754, 442] on span "Icon" at bounding box center [757, 450] width 24 height 17
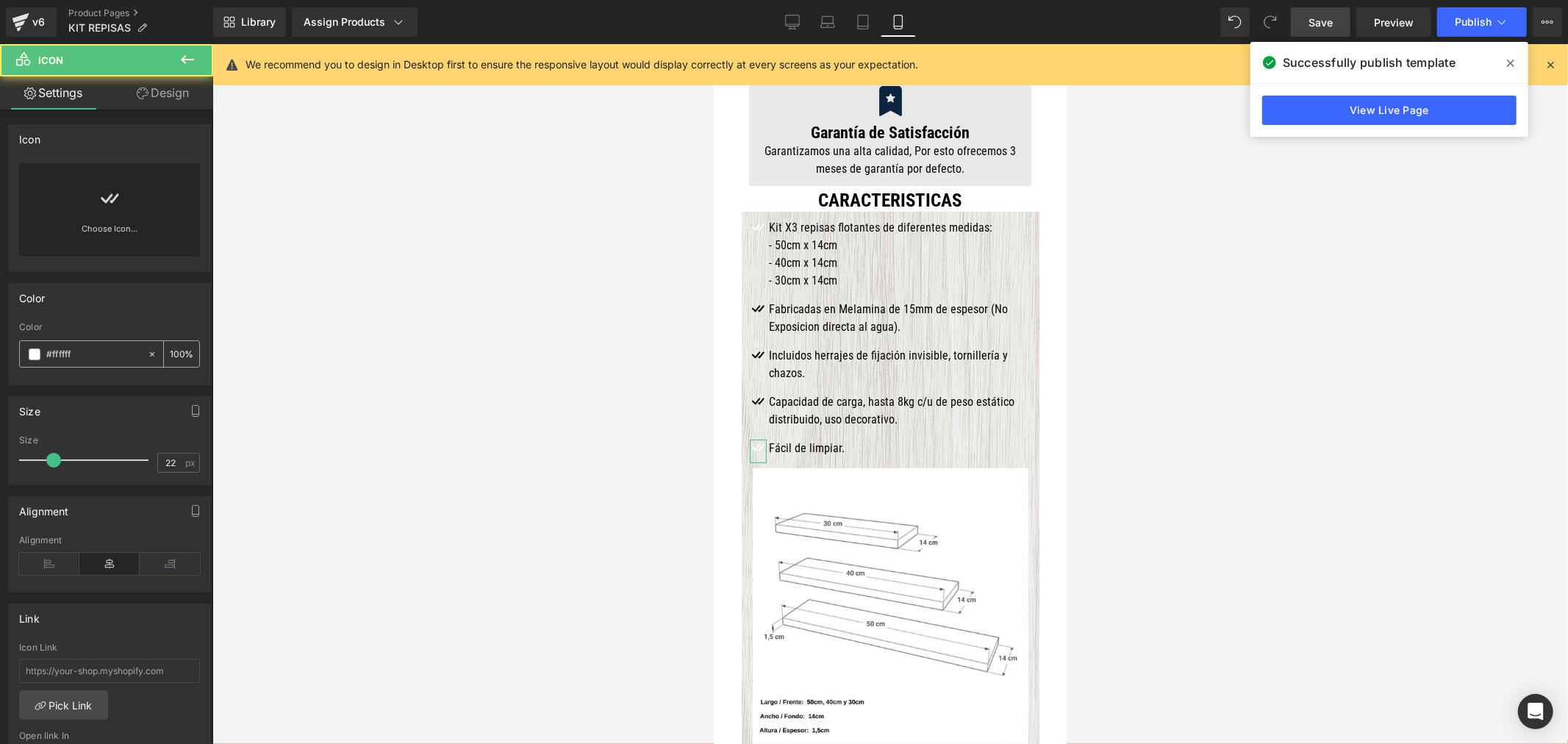
click at [31, 350] on span at bounding box center [35, 355] width 12 height 12
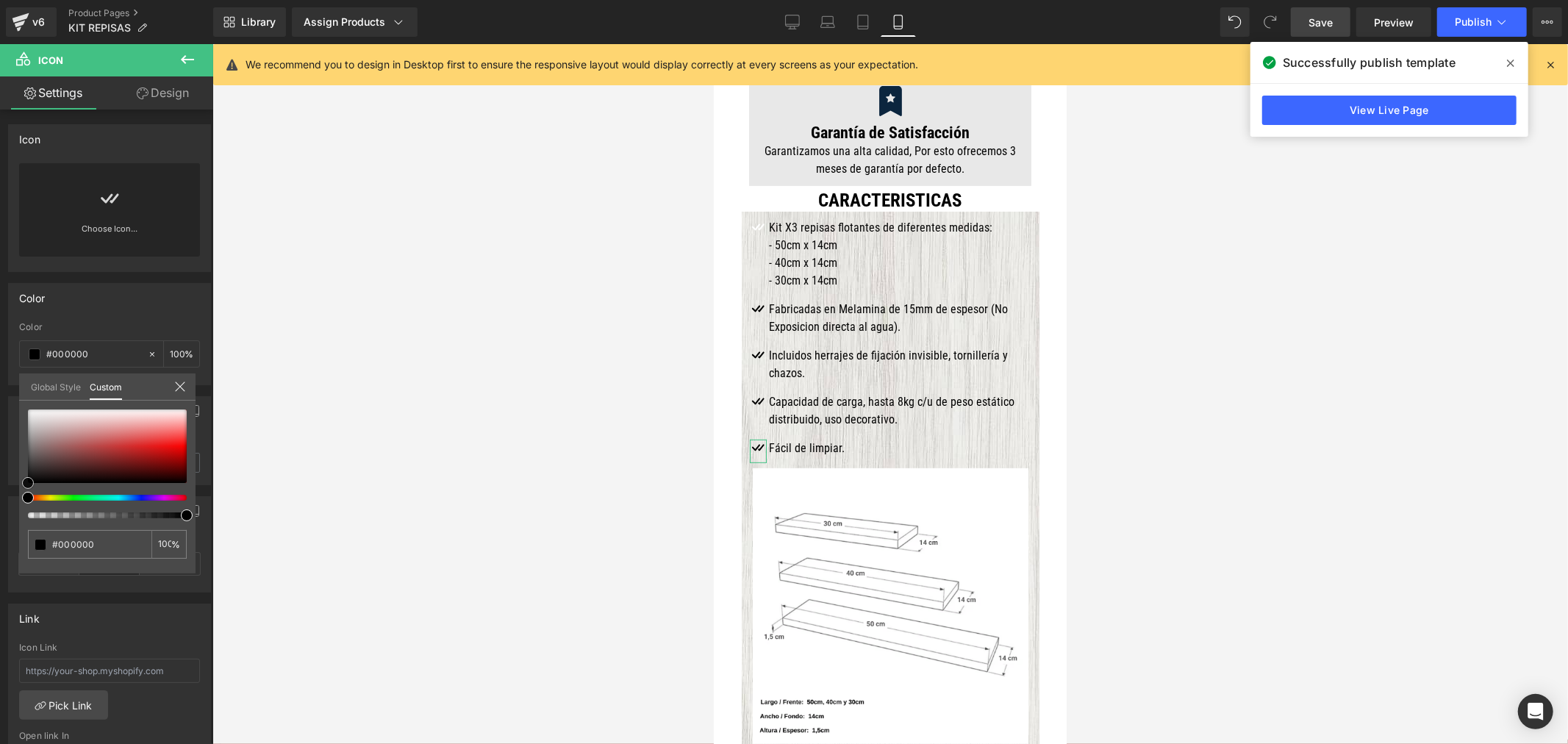
drag, startPoint x: 82, startPoint y: 447, endPoint x: 7, endPoint y: 525, distance: 108.2
click at [7, 385] on div "Color rgba(255, 255, 255, 1) Color #ffffff 100 % Global Style Custom Setup Glob…" at bounding box center [110, 328] width 220 height 113
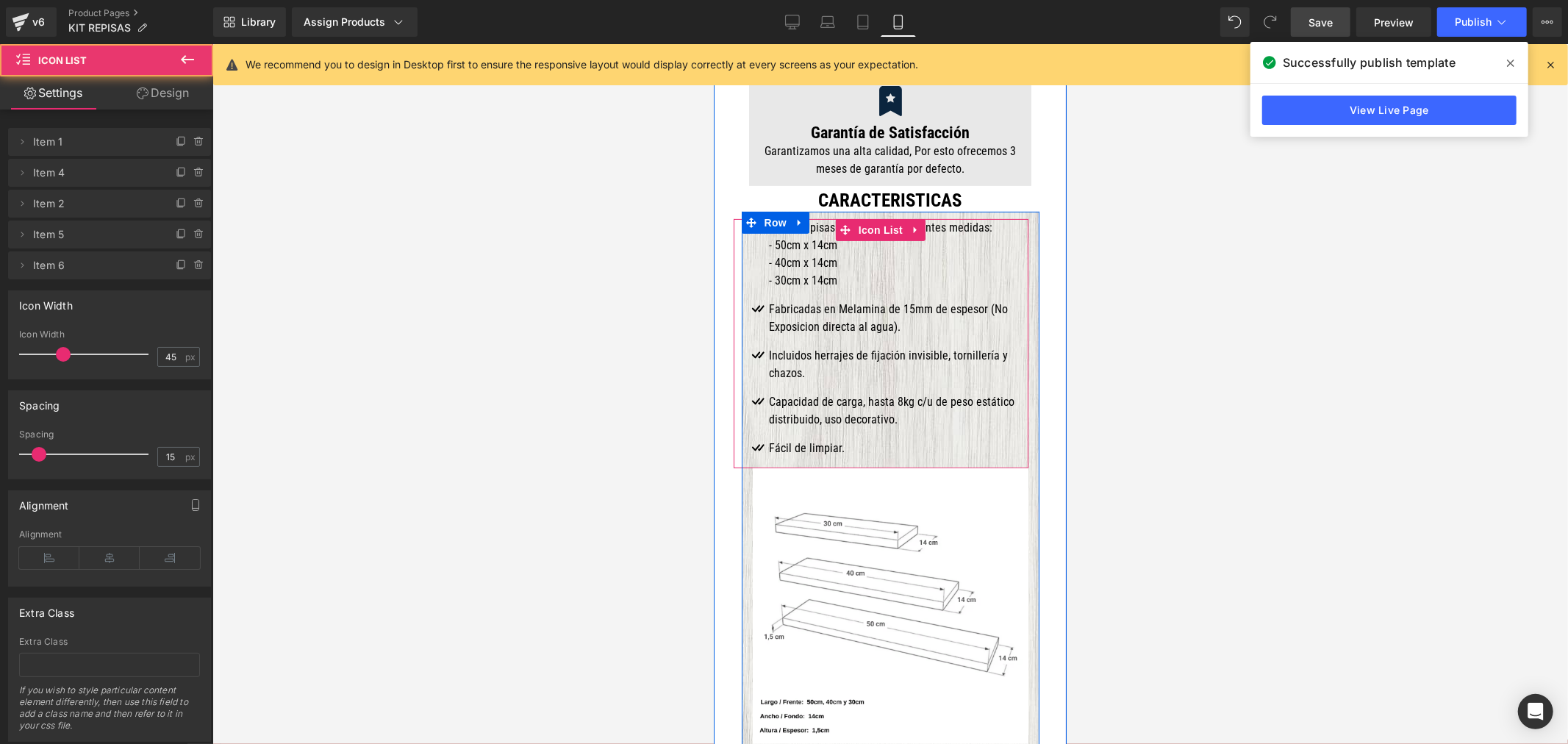
click at [749, 247] on div "Kit X3 repisas flotantes de diferentes medidas: - 50cm x 14cm - 40cm x 14cm - 3…" at bounding box center [880, 254] width 295 height 71
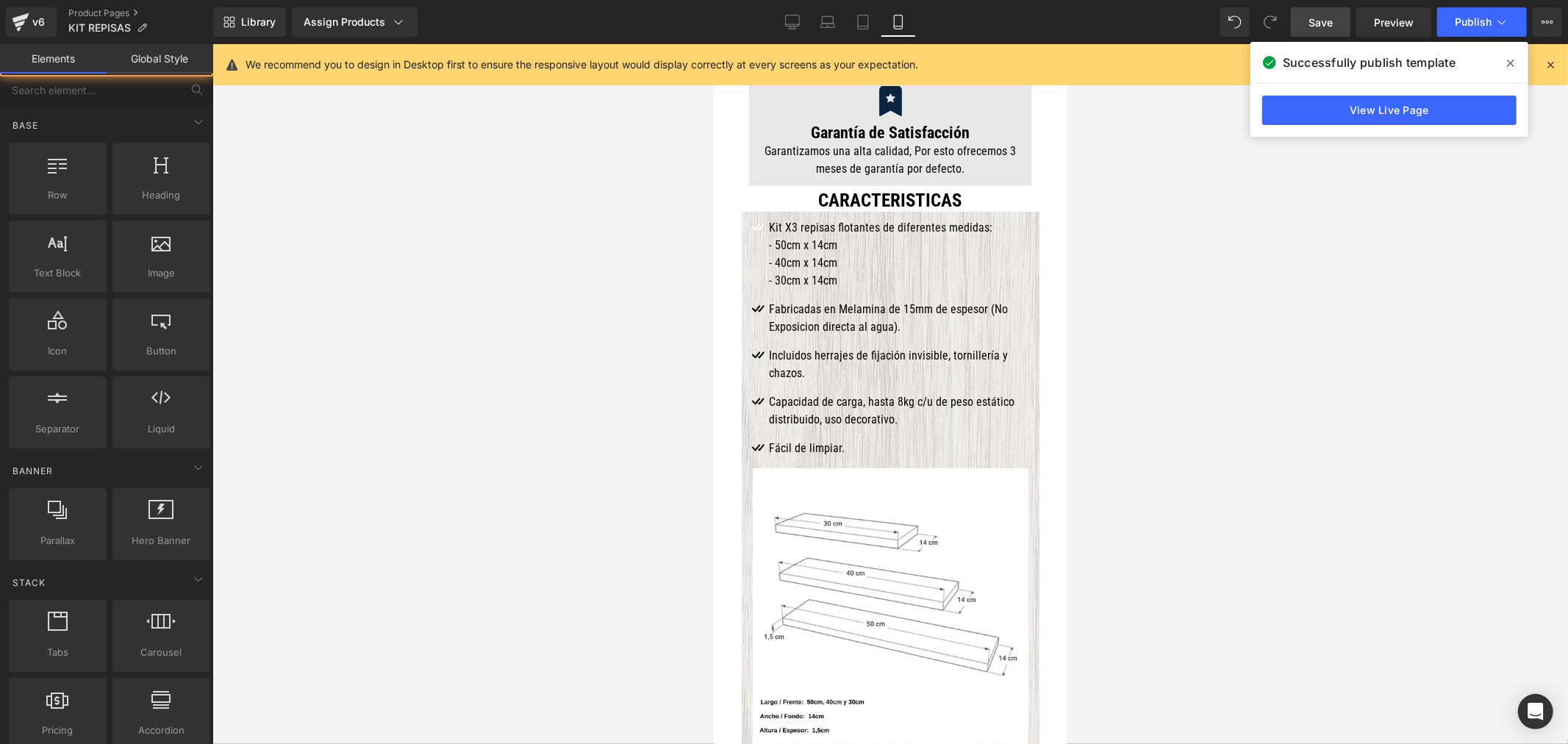
click at [1228, 317] on div at bounding box center [890, 393] width 1355 height 700
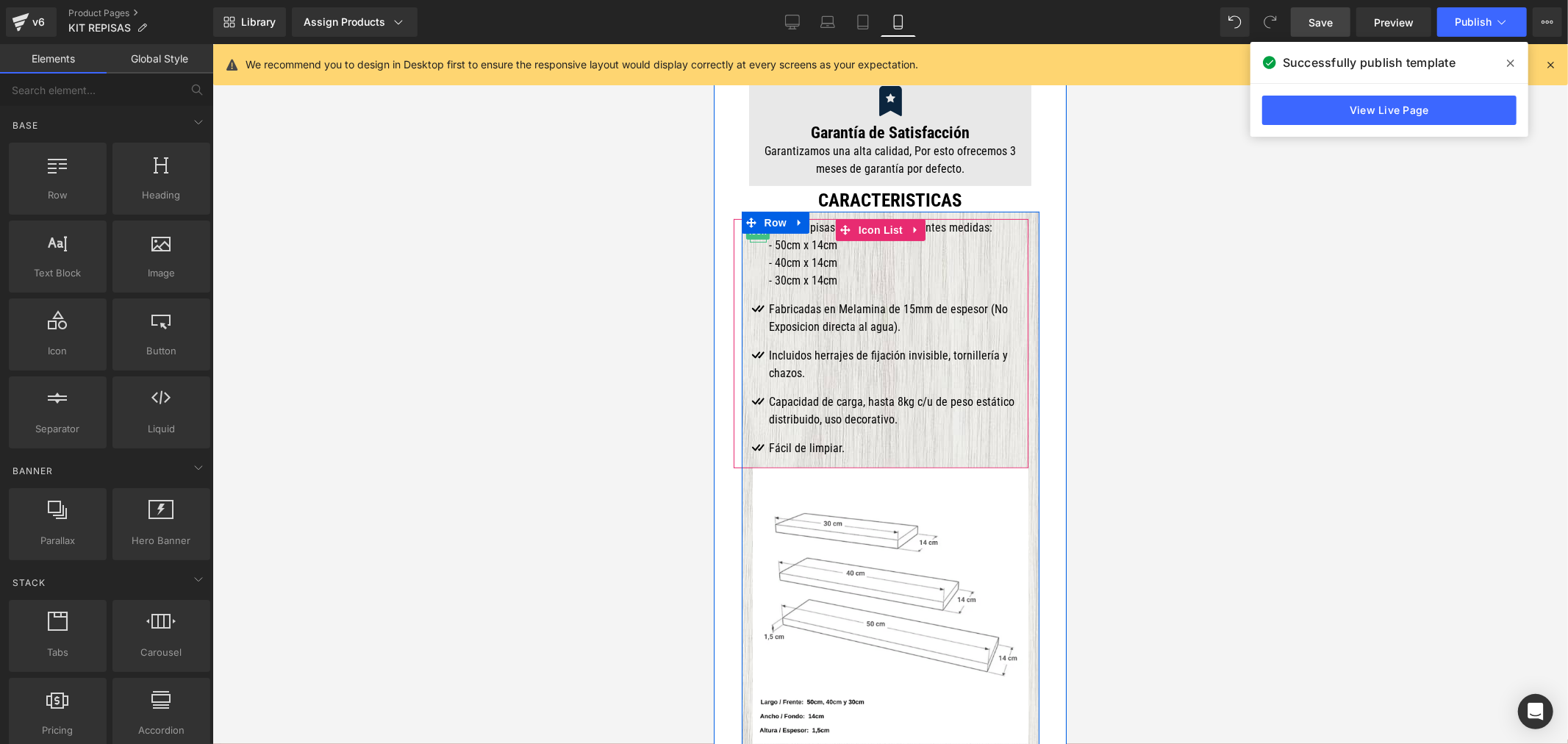
click at [749, 222] on span "Icon" at bounding box center [757, 230] width 24 height 17
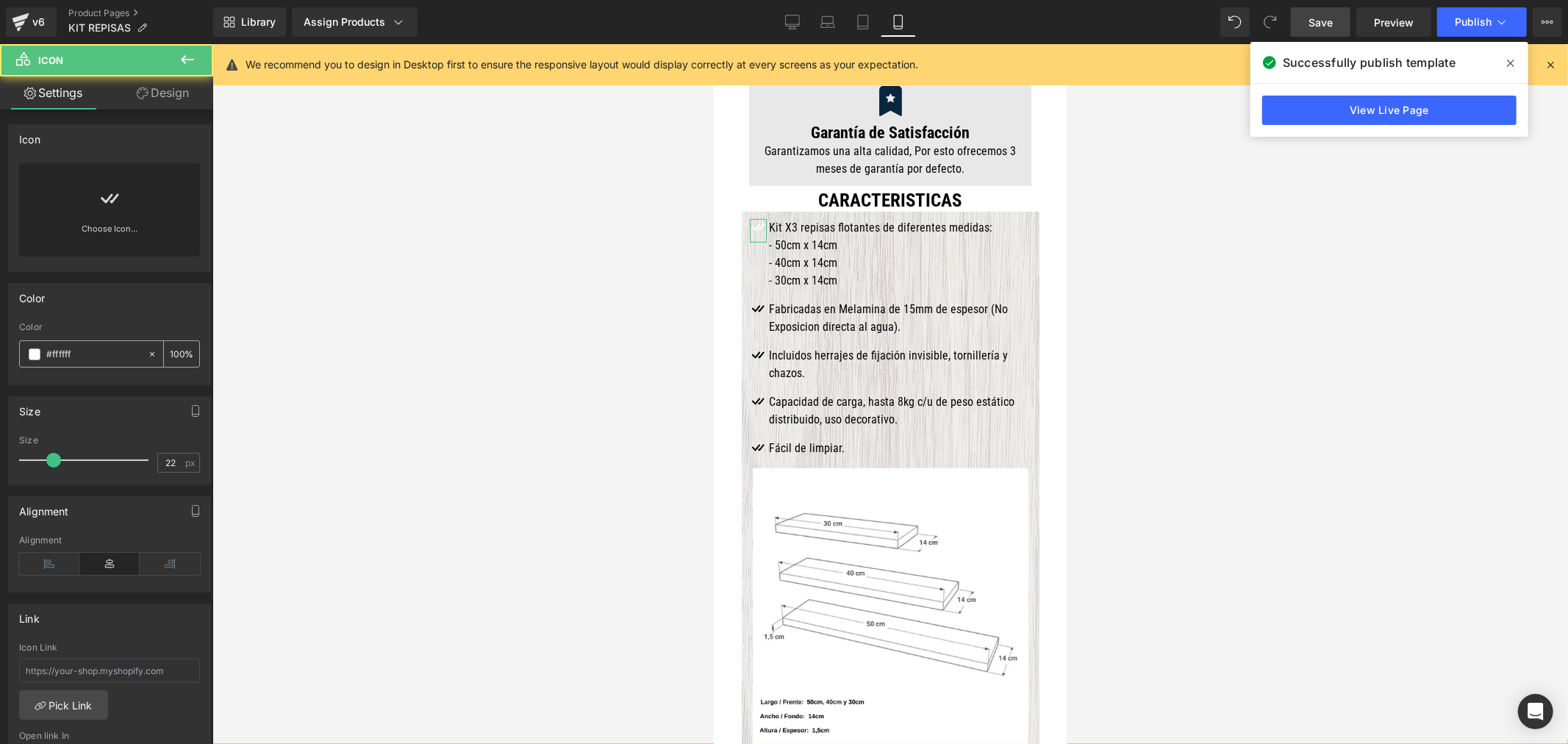
click at [35, 351] on span at bounding box center [35, 355] width 12 height 12
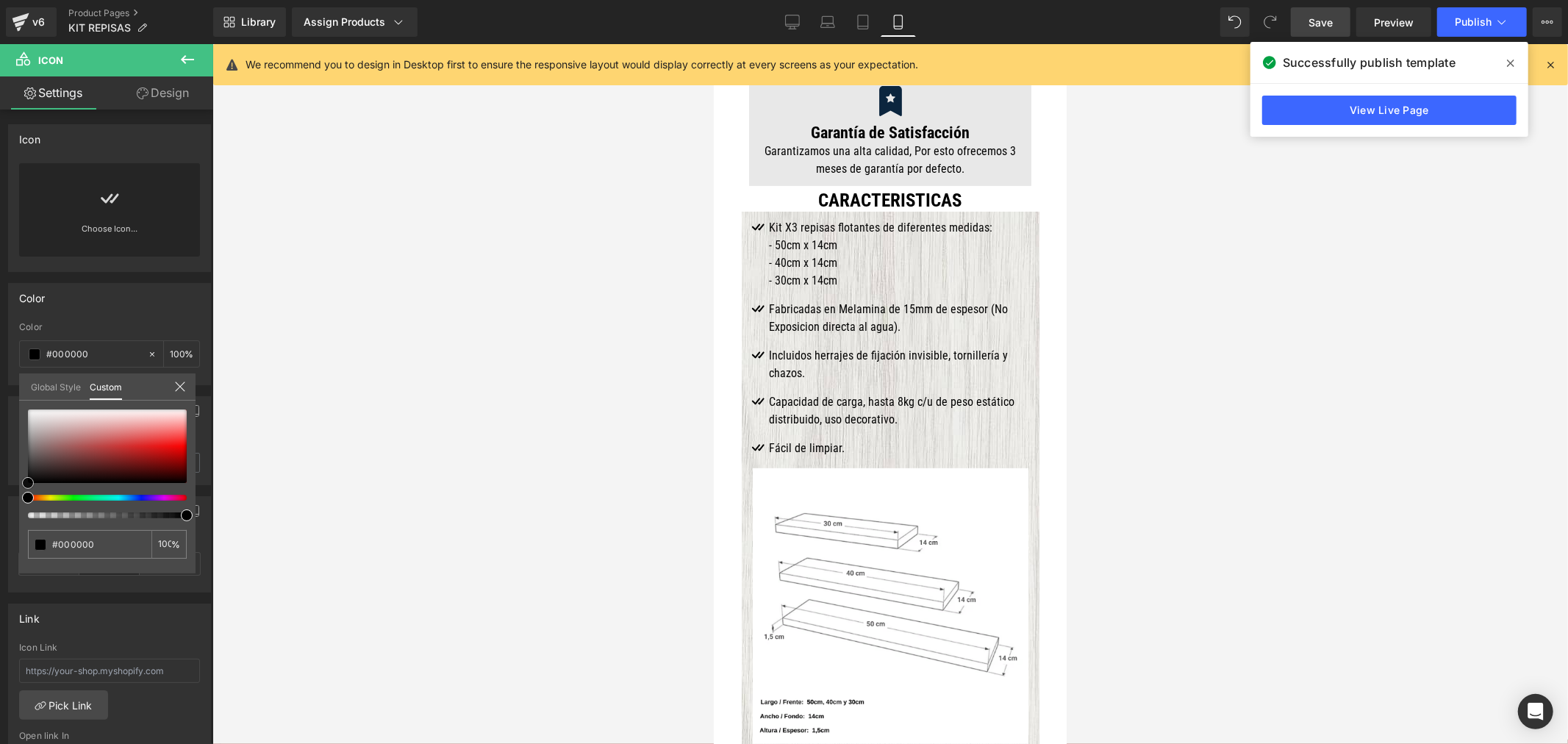
drag, startPoint x: 49, startPoint y: 450, endPoint x: -12, endPoint y: 506, distance: 82.8
click at [0, 506] on html "Icon You are previewing how the will restyle your page. You can not edit Elemen…" at bounding box center [784, 372] width 1568 height 744
click at [1272, 405] on div at bounding box center [890, 393] width 1355 height 700
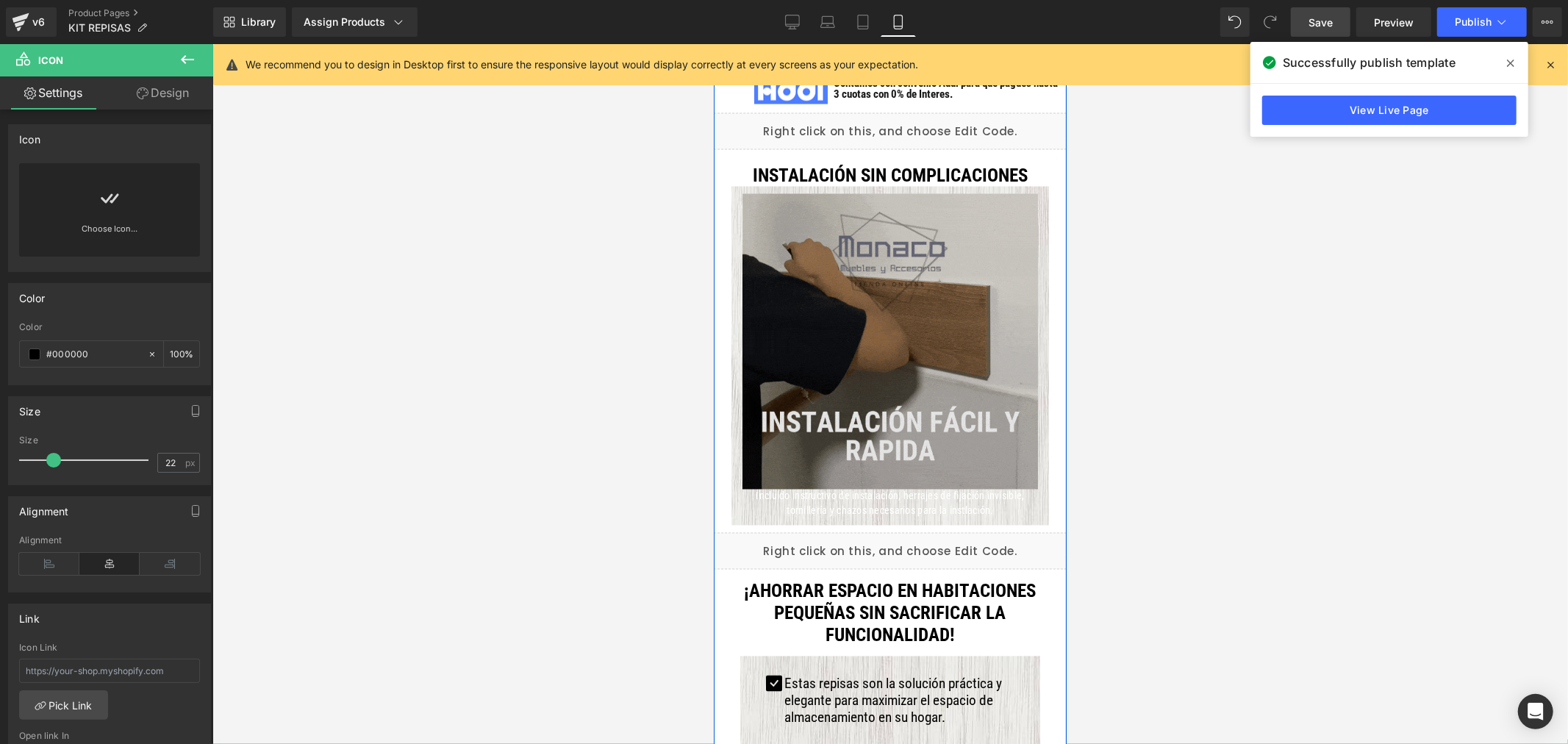
scroll to position [2327, 0]
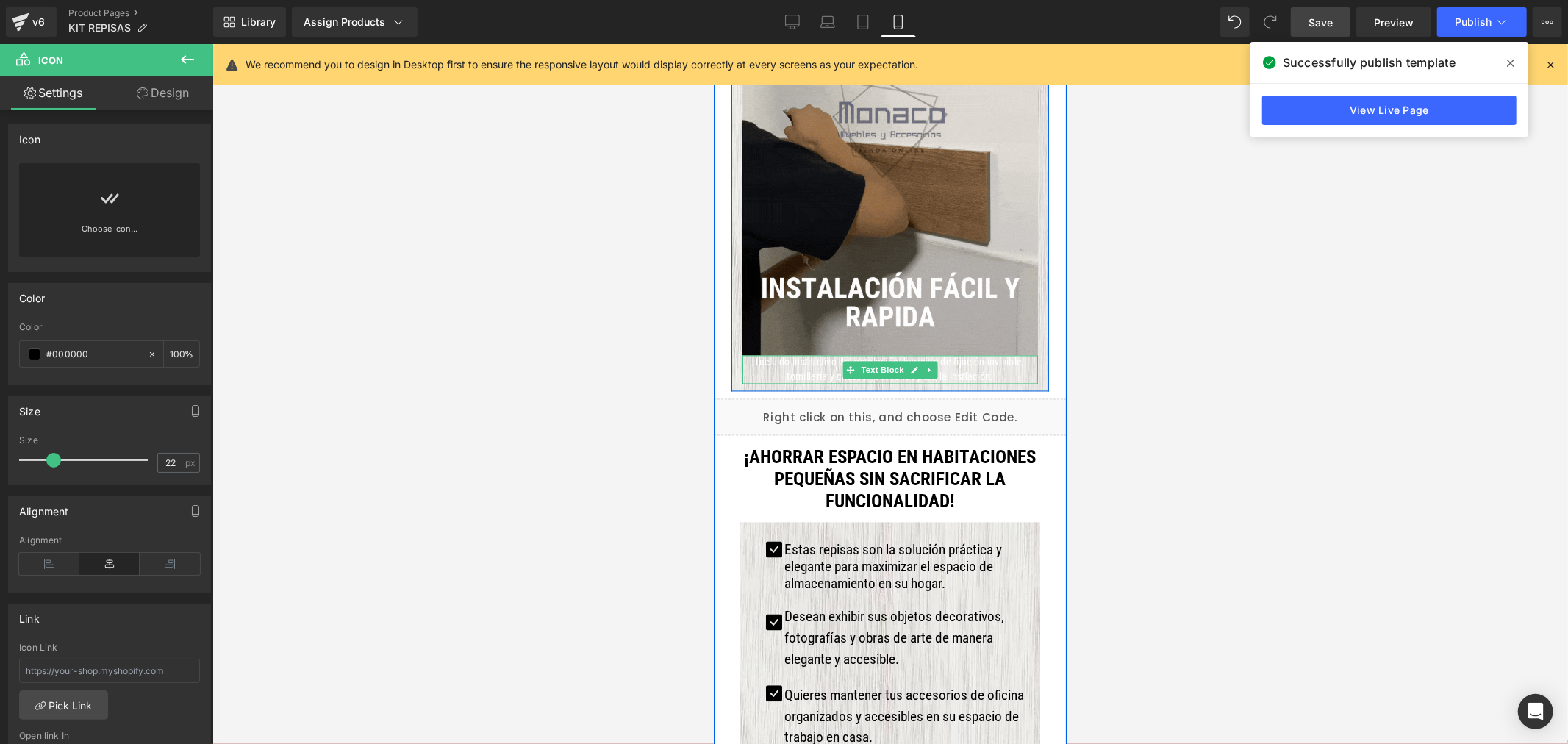
click at [822, 356] on p "Incluido instructivo de instalación, herrajes de fijación invisible, tornillerí…" at bounding box center [890, 370] width 295 height 29
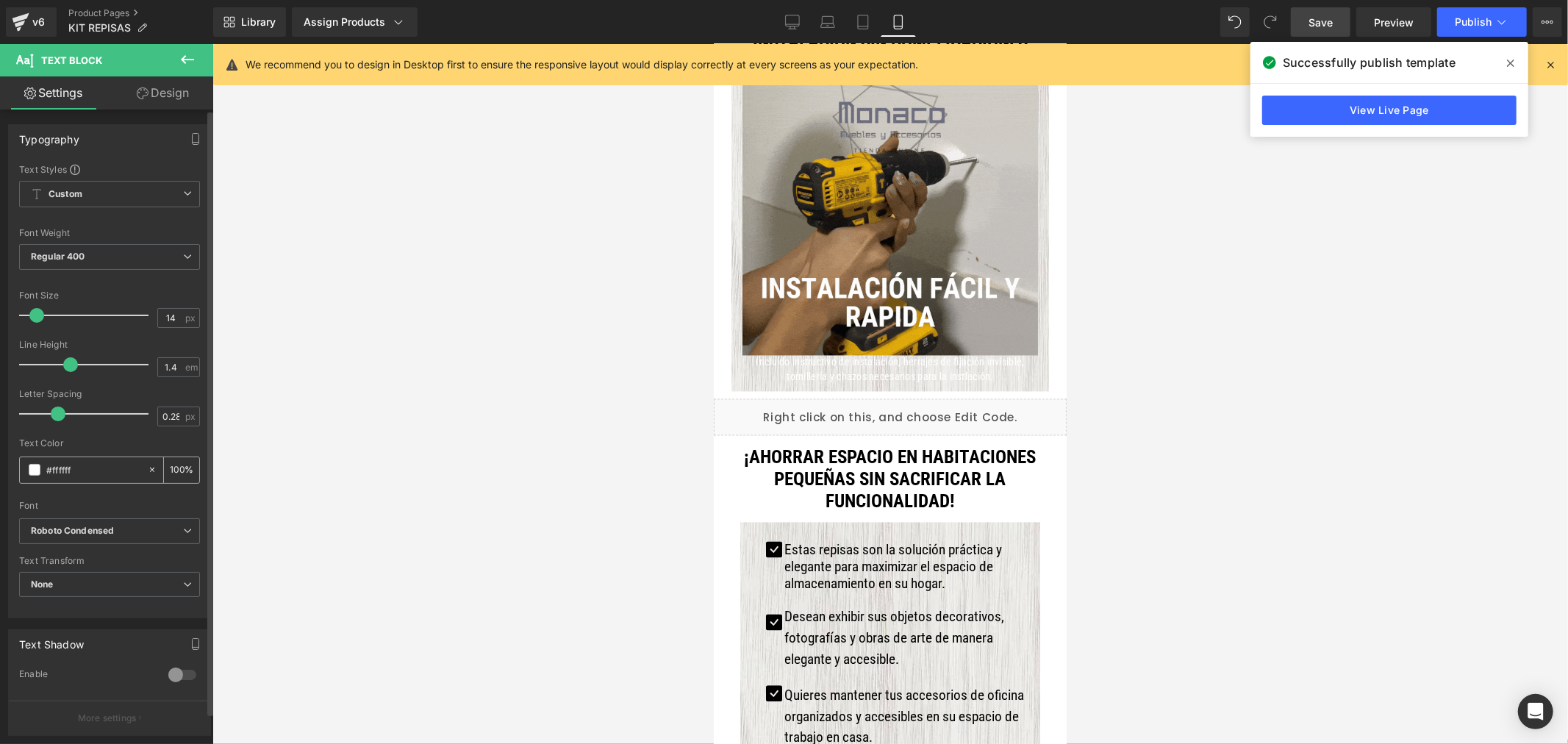
click at [31, 468] on span at bounding box center [35, 470] width 12 height 12
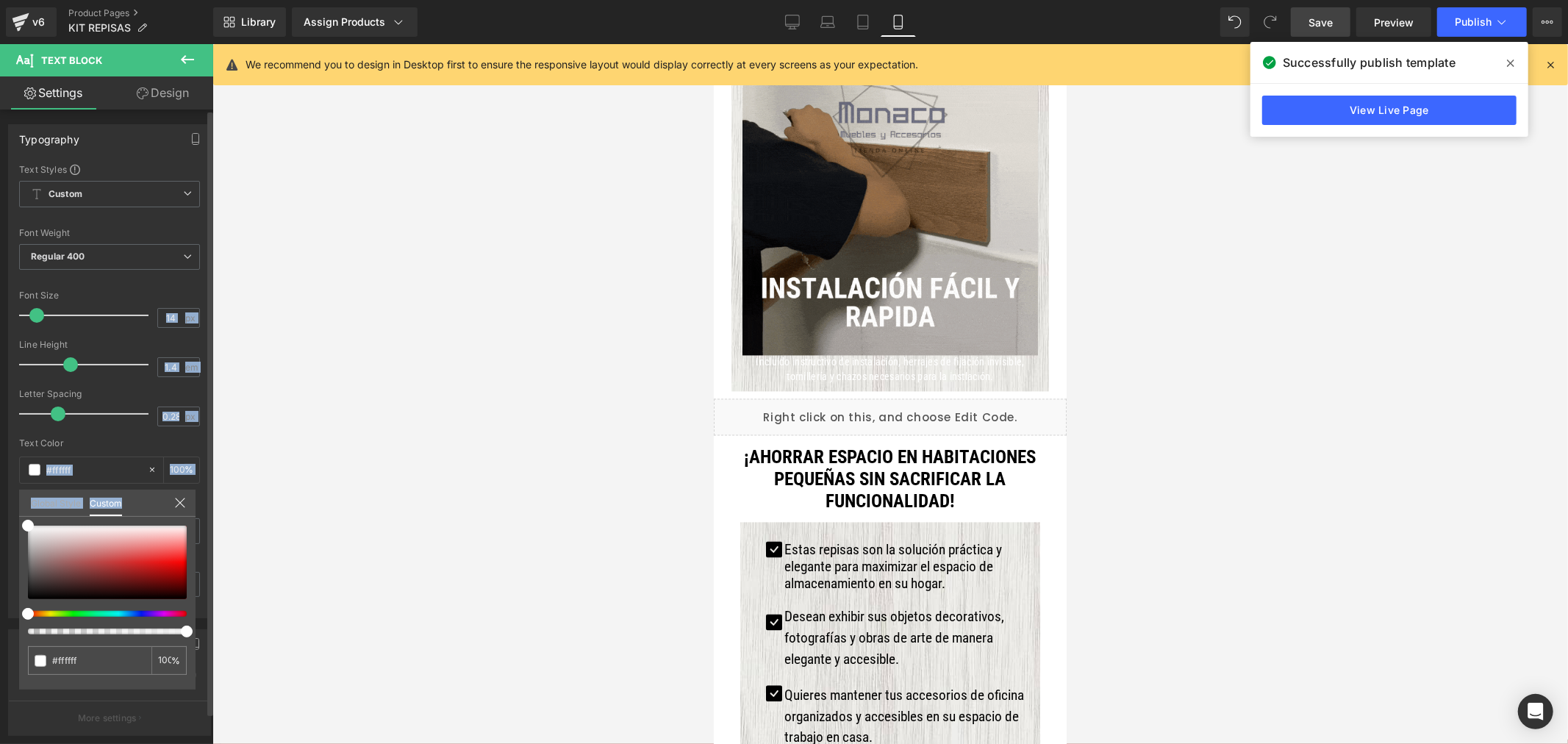
drag, startPoint x: 54, startPoint y: 533, endPoint x: 0, endPoint y: 631, distance: 111.9
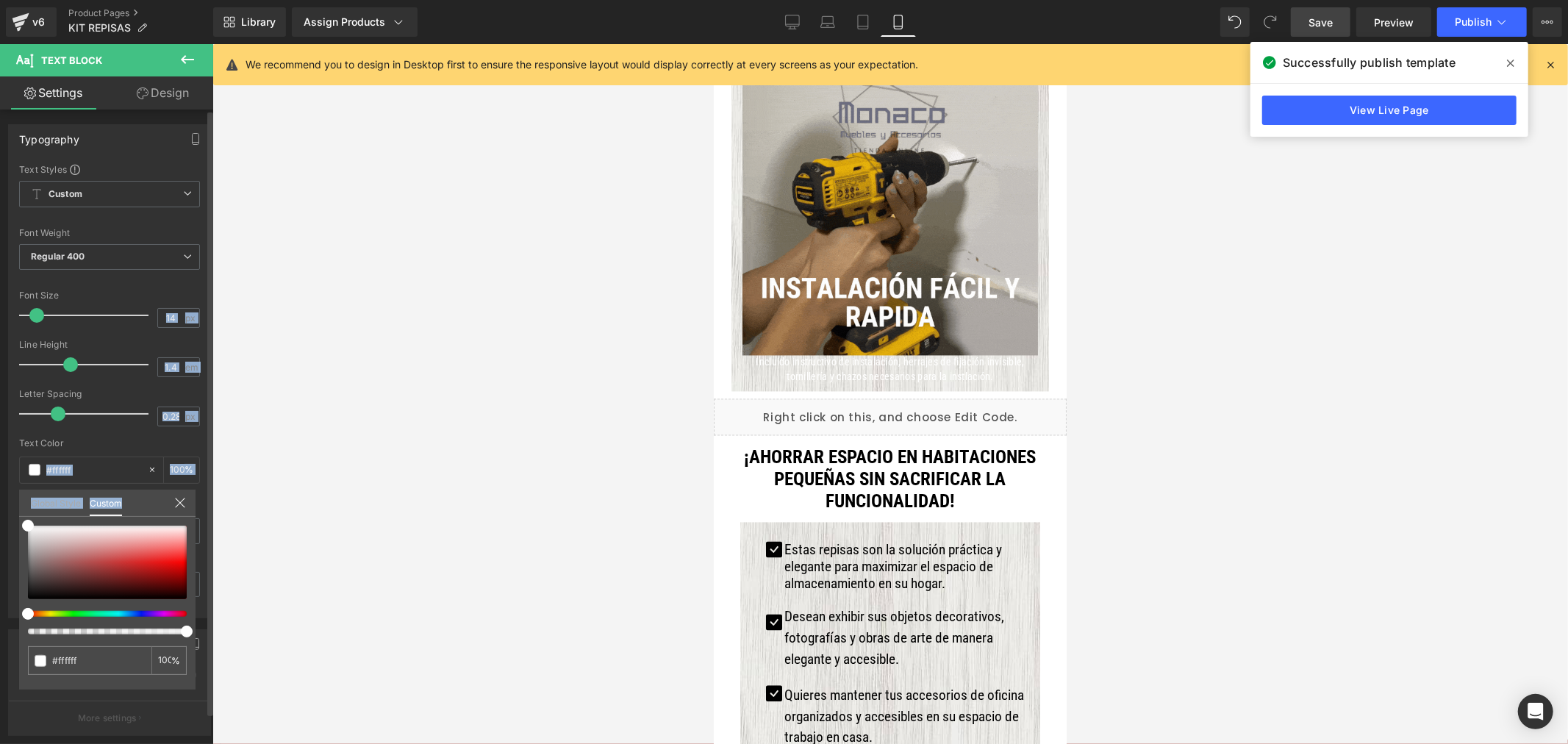
click at [0, 619] on div "Typography Text Styles Custom Custom Setup Global Style Custom Setup Global Sty…" at bounding box center [110, 365] width 220 height 506
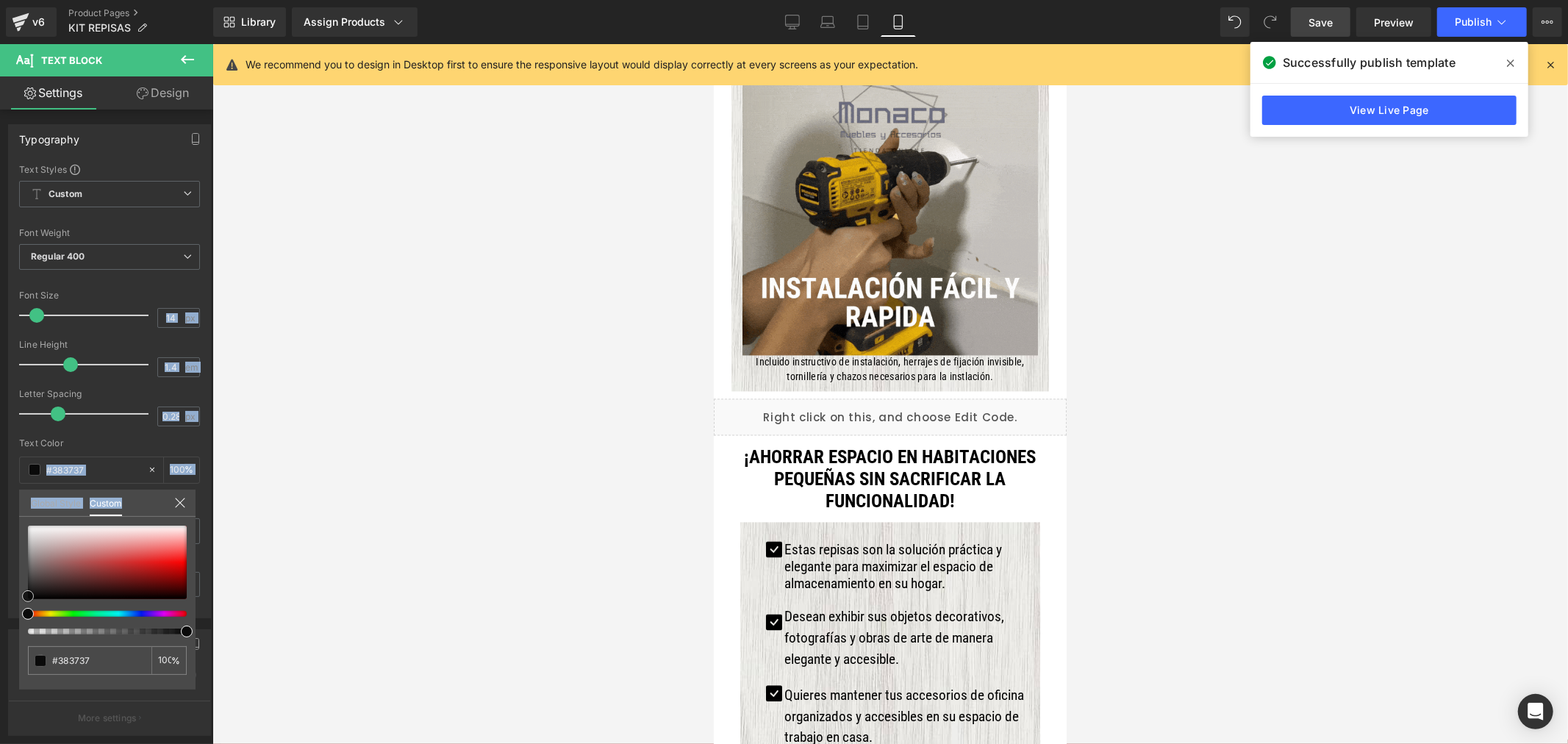
drag, startPoint x: 30, startPoint y: 582, endPoint x: -18, endPoint y: 643, distance: 77.6
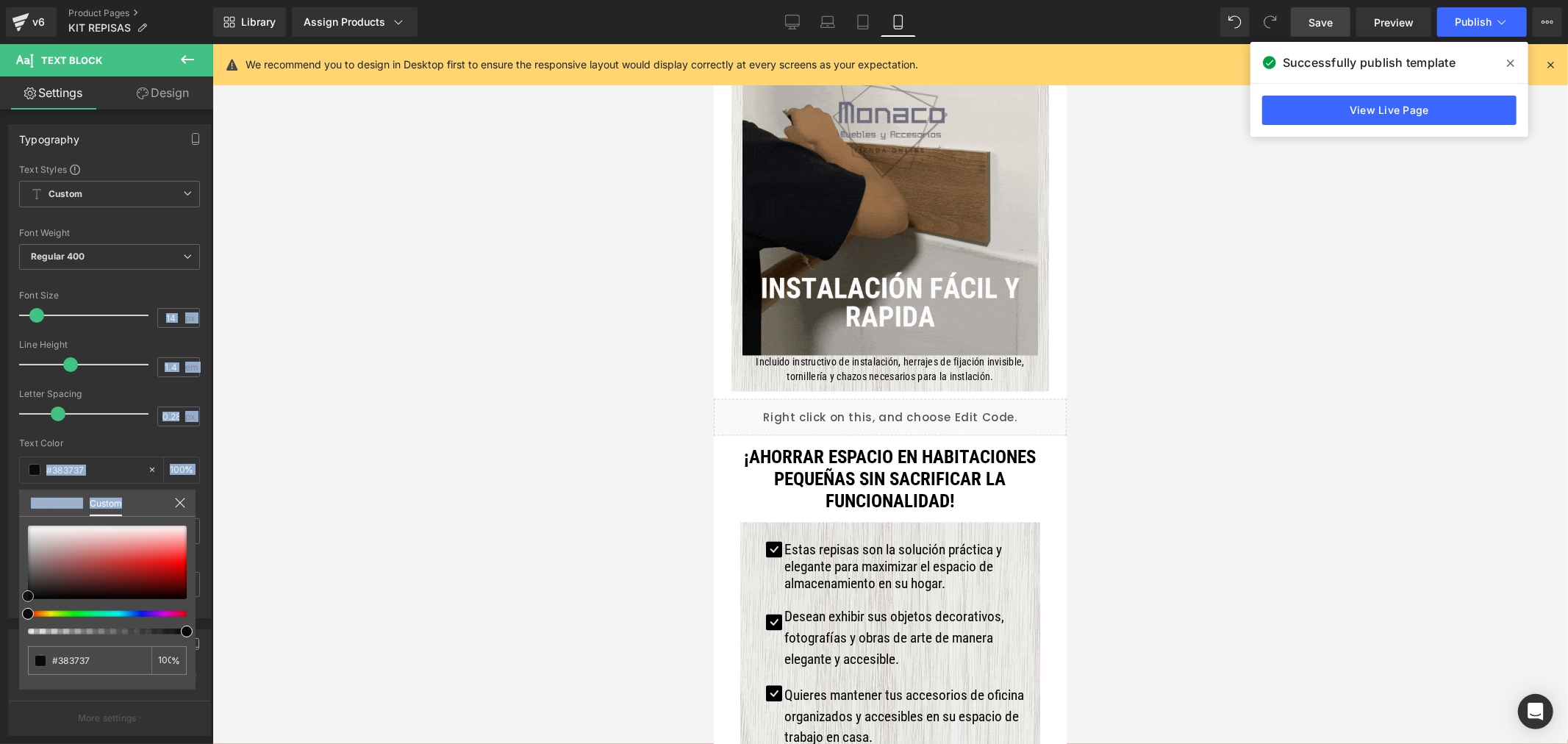
click at [0, 643] on html "Icon You are previewing how the will restyle your page. You can not edit Elemen…" at bounding box center [784, 372] width 1568 height 744
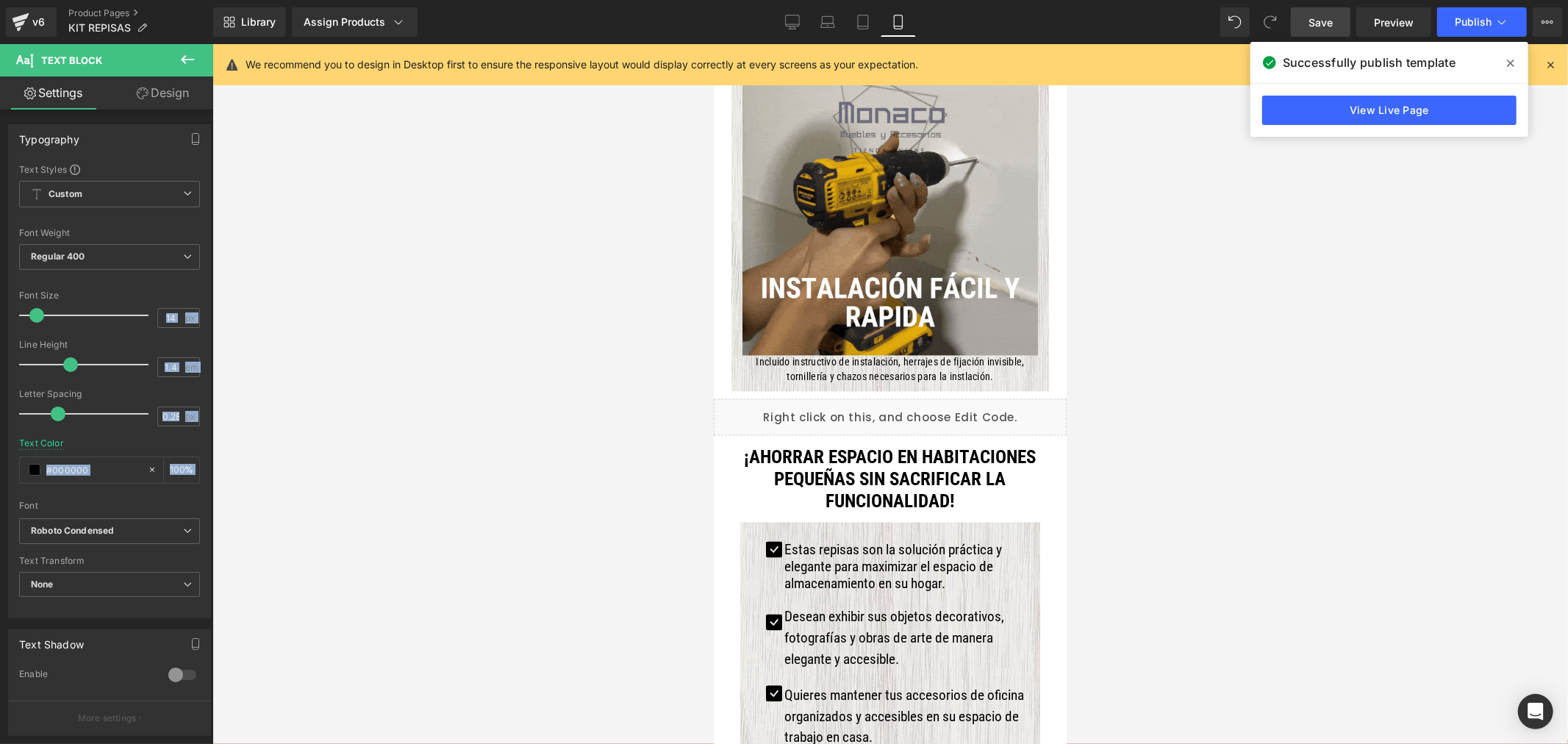
click at [1129, 424] on div at bounding box center [890, 393] width 1355 height 700
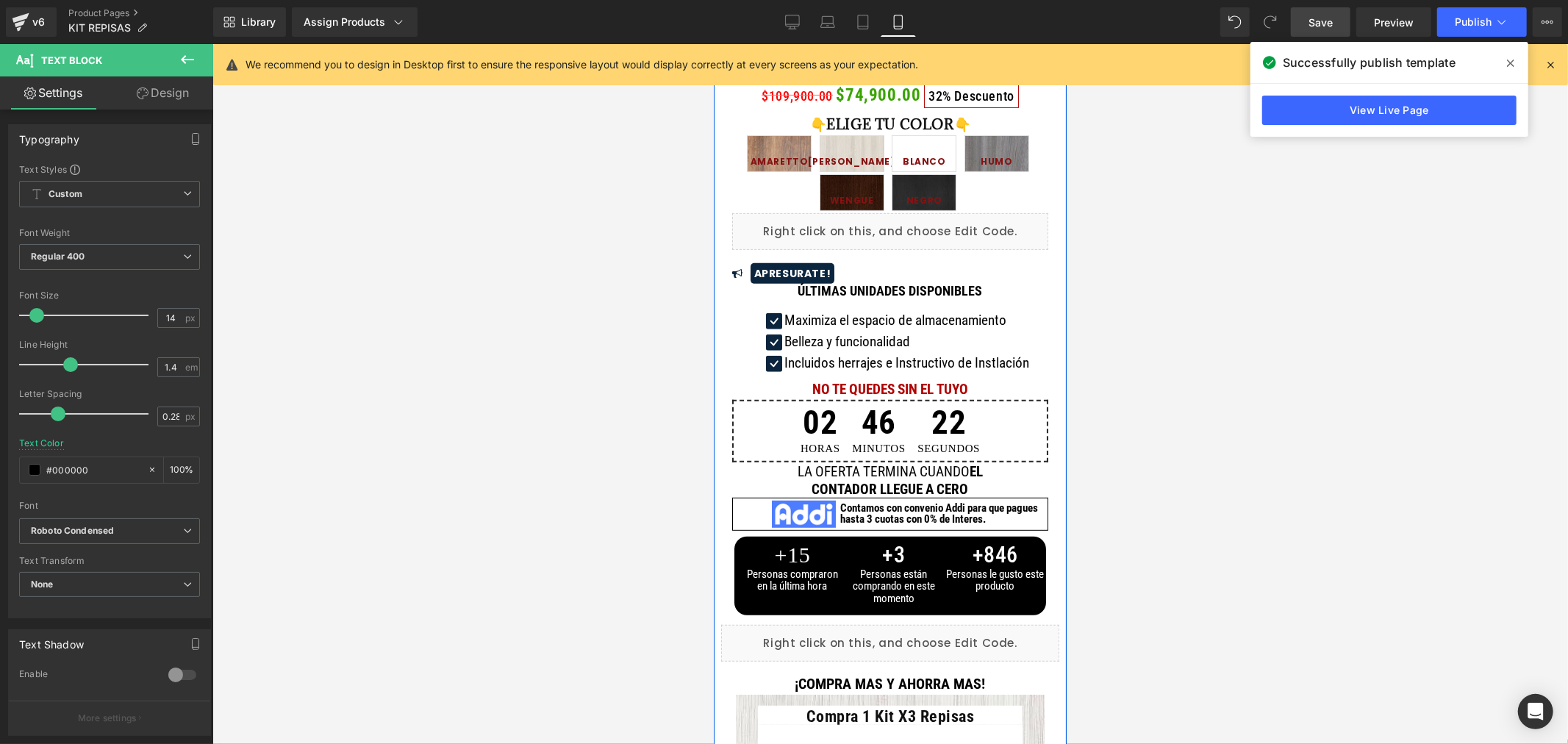
scroll to position [447, 0]
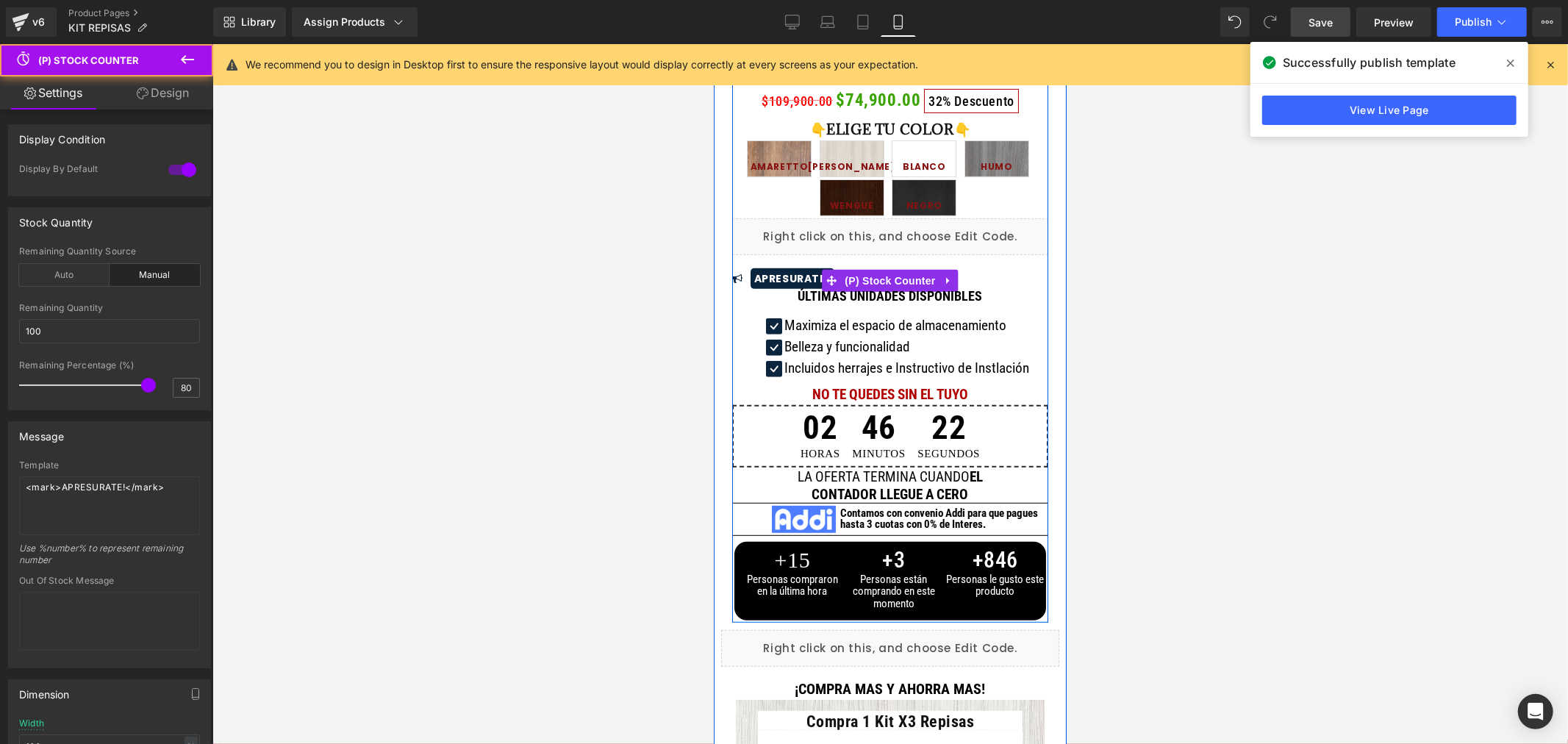
click at [763, 280] on mark "APRESURATE!" at bounding box center [791, 278] width 85 height 21
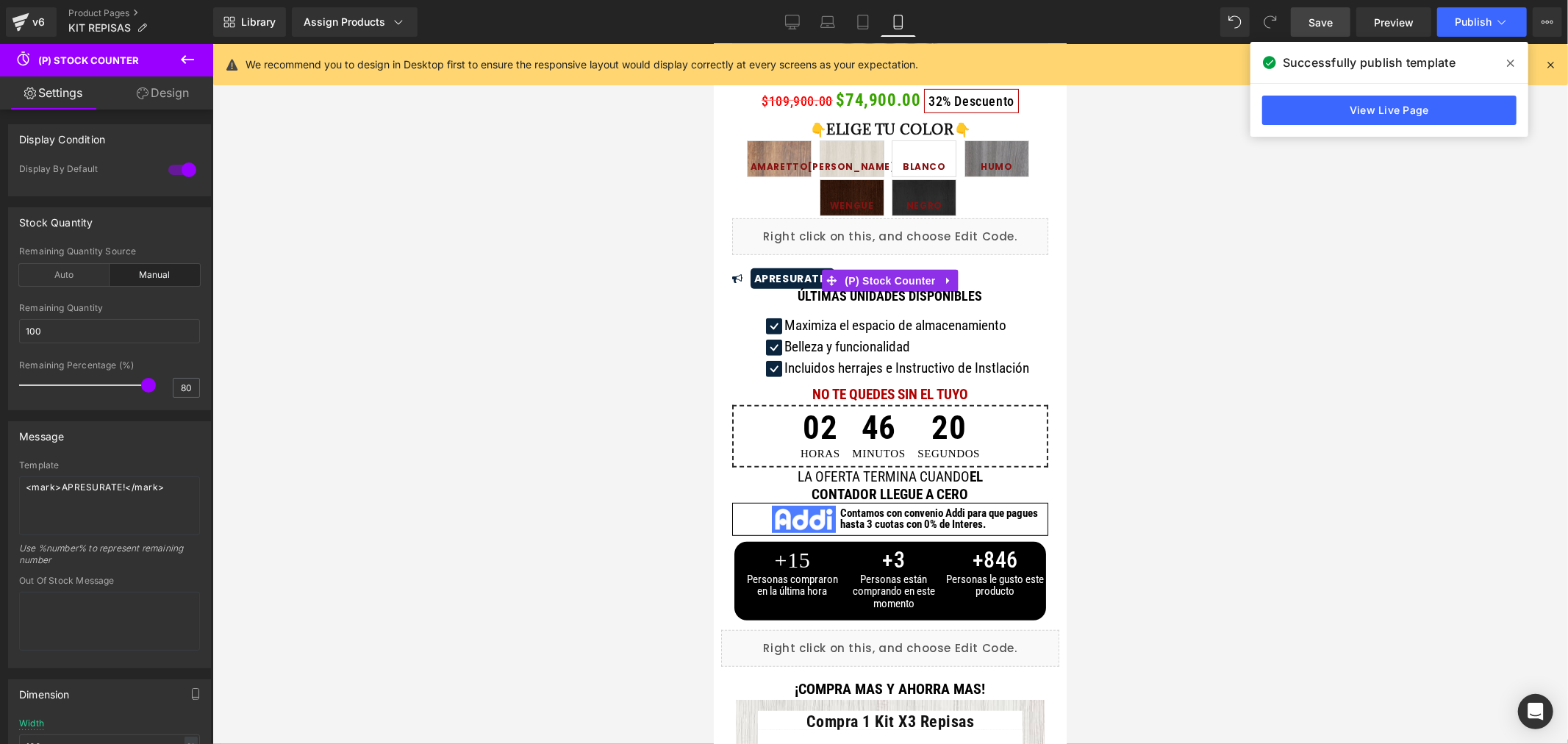
click at [154, 92] on link "Design" at bounding box center [162, 93] width 106 height 33
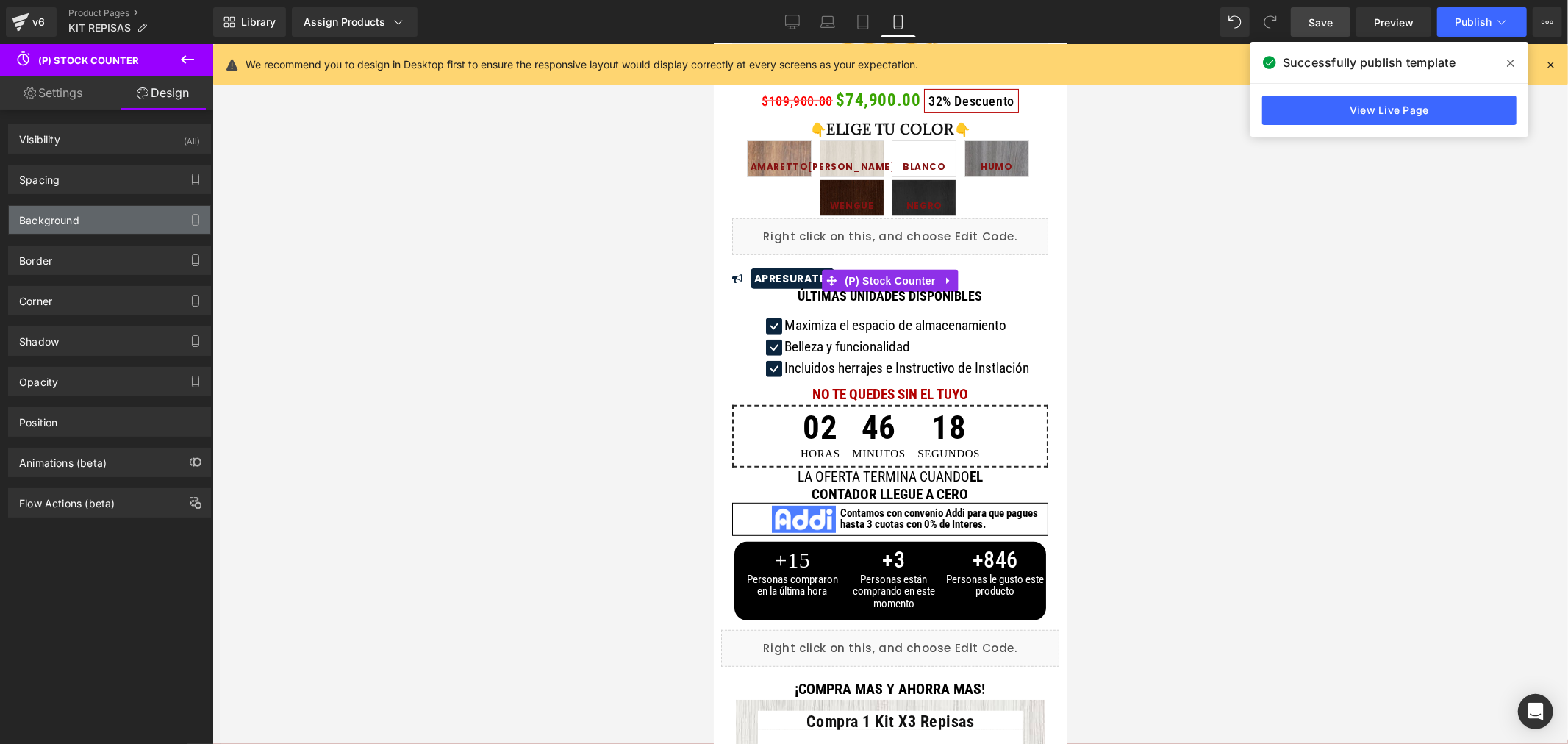
click at [134, 221] on div "Background" at bounding box center [110, 220] width 201 height 28
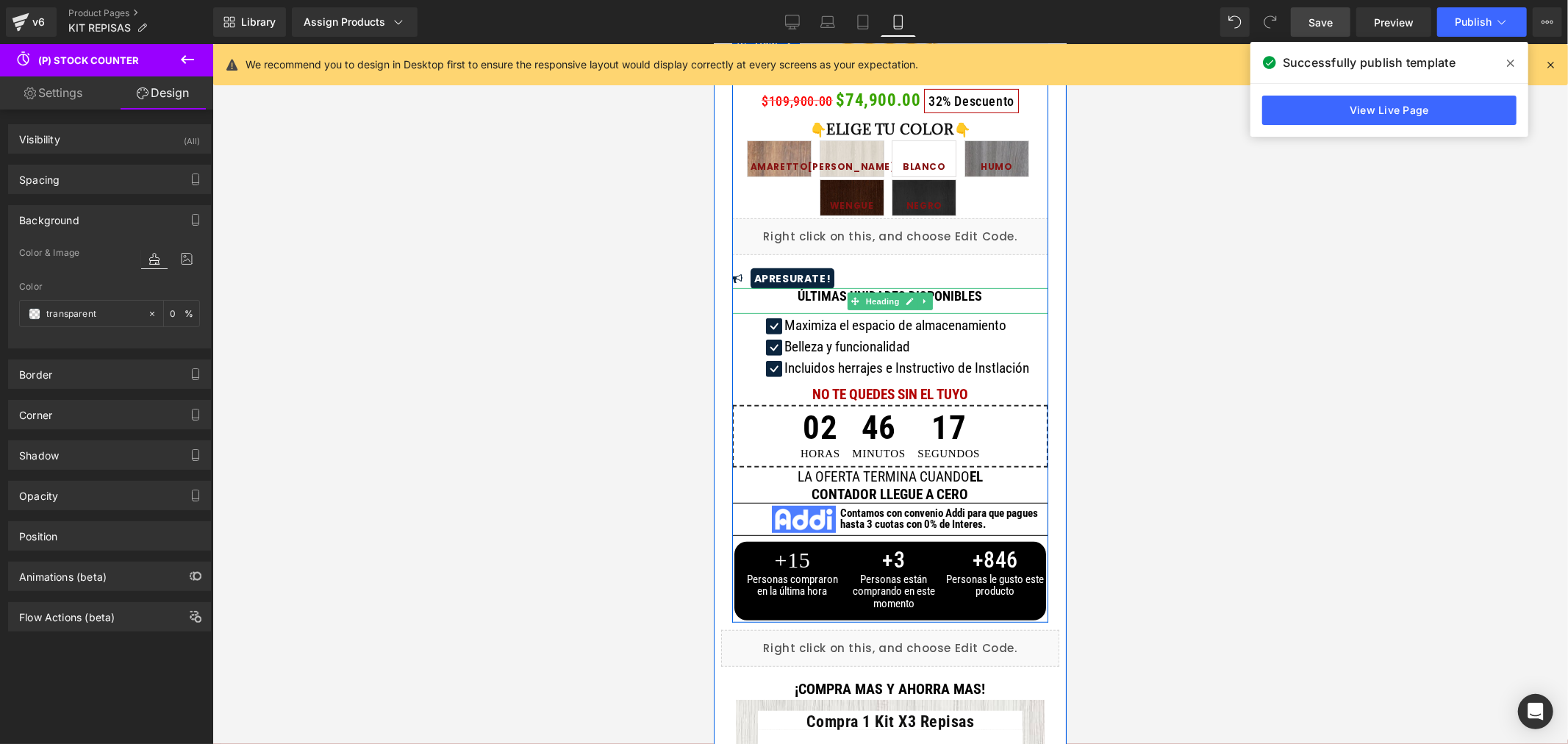
click at [1110, 308] on div at bounding box center [890, 393] width 1355 height 700
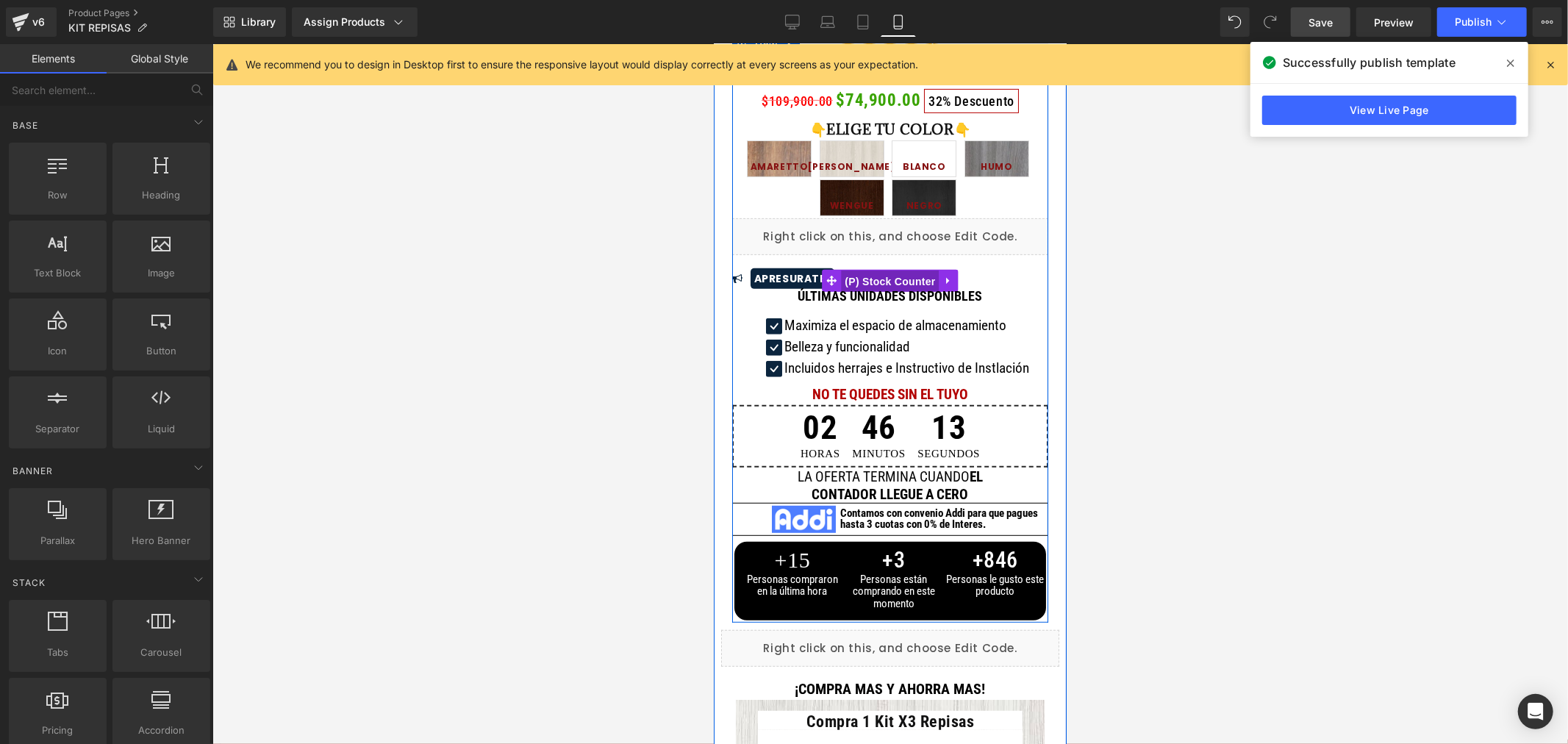
click at [840, 280] on span "(P) Stock Counter" at bounding box center [889, 280] width 98 height 22
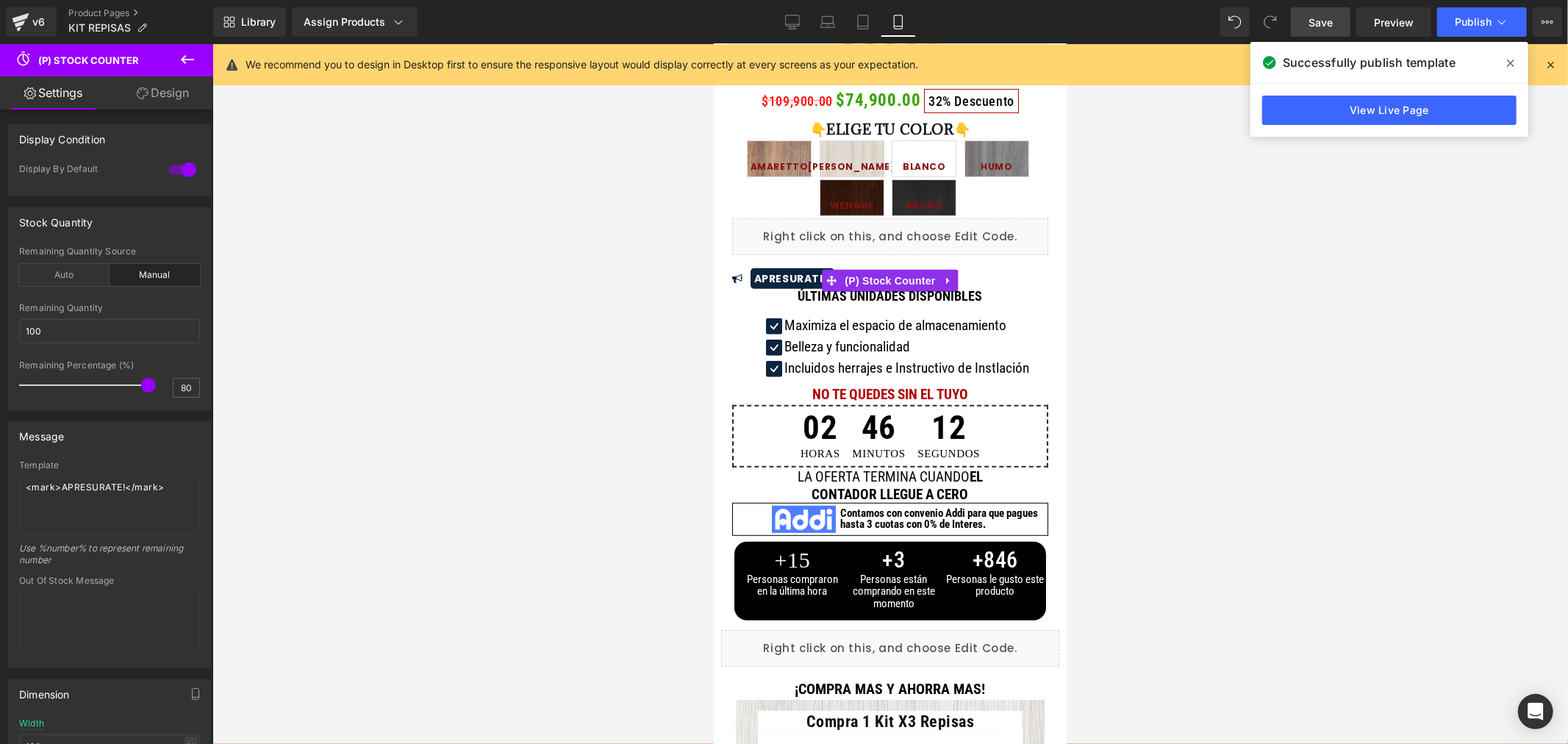
click at [152, 89] on link "Design" at bounding box center [162, 93] width 106 height 33
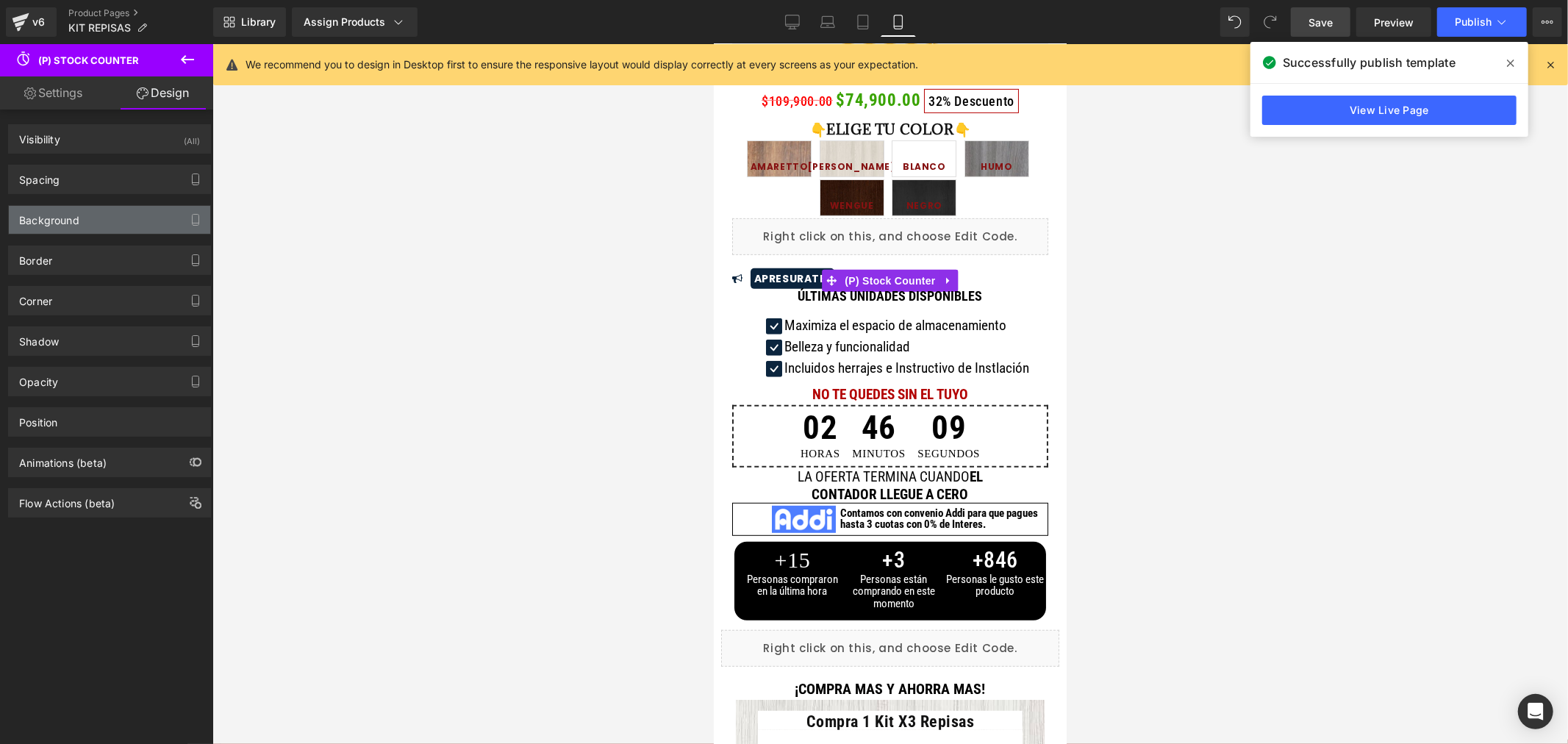
click at [115, 219] on div "Background" at bounding box center [110, 220] width 201 height 28
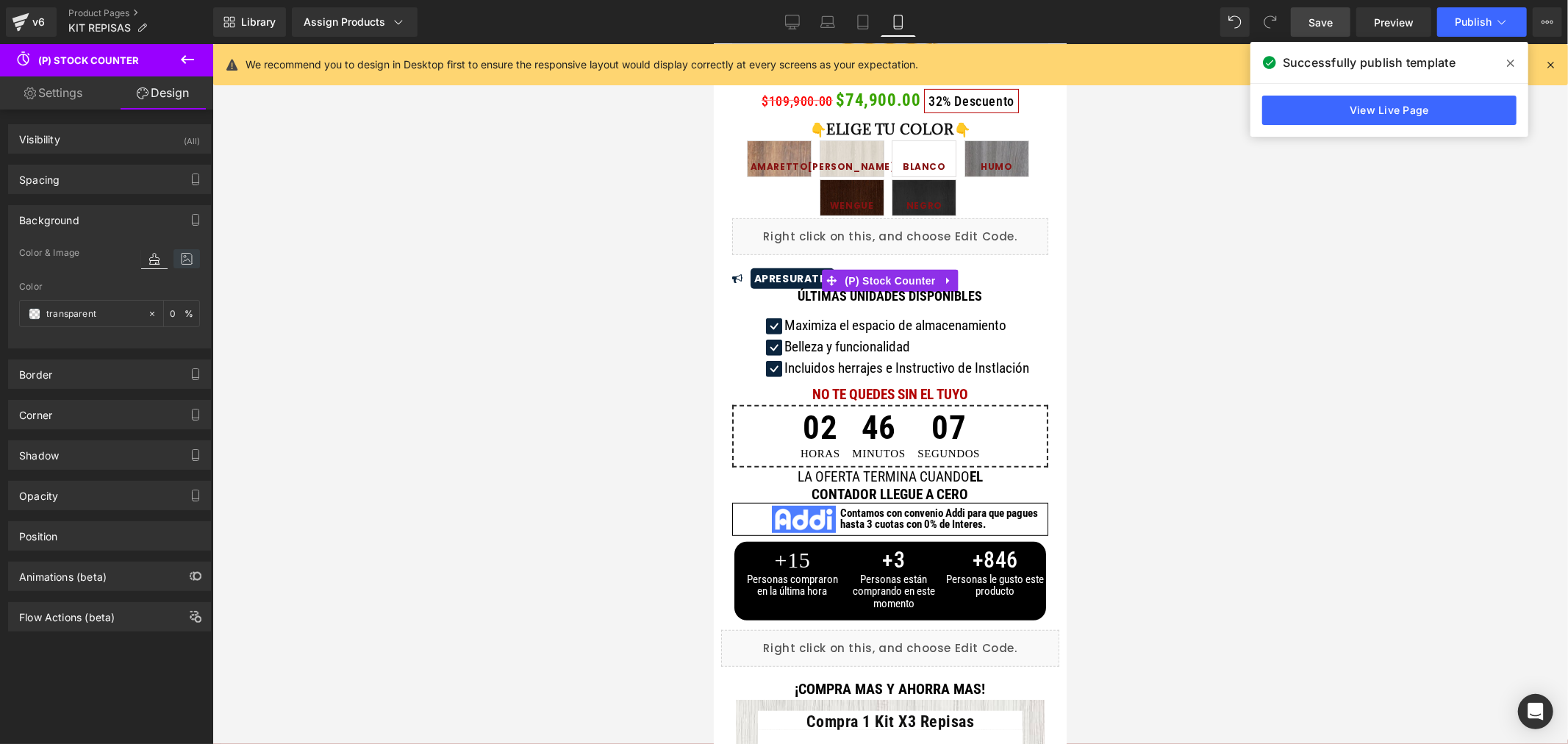
click at [182, 261] on icon at bounding box center [186, 258] width 26 height 19
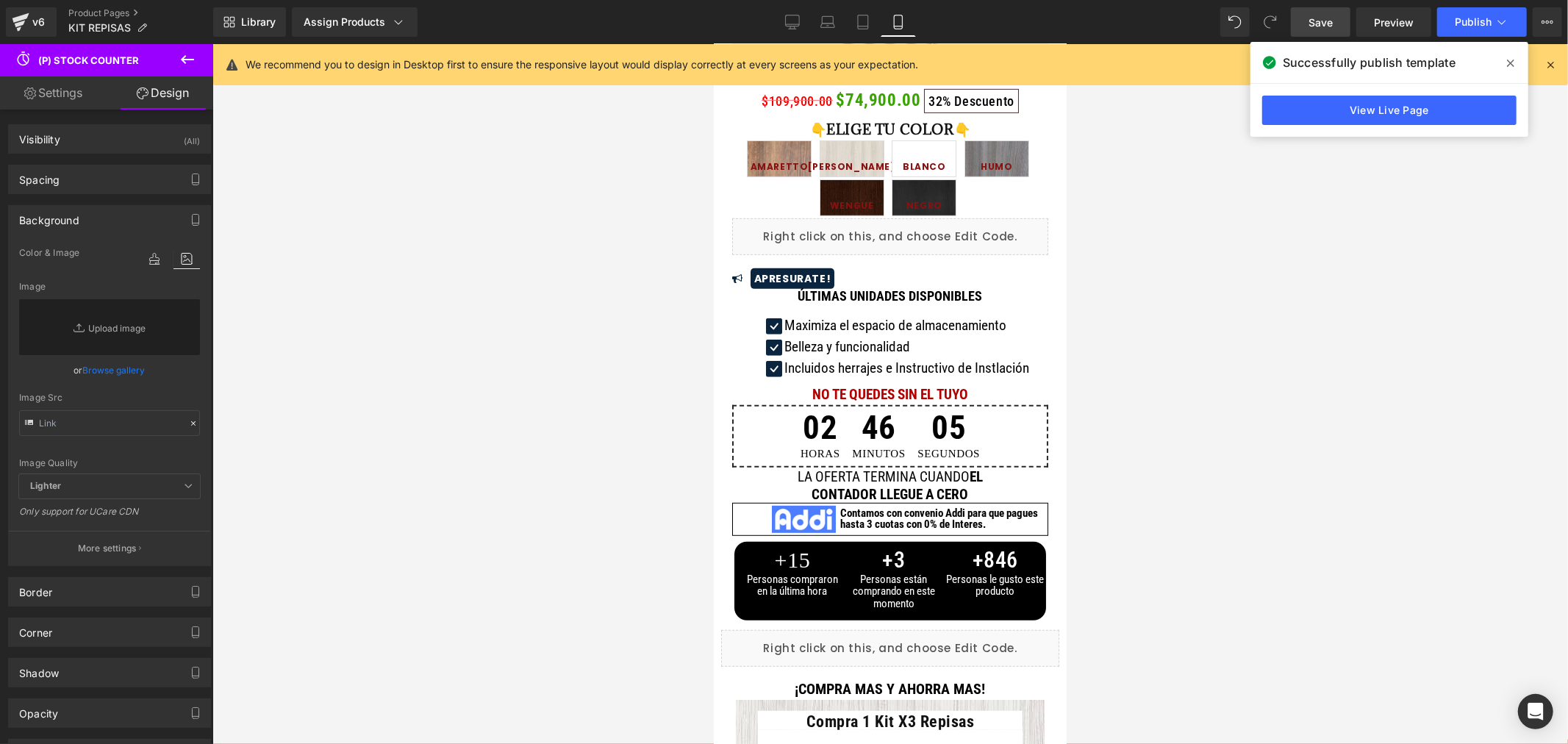
click at [1251, 363] on div at bounding box center [890, 393] width 1355 height 700
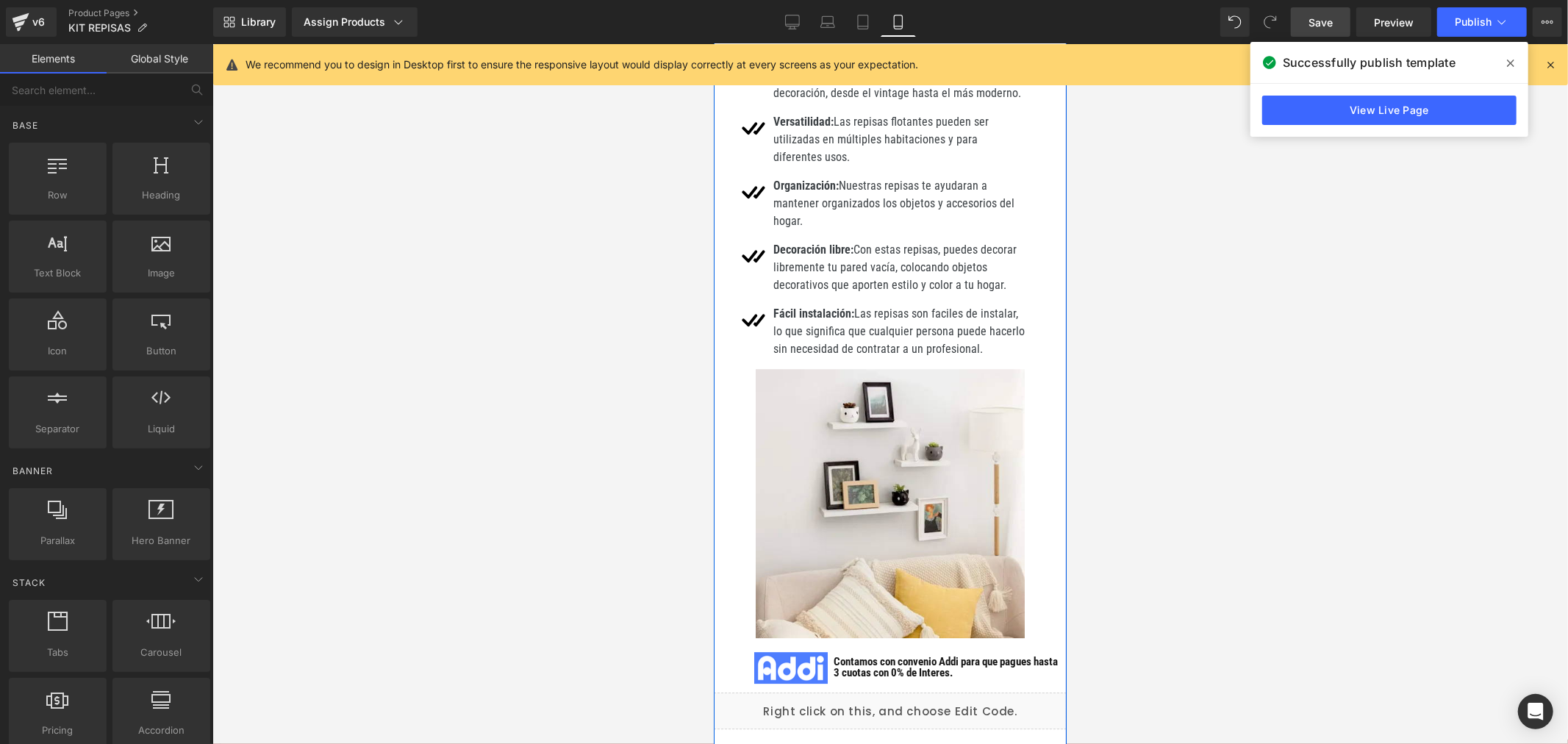
scroll to position [3063, 0]
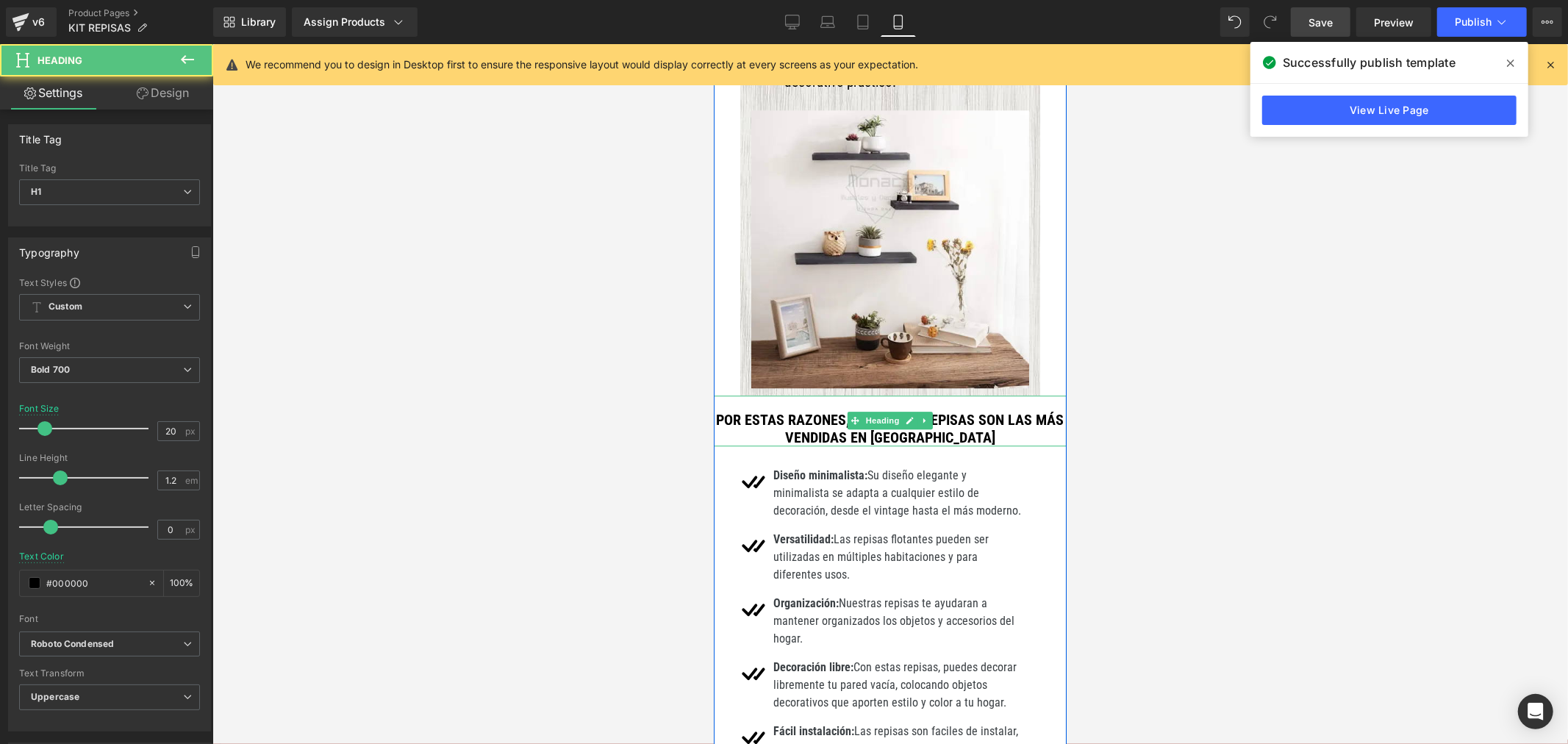
click at [969, 417] on h1 "Por estas razones, NUESTRAS repisas son las más vendidas en [GEOGRAPHIC_DATA]" at bounding box center [890, 428] width 353 height 35
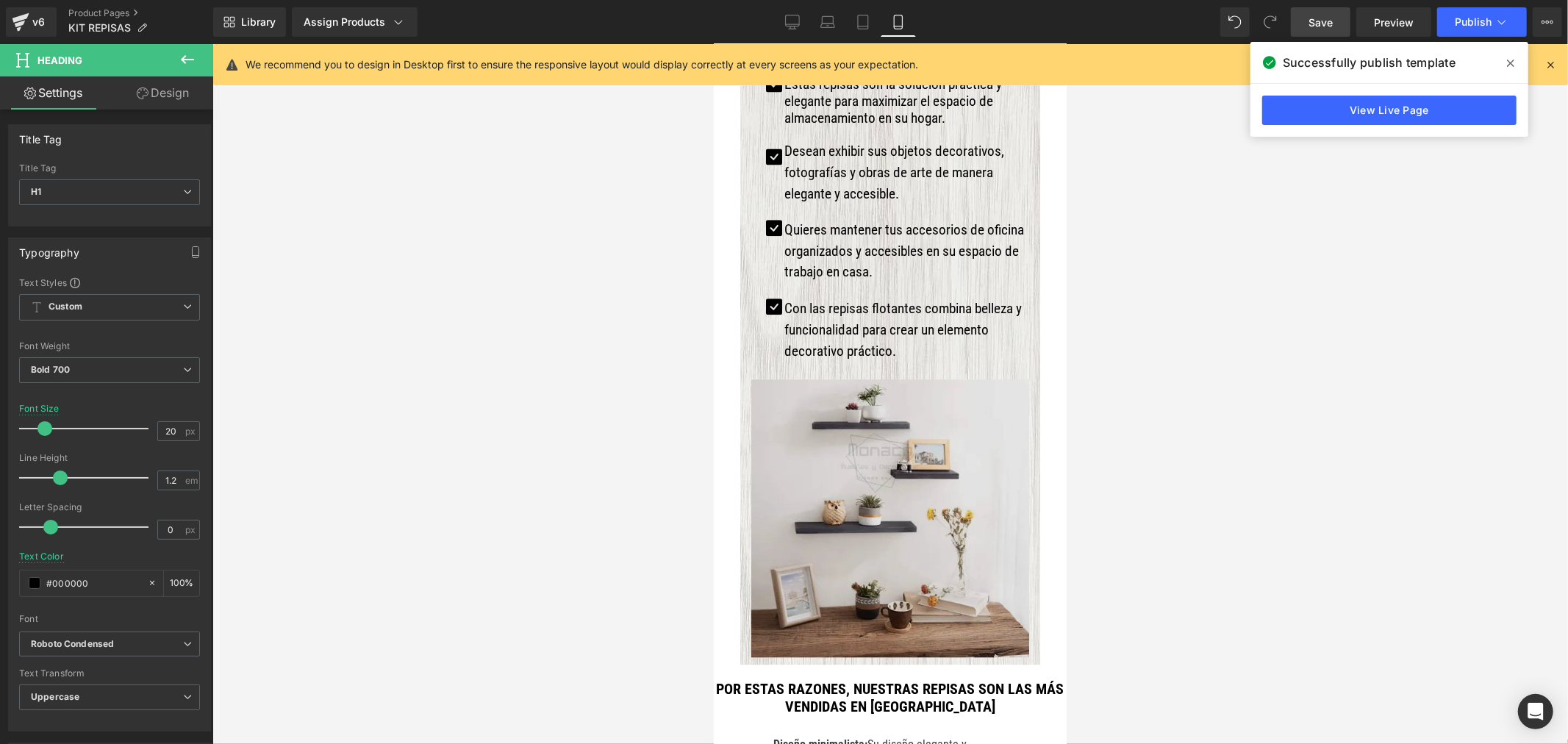
scroll to position [2736, 0]
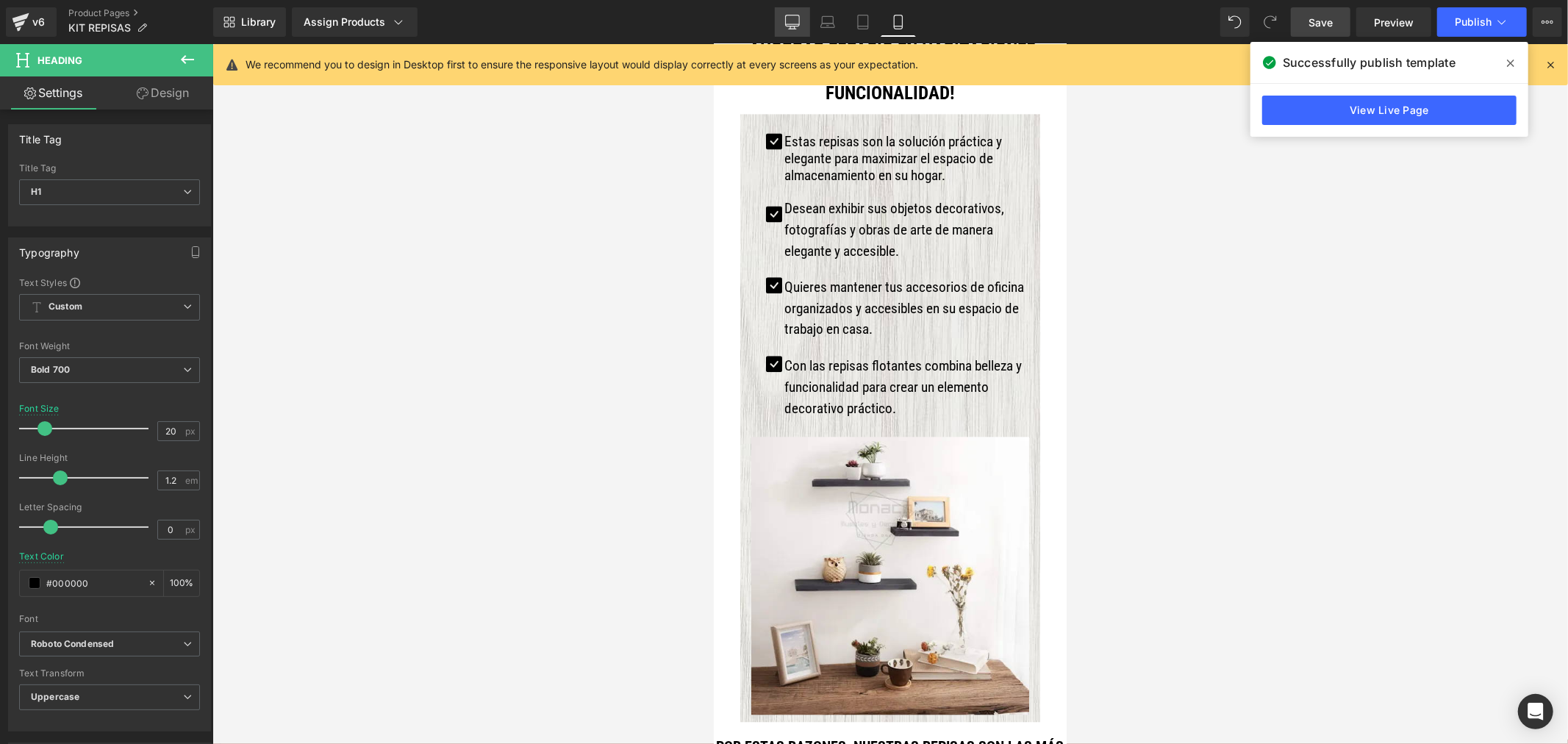
click at [794, 17] on icon at bounding box center [792, 22] width 15 height 15
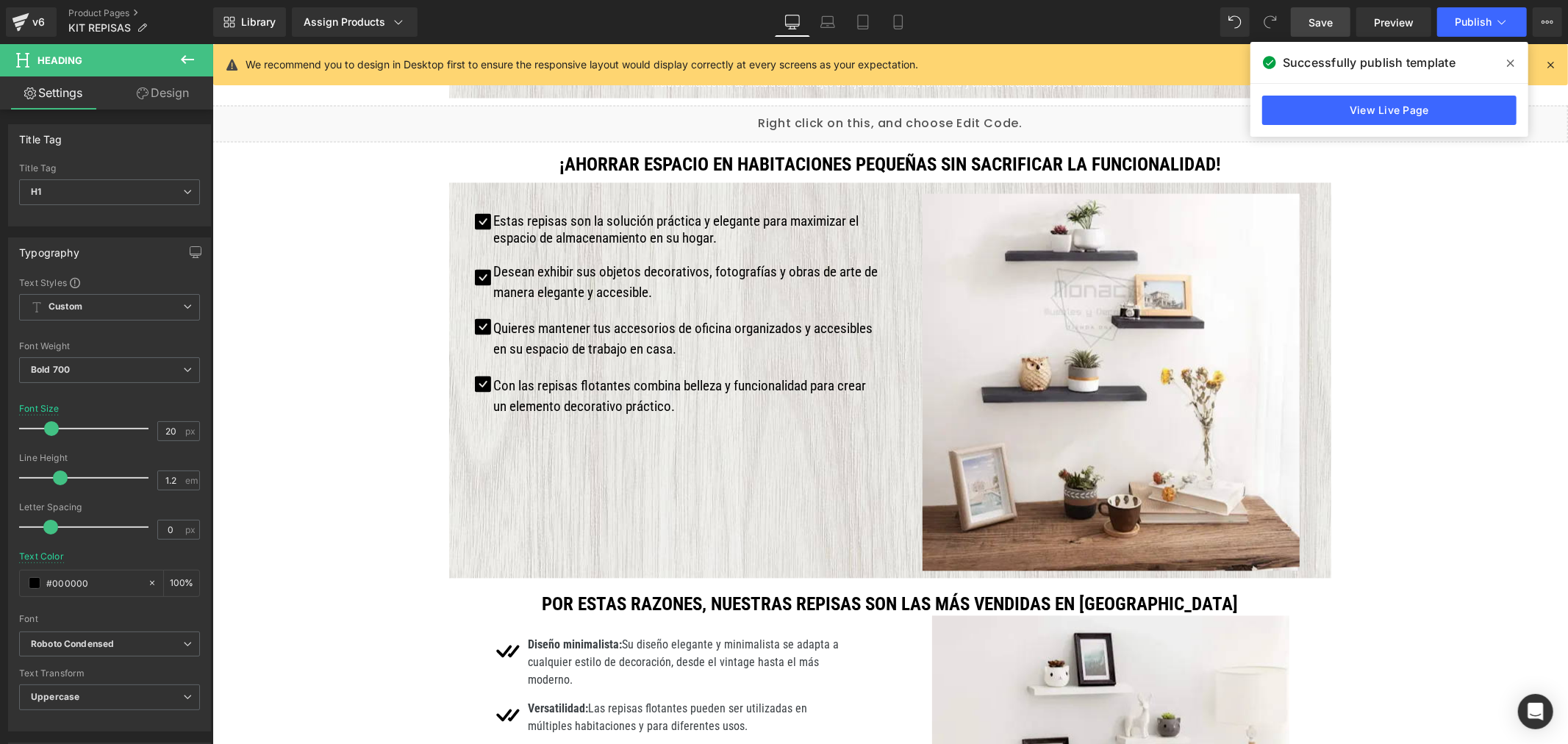
scroll to position [2124, 0]
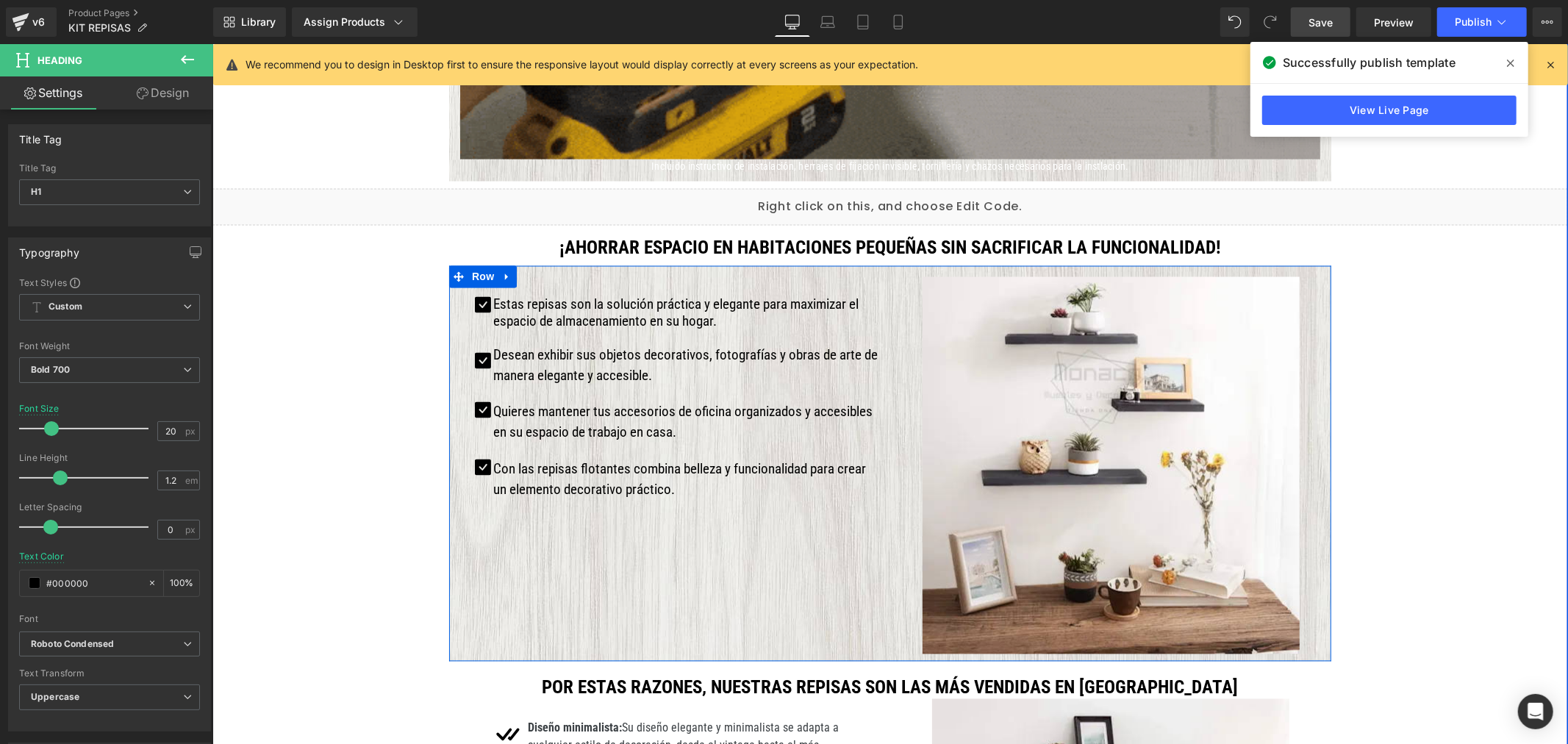
click at [1316, 406] on div "Image" at bounding box center [1110, 464] width 441 height 377
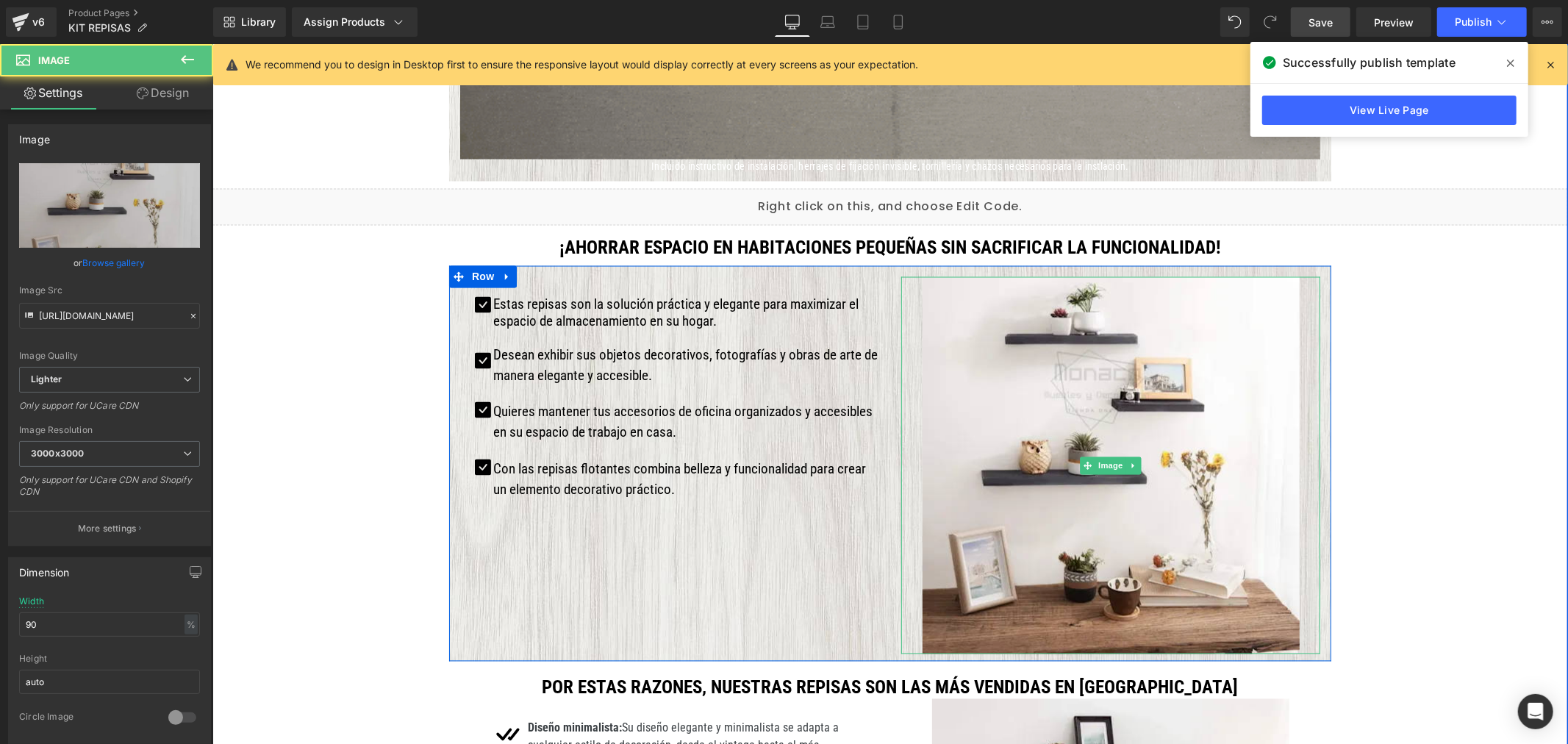
click at [1306, 390] on div at bounding box center [1110, 464] width 419 height 377
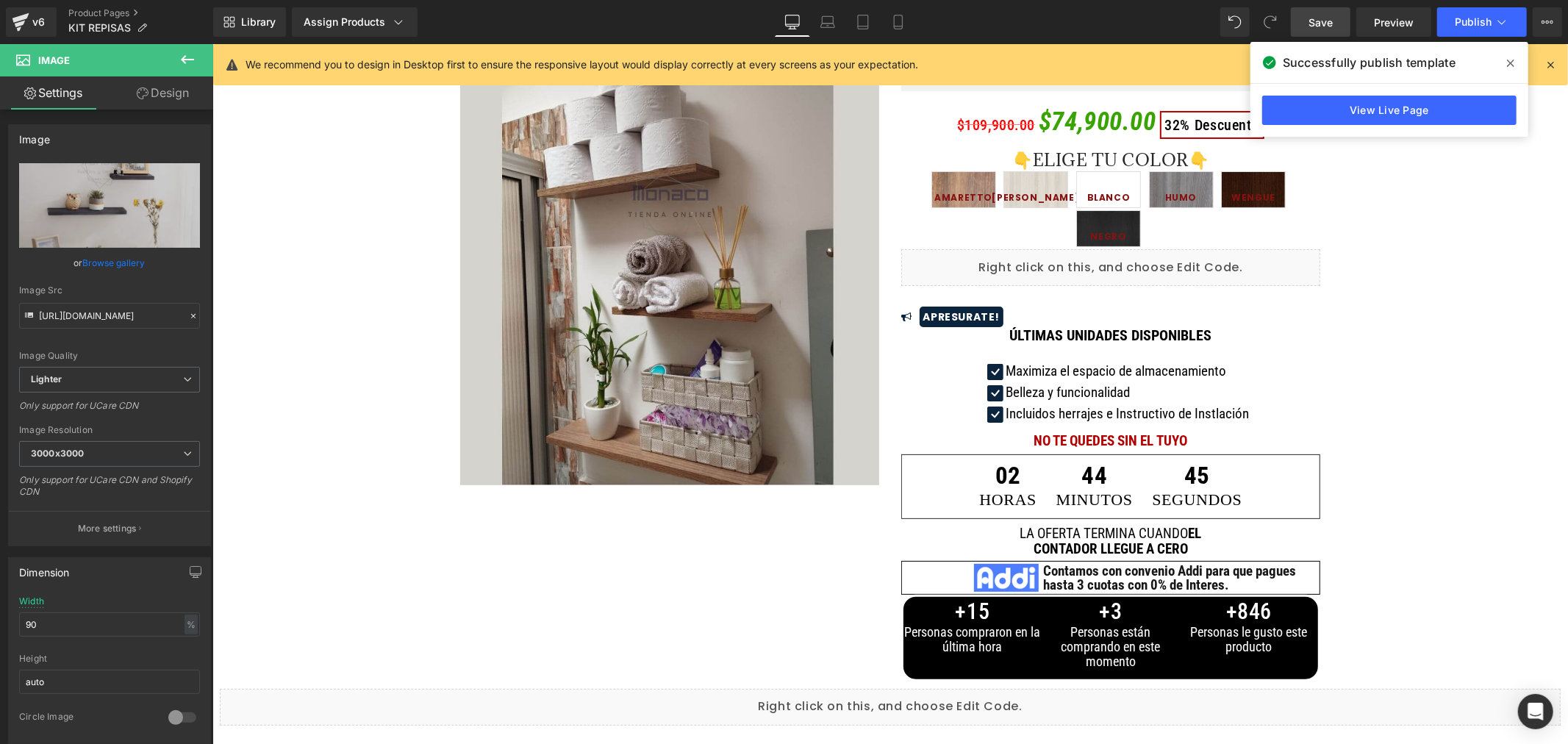
scroll to position [0, 0]
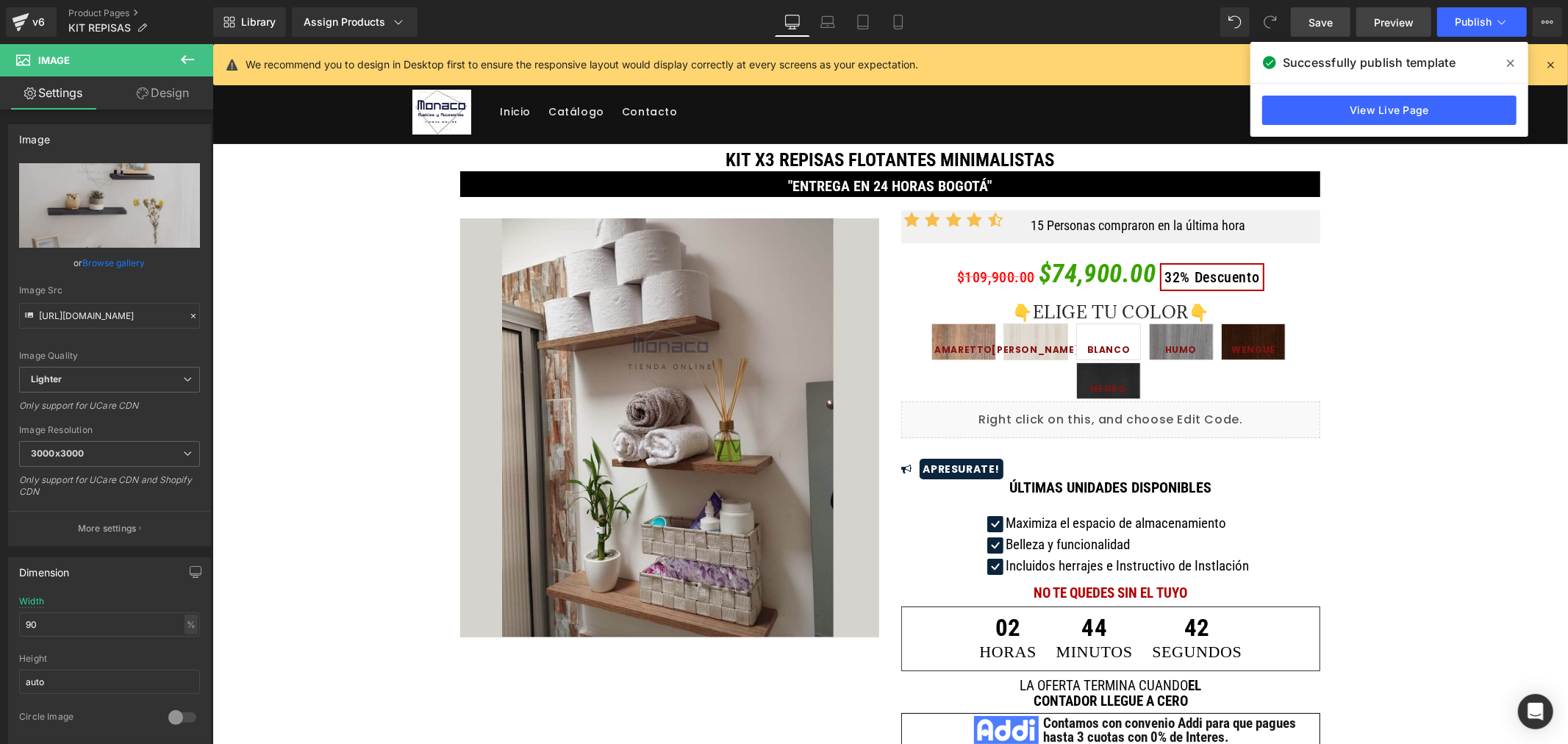
click at [1401, 16] on span "Preview" at bounding box center [1393, 22] width 40 height 16
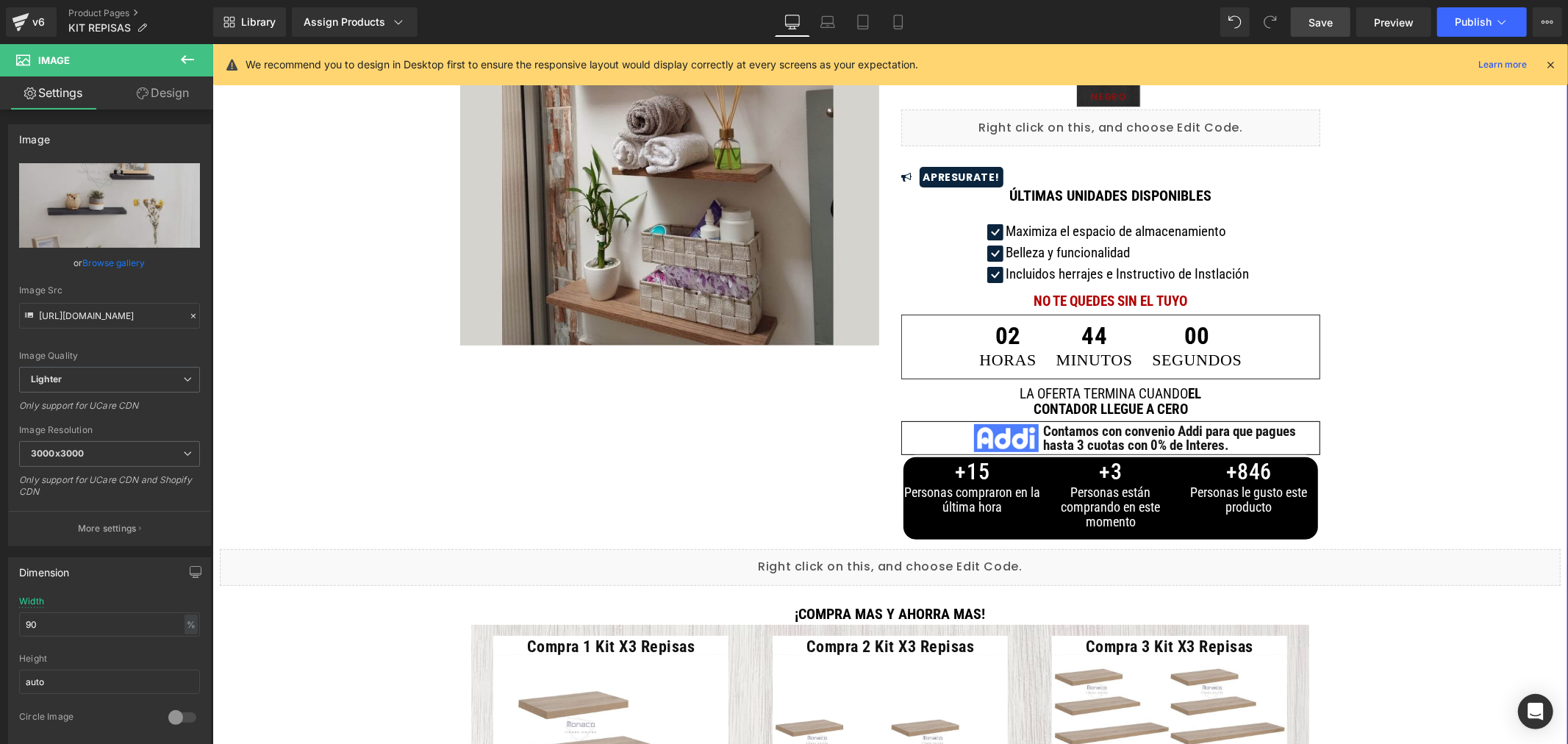
scroll to position [490, 0]
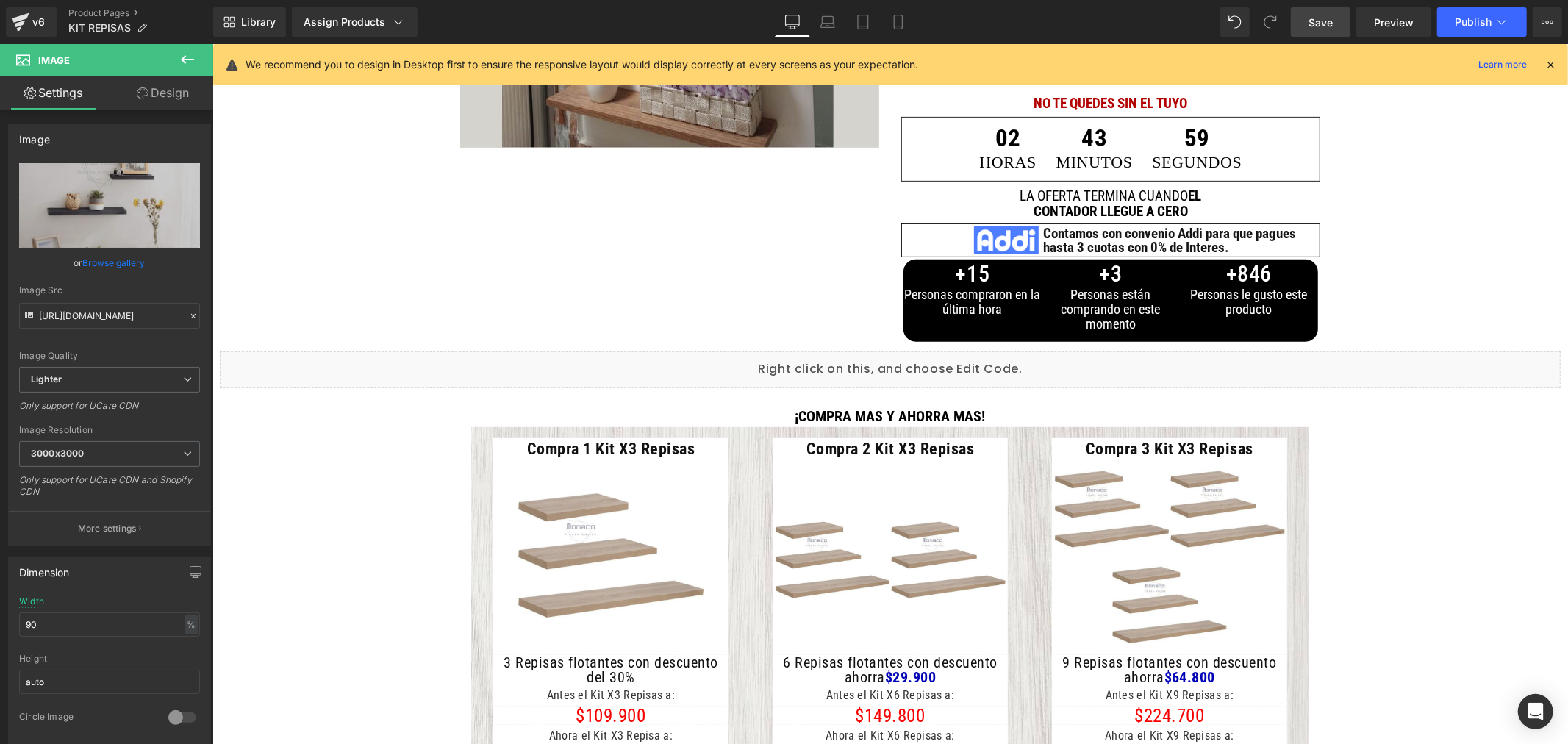
click at [897, 19] on icon at bounding box center [899, 22] width 15 height 15
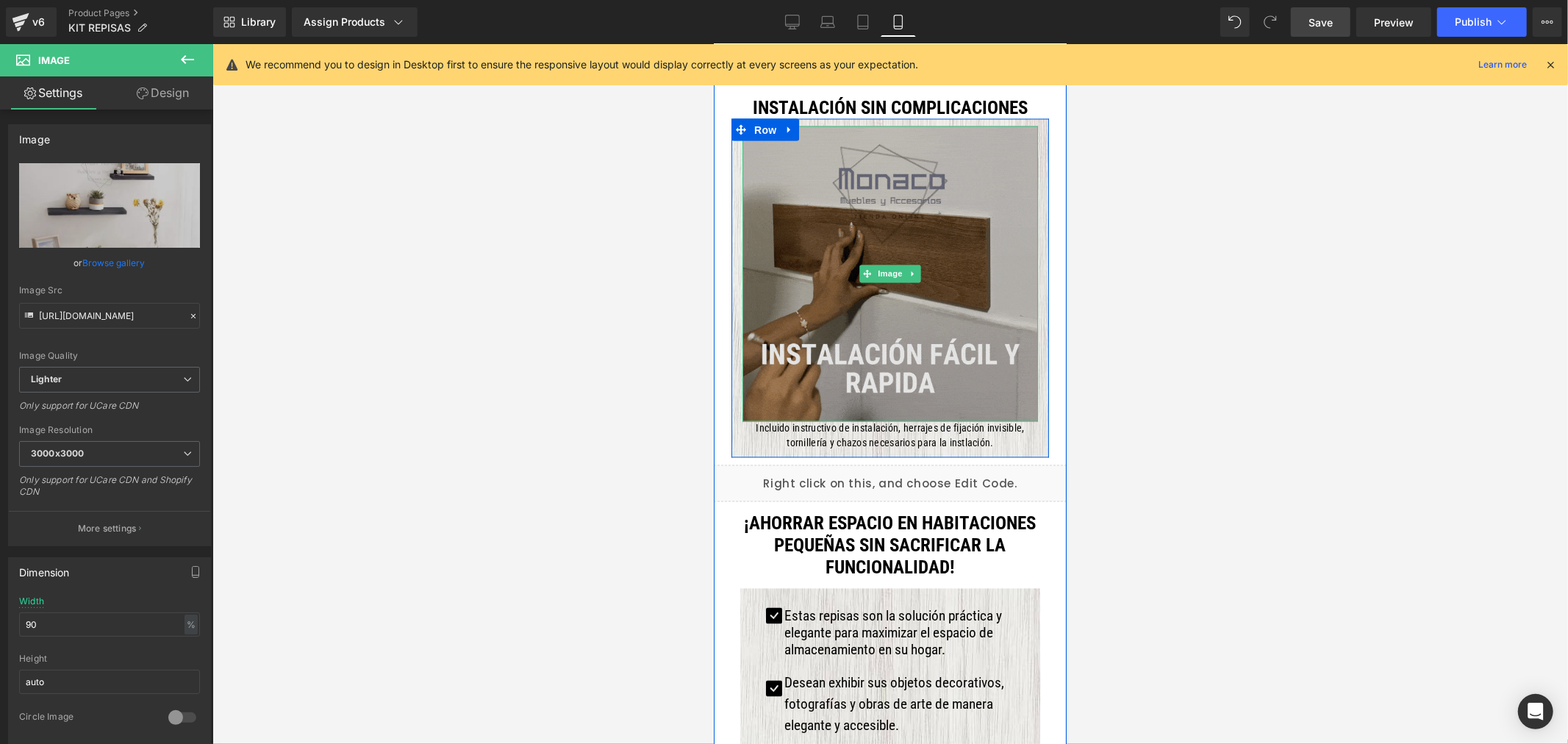
scroll to position [2539, 0]
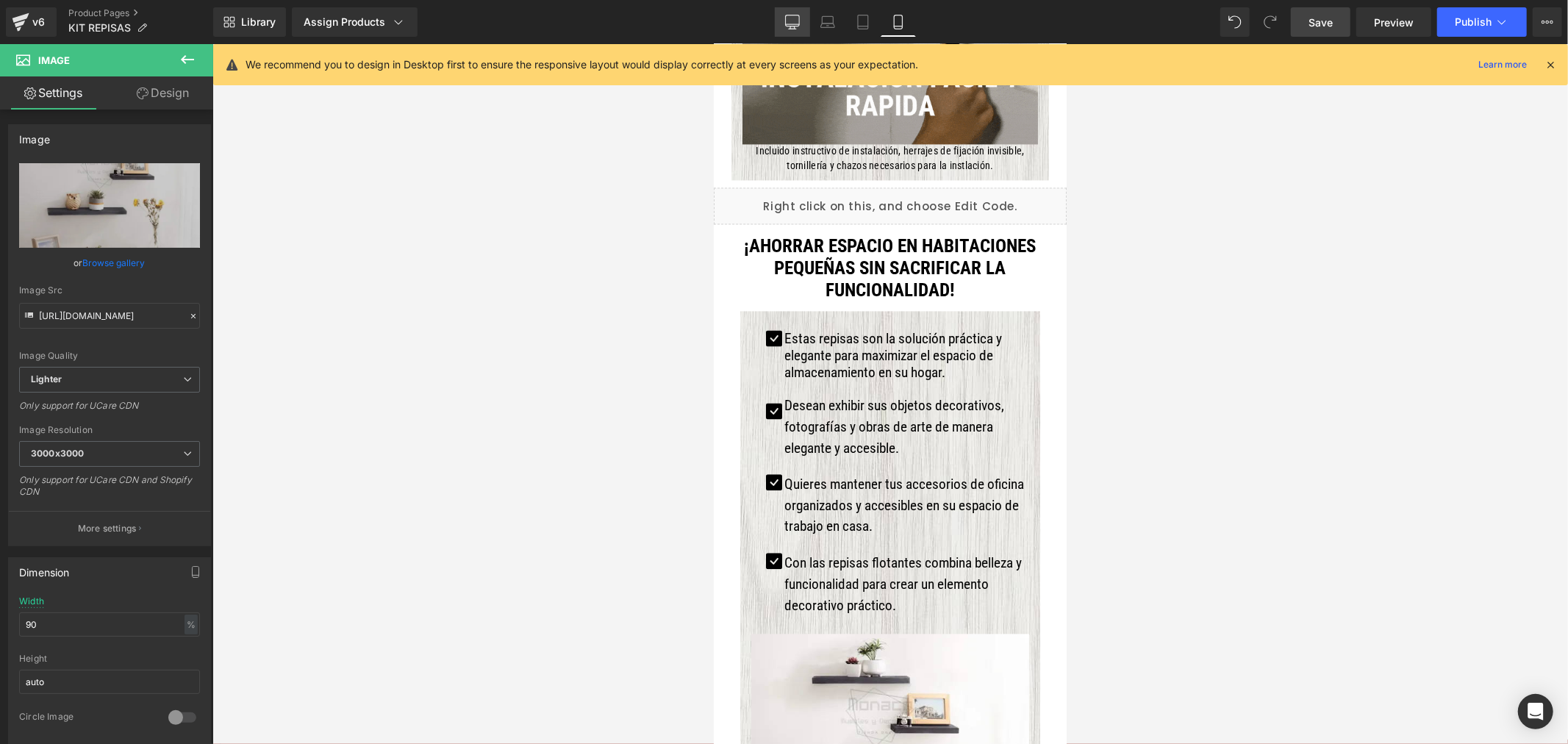
click at [794, 22] on icon at bounding box center [792, 22] width 15 height 15
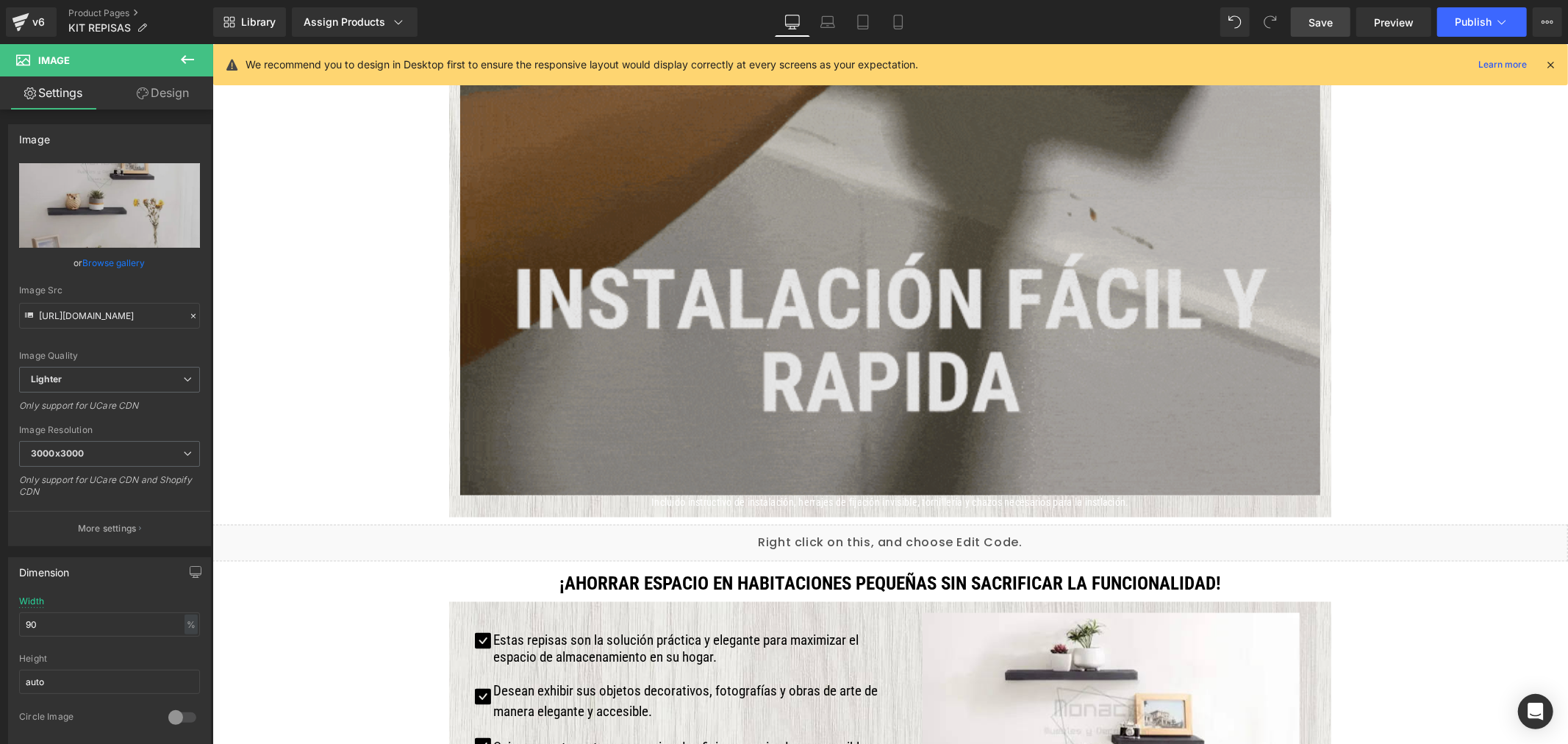
scroll to position [1786, 0]
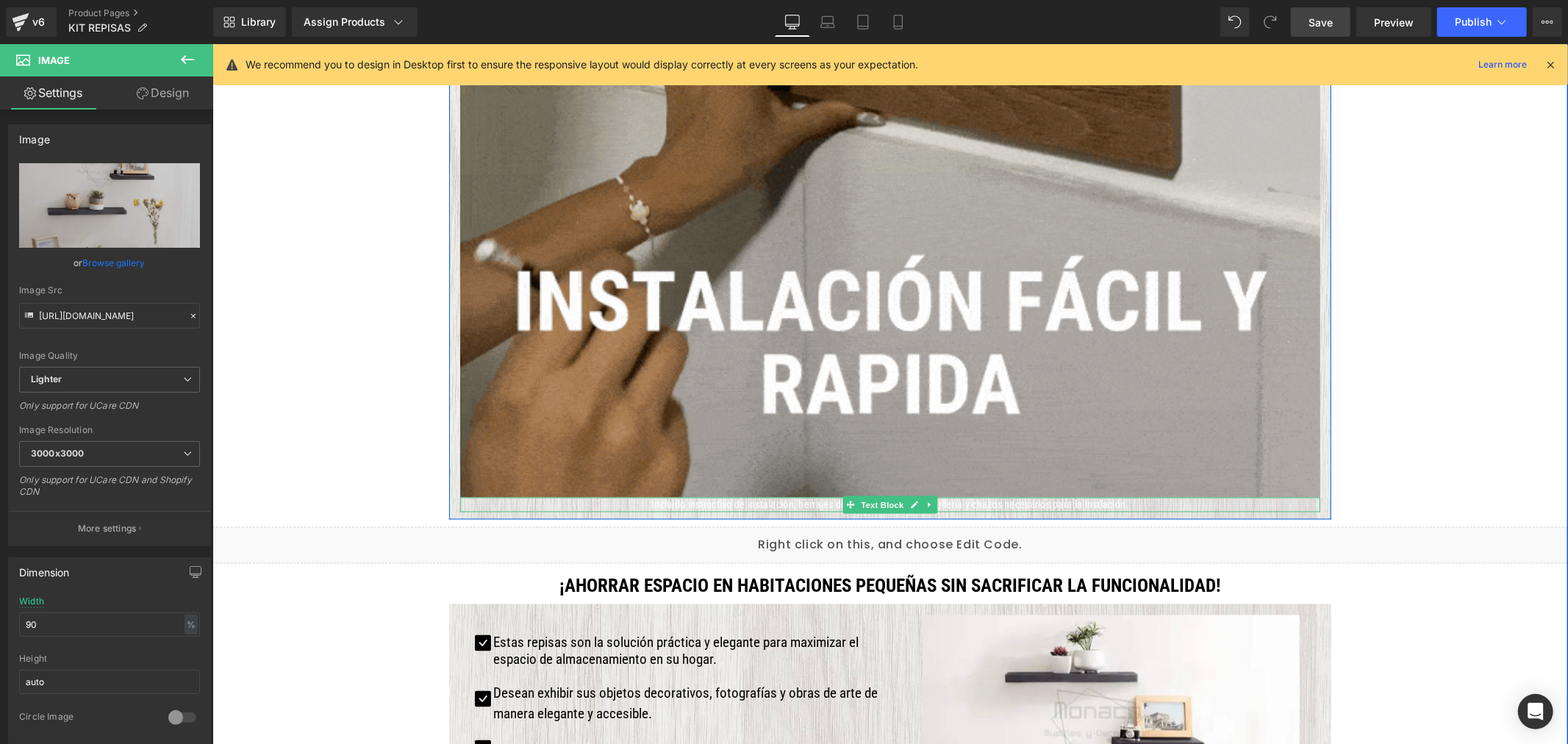
click at [814, 505] on p "Incluido instructivo de instalación, herrajes de fijación invisible, tornillerí…" at bounding box center [889, 505] width 860 height 15
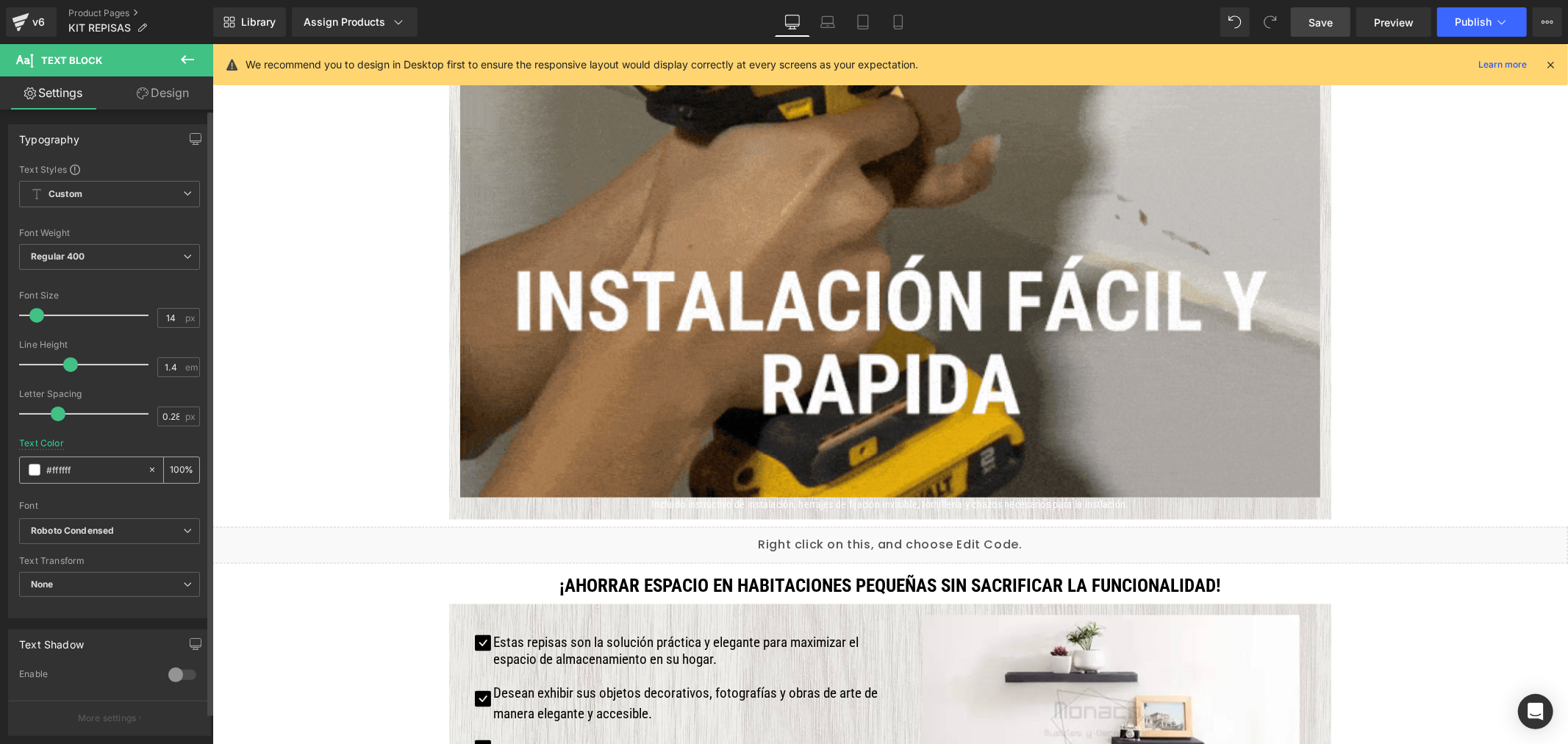
click at [39, 469] on span at bounding box center [35, 470] width 12 height 12
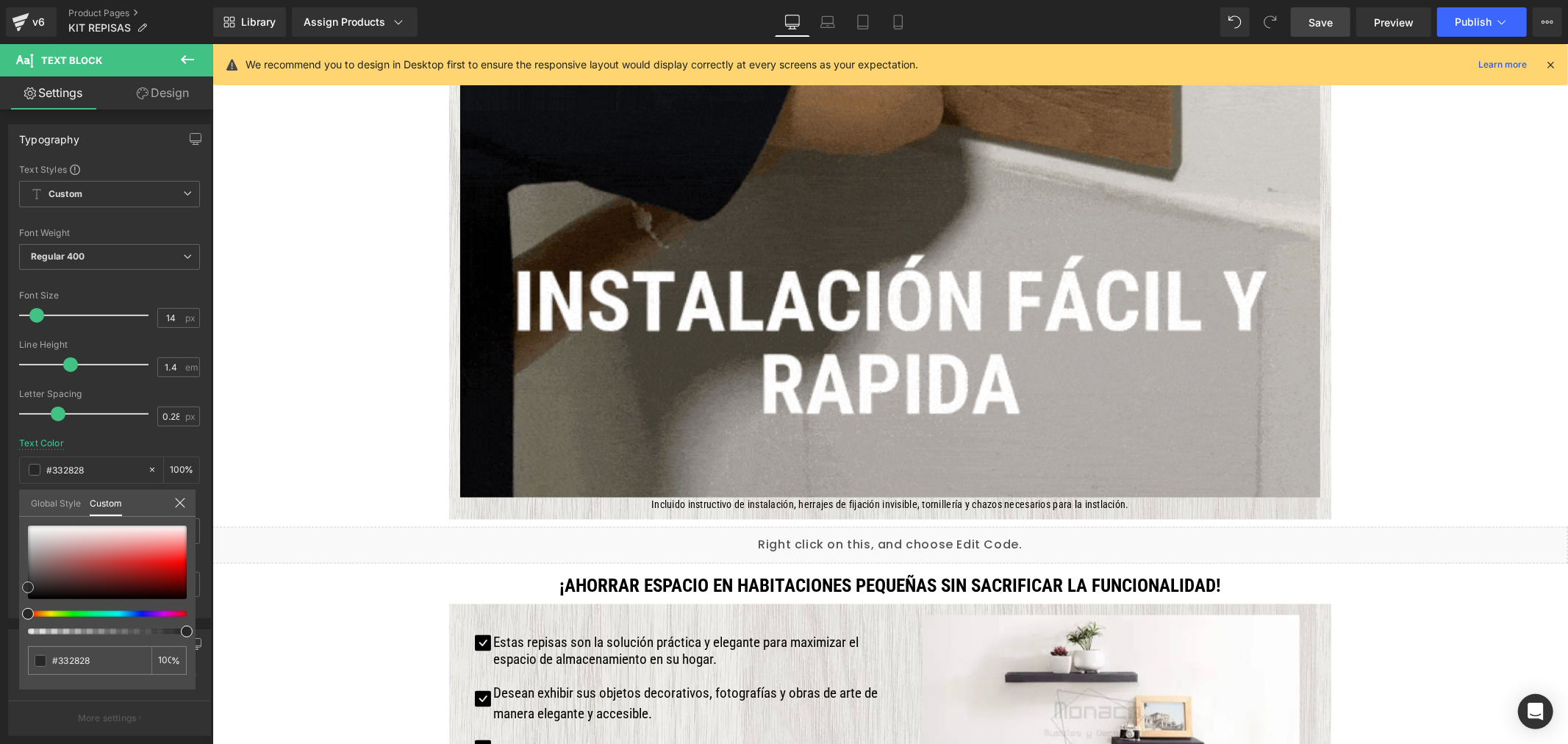
drag, startPoint x: 26, startPoint y: 587, endPoint x: -21, endPoint y: 633, distance: 65.8
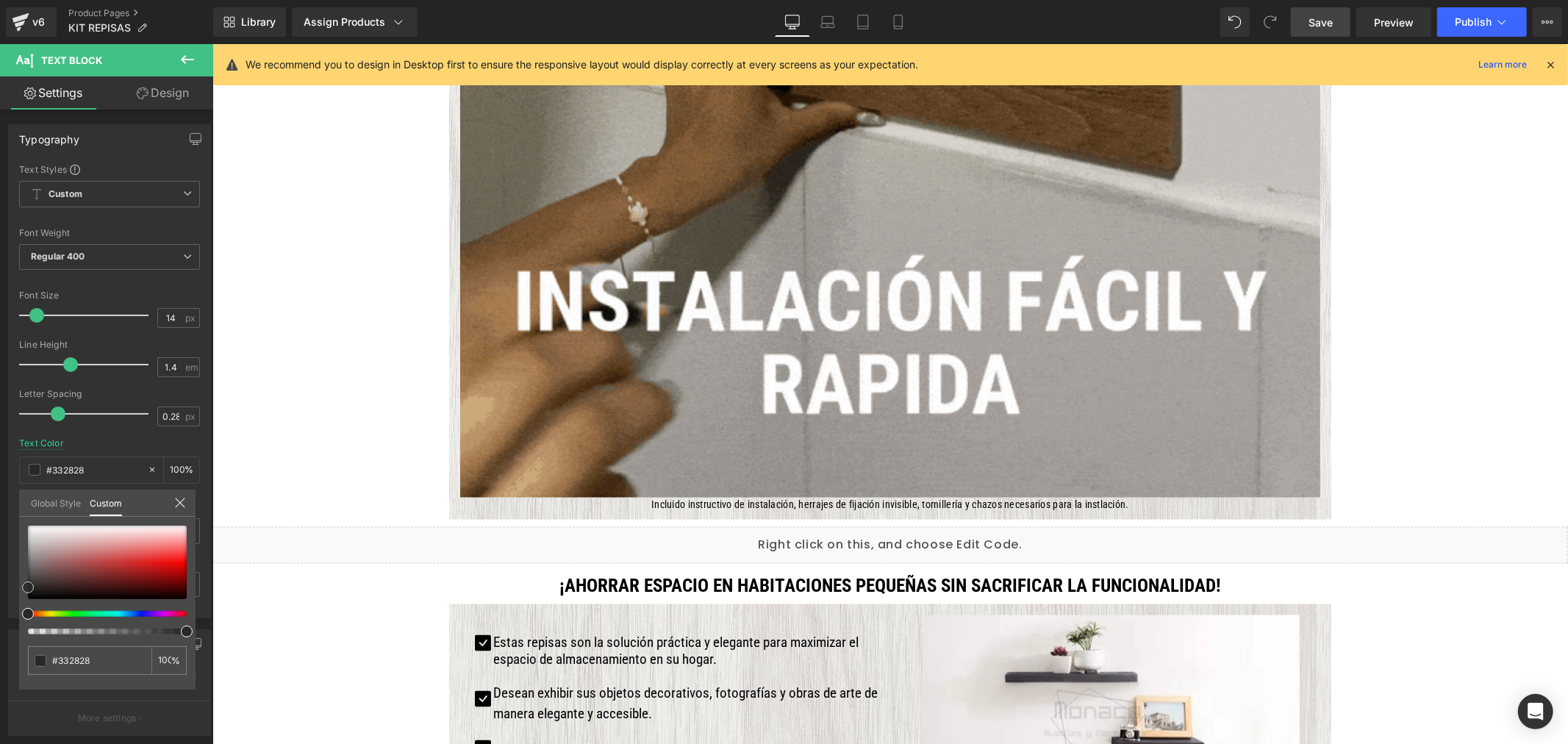
click at [0, 633] on html "(P) Stock Counter You are previewing how the will restyle your page. You can no…" at bounding box center [784, 372] width 1568 height 744
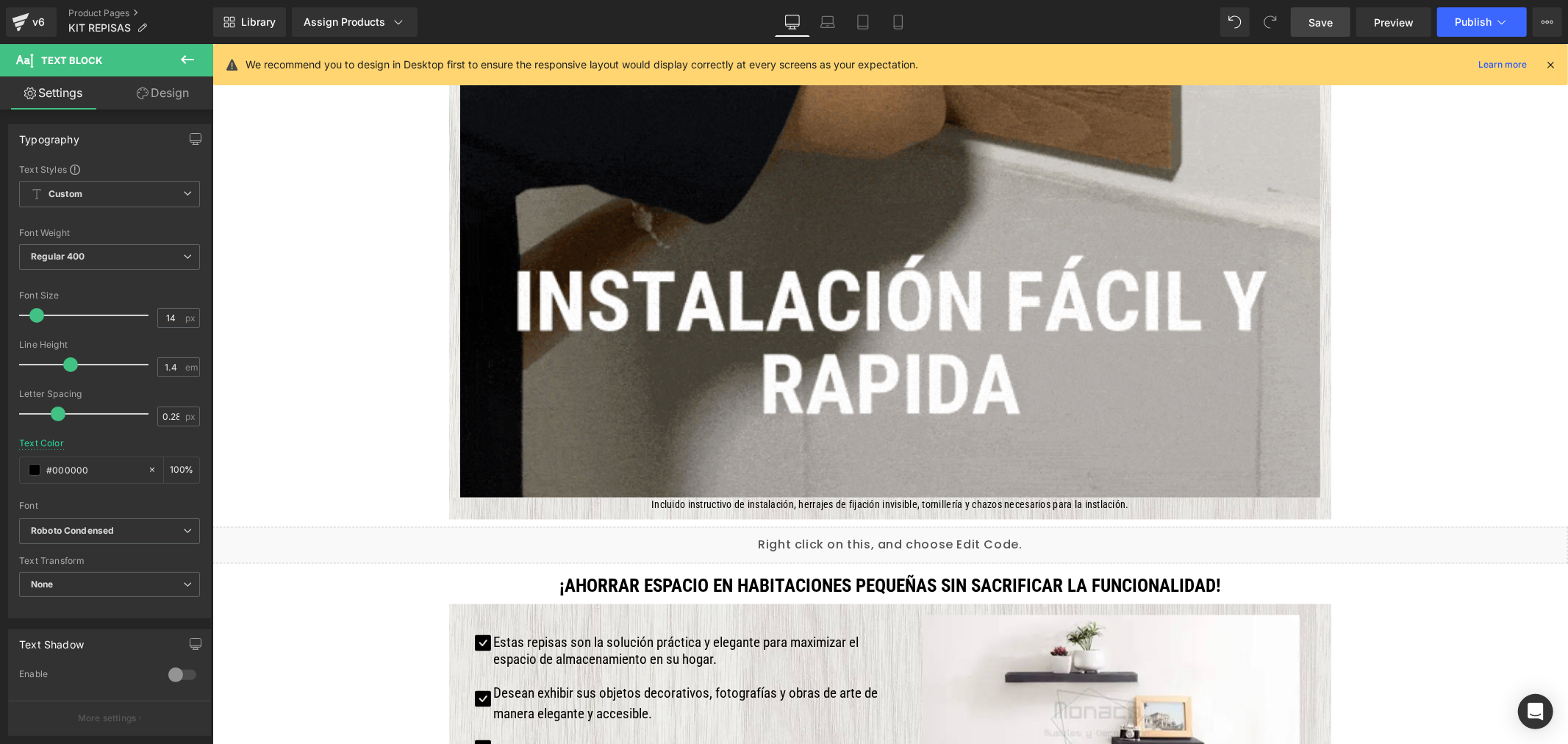
click at [1332, 17] on span "Save" at bounding box center [1320, 22] width 24 height 16
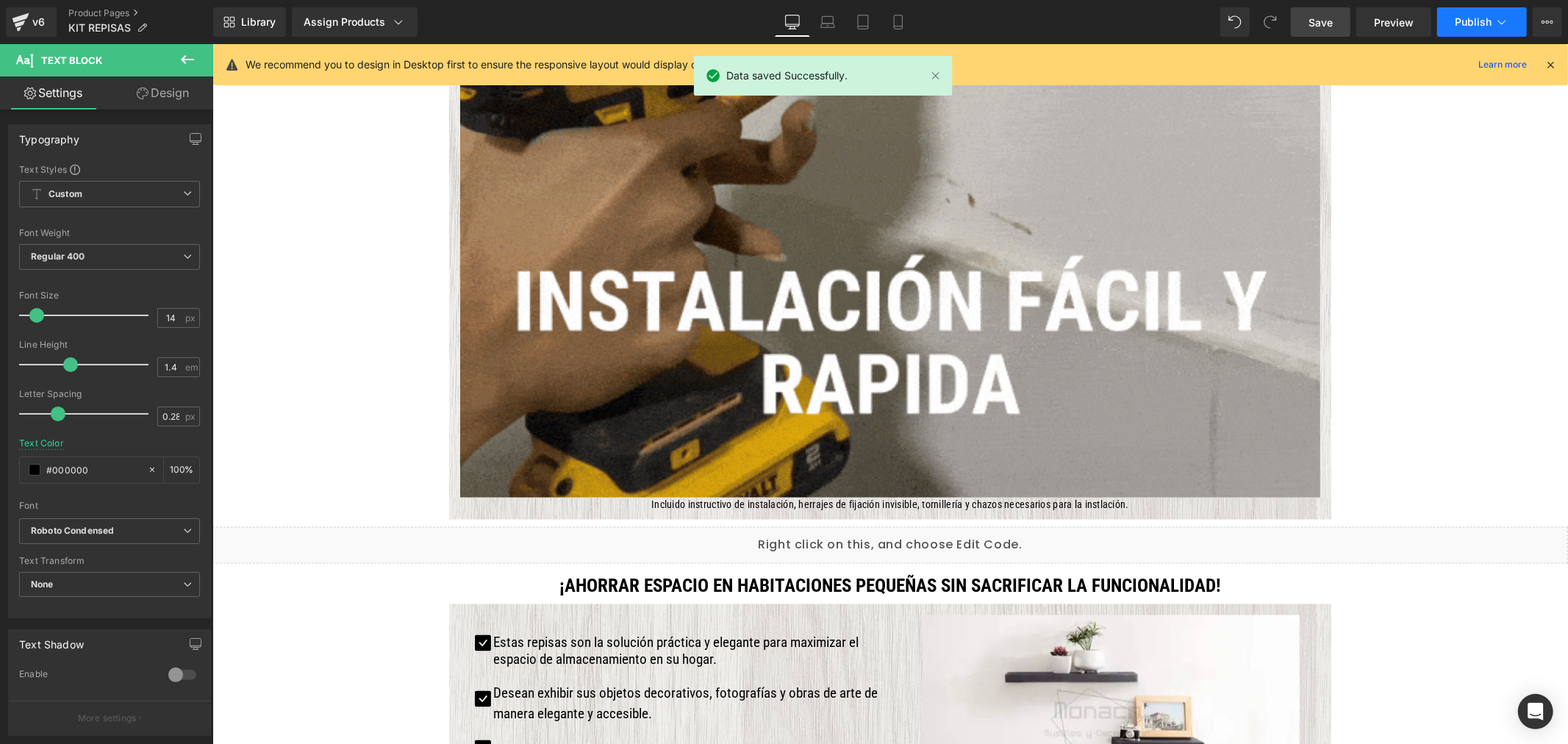
click at [1492, 17] on button "Publish" at bounding box center [1481, 22] width 90 height 30
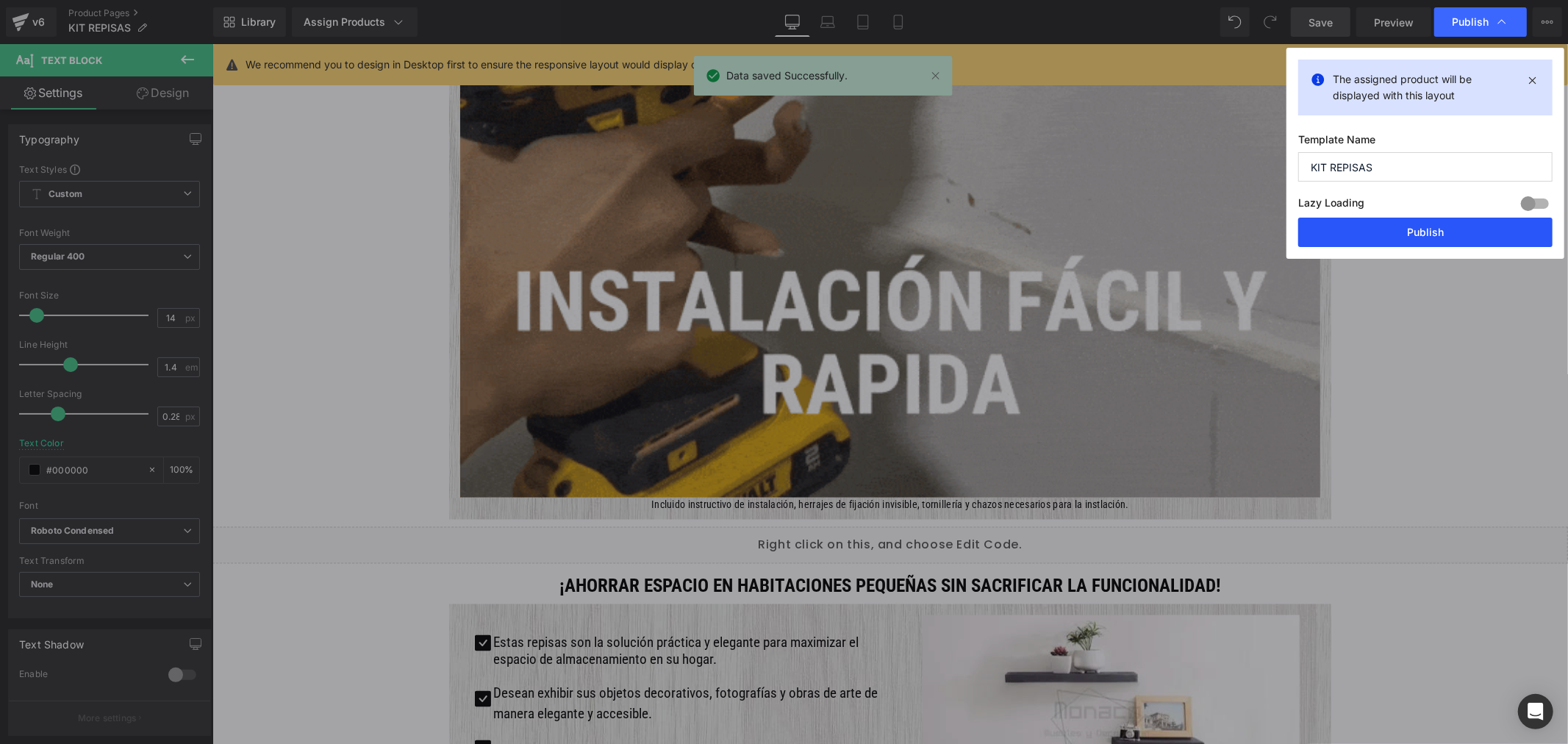
click at [1424, 222] on button "Publish" at bounding box center [1425, 233] width 254 height 30
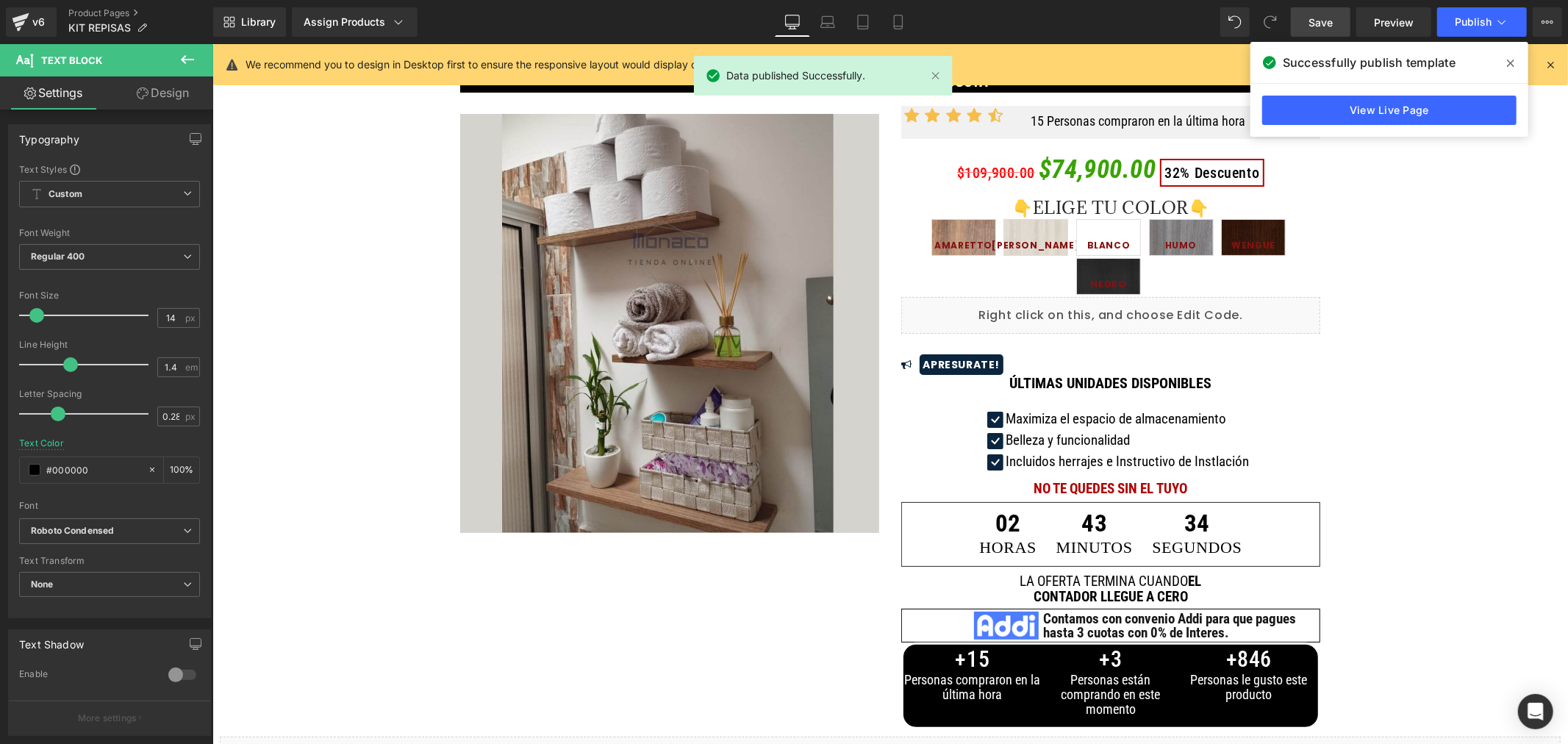
scroll to position [0, 0]
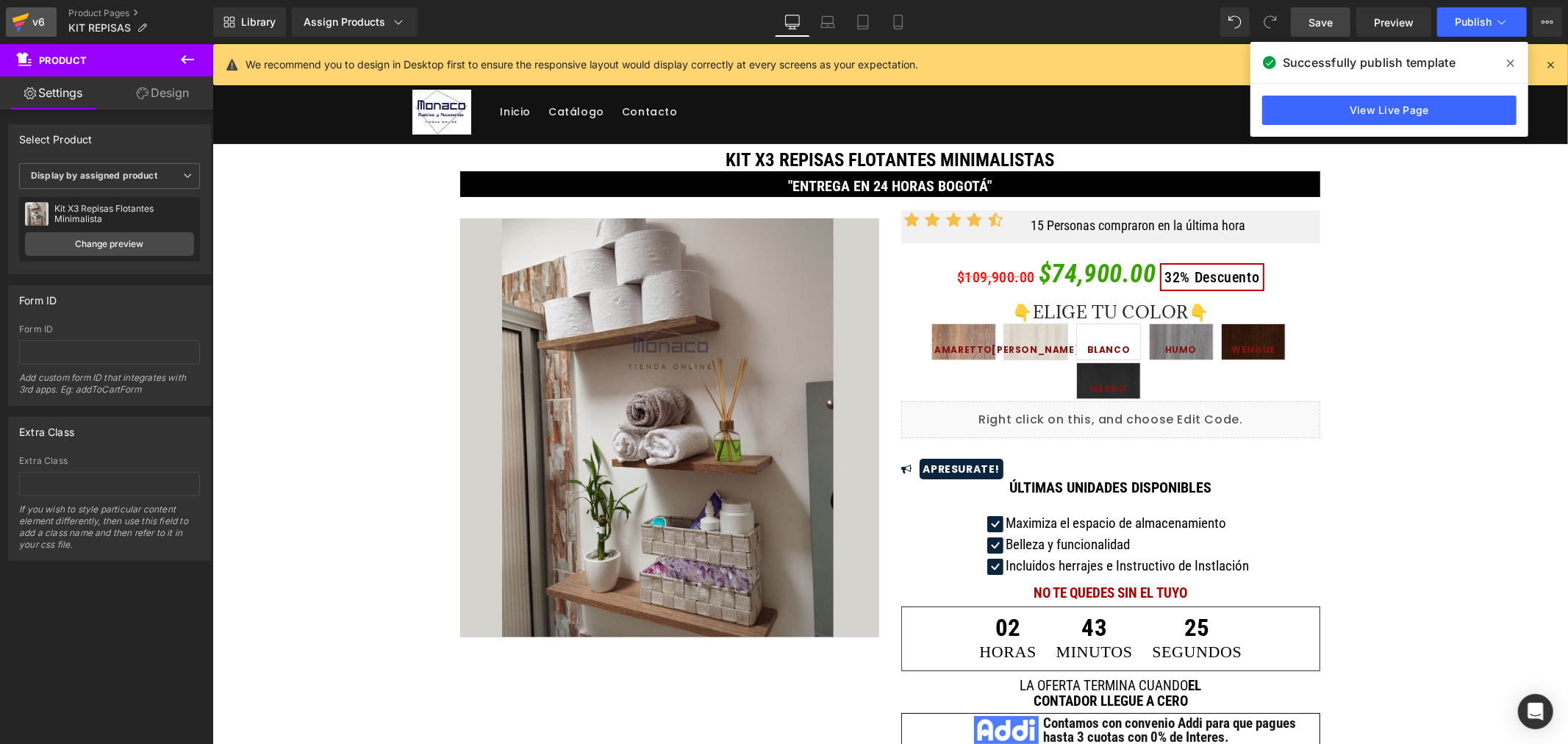
click at [31, 15] on div "v6" at bounding box center [39, 21] width 18 height 19
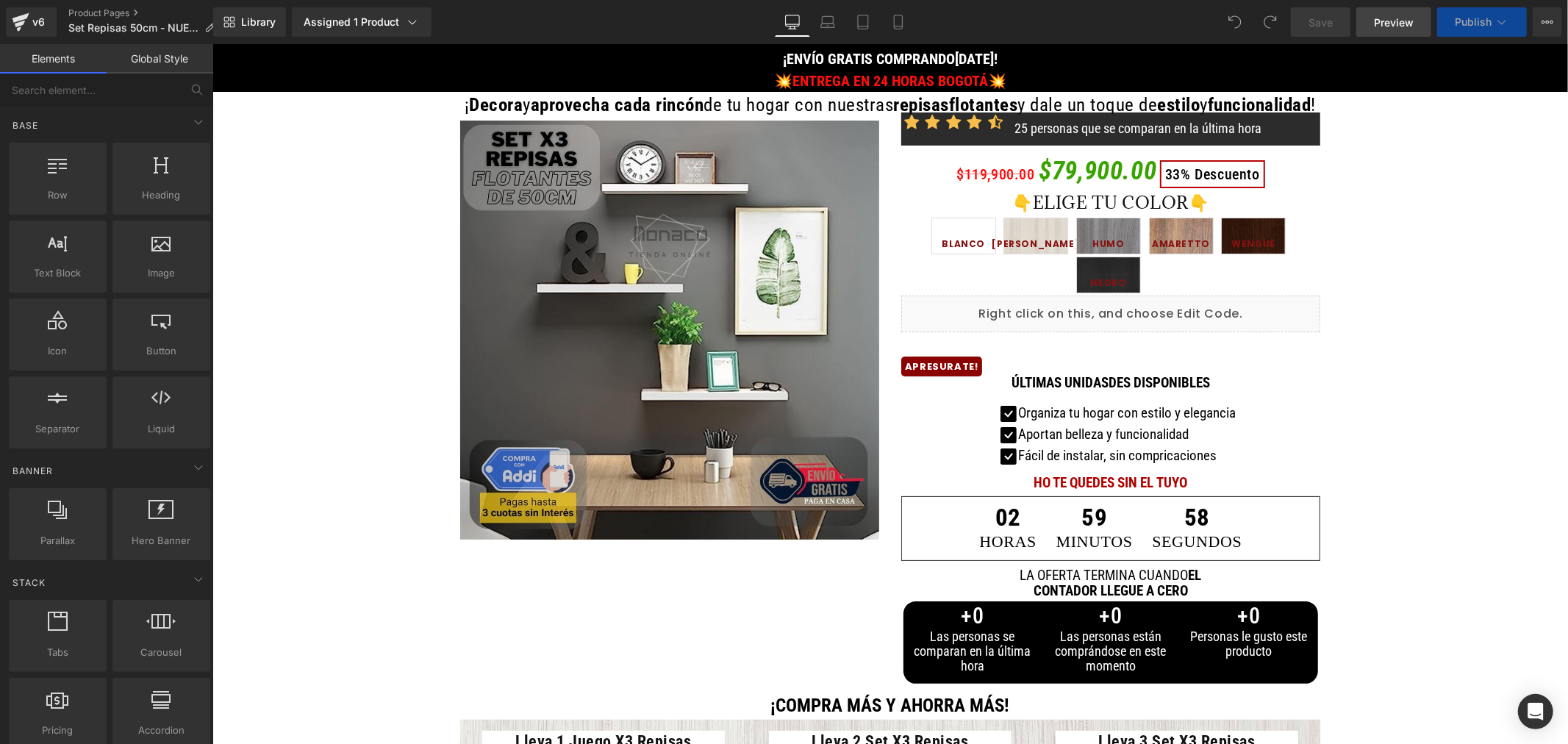
click at [1395, 24] on span "Preview" at bounding box center [1393, 22] width 40 height 16
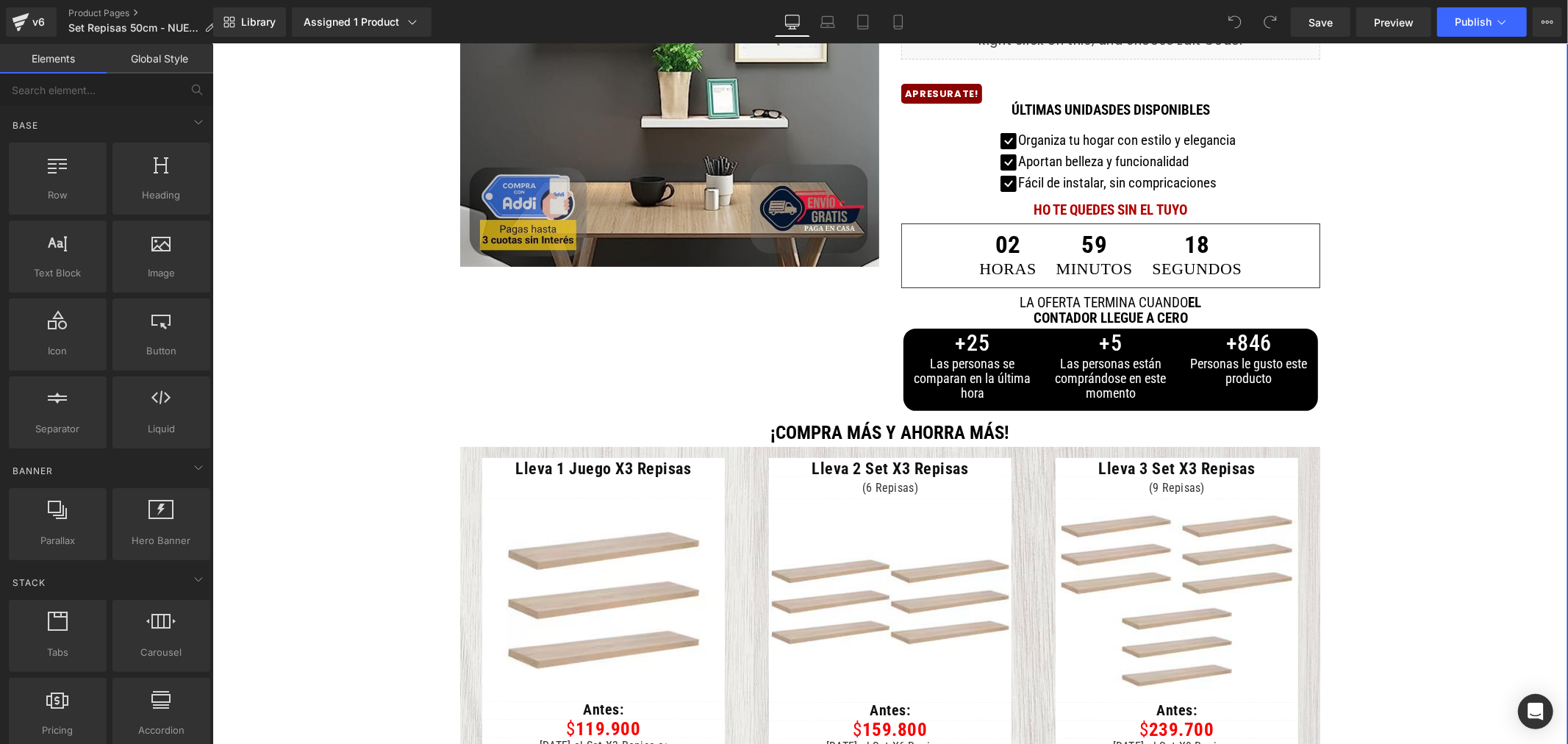
scroll to position [408, 0]
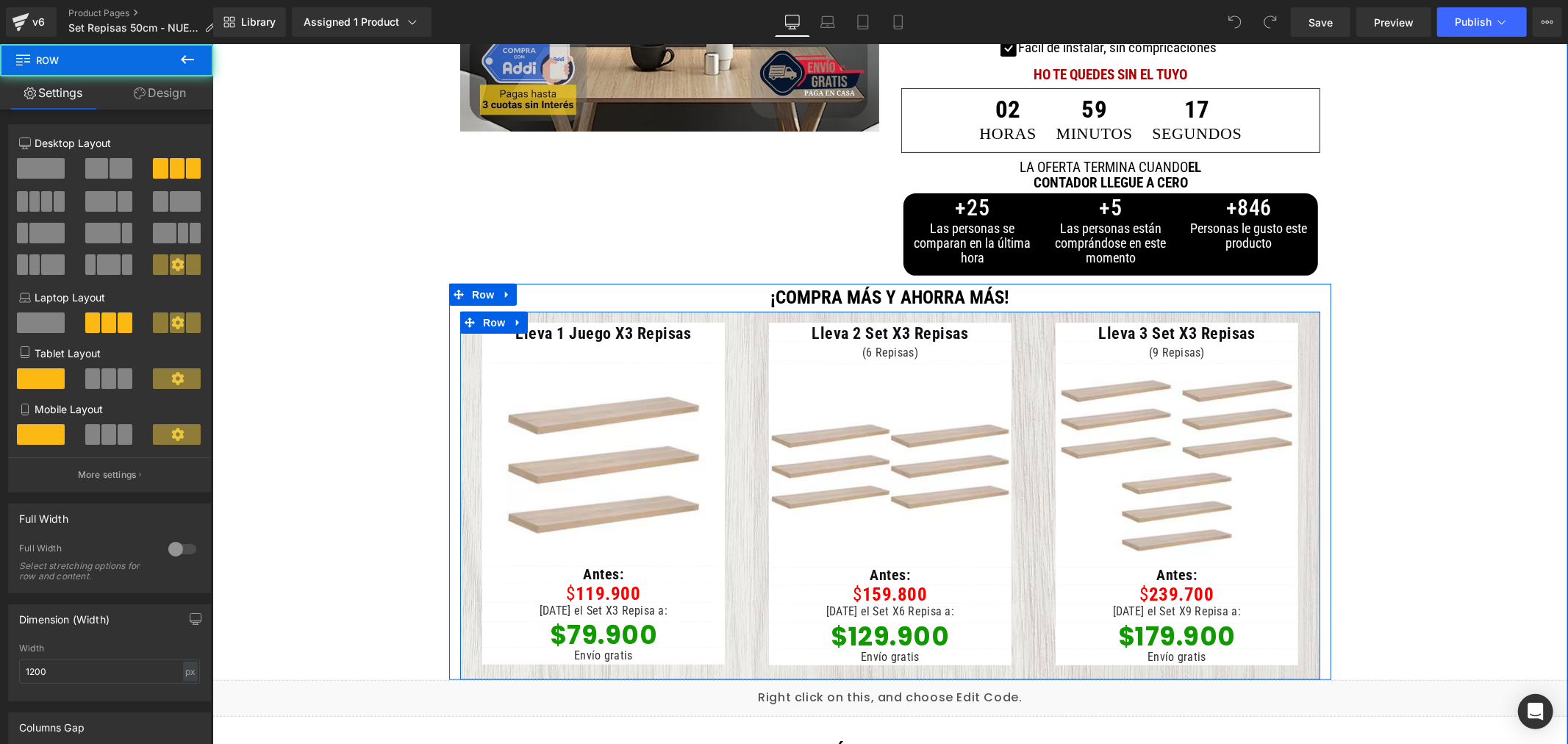
click at [462, 385] on div "Lleva 1 Juego X3 Repisas Heading Image Antes: Heading $ 119.900 Heading Hoy el …" at bounding box center [603, 495] width 287 height 353
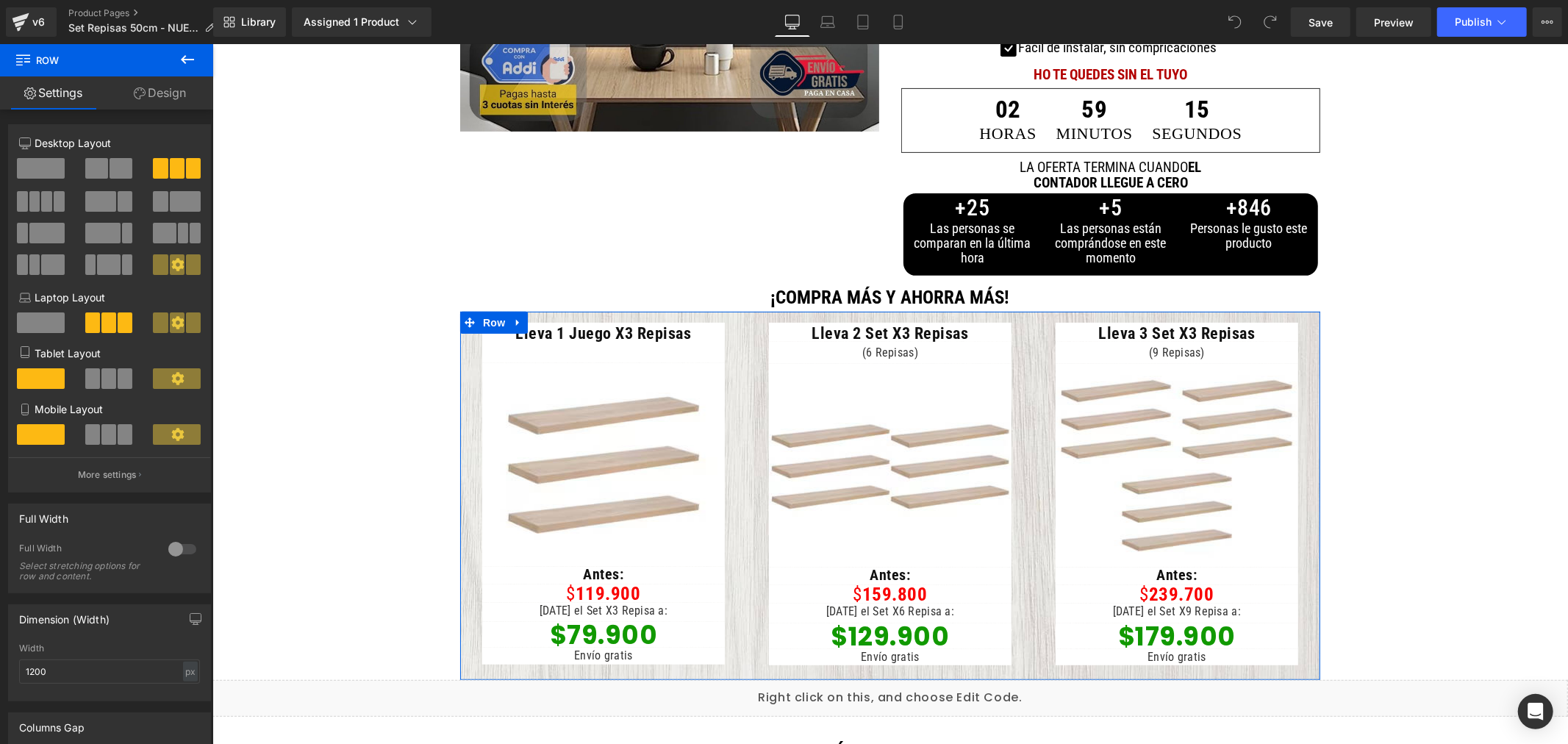
click at [169, 99] on link "Design" at bounding box center [159, 93] width 106 height 33
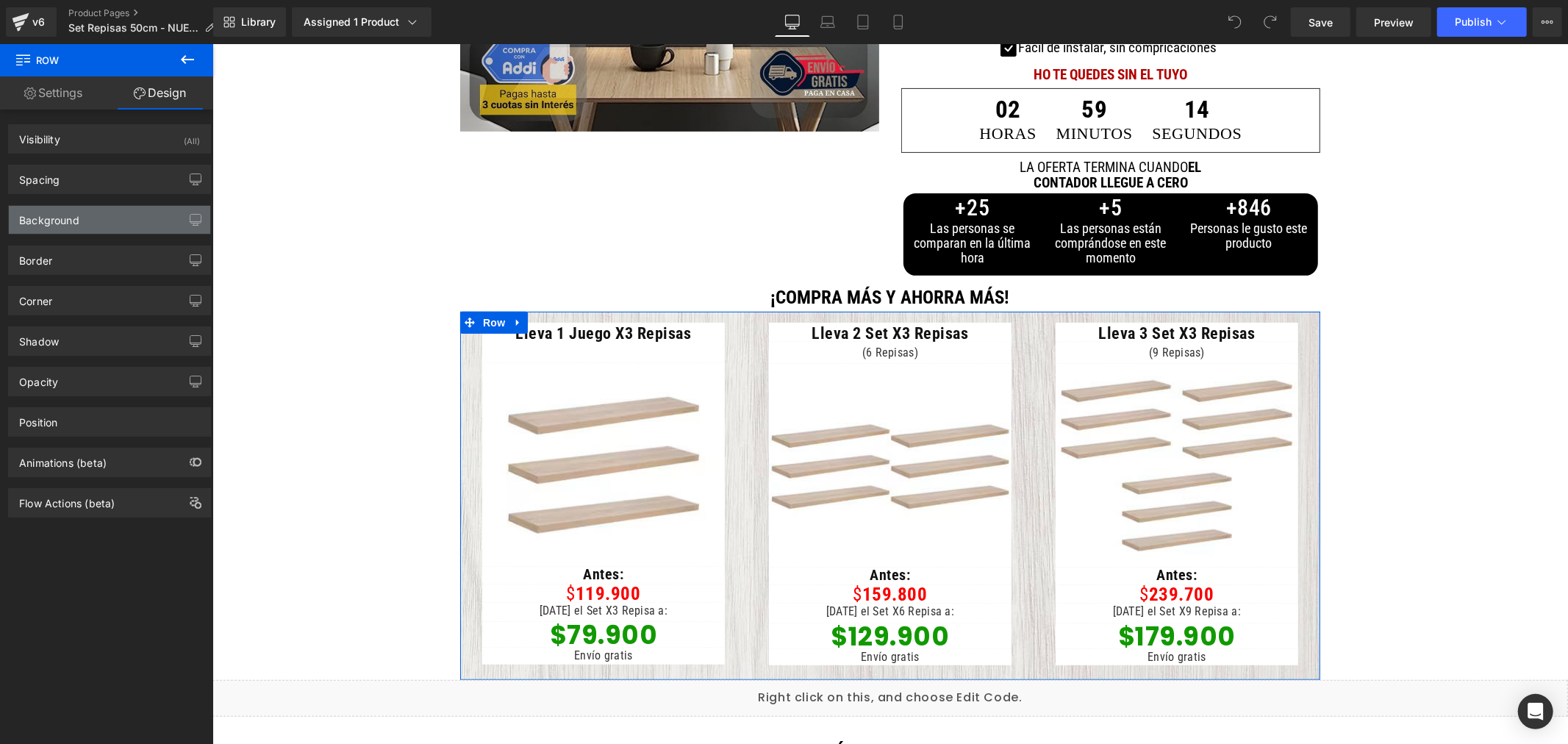
click at [129, 224] on div "Background" at bounding box center [110, 220] width 201 height 28
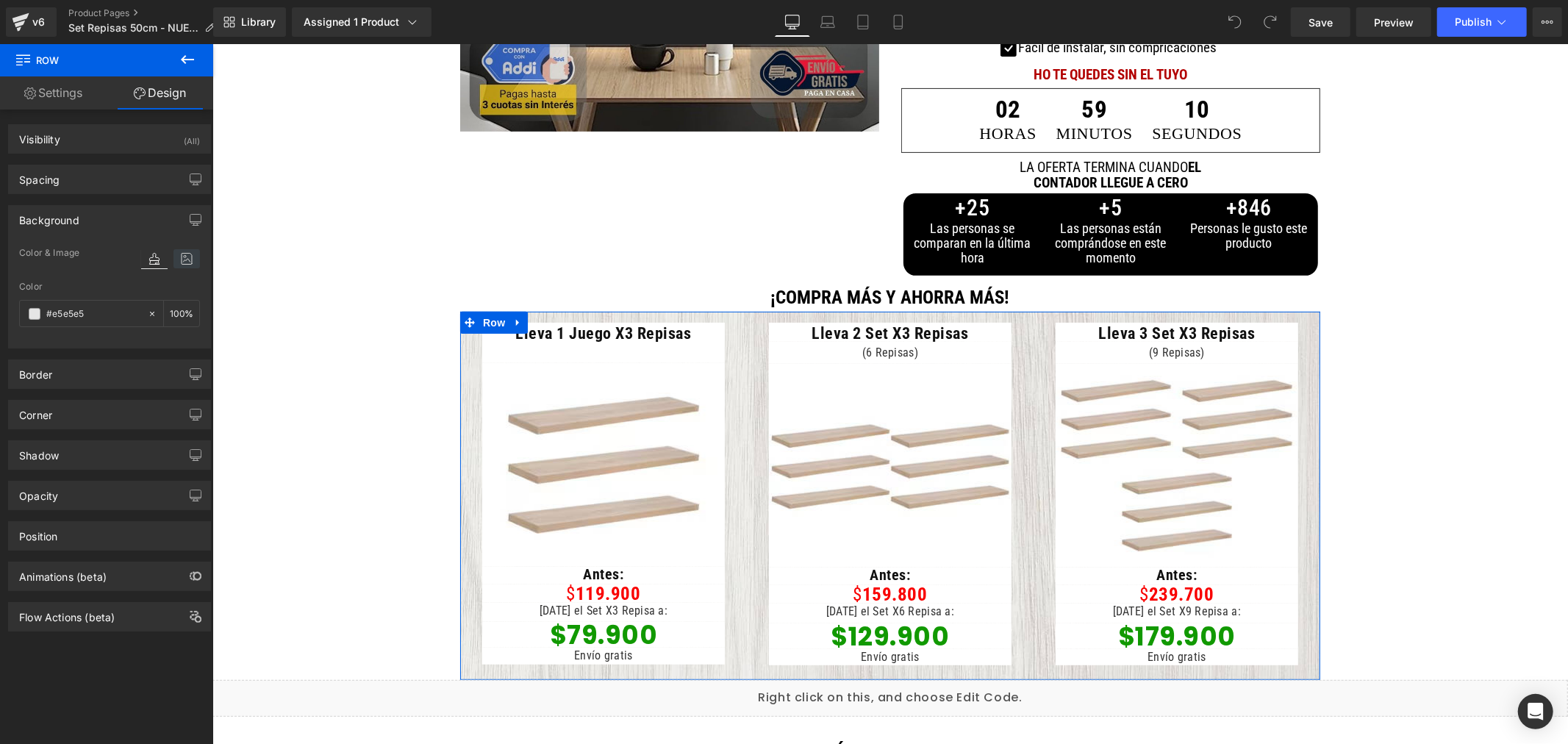
click at [186, 261] on icon at bounding box center [186, 258] width 26 height 19
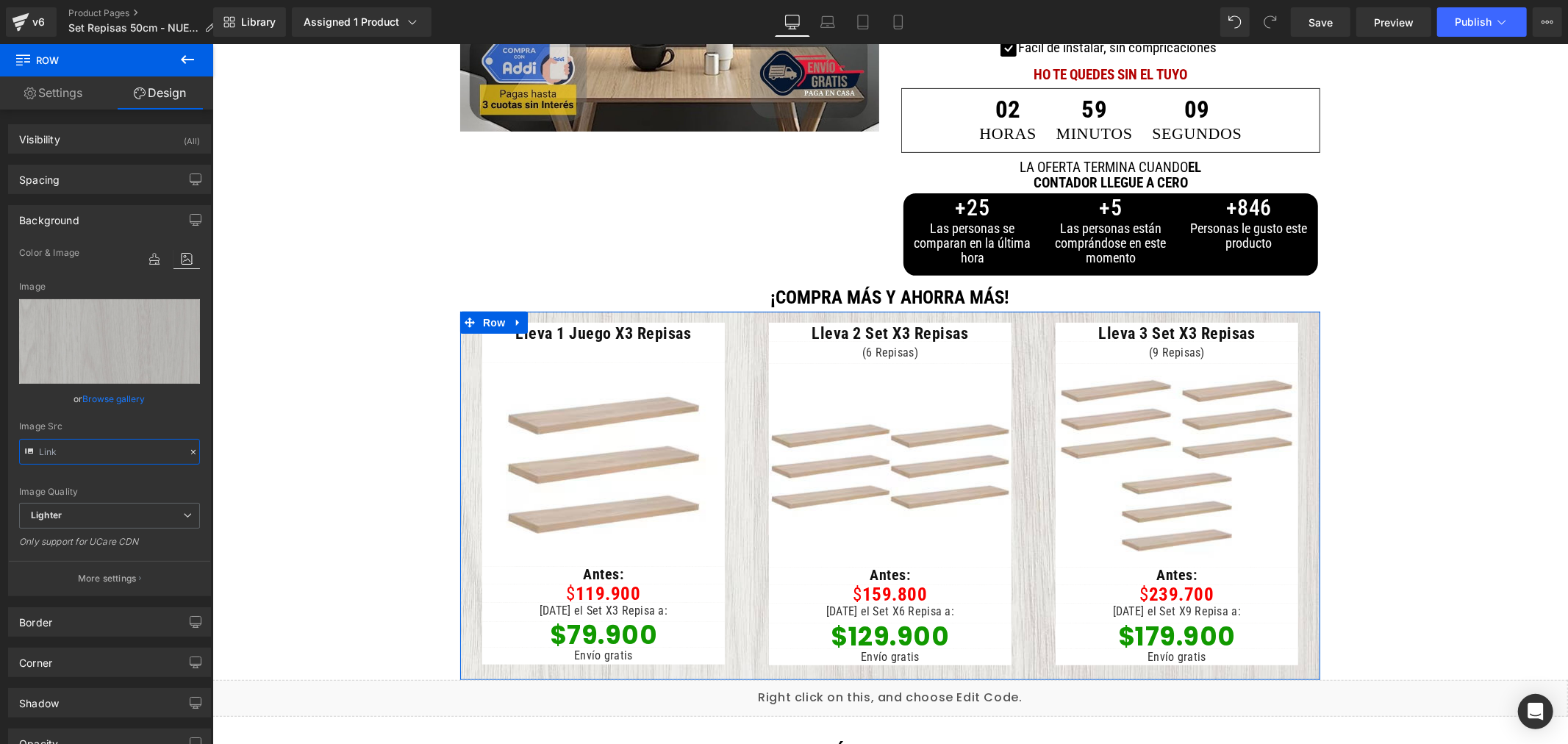
click at [106, 456] on input "text" at bounding box center [109, 451] width 181 height 26
click at [106, 450] on input "text" at bounding box center [109, 451] width 181 height 26
type input "[URL][DOMAIN_NAME][PERSON_NAME]"
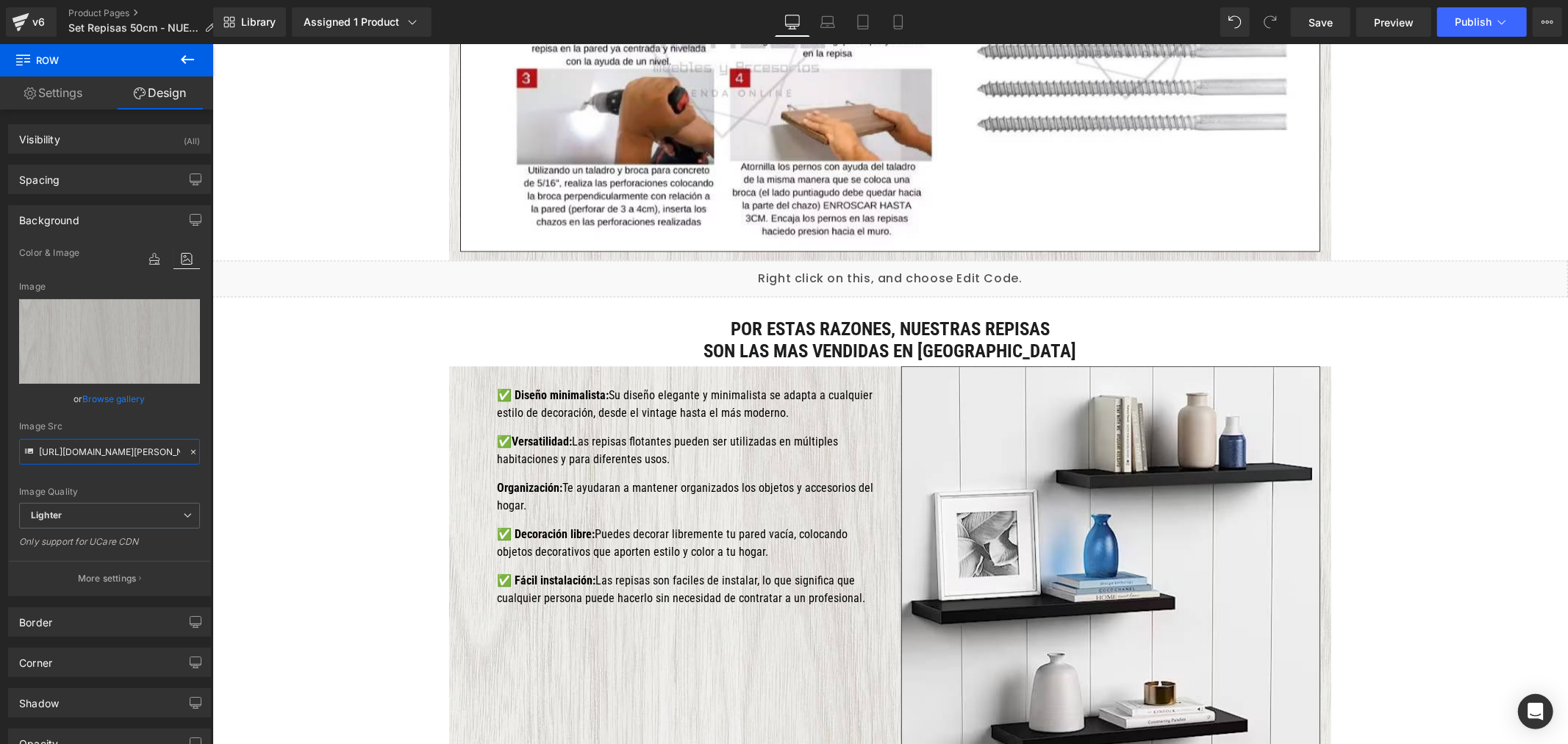
scroll to position [2696, 0]
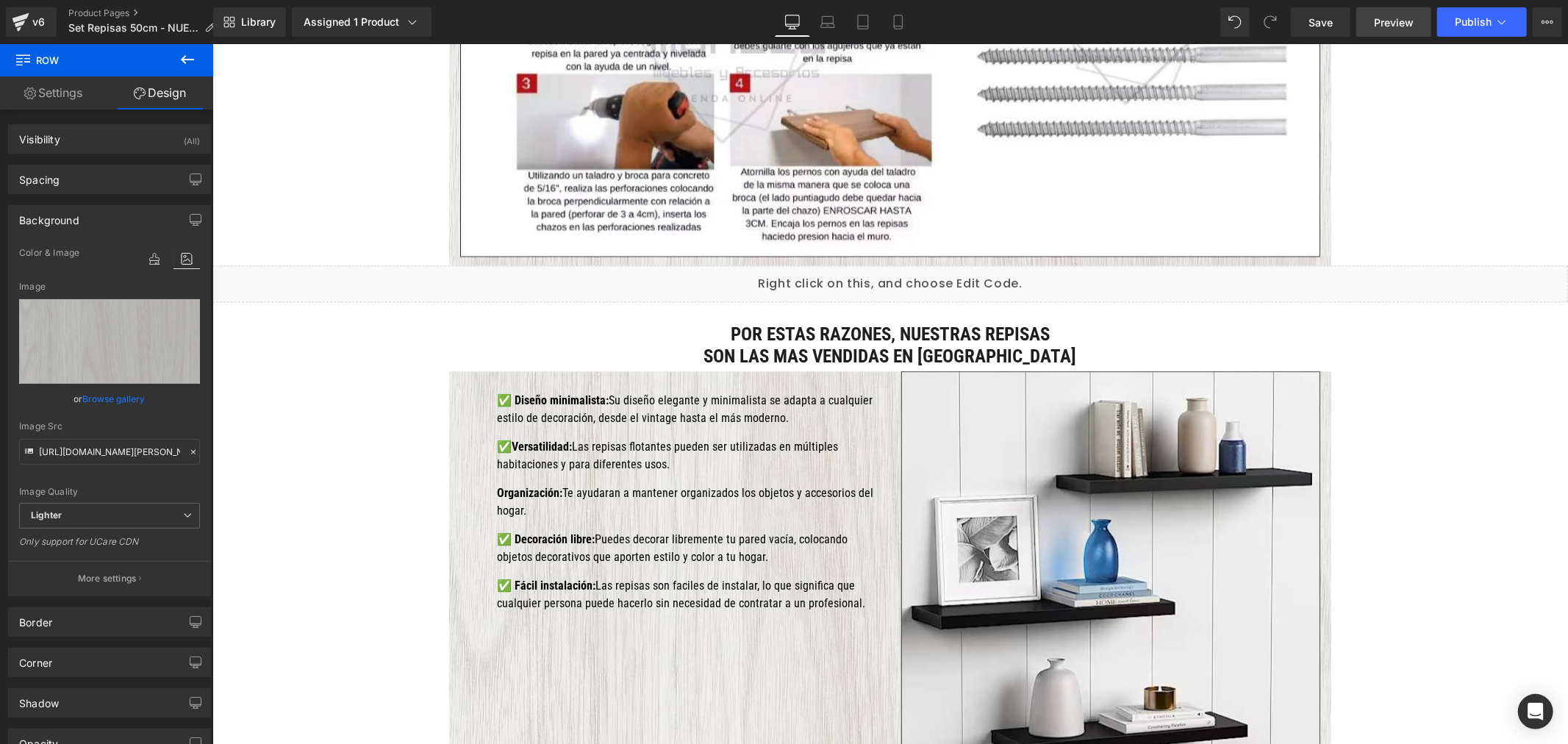
click at [1394, 16] on span "Preview" at bounding box center [1393, 22] width 40 height 16
click at [33, 15] on div "v6" at bounding box center [39, 21] width 18 height 19
